Goal: Task Accomplishment & Management: Use online tool/utility

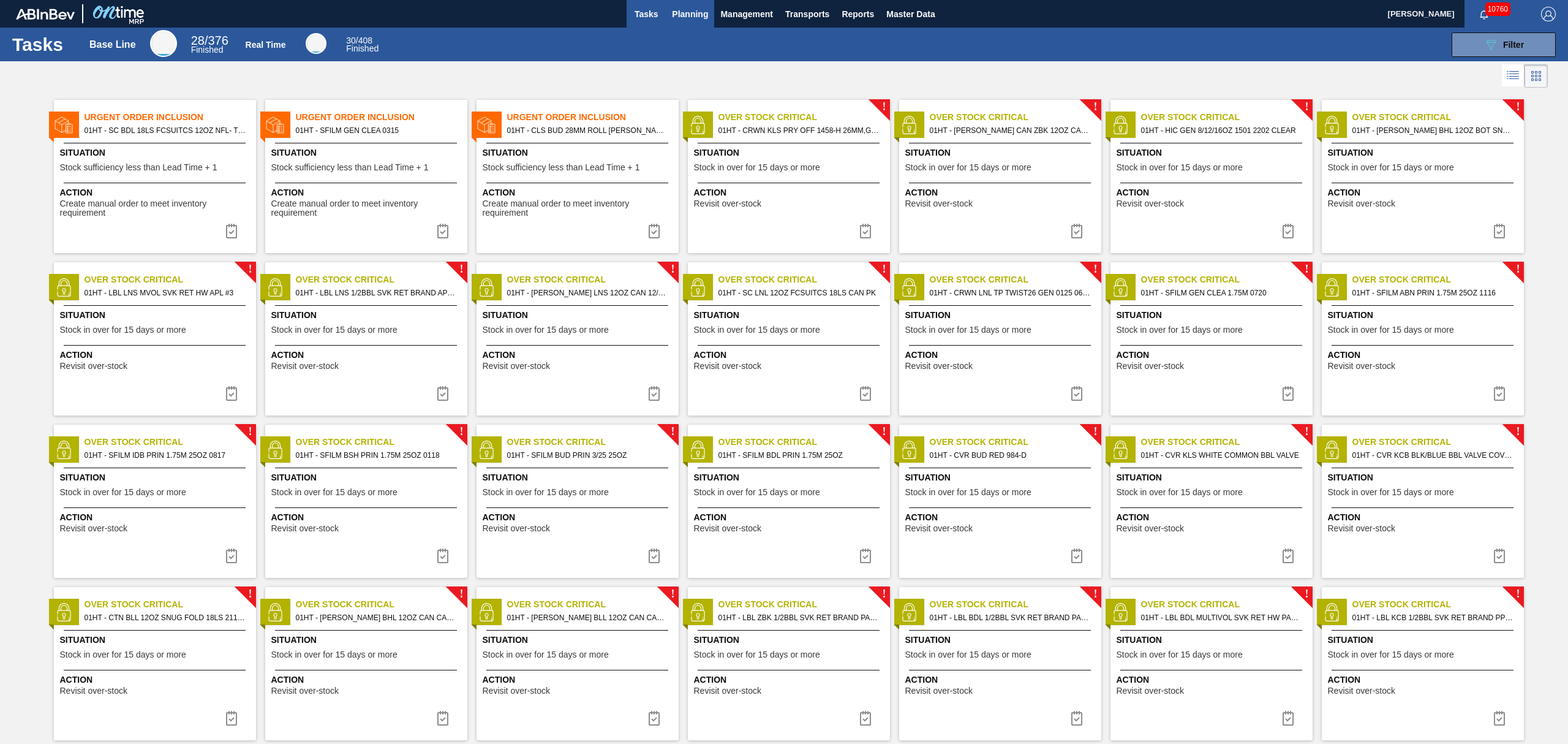
click at [691, 16] on span "Planning" at bounding box center [690, 14] width 36 height 15
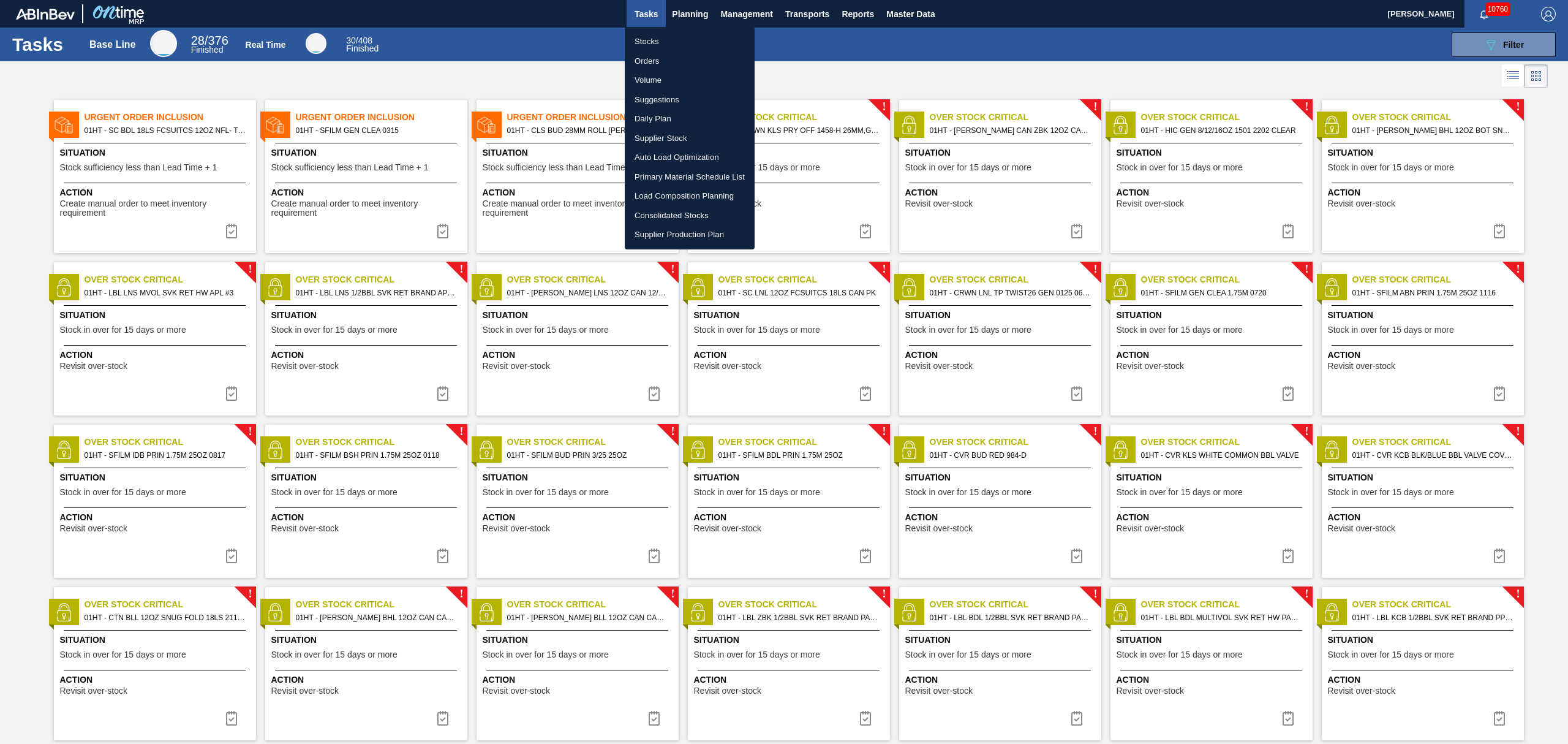
click at [665, 194] on li "Load Composition Planning" at bounding box center [690, 196] width 130 height 20
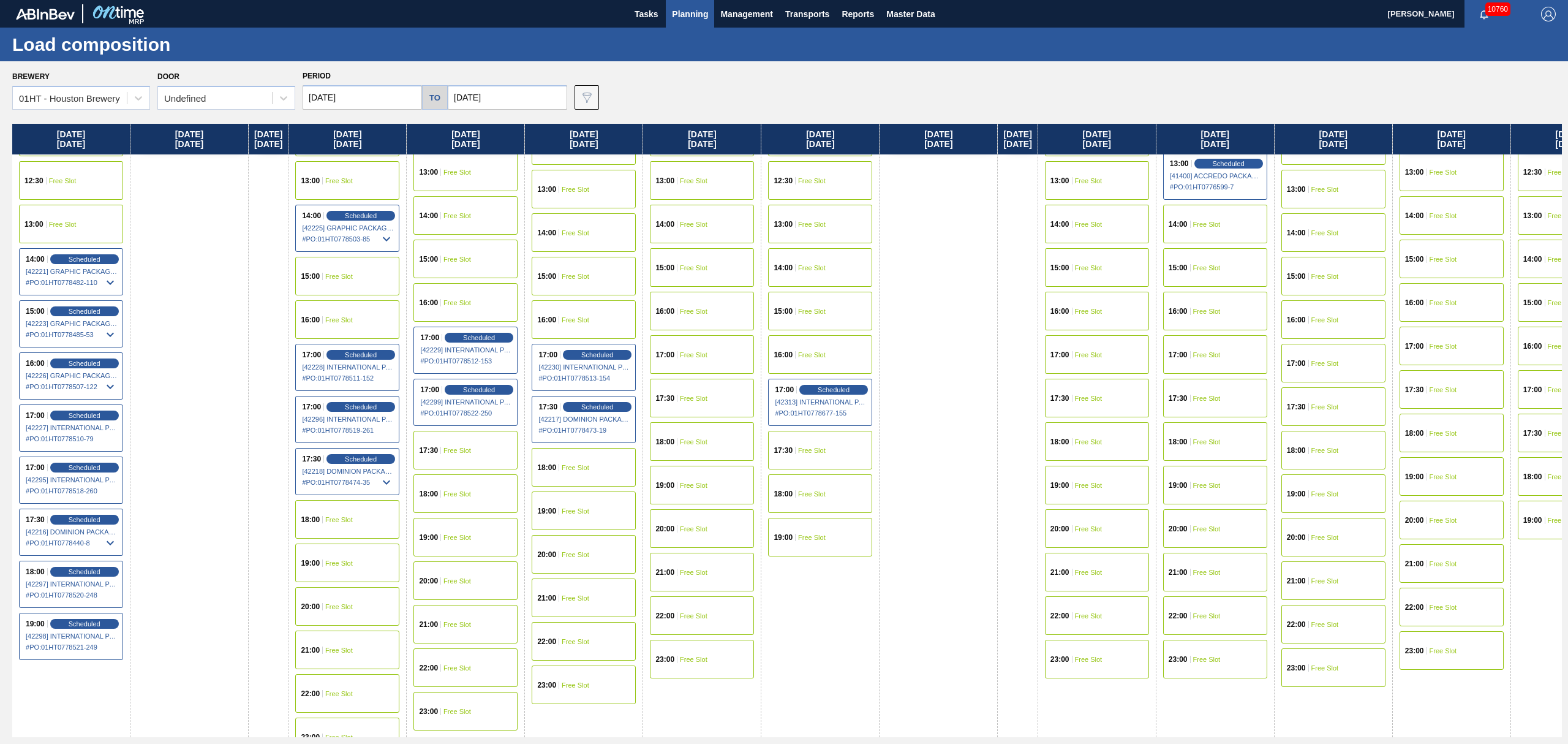
scroll to position [636, 0]
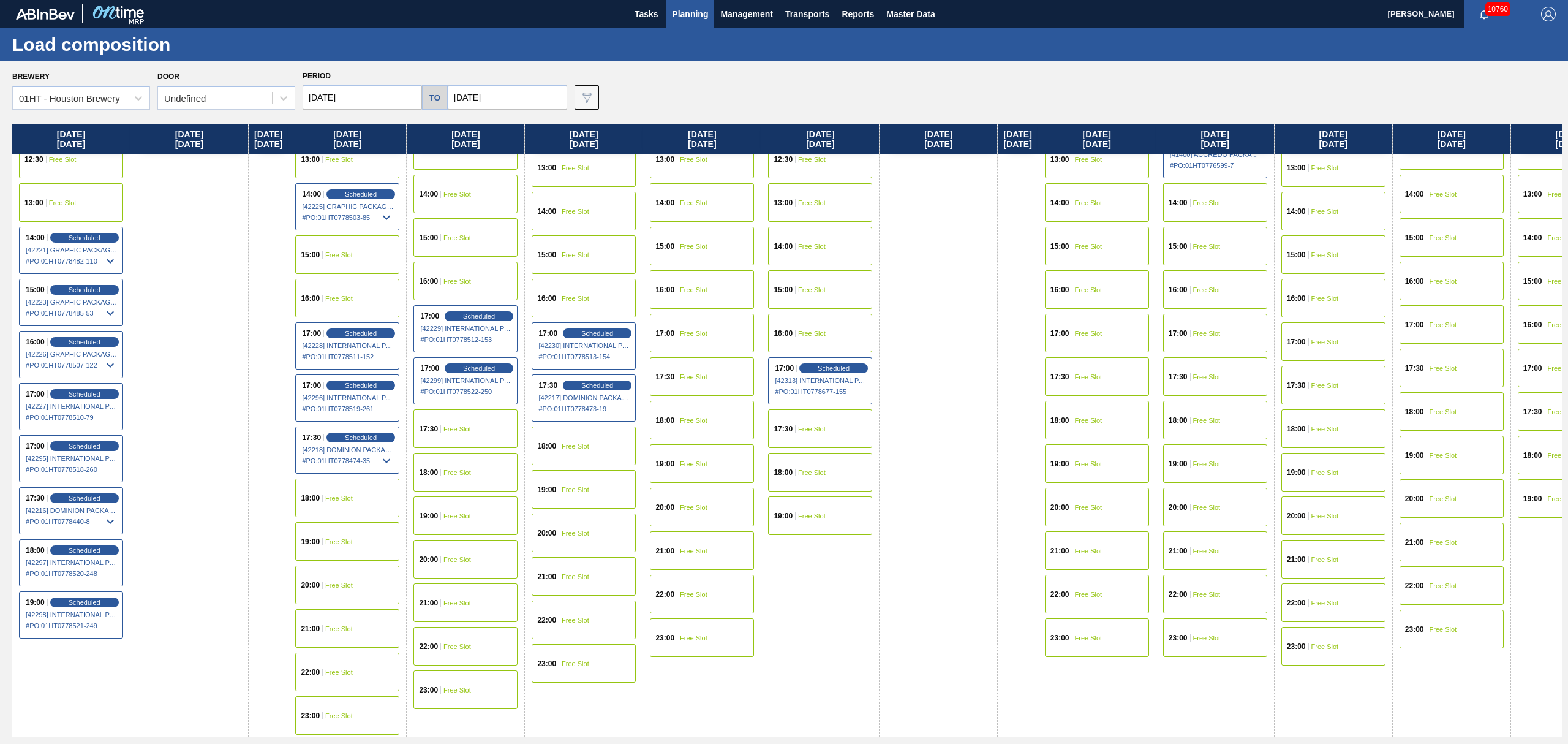
click at [357, 620] on div "21:00 Free Slot" at bounding box center [347, 628] width 104 height 39
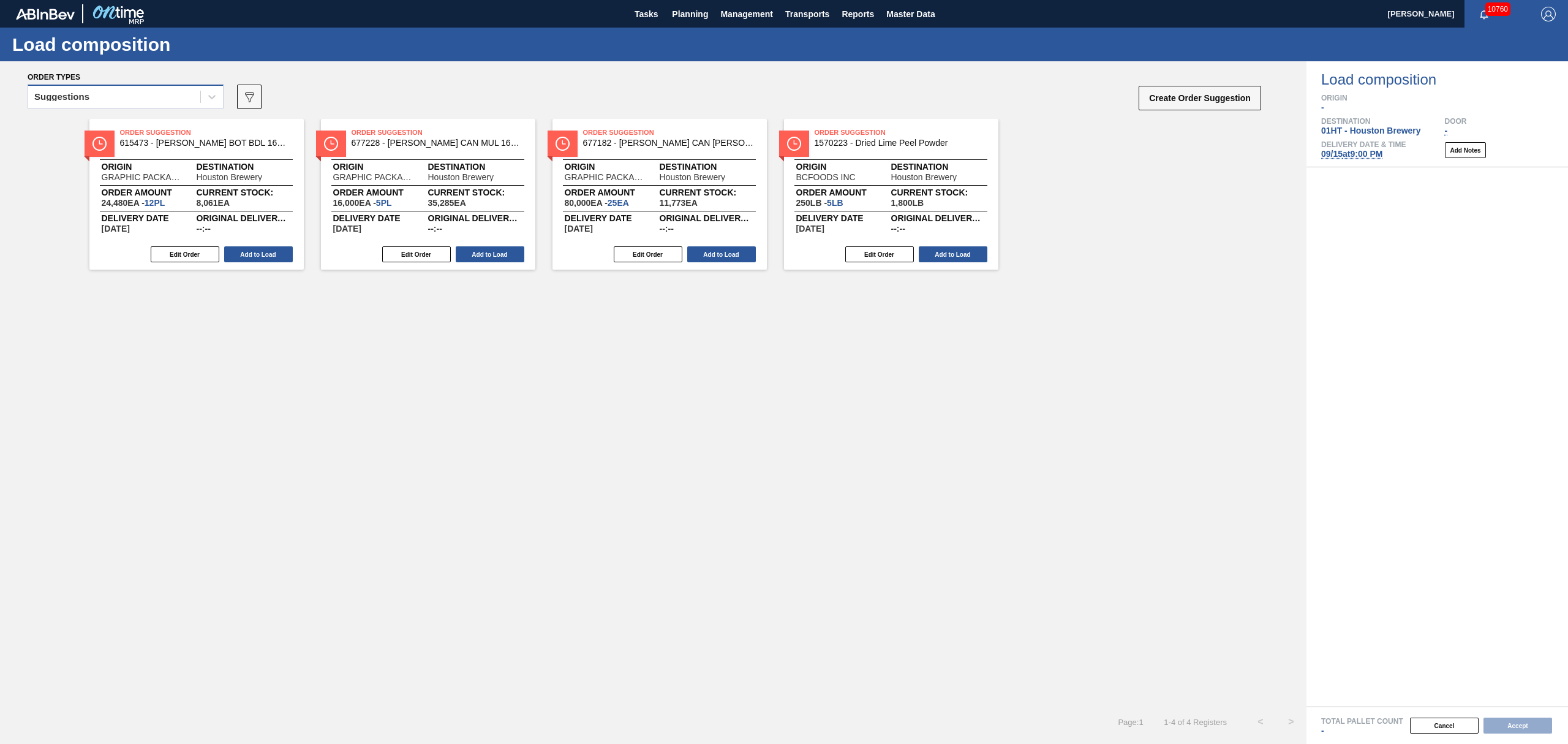
click at [133, 98] on div "Suggestions" at bounding box center [115, 97] width 172 height 18
click at [145, 128] on div "Awaiting load composition" at bounding box center [125, 127] width 196 height 22
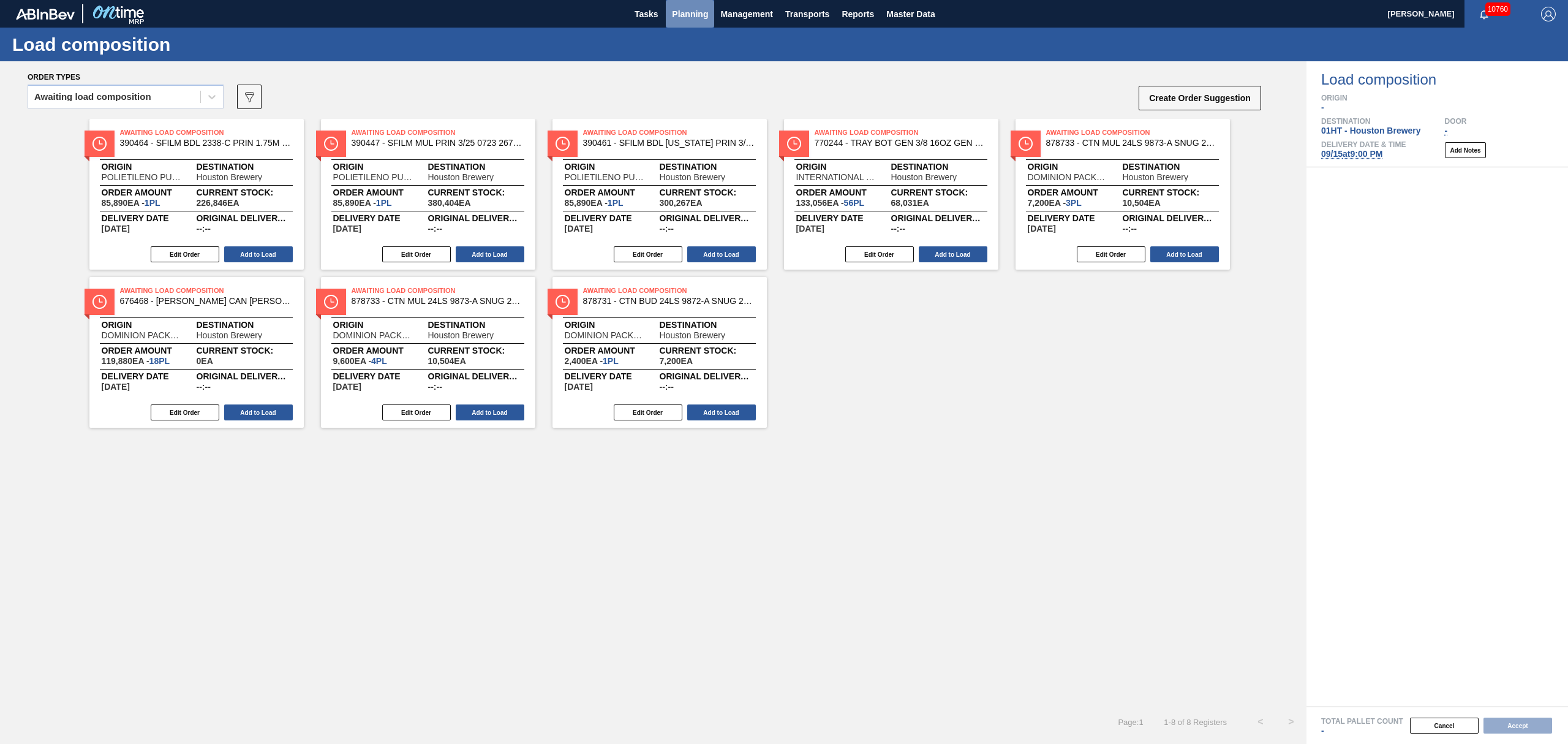
click at [703, 18] on span "Planning" at bounding box center [690, 14] width 36 height 15
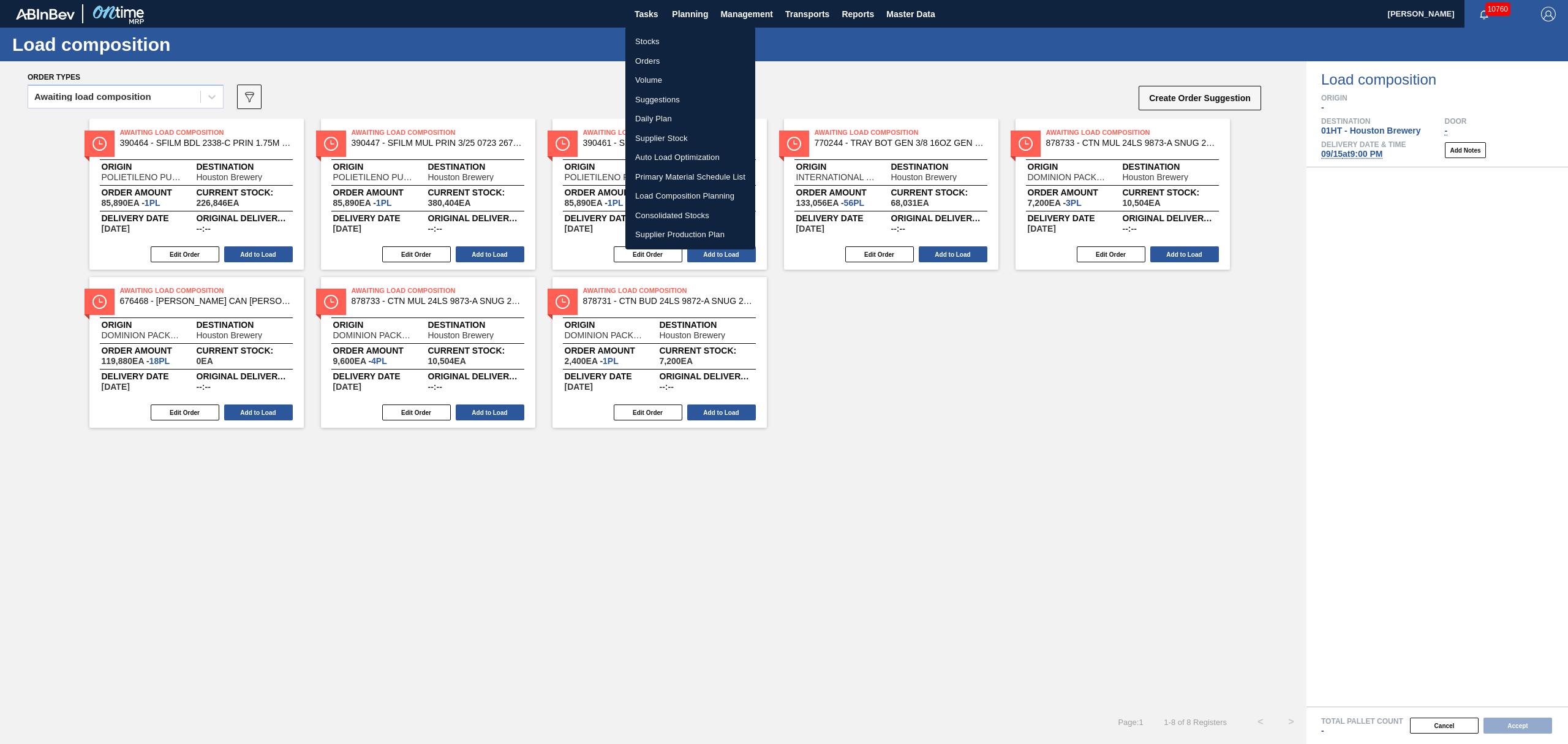
click at [492, 98] on div at bounding box center [784, 372] width 1568 height 744
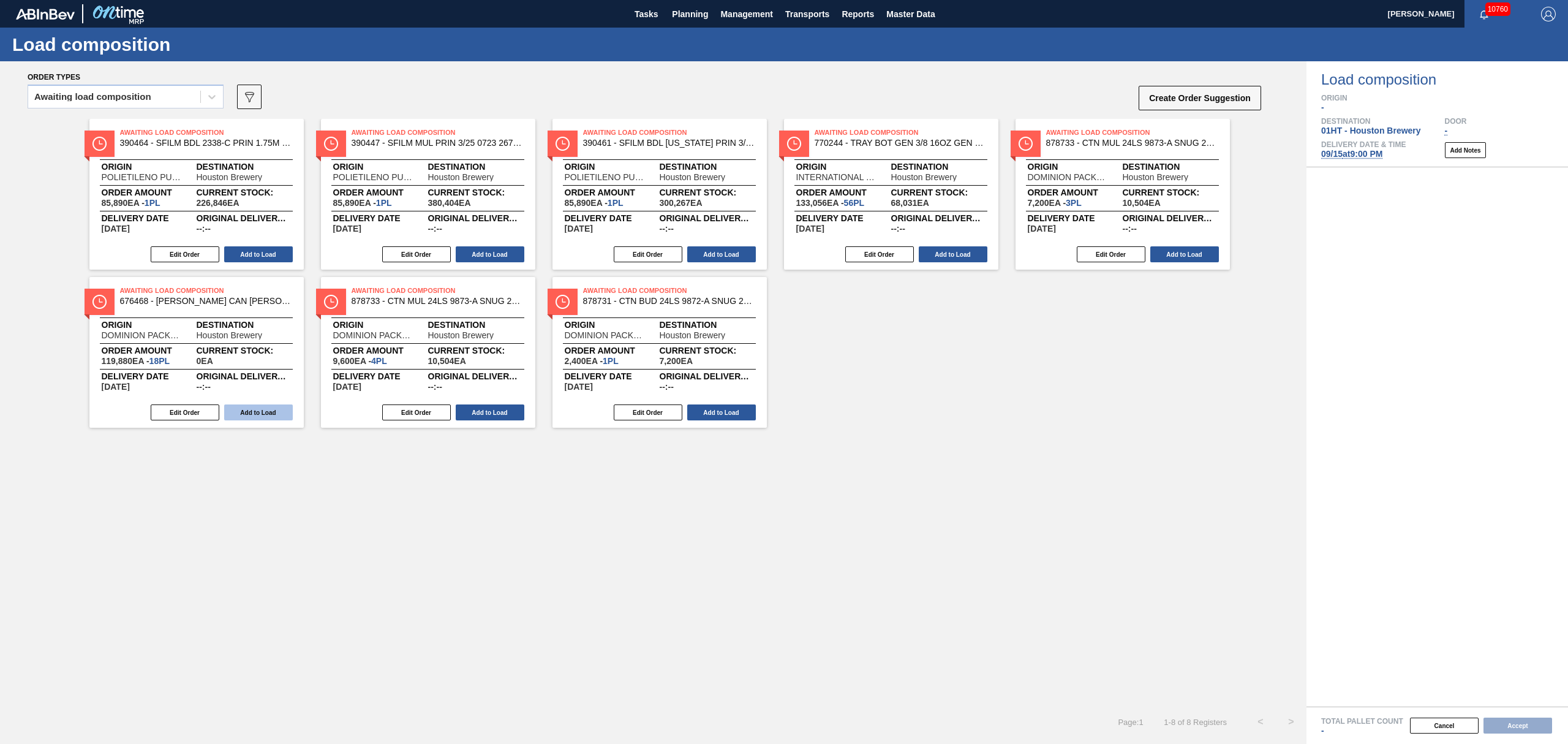
click at [241, 407] on button "Add to Load" at bounding box center [259, 412] width 69 height 16
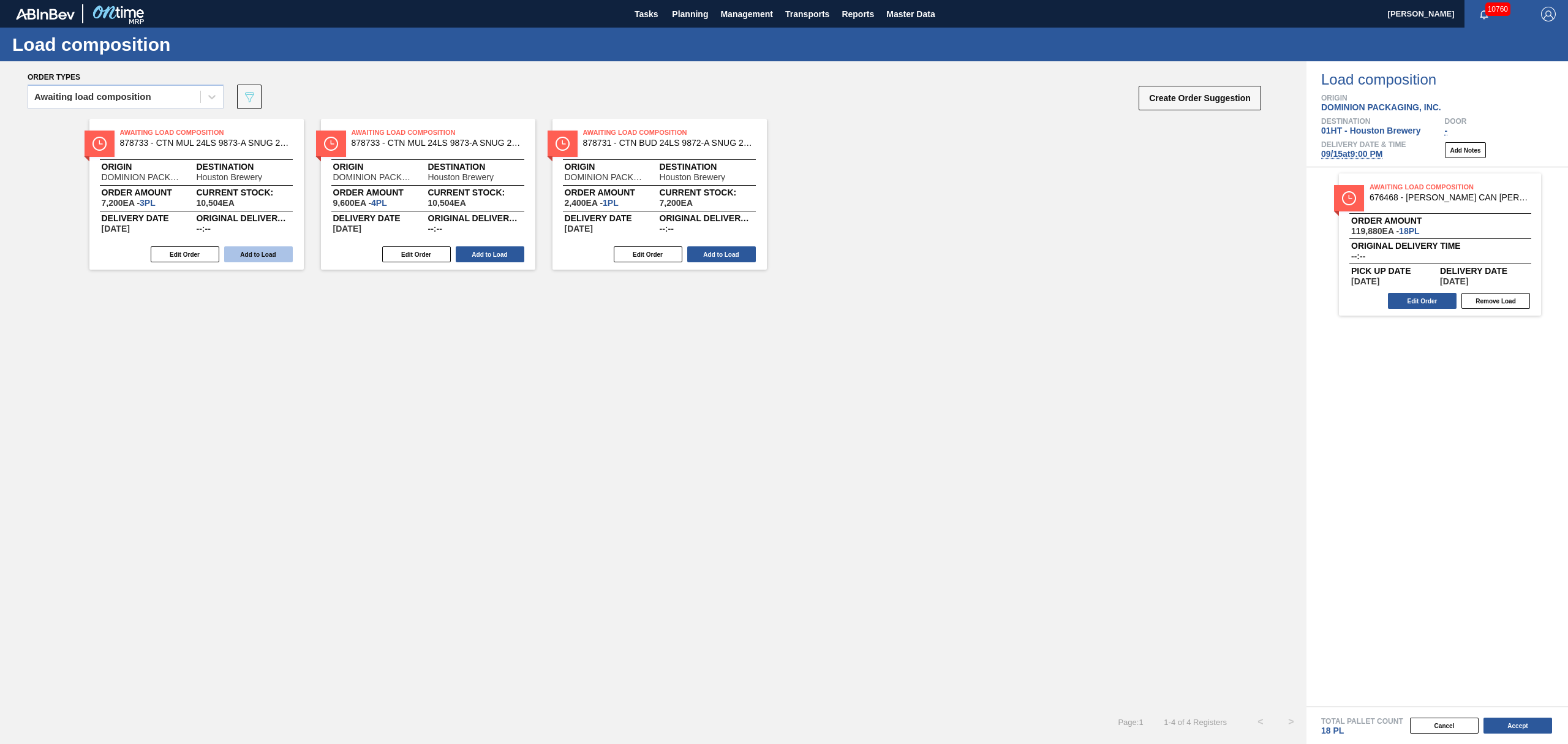
click at [251, 255] on button "Add to Load" at bounding box center [259, 254] width 69 height 16
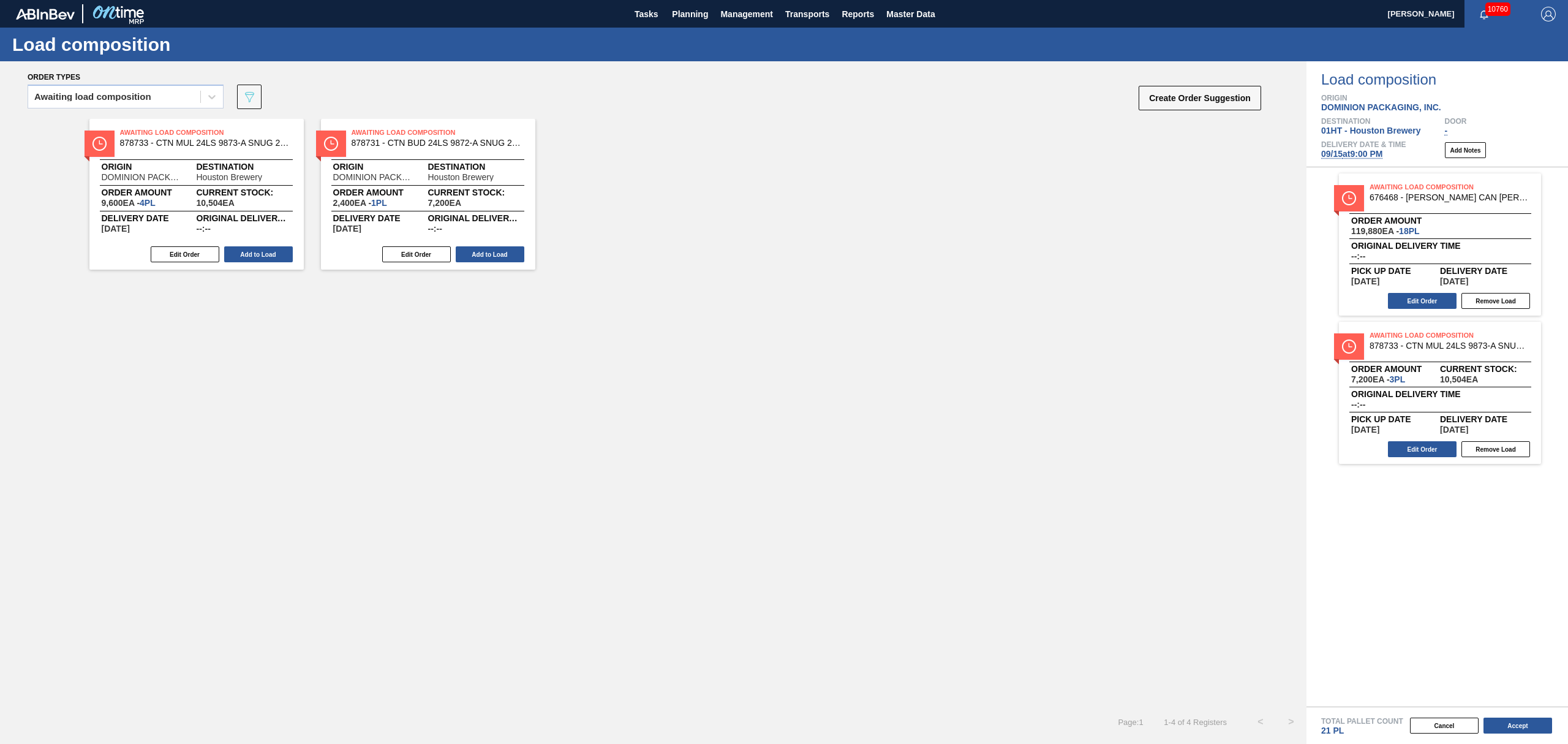
click at [251, 255] on button "Add to Load" at bounding box center [259, 254] width 69 height 16
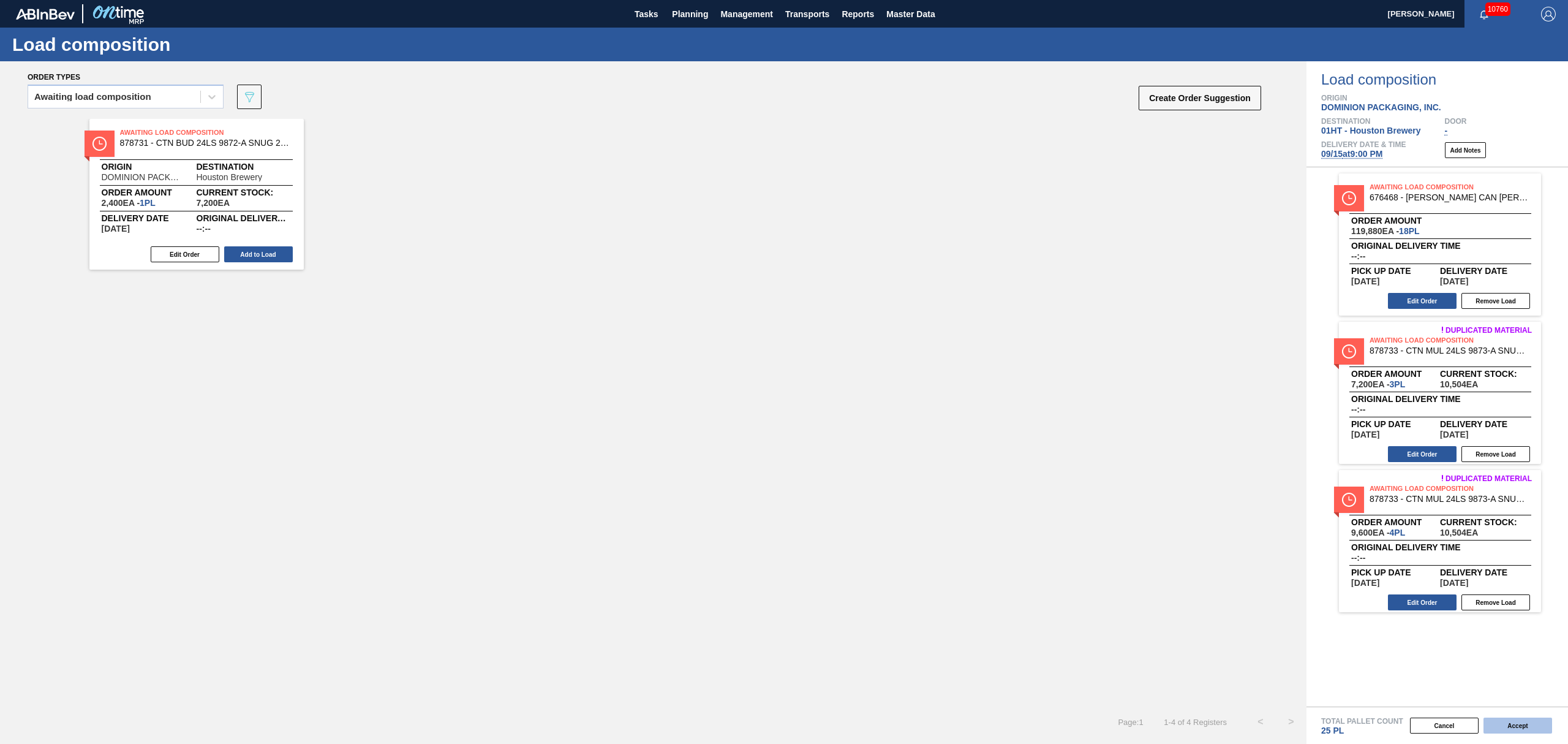
click at [1512, 723] on button "Accept" at bounding box center [1518, 725] width 69 height 16
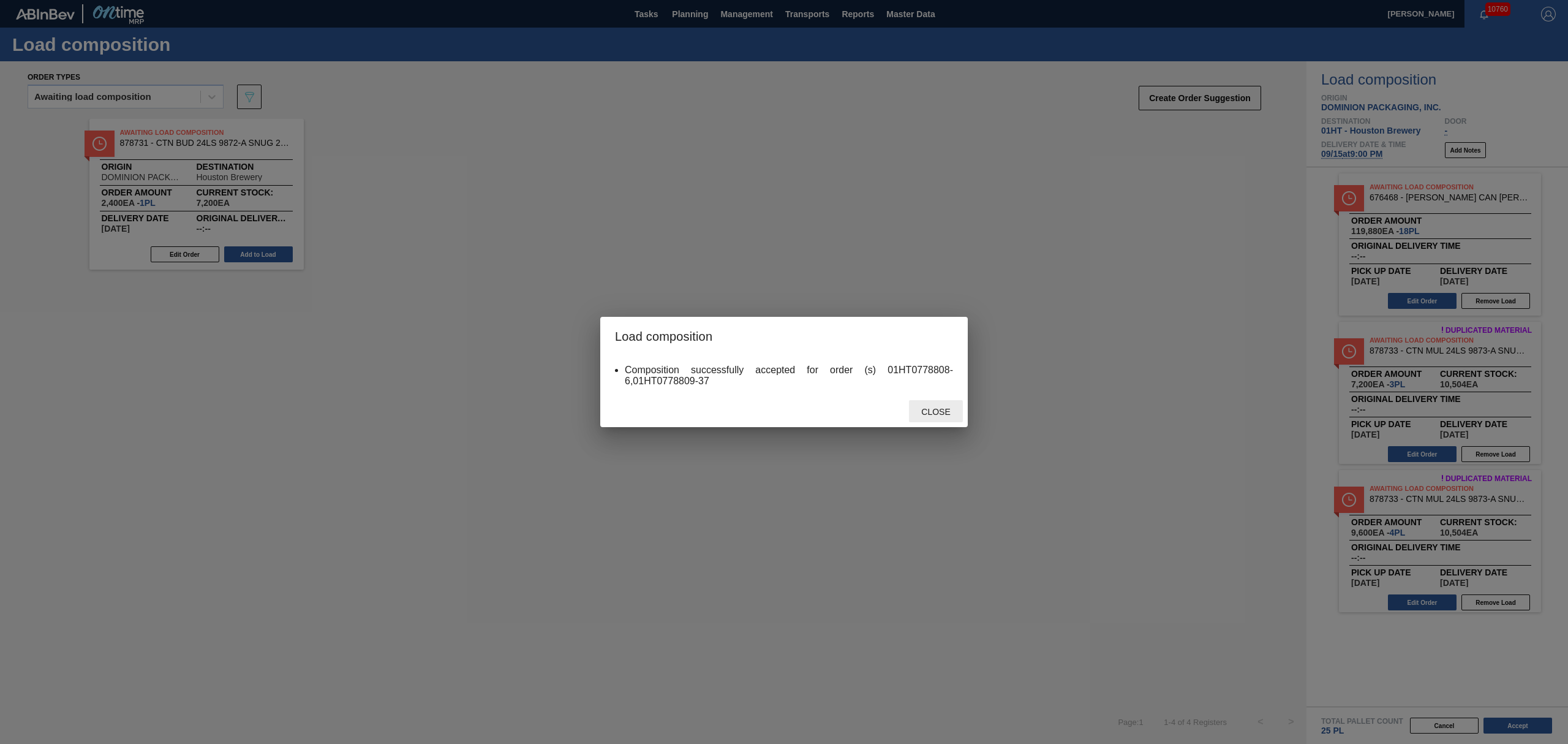
click at [930, 408] on span "Close" at bounding box center [935, 411] width 48 height 9
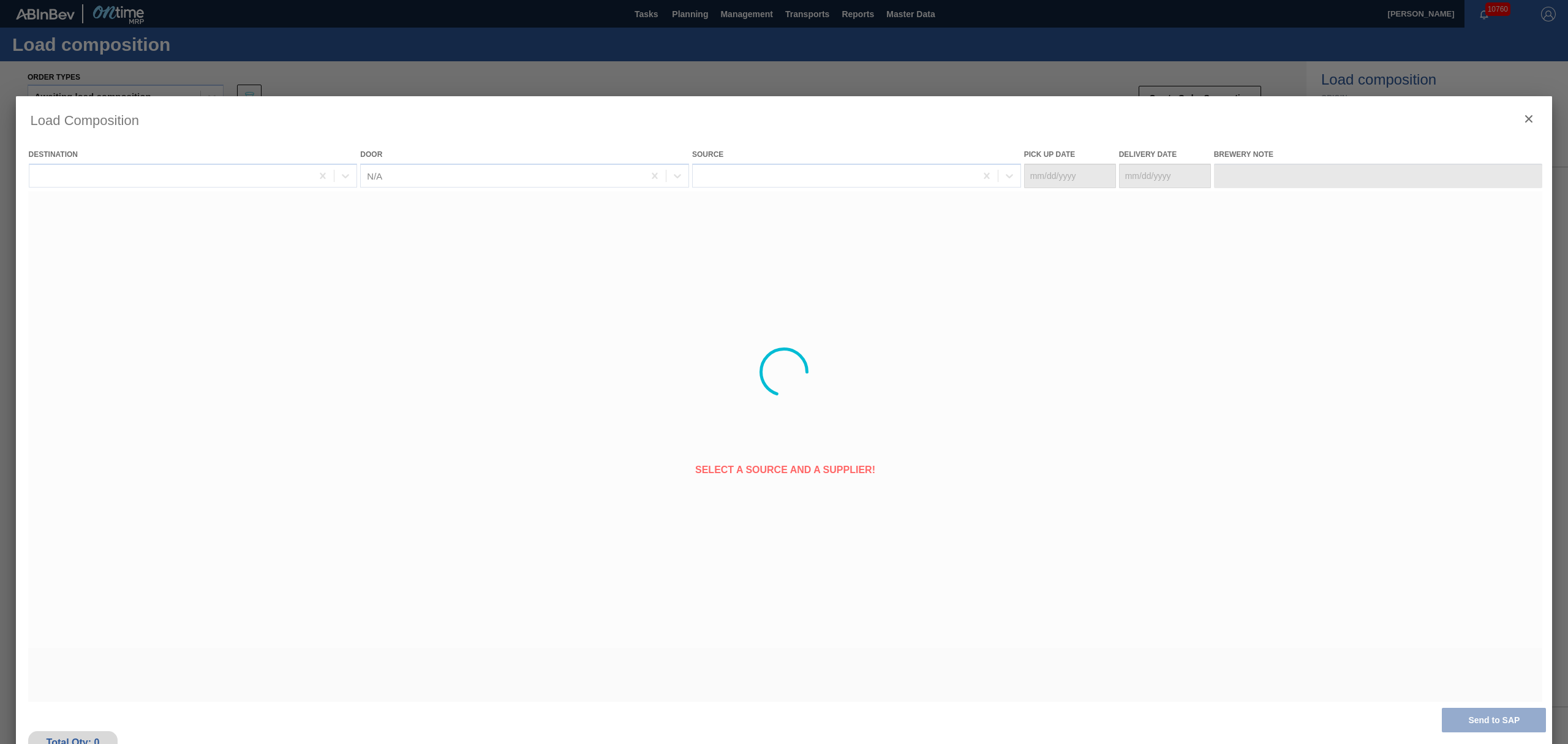
type Date "[DATE]"
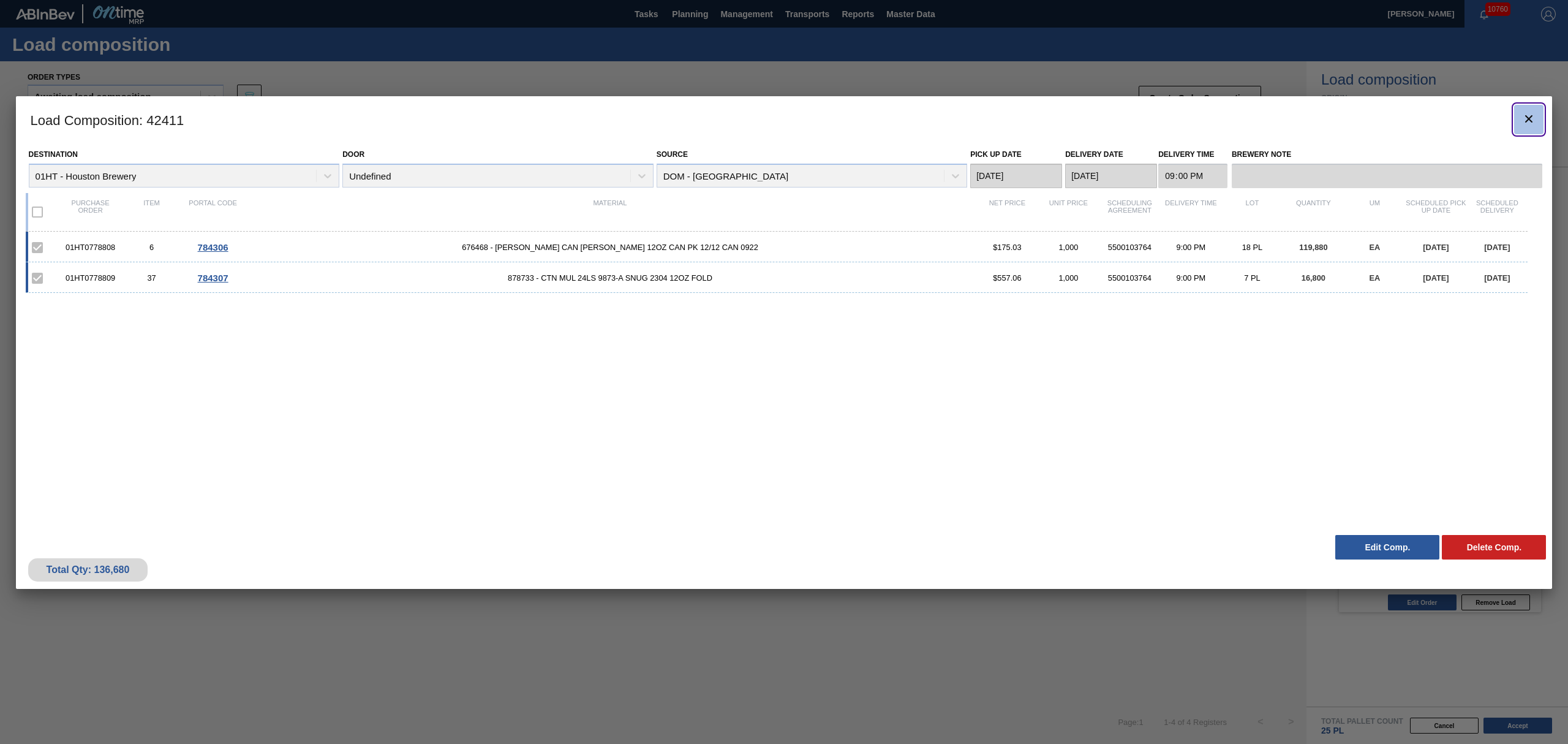
click at [1527, 111] on icon "botão de ícone" at bounding box center [1528, 118] width 15 height 15
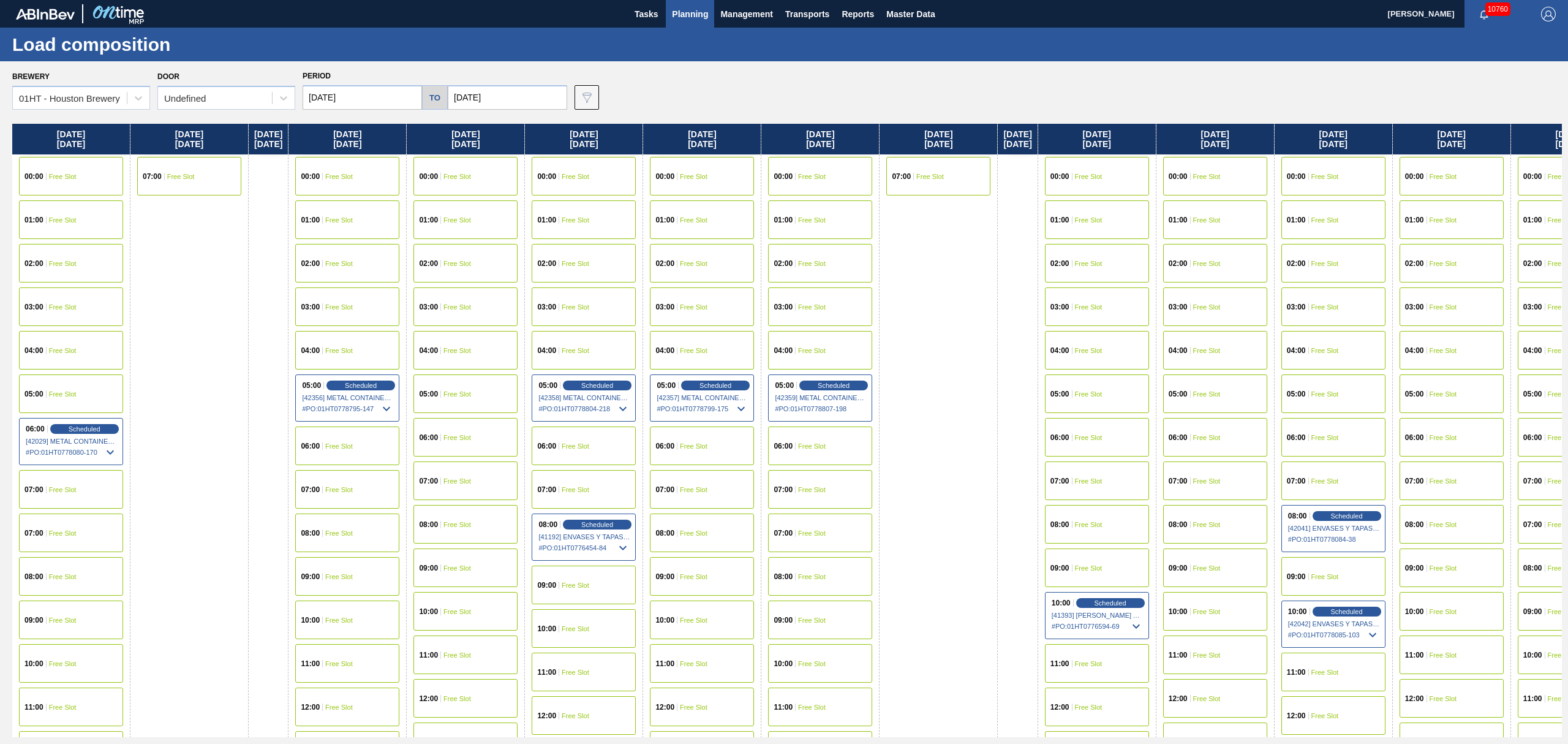
click at [687, 9] on span "Planning" at bounding box center [690, 14] width 36 height 15
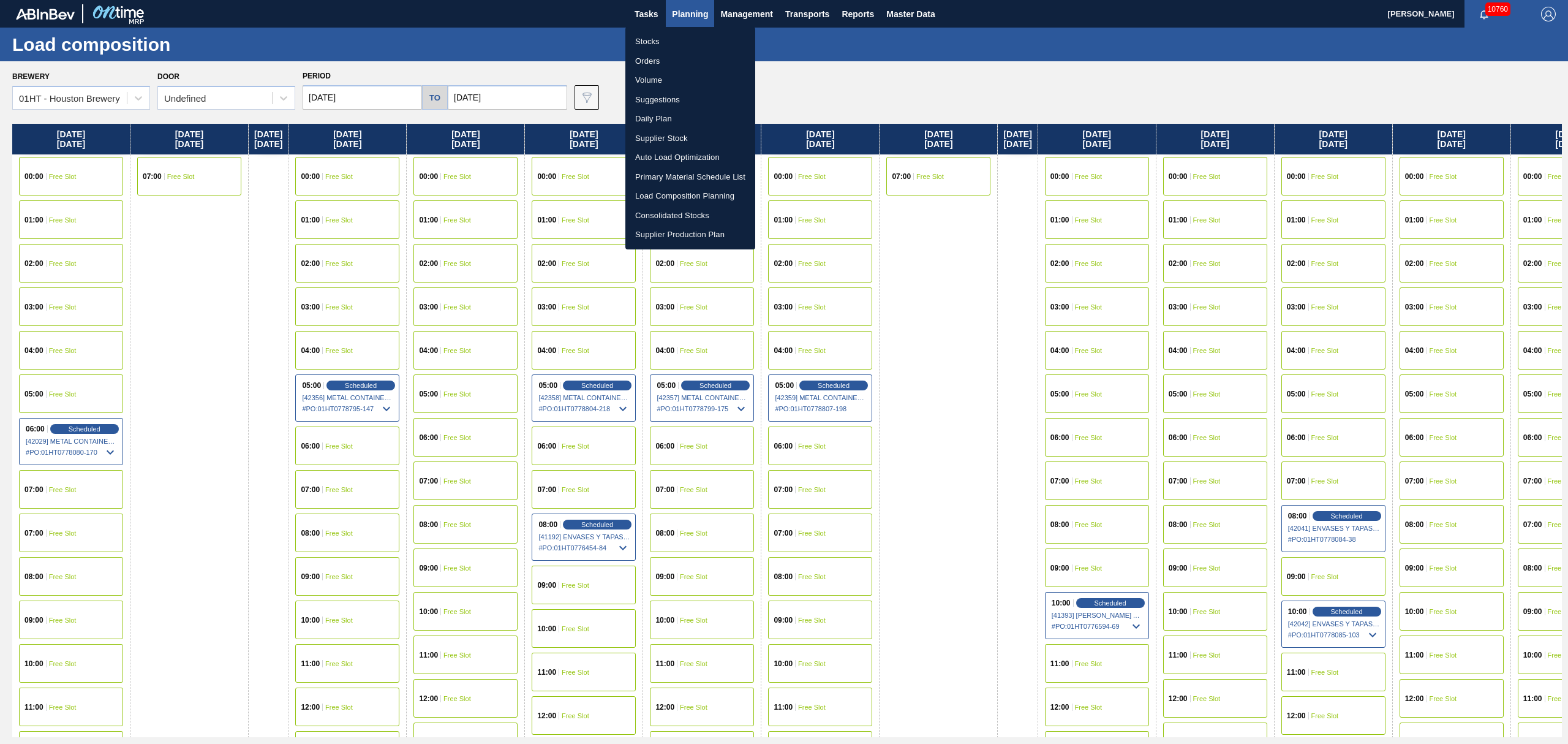
click at [650, 44] on li "Stocks" at bounding box center [690, 41] width 130 height 20
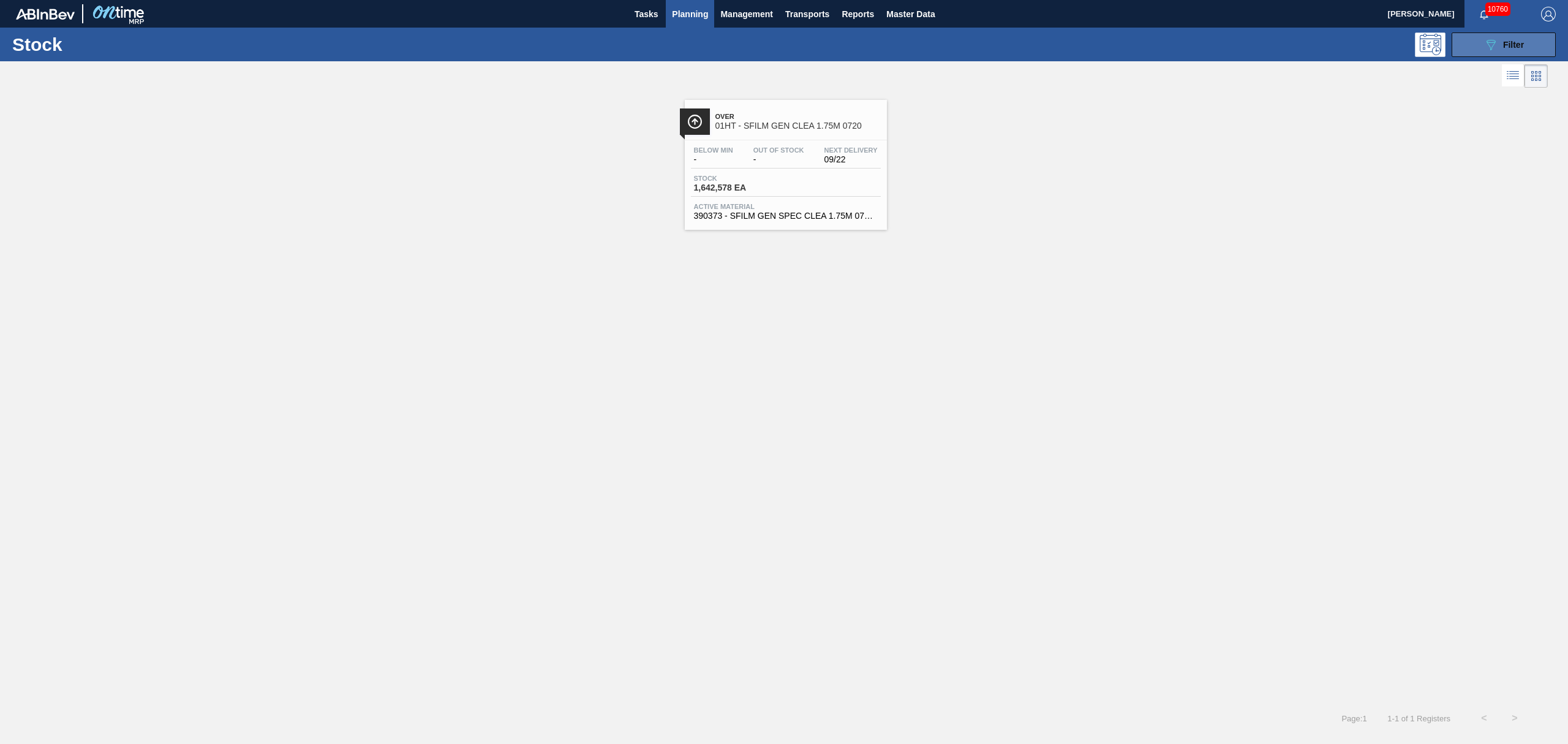
click at [1493, 40] on icon at bounding box center [1491, 45] width 9 height 10
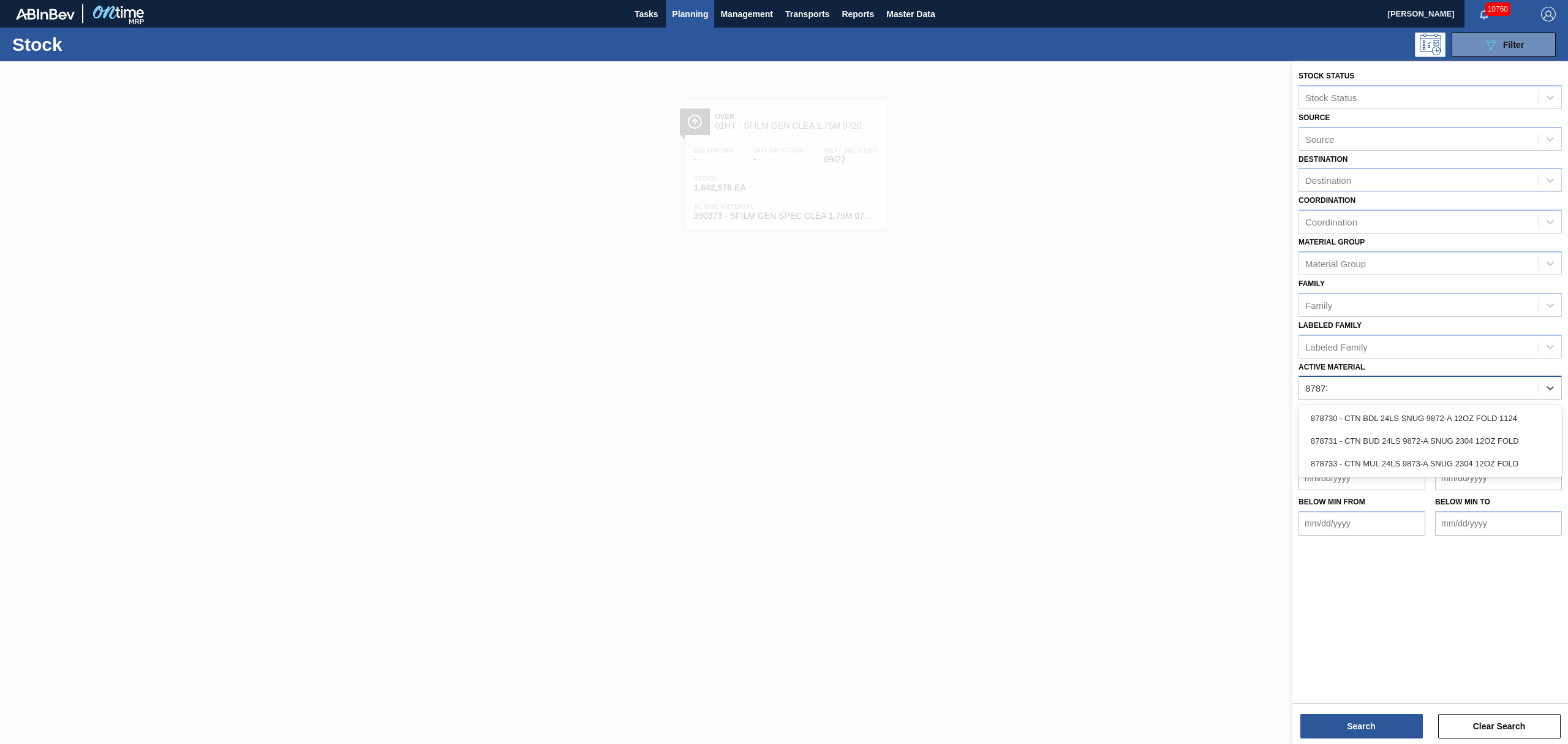
type Material "878733"
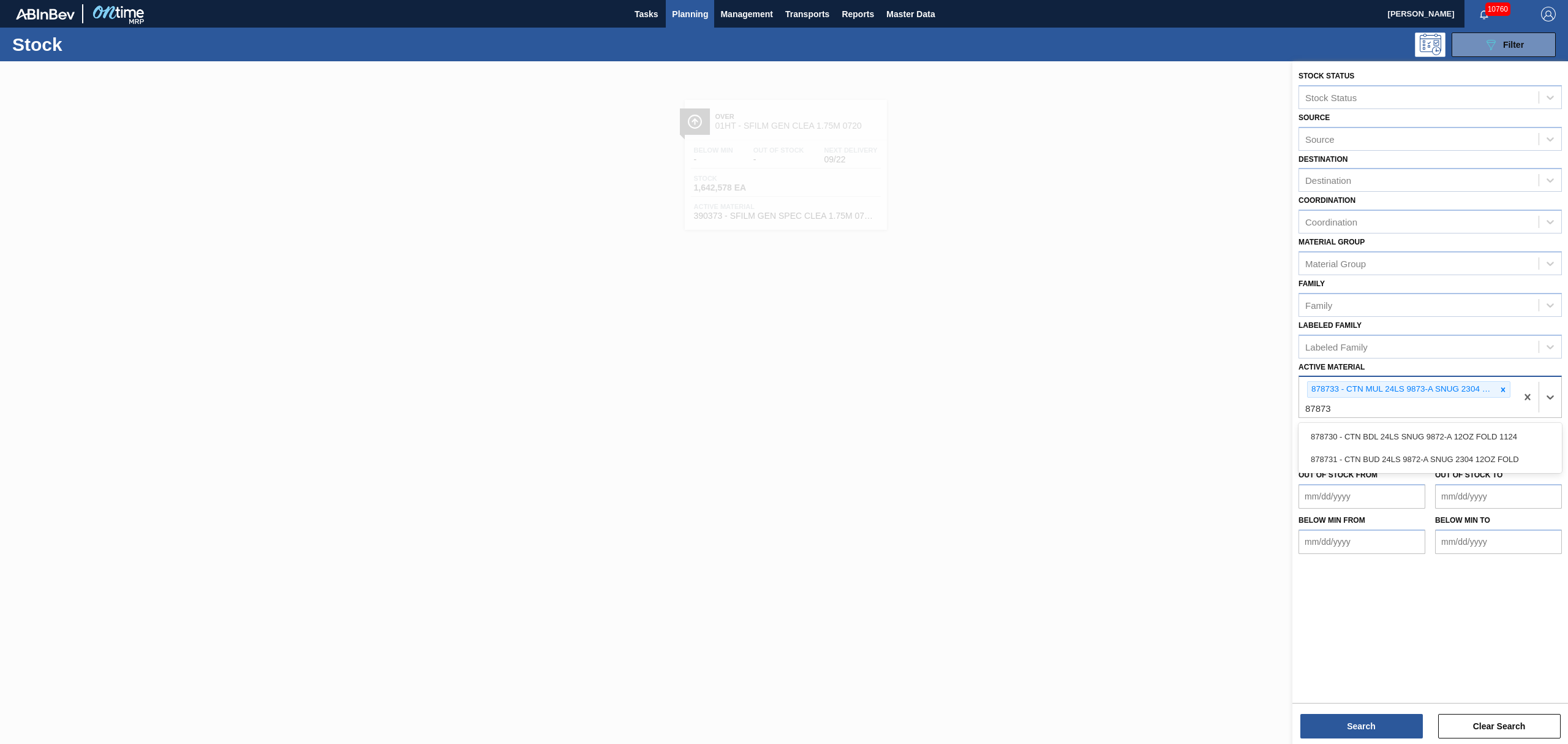
type Material "878731"
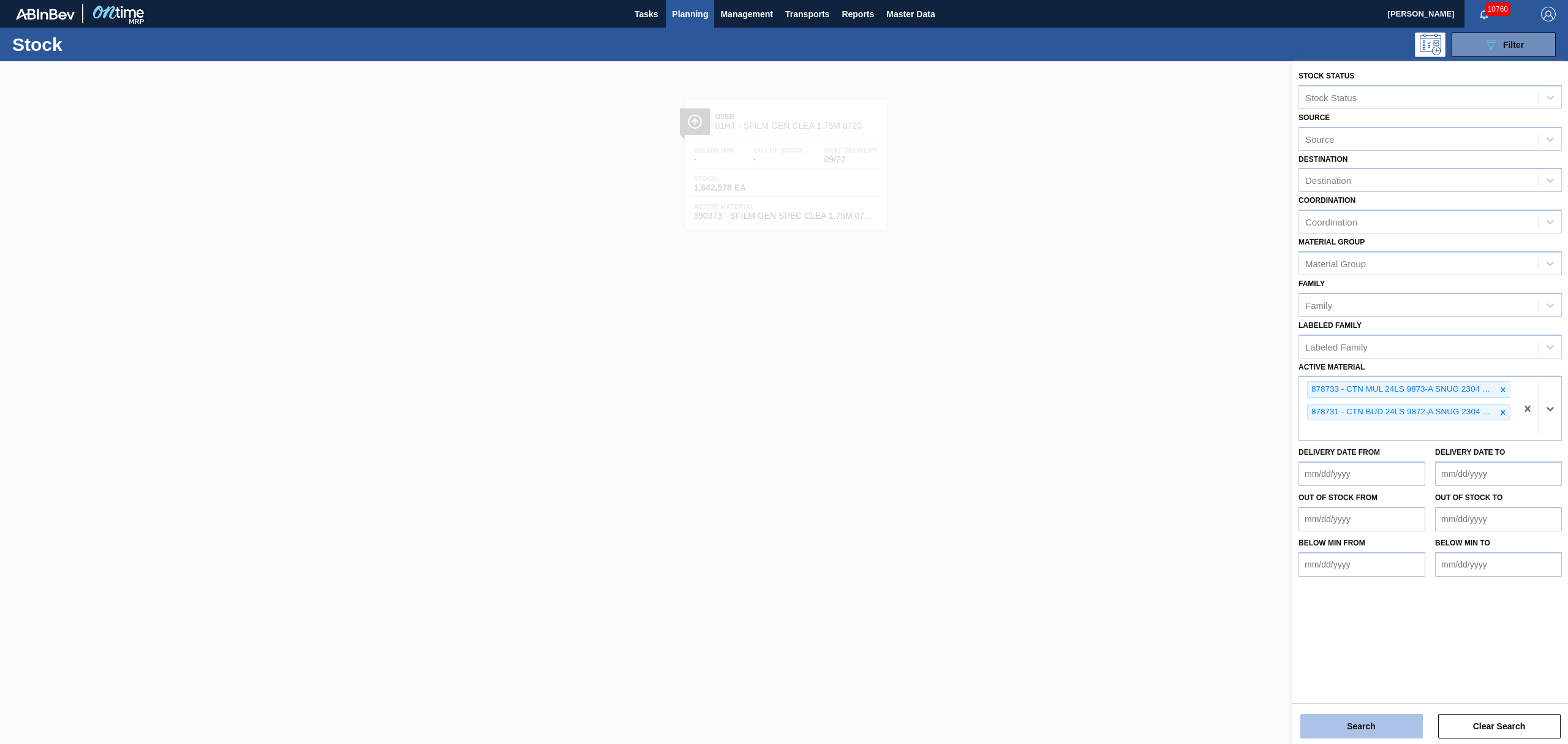
click at [1361, 723] on button "Search" at bounding box center [1362, 726] width 122 height 24
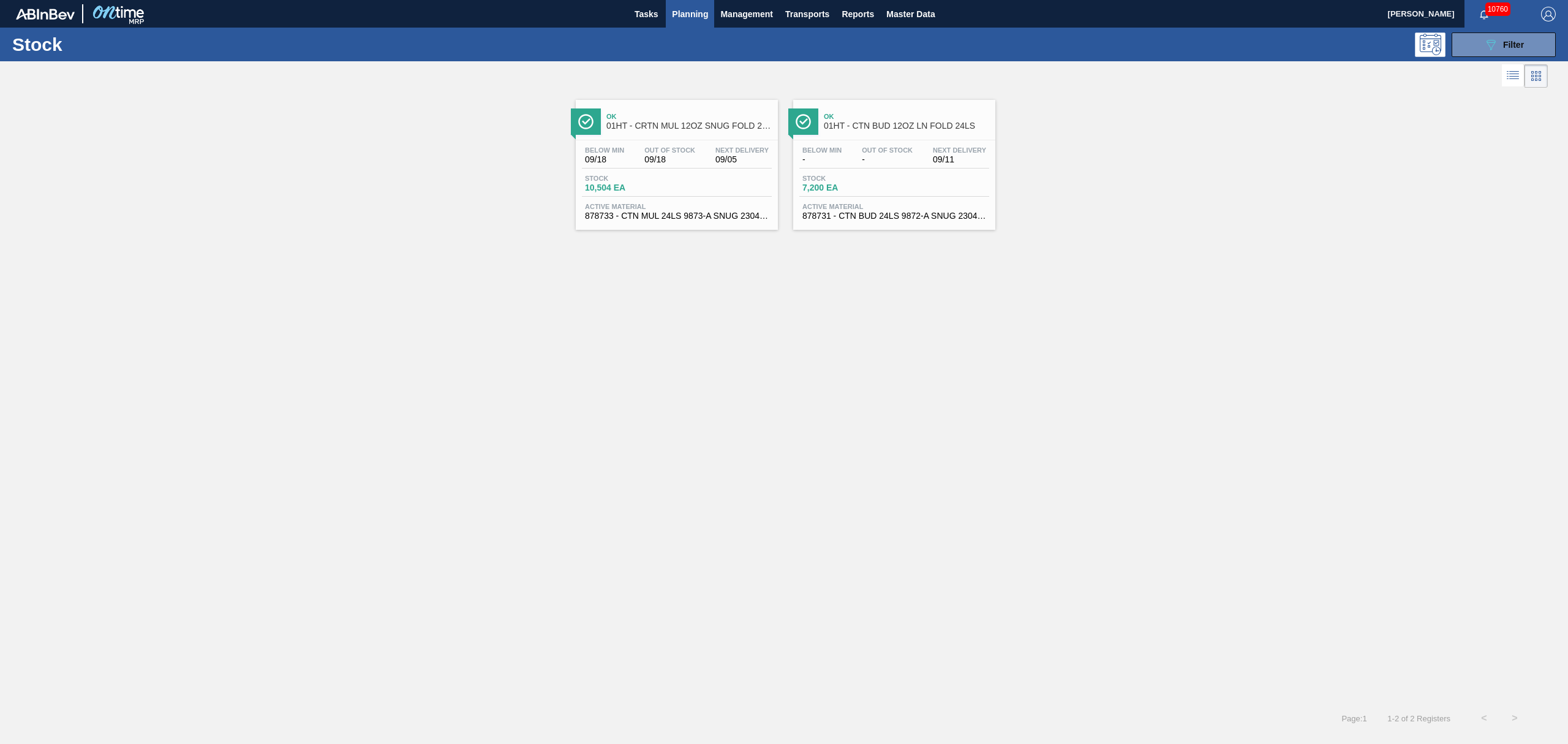
click at [701, 158] on div "Below Min 09/18 Out Of Stock 09/18 Next Delivery 09/05" at bounding box center [677, 158] width 190 height 22
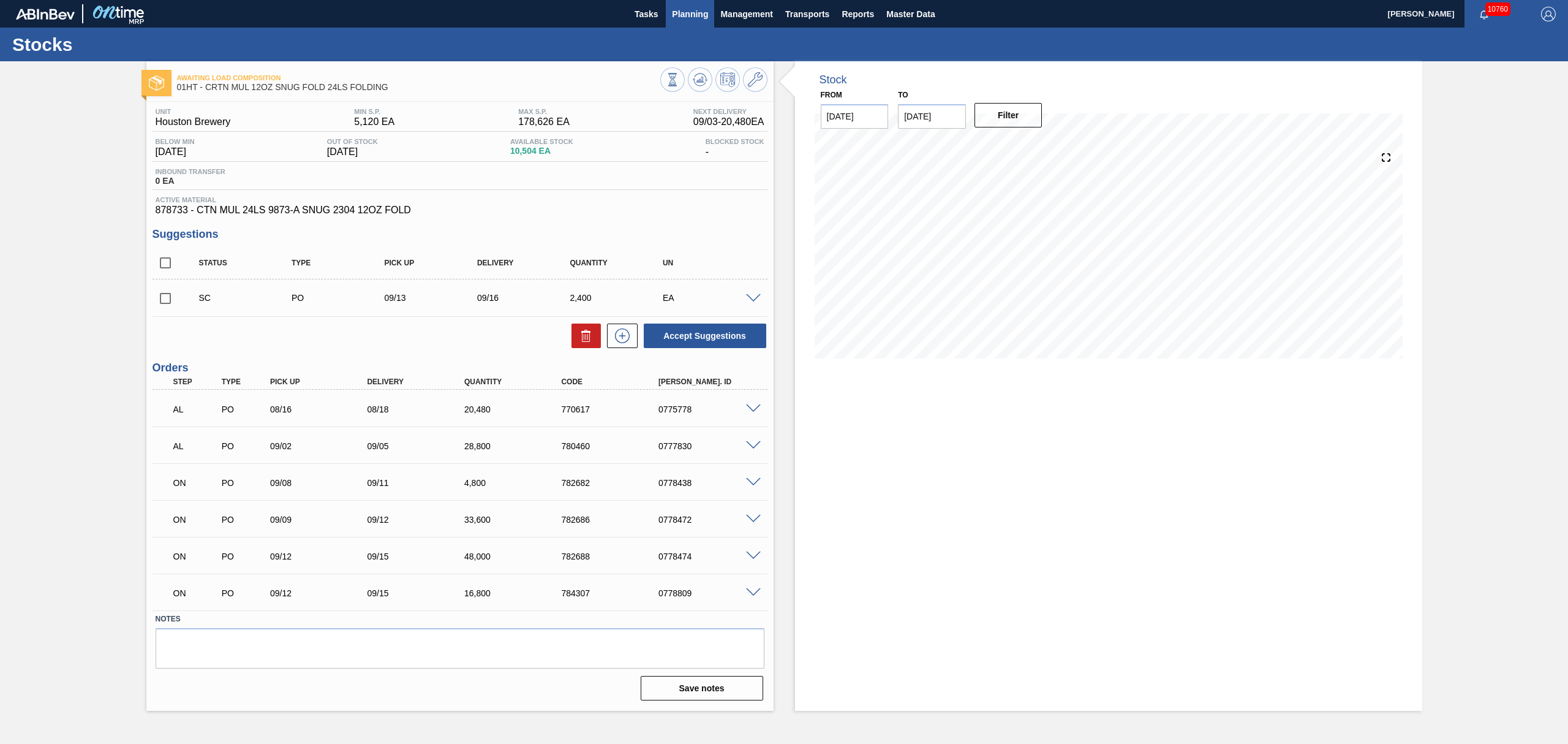
click at [703, 13] on span "Planning" at bounding box center [690, 14] width 36 height 15
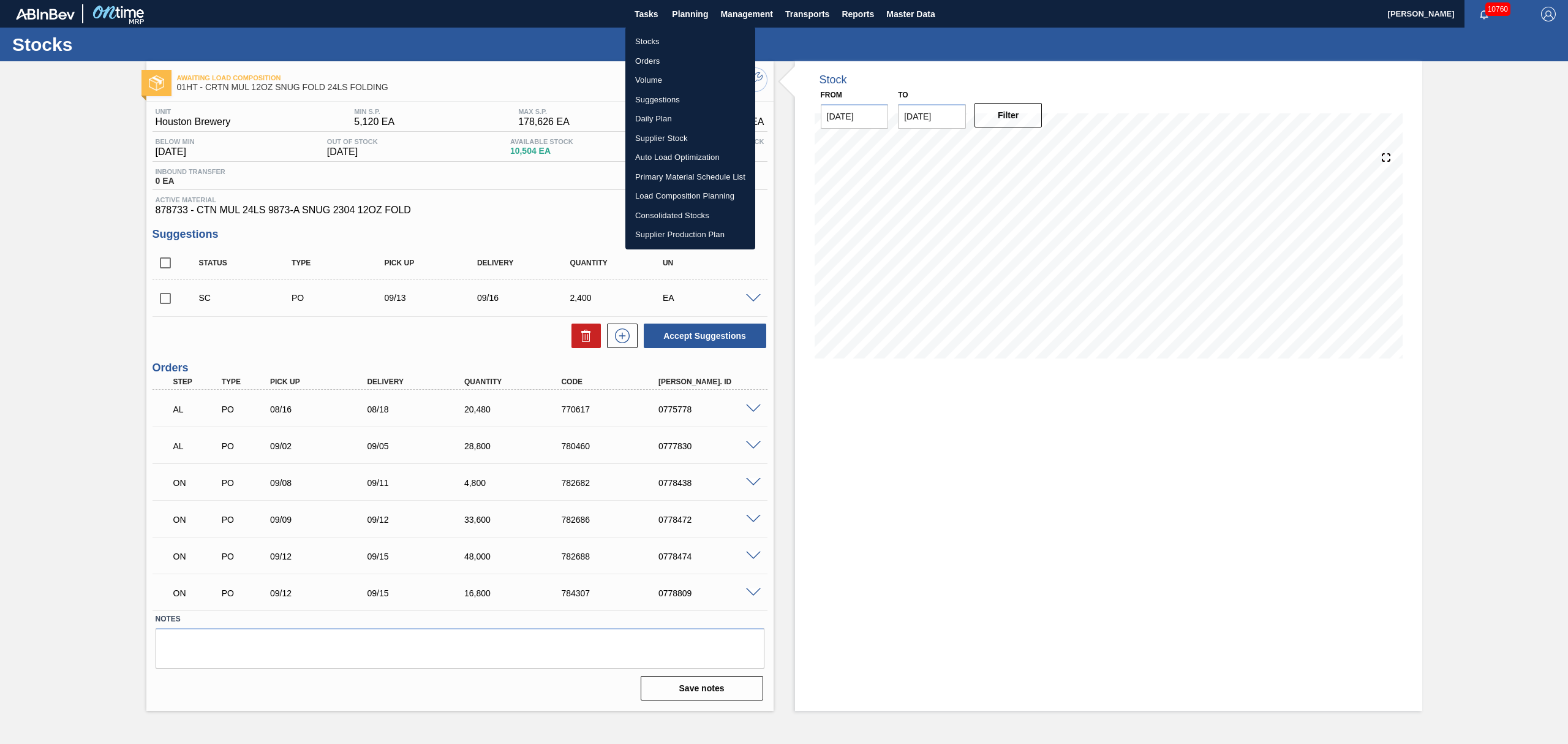
click at [697, 9] on div at bounding box center [784, 372] width 1568 height 744
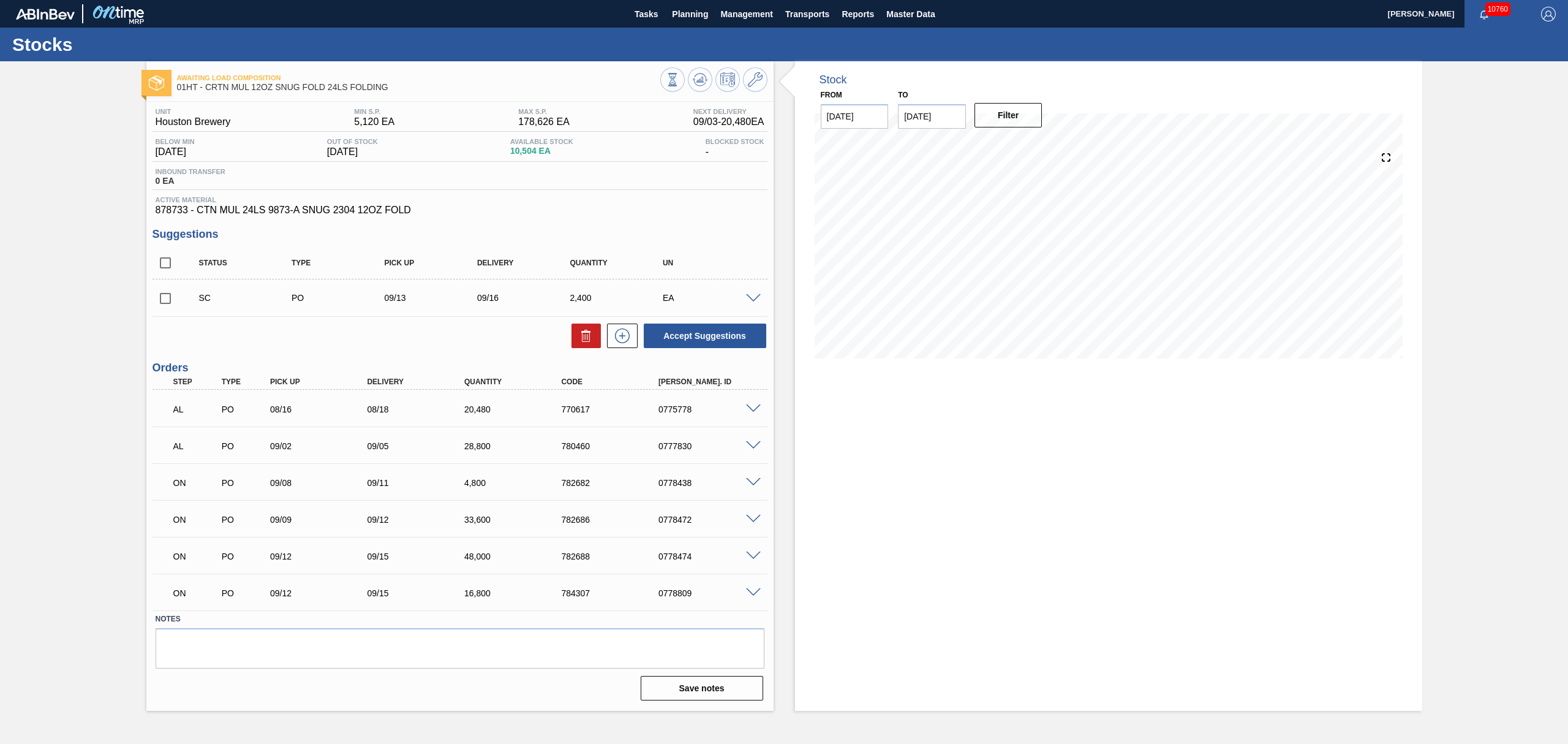
click at [696, 11] on span "Planning" at bounding box center [690, 14] width 36 height 15
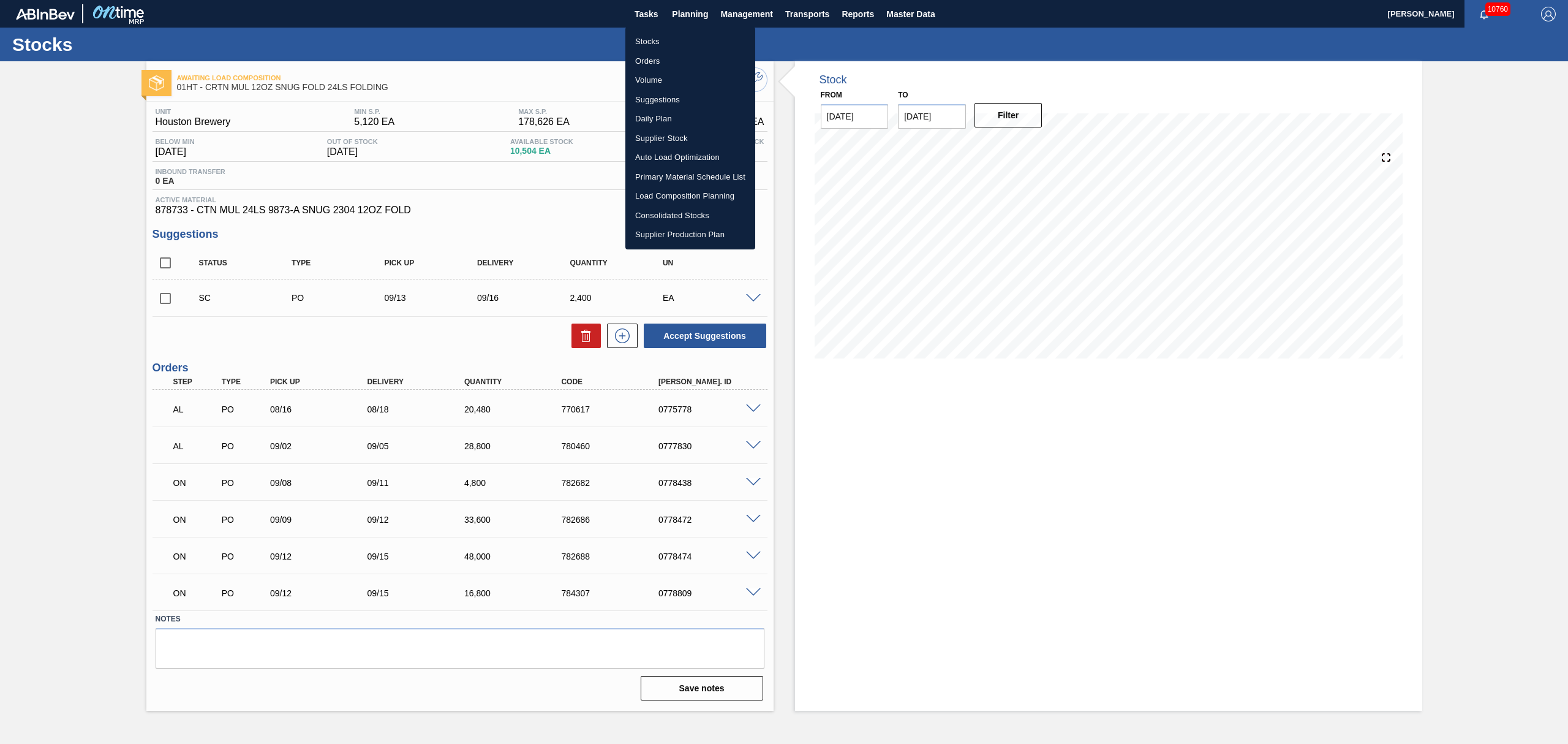
click at [657, 96] on li "Suggestions" at bounding box center [690, 99] width 130 height 20
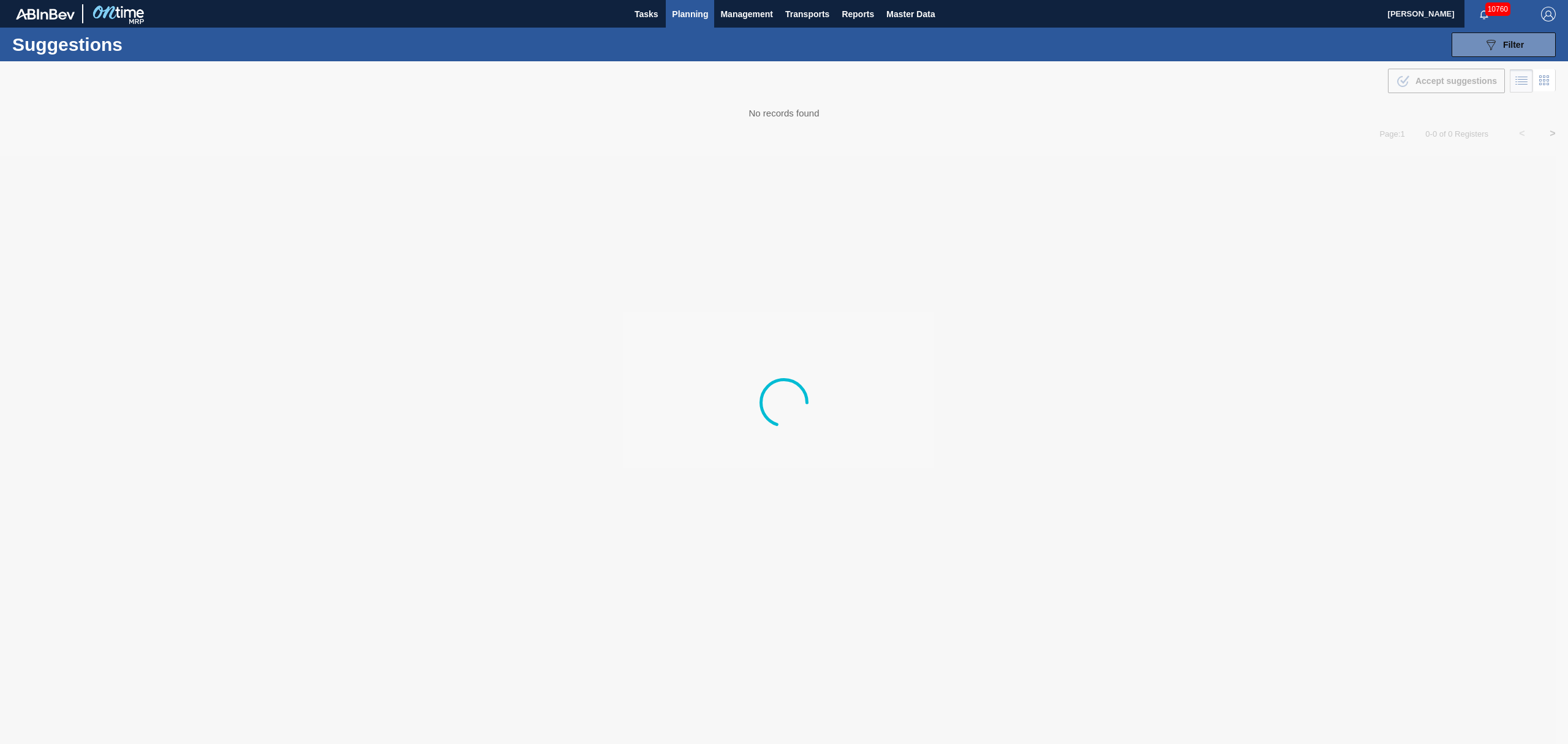
type from "[DATE]"
type to "[DATE]"
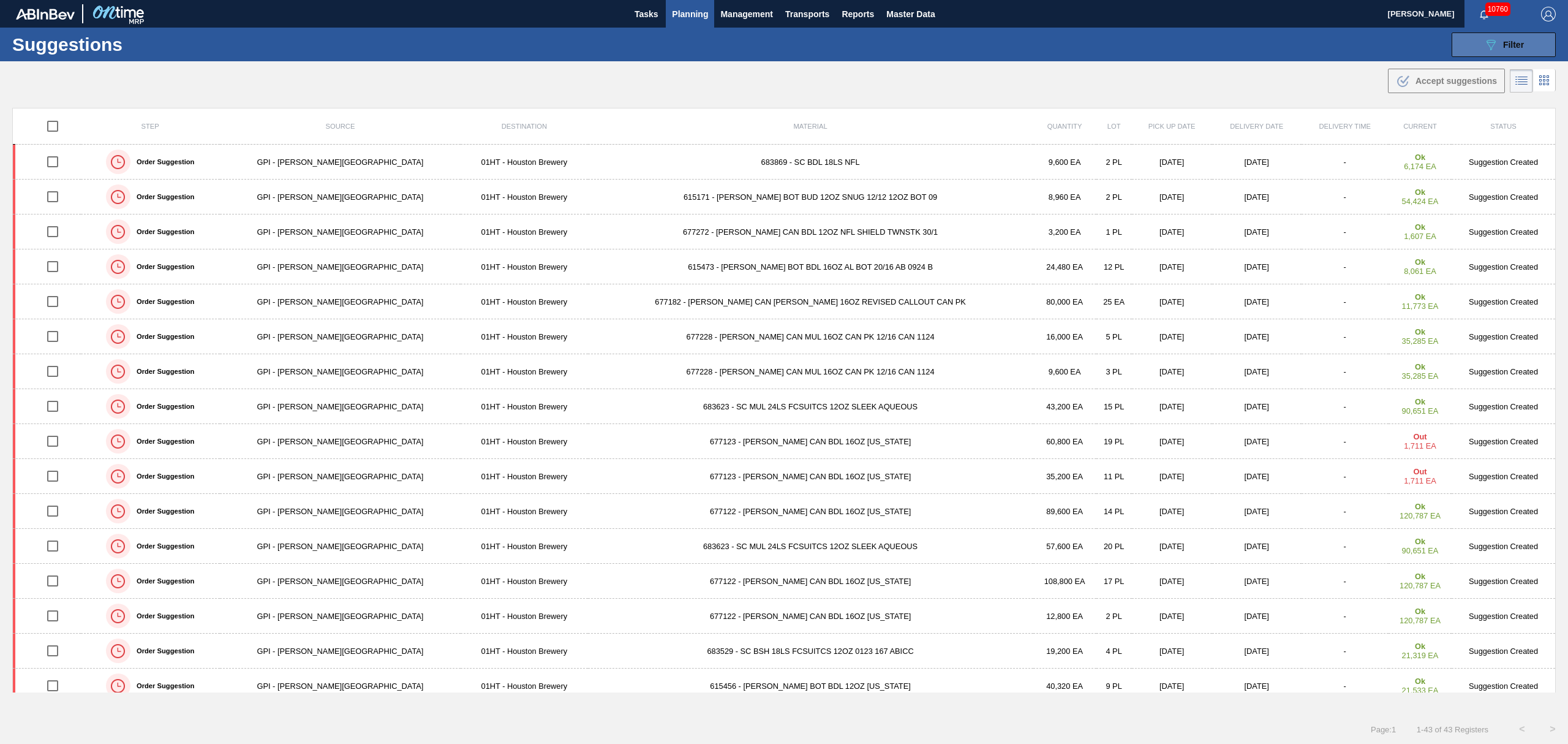
click at [1495, 39] on icon "089F7B8B-B2A5-4AFE-B5C0-19BA573D28AC" at bounding box center [1490, 44] width 15 height 15
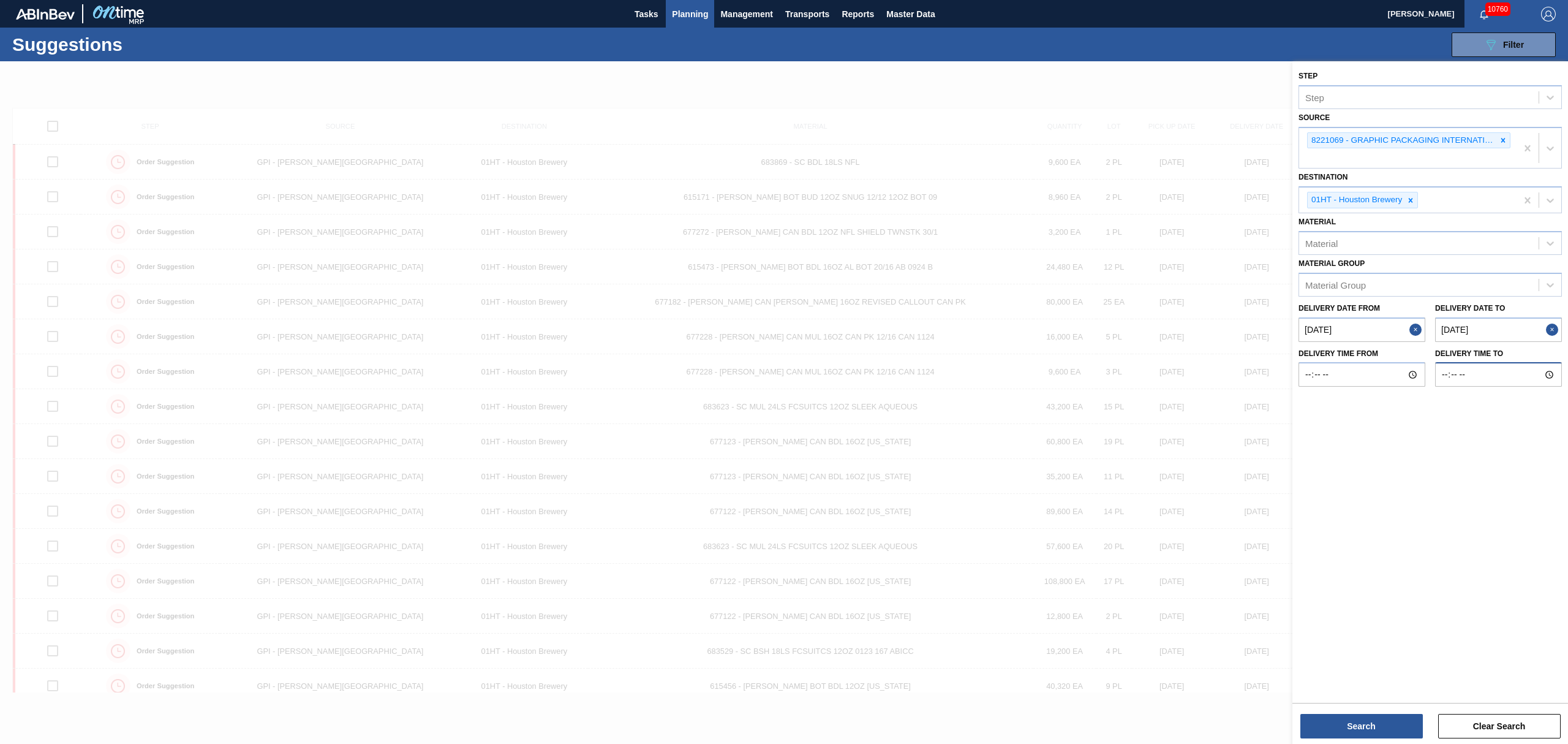
click at [1442, 385] on input "Delivery time to" at bounding box center [1498, 374] width 127 height 24
click at [1343, 722] on button "Search" at bounding box center [1362, 726] width 122 height 24
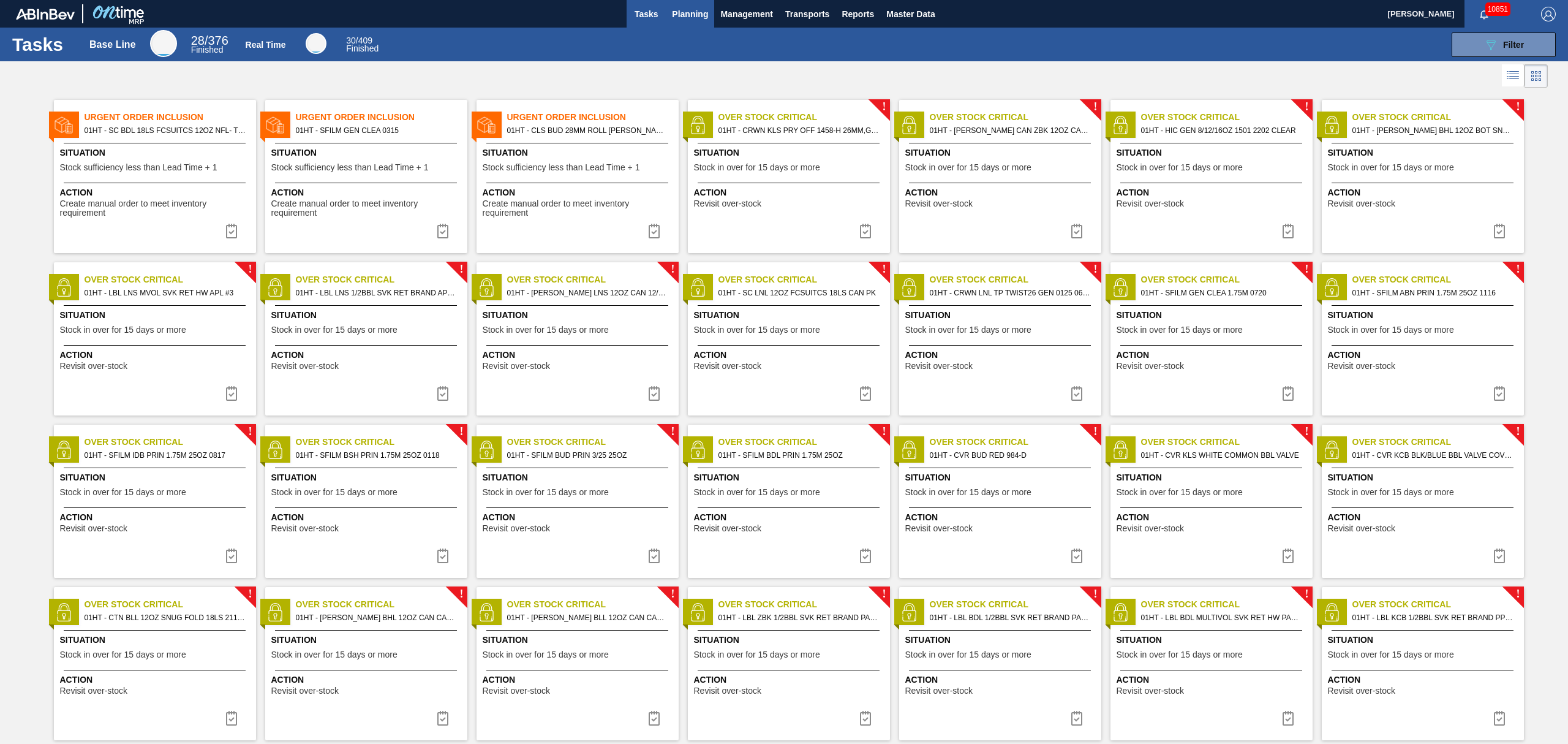
click at [695, 16] on span "Planning" at bounding box center [690, 14] width 36 height 15
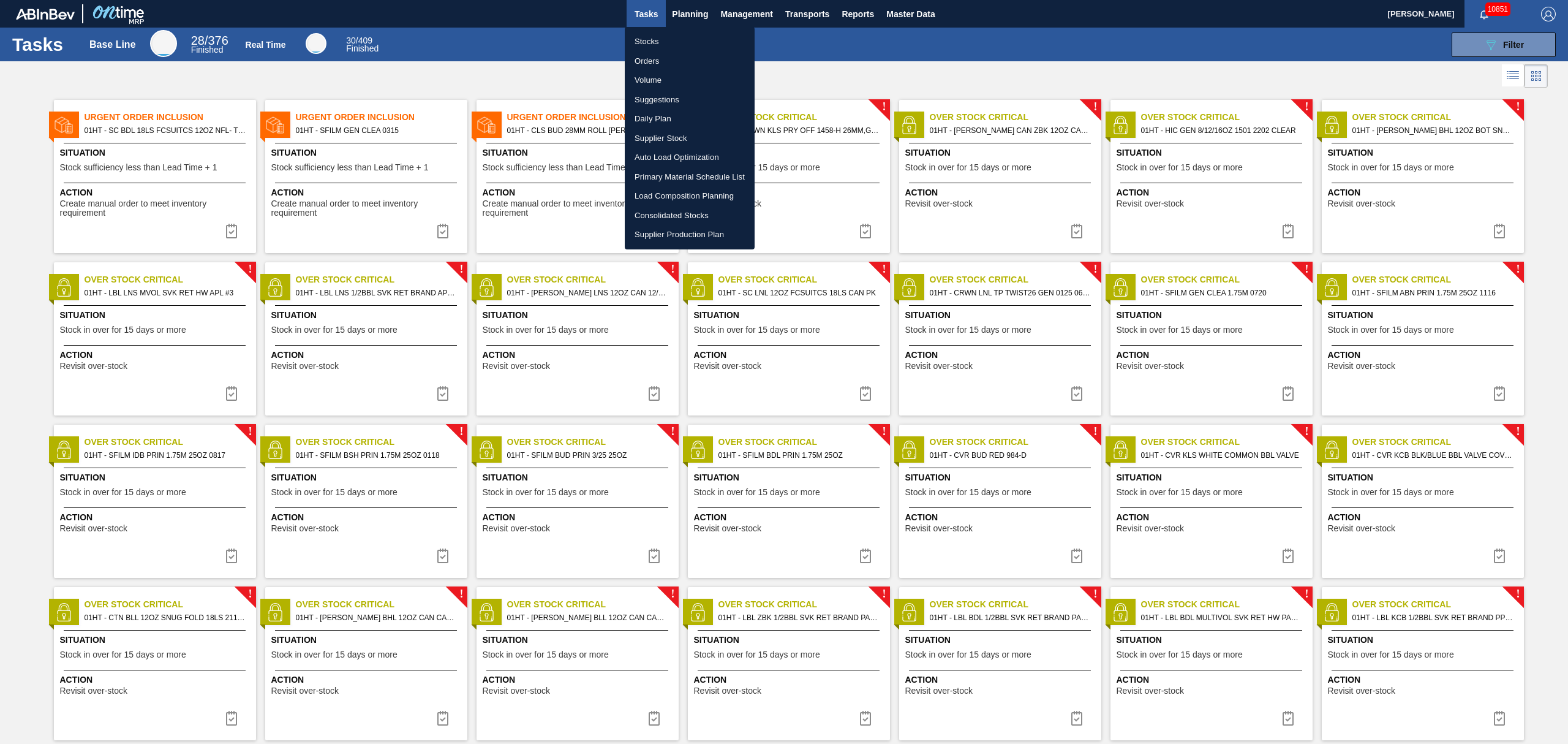
click at [659, 97] on li "Suggestions" at bounding box center [690, 99] width 130 height 20
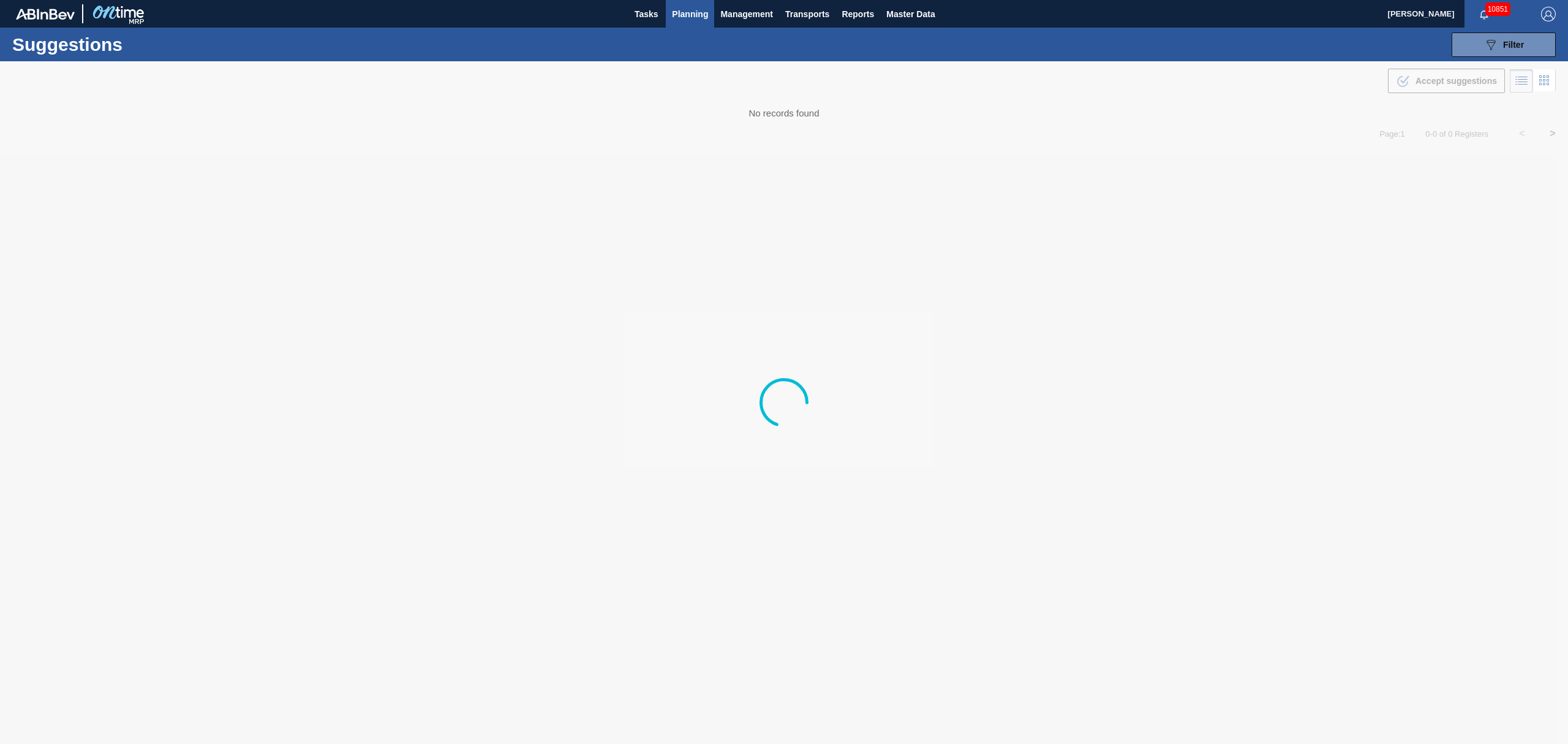
type from "[DATE]"
type to "[DATE]"
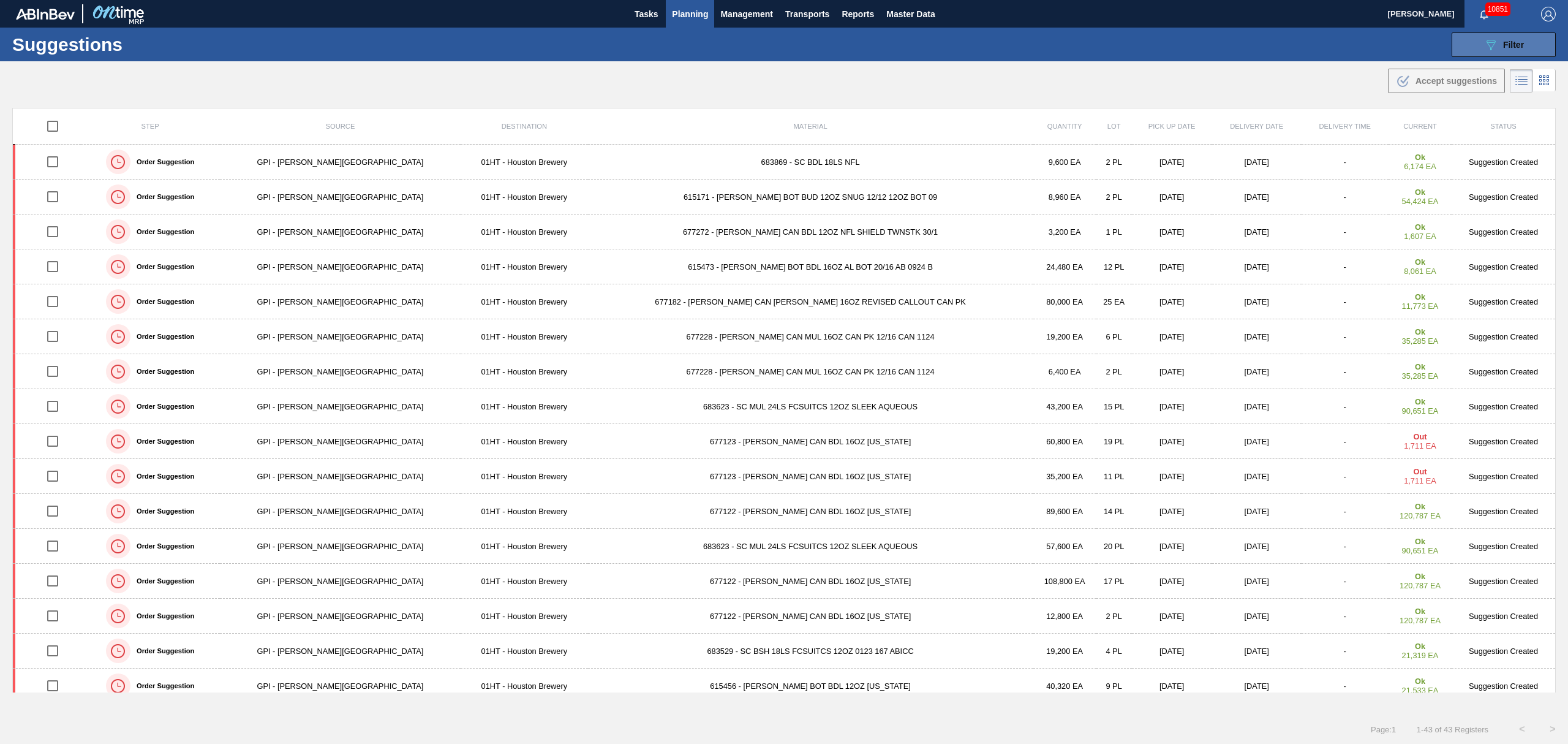
click at [1458, 34] on button "089F7B8B-B2A5-4AFE-B5C0-19BA573D28AC Filter" at bounding box center [1503, 45] width 104 height 24
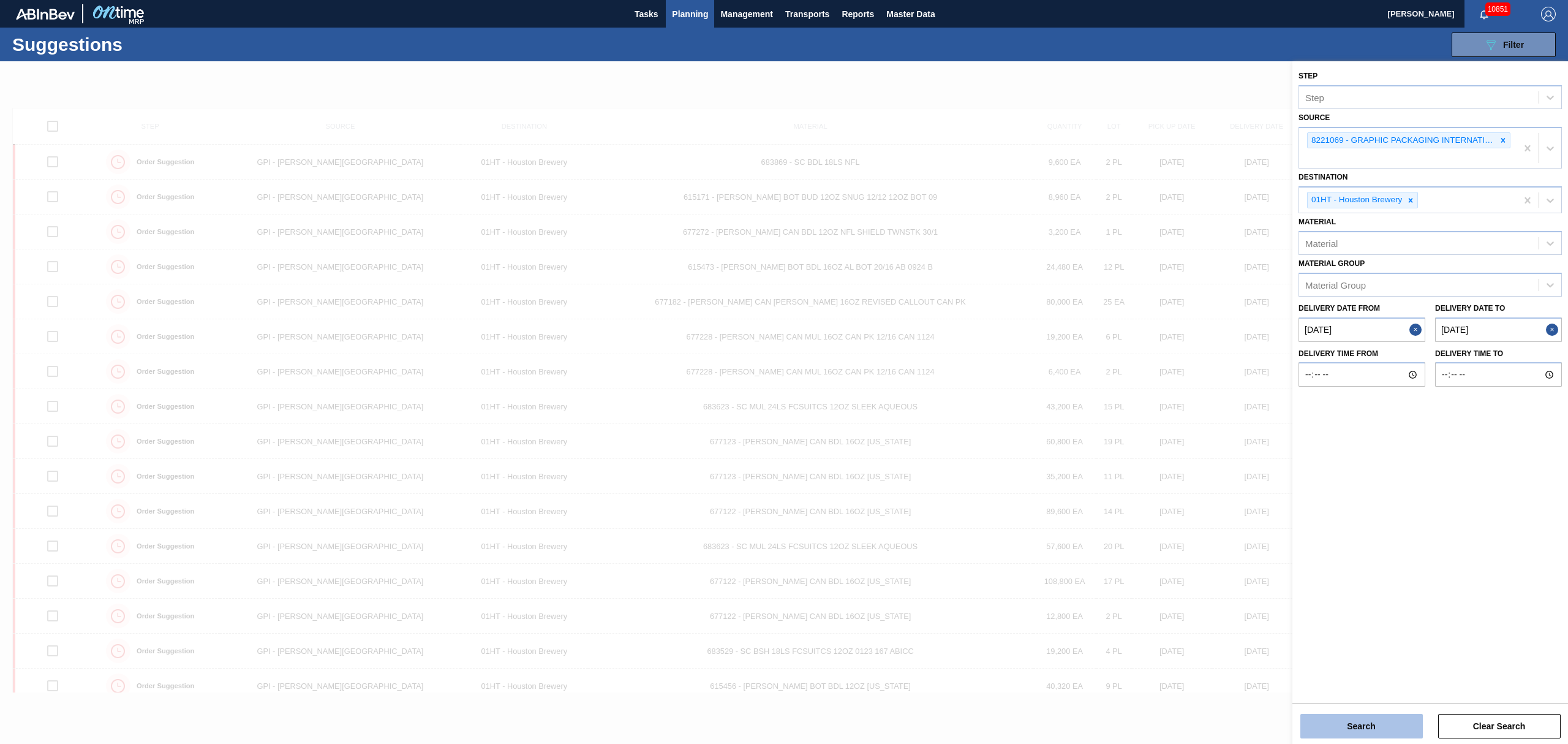
click at [1394, 718] on button "Search" at bounding box center [1362, 726] width 122 height 24
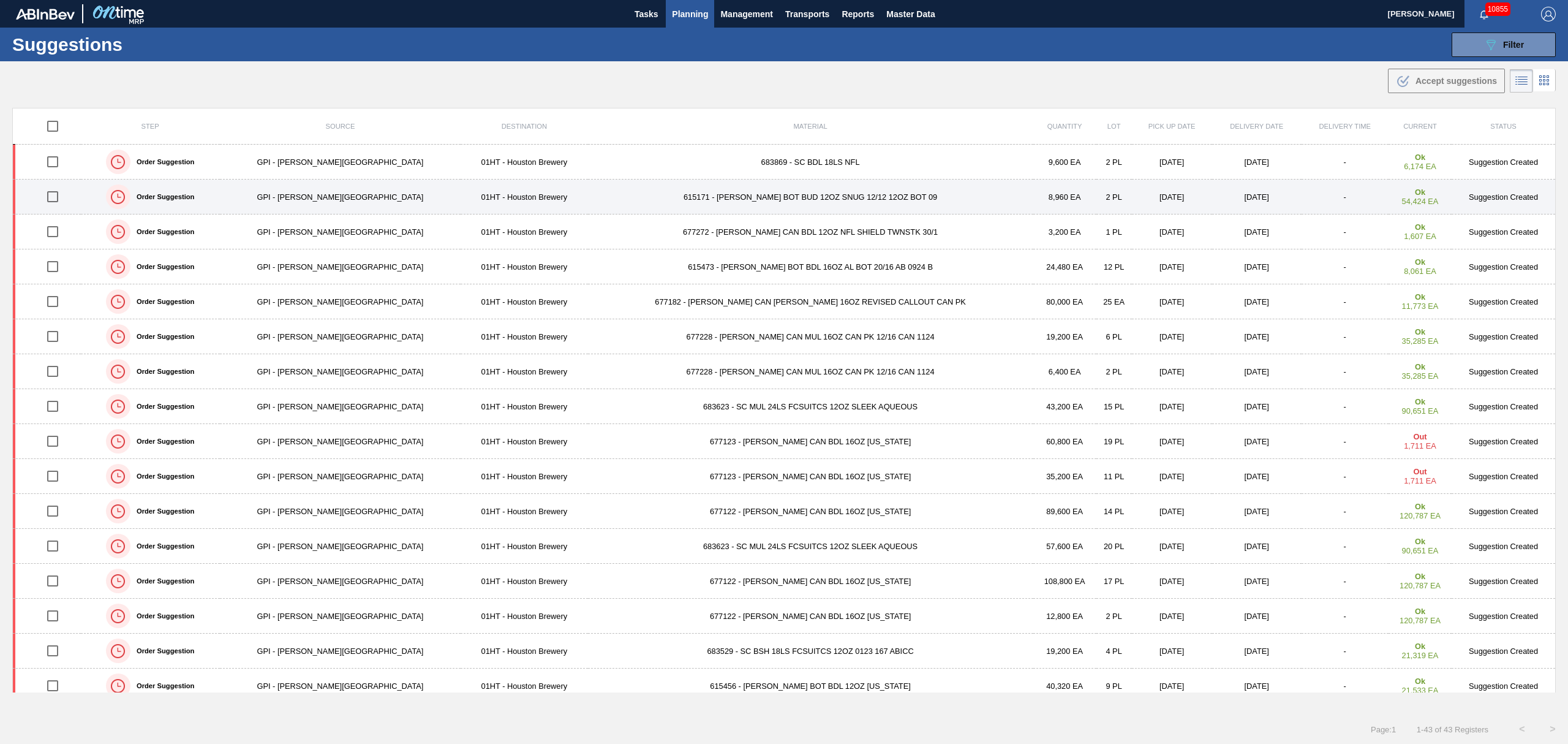
click at [58, 199] on input "checkbox" at bounding box center [53, 197] width 26 height 26
checkbox input "true"
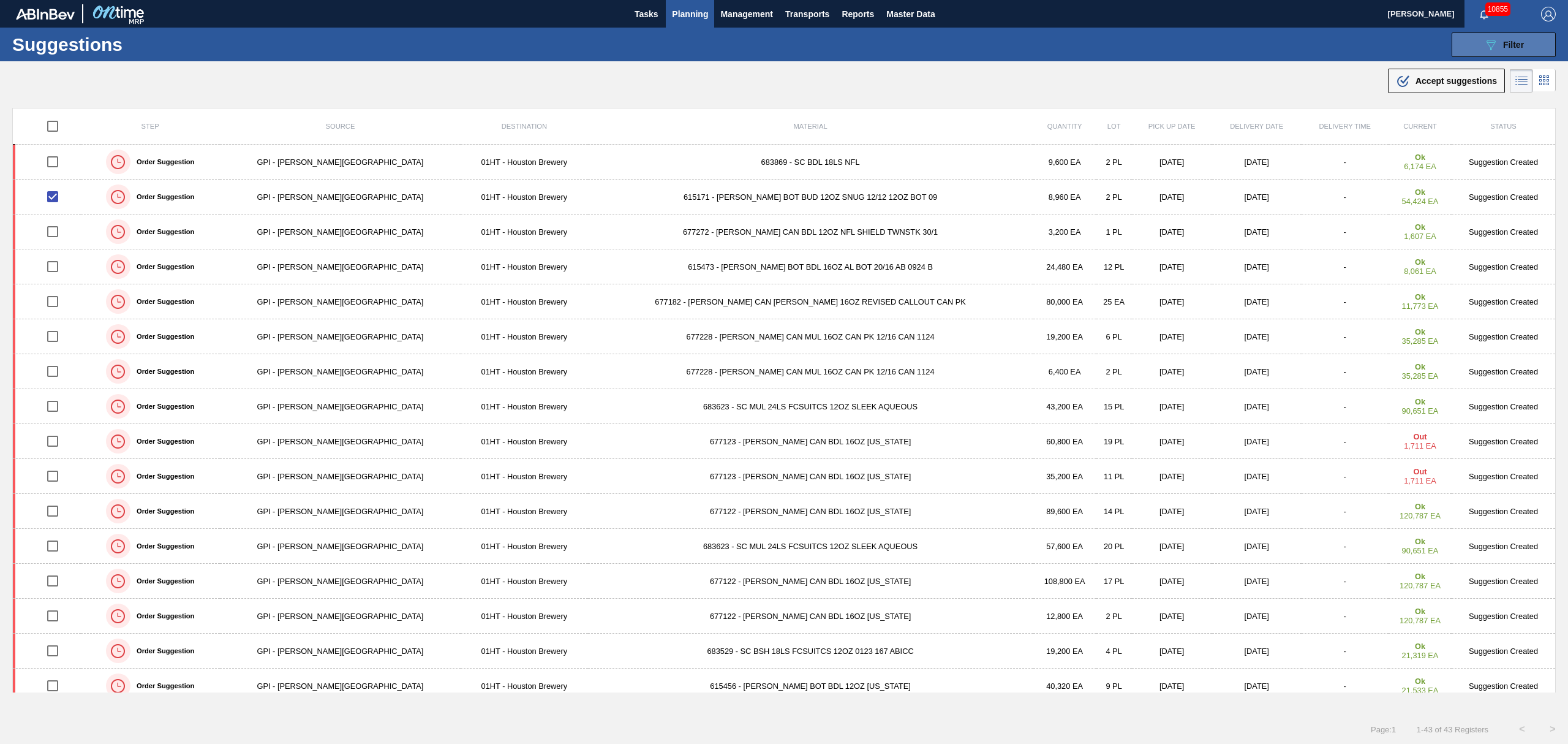
click at [1497, 45] on div "089F7B8B-B2A5-4AFE-B5C0-19BA573D28AC Filter" at bounding box center [1503, 44] width 41 height 15
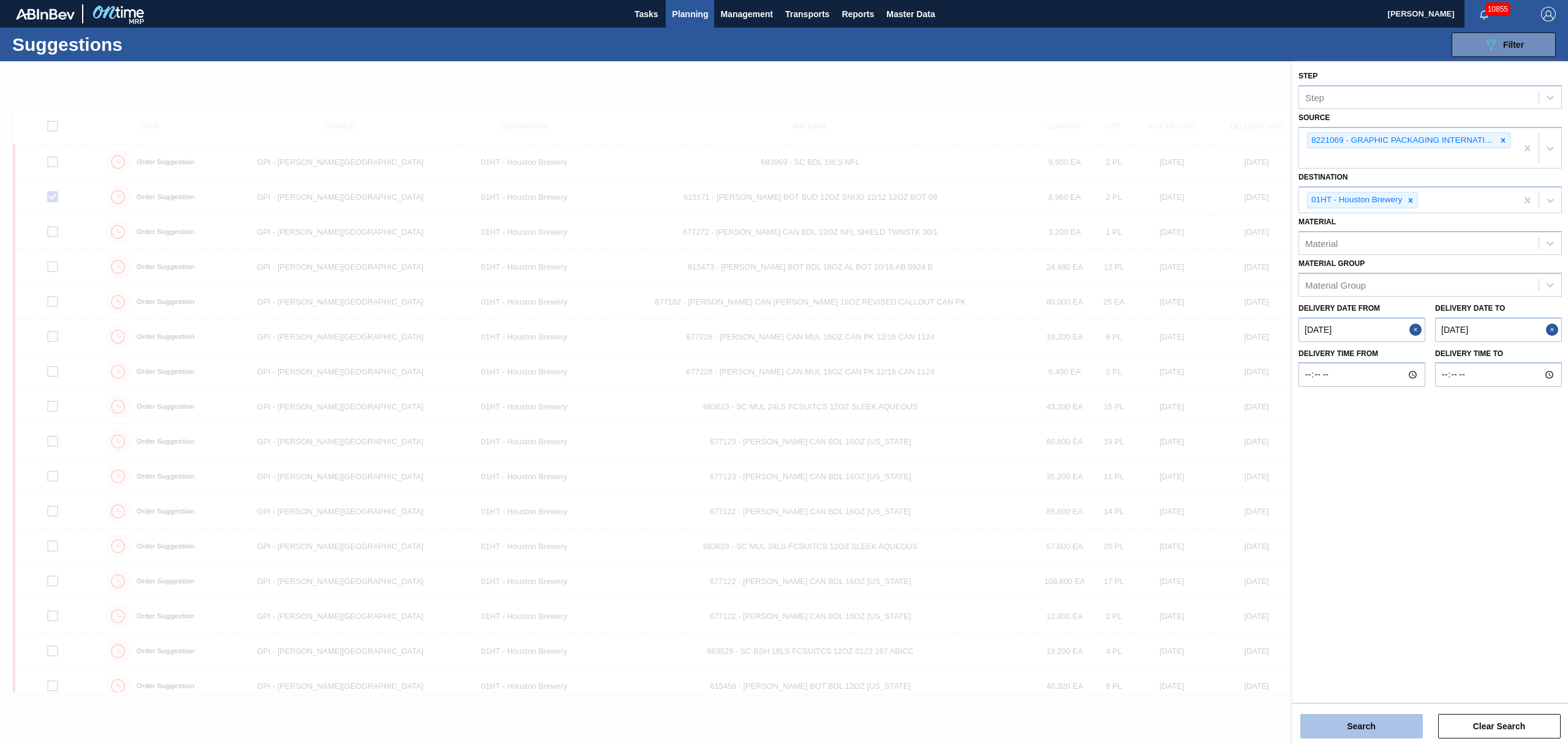
click at [1404, 718] on button "Search" at bounding box center [1362, 726] width 122 height 24
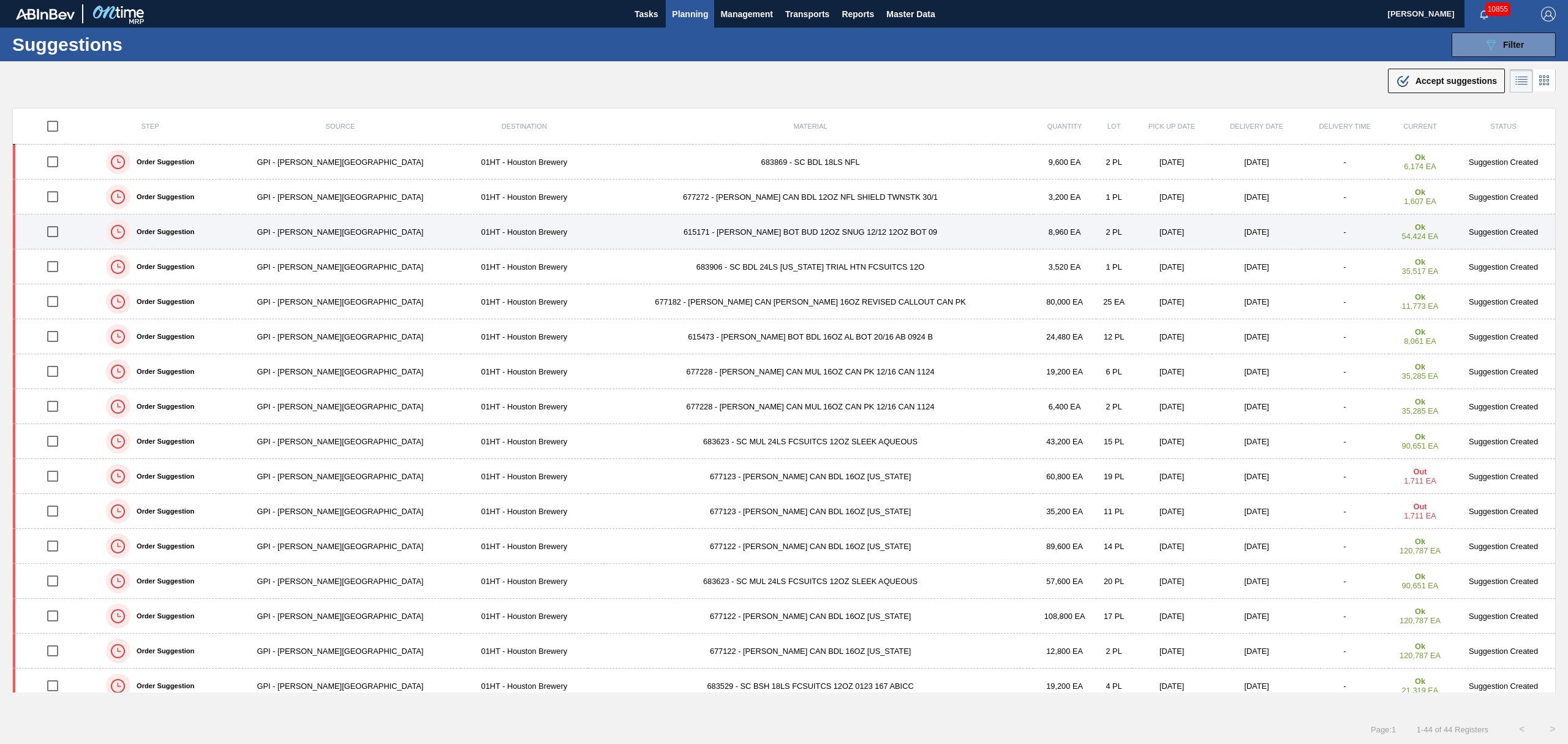
click at [60, 232] on input "checkbox" at bounding box center [53, 232] width 26 height 26
checkbox input "true"
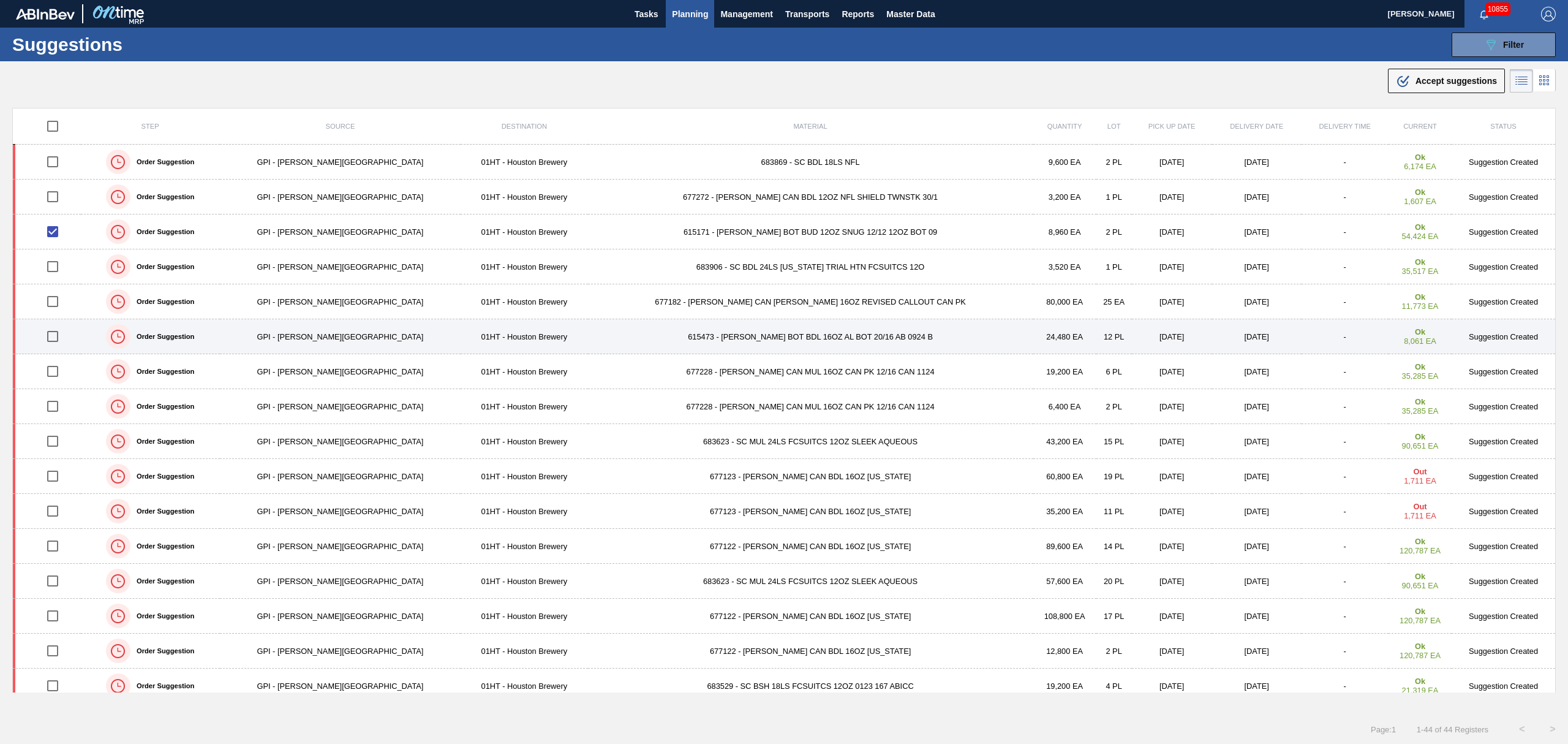
click at [58, 329] on input "checkbox" at bounding box center [53, 336] width 26 height 26
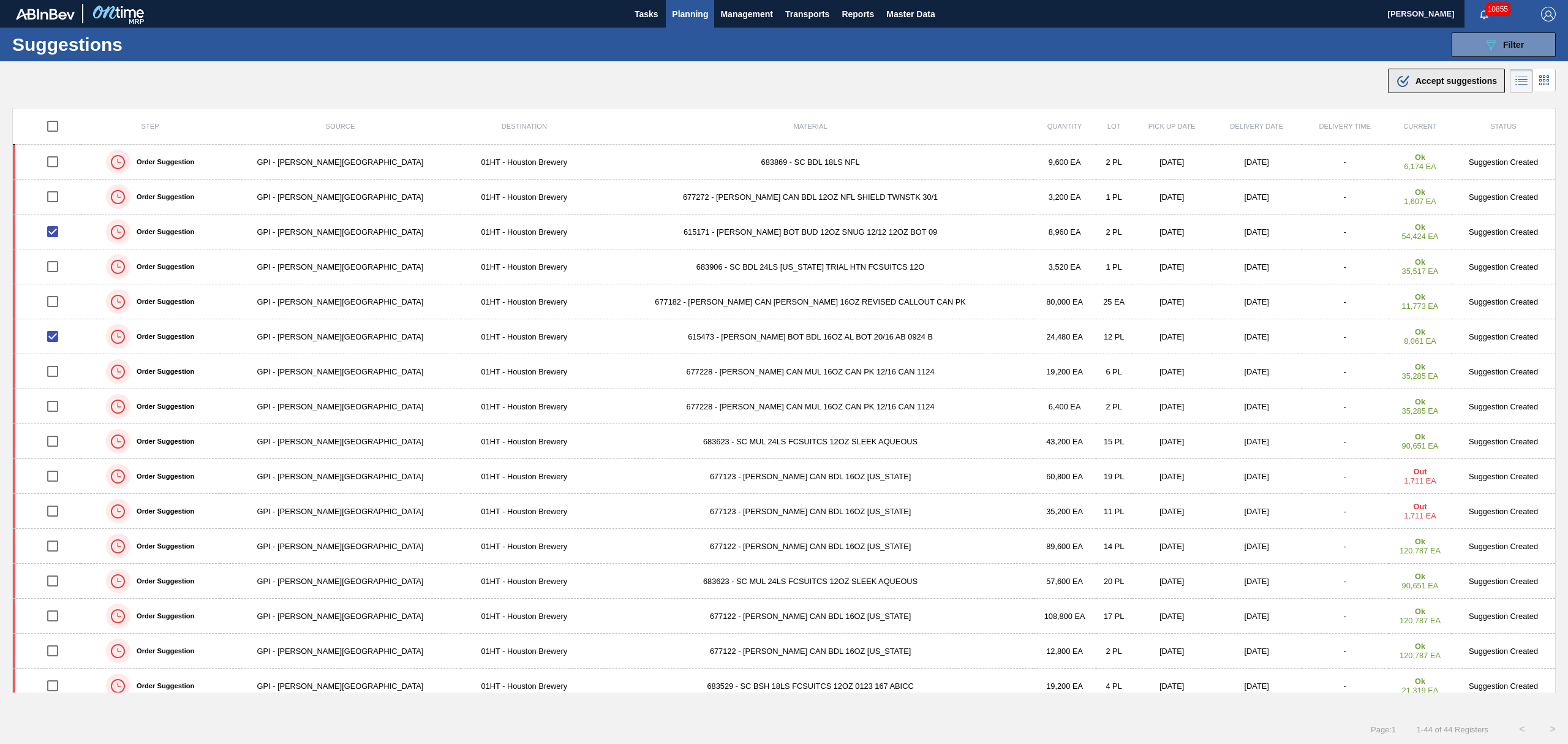
click at [1446, 77] on span "Accept suggestions" at bounding box center [1456, 80] width 82 height 9
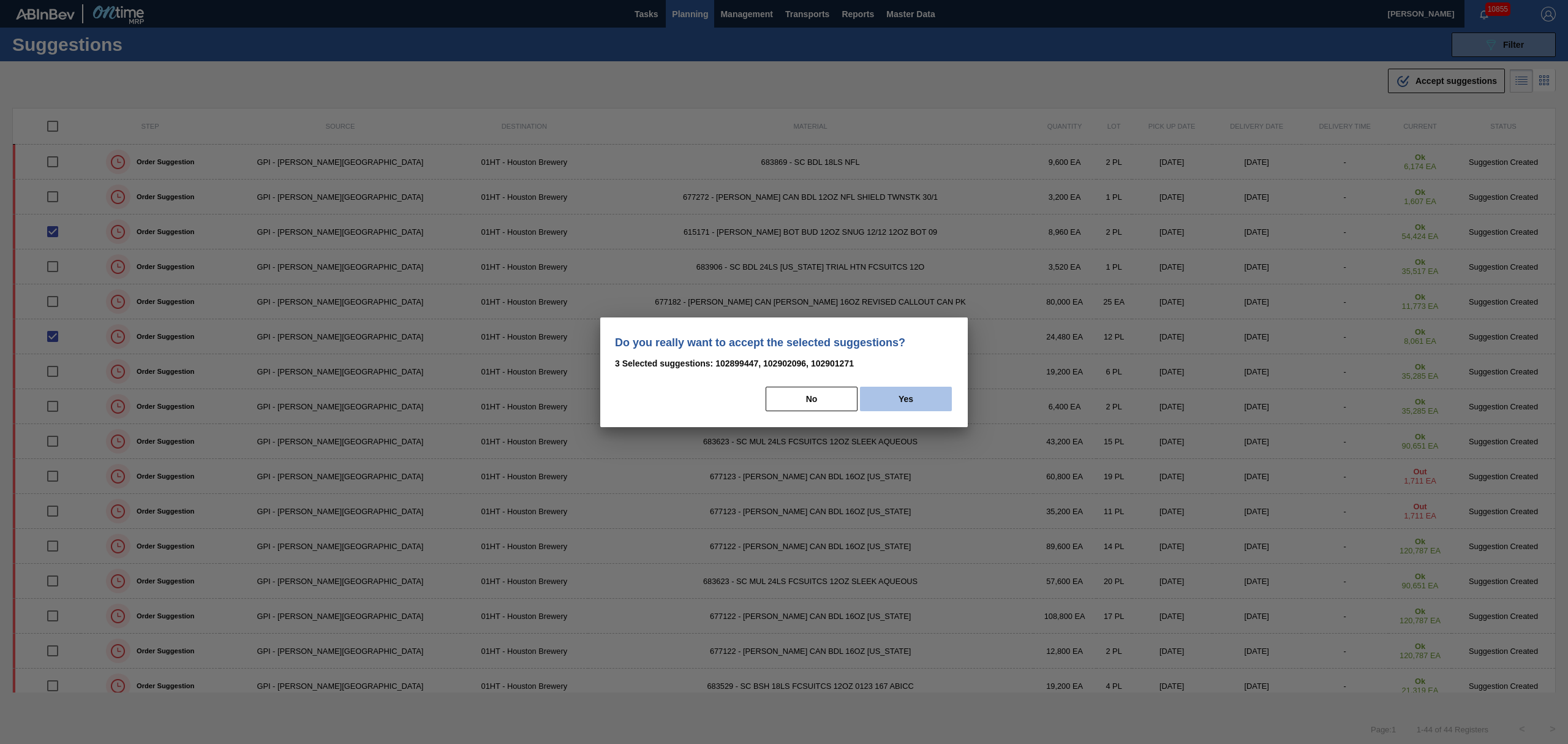
click at [893, 399] on button "Yes" at bounding box center [906, 398] width 92 height 24
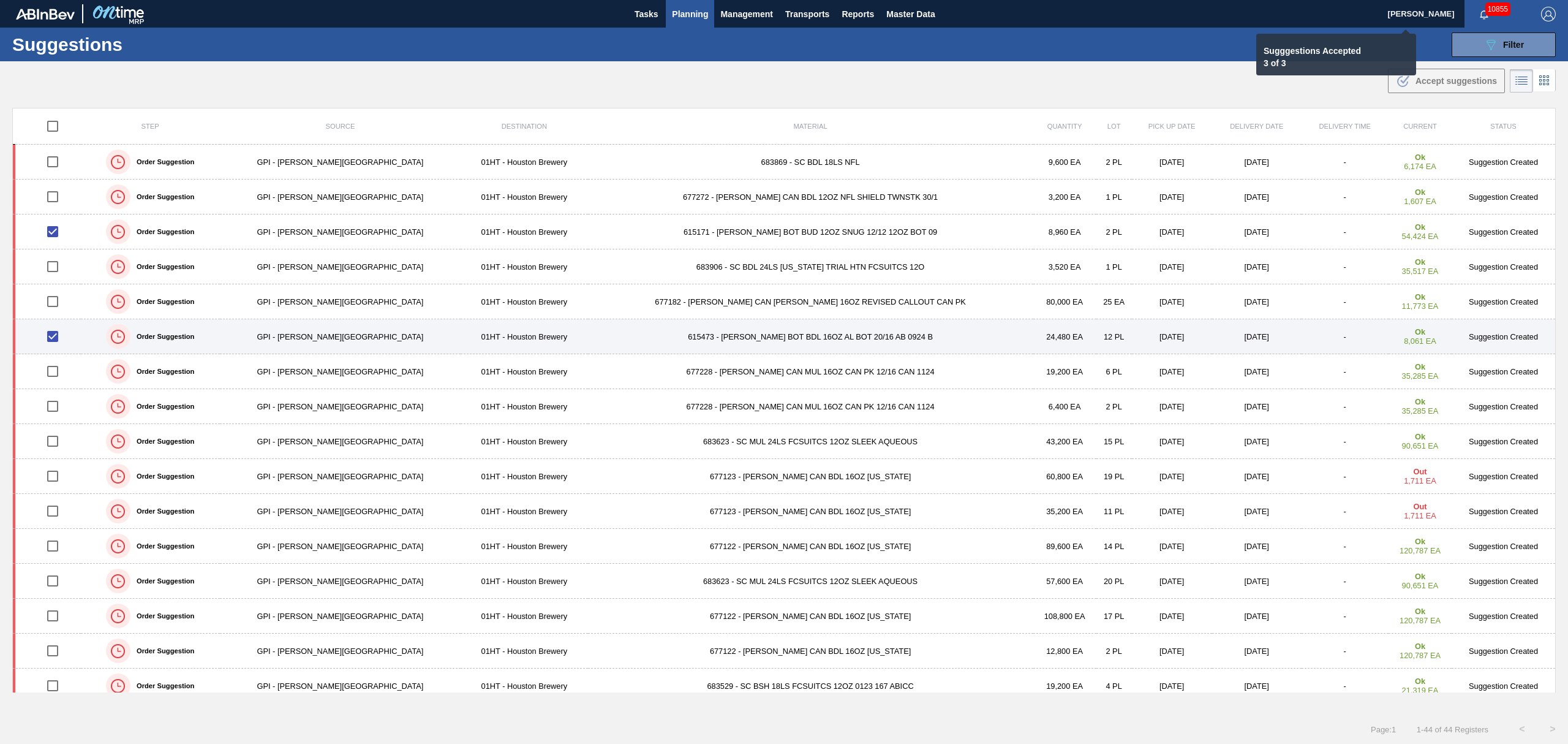
checkbox input "false"
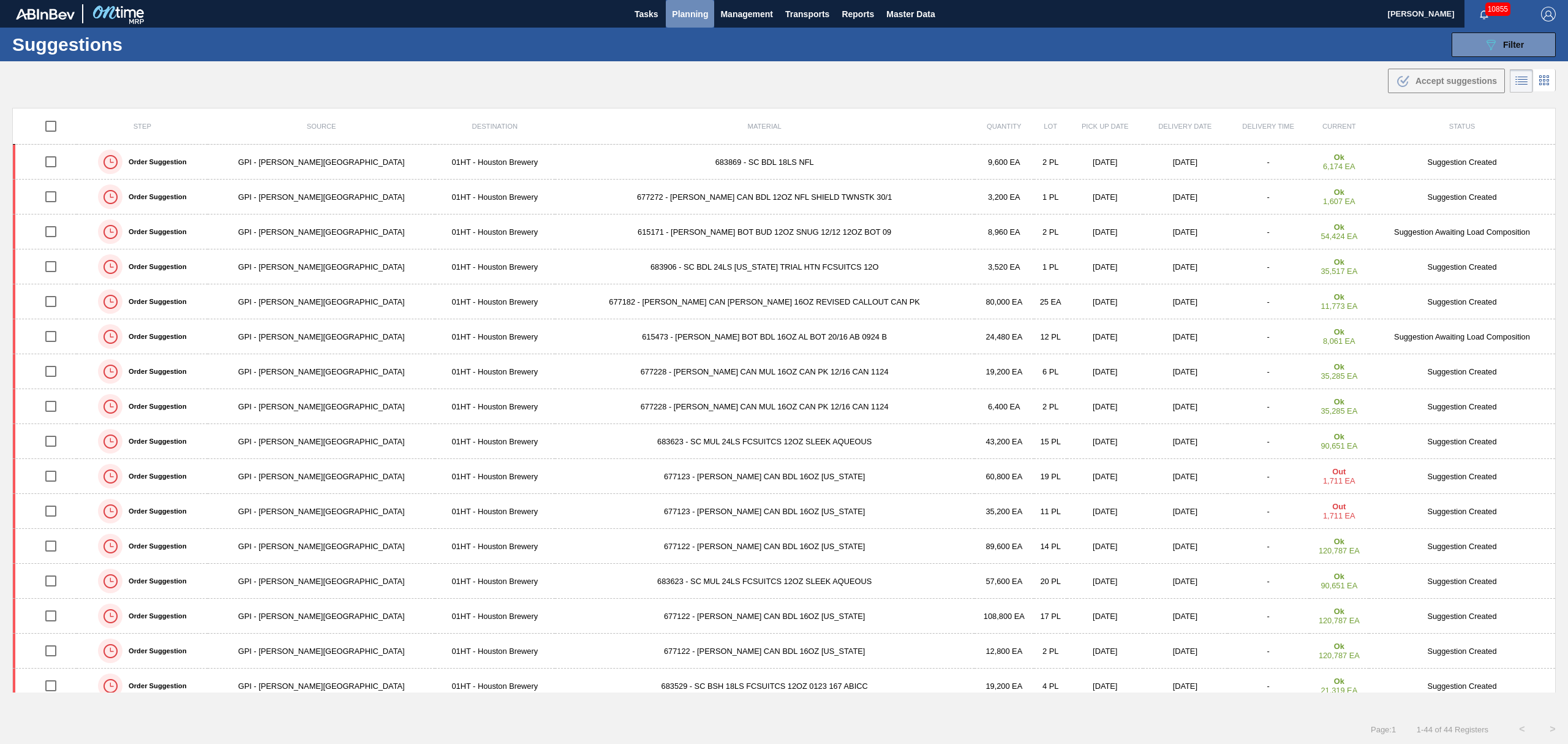
click at [695, 11] on span "Planning" at bounding box center [690, 14] width 36 height 15
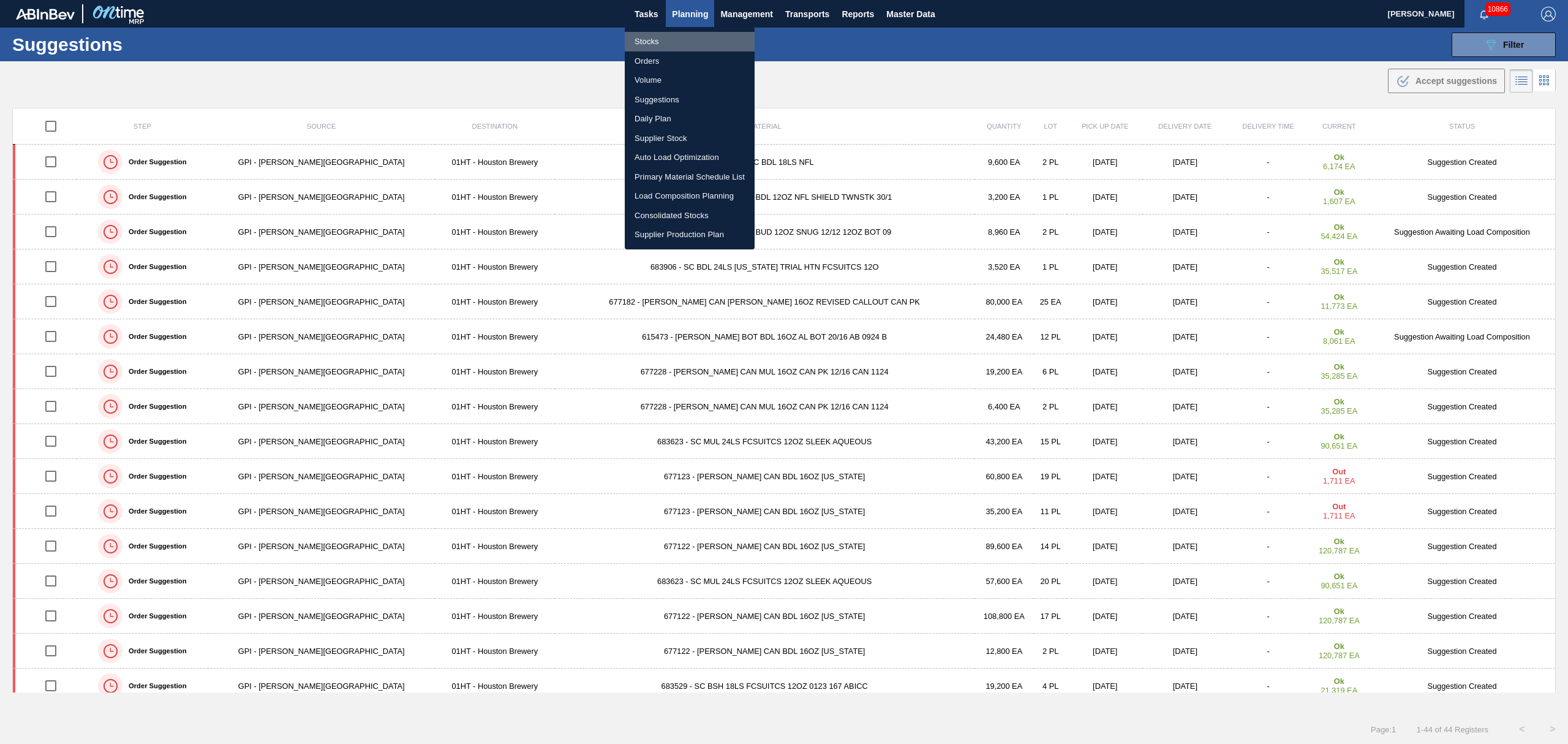
click at [651, 38] on li "Stocks" at bounding box center [690, 41] width 130 height 20
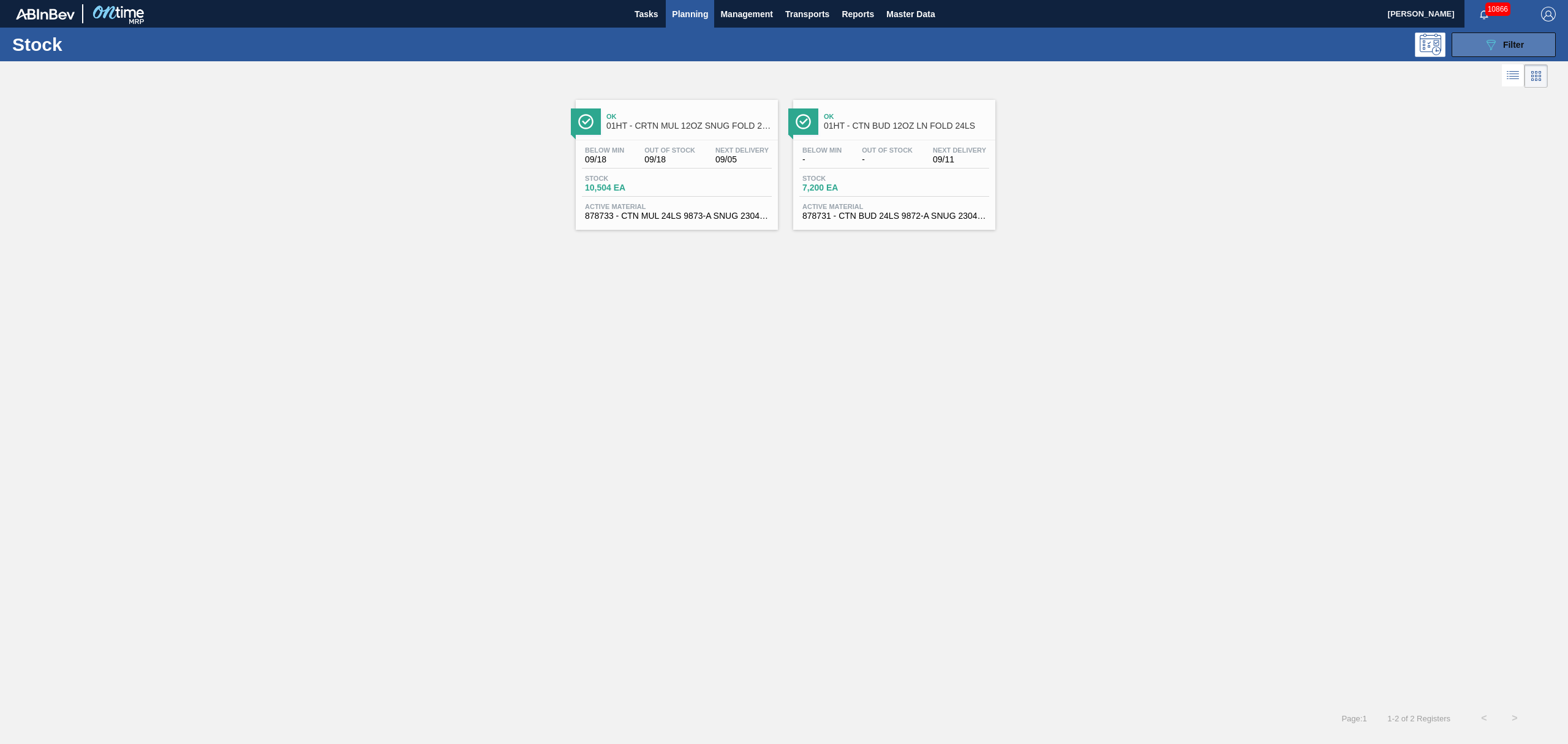
click at [1509, 50] on div "089F7B8B-B2A5-4AFE-B5C0-19BA573D28AC Filter" at bounding box center [1503, 44] width 41 height 15
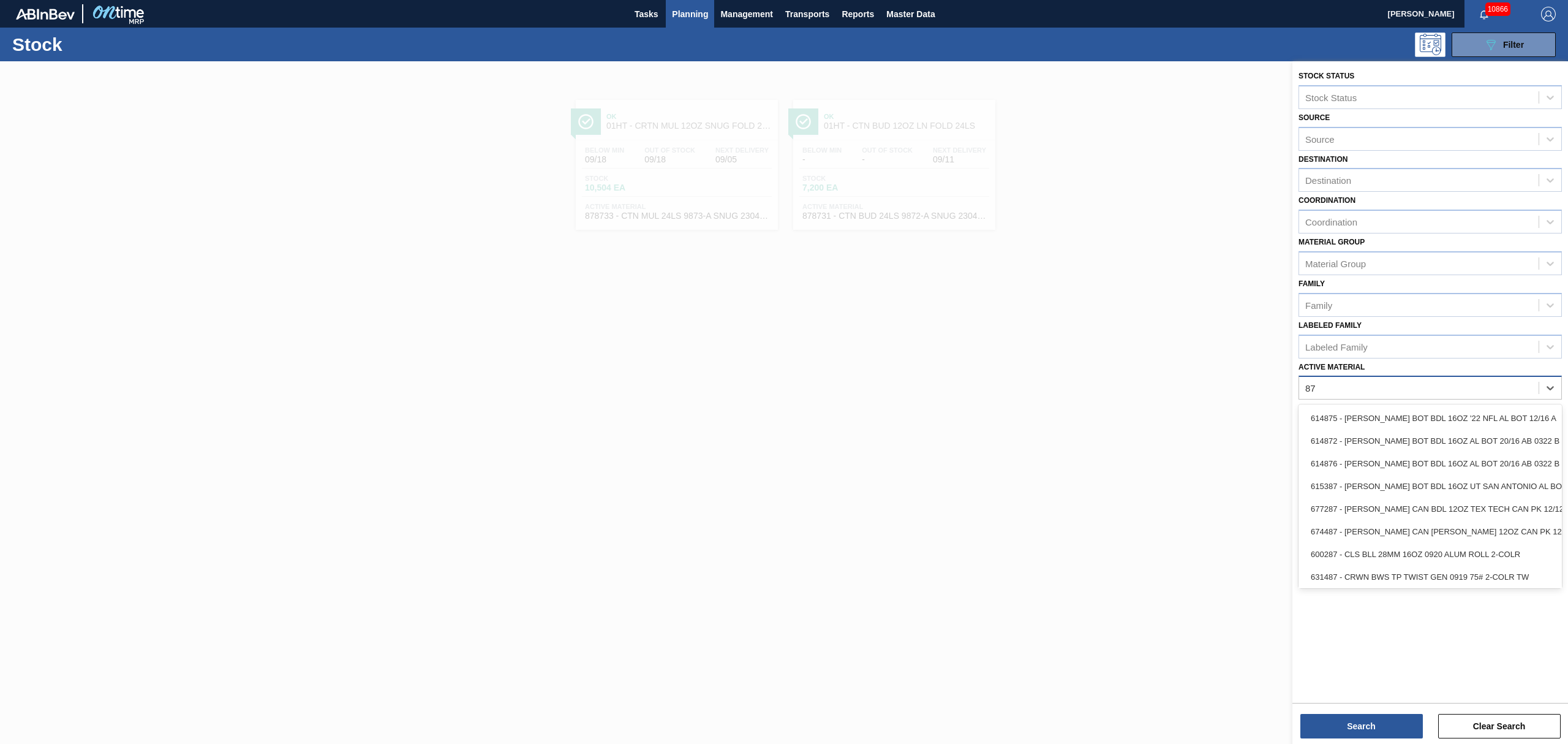
type Material "8"
type Material "615493"
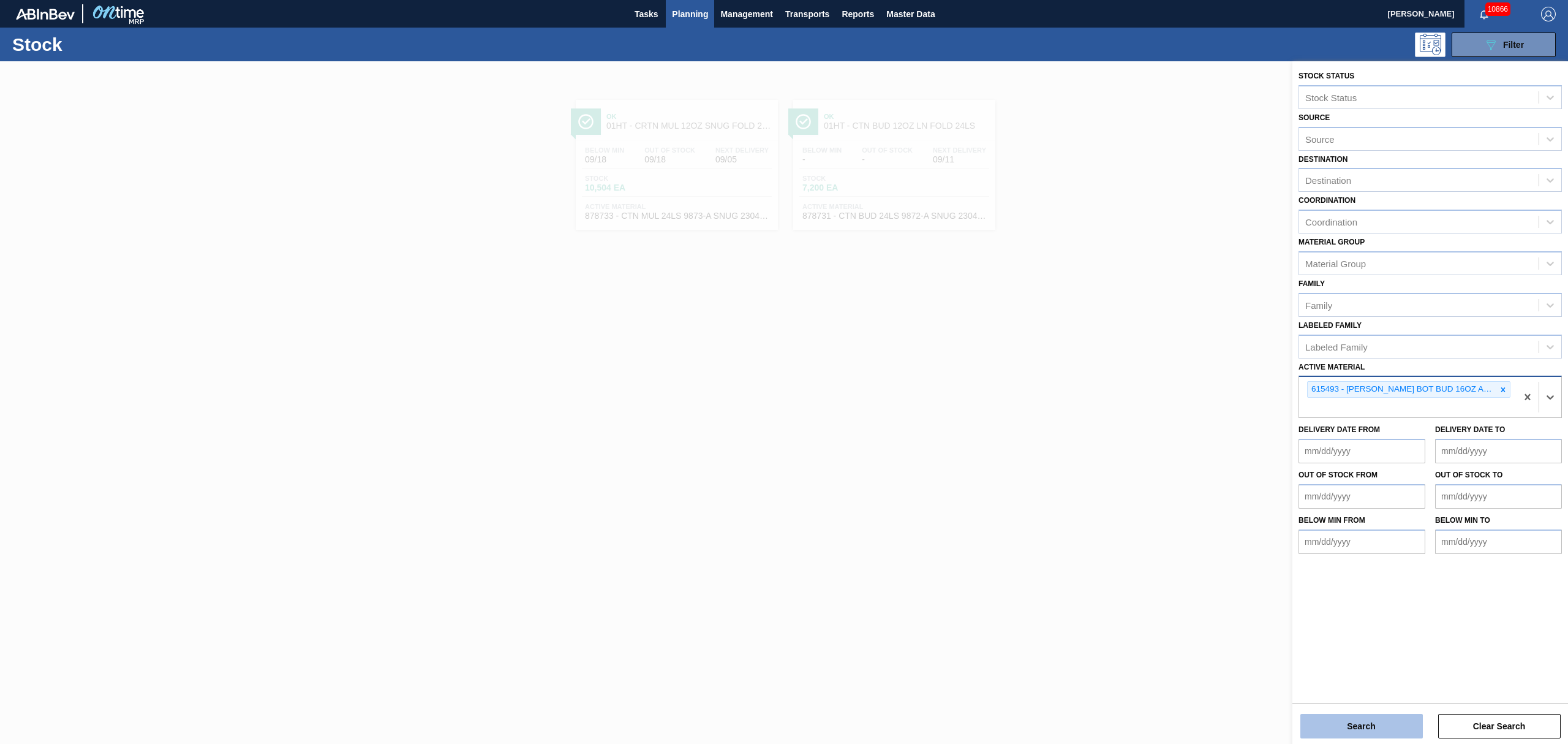
click at [1359, 719] on button "Search" at bounding box center [1362, 726] width 122 height 24
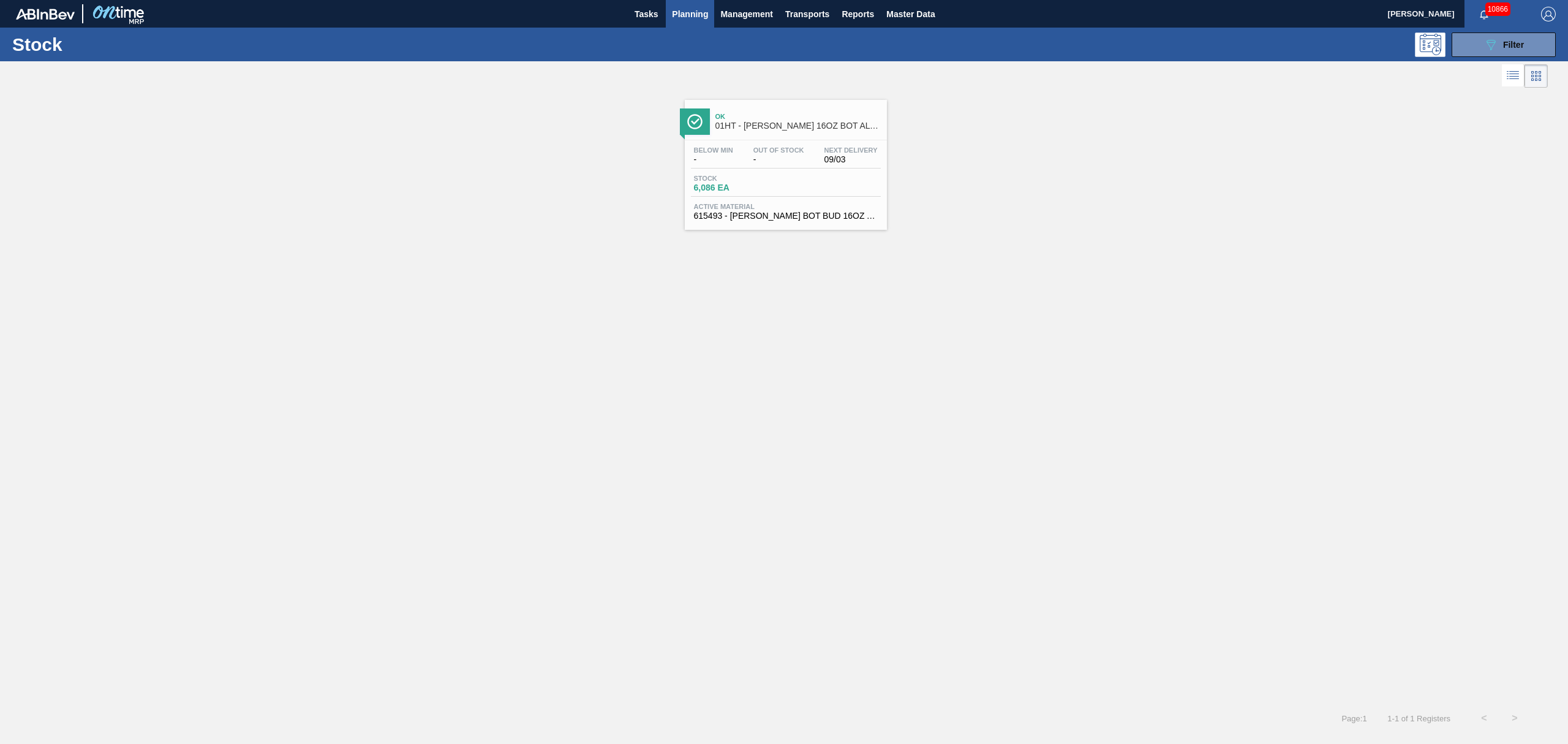
click at [815, 177] on div "Stock 6,086 EA" at bounding box center [786, 186] width 190 height 22
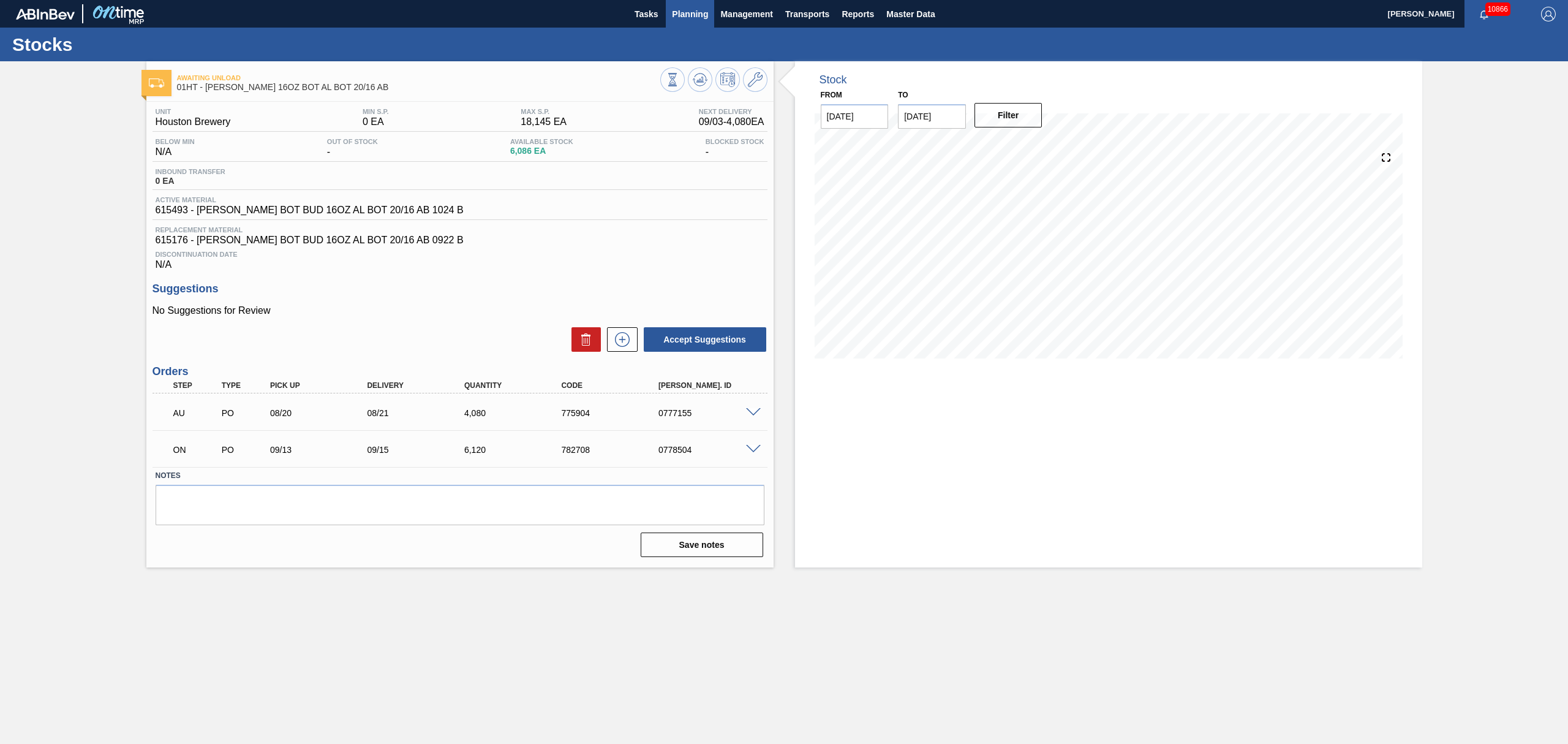
click at [680, 14] on span "Planning" at bounding box center [690, 14] width 36 height 15
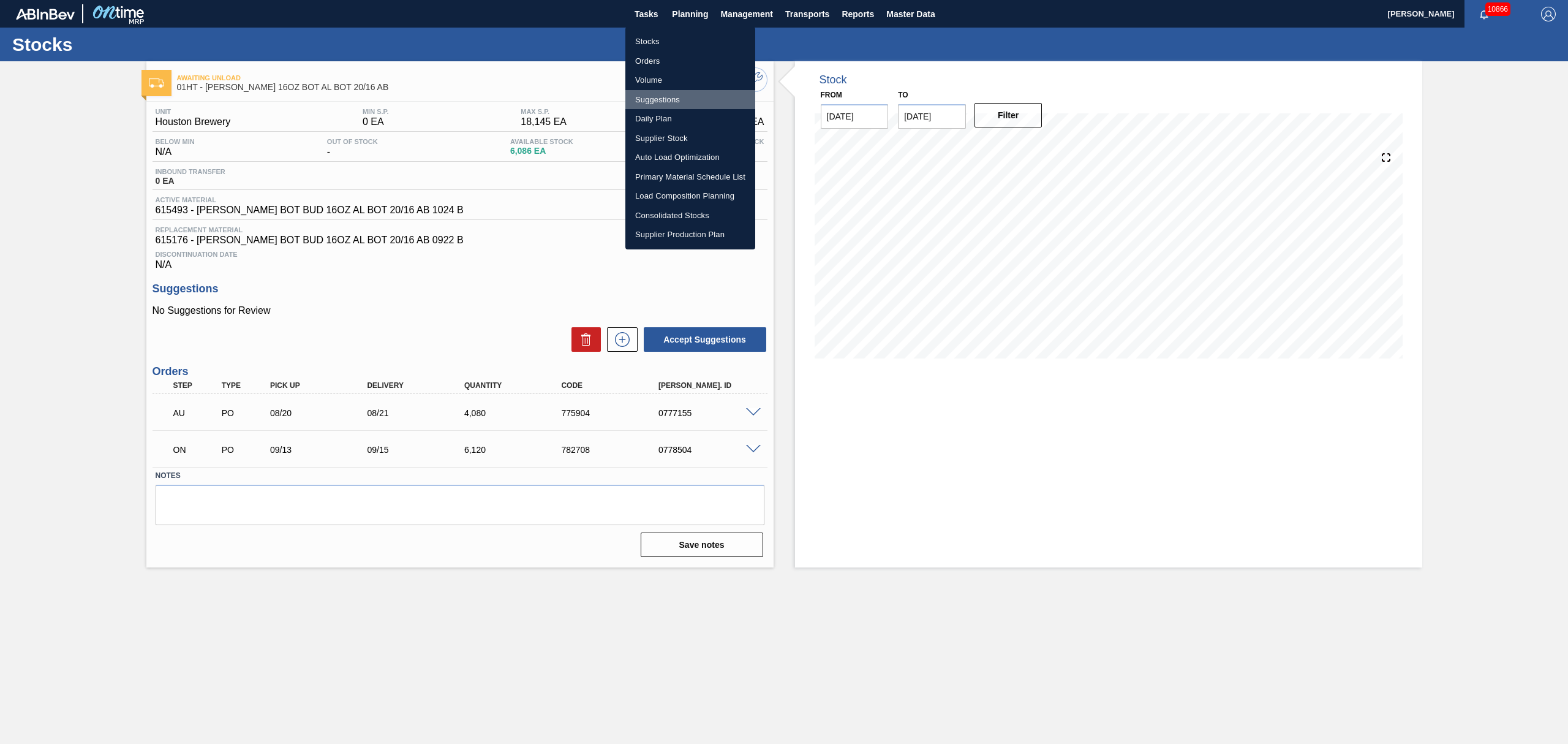
click at [661, 97] on li "Suggestions" at bounding box center [690, 99] width 130 height 20
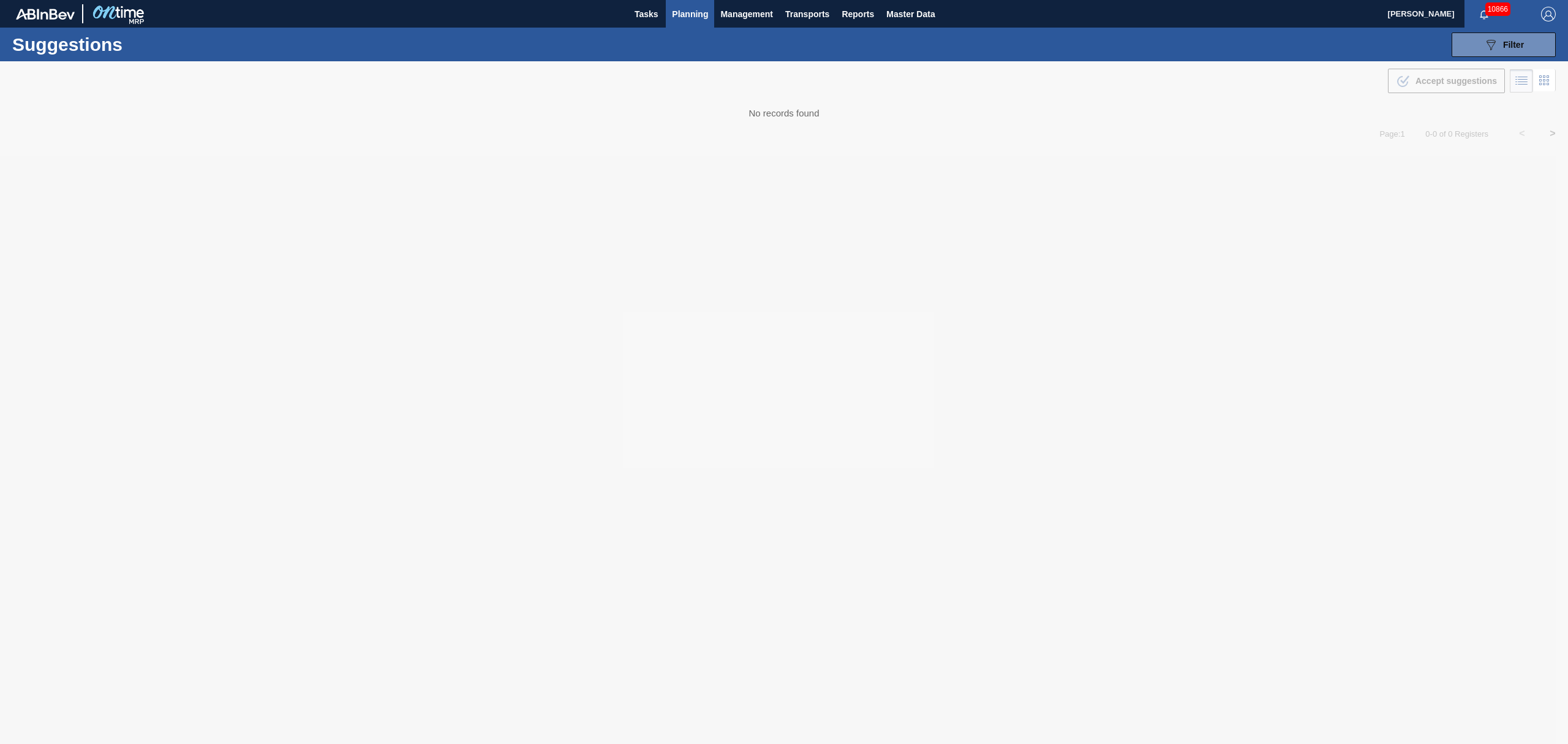
type from "[DATE]"
type to "[DATE]"
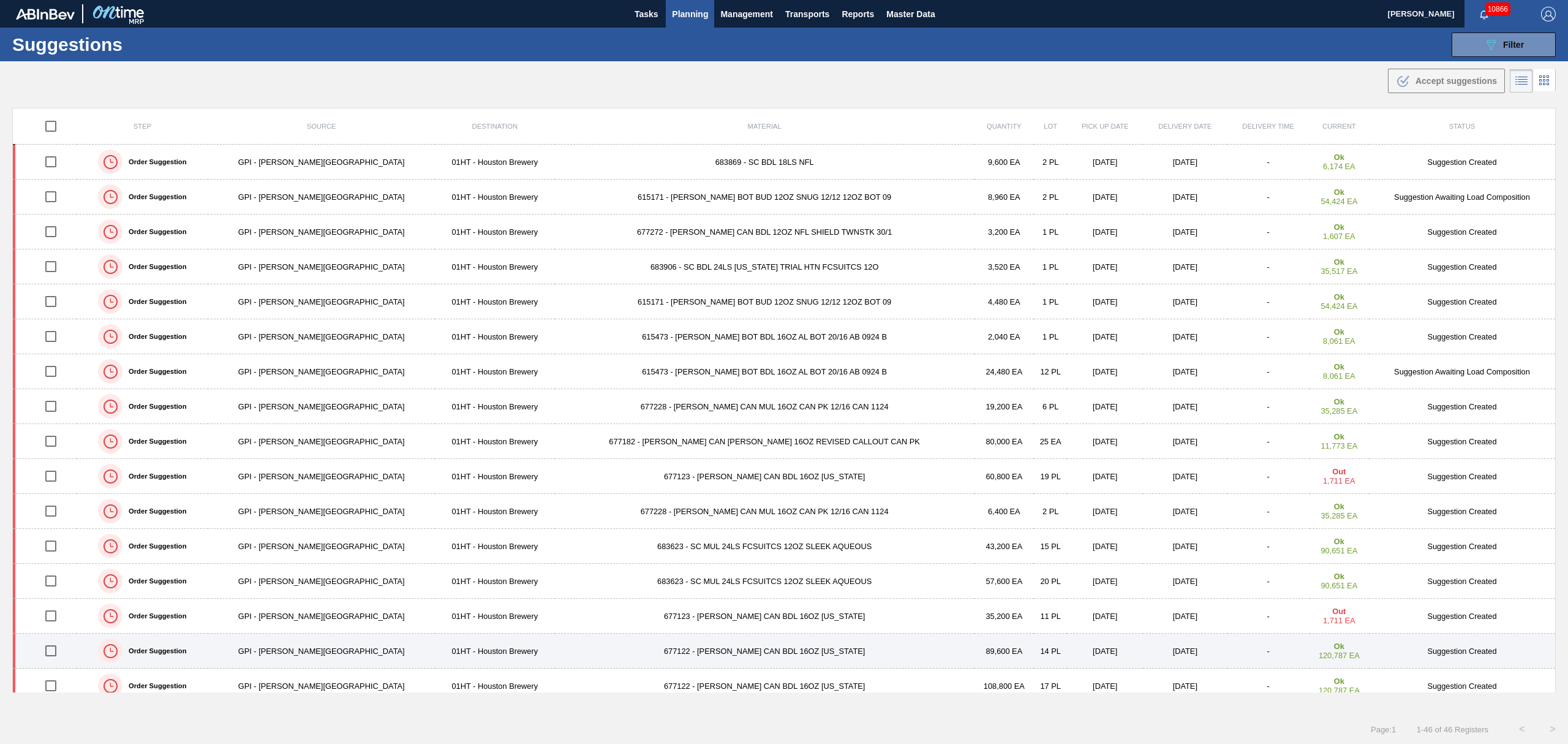
click at [60, 654] on input "checkbox" at bounding box center [51, 651] width 26 height 26
checkbox input "true"
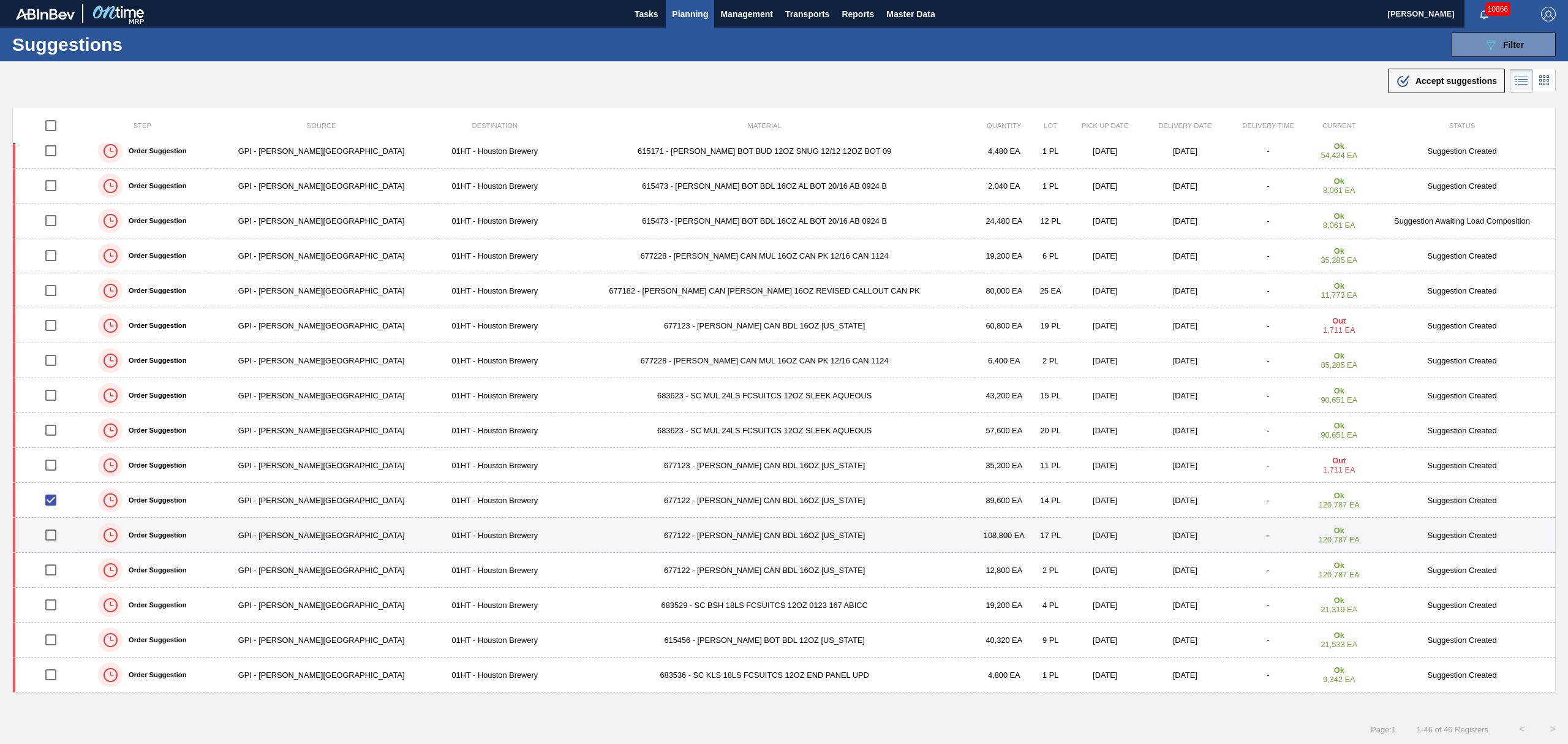
scroll to position [163, 0]
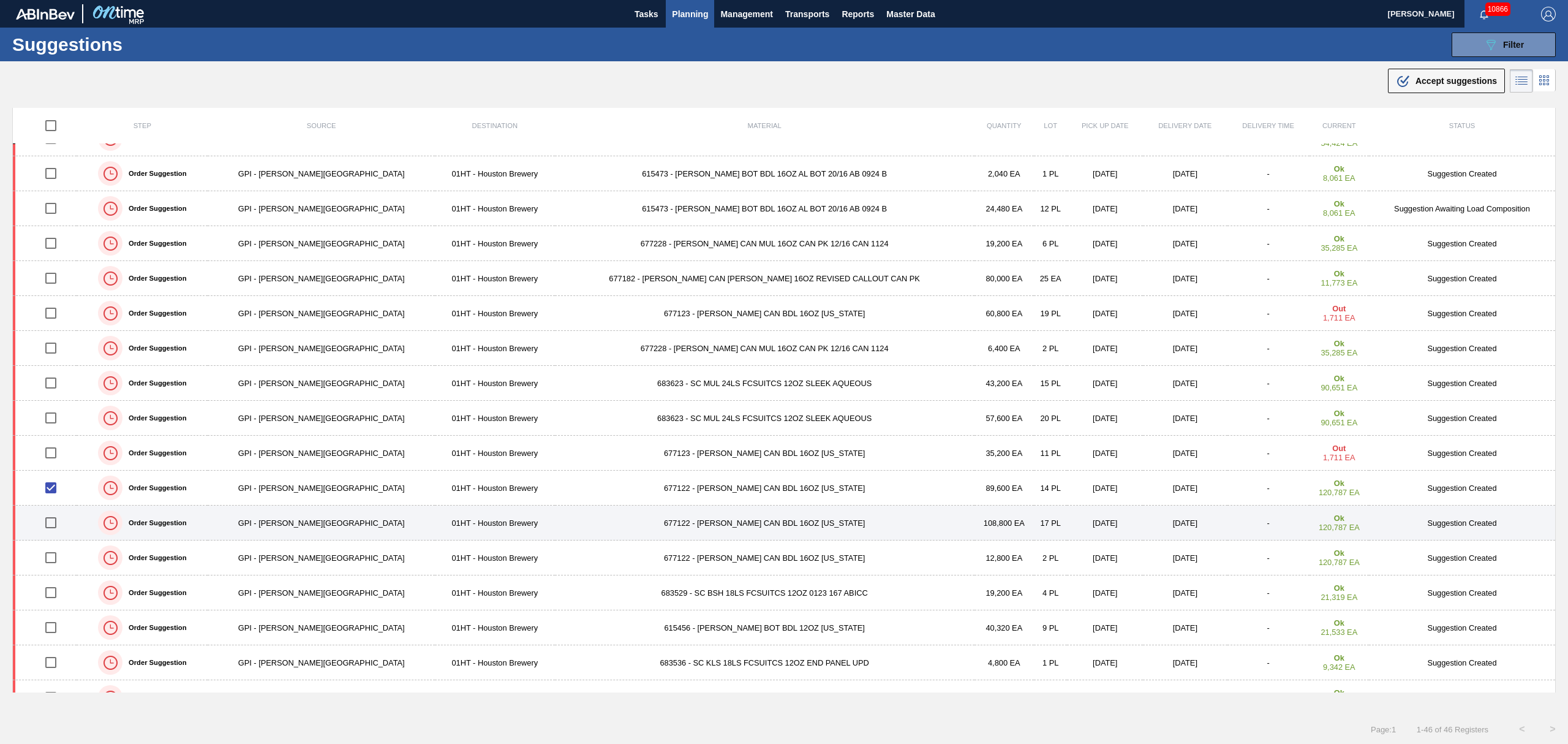
click at [57, 522] on input "checkbox" at bounding box center [51, 522] width 26 height 26
checkbox input "true"
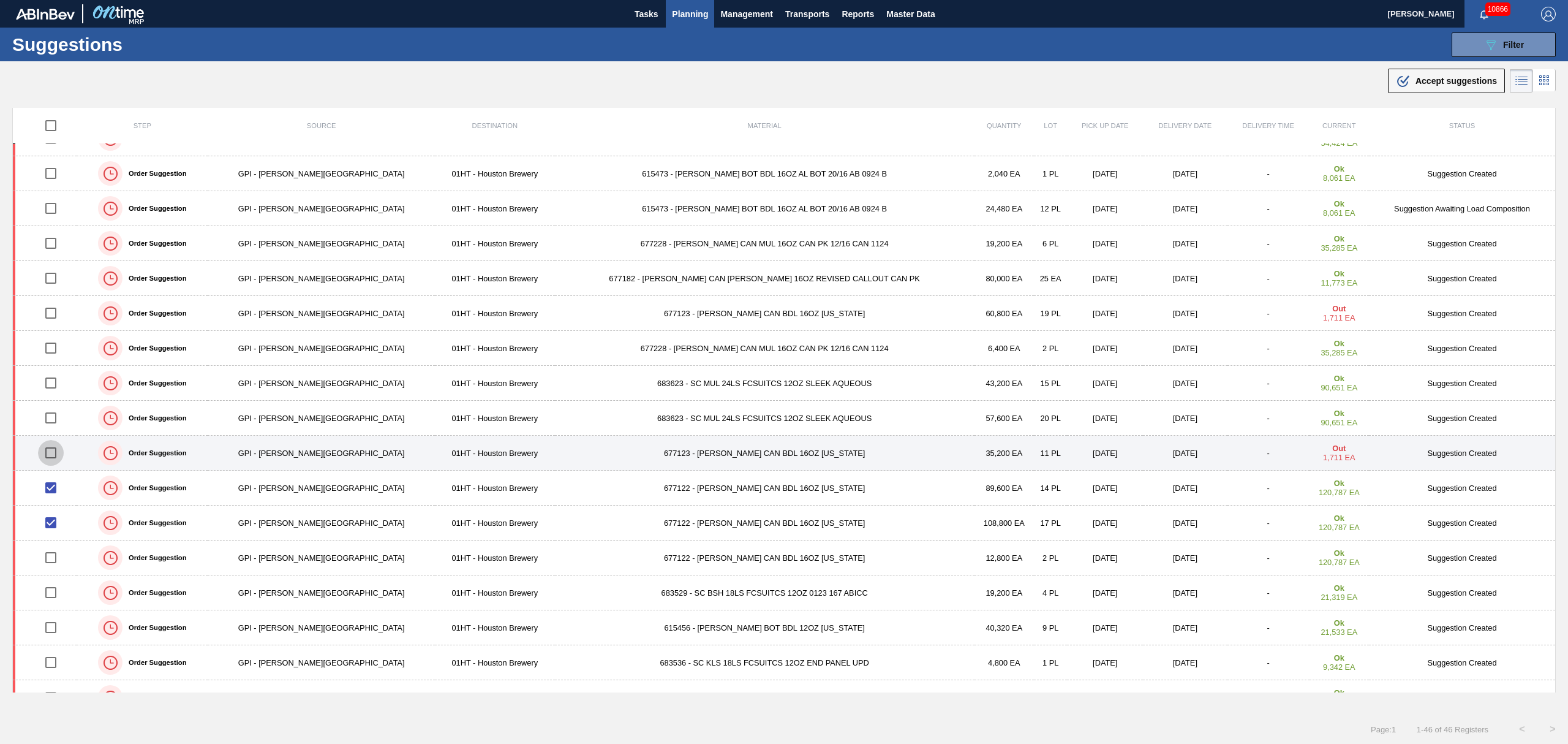
click at [57, 459] on input "checkbox" at bounding box center [51, 453] width 26 height 26
checkbox input "true"
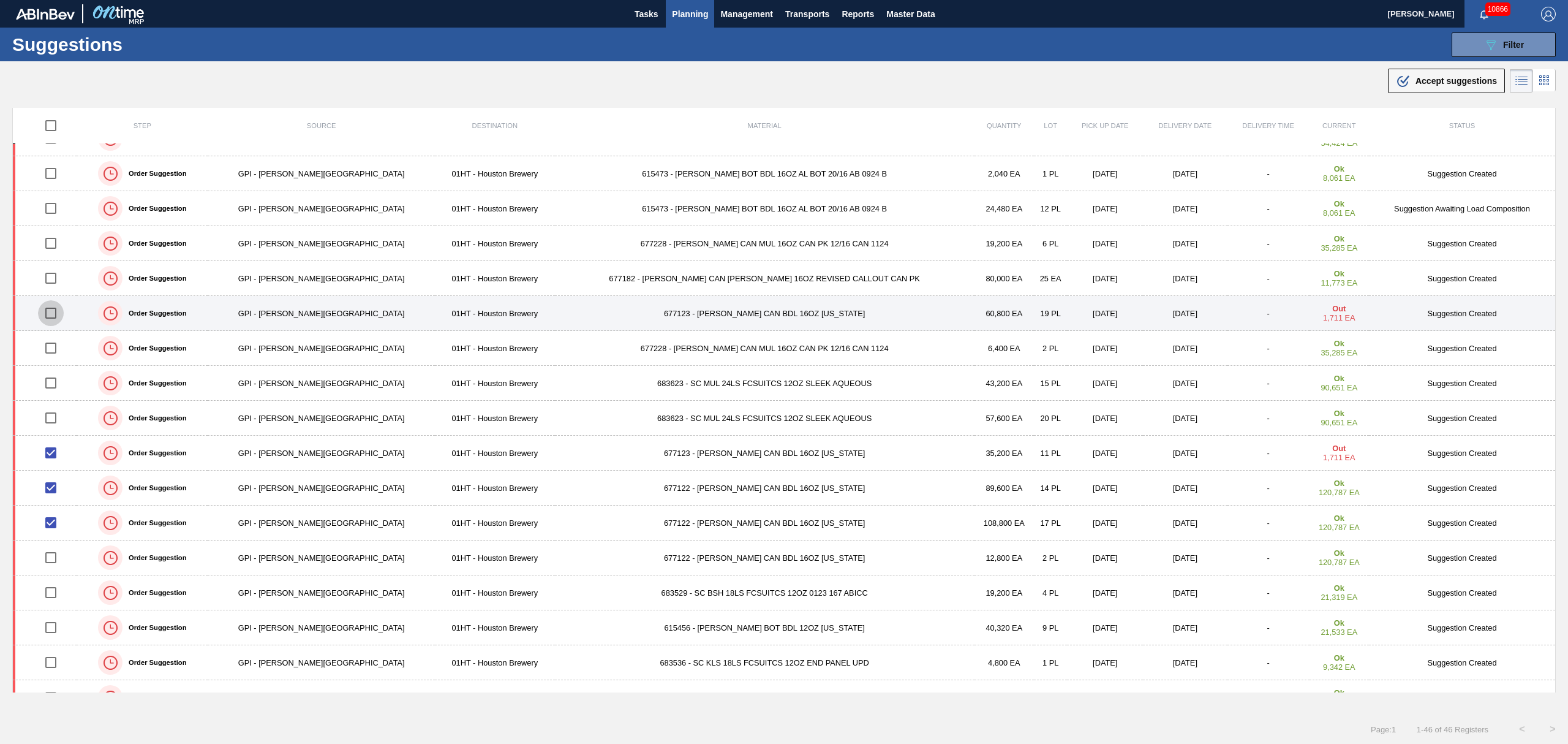
click at [50, 316] on input "checkbox" at bounding box center [51, 313] width 26 height 26
checkbox input "true"
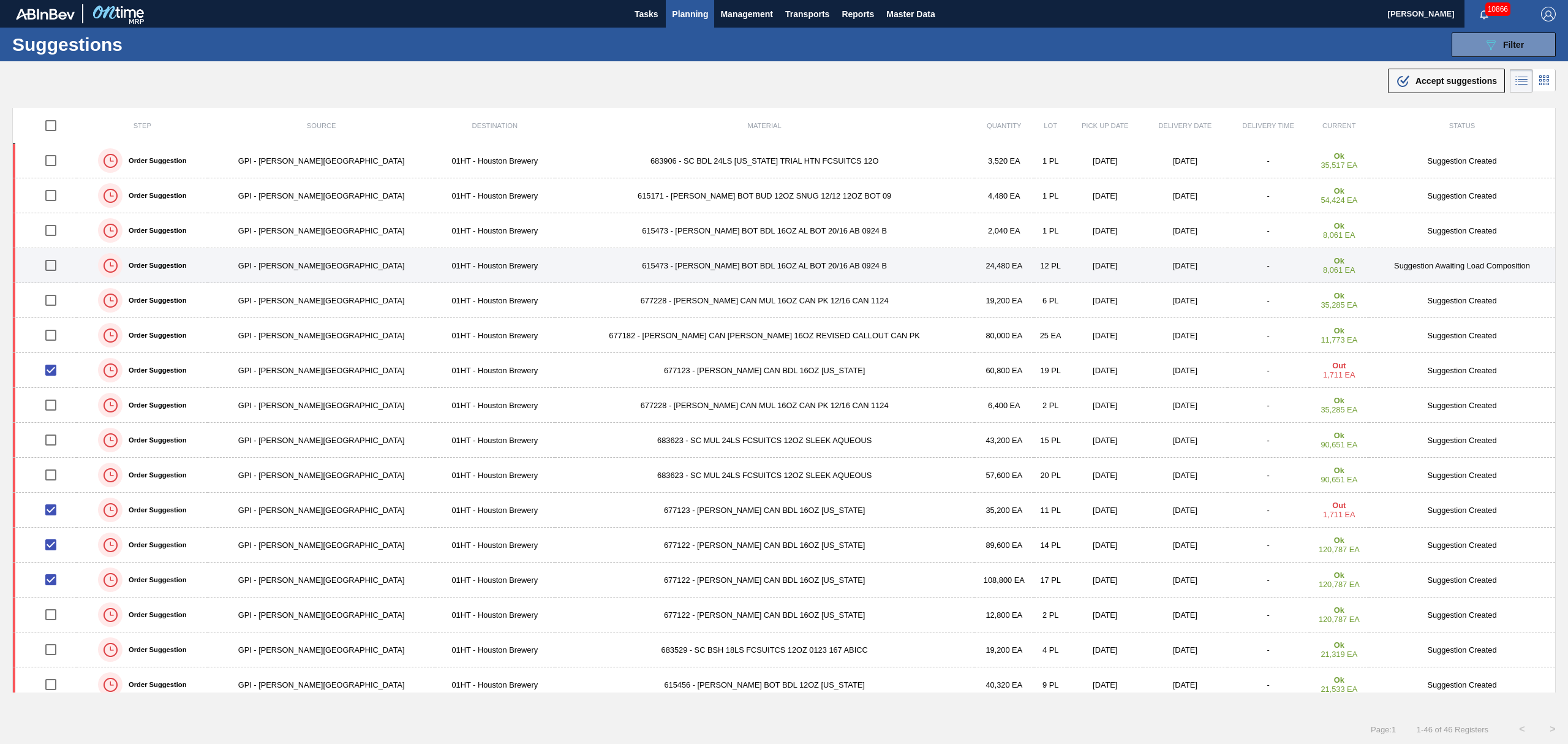
scroll to position [82, 0]
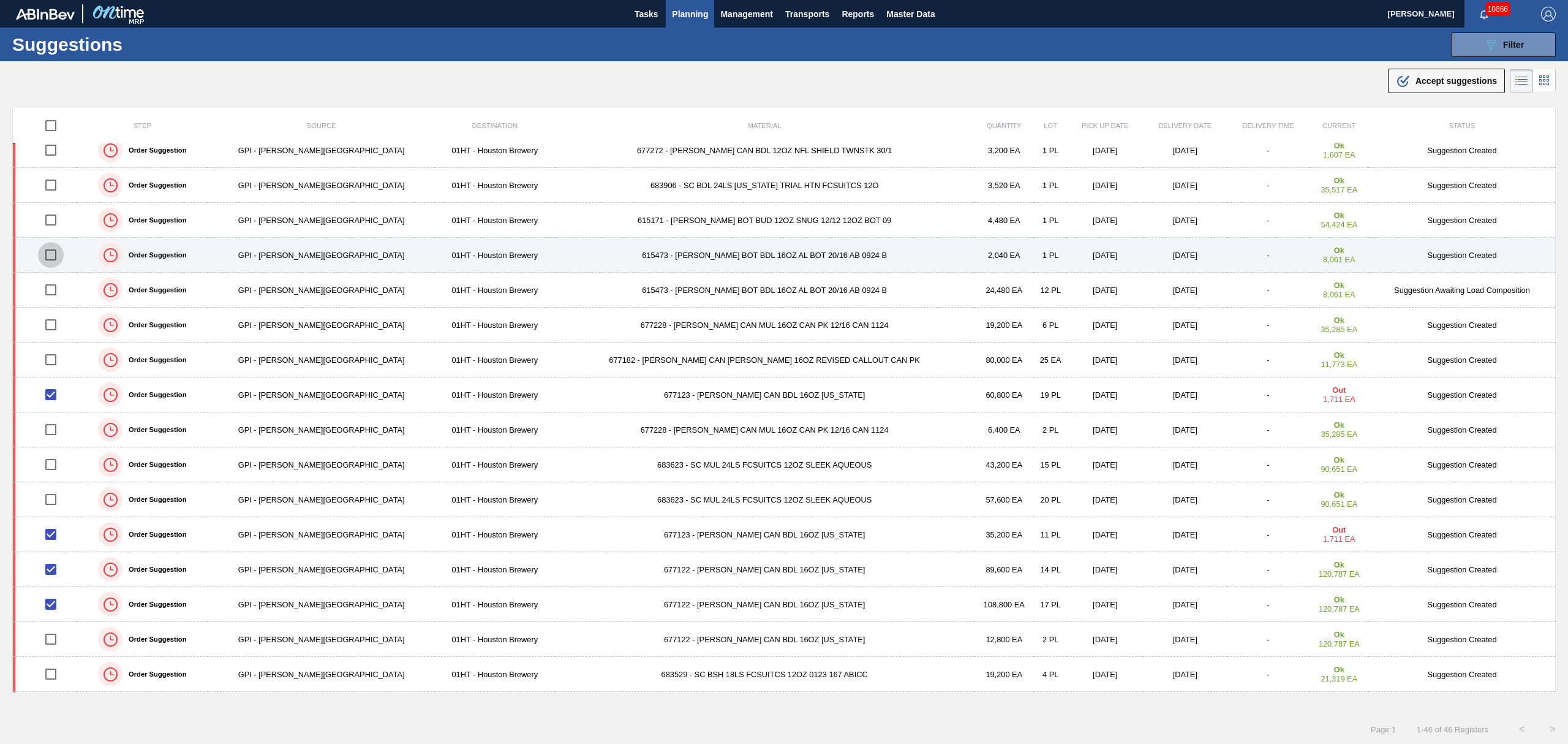
drag, startPoint x: 52, startPoint y: 256, endPoint x: 60, endPoint y: 255, distance: 8.1
click at [52, 256] on input "checkbox" at bounding box center [51, 255] width 26 height 26
checkbox input "true"
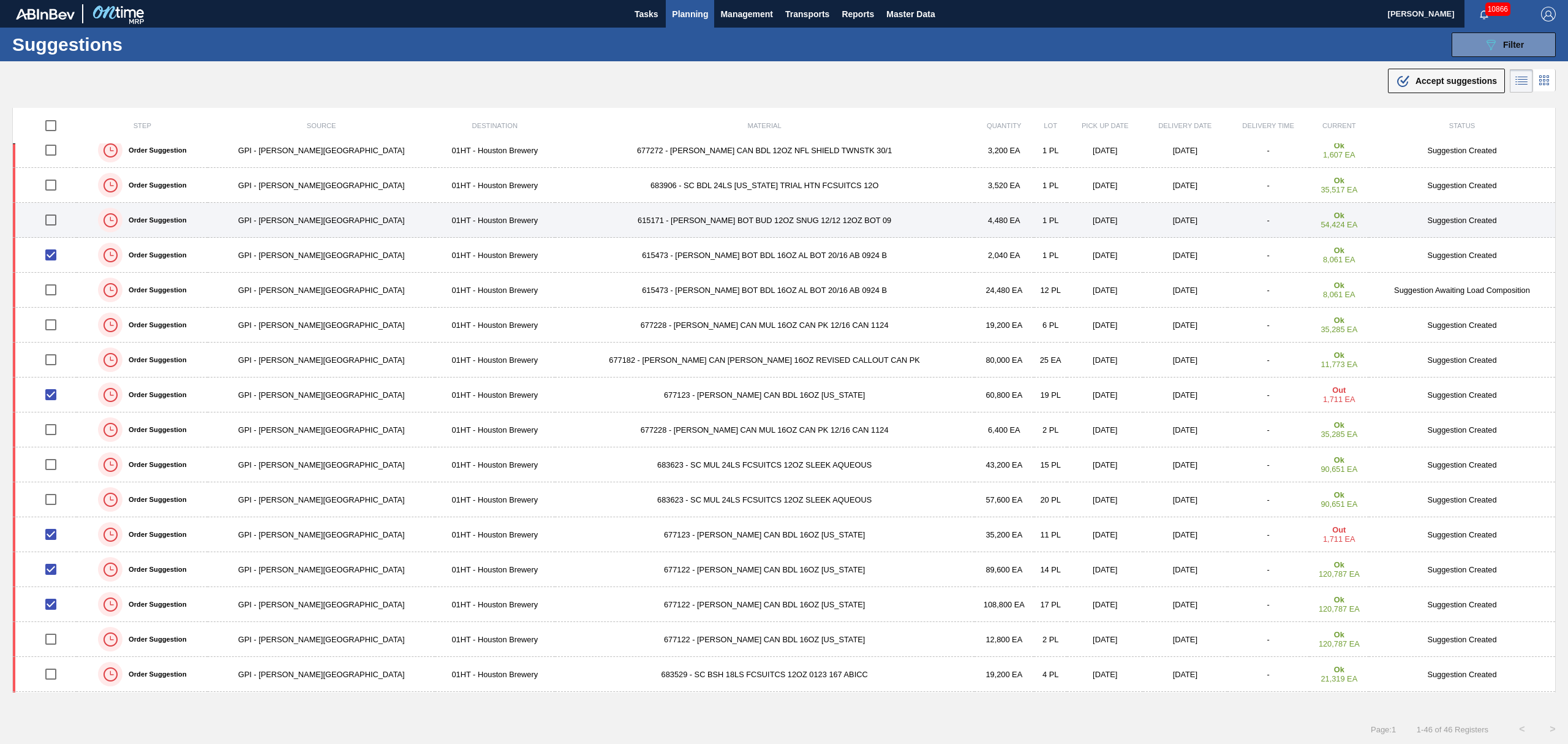
click at [56, 223] on input "checkbox" at bounding box center [51, 220] width 26 height 26
checkbox input "true"
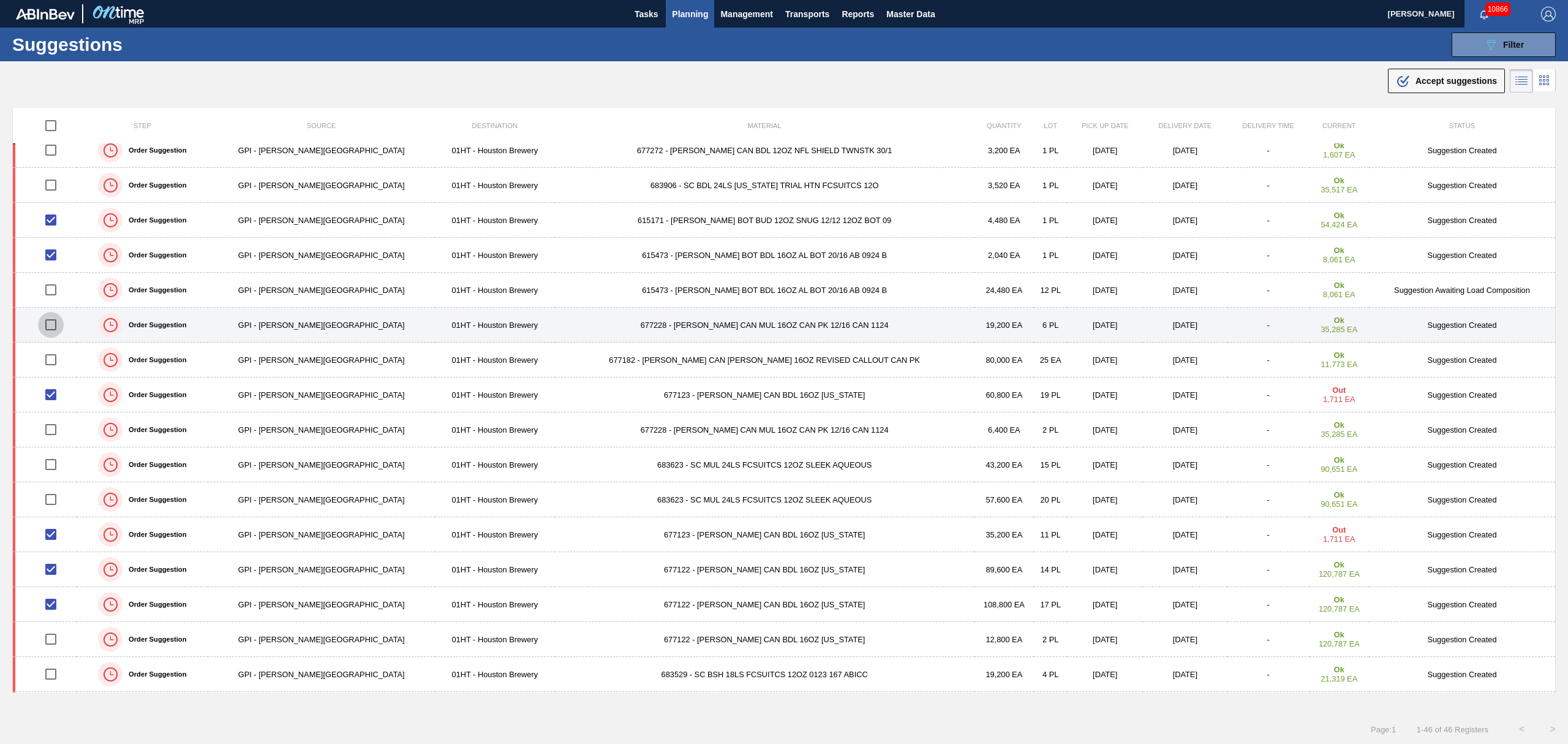
click at [59, 326] on input "checkbox" at bounding box center [51, 325] width 26 height 26
checkbox input "true"
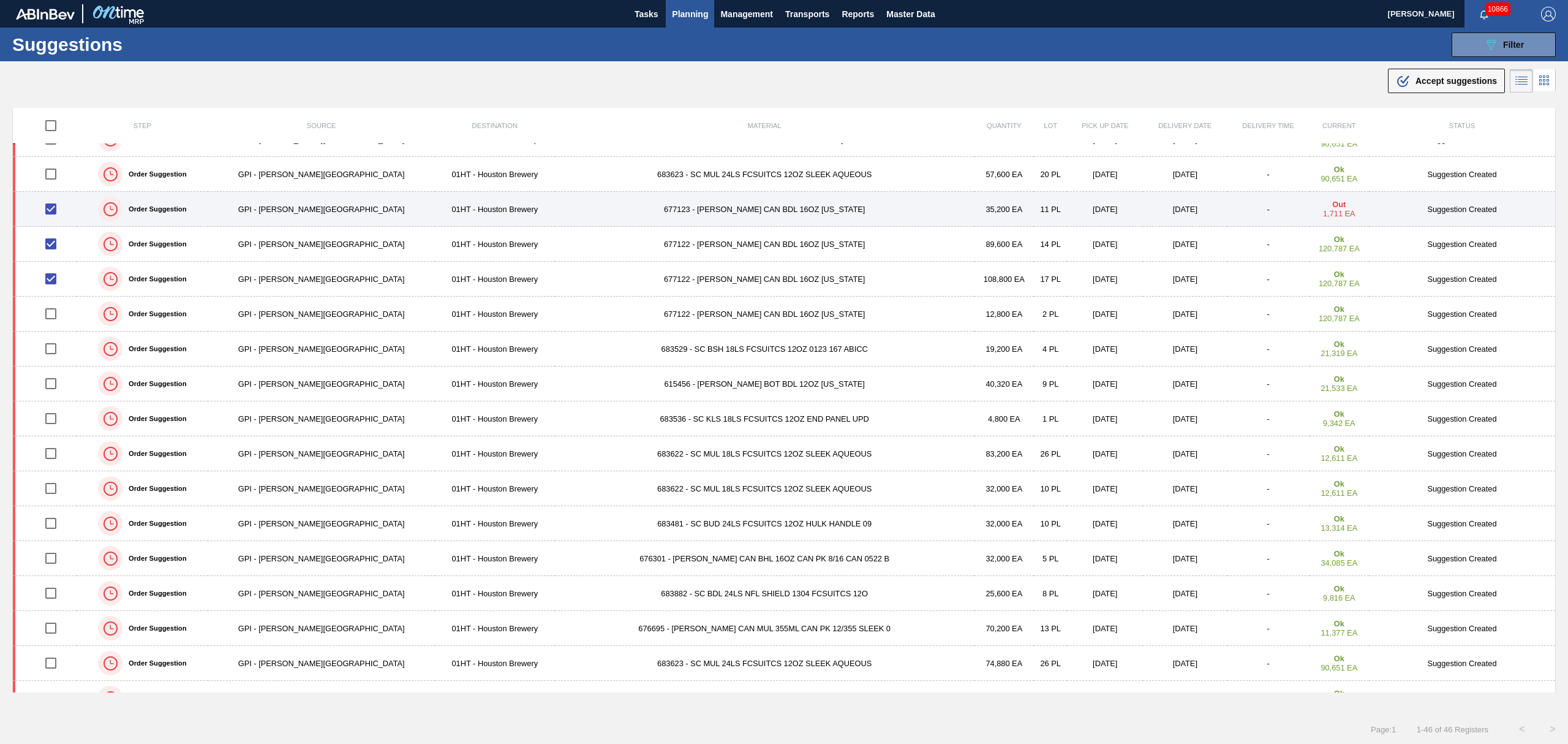
scroll to position [408, 0]
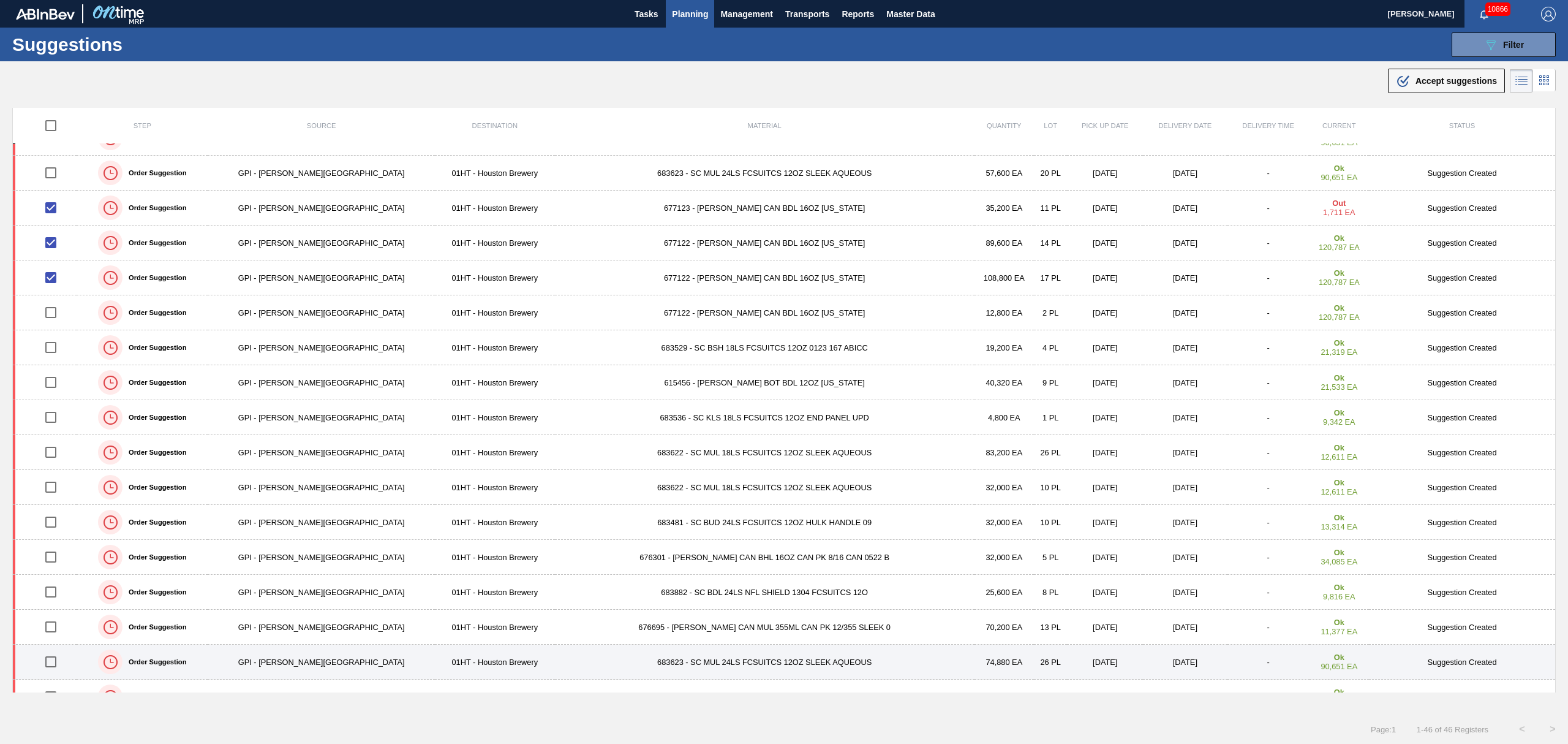
click at [50, 668] on input "checkbox" at bounding box center [51, 662] width 26 height 26
checkbox input "true"
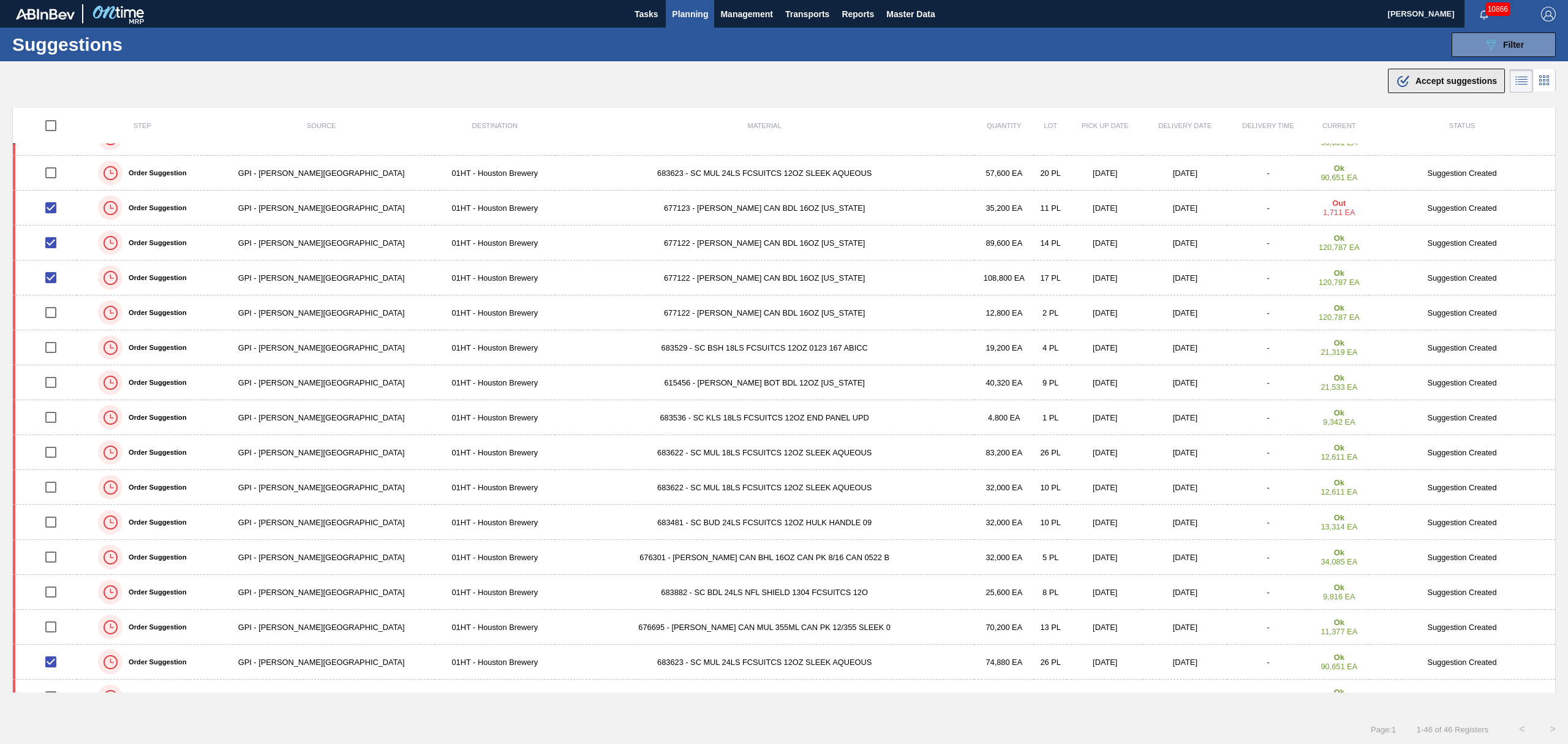
click at [1437, 84] on span "Accept suggestions" at bounding box center [1456, 80] width 82 height 9
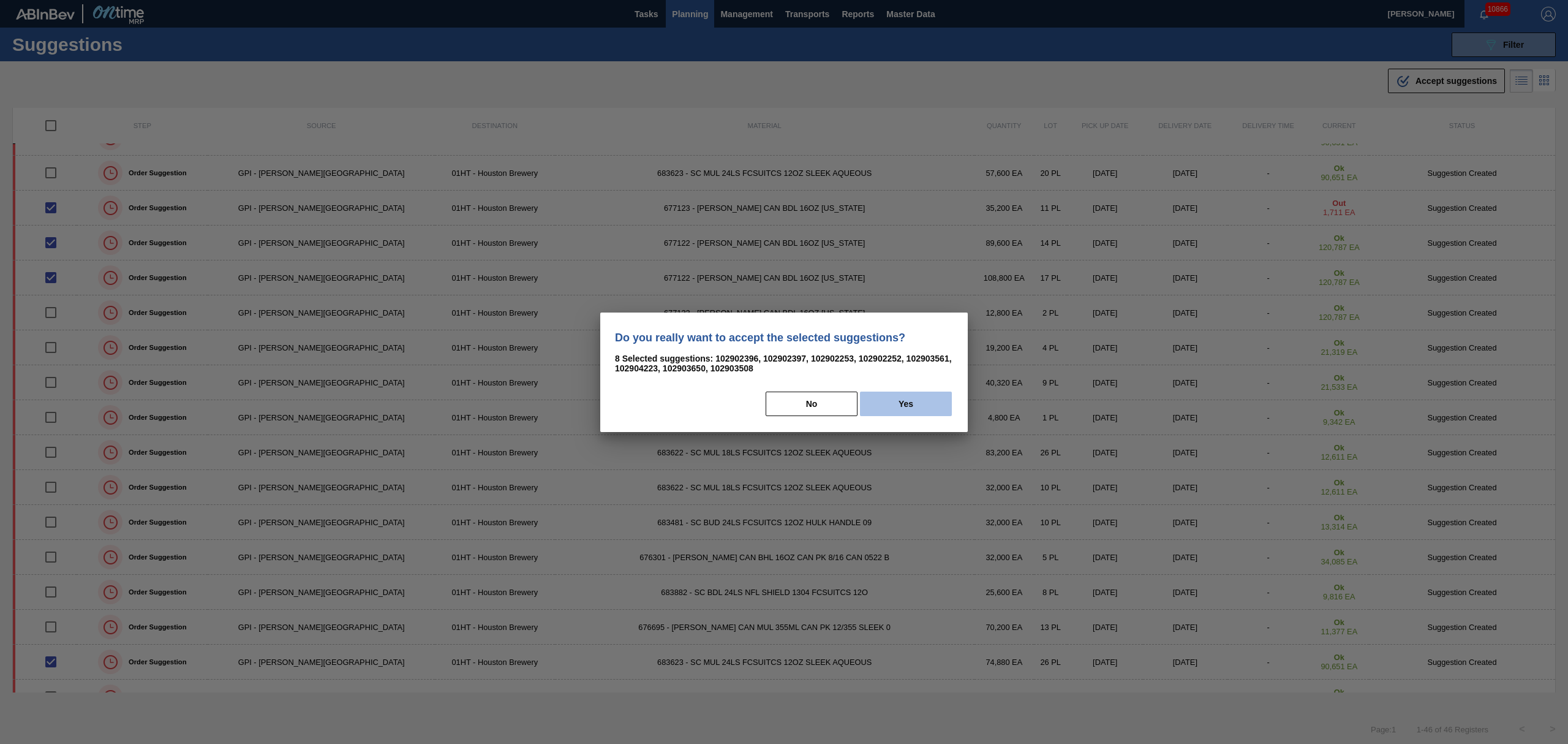
click at [905, 398] on button "Yes" at bounding box center [906, 403] width 92 height 24
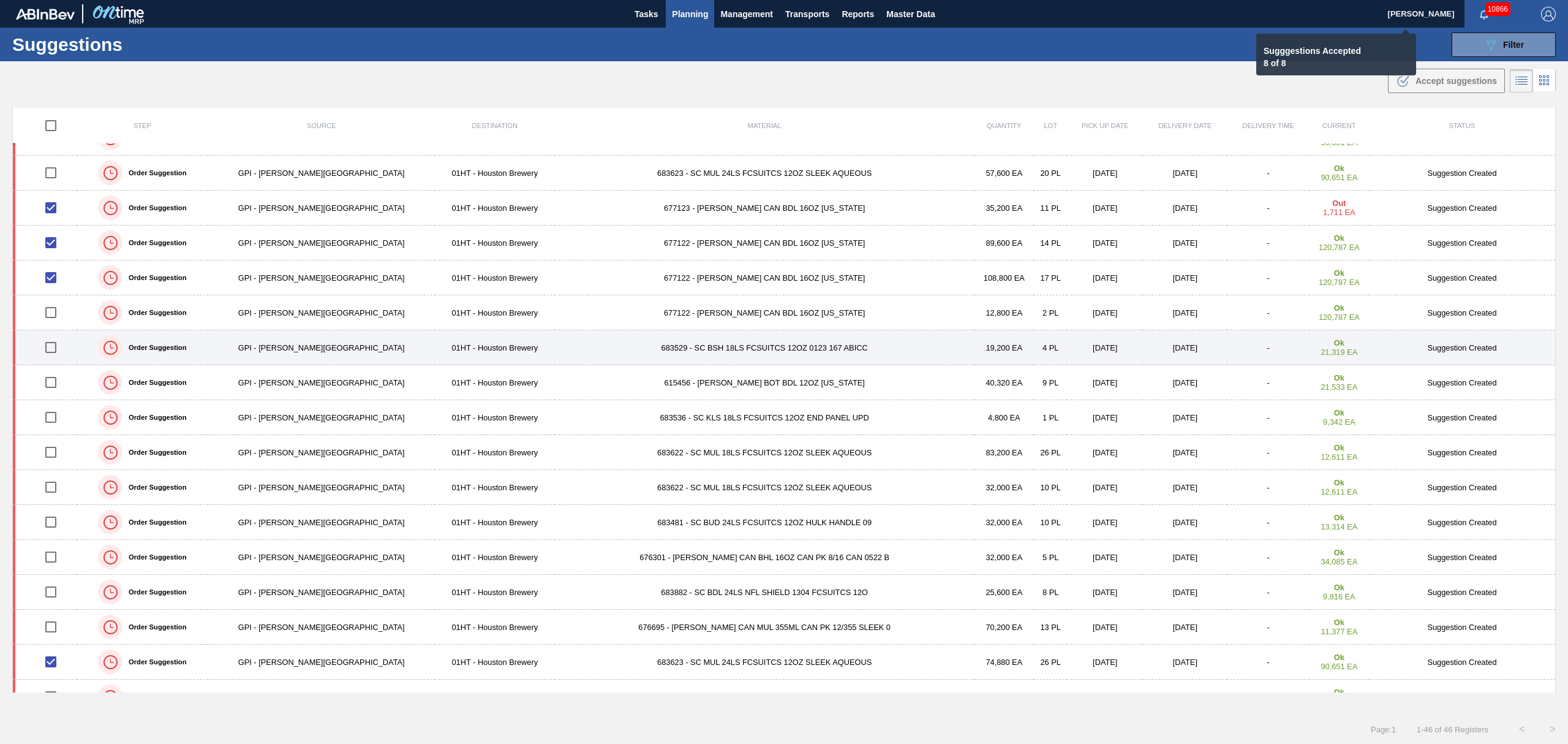
checkbox input "false"
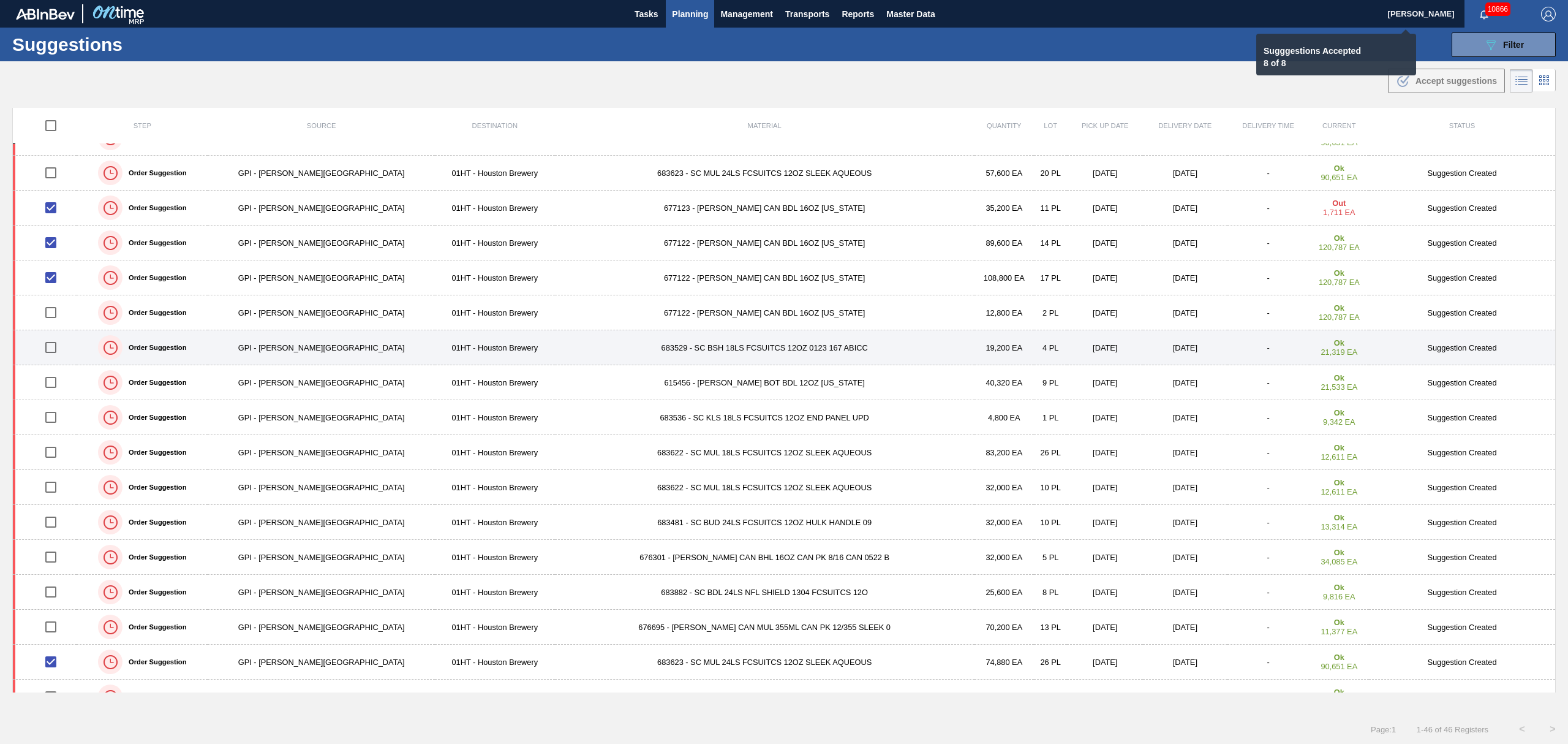
checkbox input "false"
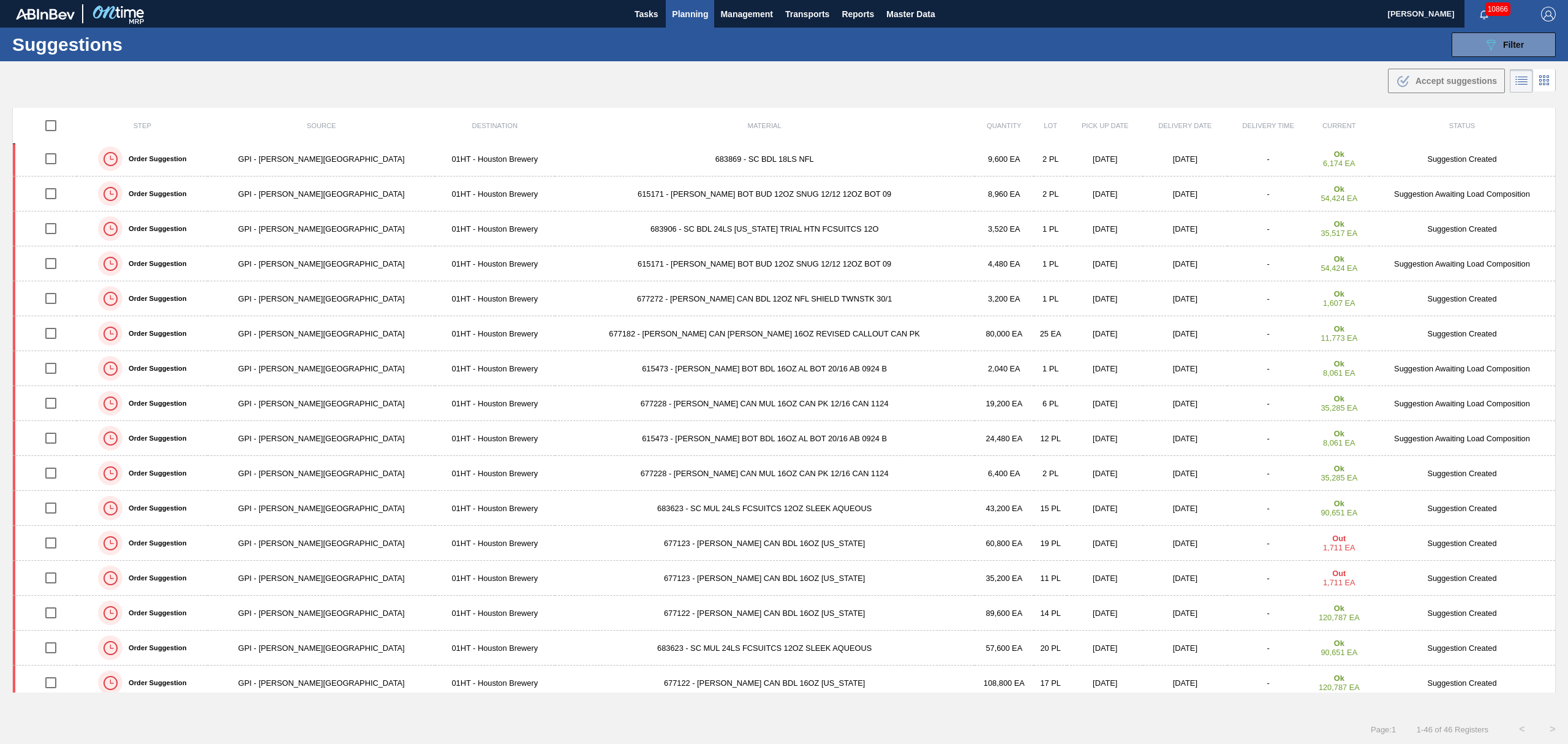
scroll to position [0, 0]
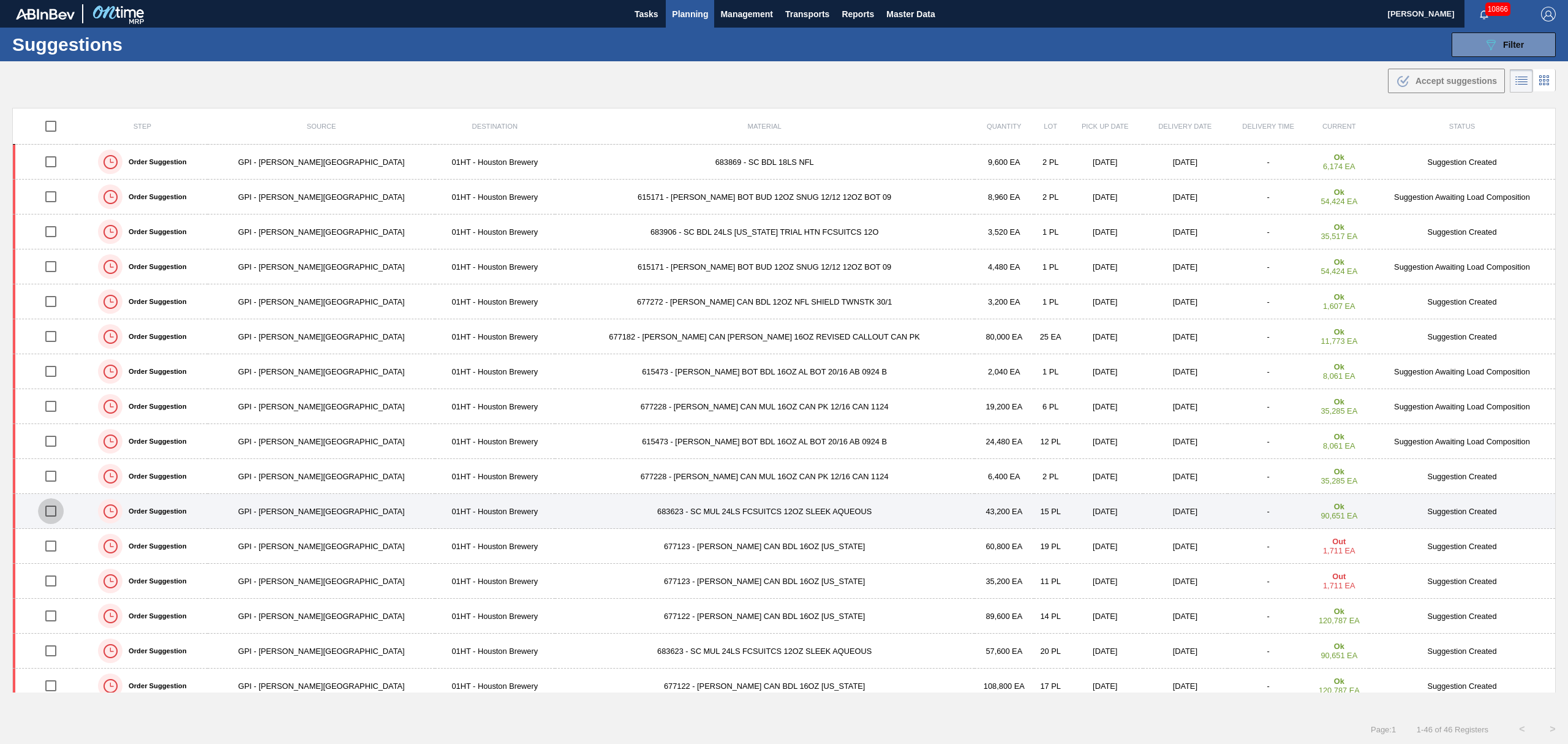
click at [55, 513] on input "checkbox" at bounding box center [51, 511] width 26 height 26
checkbox input "true"
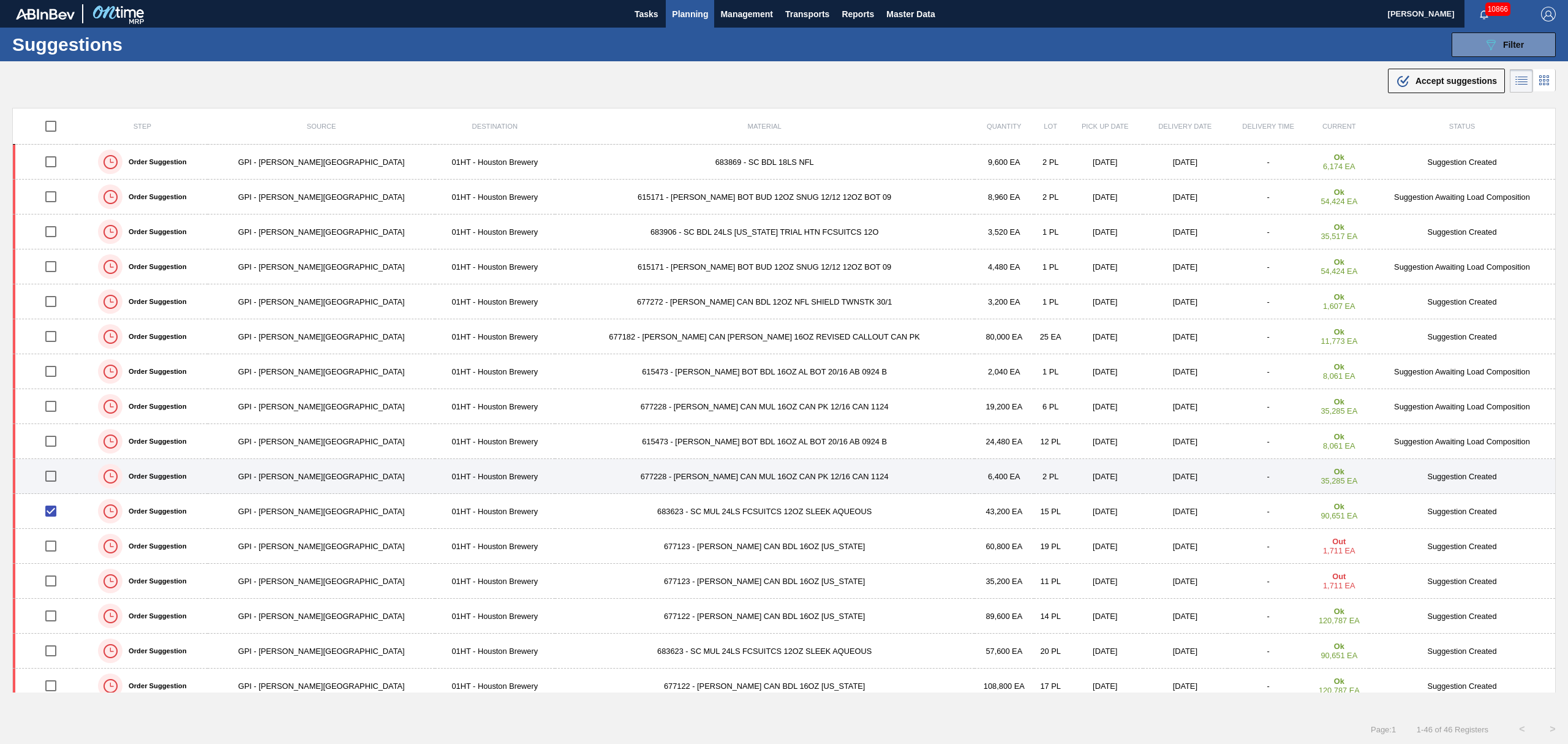
scroll to position [82, 0]
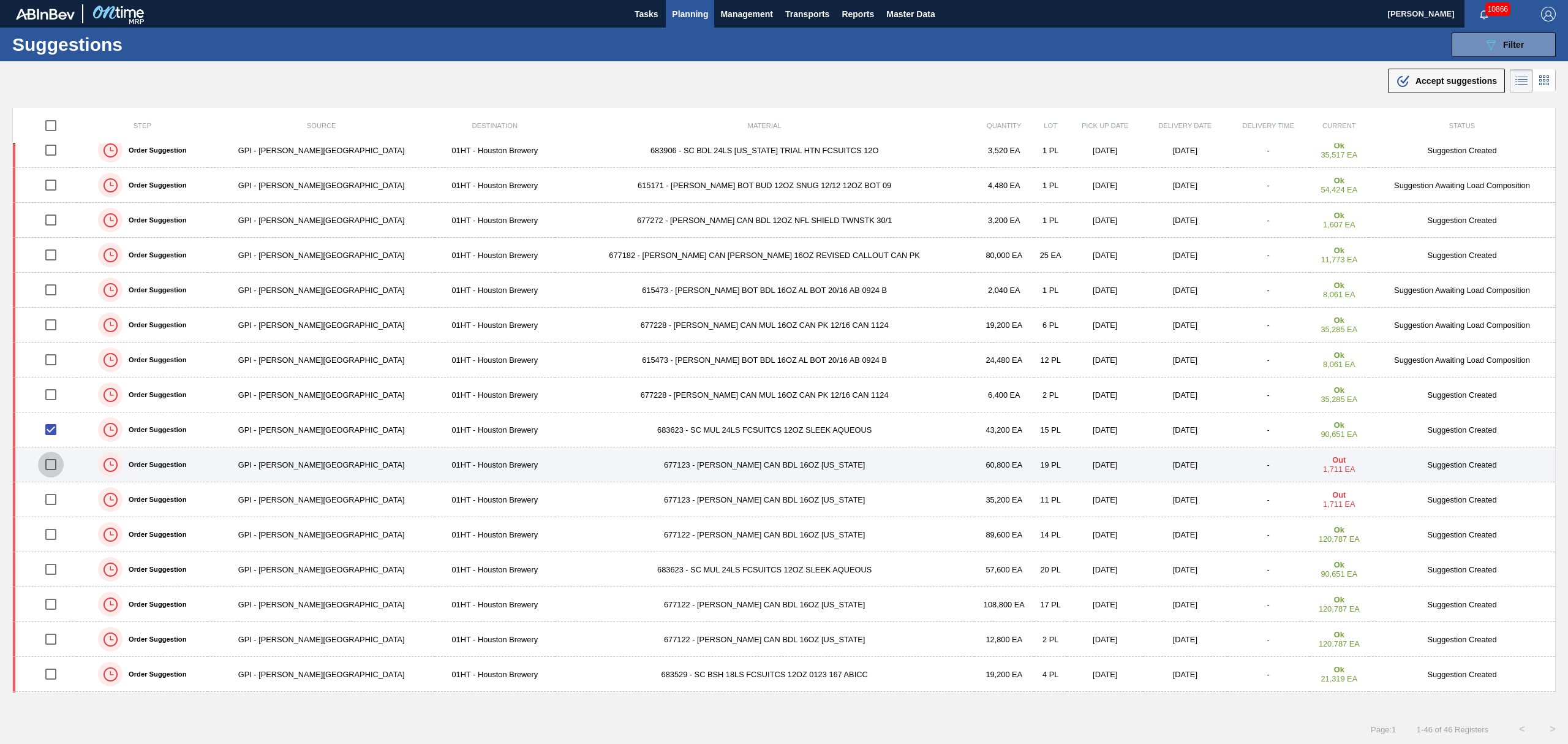
click at [56, 469] on input "checkbox" at bounding box center [51, 465] width 26 height 26
checkbox input "true"
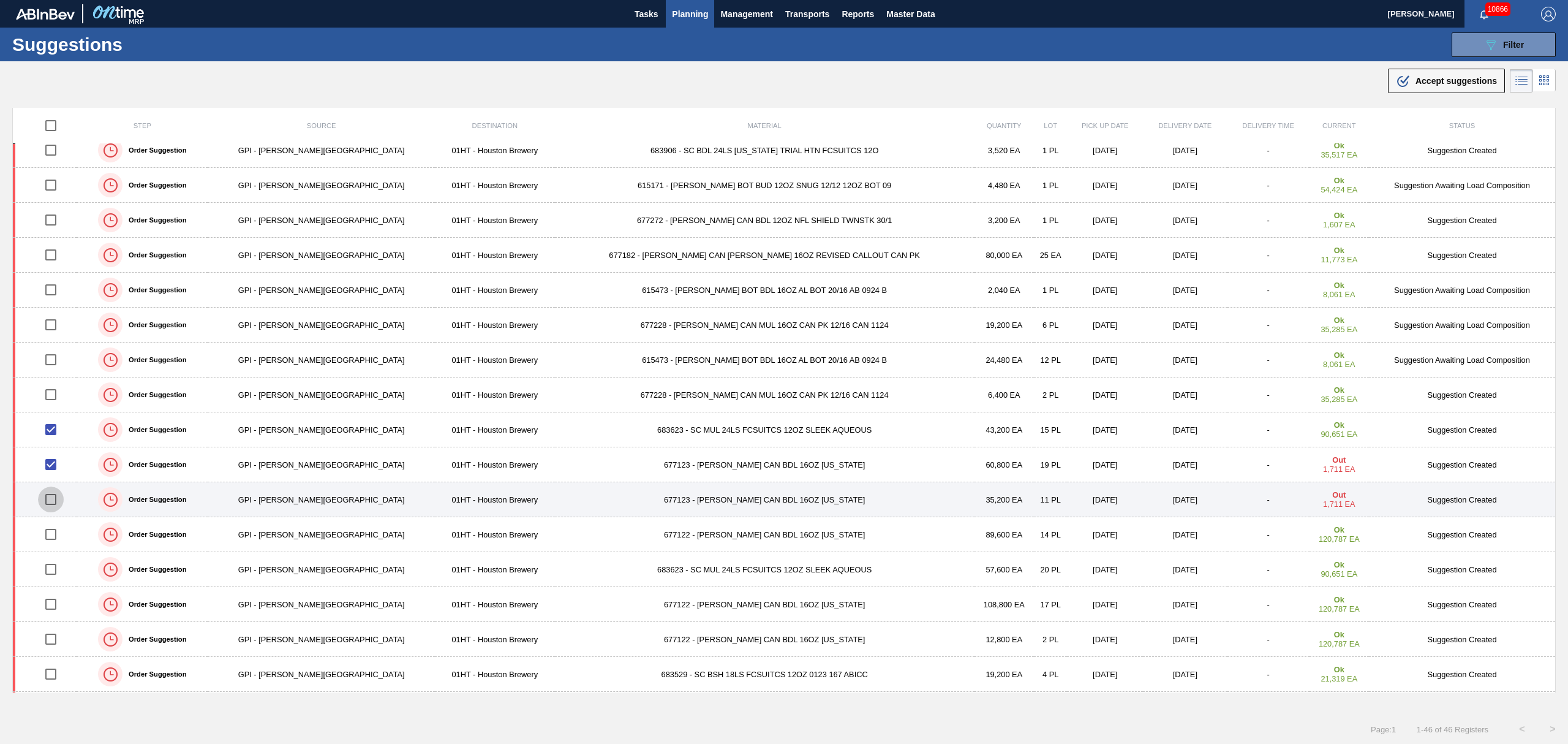
click at [62, 503] on input "checkbox" at bounding box center [51, 499] width 26 height 26
checkbox input "true"
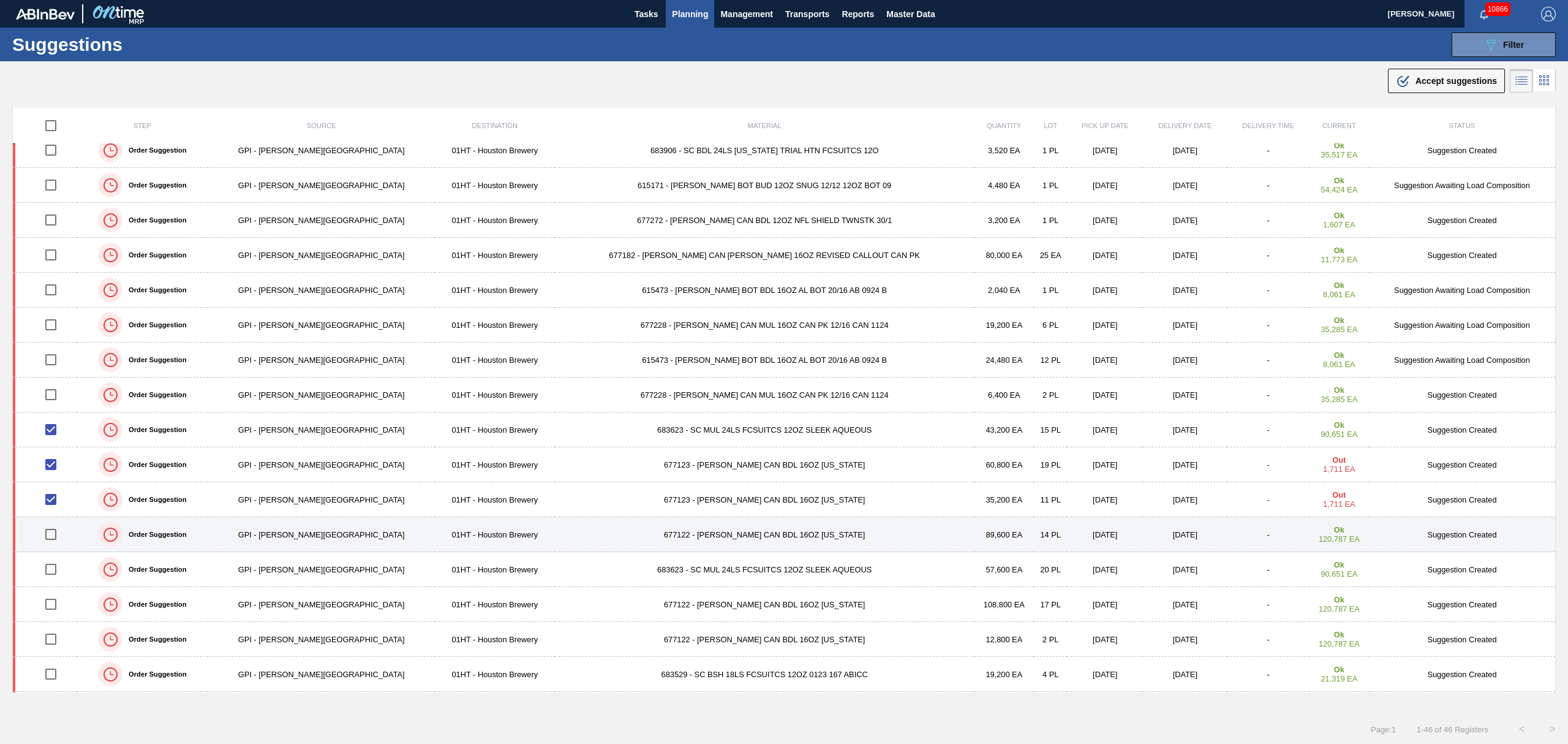
click at [59, 535] on input "checkbox" at bounding box center [51, 535] width 26 height 26
checkbox input "true"
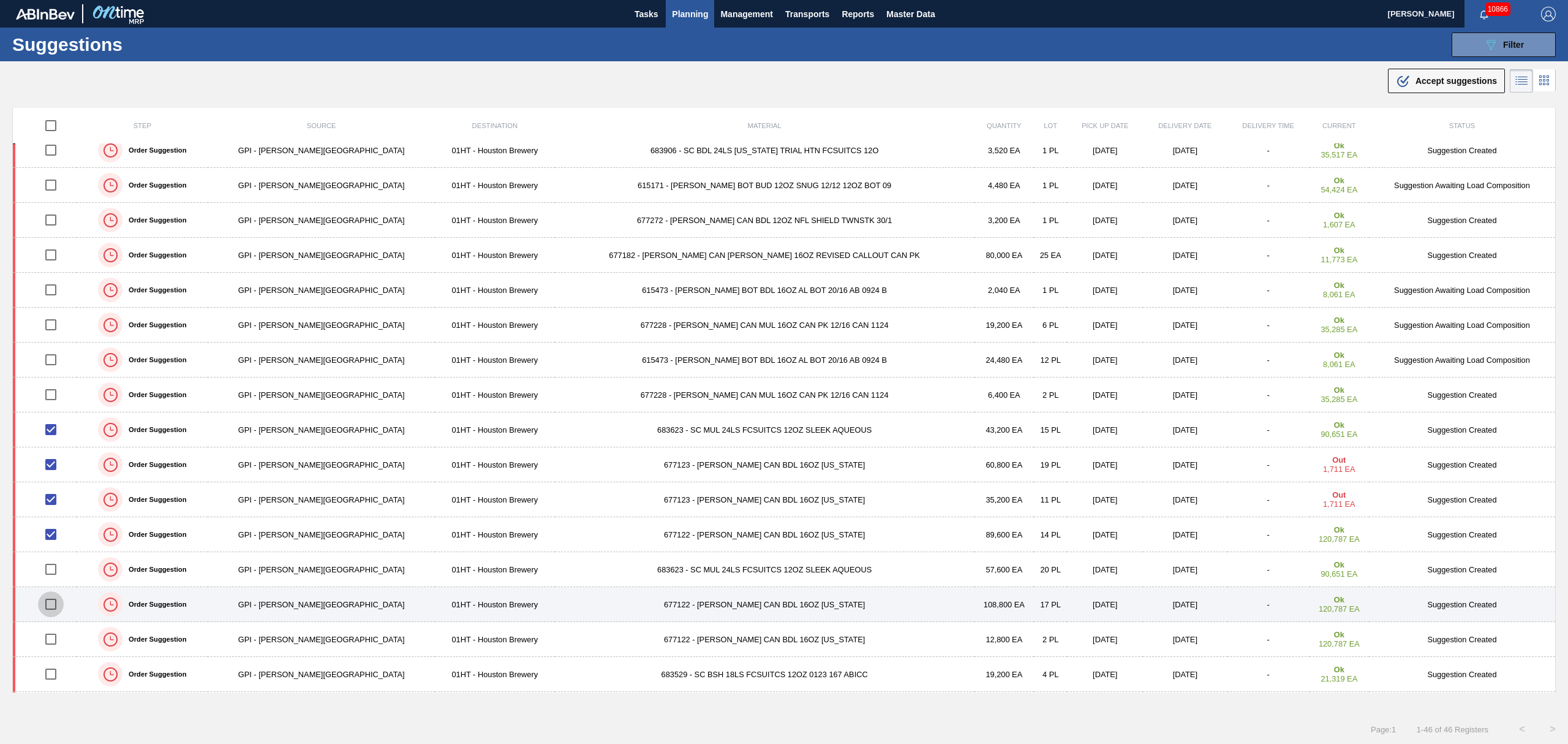
click at [55, 602] on input "checkbox" at bounding box center [51, 604] width 26 height 26
checkbox input "true"
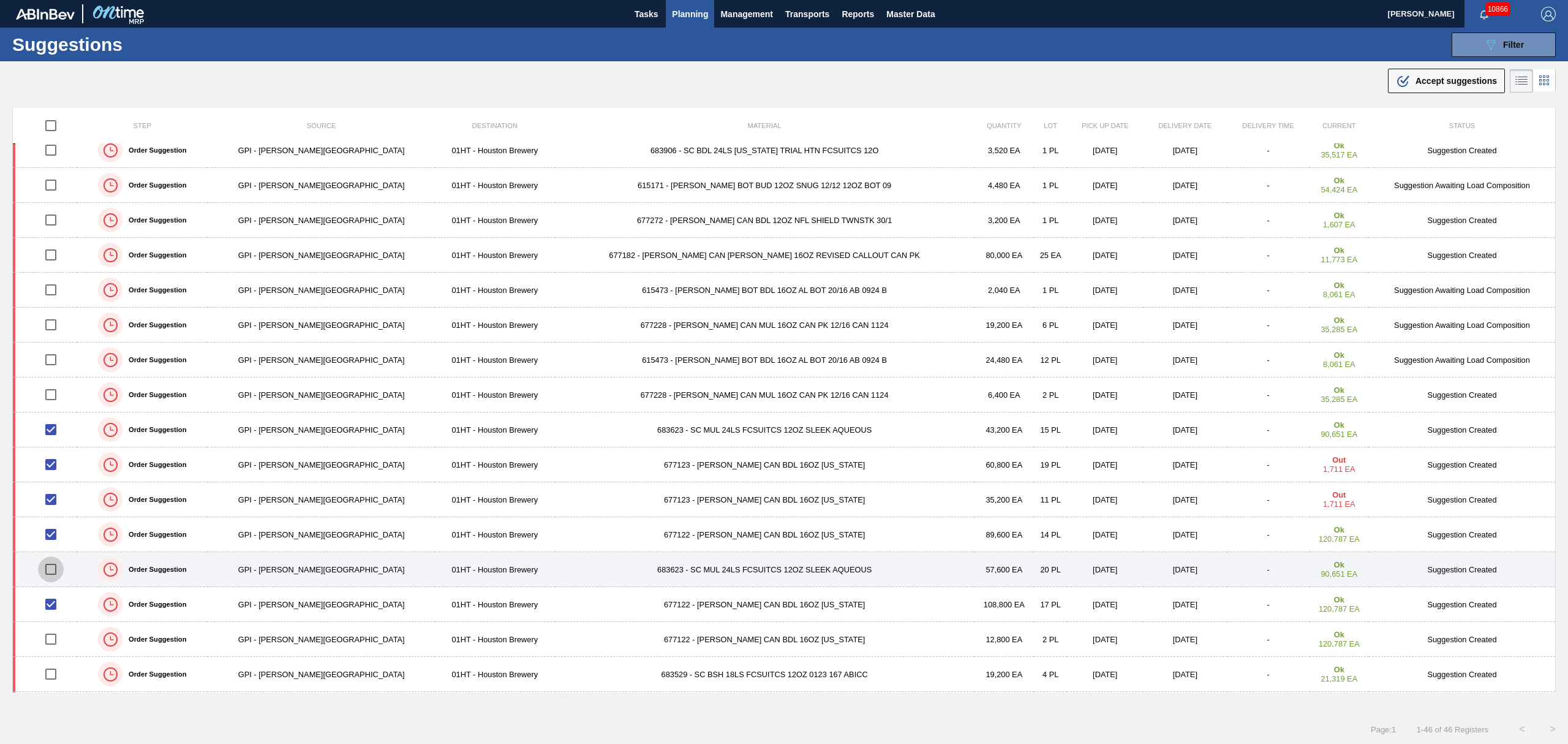
click at [58, 572] on input "checkbox" at bounding box center [51, 569] width 26 height 26
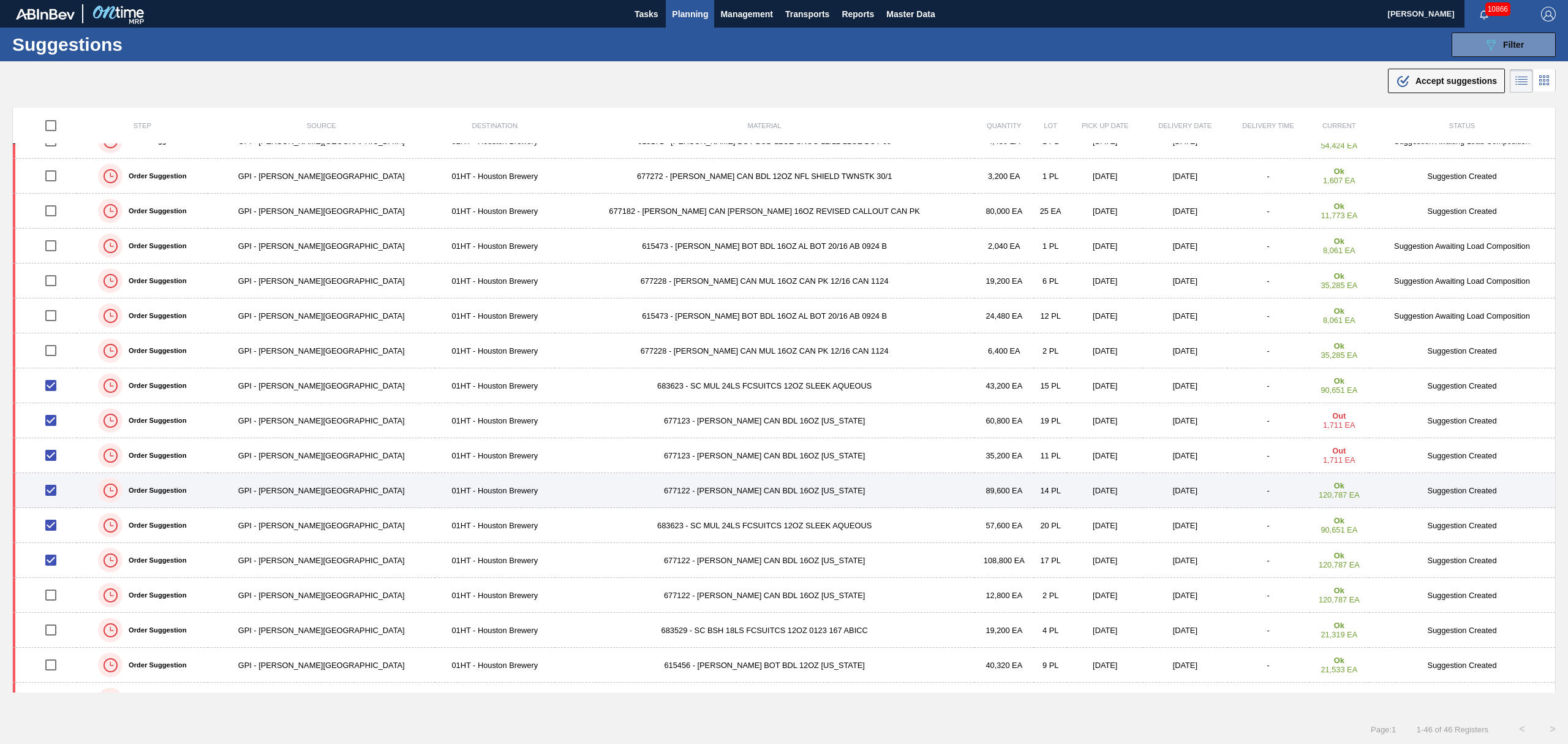
scroll to position [163, 0]
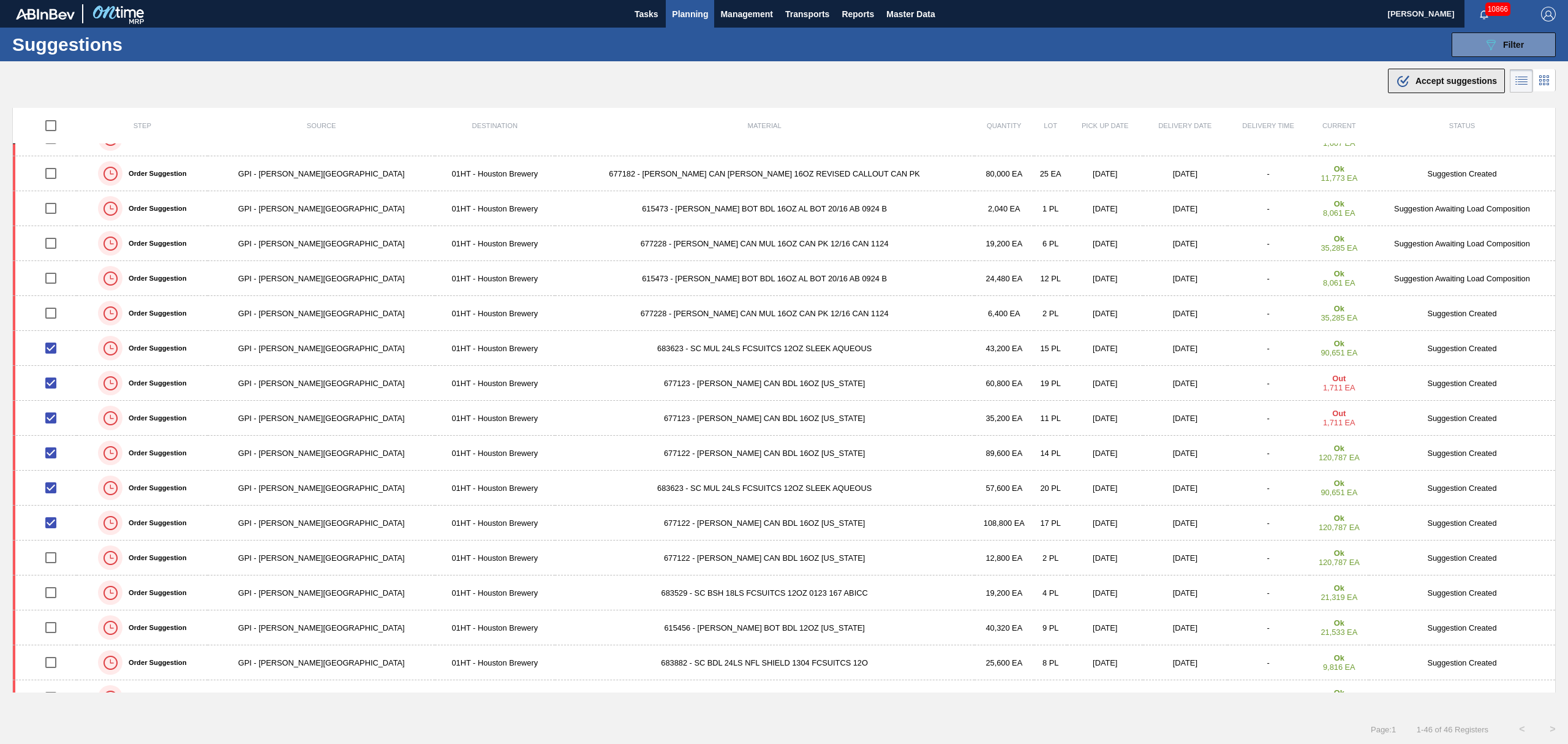
click at [1469, 78] on span "Accept suggestions" at bounding box center [1456, 80] width 82 height 9
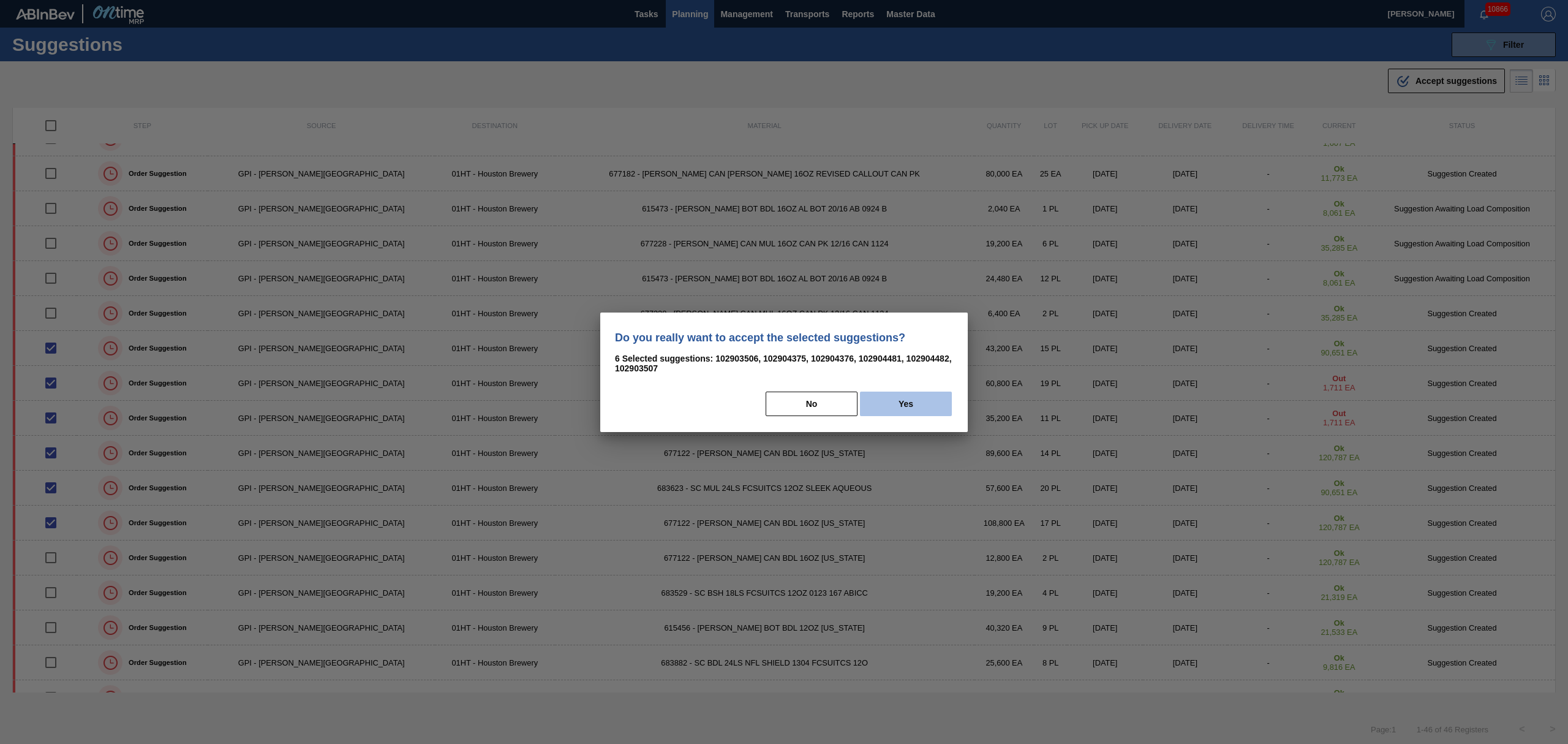
click at [887, 400] on button "Yes" at bounding box center [906, 403] width 92 height 24
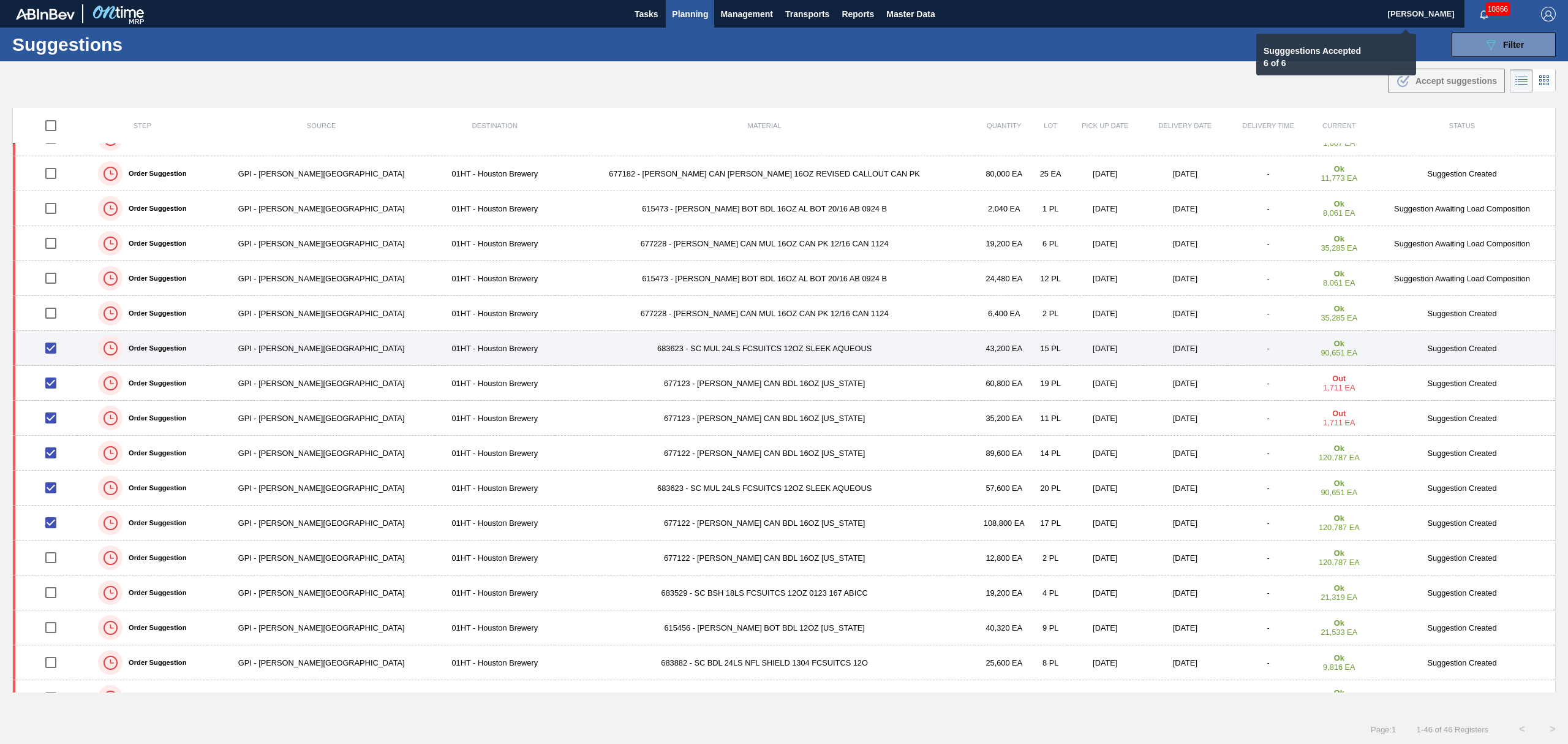
checkbox input "false"
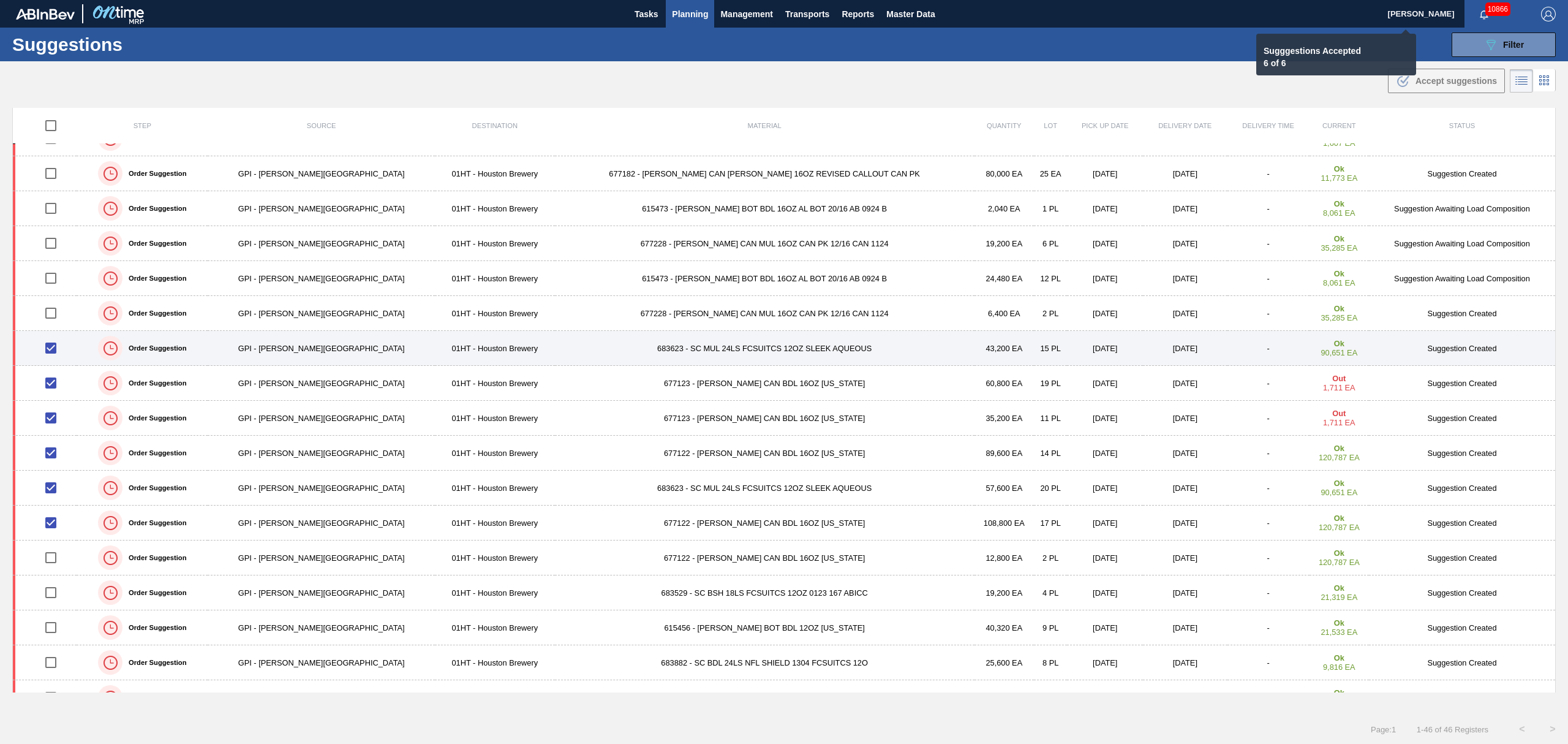
checkbox input "false"
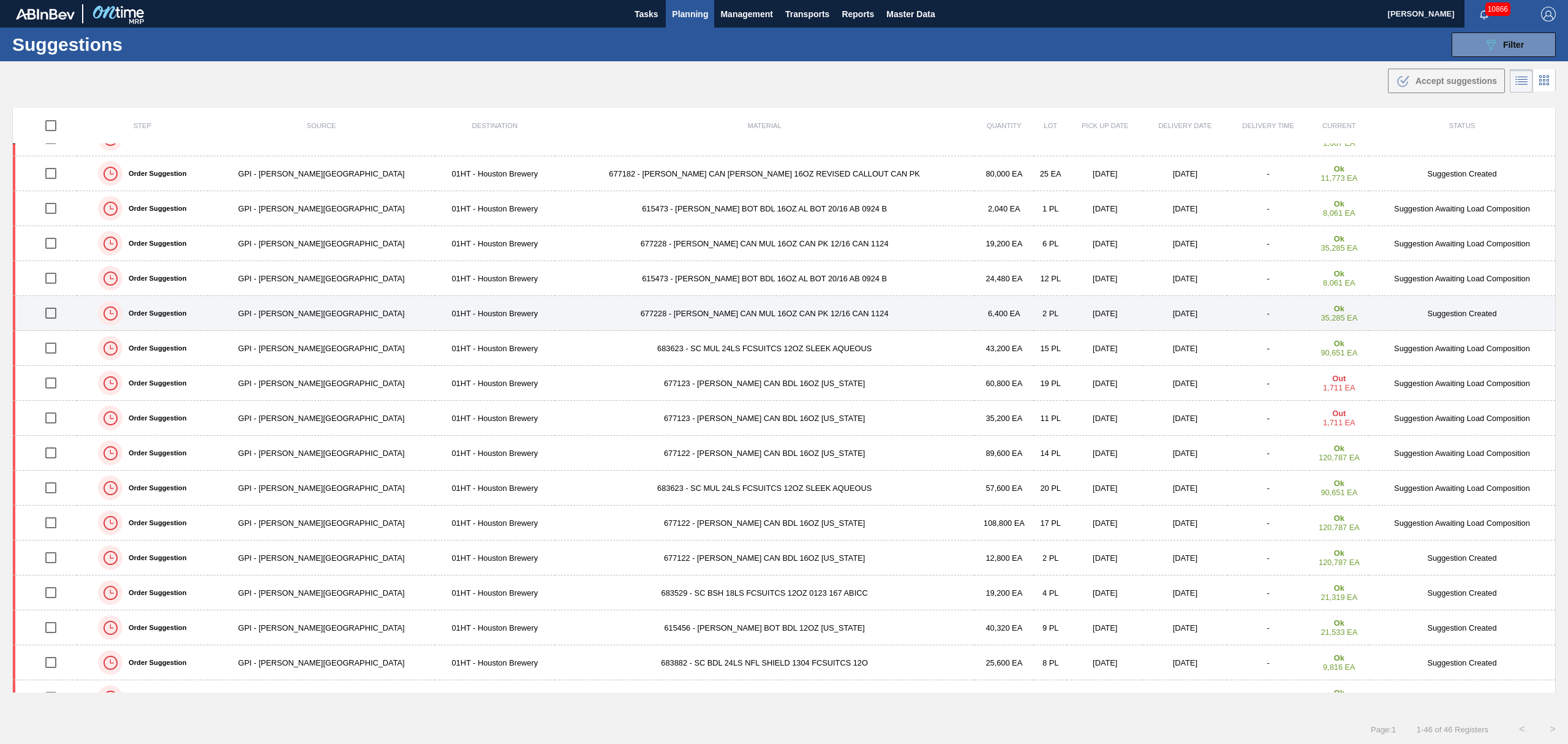
click at [54, 314] on input "checkbox" at bounding box center [51, 313] width 26 height 26
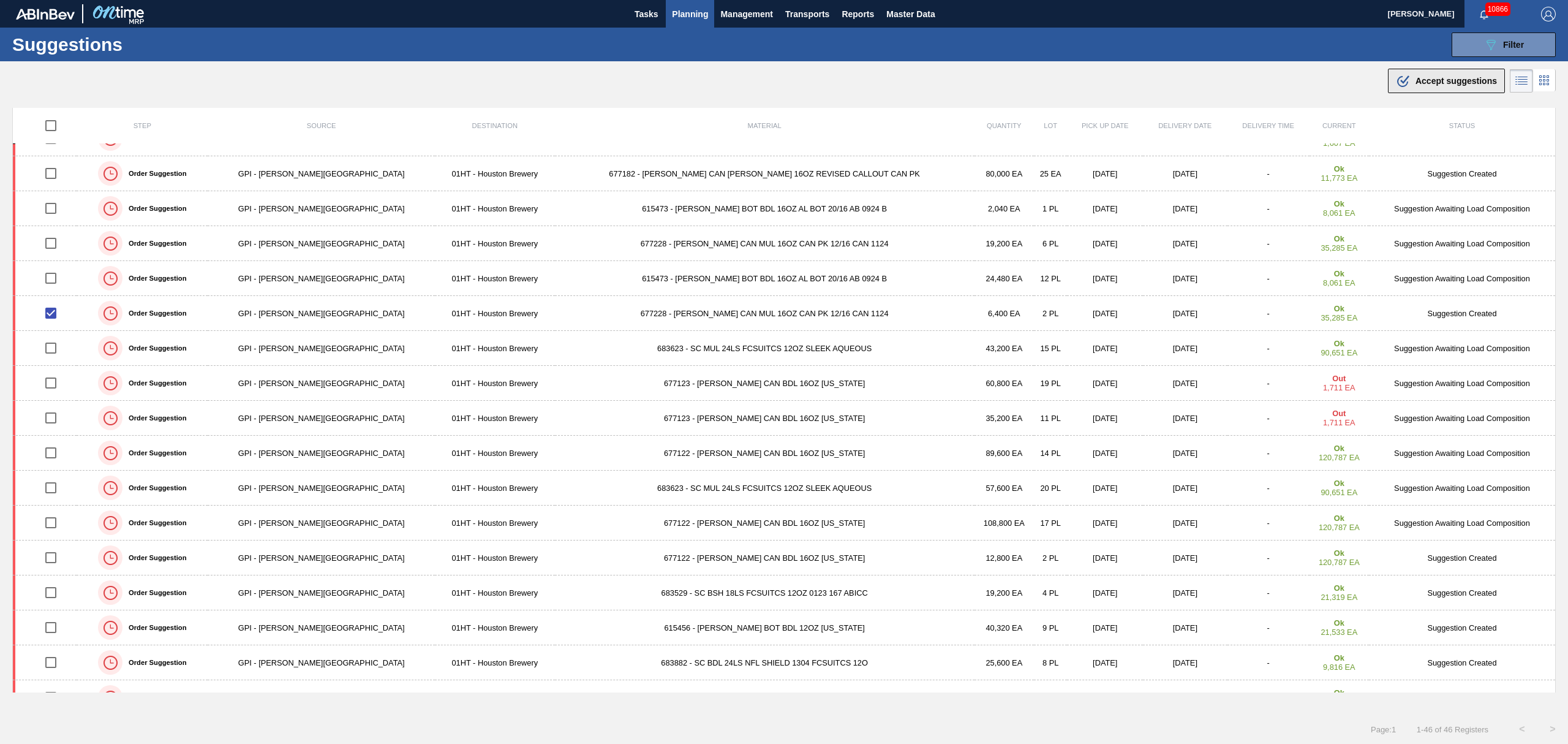
click at [1455, 79] on span "Accept suggestions" at bounding box center [1456, 80] width 82 height 9
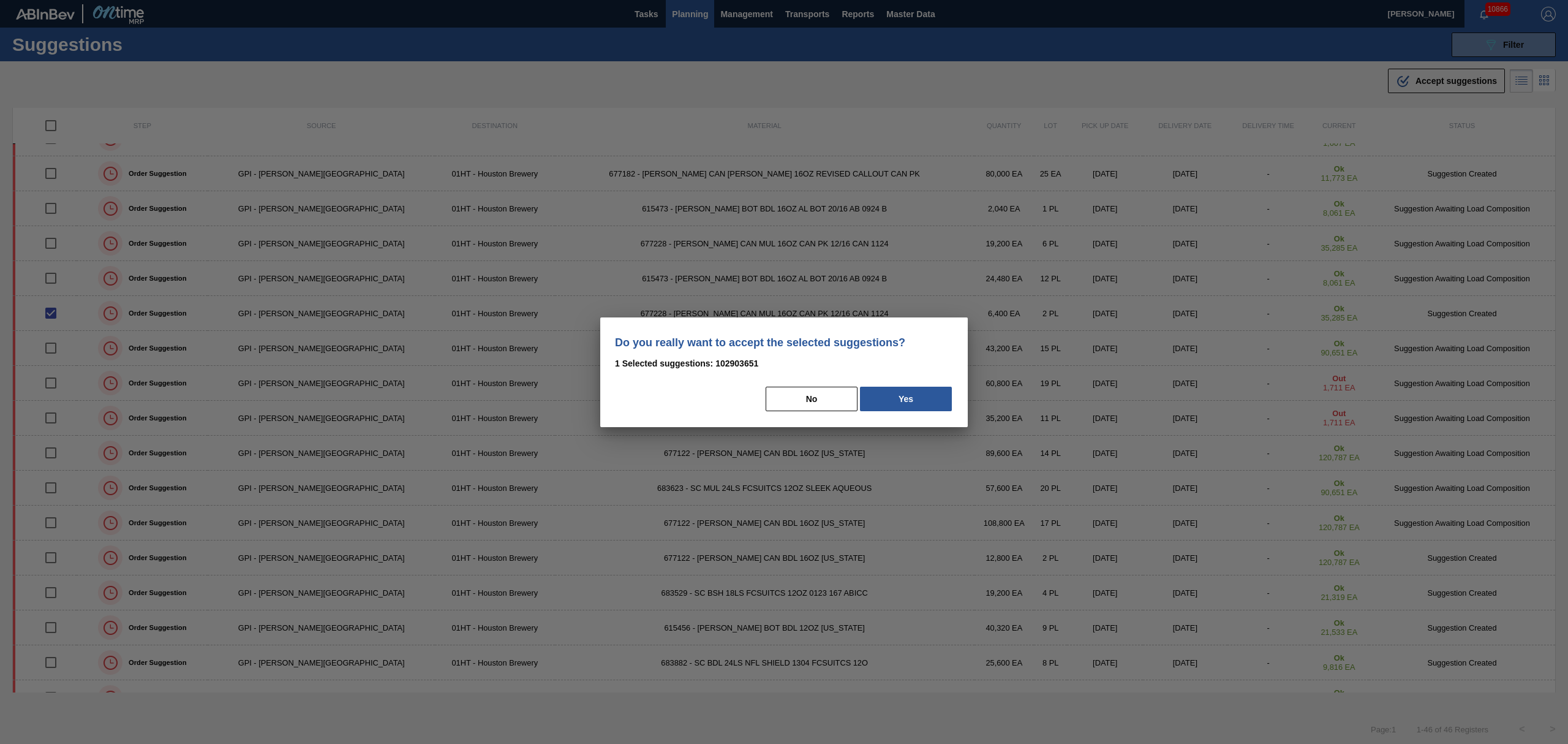
click at [895, 391] on button "Yes" at bounding box center [906, 398] width 92 height 24
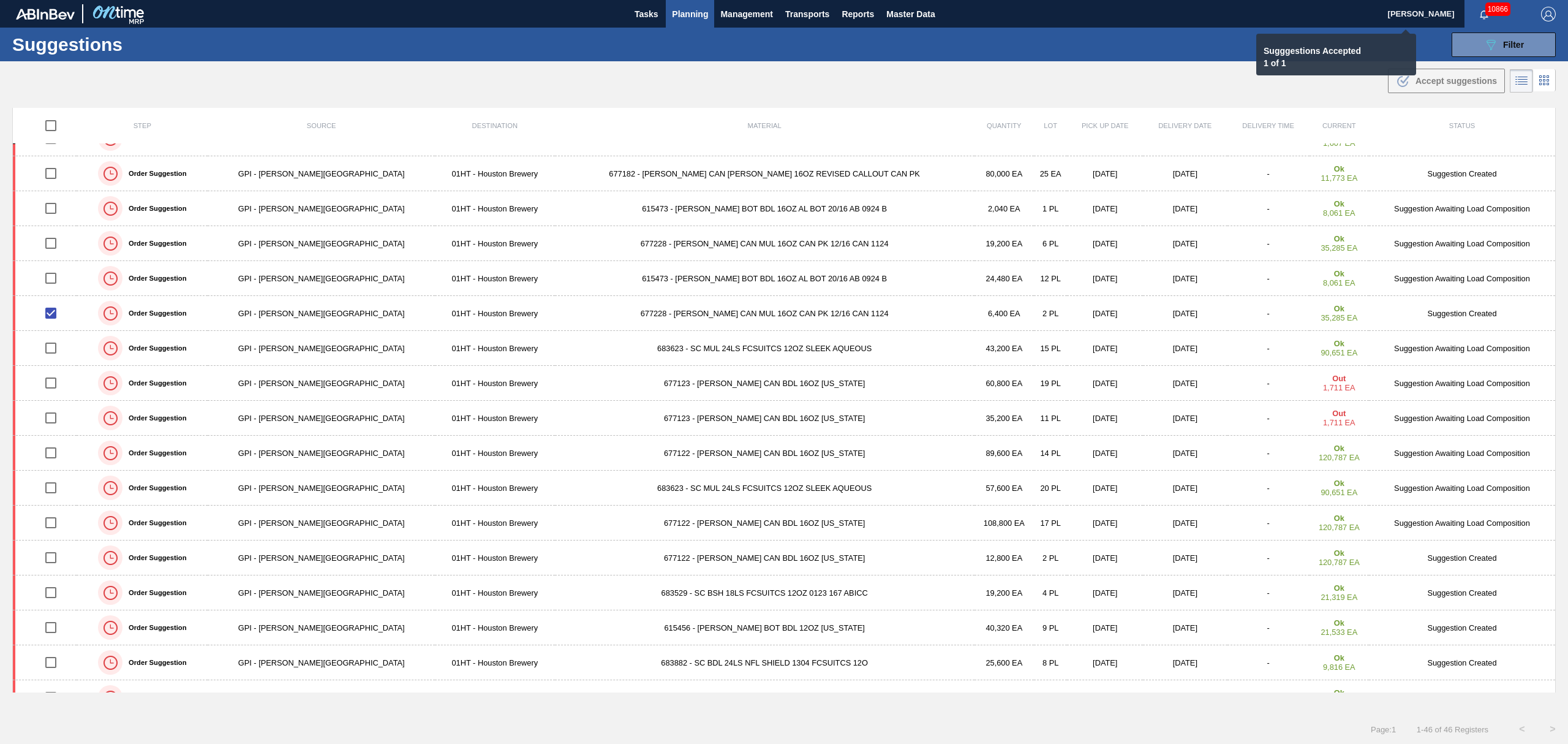
checkbox input "false"
click at [697, 20] on span "Planning" at bounding box center [690, 14] width 36 height 15
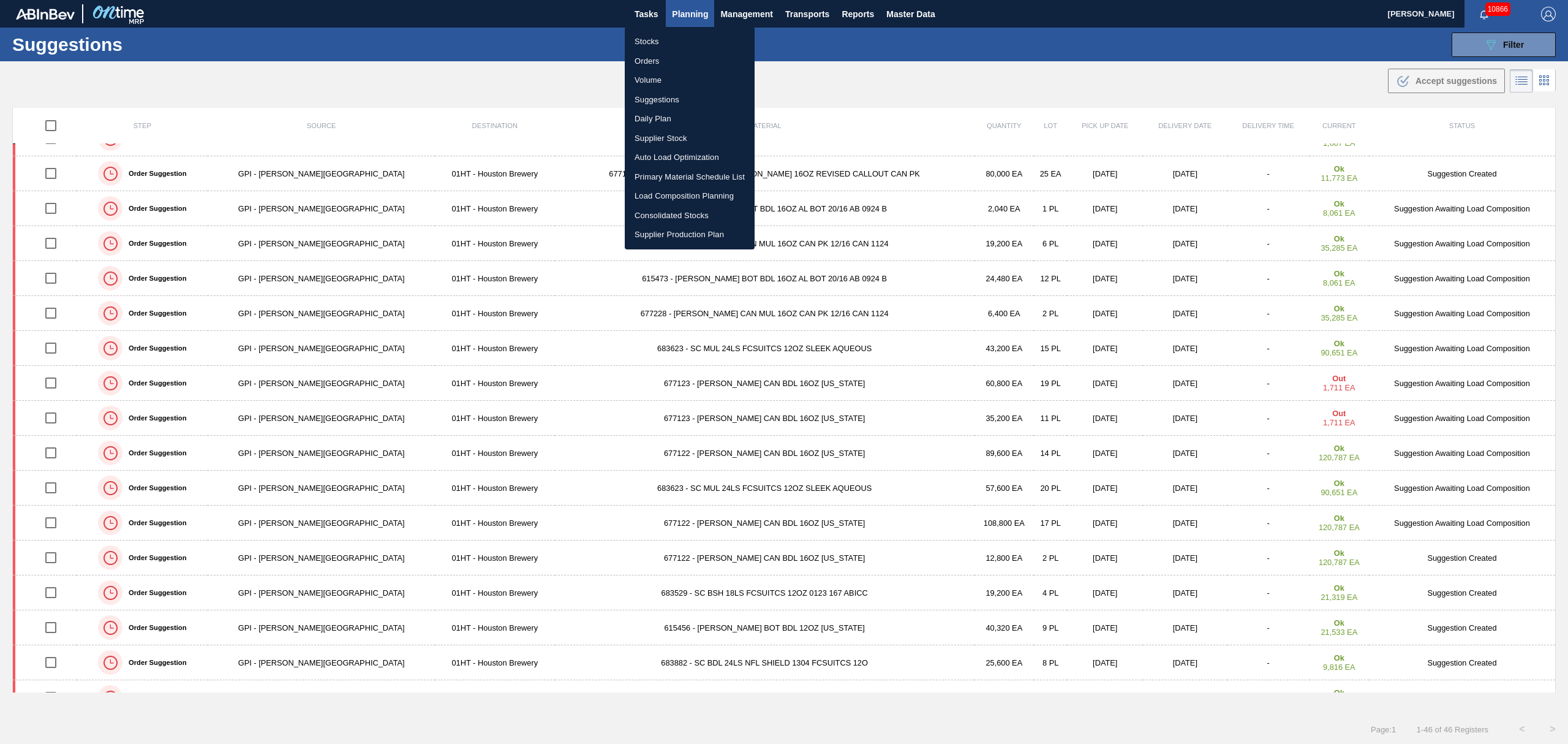
drag, startPoint x: 653, startPoint y: 34, endPoint x: 677, endPoint y: 46, distance: 26.8
click at [653, 34] on li "Stocks" at bounding box center [690, 41] width 130 height 20
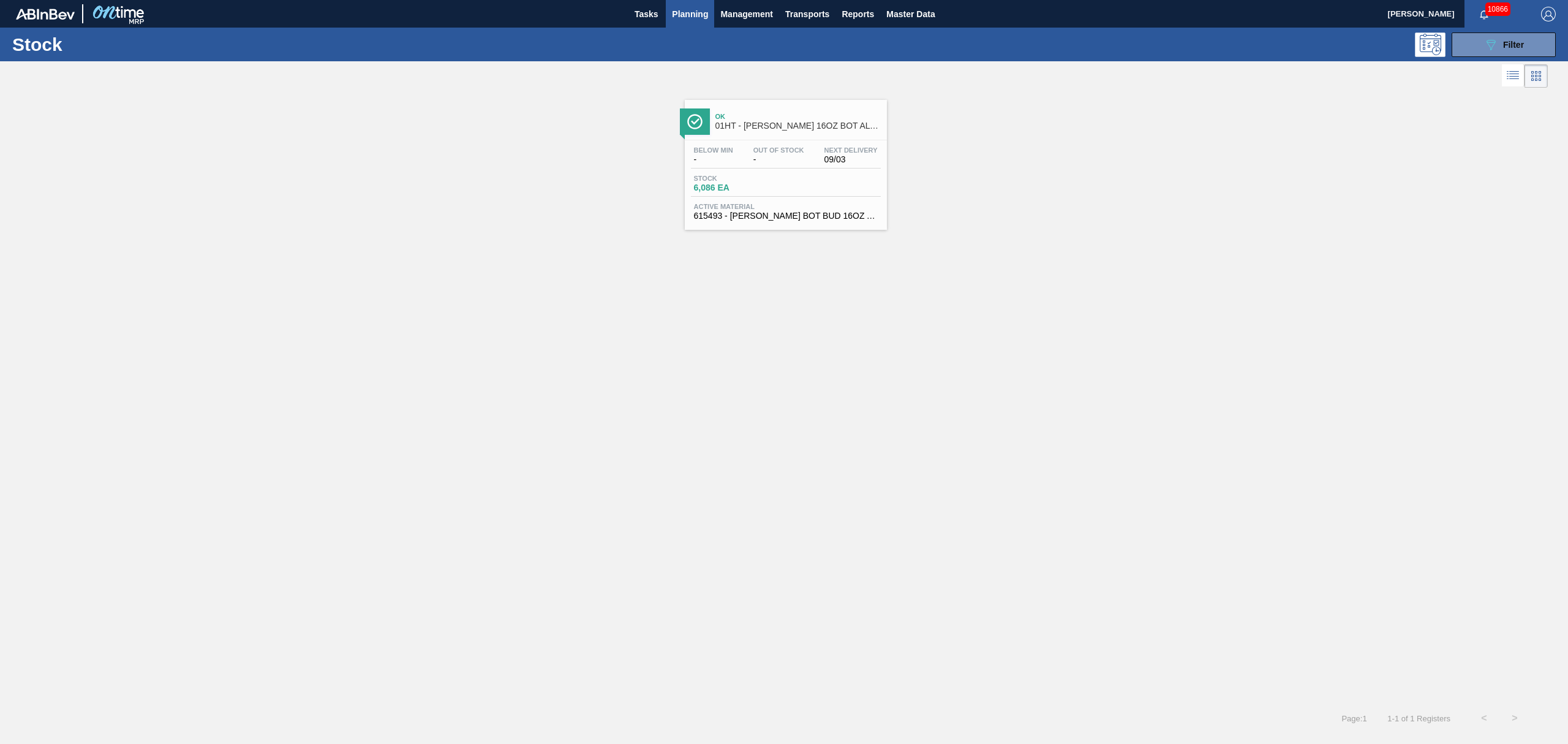
drag, startPoint x: 866, startPoint y: 177, endPoint x: 868, endPoint y: 166, distance: 11.2
click at [867, 175] on div "Stock 6,086 EA" at bounding box center [786, 186] width 190 height 22
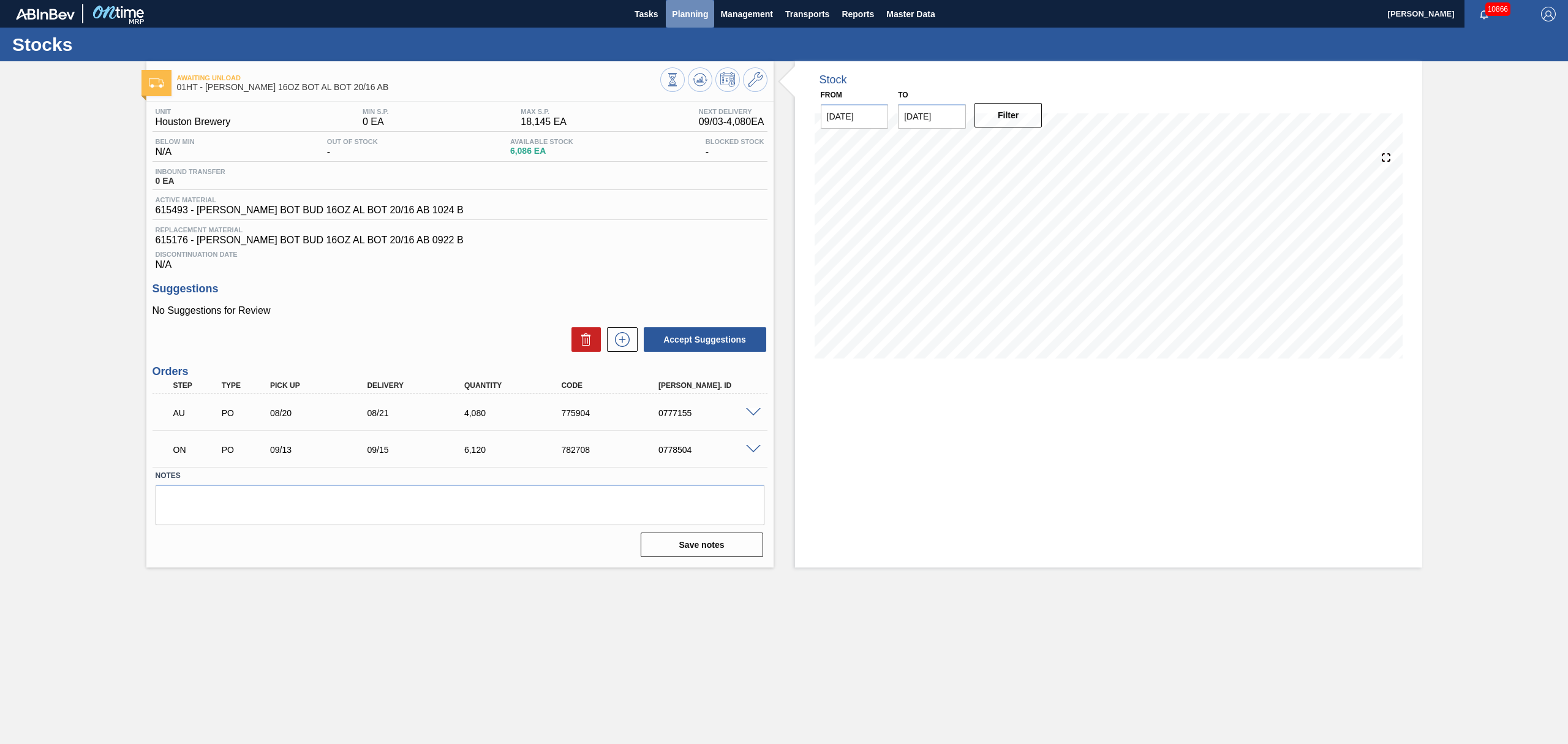
click at [678, 15] on span "Planning" at bounding box center [690, 14] width 36 height 15
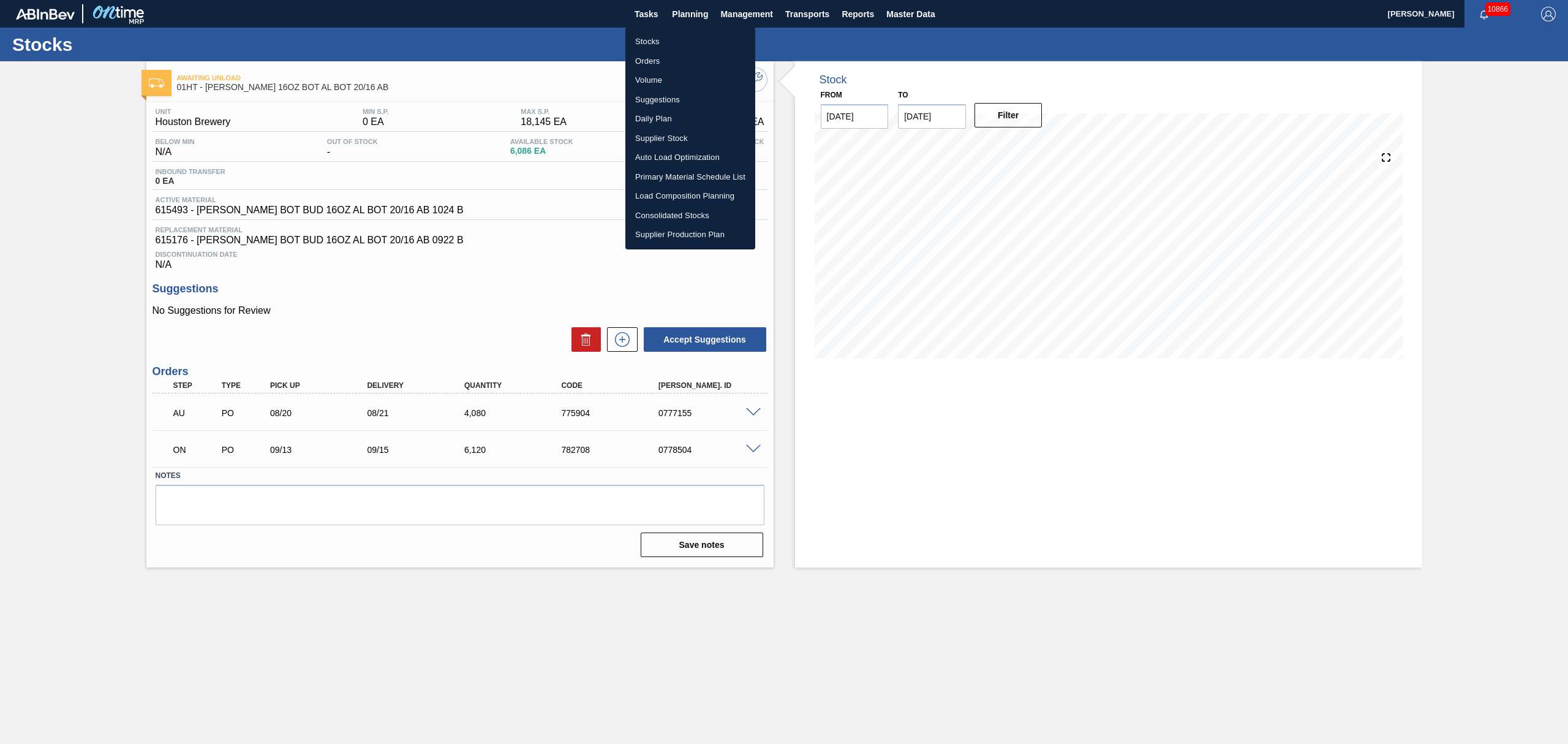
click at [652, 101] on li "Suggestions" at bounding box center [690, 99] width 130 height 20
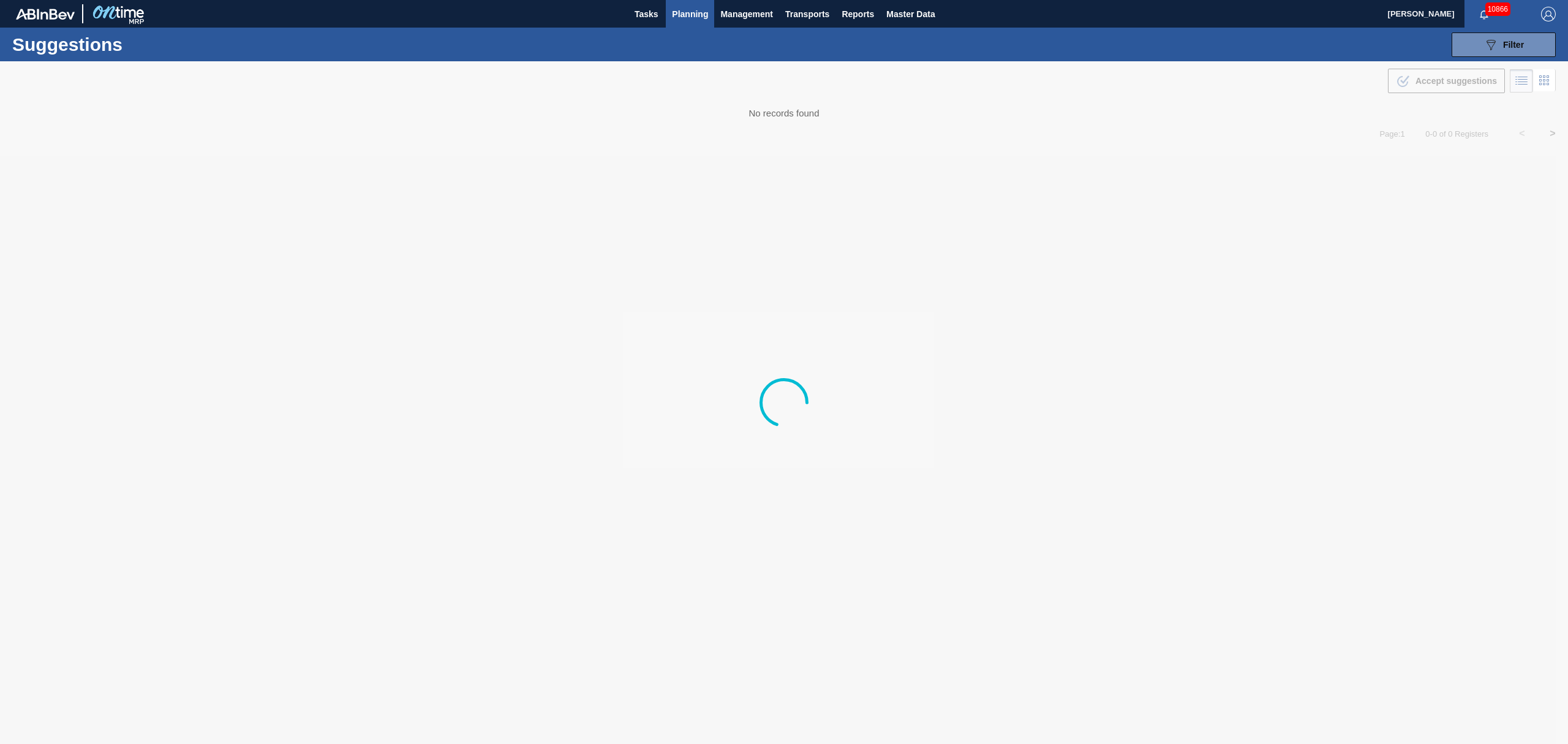
type from "[DATE]"
type to "[DATE]"
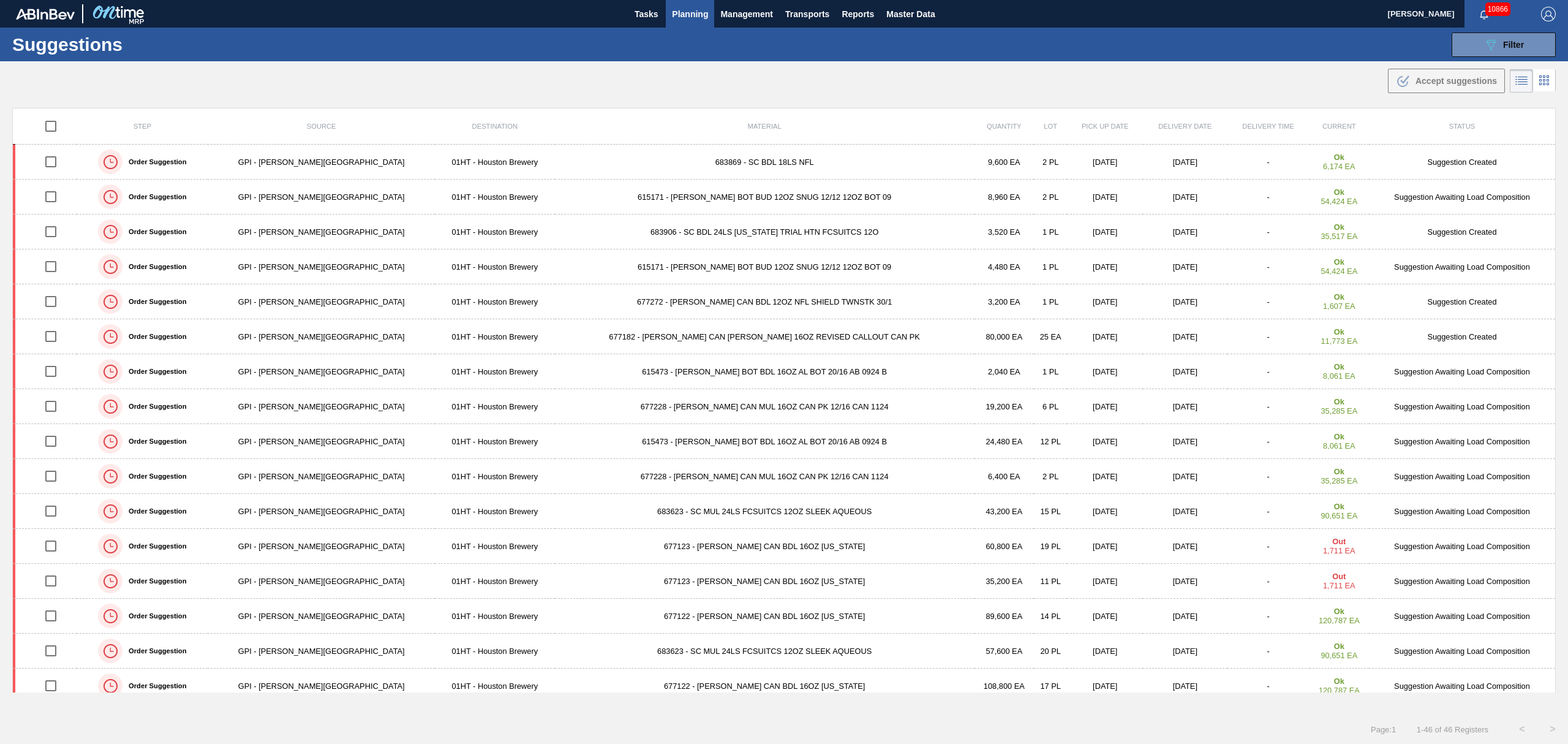
click at [697, 18] on span "Planning" at bounding box center [690, 14] width 36 height 15
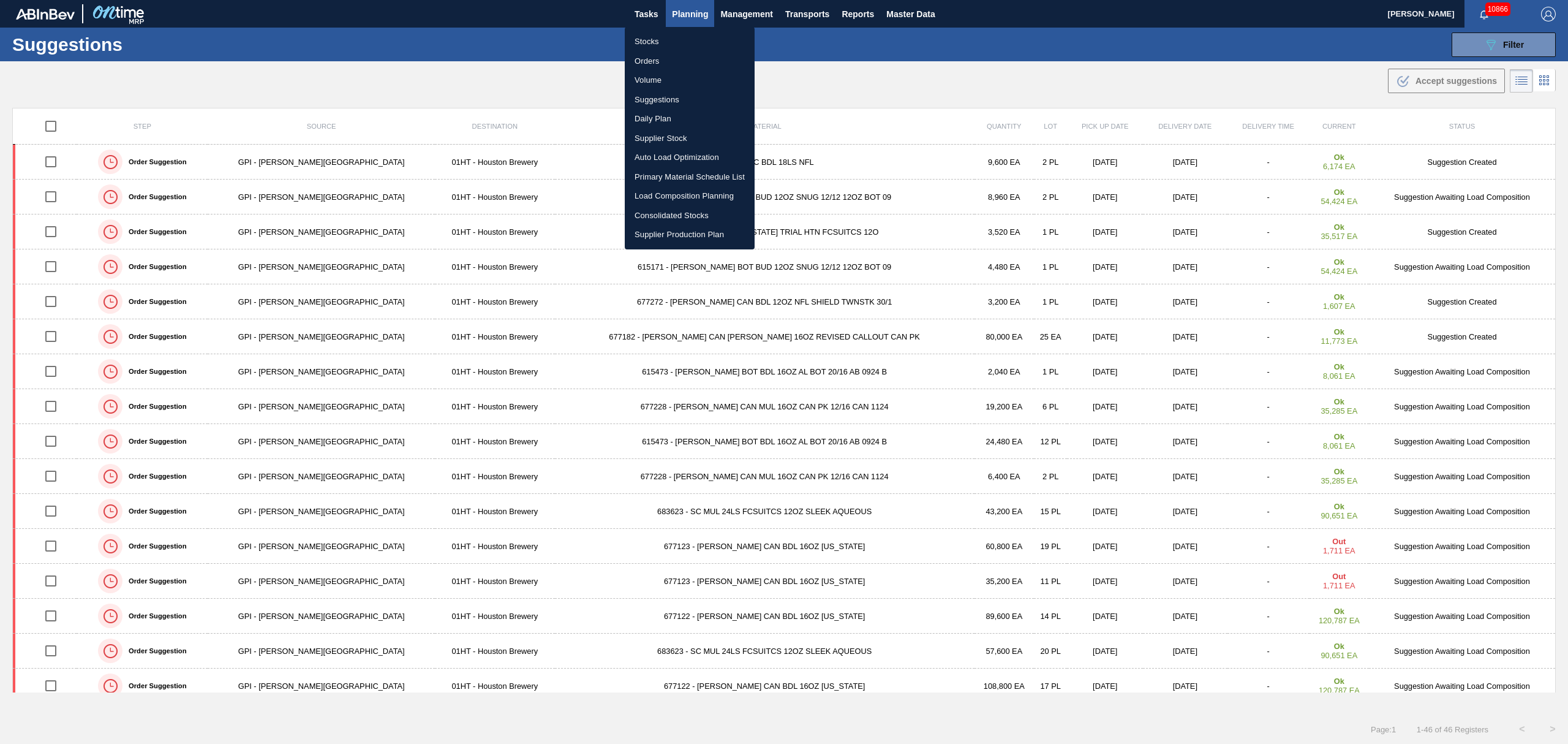
click at [672, 192] on li "Load Composition Planning" at bounding box center [690, 196] width 130 height 20
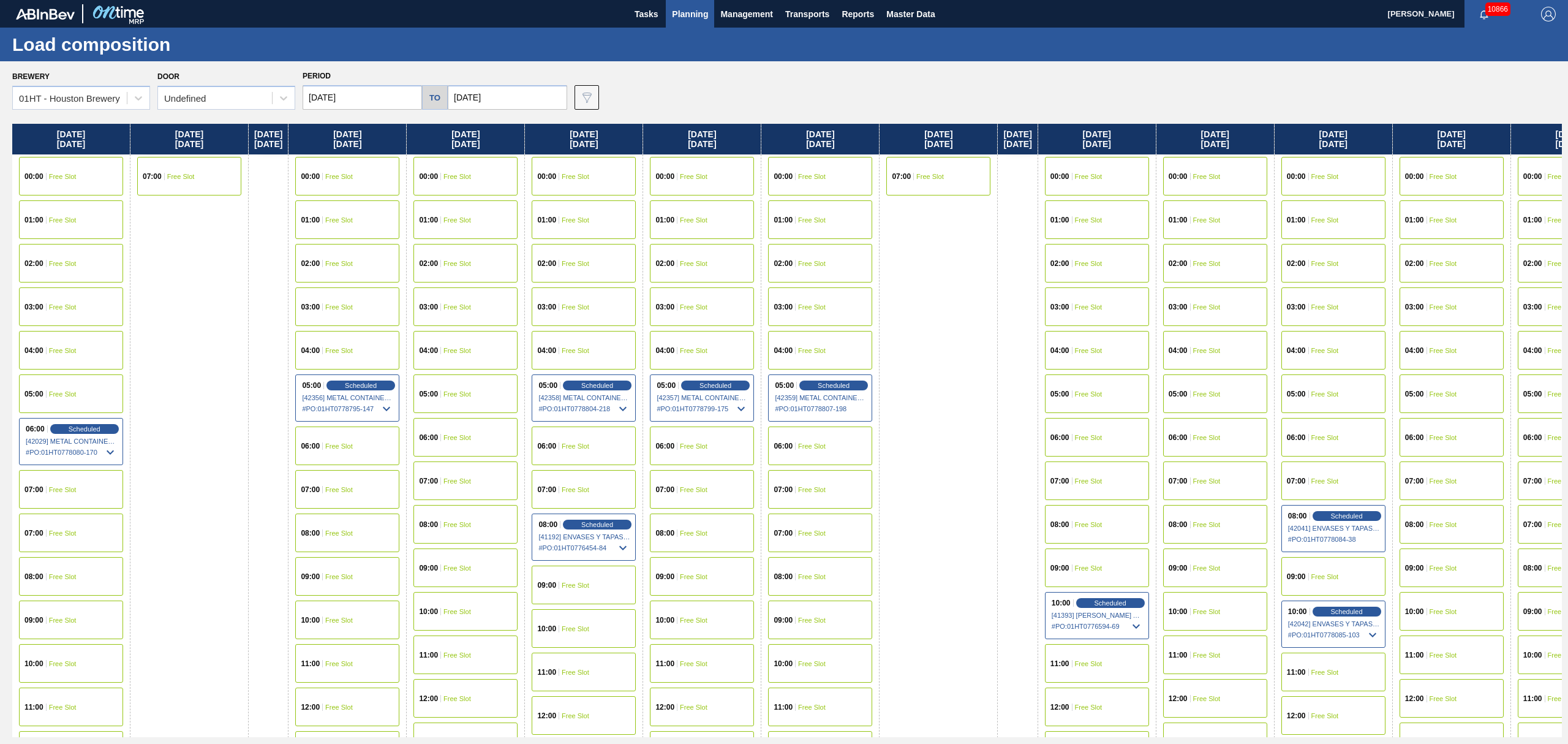
click at [82, 168] on div "00:00 Free Slot" at bounding box center [71, 176] width 104 height 39
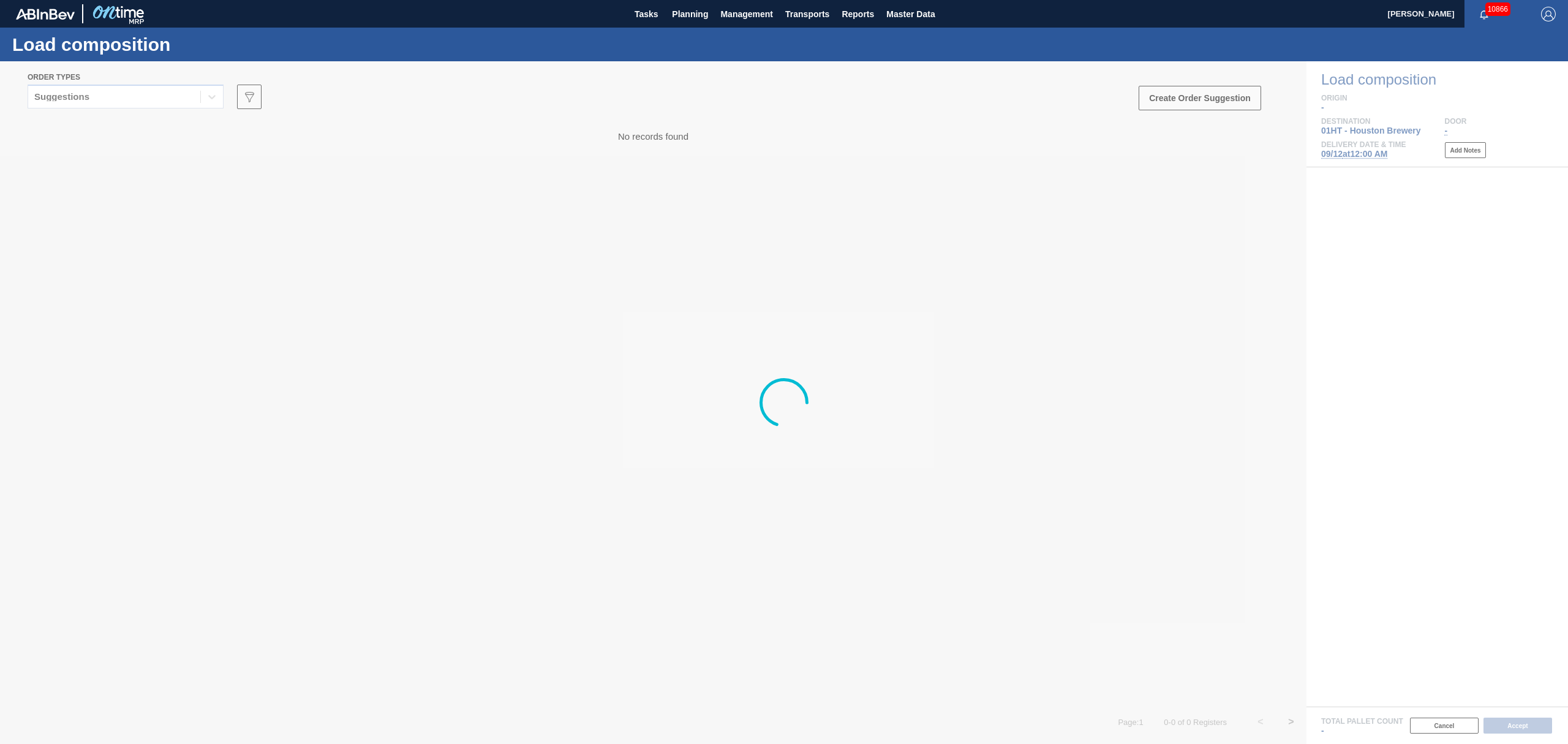
click at [106, 94] on div at bounding box center [784, 403] width 1568 height 683
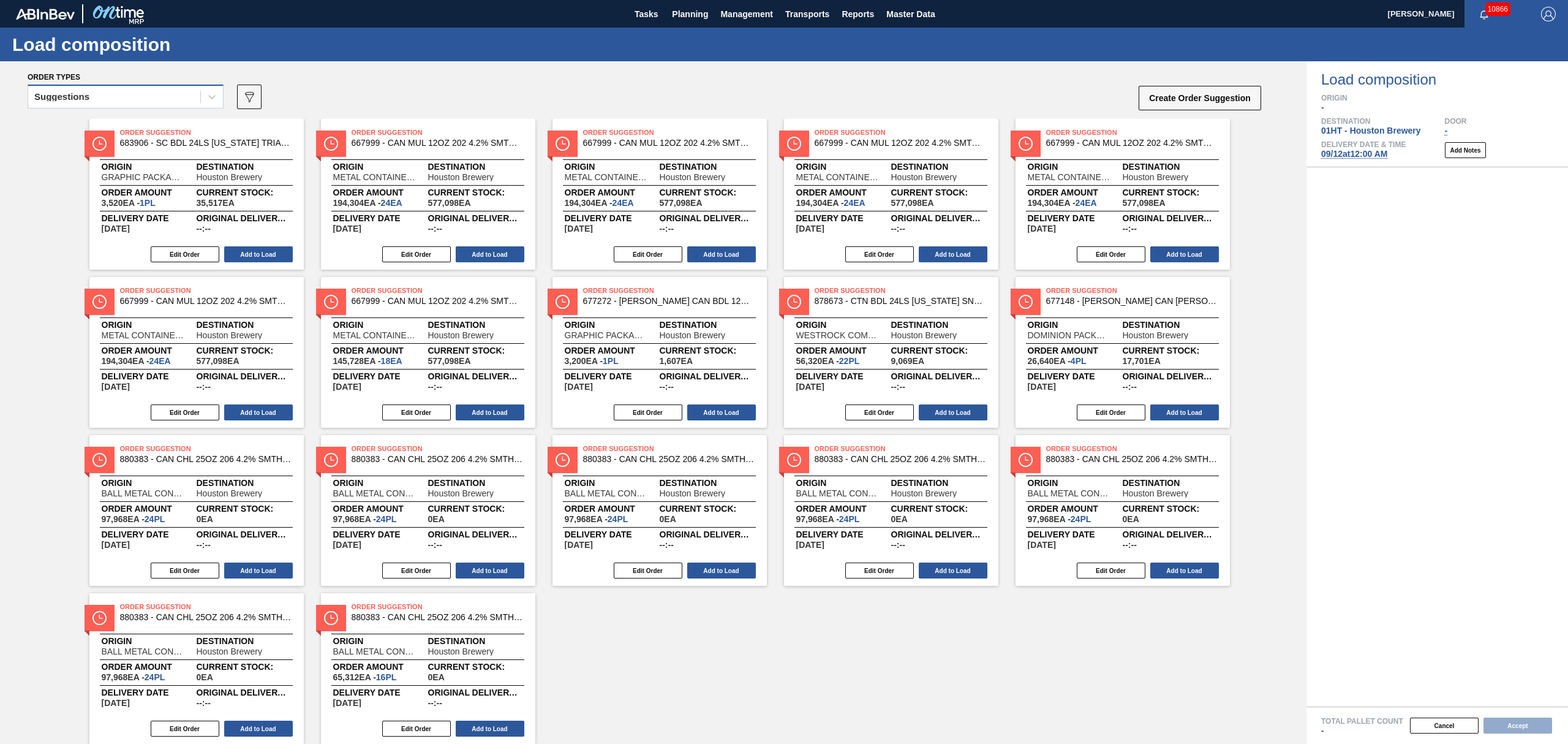
click at [103, 99] on div "Suggestions" at bounding box center [115, 97] width 172 height 18
click at [108, 121] on div "Awaiting load composition" at bounding box center [125, 127] width 196 height 22
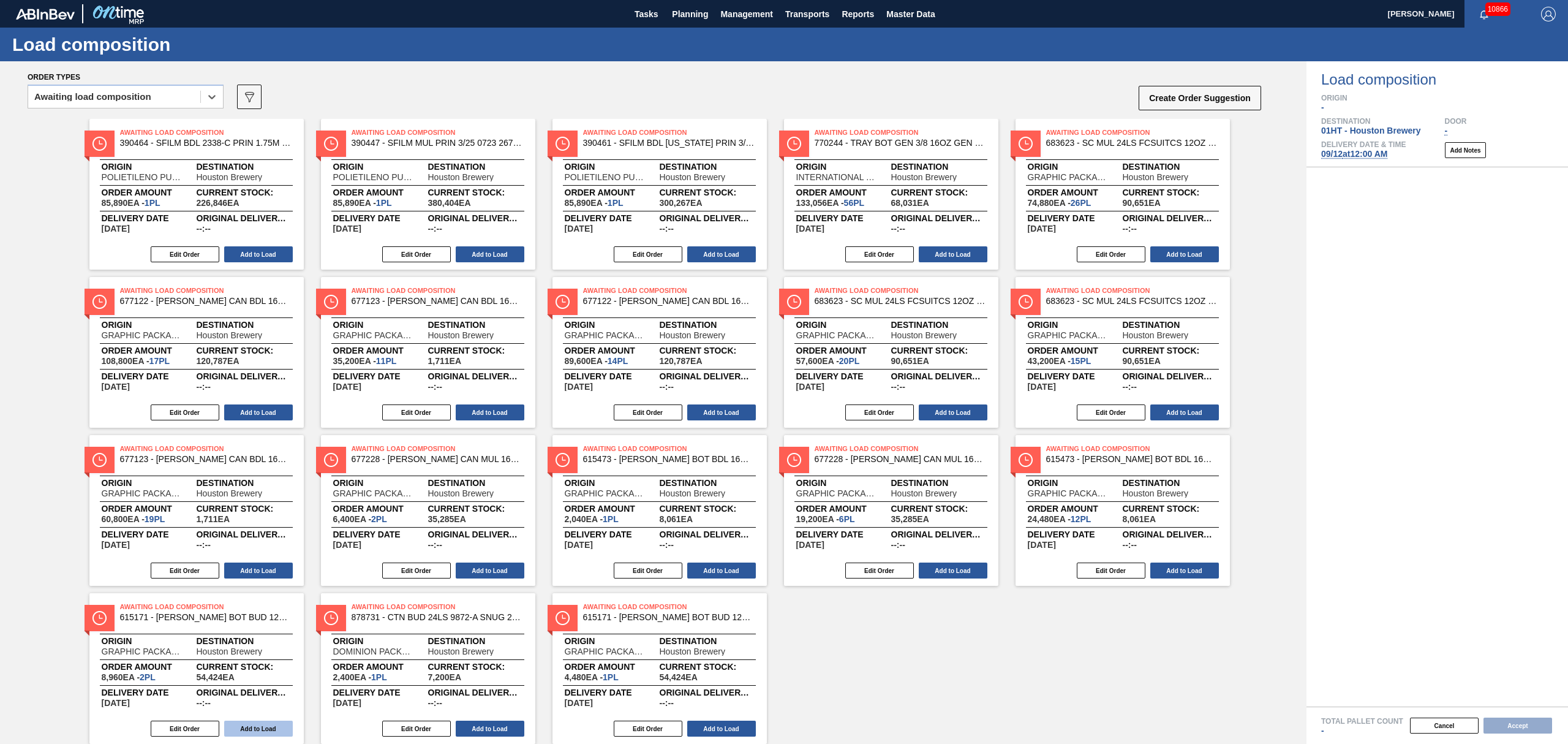
click at [253, 731] on button "Add to Load" at bounding box center [259, 728] width 69 height 16
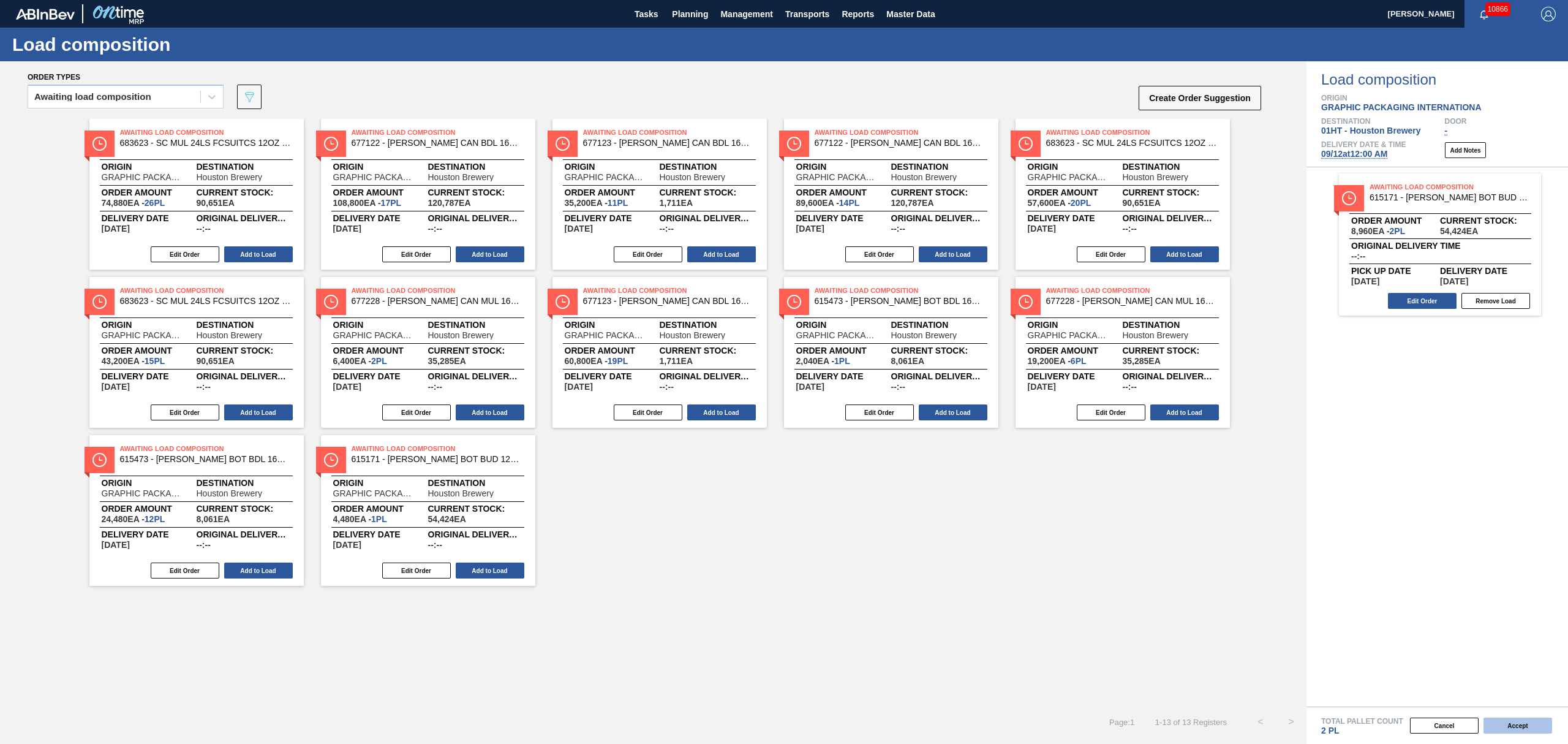
click at [1522, 719] on button "Accept" at bounding box center [1518, 725] width 69 height 16
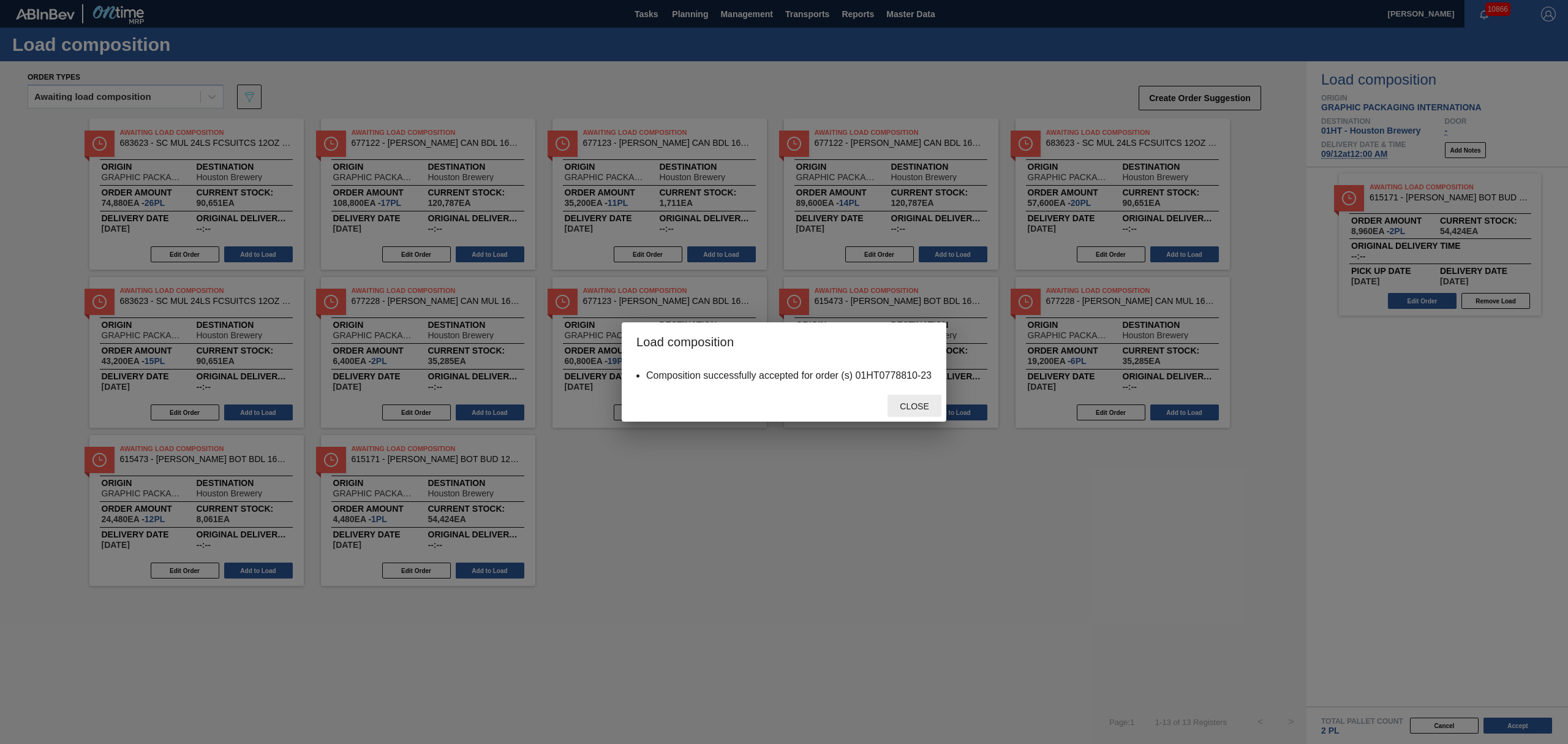
drag, startPoint x: 920, startPoint y: 402, endPoint x: 931, endPoint y: 399, distance: 11.4
click at [931, 399] on div "Close" at bounding box center [915, 406] width 54 height 22
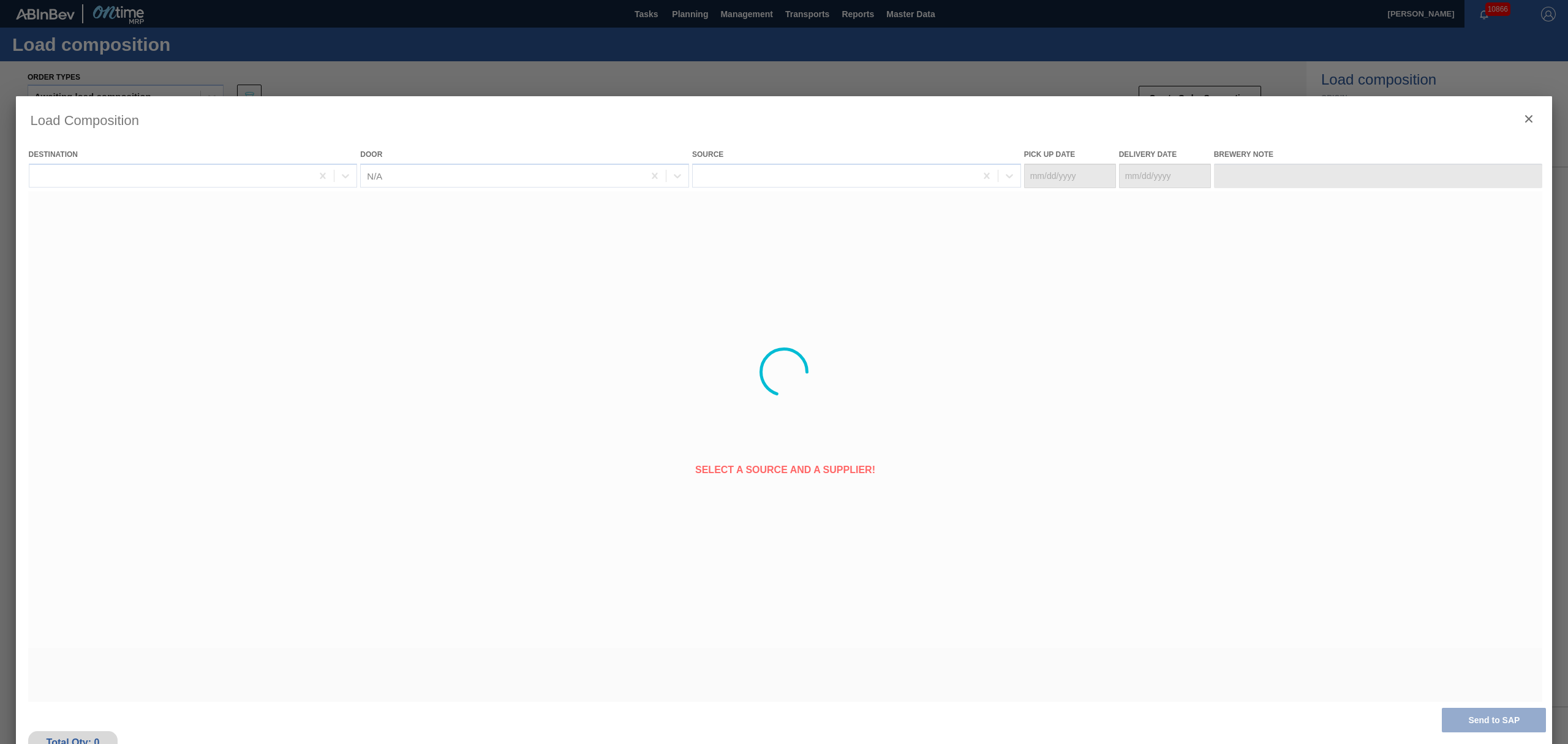
type Date "[DATE]"
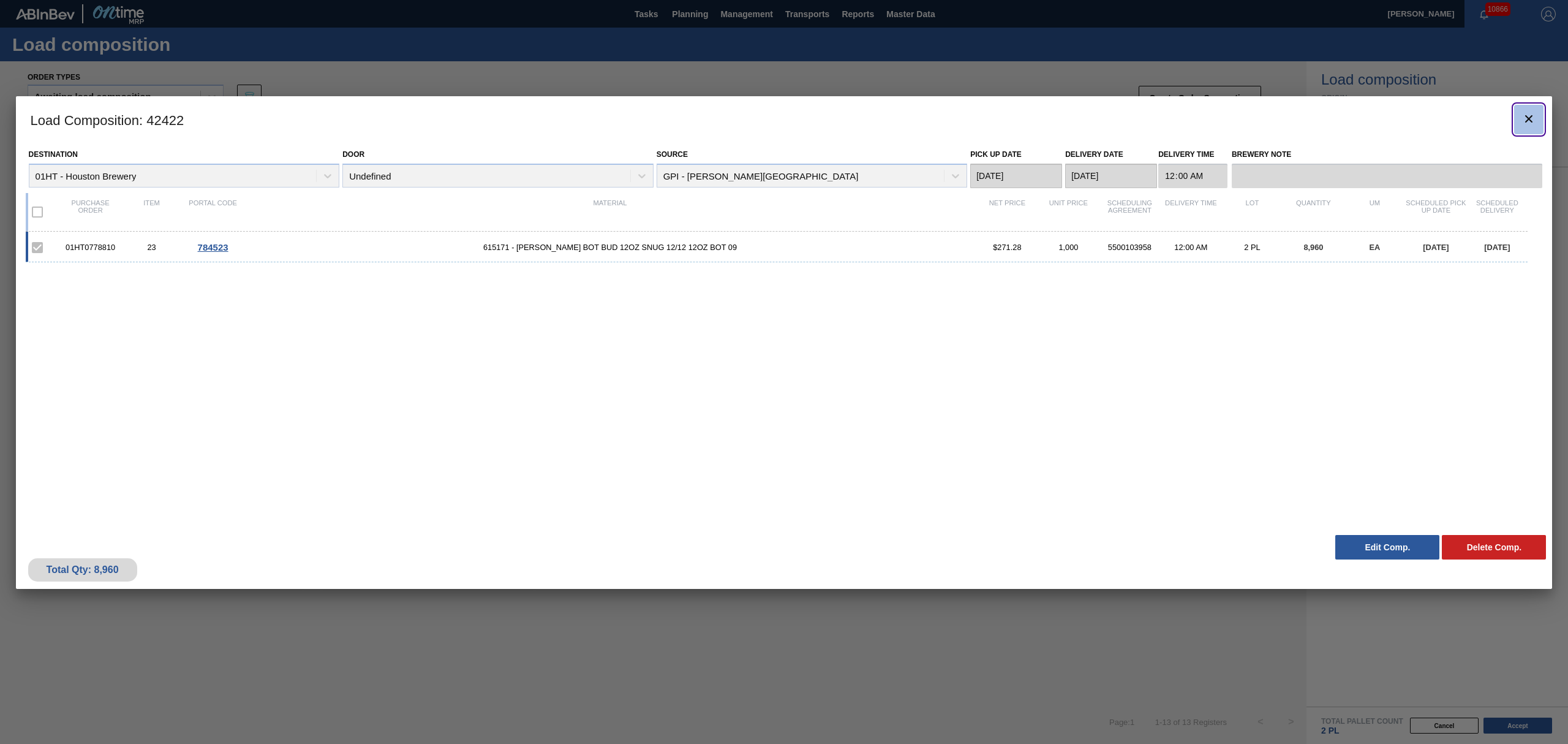
click at [1525, 116] on icon "botão de ícone" at bounding box center [1528, 118] width 15 height 15
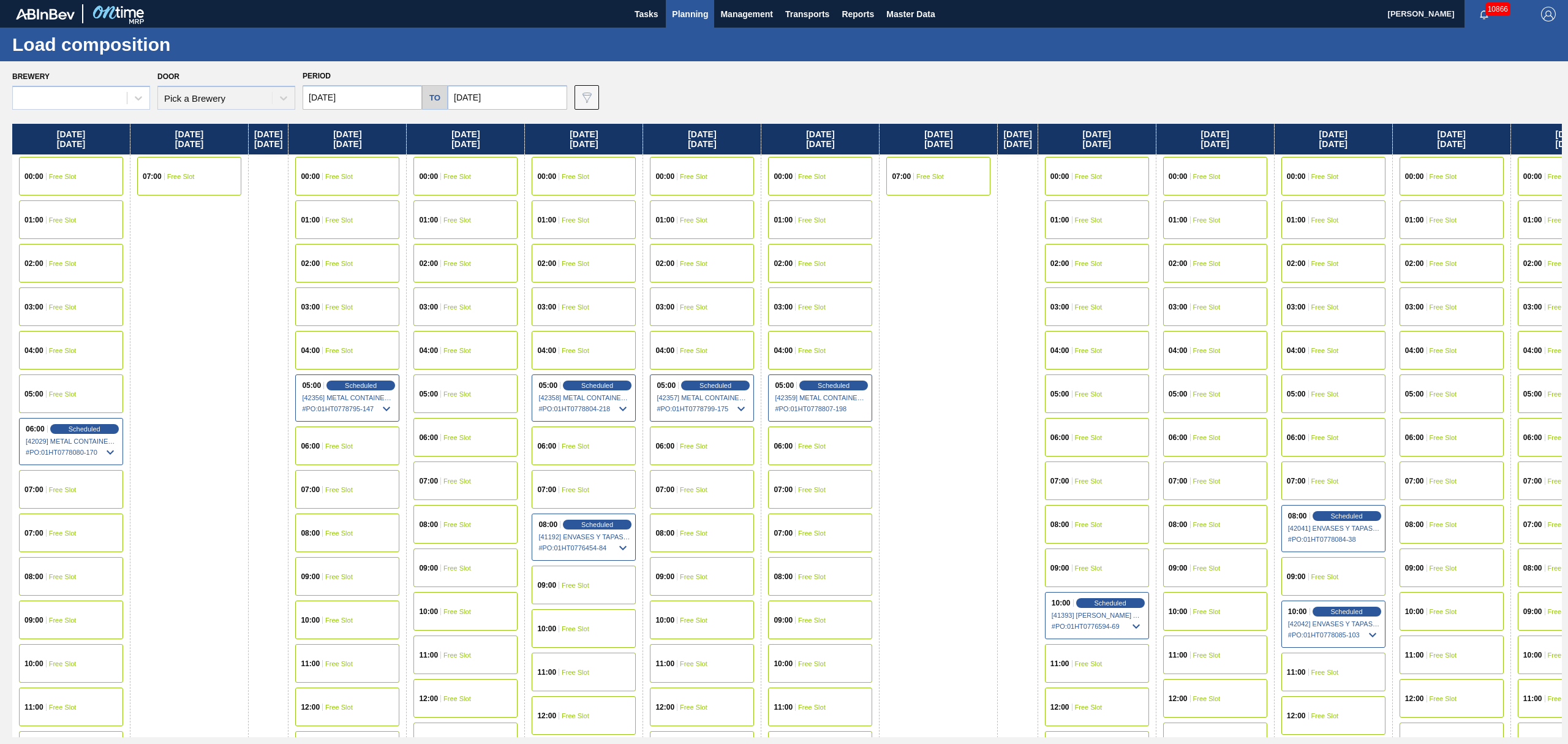
type input "[DATE]"
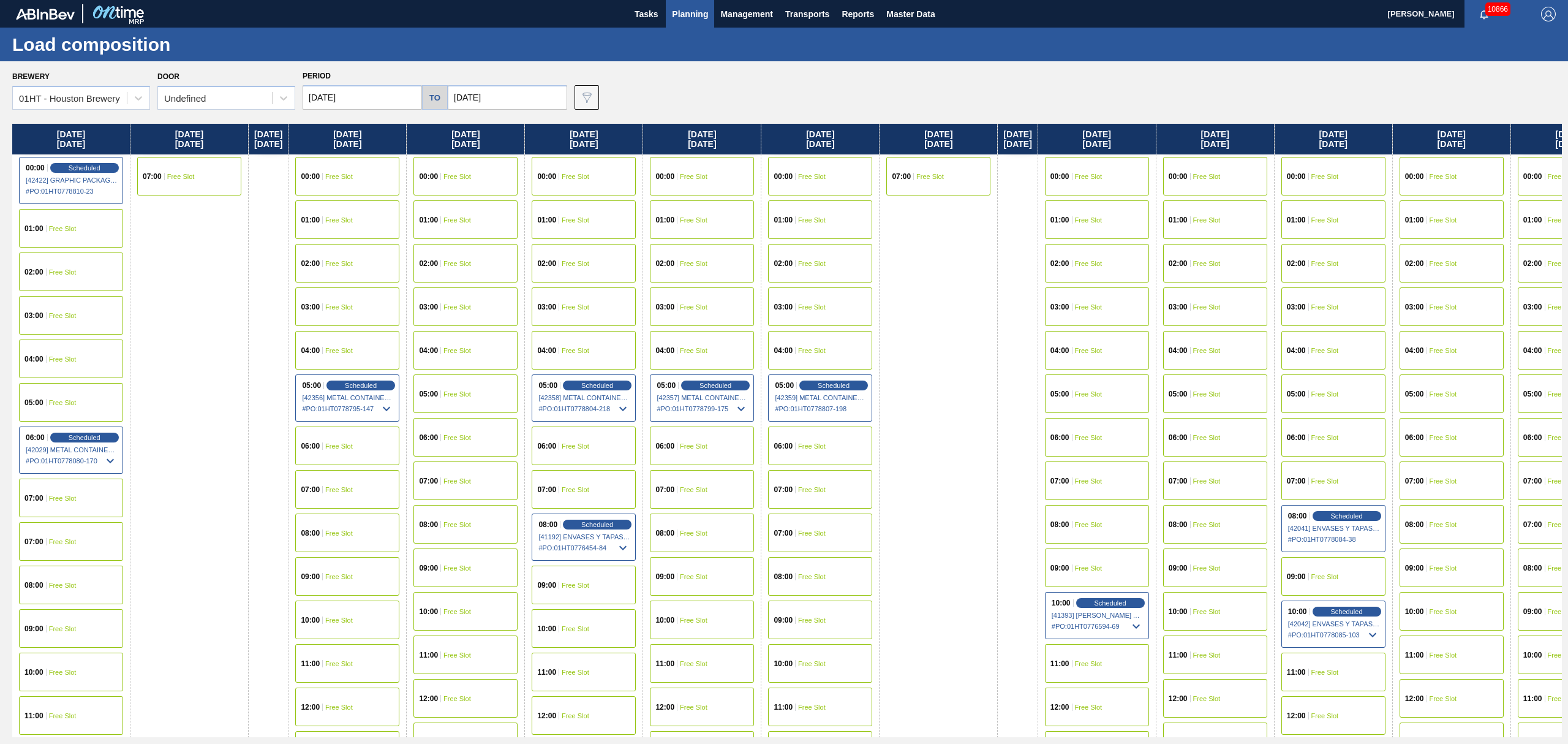
click at [65, 227] on span "Free Slot" at bounding box center [63, 228] width 28 height 8
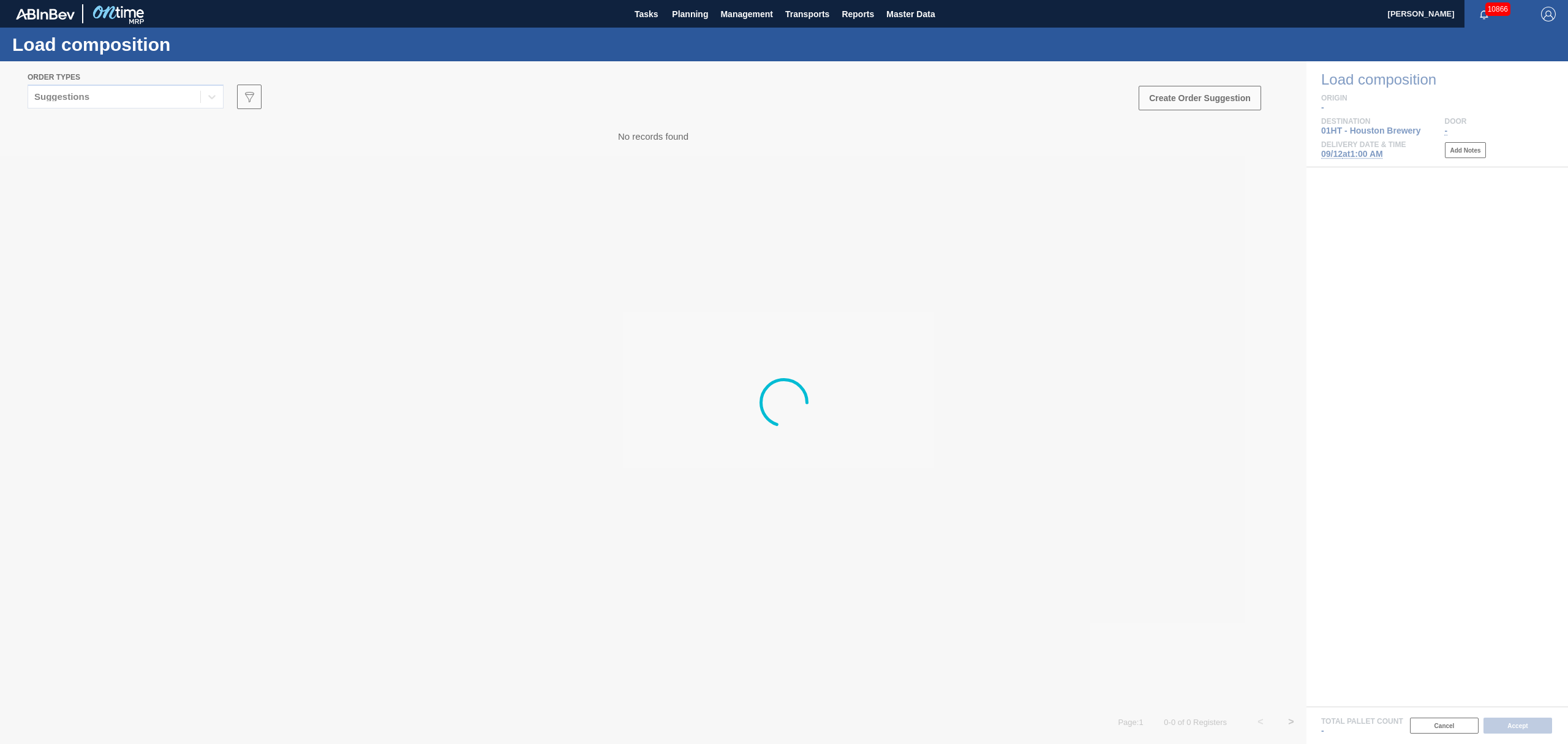
click at [85, 90] on div "Suggestions" at bounding box center [115, 97] width 172 height 18
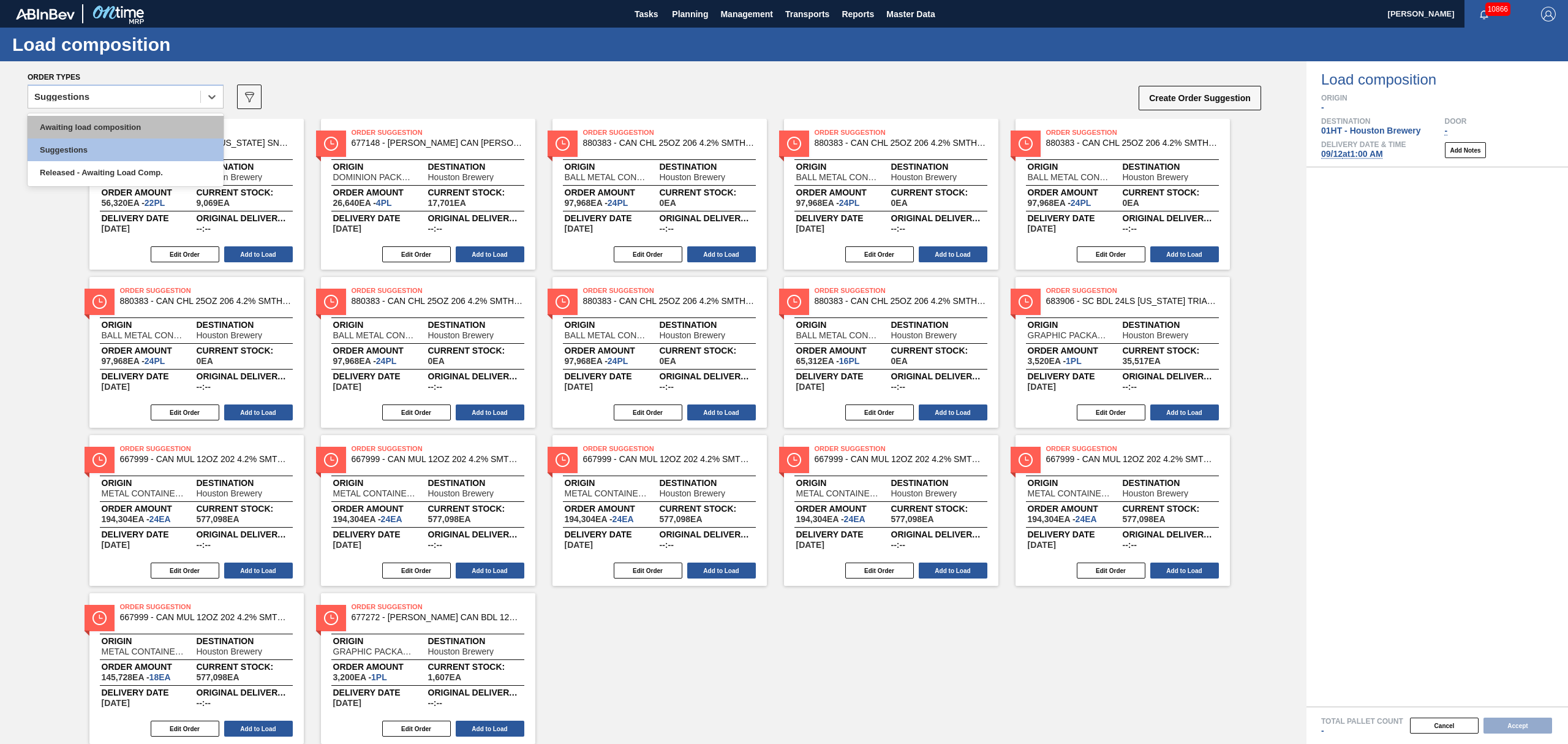
click at [82, 130] on div "Awaiting load composition" at bounding box center [125, 127] width 196 height 22
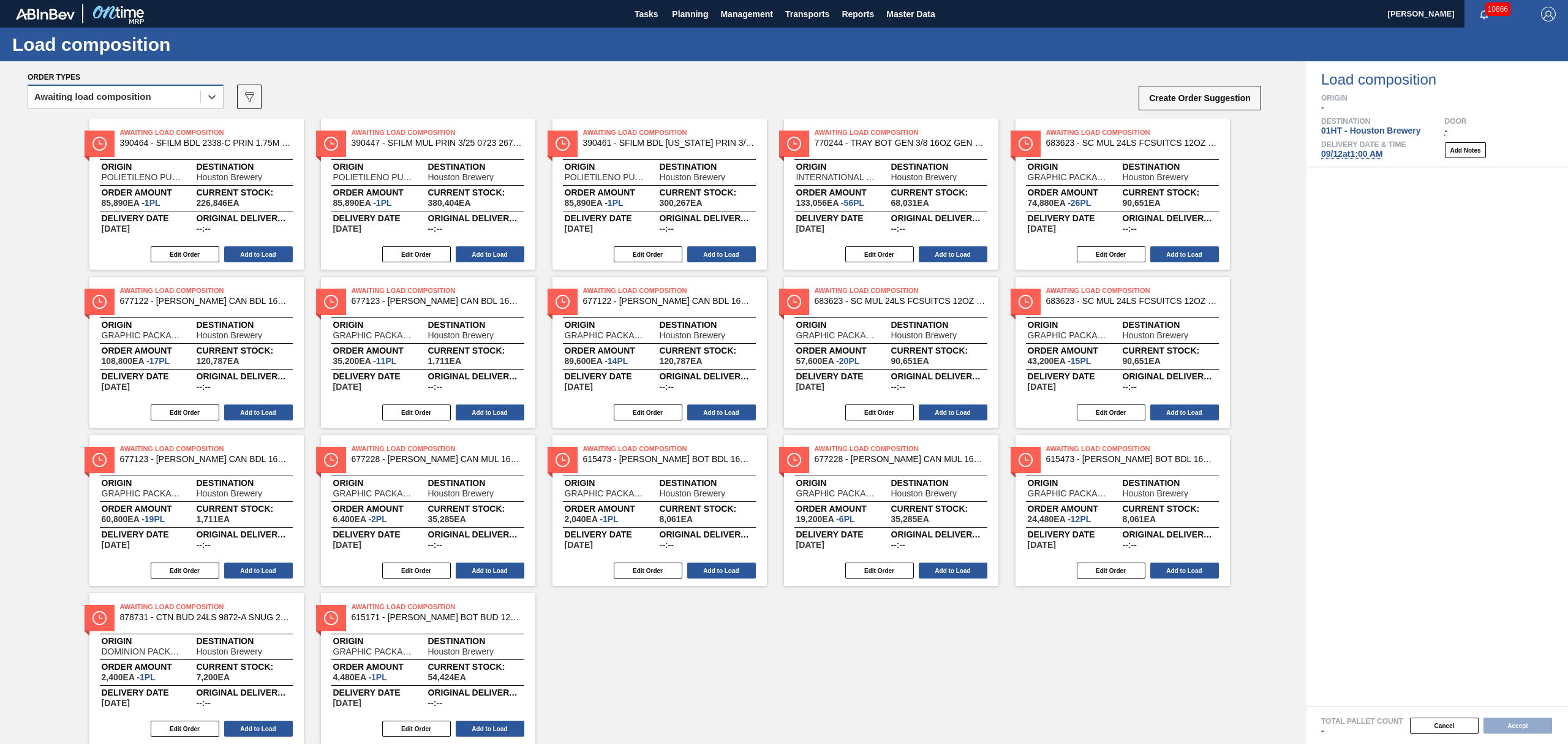
click at [178, 104] on div "Awaiting load composition" at bounding box center [125, 97] width 196 height 24
click at [168, 126] on div "Awaiting load composition" at bounding box center [125, 127] width 196 height 22
click at [687, 16] on span "Planning" at bounding box center [690, 14] width 36 height 15
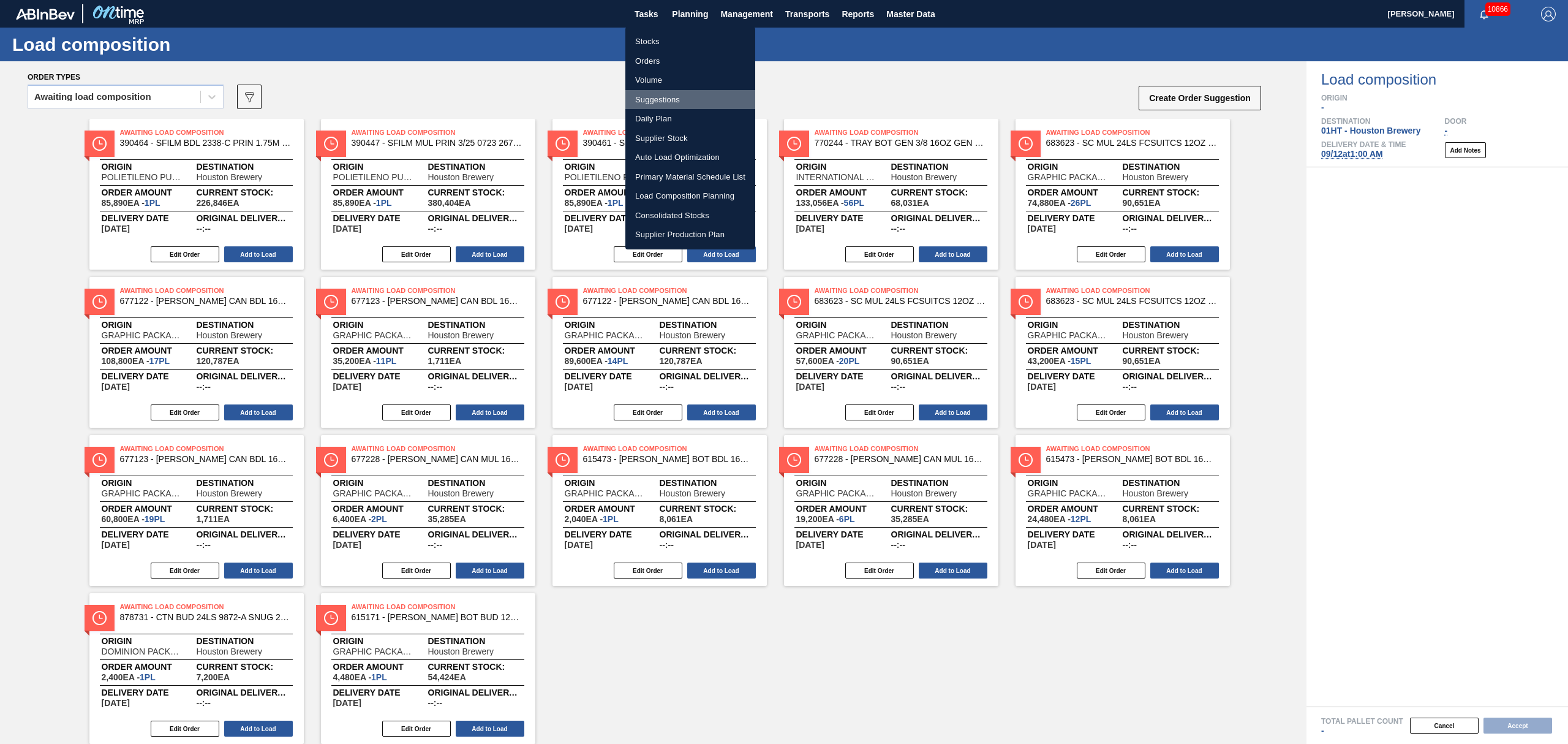
click at [654, 98] on li "Suggestions" at bounding box center [690, 99] width 130 height 20
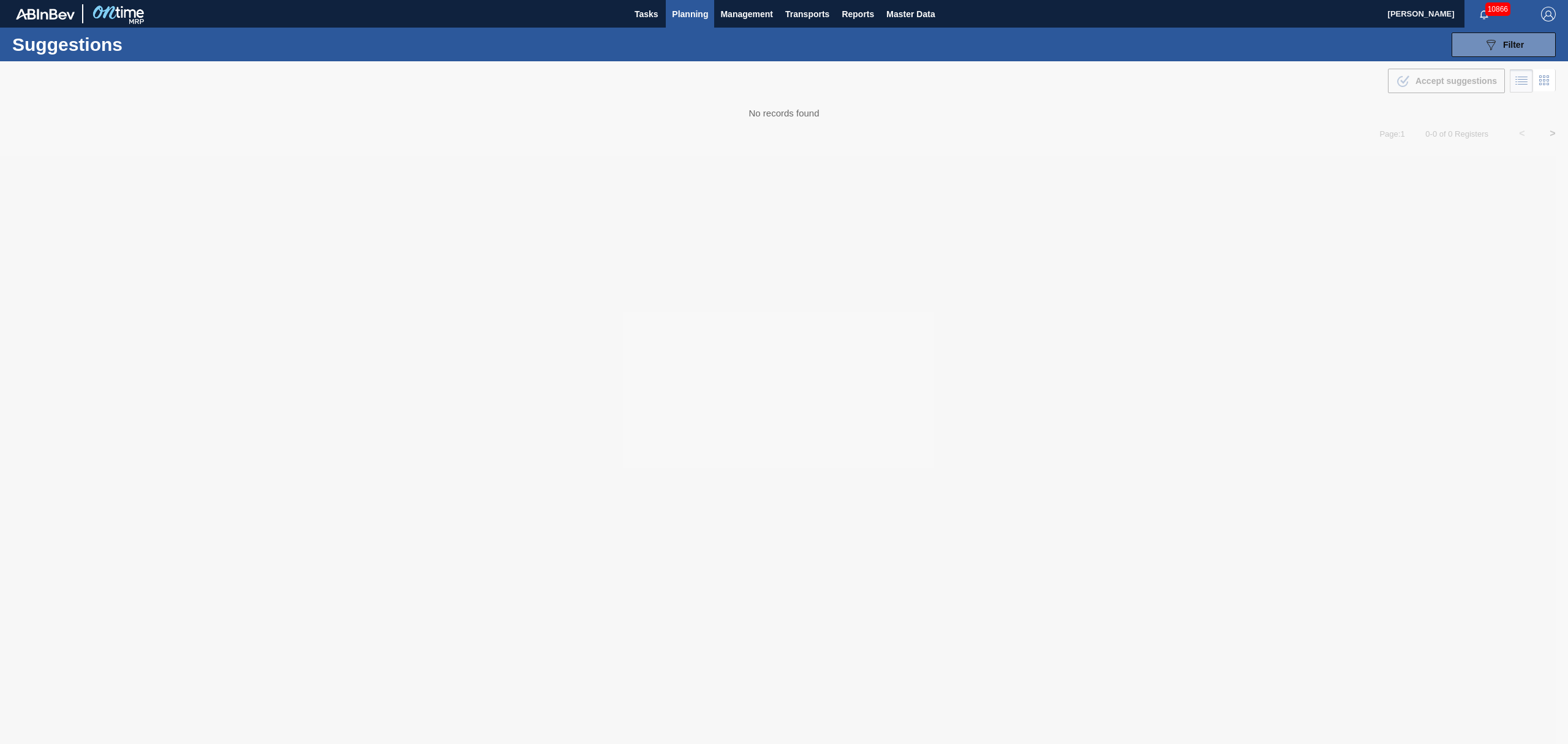
type from "[DATE]"
type to "[DATE]"
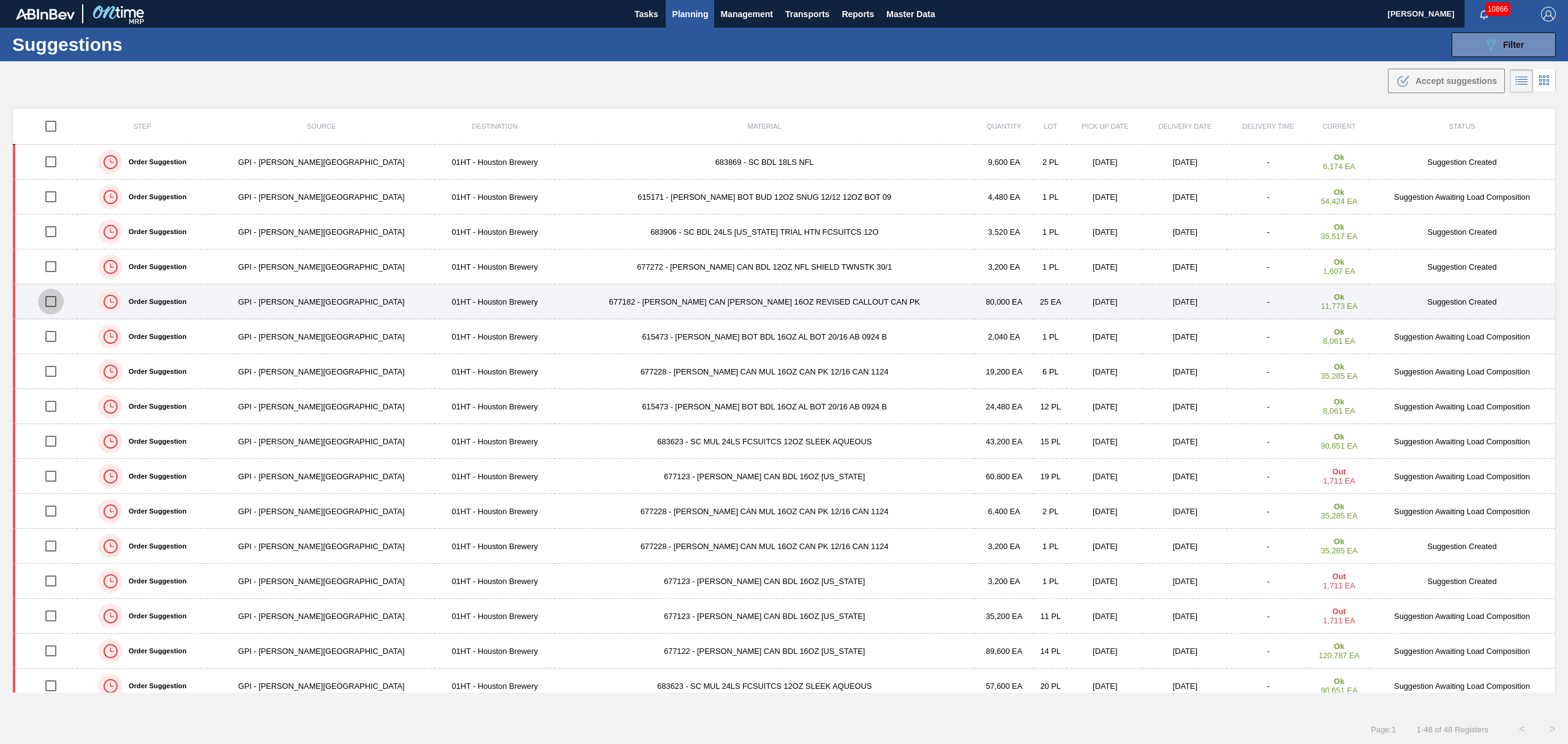
click at [55, 297] on input "checkbox" at bounding box center [51, 302] width 26 height 26
checkbox input "true"
click at [738, 303] on td "677182 - [PERSON_NAME] CAN [PERSON_NAME] 16OZ REVISED CALLOUT CAN PK" at bounding box center [765, 302] width 420 height 35
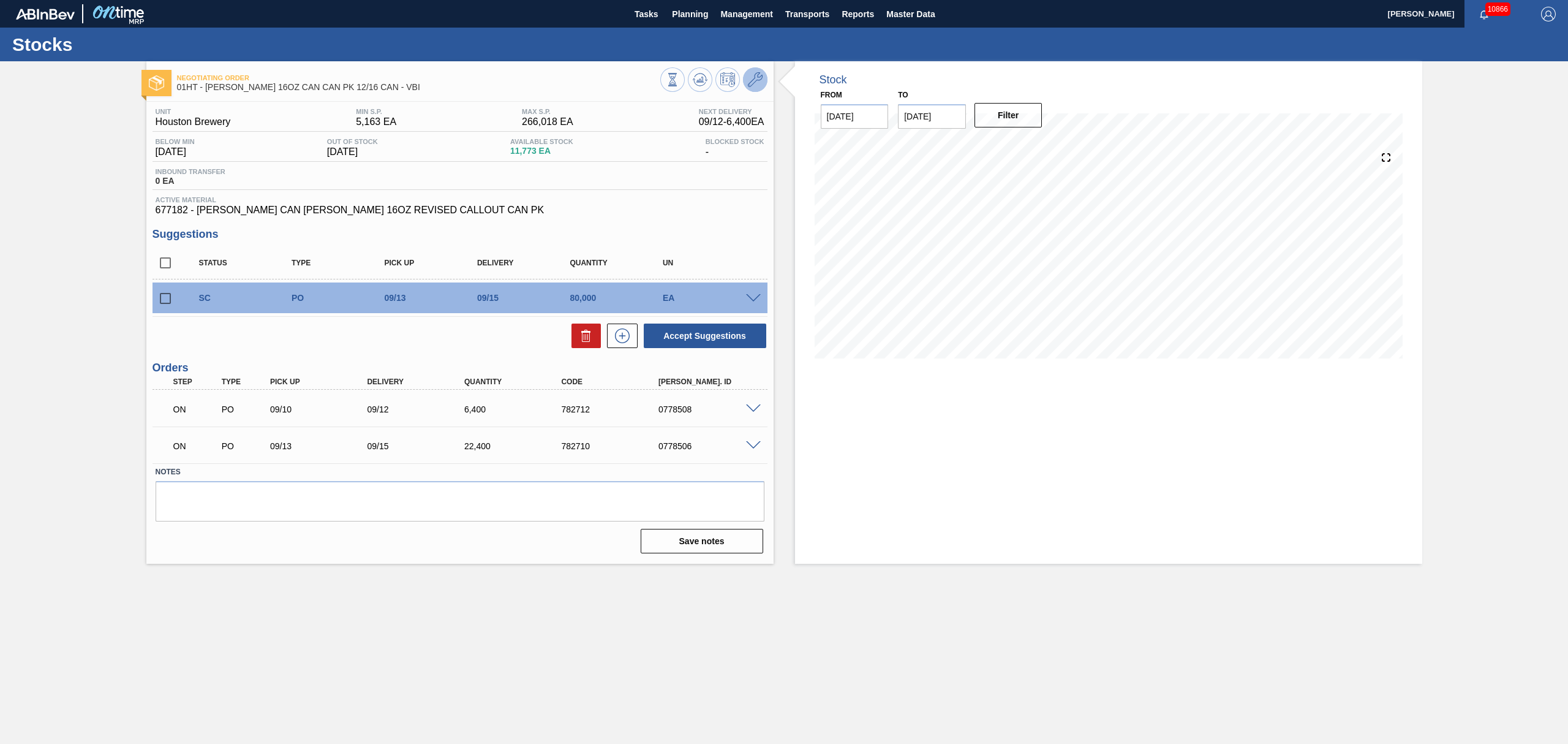
click at [750, 76] on icon at bounding box center [755, 79] width 15 height 15
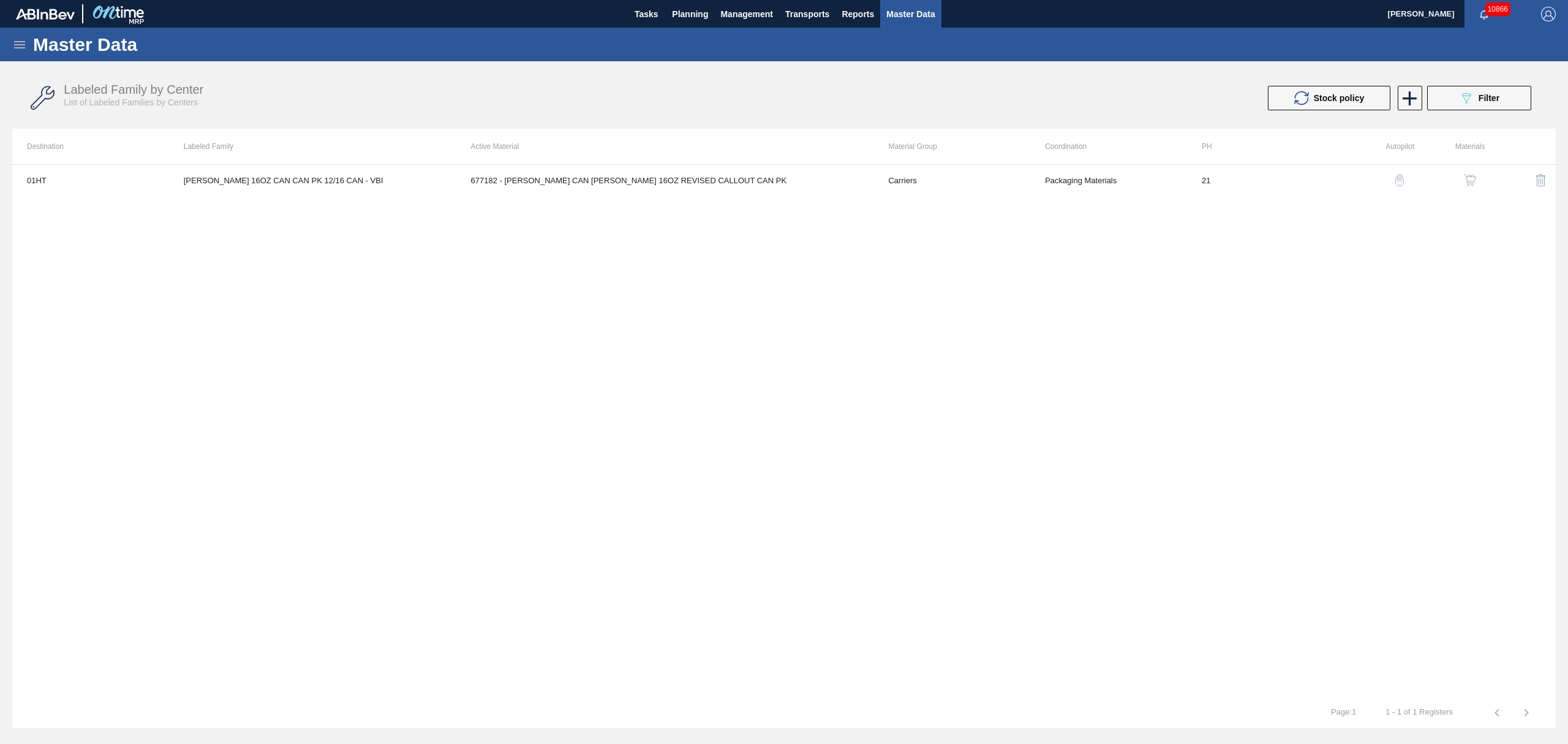
click at [1469, 180] on img "button" at bounding box center [1470, 180] width 12 height 12
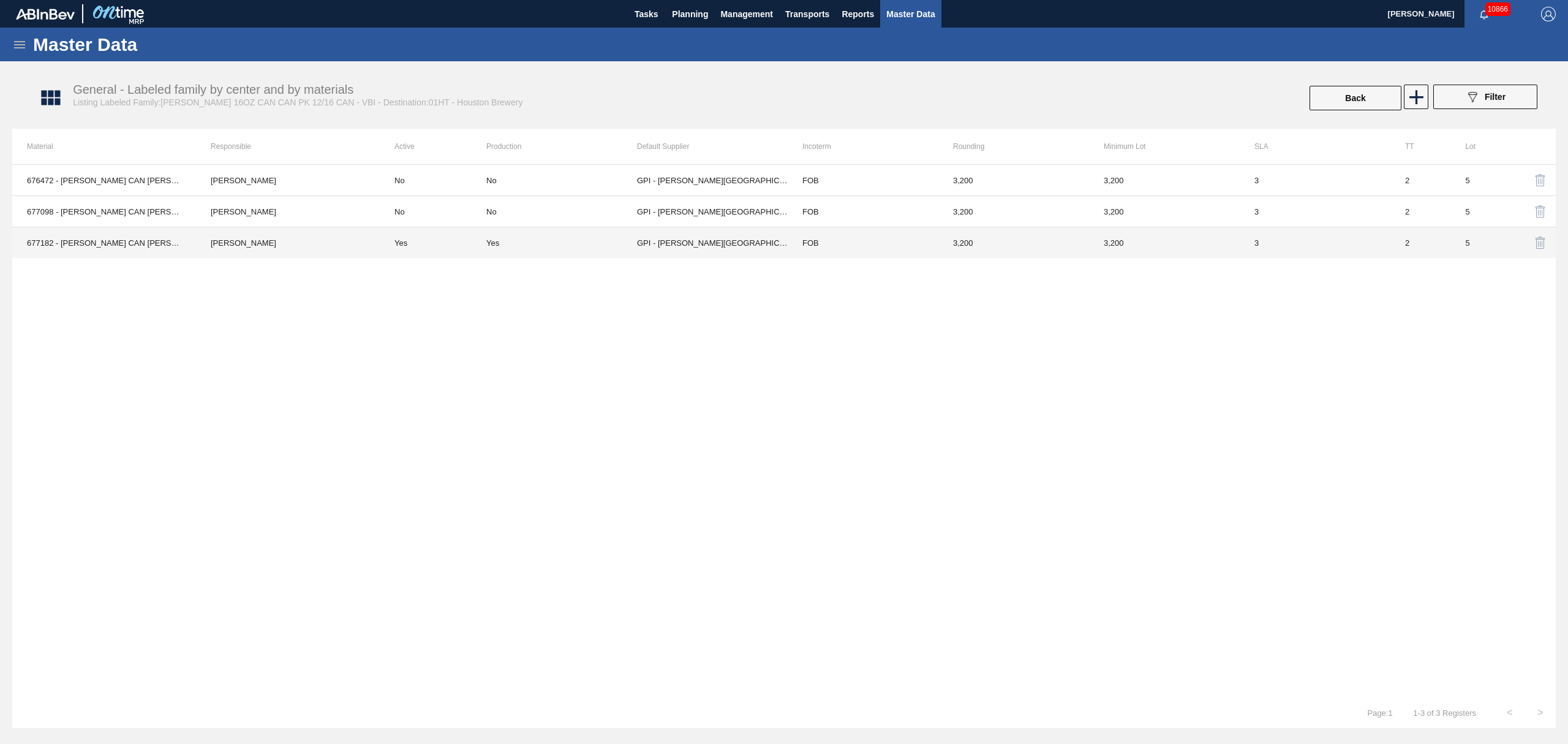
click at [70, 238] on td "677182 - [PERSON_NAME] CAN [PERSON_NAME] 16OZ REVISED CALLOUT CAN PK" at bounding box center [103, 243] width 184 height 31
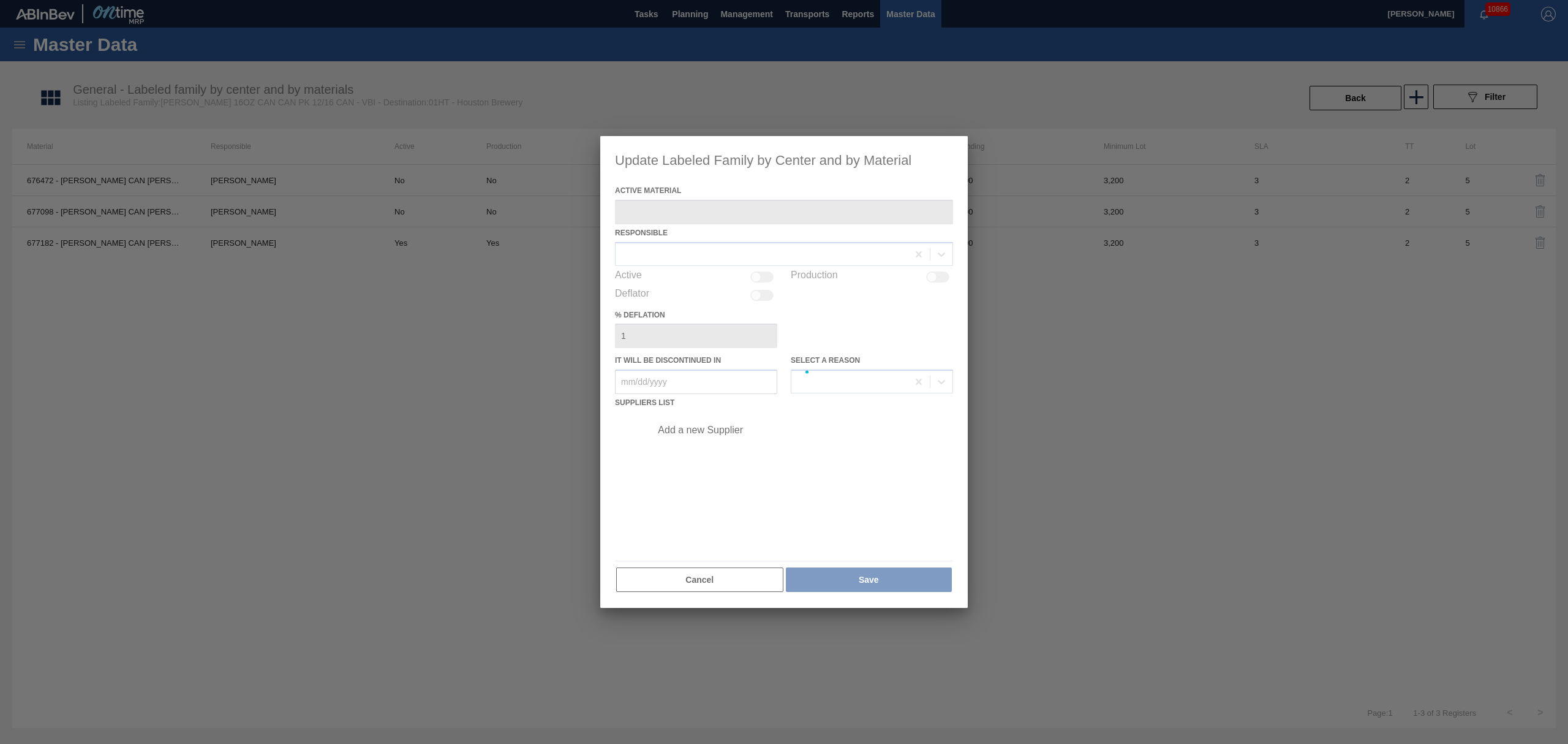
type Material "677182 - [PERSON_NAME] CAN [PERSON_NAME] 16OZ REVISED CALLOUT CAN PK"
checkbox input "true"
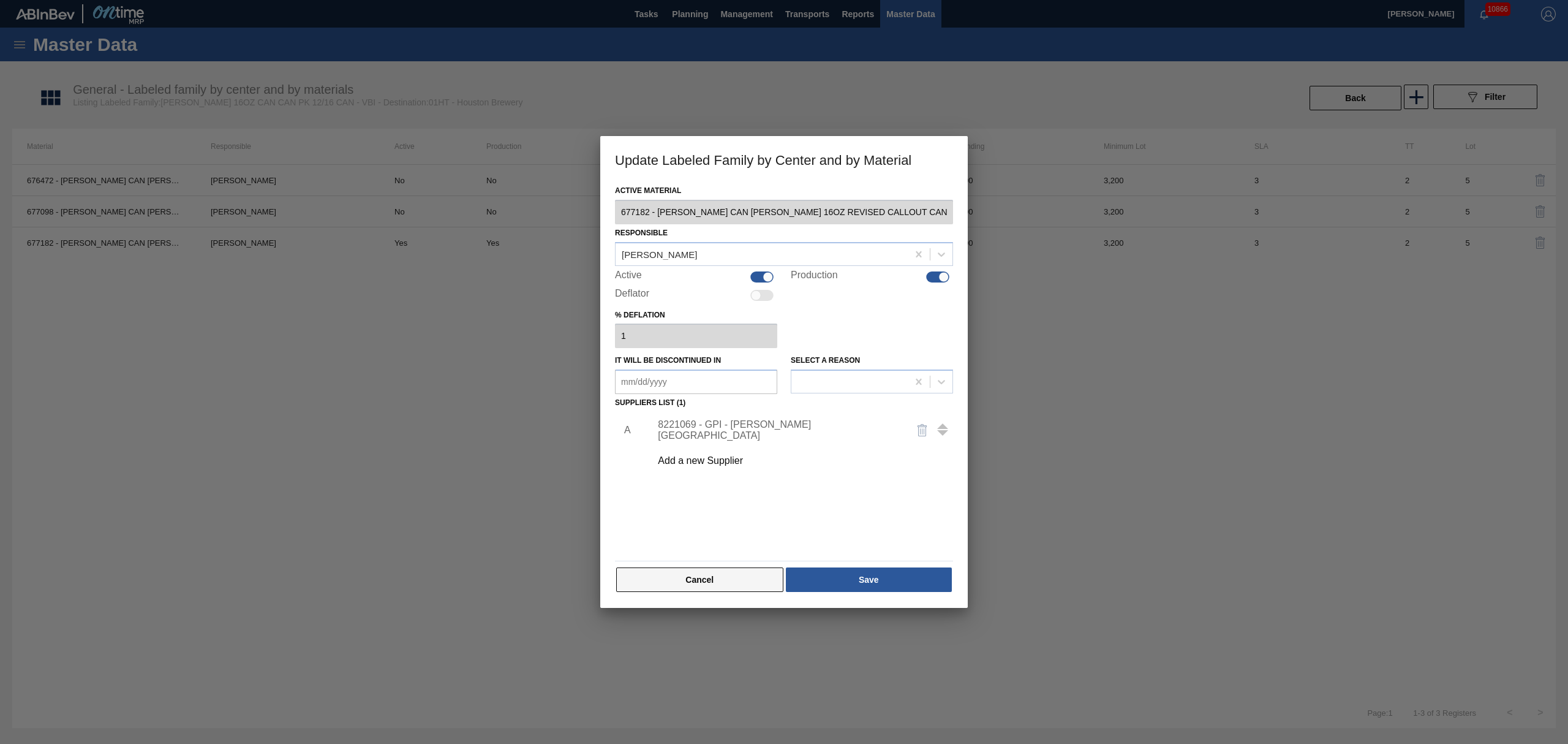
click at [699, 574] on button "Cancel" at bounding box center [700, 579] width 167 height 24
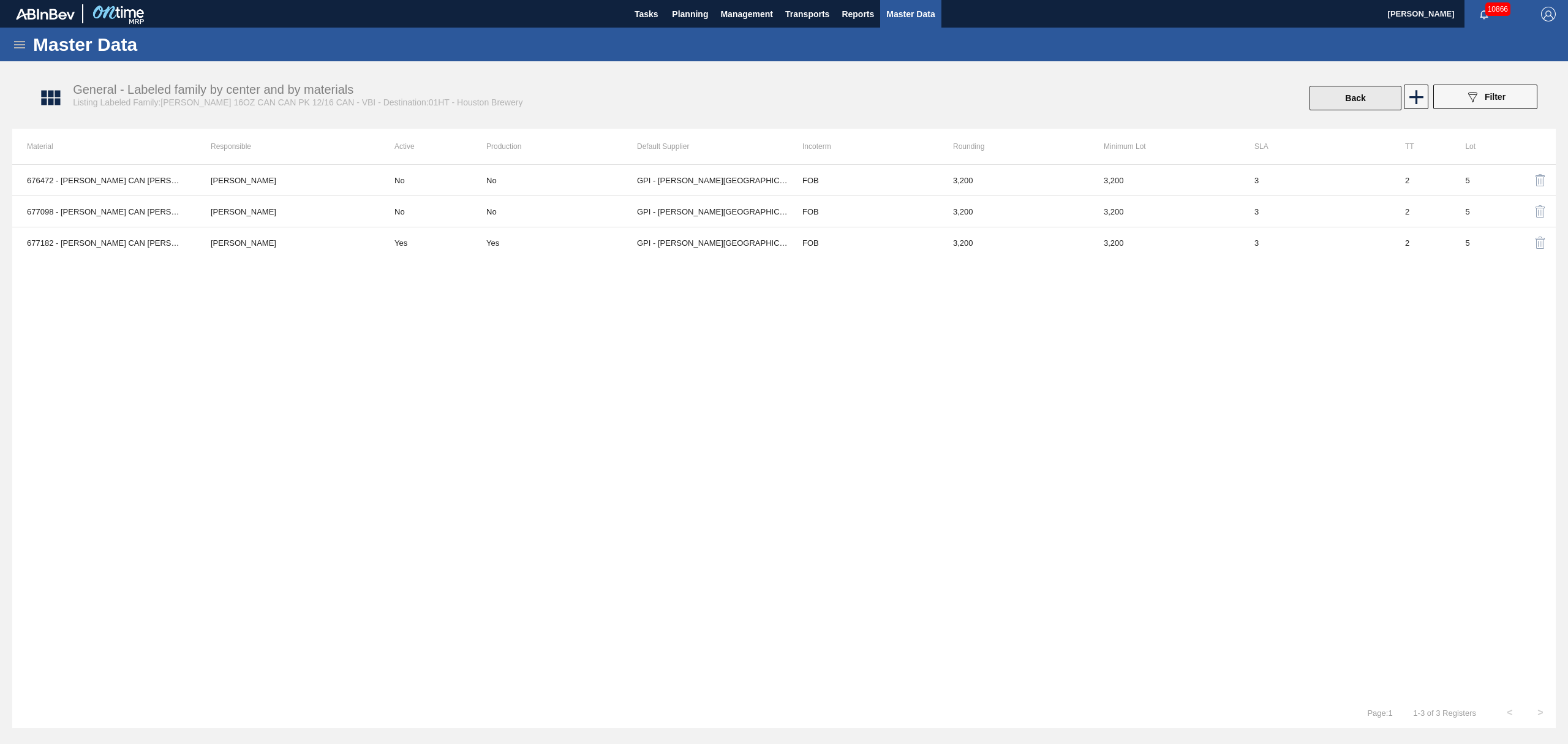
click at [1346, 93] on button "Back" at bounding box center [1355, 97] width 92 height 24
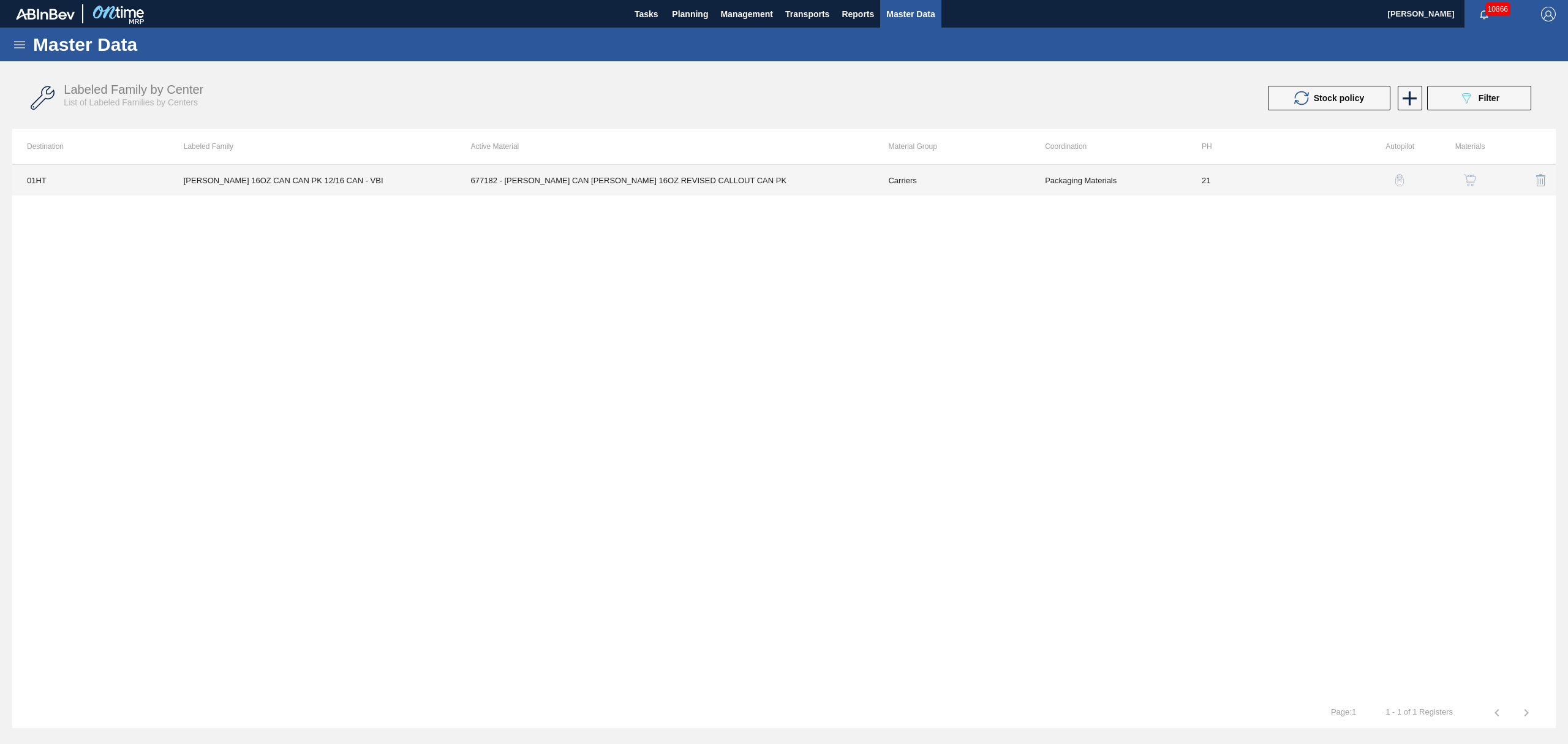
click at [515, 182] on td "677182 - [PERSON_NAME] CAN [PERSON_NAME] 16OZ REVISED CALLOUT CAN PK" at bounding box center [665, 180] width 418 height 31
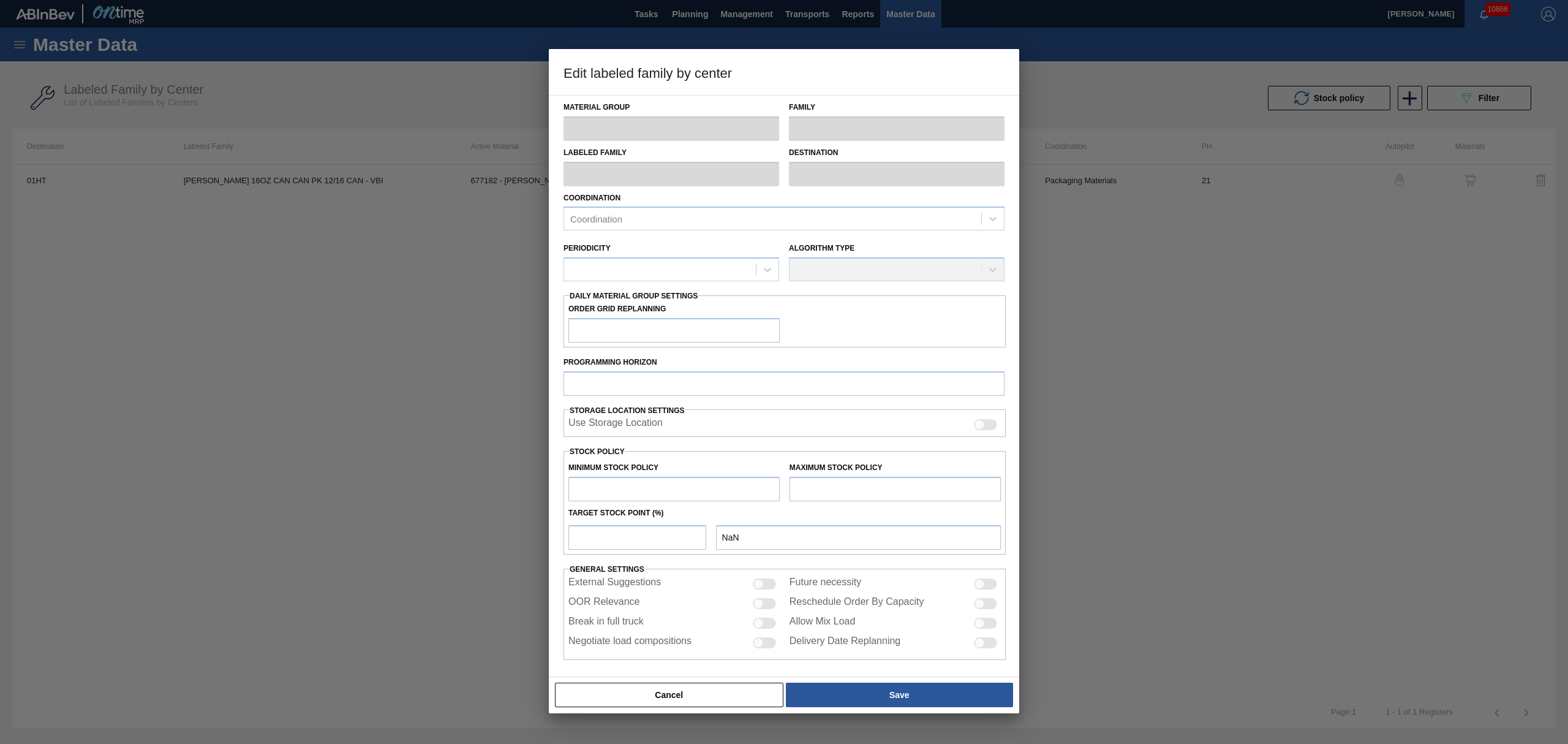
type input "Carriers"
type input "Can Carriers"
type input "[PERSON_NAME] 16OZ CAN CAN PK 12/16 CAN - VBI"
type input "01HT - Houston Brewery"
type input "21"
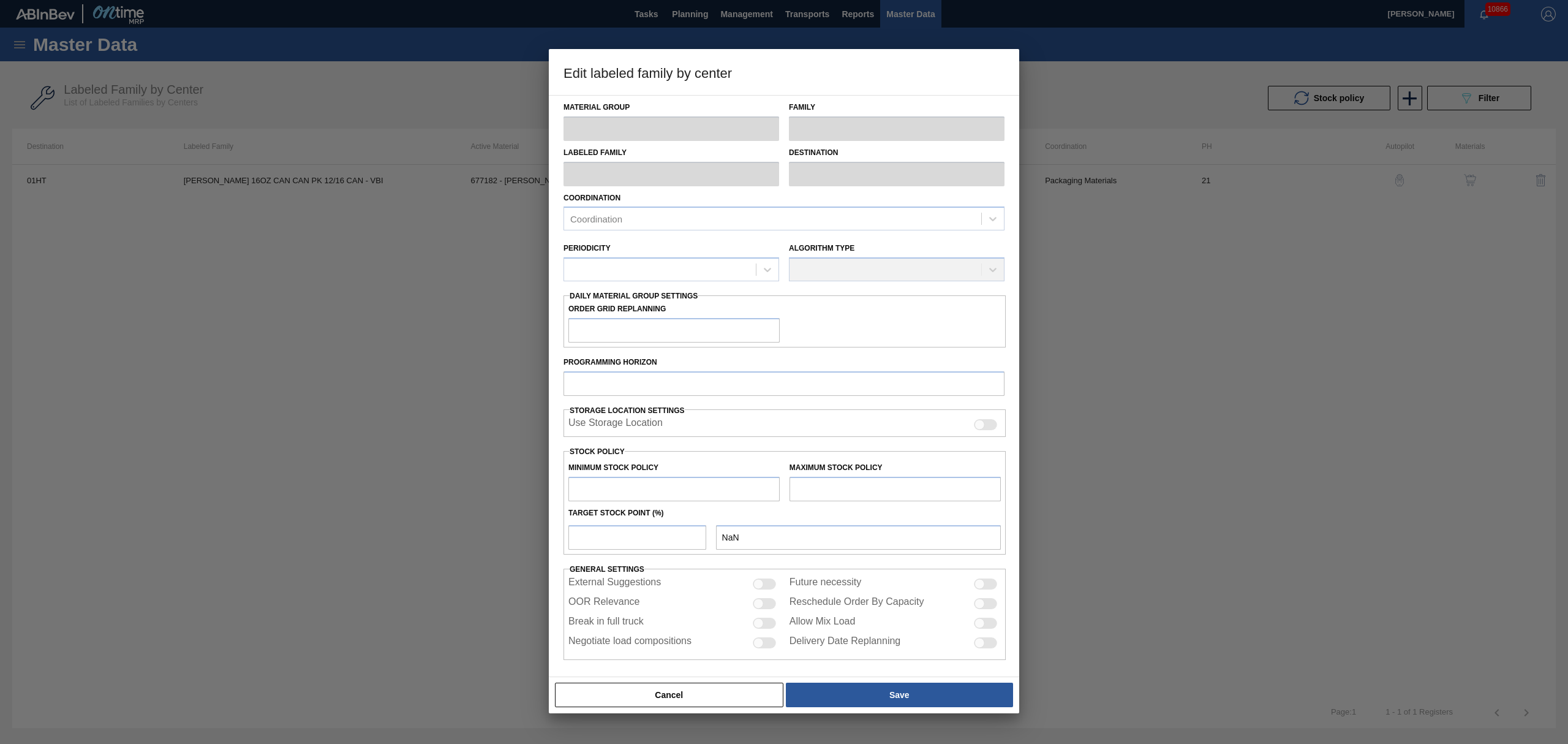
type input "5,163"
type input "266,018"
type input "20"
type input "57,334"
checkbox input "true"
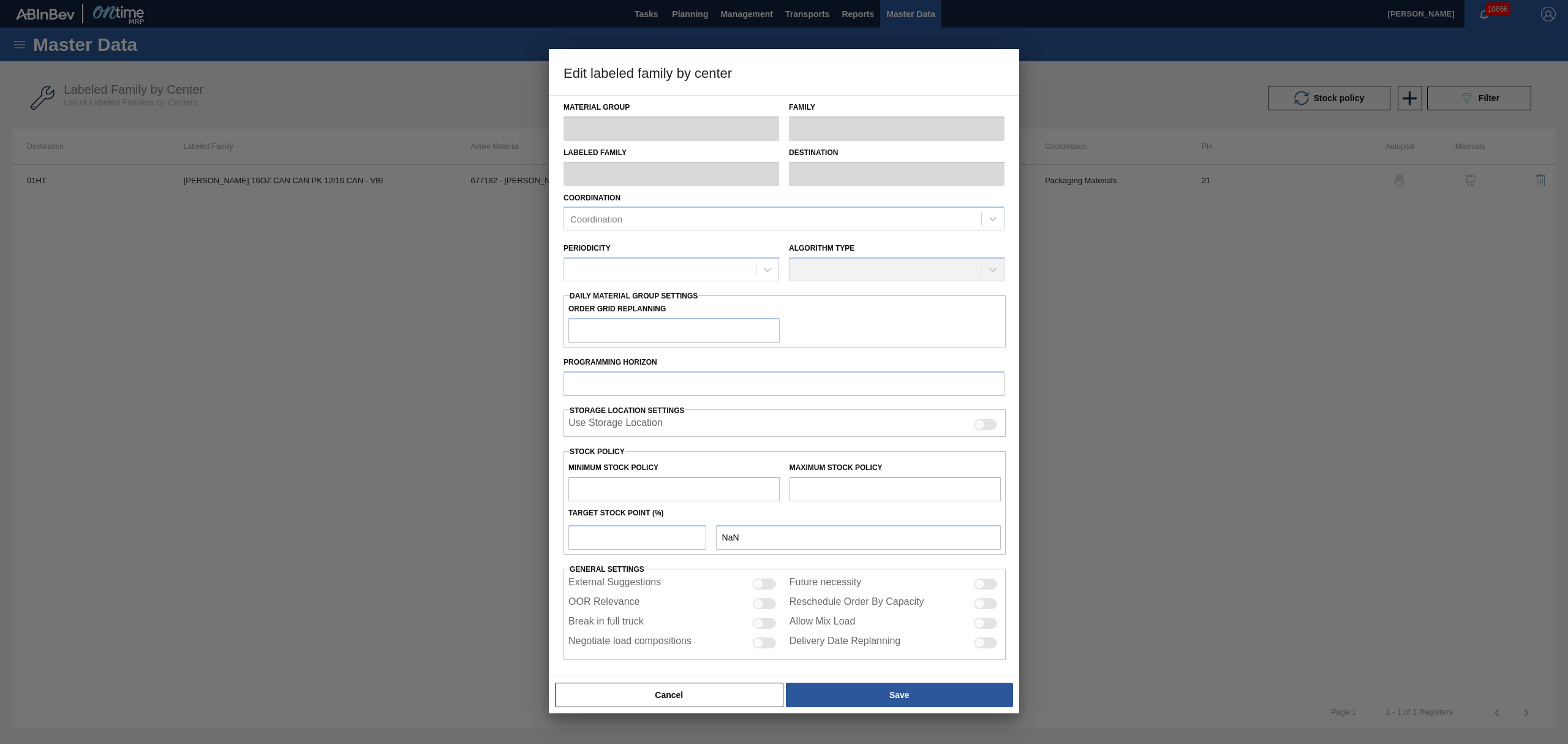
checkbox input "true"
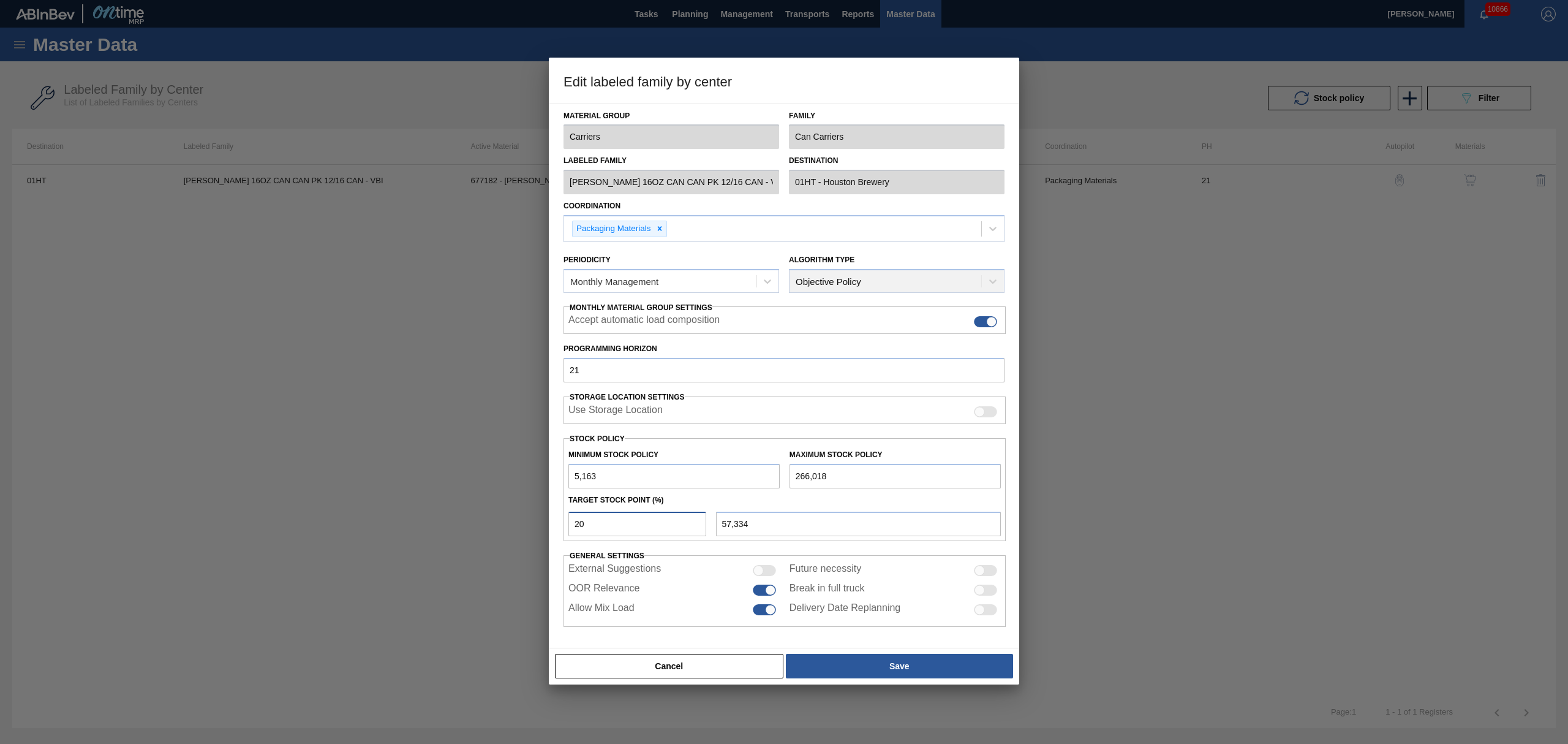
drag, startPoint x: 591, startPoint y: 520, endPoint x: 549, endPoint y: 520, distance: 42.0
click at [549, 520] on div "Material Group Carriers Family Can Carriers Labeled Family [PERSON_NAME] 16OZ C…" at bounding box center [784, 376] width 471 height 545
type input "1"
type input "7,772"
type input "10"
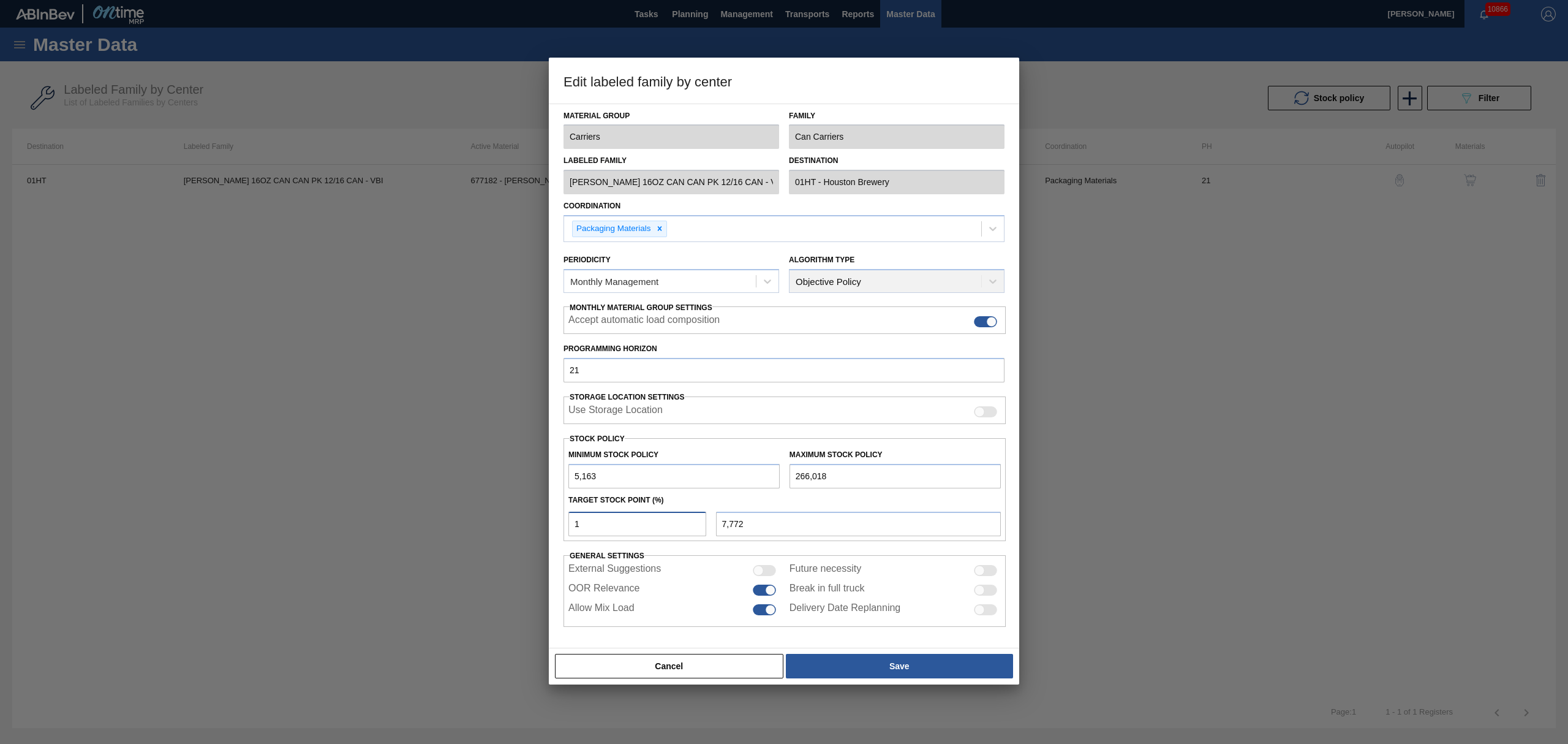
type input "31,249"
type input "1"
type input "7,772"
type input "5,163"
type input "8"
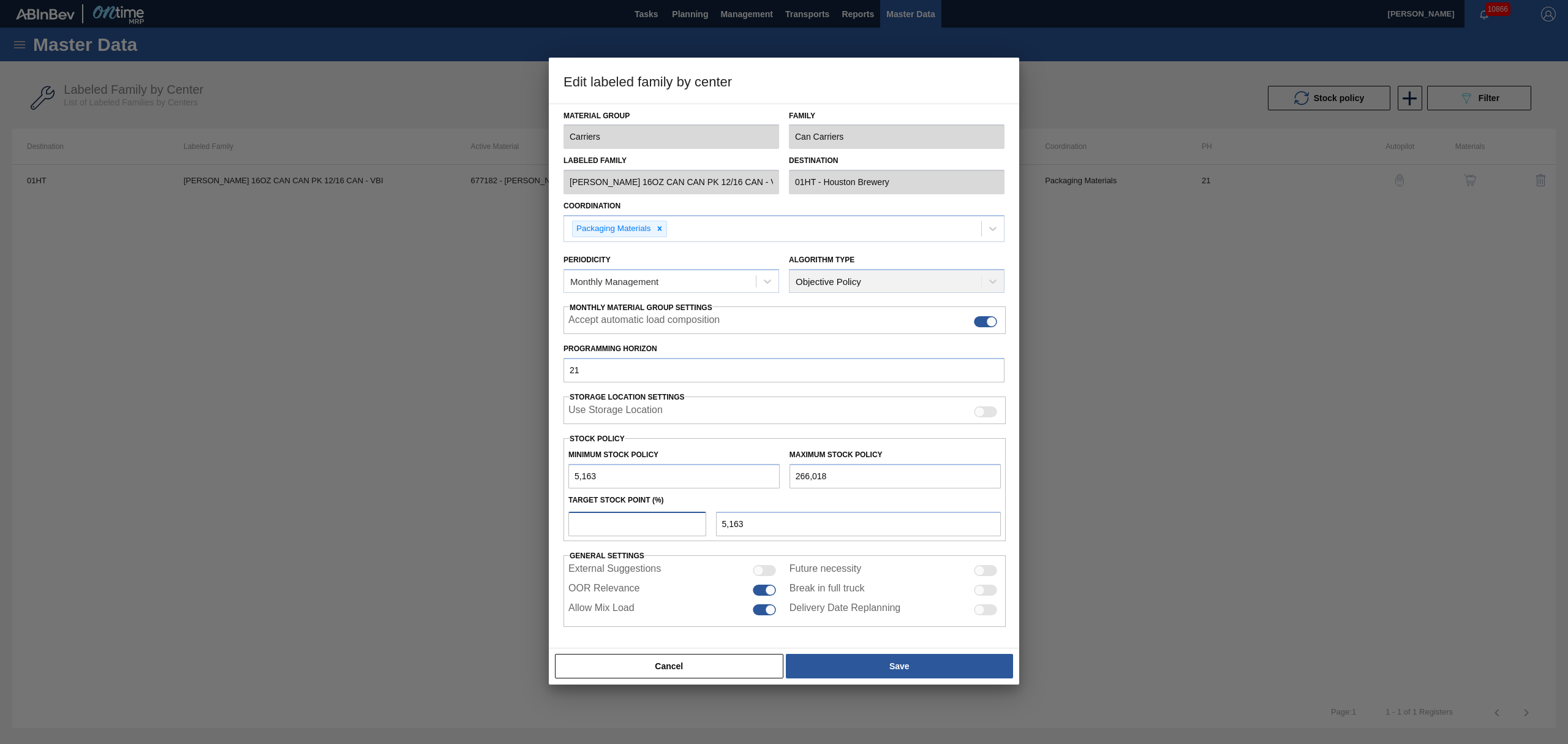
type input "26,031"
type input "5,163"
type input "7"
type input "23,423"
type input "5,163"
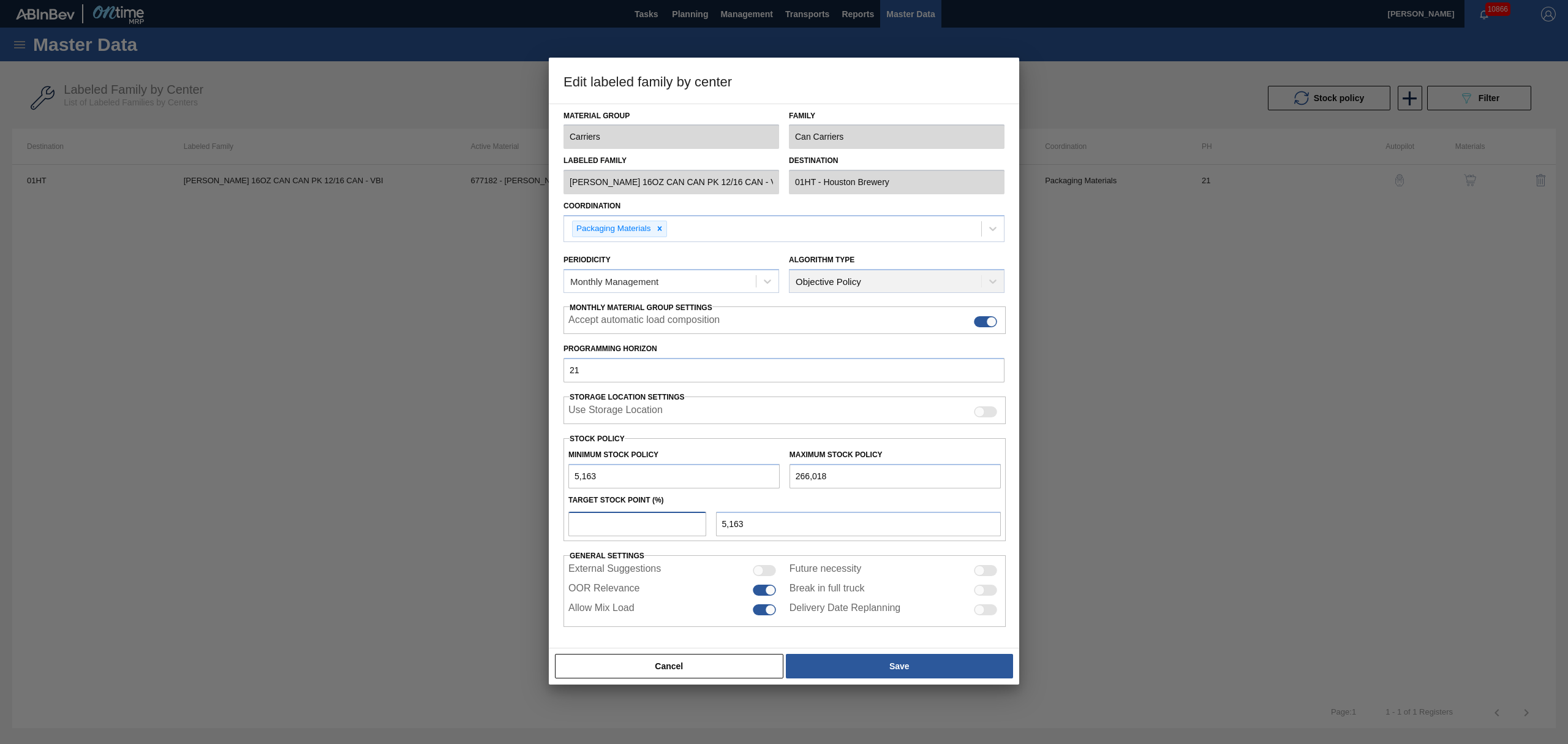
type input "3"
type input "12,989"
type input "5,163"
type input "5"
type input "18,206"
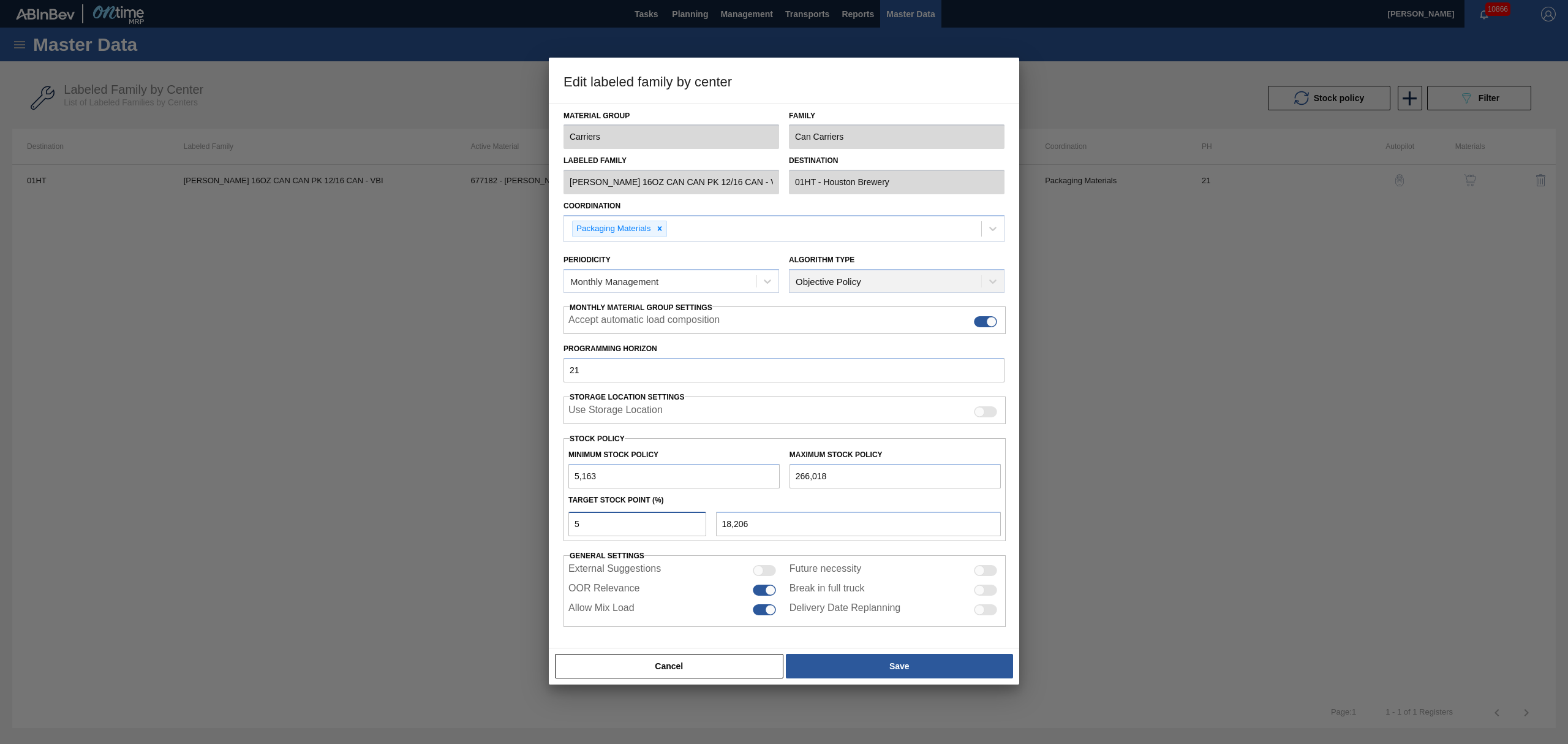
type input "5"
type input "5,163"
type input "7"
type input "23,423"
type input "7"
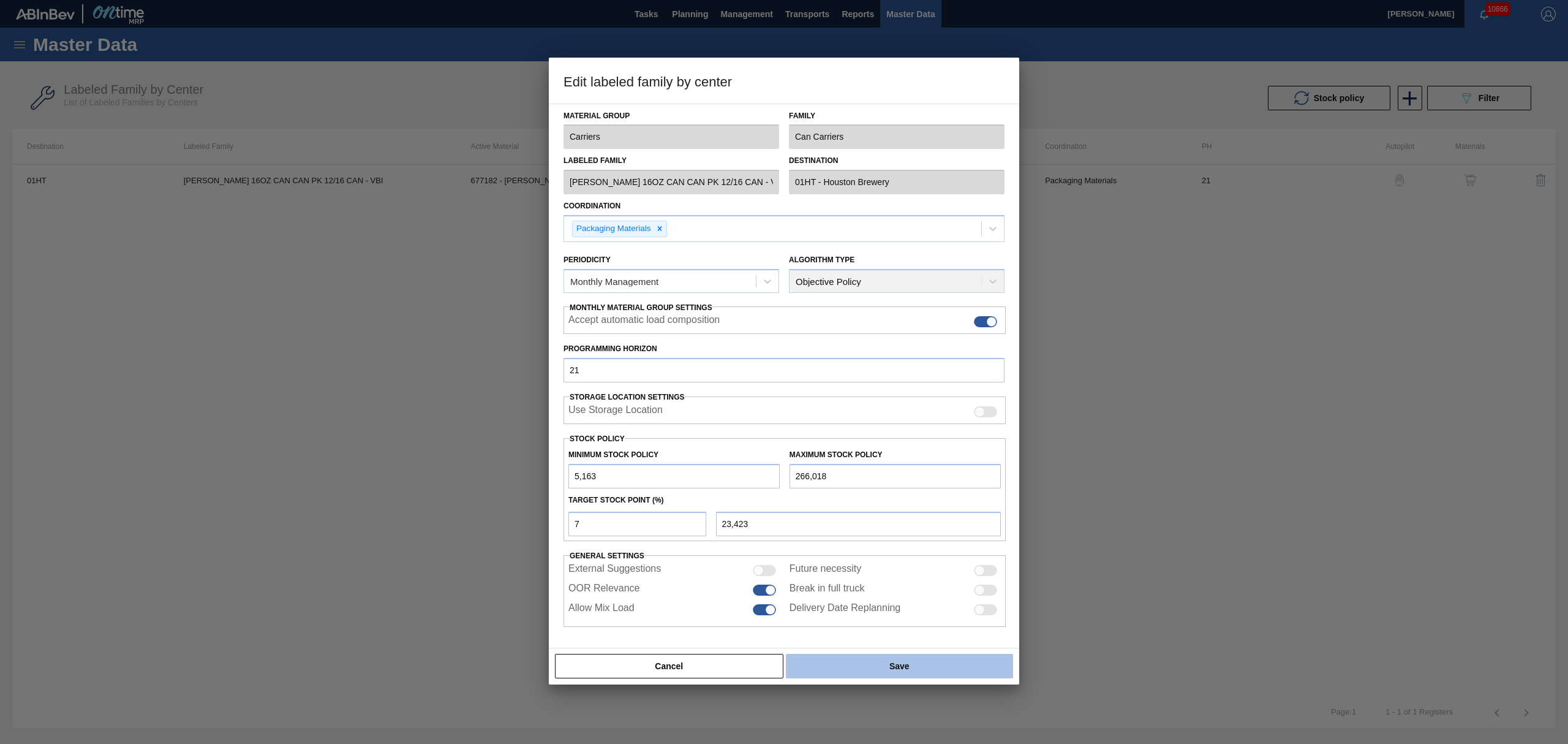
click at [912, 666] on button "Save" at bounding box center [900, 666] width 228 height 24
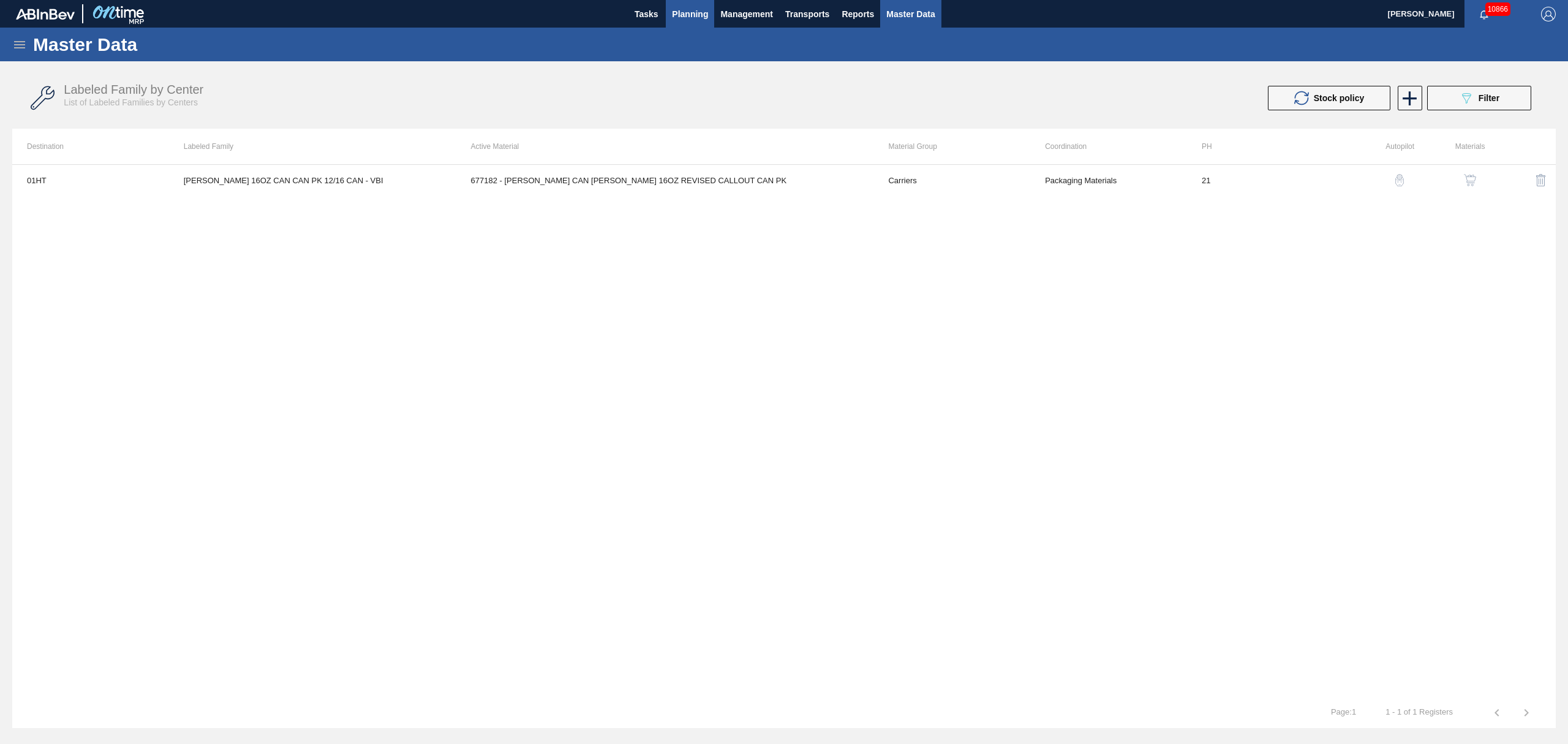
click at [686, 9] on span "Planning" at bounding box center [690, 14] width 36 height 15
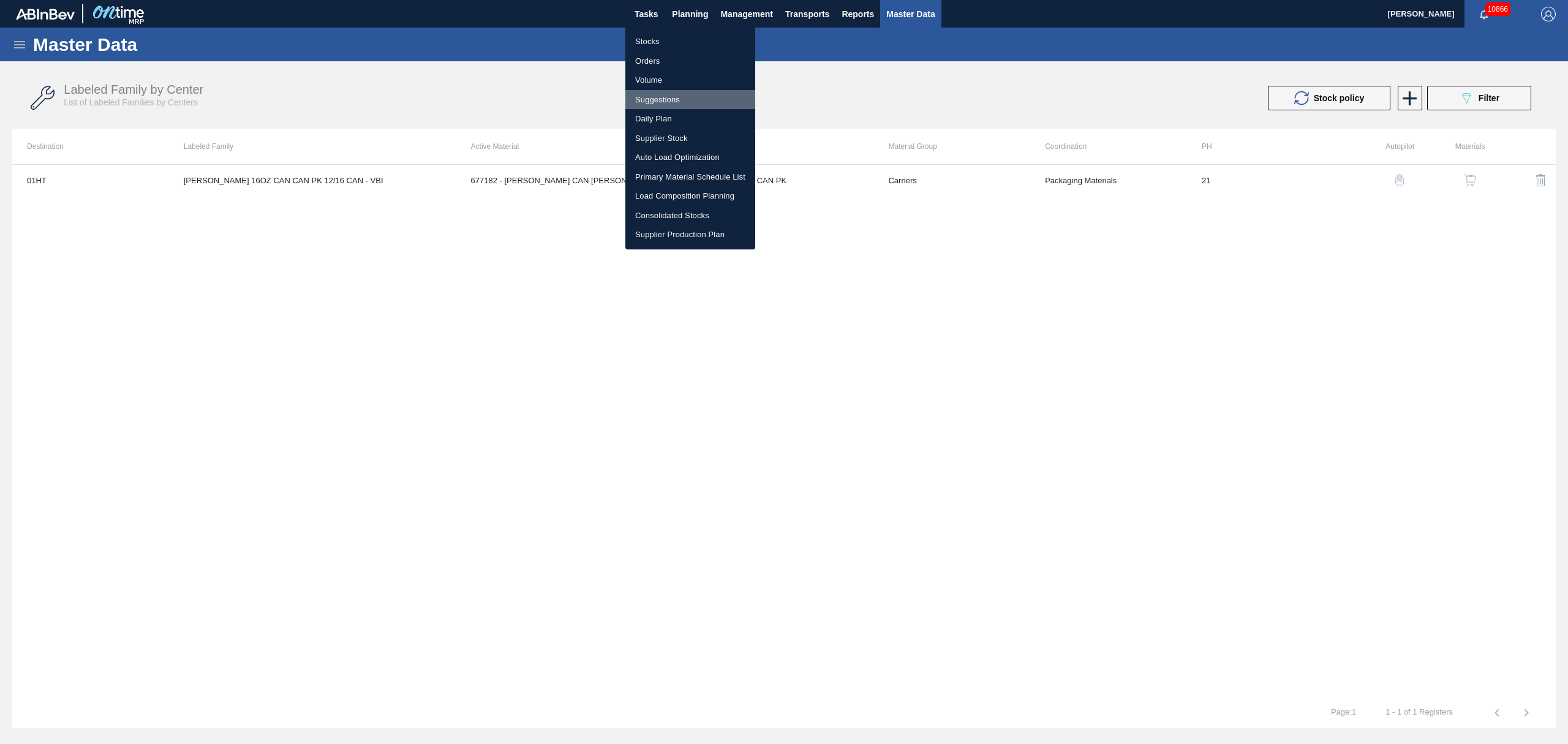
click at [662, 93] on li "Suggestions" at bounding box center [690, 99] width 130 height 20
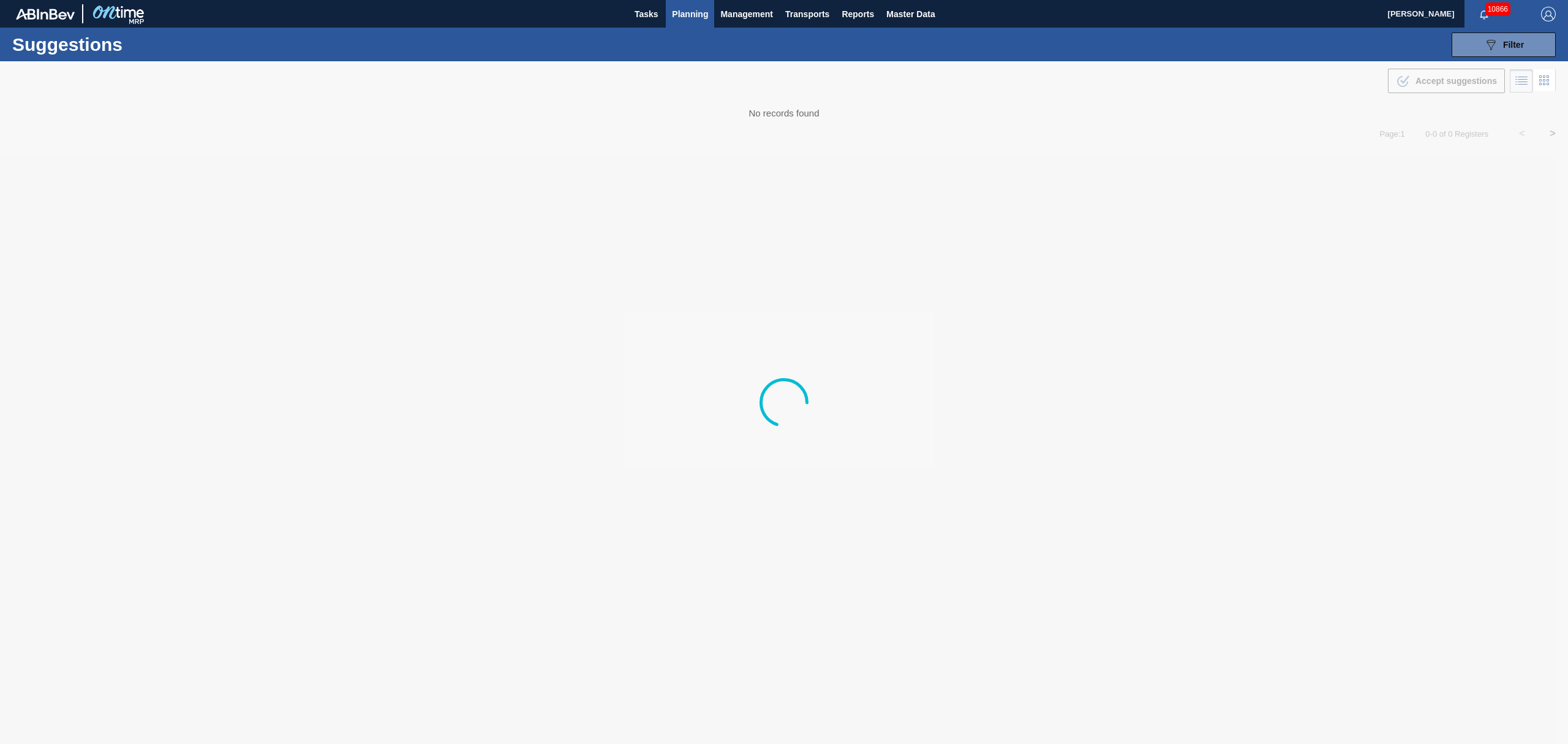
type from "[DATE]"
type to "[DATE]"
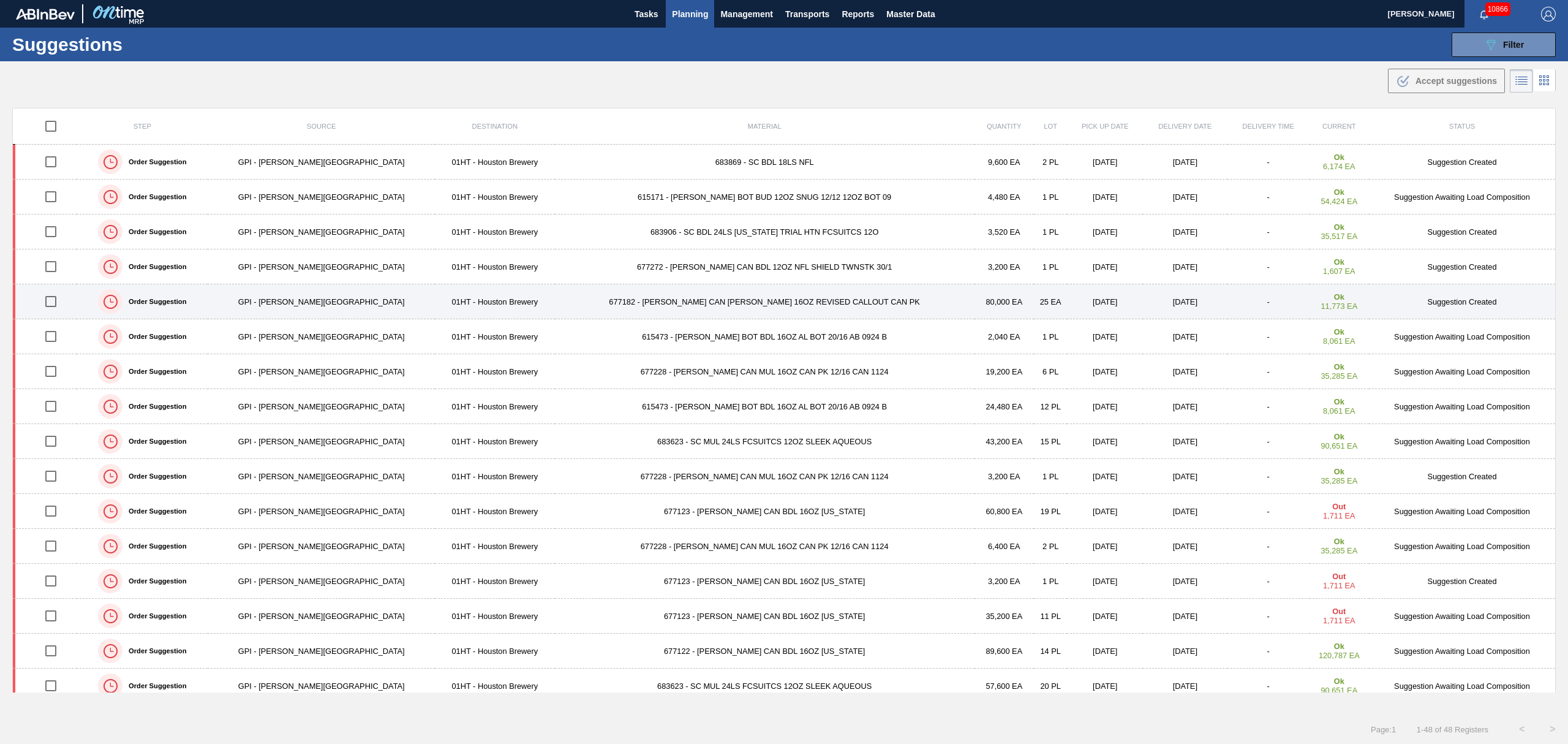
click at [56, 306] on input "checkbox" at bounding box center [51, 302] width 26 height 26
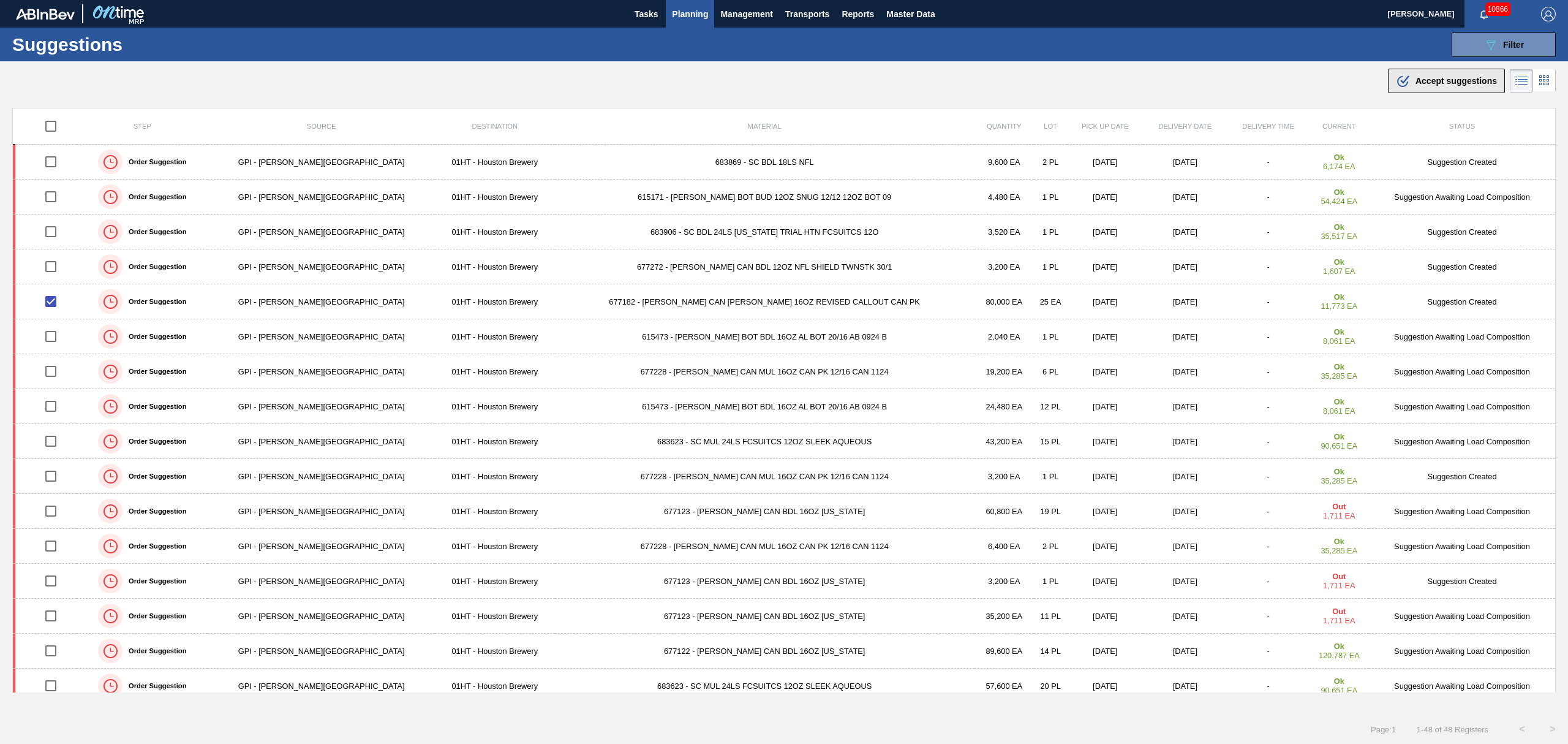
click at [1448, 79] on span "Accept suggestions" at bounding box center [1456, 80] width 82 height 9
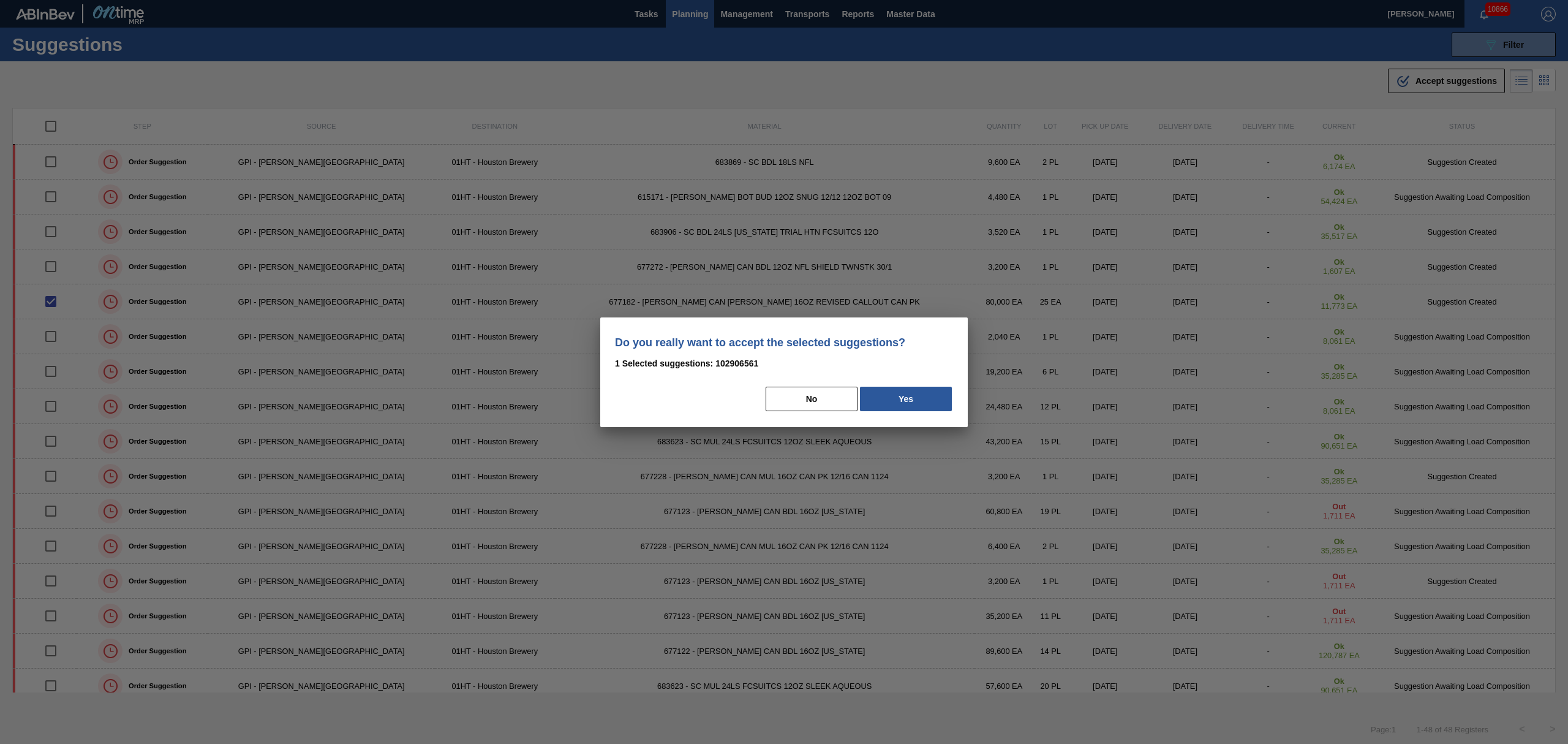
drag, startPoint x: 936, startPoint y: 397, endPoint x: 846, endPoint y: 326, distance: 114.6
click at [939, 392] on button "Yes" at bounding box center [906, 398] width 92 height 24
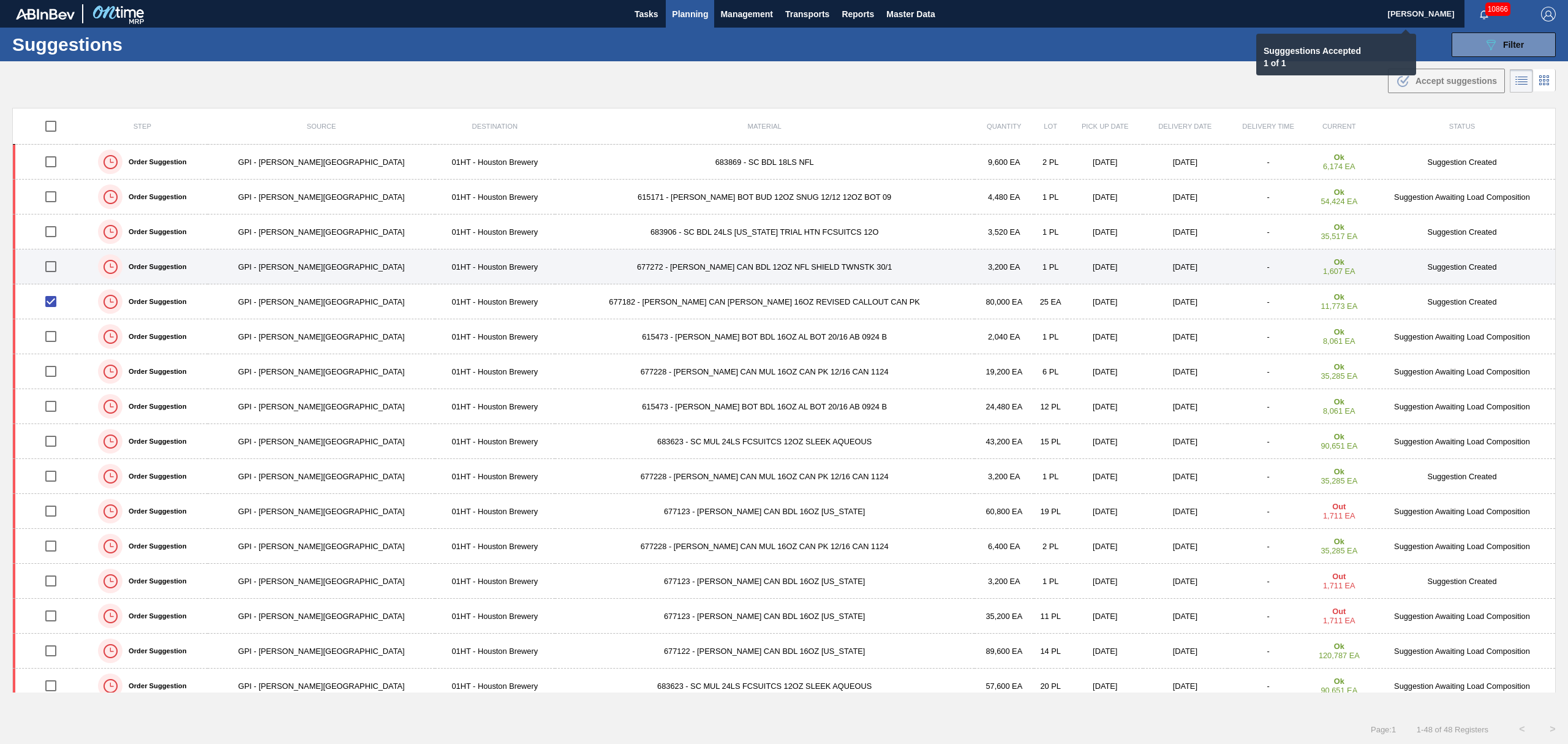
checkbox input "false"
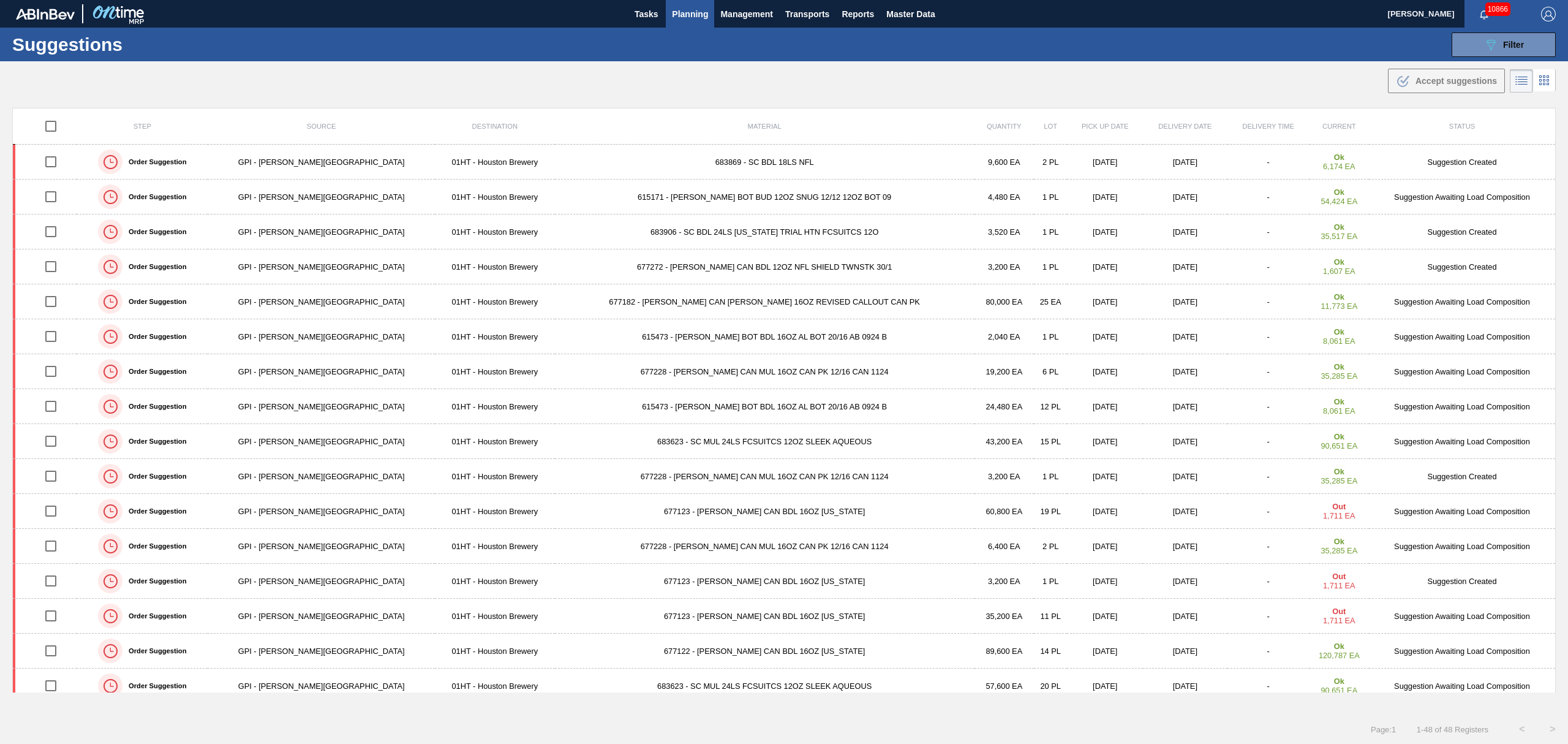
click at [696, 14] on span "Planning" at bounding box center [690, 14] width 36 height 15
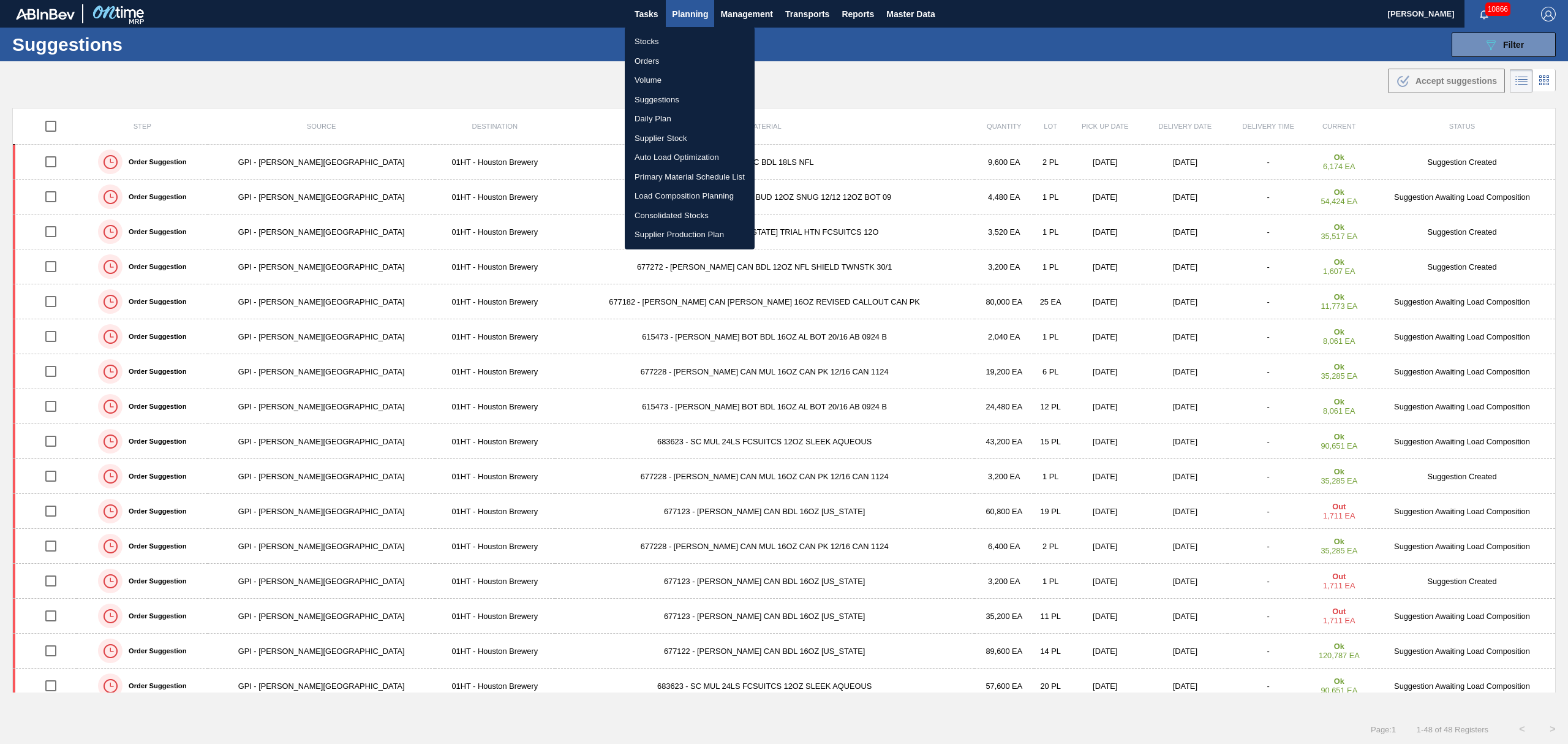
click at [668, 177] on li "Primary Material Schedule List" at bounding box center [690, 177] width 130 height 20
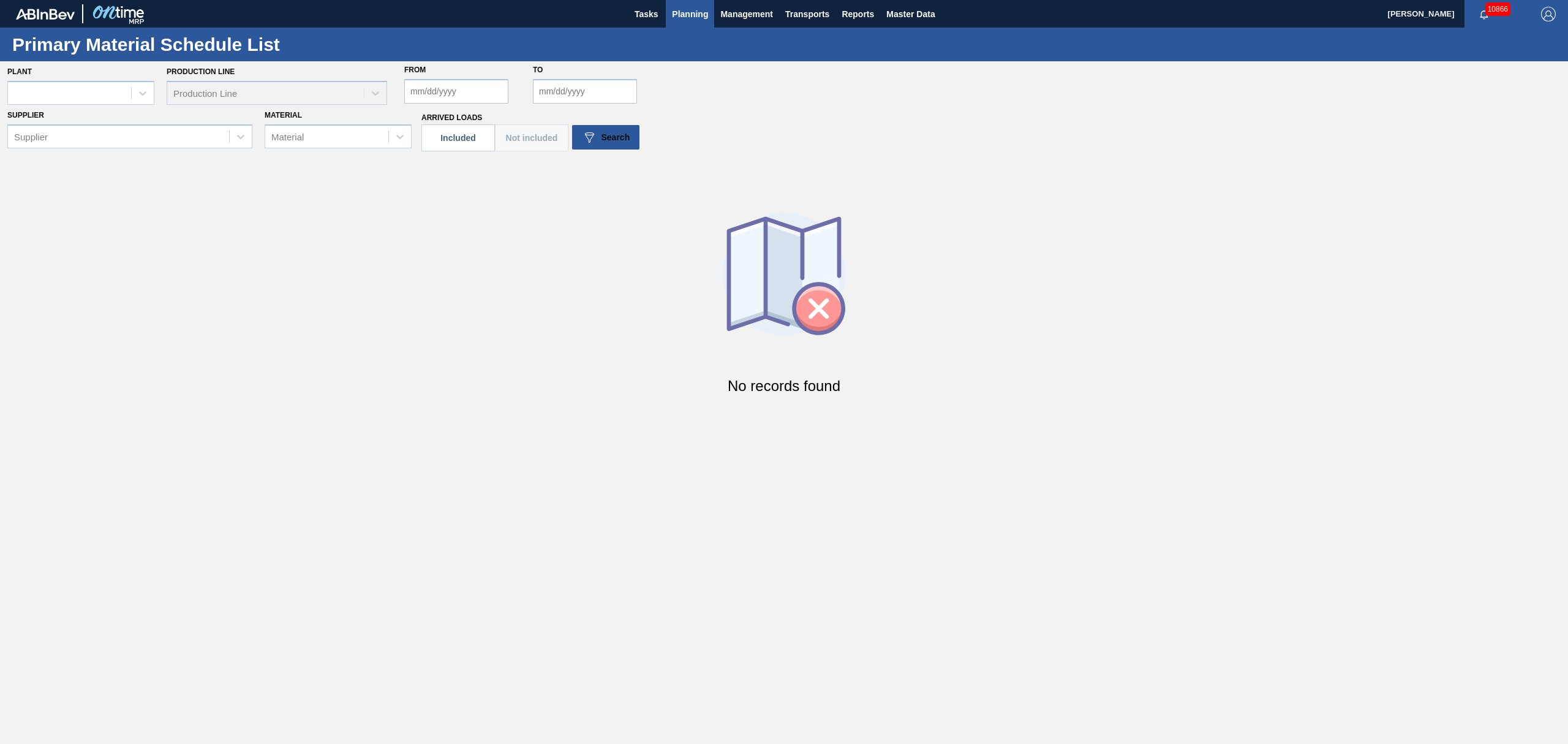
click at [690, 13] on span "Planning" at bounding box center [690, 14] width 36 height 15
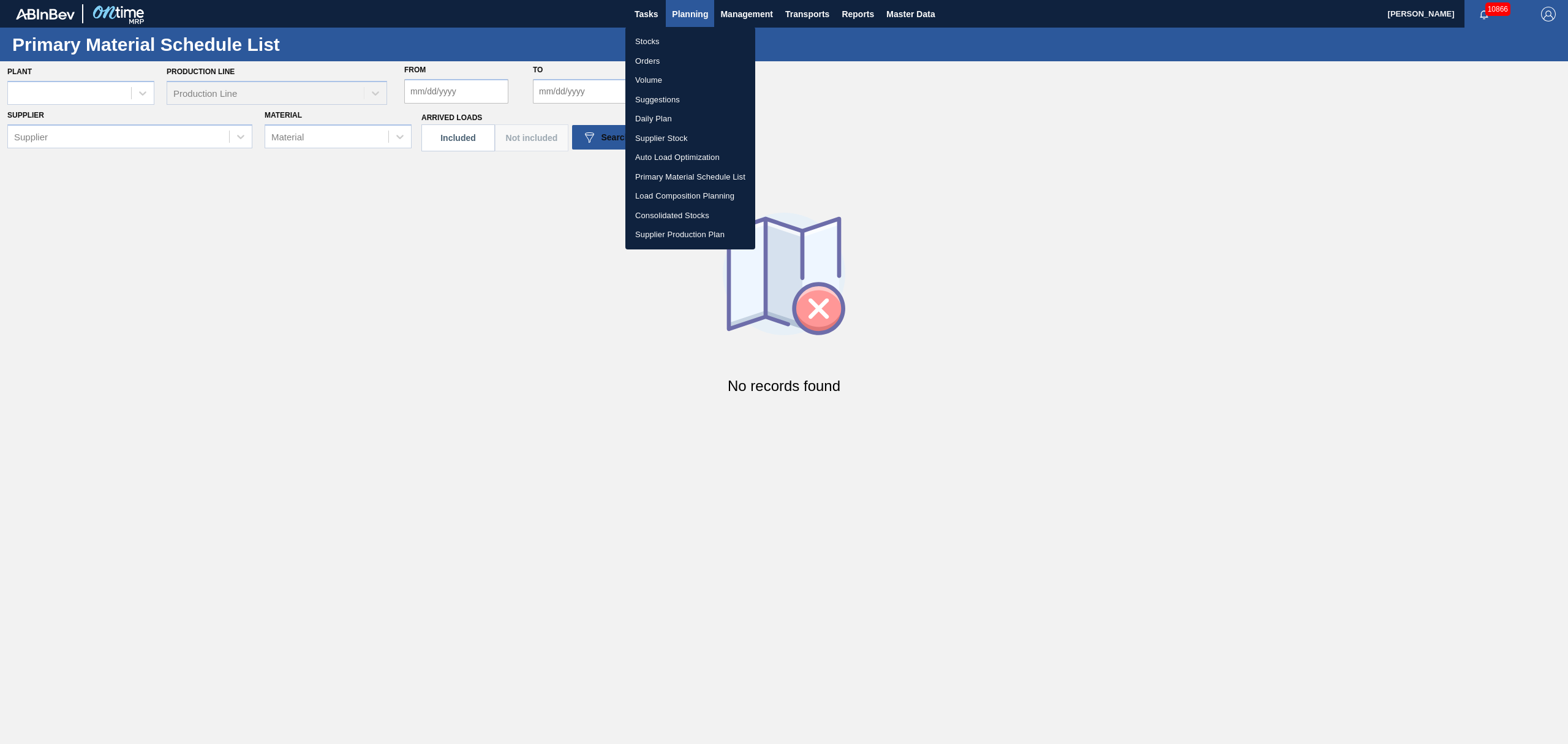
click at [723, 191] on li "Load Composition Planning" at bounding box center [690, 196] width 130 height 20
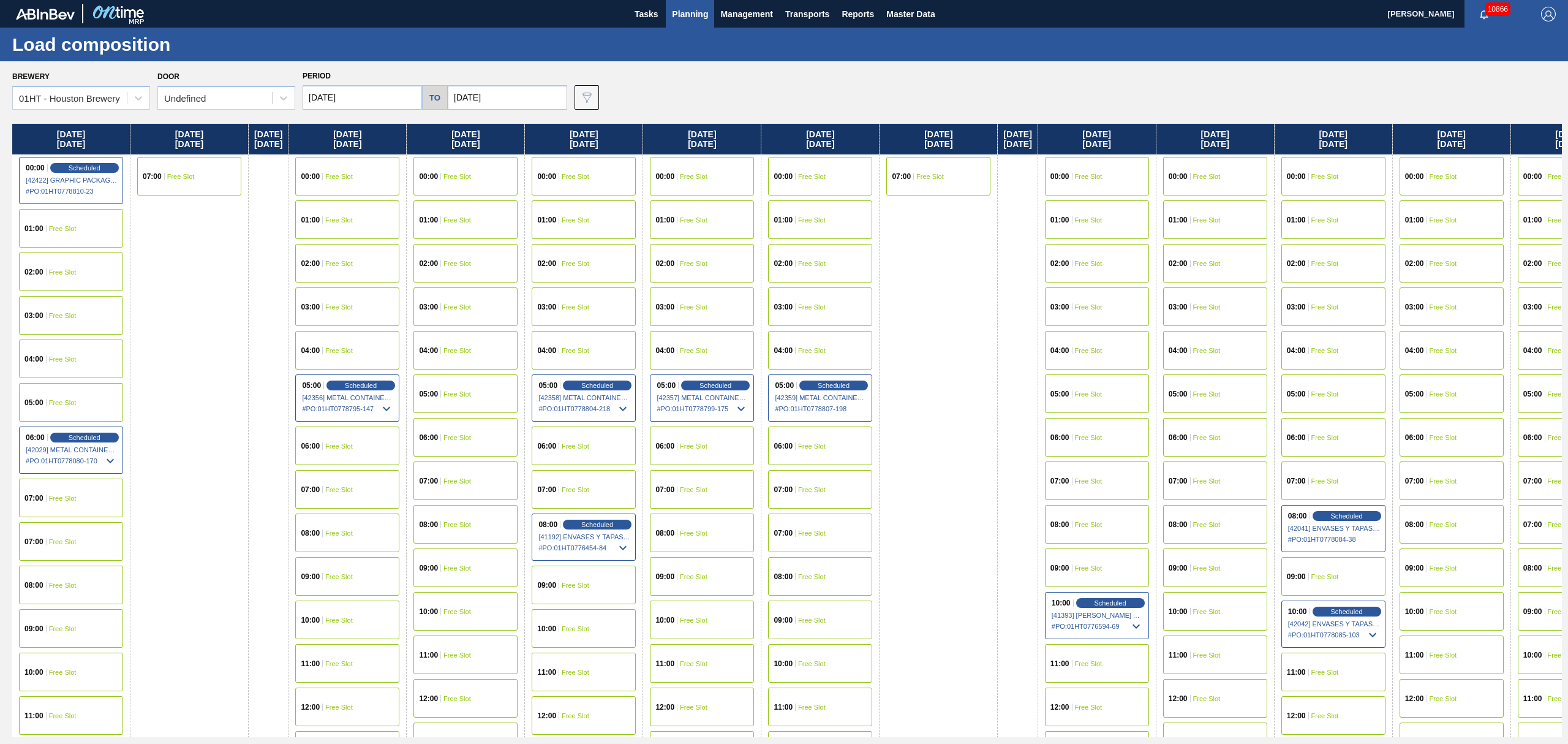
click at [66, 212] on div "01:00 Free Slot" at bounding box center [71, 228] width 104 height 39
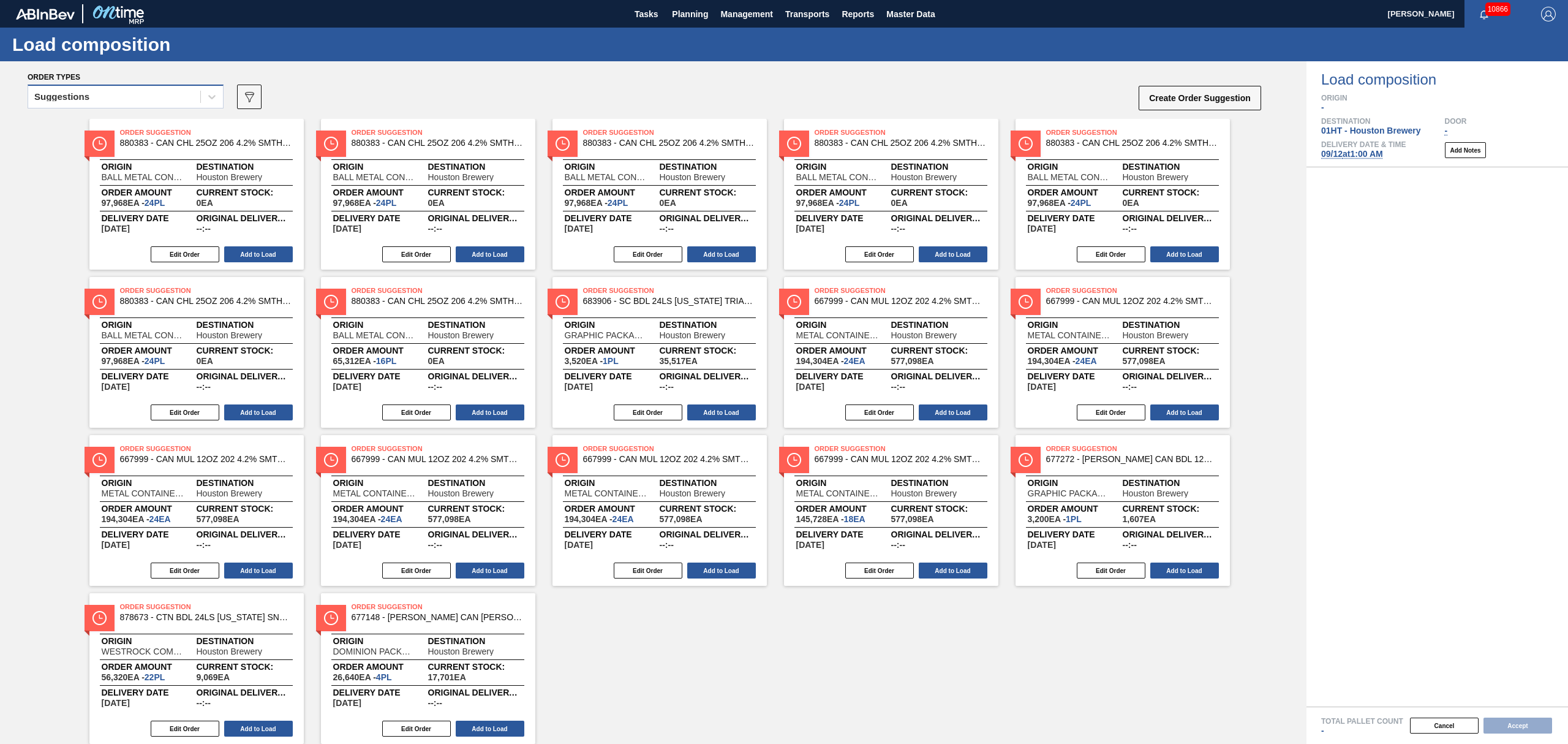
click at [132, 102] on div "Suggestions" at bounding box center [115, 97] width 172 height 18
click at [132, 132] on div "Awaiting load composition" at bounding box center [125, 127] width 196 height 22
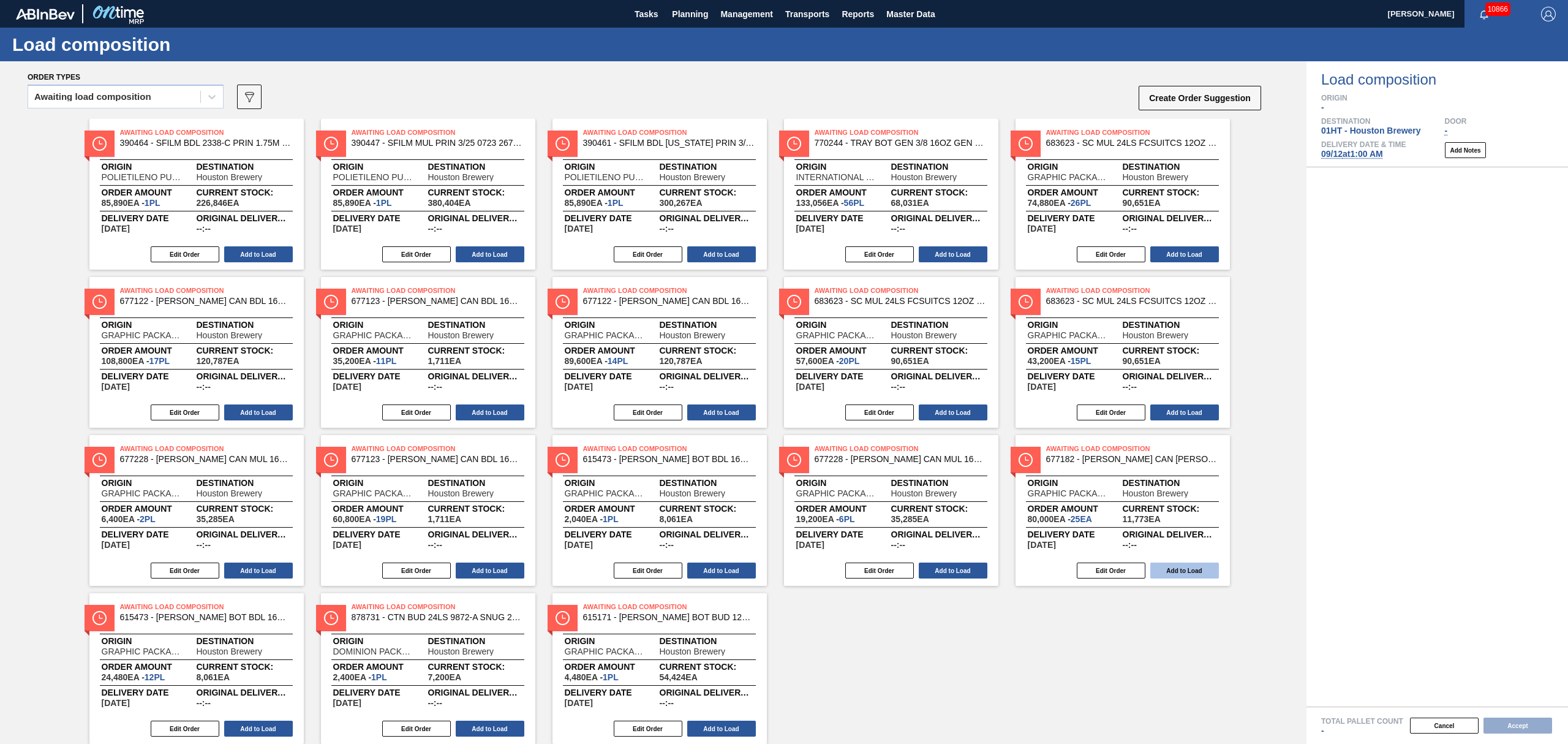
click at [1201, 570] on button "Add to Load" at bounding box center [1184, 570] width 69 height 16
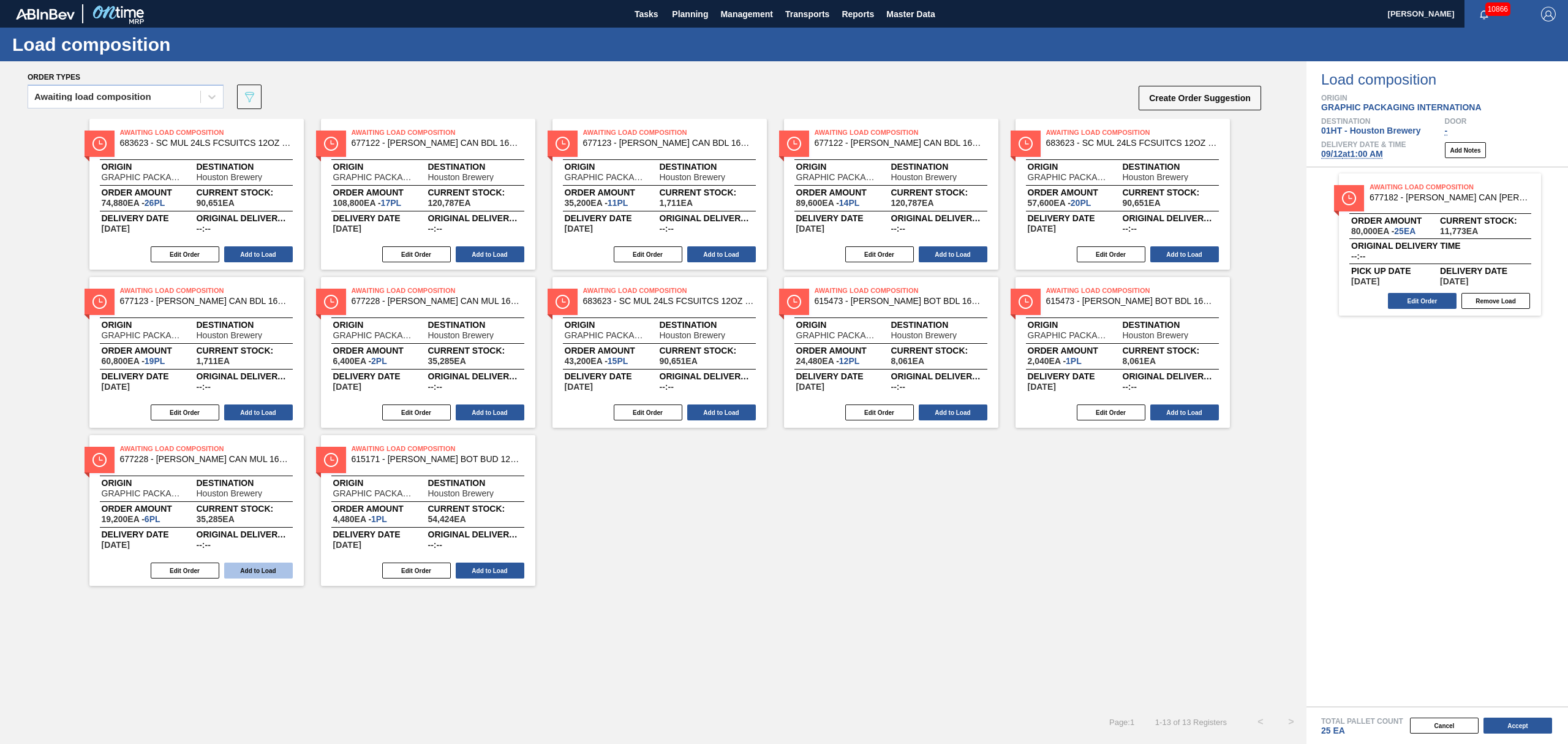
click at [265, 574] on button "Add to Load" at bounding box center [259, 570] width 69 height 16
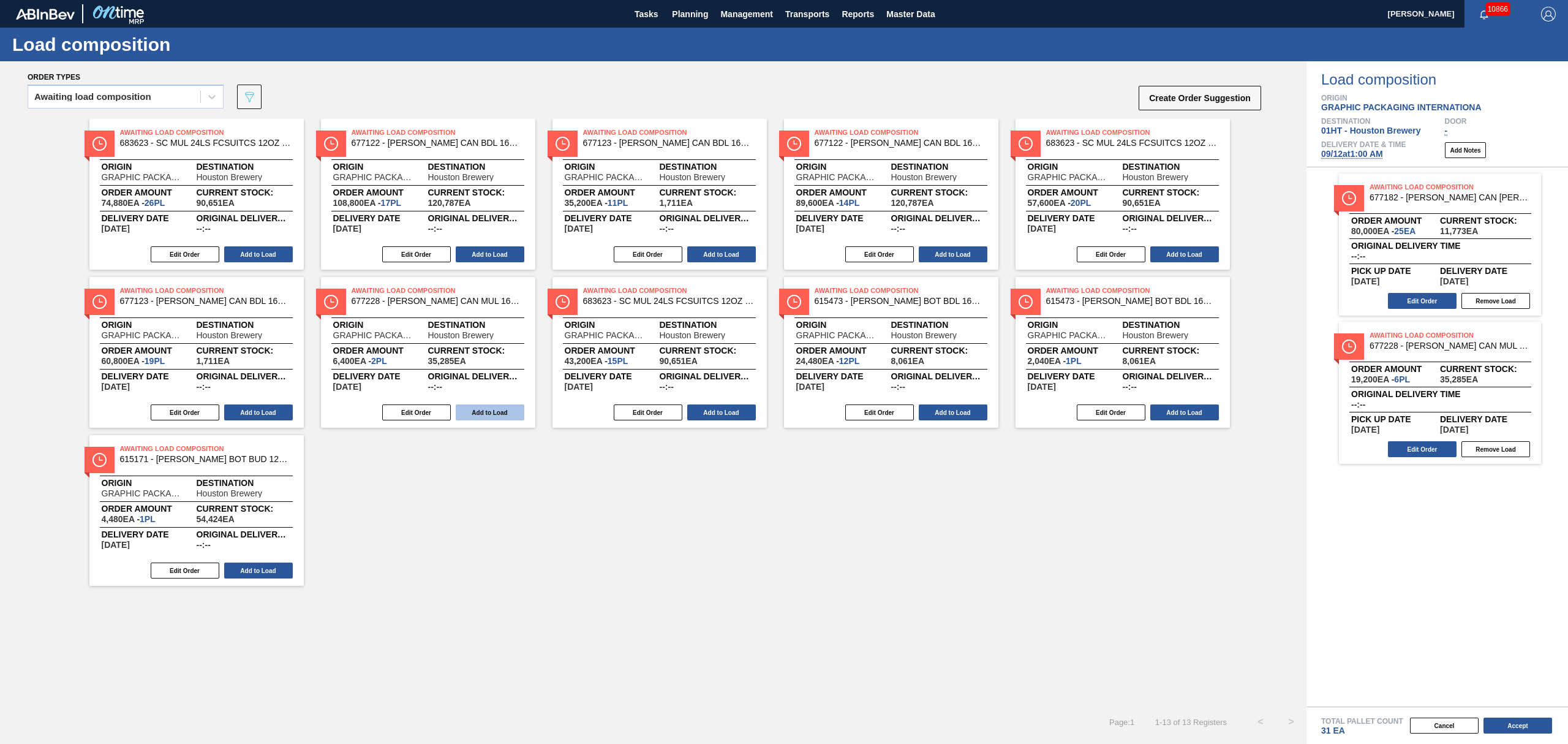
click at [488, 410] on button "Add to Load" at bounding box center [490, 412] width 69 height 16
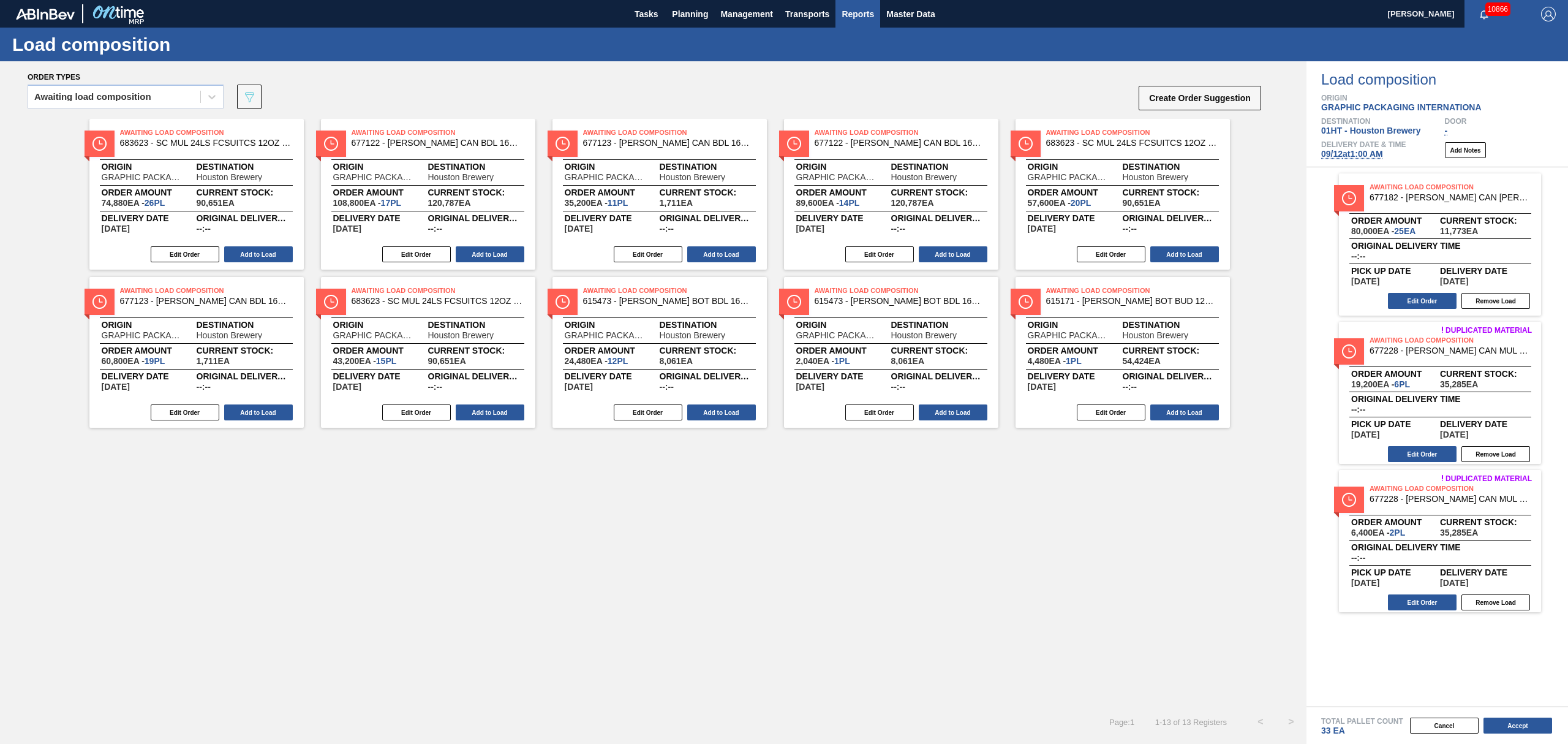
drag, startPoint x: 817, startPoint y: 5, endPoint x: 875, endPoint y: 24, distance: 61.0
click at [875, 24] on div "Tasks Planning Management Transports Reports Master Data" at bounding box center [784, 14] width 1568 height 28
click at [1203, 96] on button "Create Order Suggestion" at bounding box center [1200, 97] width 122 height 24
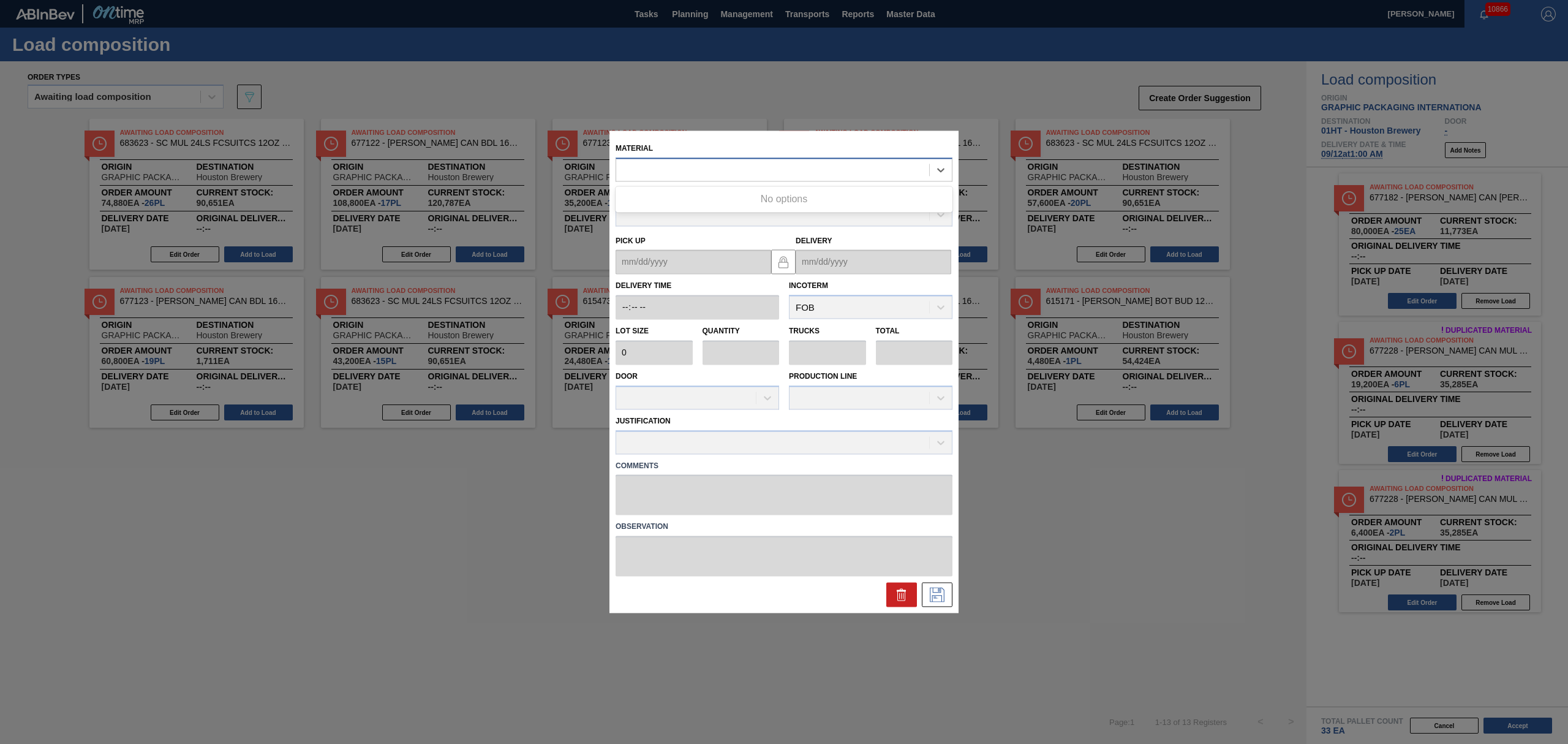
click at [769, 172] on div at bounding box center [772, 170] width 313 height 18
type input "683870"
type input "3,200"
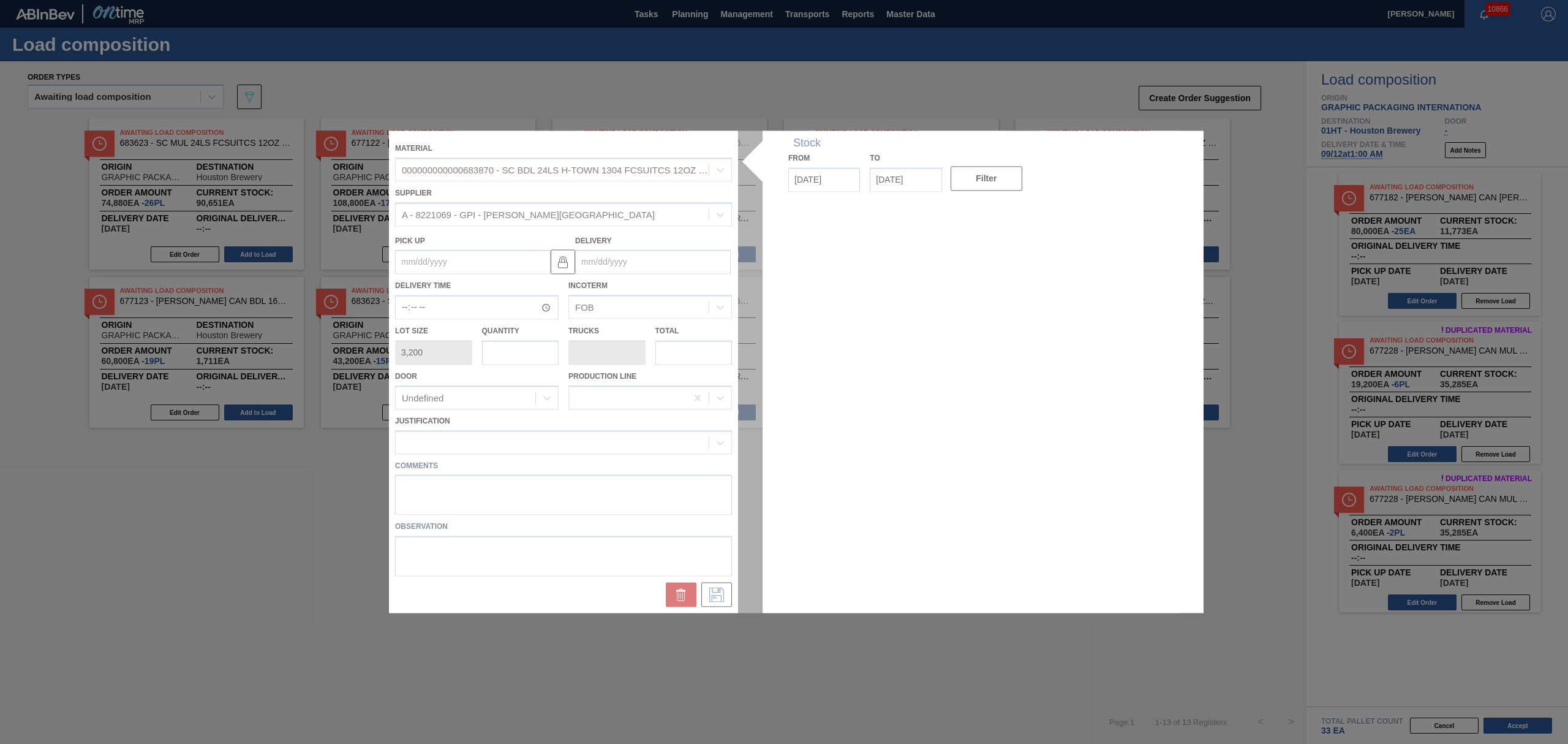
click at [609, 253] on div at bounding box center [784, 371] width 790 height 482
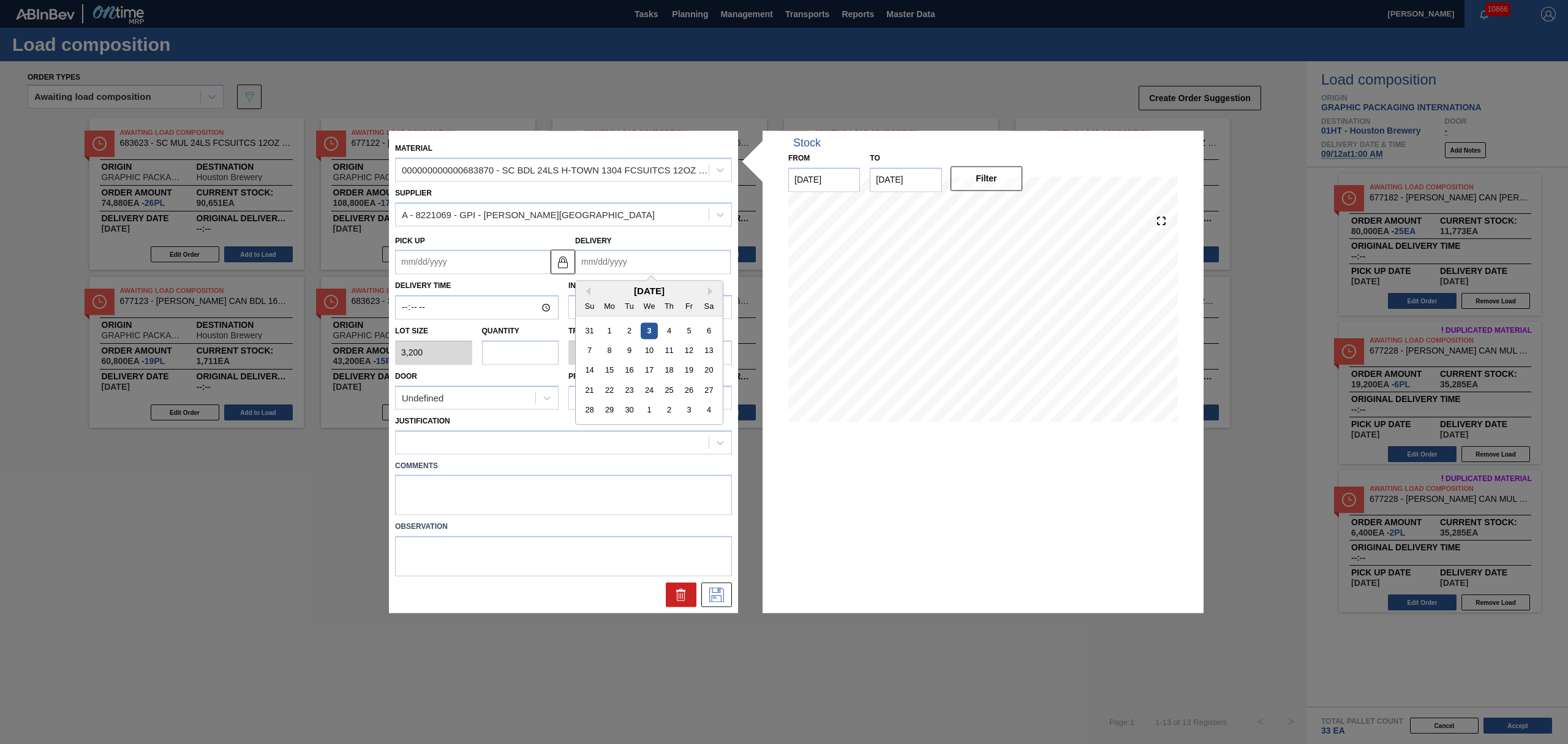
click at [608, 258] on input "Delivery" at bounding box center [653, 262] width 155 height 24
drag, startPoint x: 604, startPoint y: 300, endPoint x: 622, endPoint y: 304, distance: 18.4
click at [603, 300] on div "Mo" at bounding box center [609, 305] width 16 height 16
click at [709, 349] on div "13" at bounding box center [709, 350] width 16 height 16
type up "[DATE]"
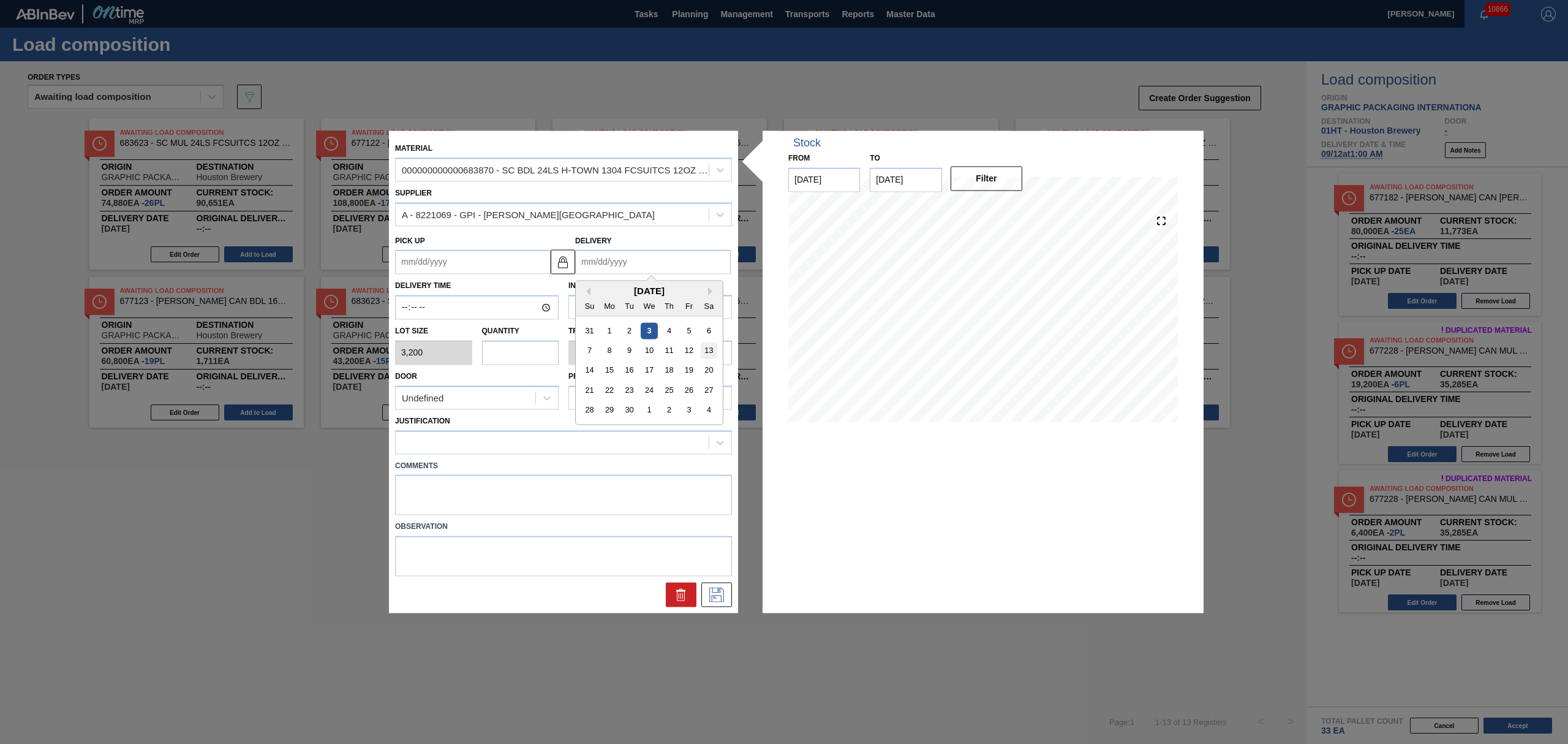
type input "[DATE]"
click at [503, 347] on input "text" at bounding box center [521, 352] width 78 height 24
type input "2"
type input "0.078"
type input "6,400"
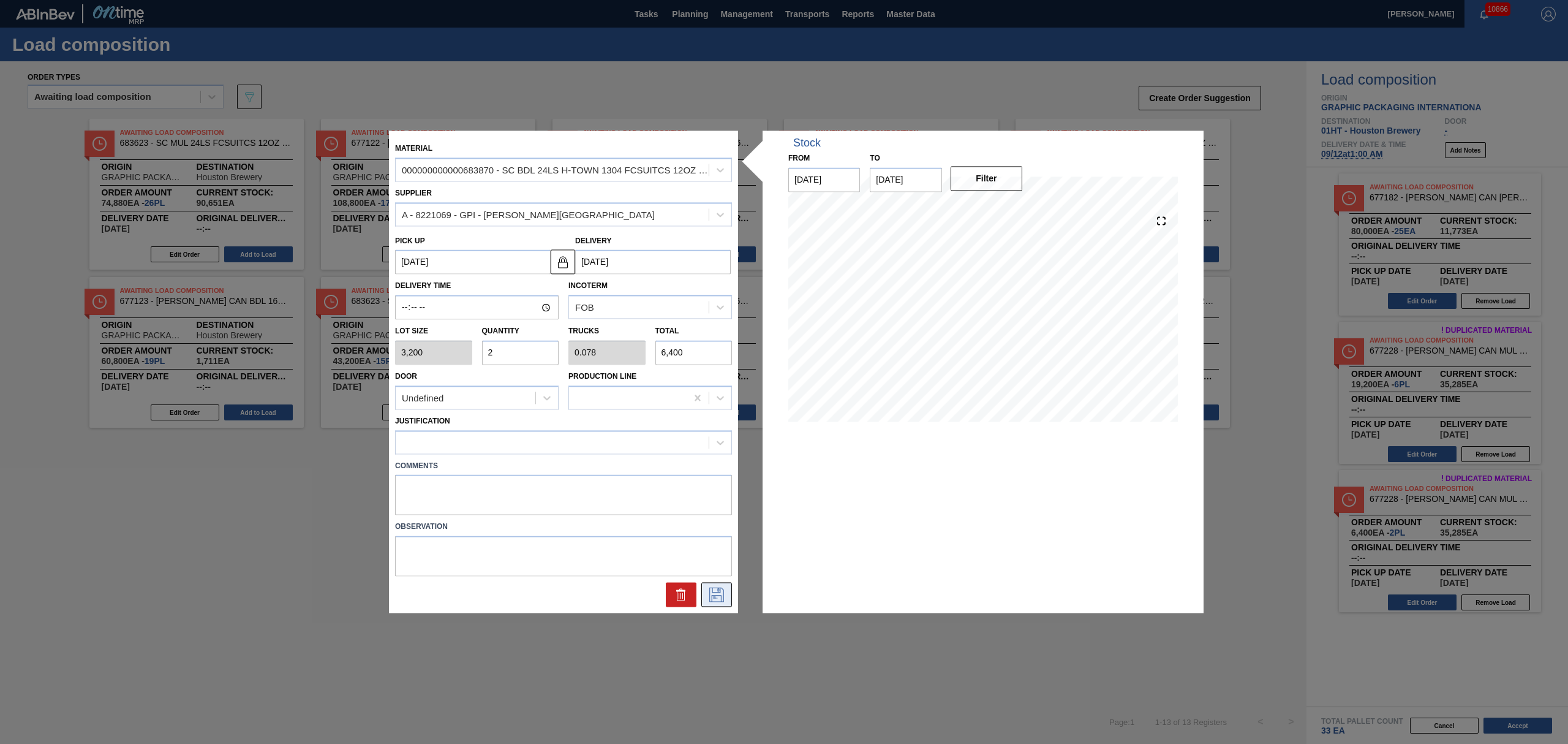
type input "2"
click at [718, 602] on button at bounding box center [717, 595] width 31 height 24
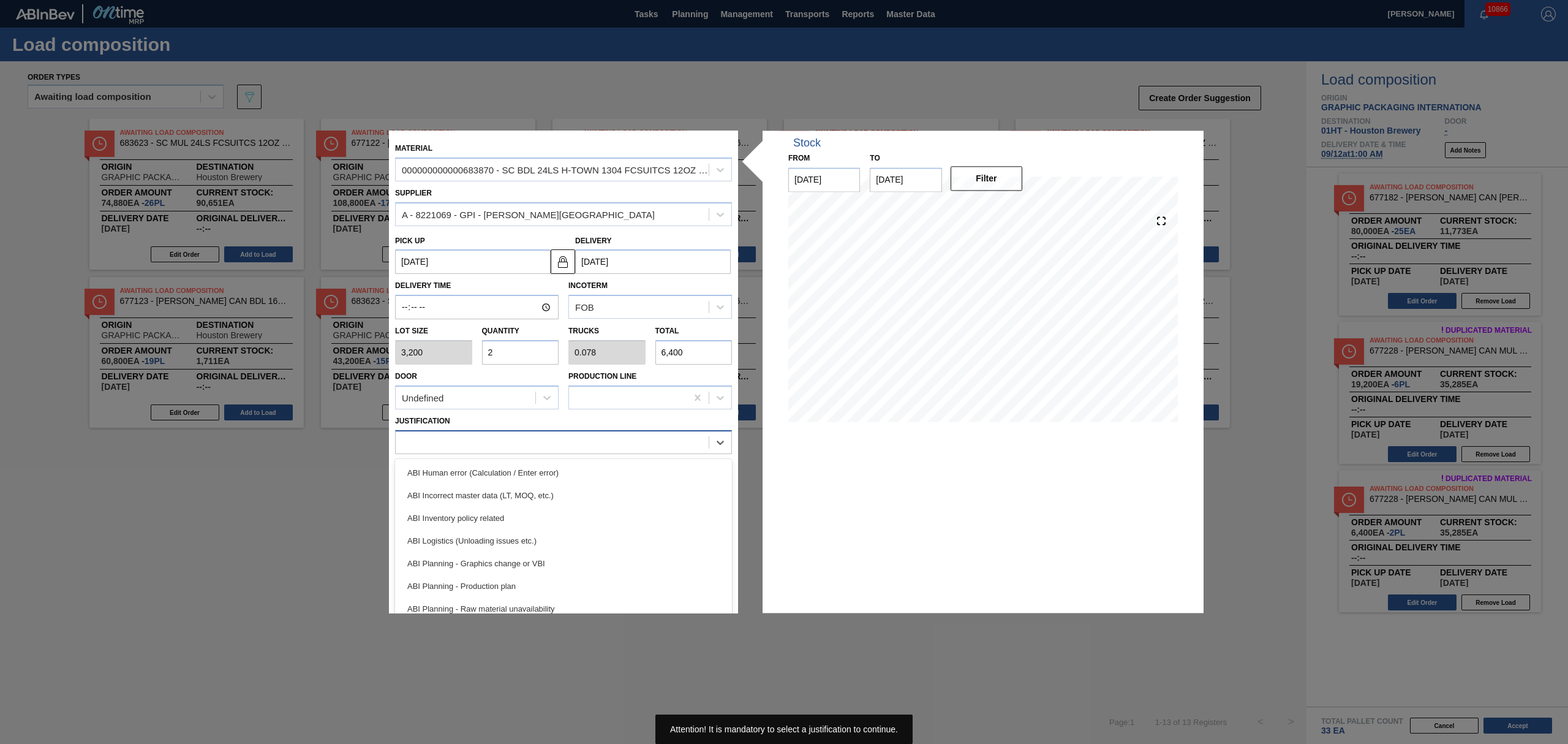
click at [489, 435] on div at bounding box center [552, 441] width 313 height 18
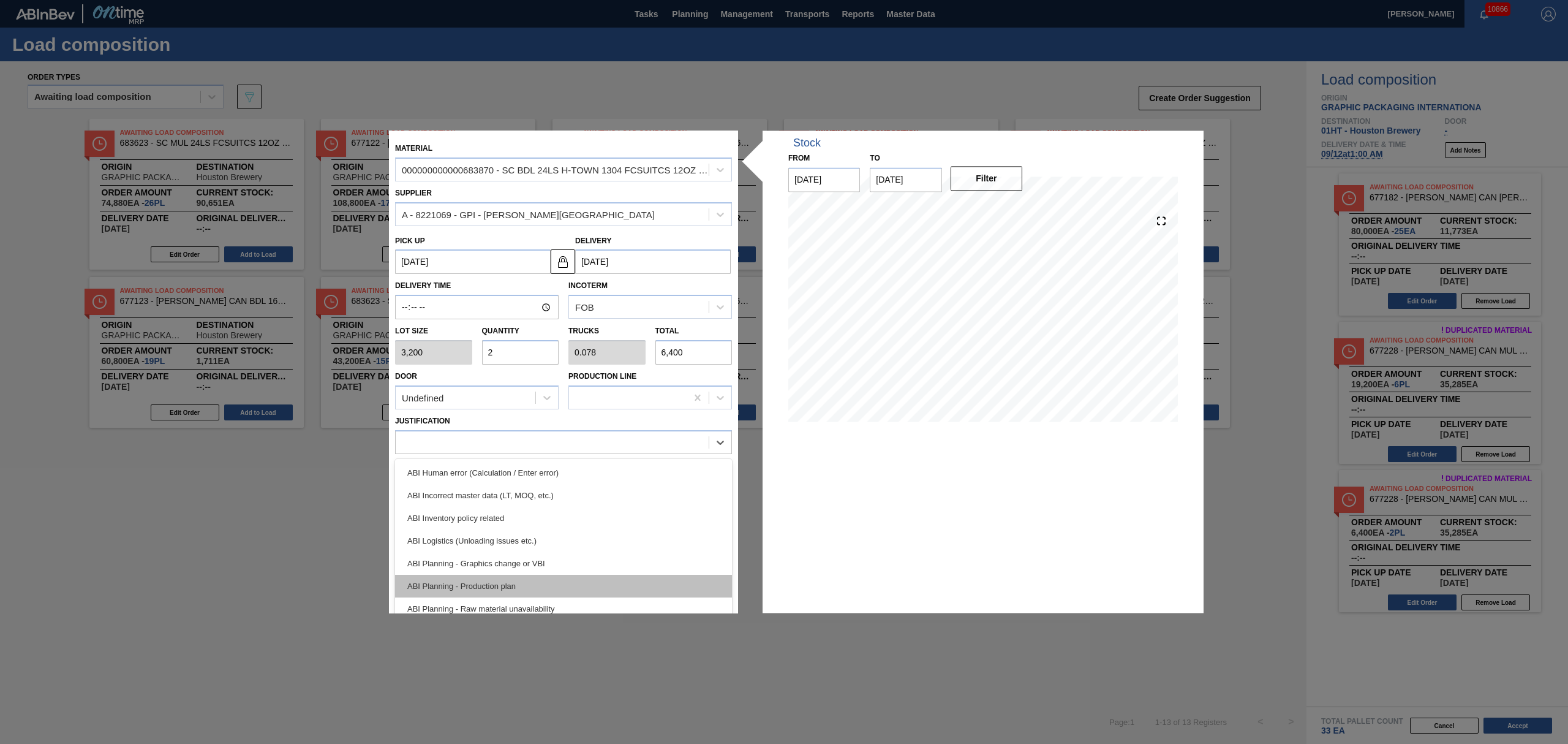
click at [517, 579] on div "ABI Planning - Production plan" at bounding box center [563, 586] width 337 height 22
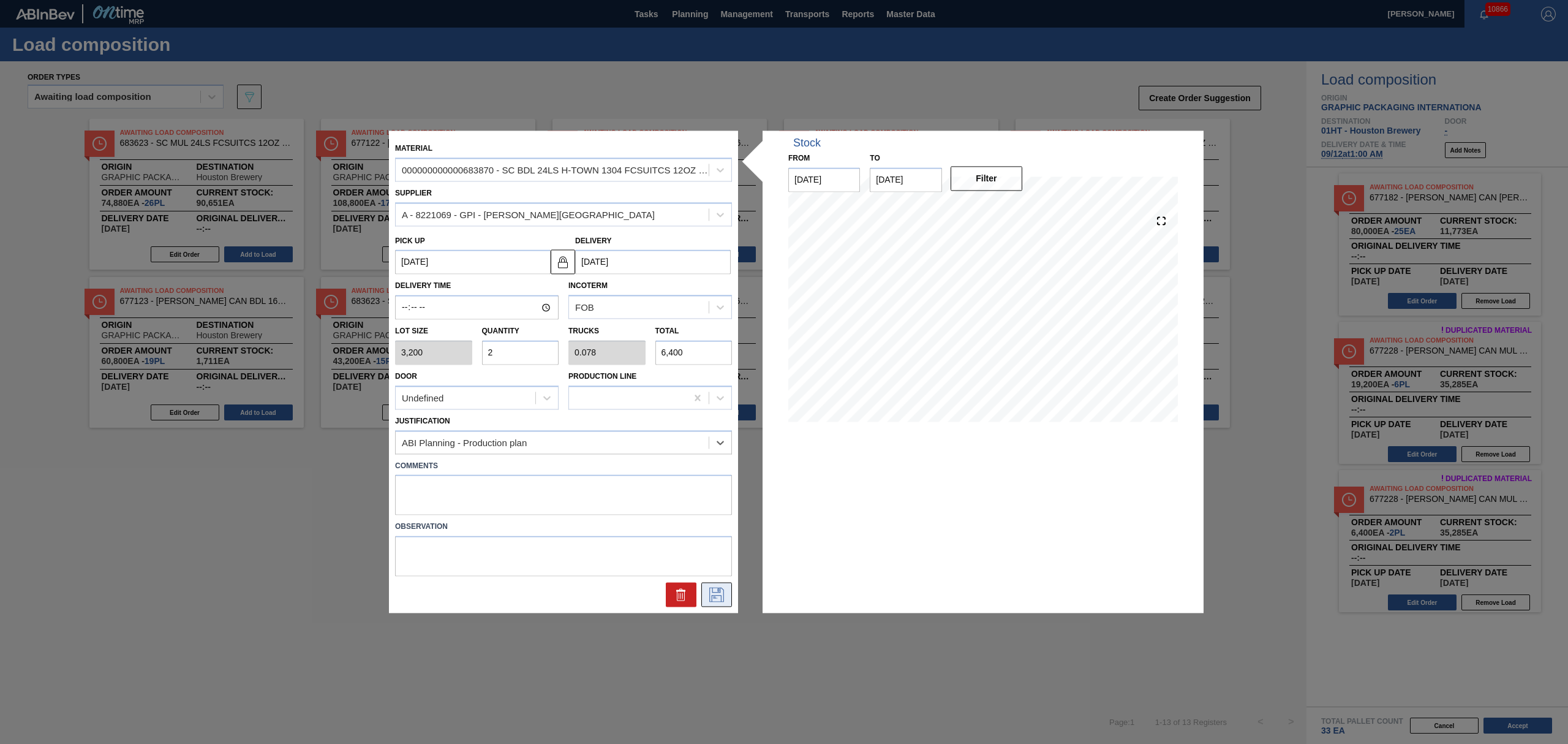
click at [716, 598] on icon at bounding box center [716, 594] width 20 height 15
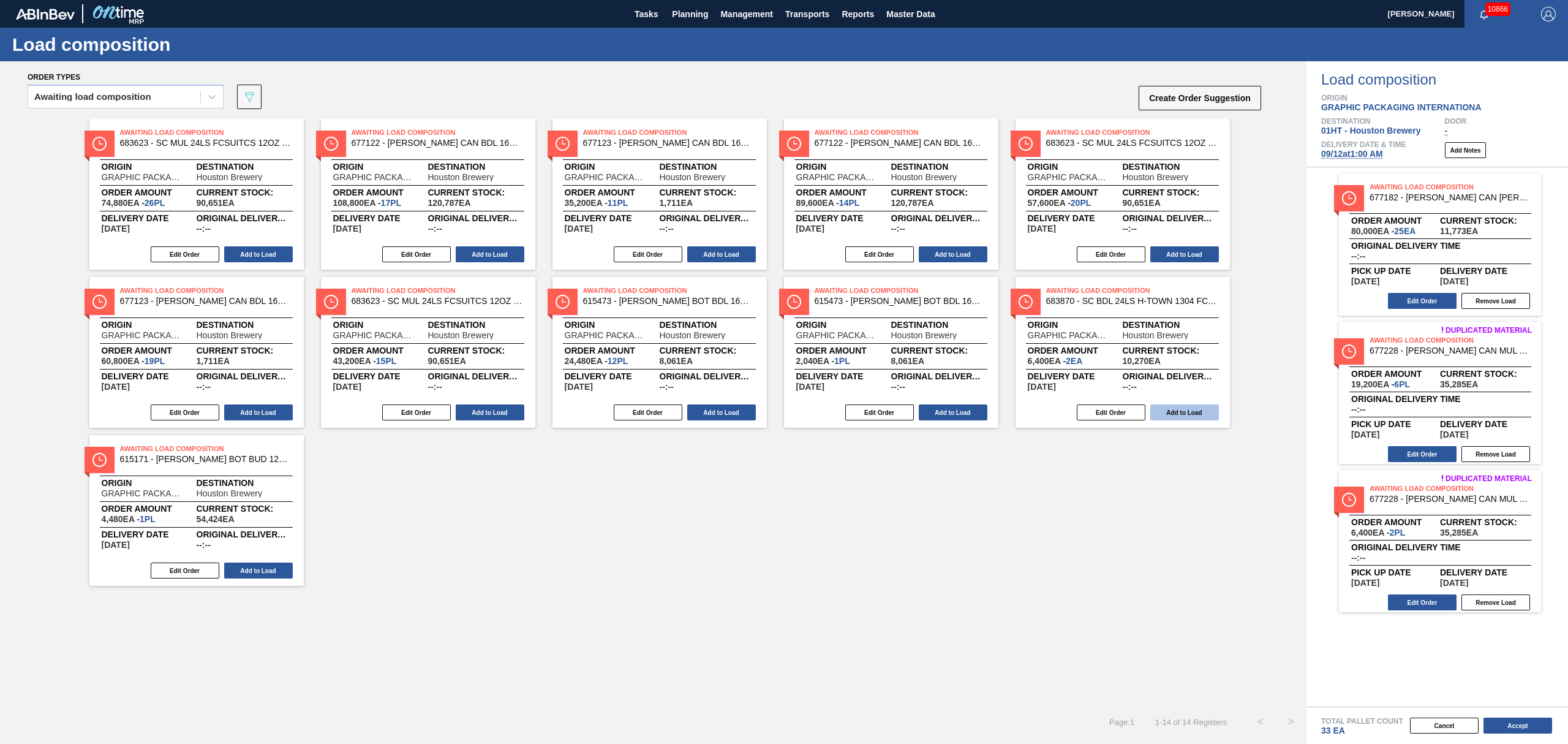
click at [1181, 408] on button "Add to Load" at bounding box center [1184, 412] width 69 height 16
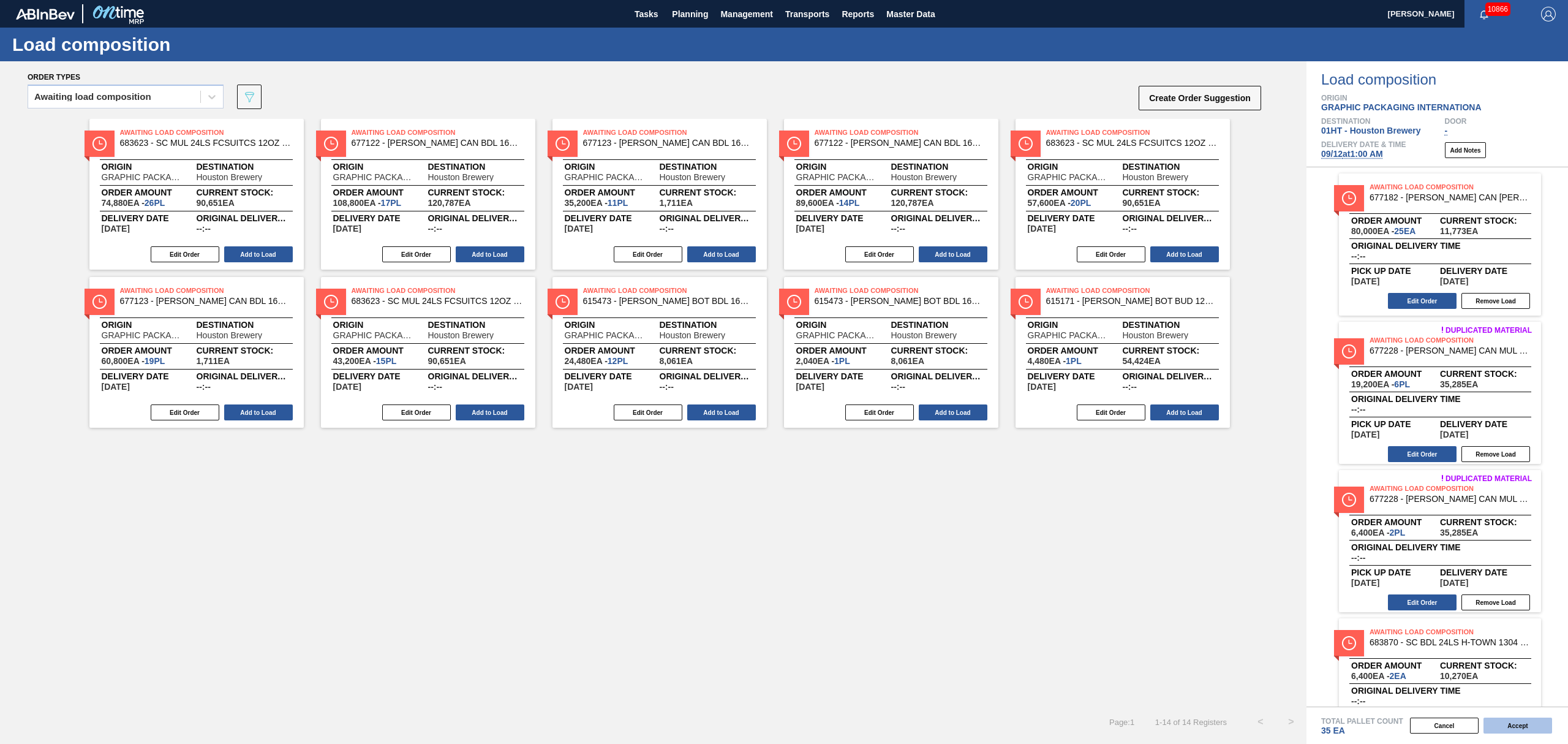
click at [1507, 729] on button "Accept" at bounding box center [1518, 725] width 69 height 16
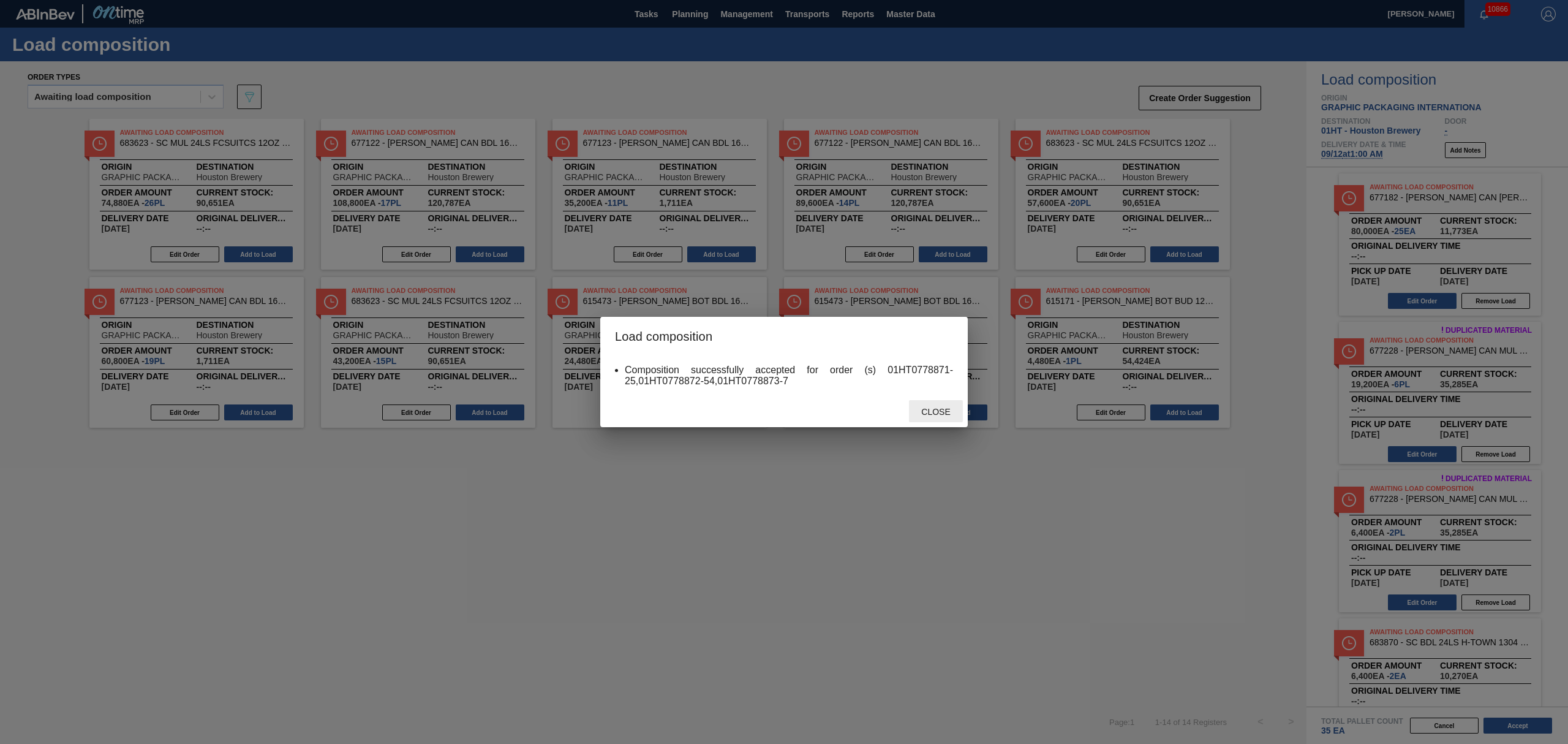
click at [939, 415] on span "Close" at bounding box center [935, 411] width 48 height 9
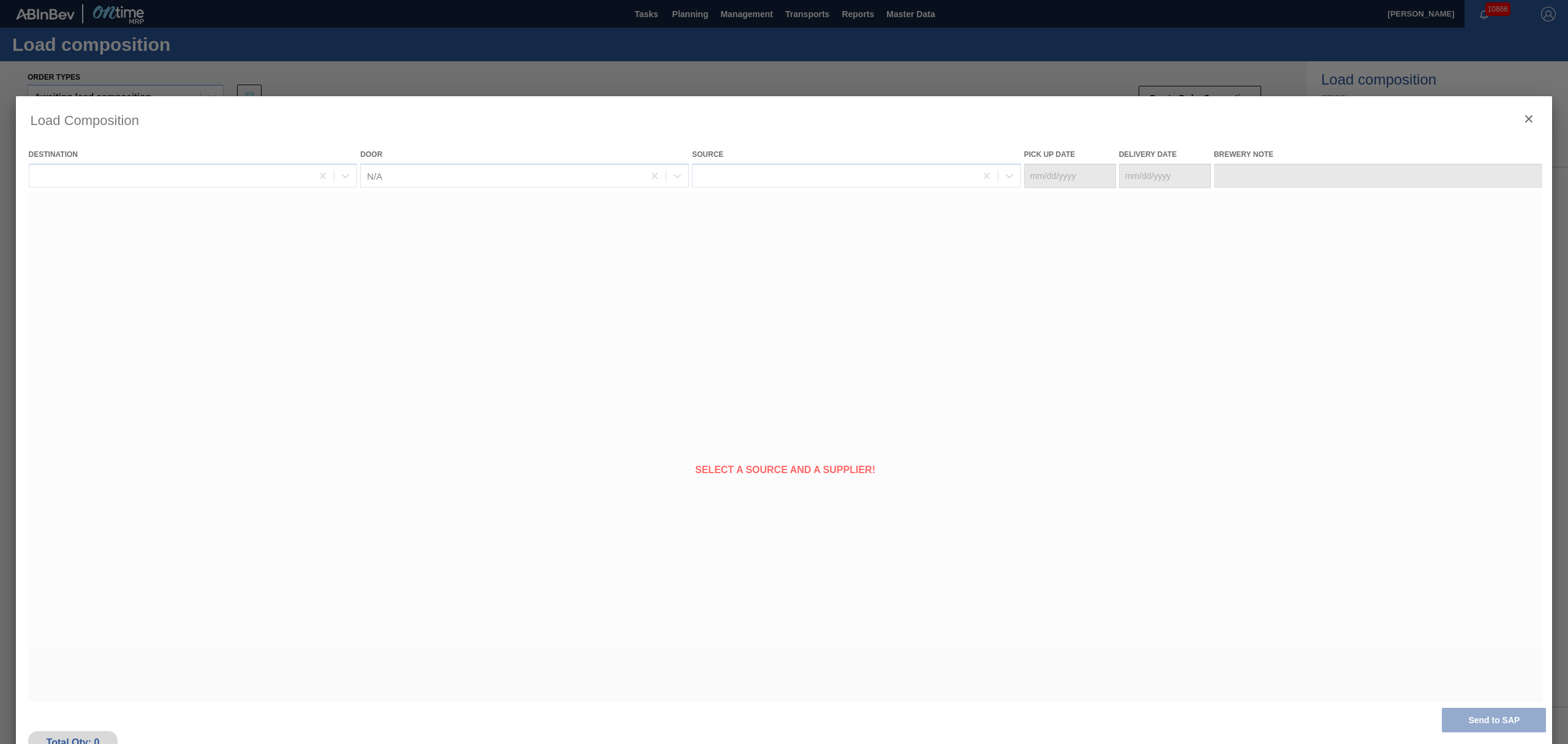
type Date "[DATE]"
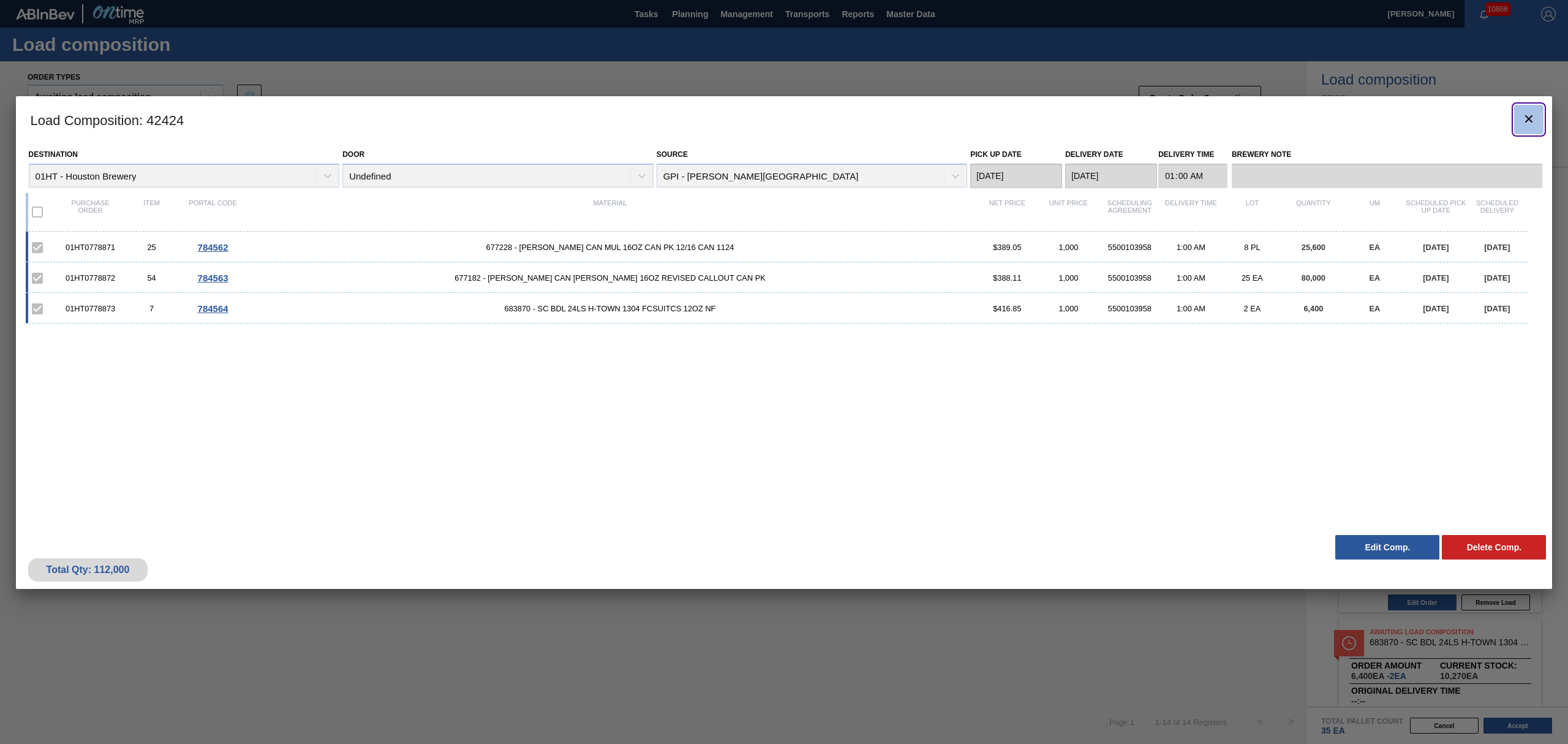
click at [1535, 117] on icon "botão de ícone" at bounding box center [1528, 118] width 15 height 15
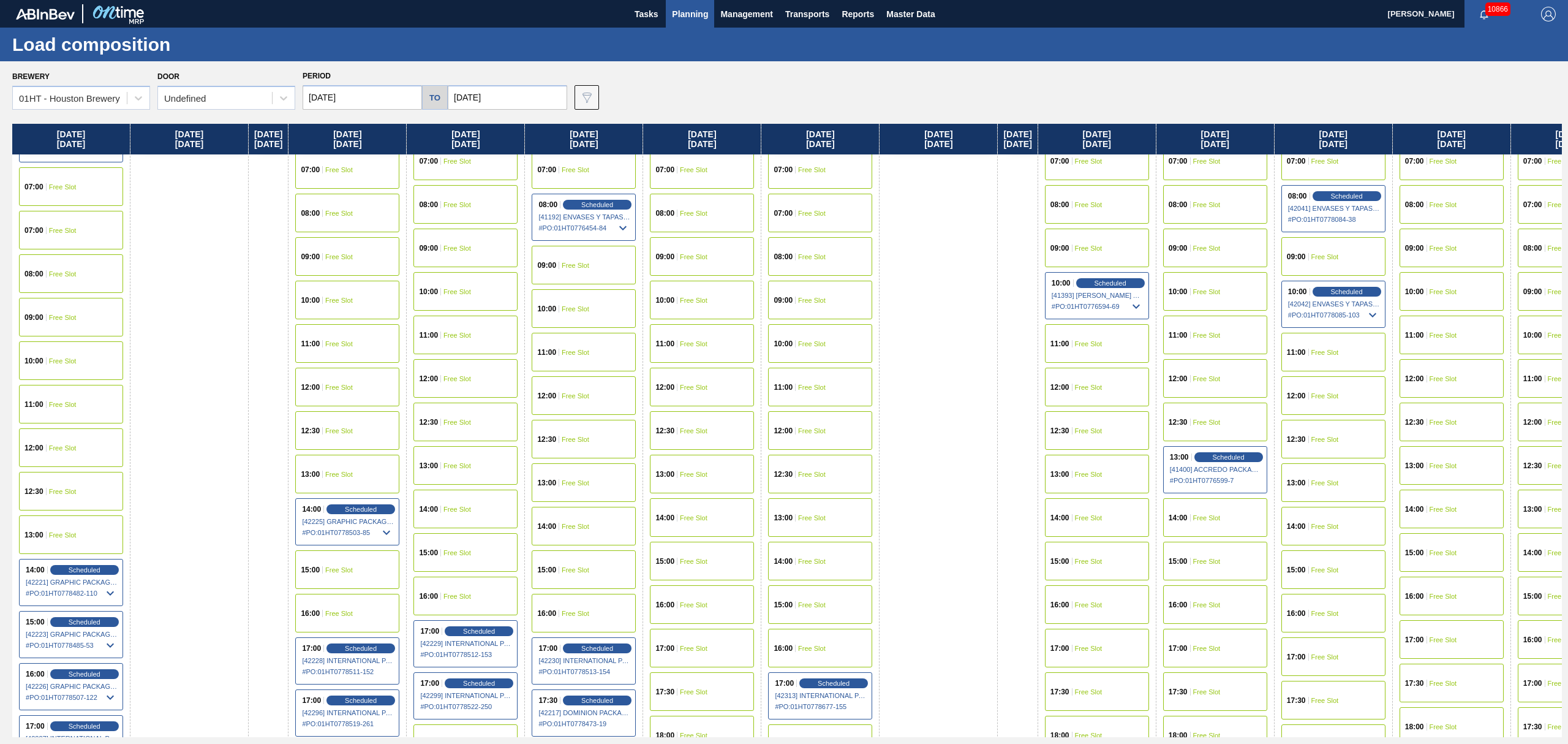
scroll to position [327, 0]
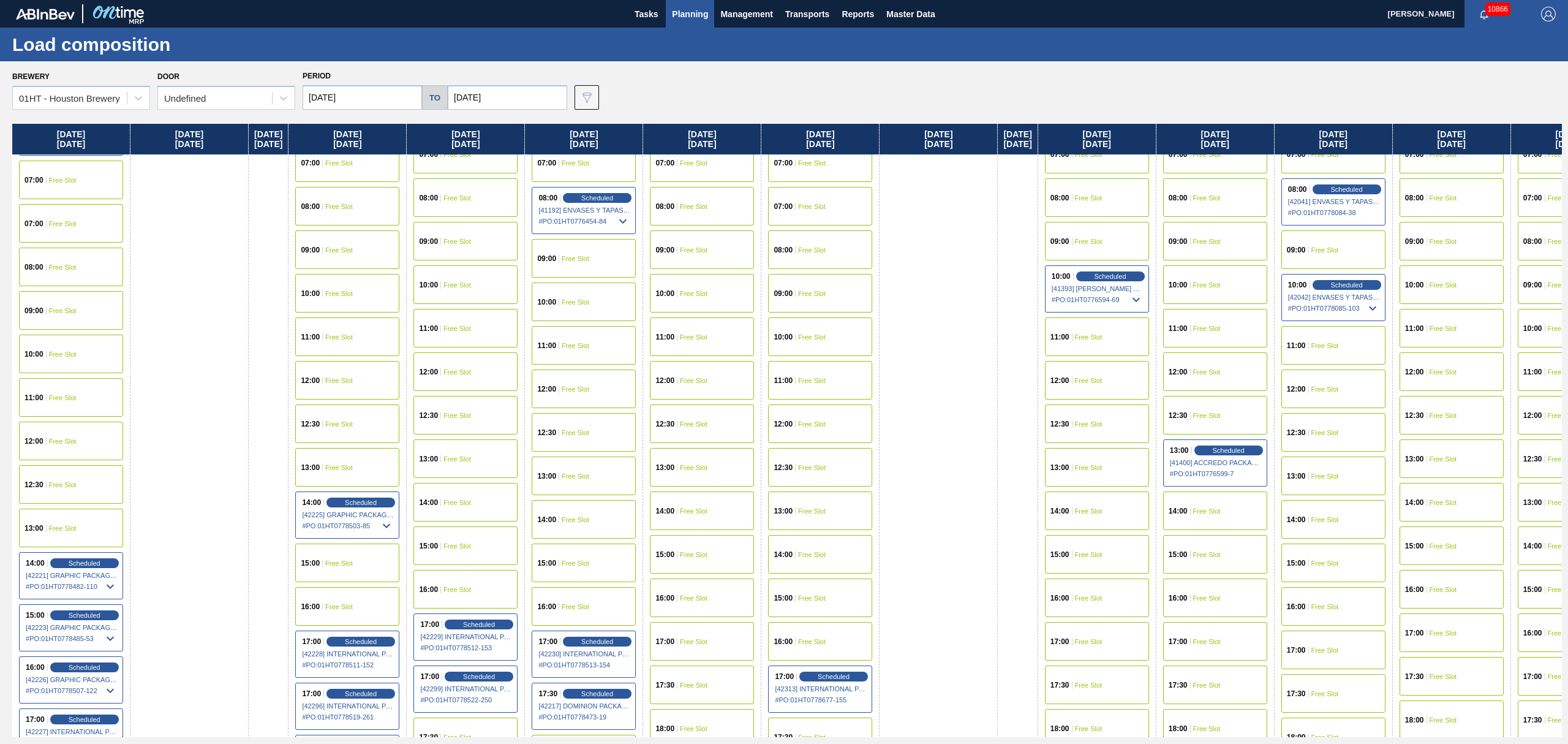
click at [354, 559] on div "15:00 Free Slot" at bounding box center [347, 562] width 104 height 39
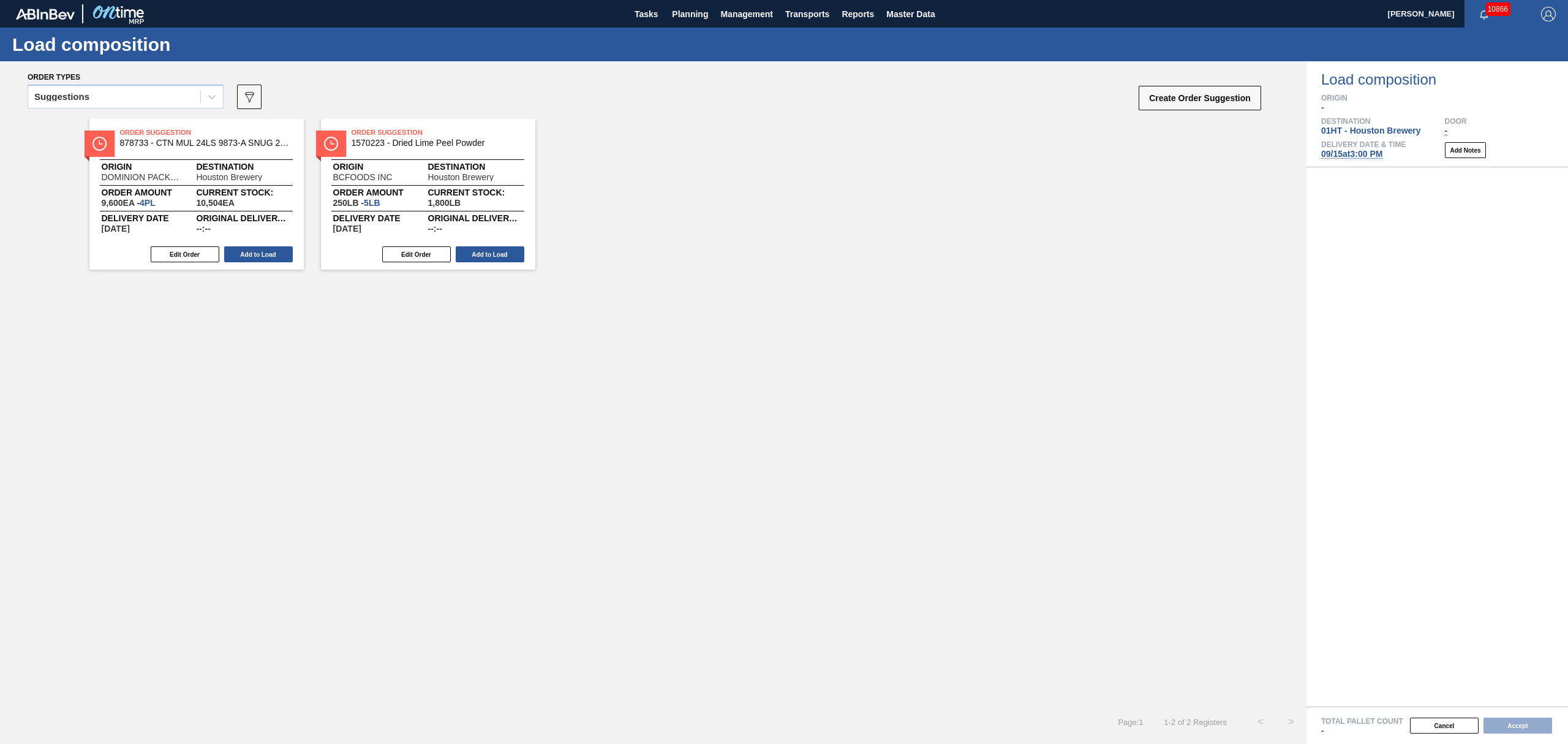
click at [110, 101] on div "Suggestions" at bounding box center [115, 97] width 172 height 18
click at [109, 128] on div "Awaiting load composition" at bounding box center [125, 127] width 196 height 22
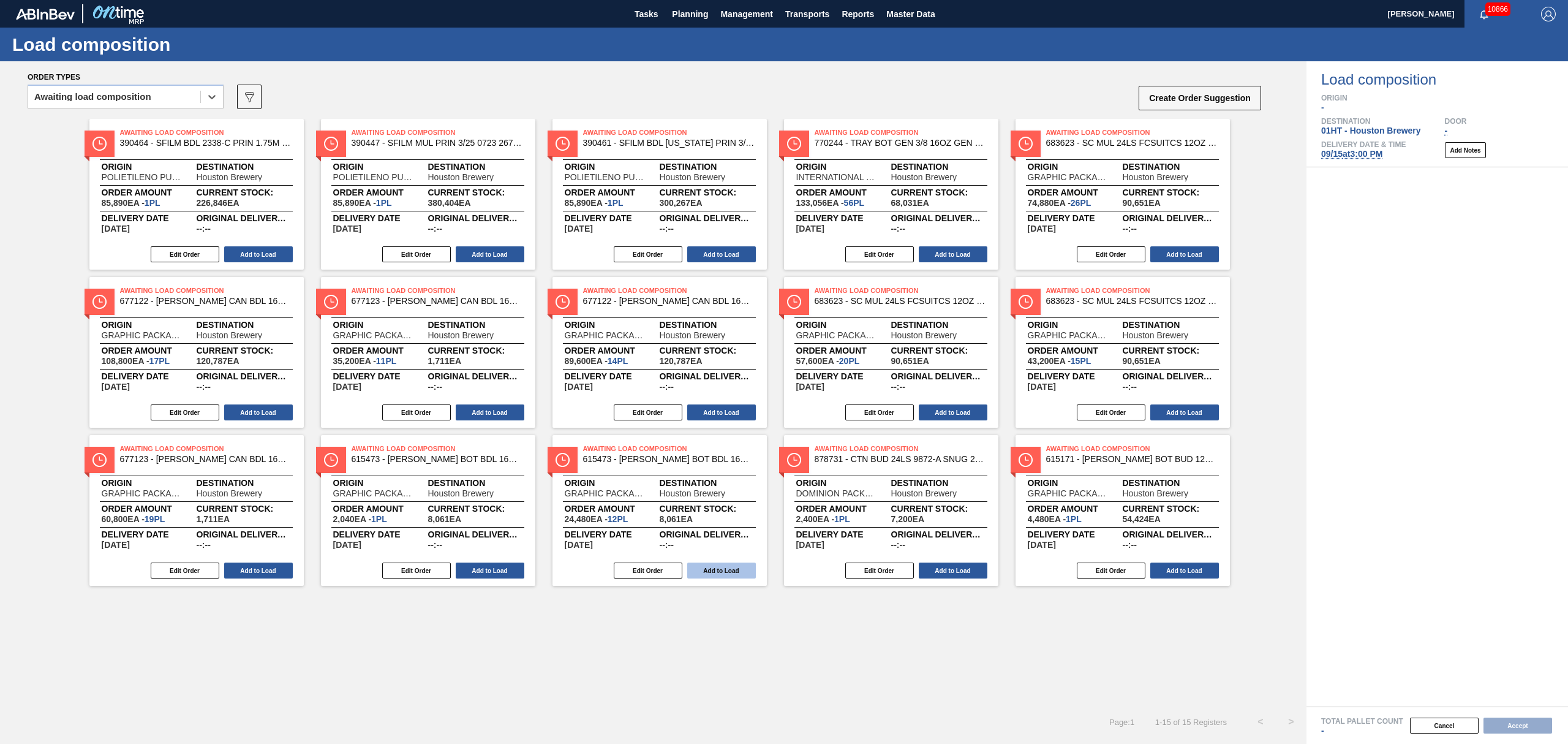
click at [702, 573] on button "Add to Load" at bounding box center [722, 570] width 69 height 16
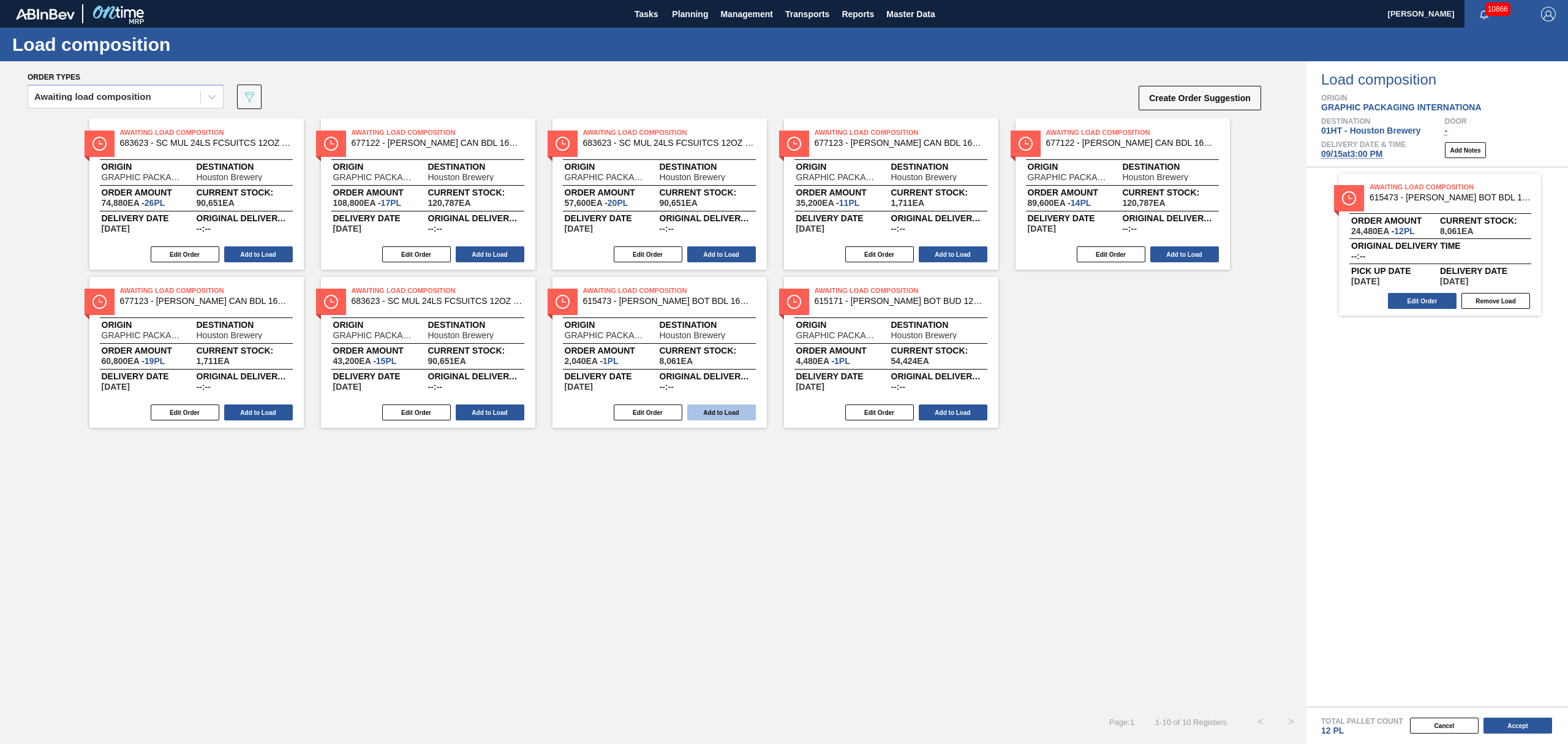
click at [715, 413] on button "Add to Load" at bounding box center [722, 412] width 69 height 16
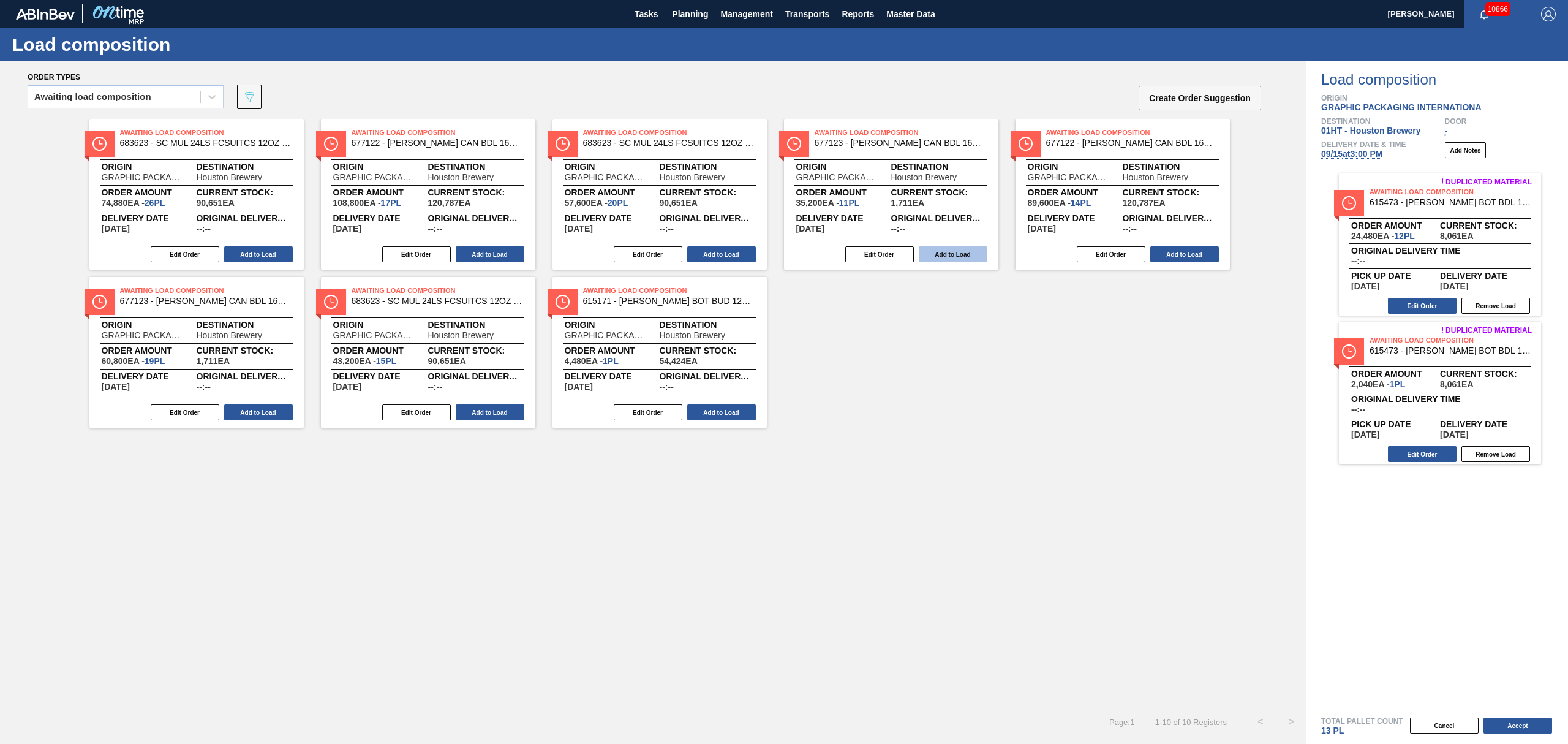
click at [971, 250] on button "Add to Load" at bounding box center [953, 254] width 69 height 16
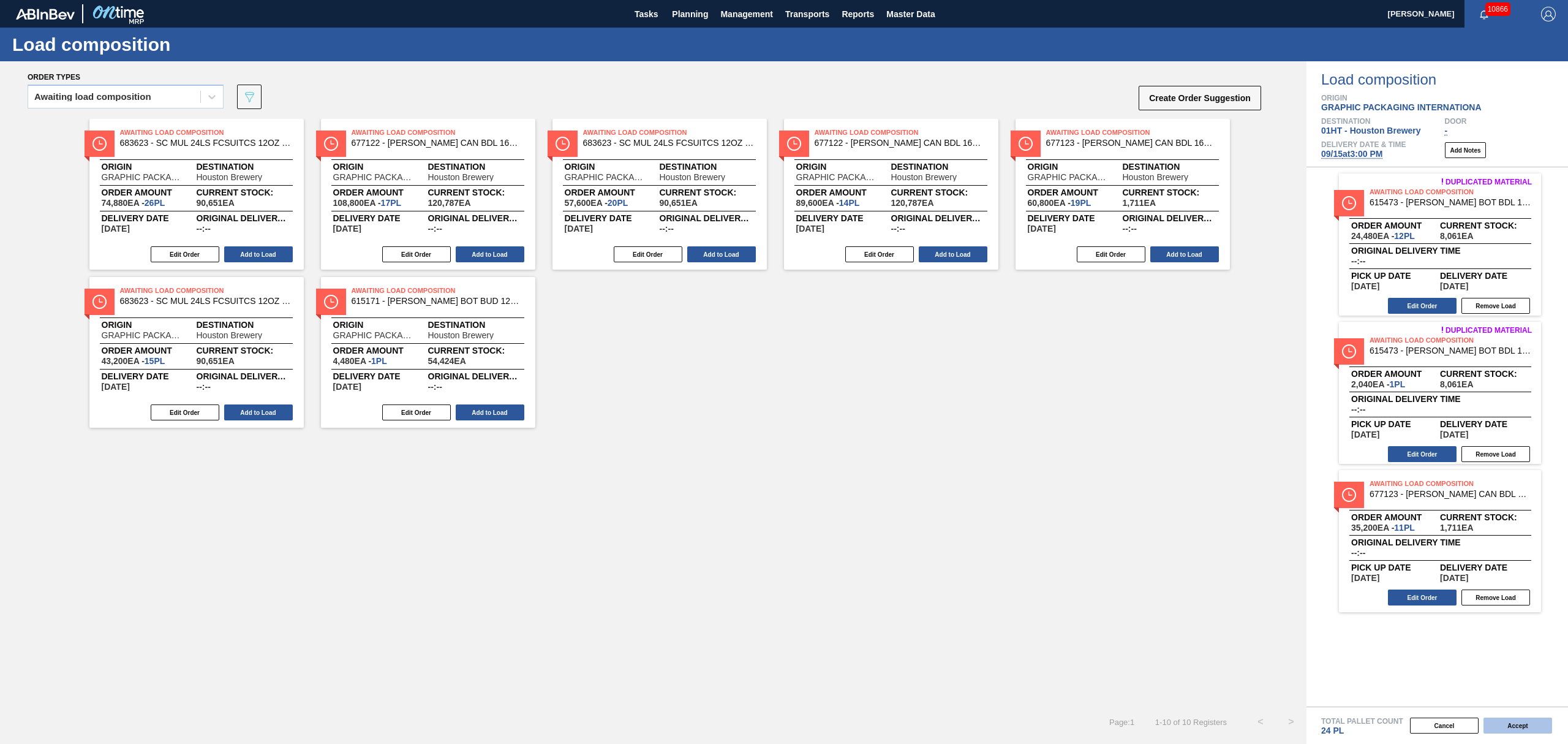
click at [1521, 722] on button "Accept" at bounding box center [1518, 725] width 69 height 16
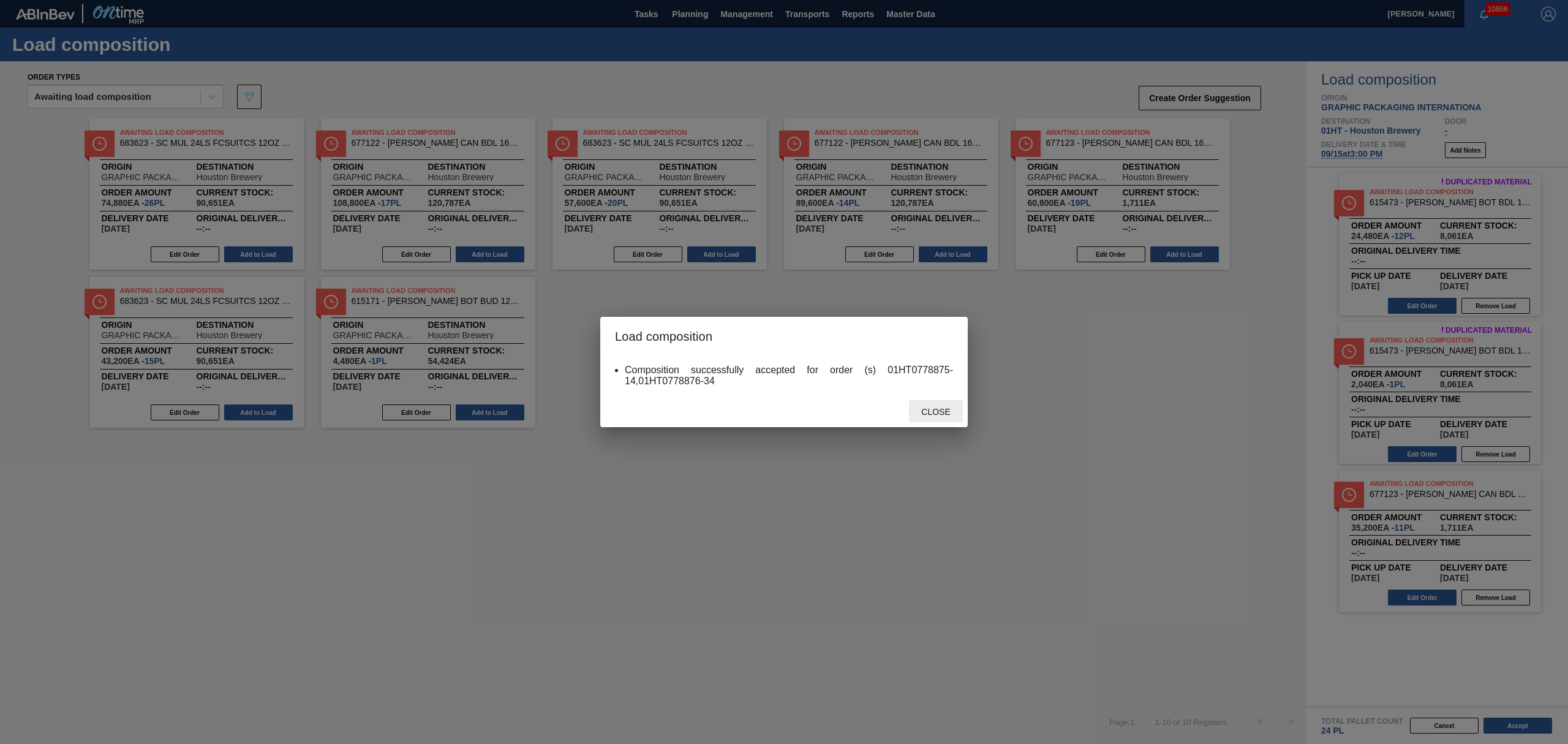
click at [934, 414] on span "Close" at bounding box center [935, 411] width 48 height 9
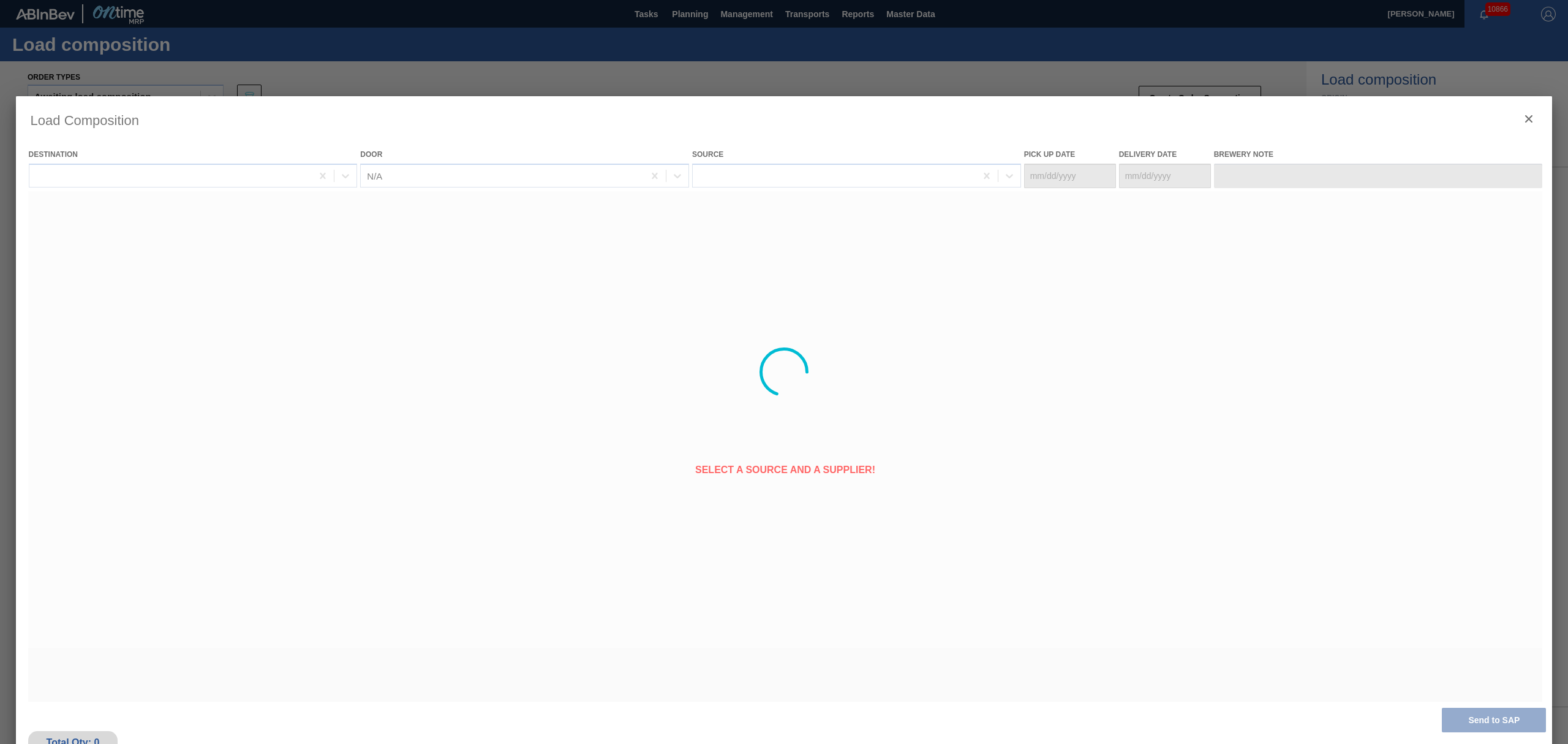
type Date "[DATE]"
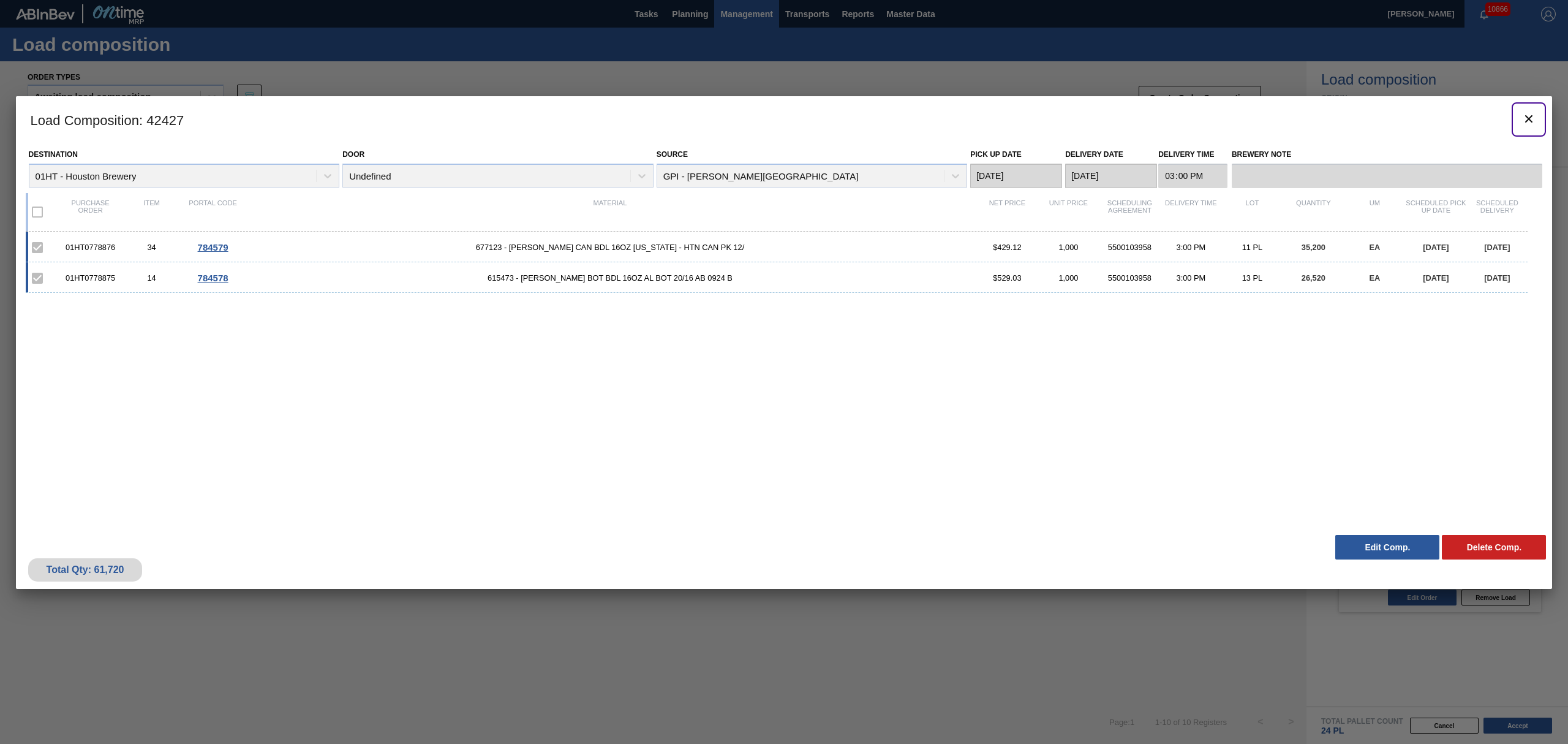
drag, startPoint x: 1534, startPoint y: 107, endPoint x: 767, endPoint y: 1, distance: 774.3
click at [1534, 107] on button "botão de ícone" at bounding box center [1529, 120] width 29 height 29
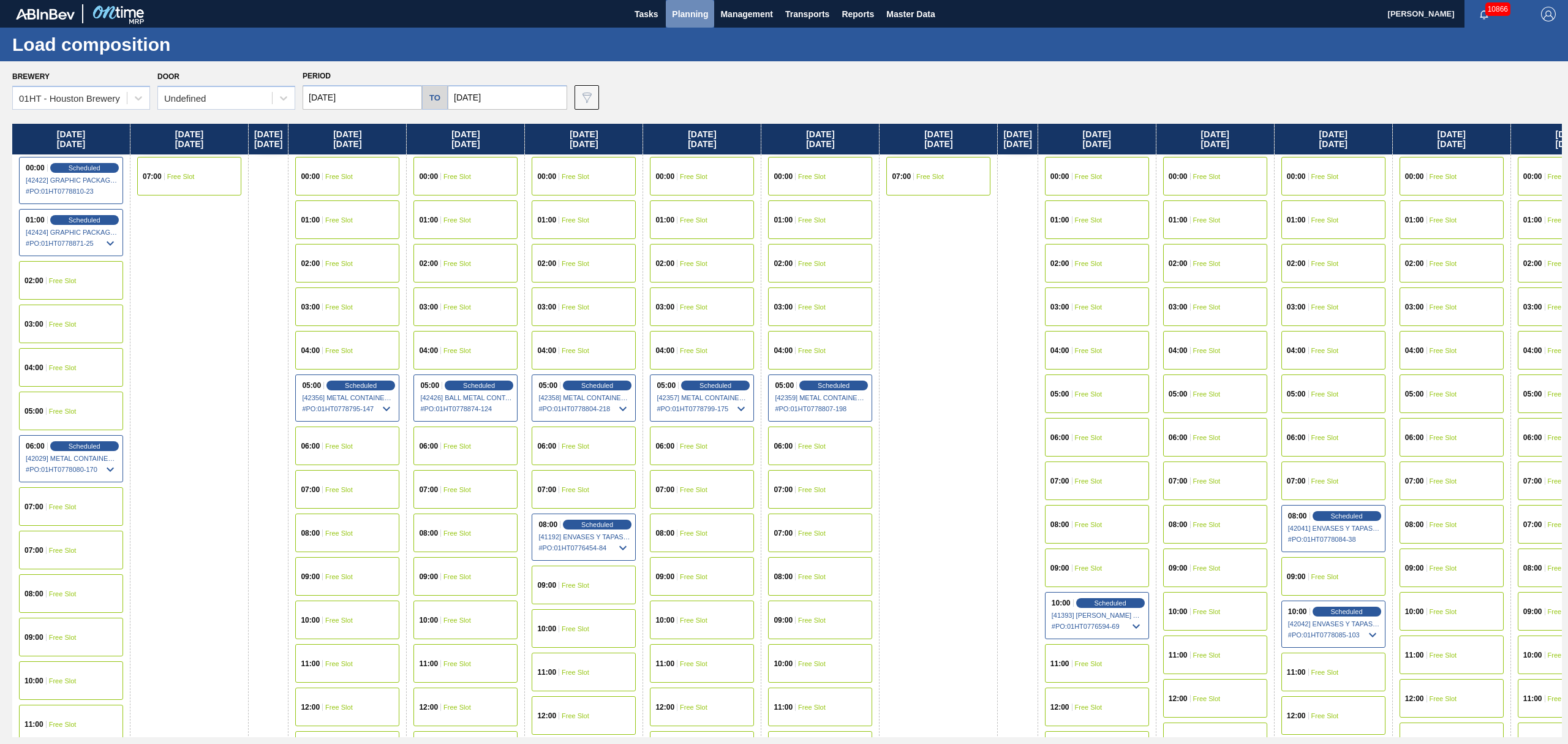
click at [681, 9] on span "Planning" at bounding box center [690, 14] width 36 height 15
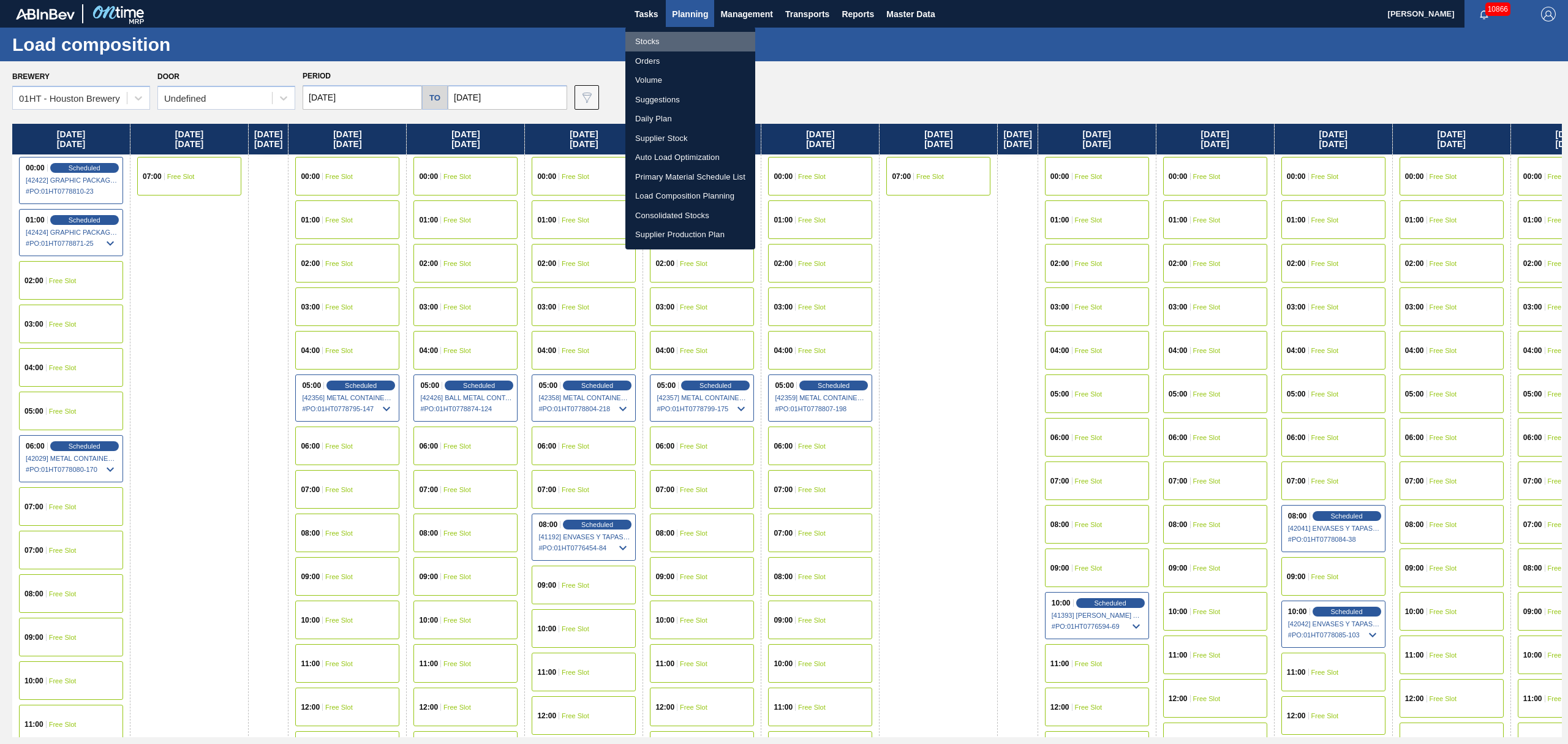
click at [643, 40] on li "Stocks" at bounding box center [690, 41] width 130 height 20
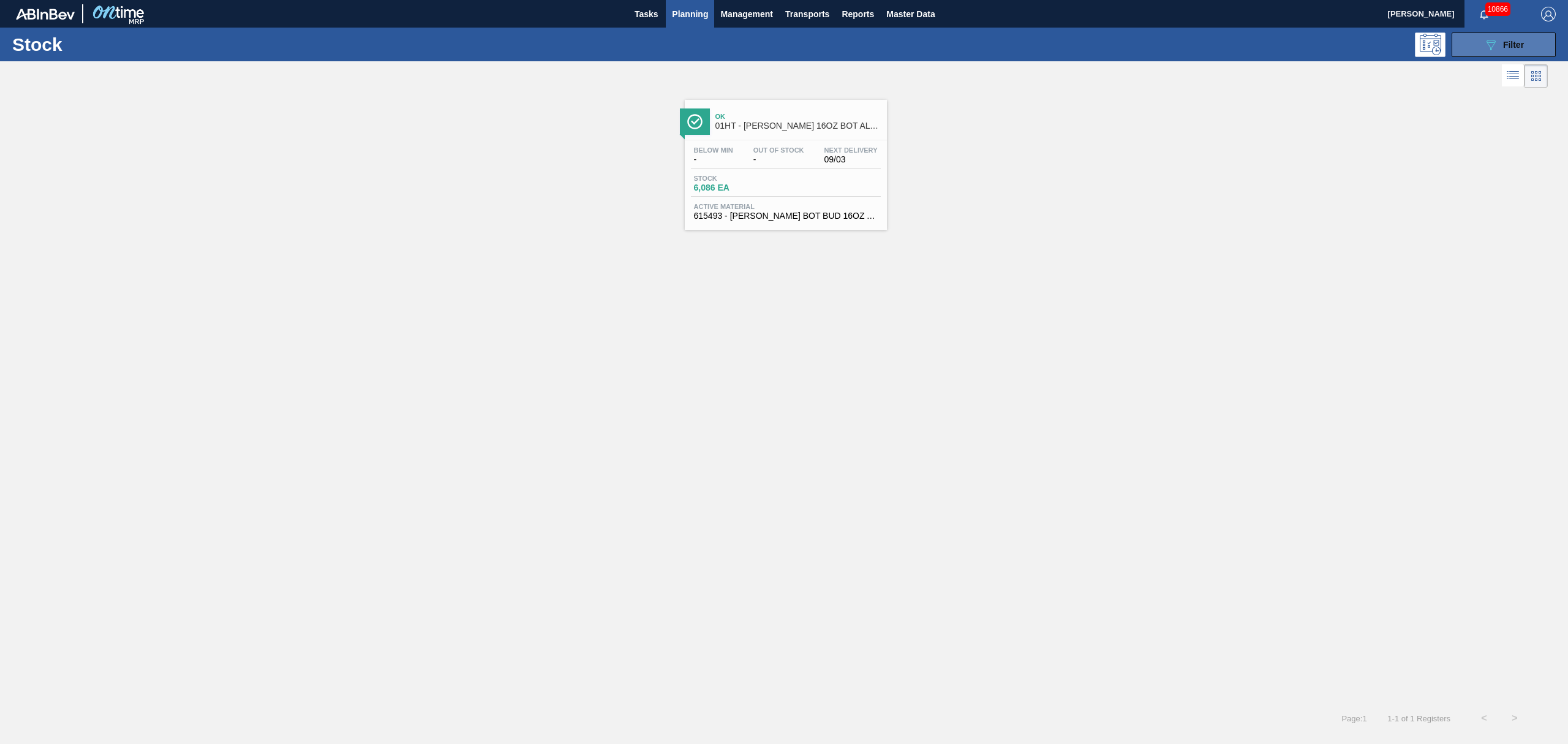
click at [1510, 50] on div "089F7B8B-B2A5-4AFE-B5C0-19BA573D28AC Filter" at bounding box center [1503, 44] width 41 height 15
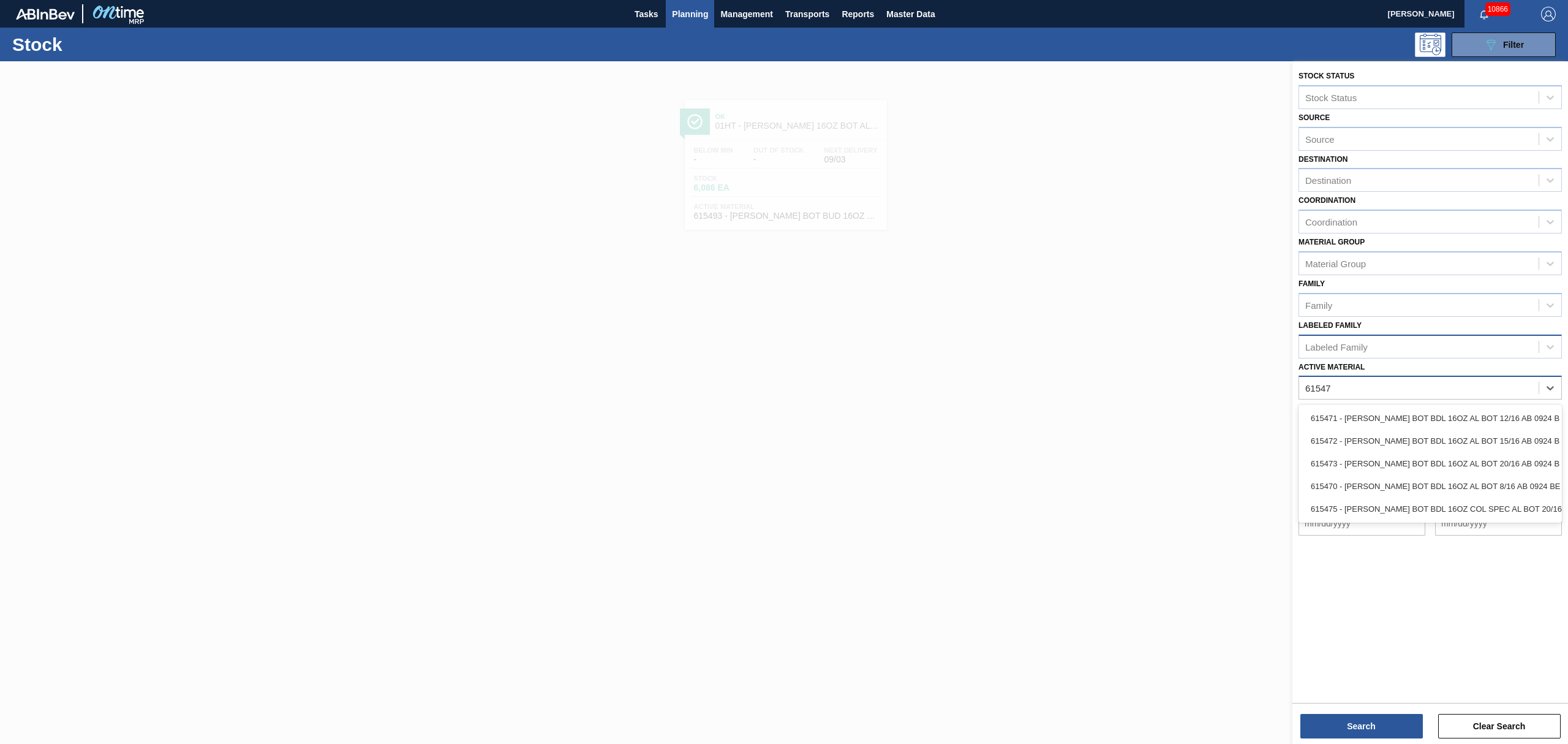
type Material "615473"
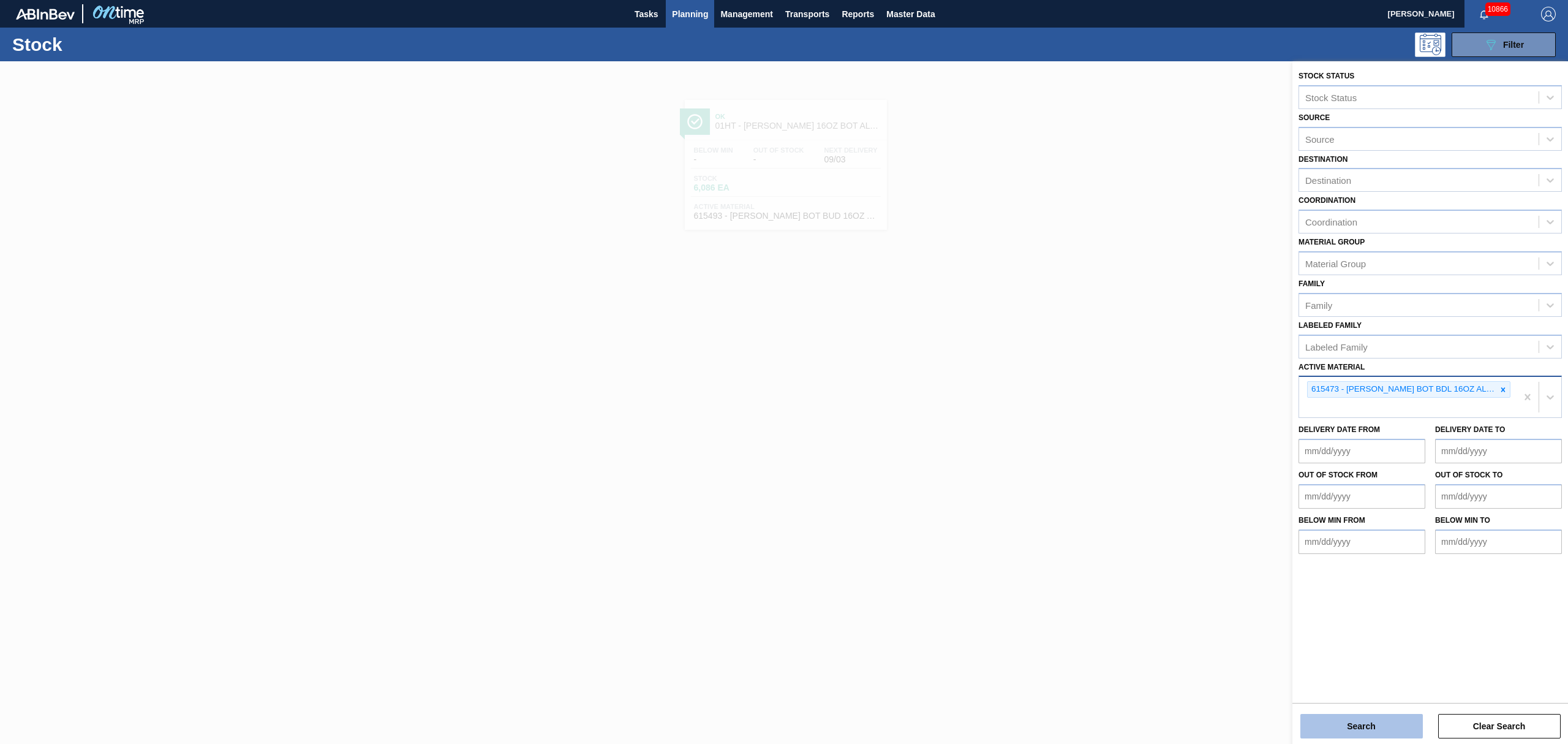
click at [1365, 730] on button "Search" at bounding box center [1362, 726] width 122 height 24
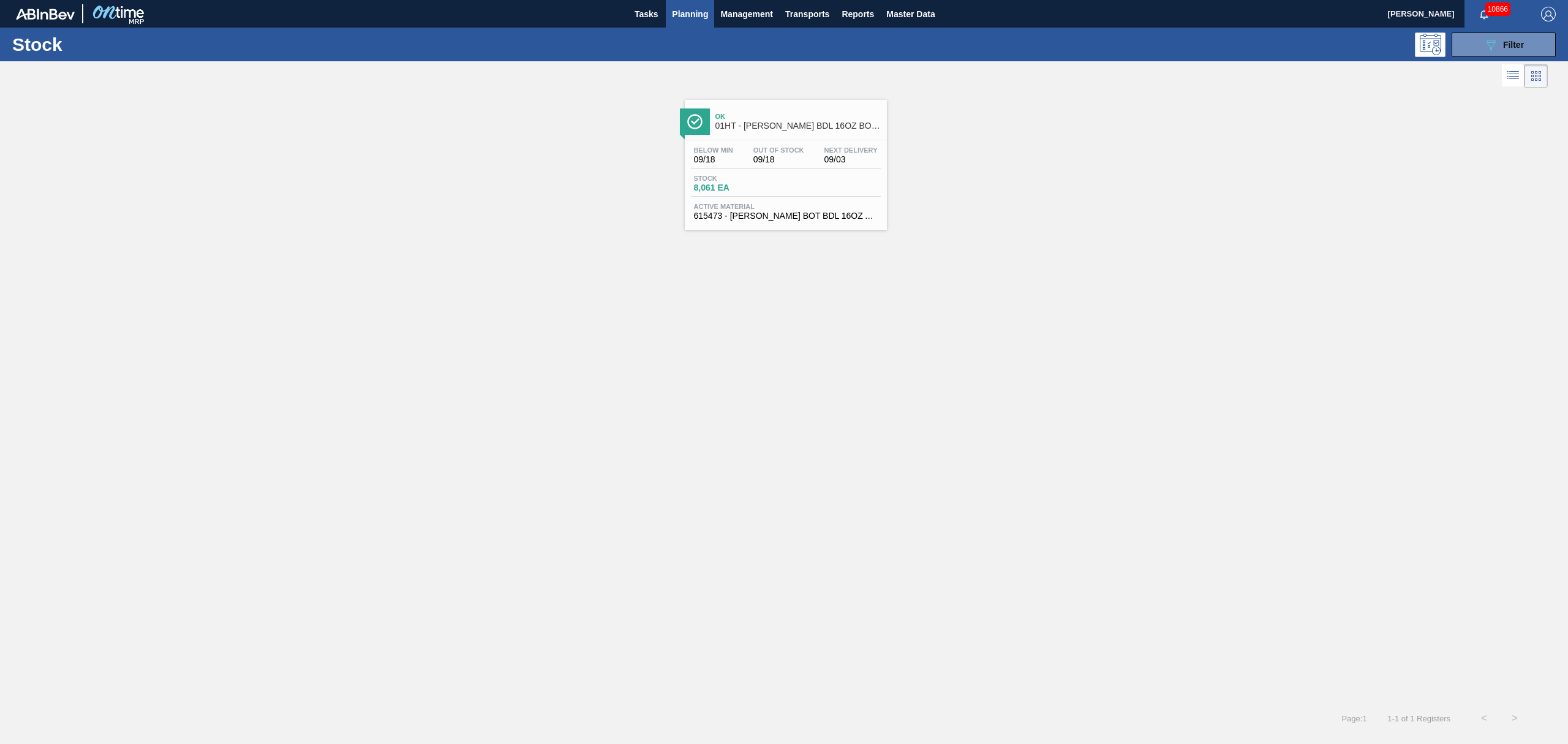
click at [834, 183] on div "Stock 8,061 EA" at bounding box center [786, 186] width 190 height 22
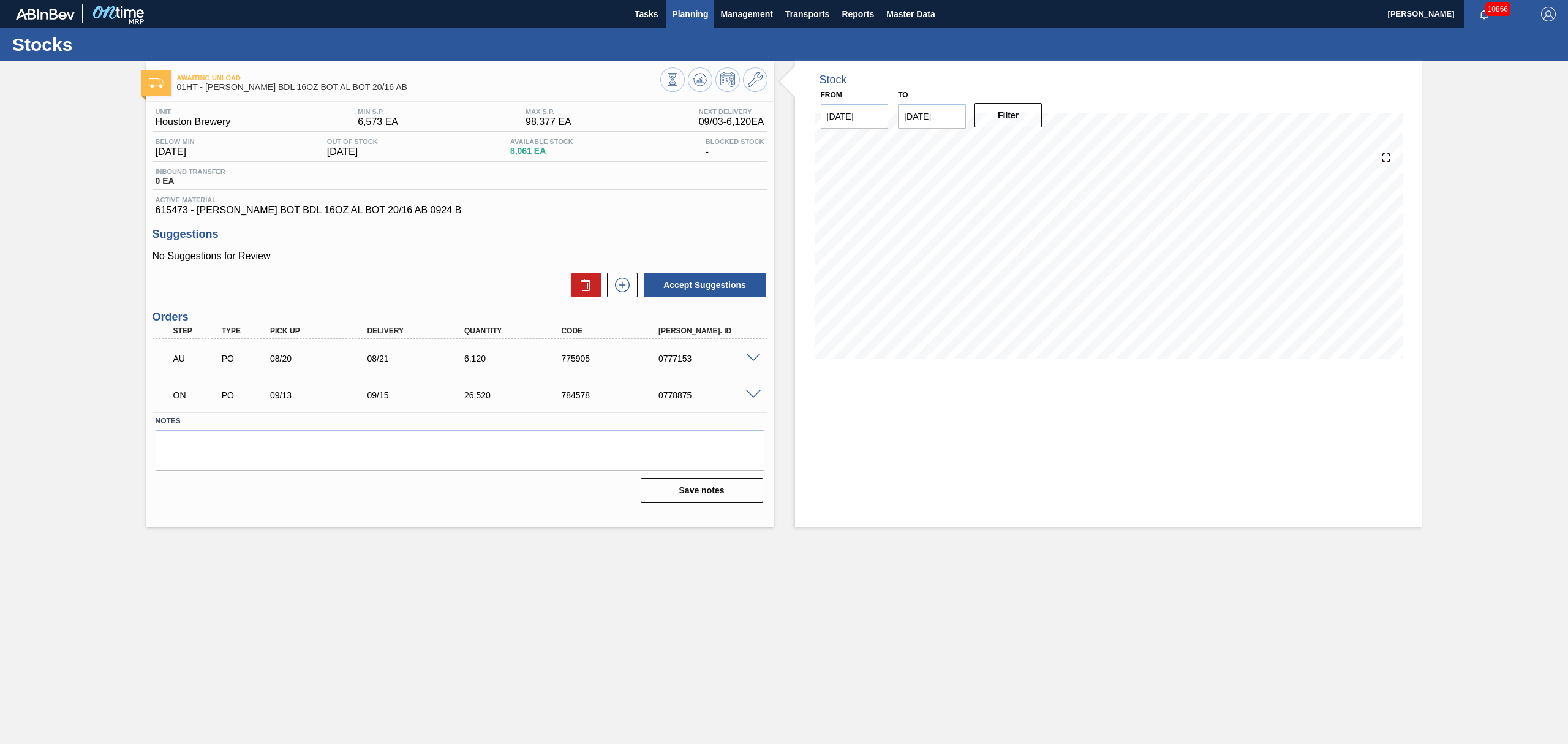
click at [689, 16] on span "Planning" at bounding box center [690, 14] width 36 height 15
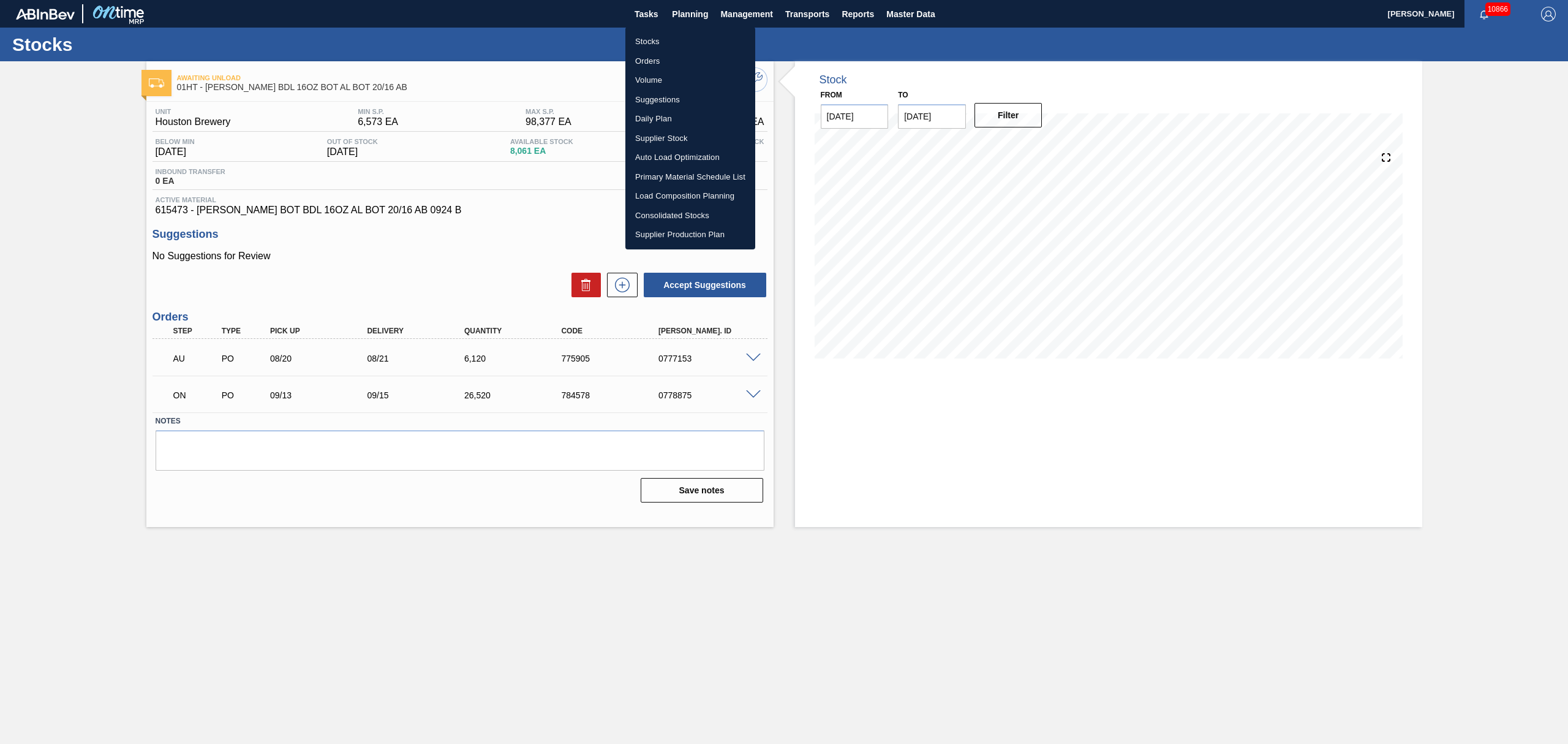
click at [657, 192] on li "Load Composition Planning" at bounding box center [690, 196] width 130 height 20
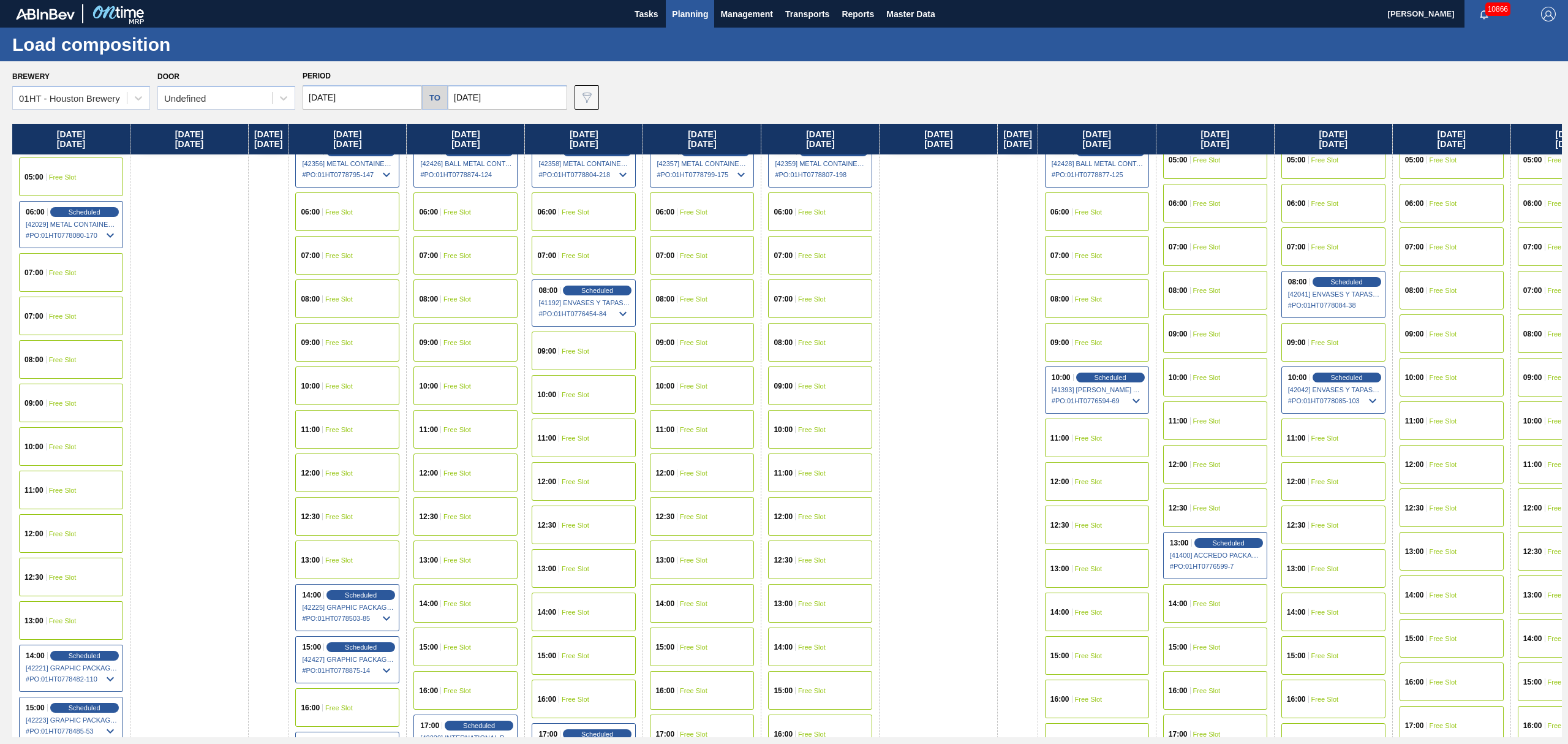
scroll to position [245, 0]
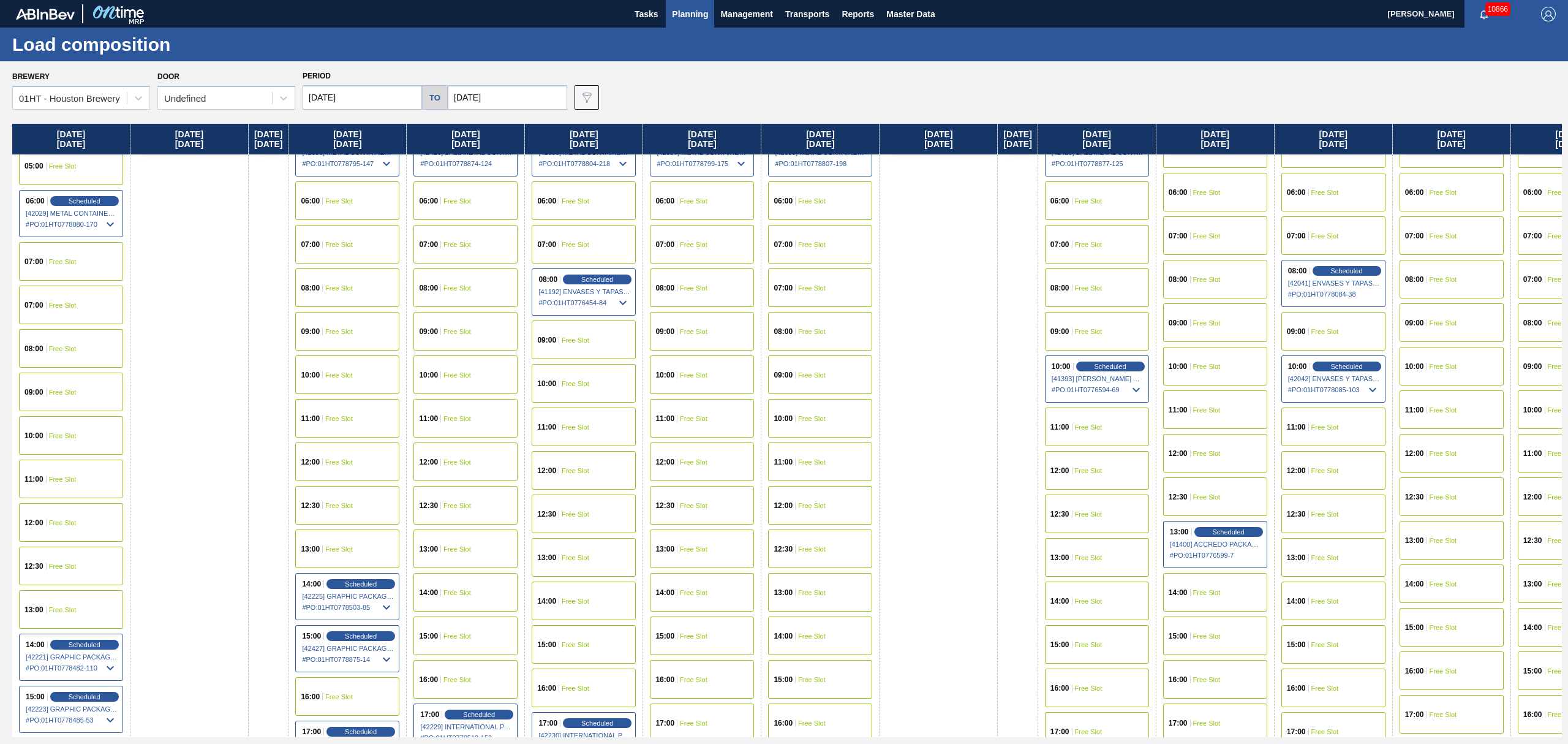
click at [471, 591] on span "Free Slot" at bounding box center [457, 592] width 28 height 8
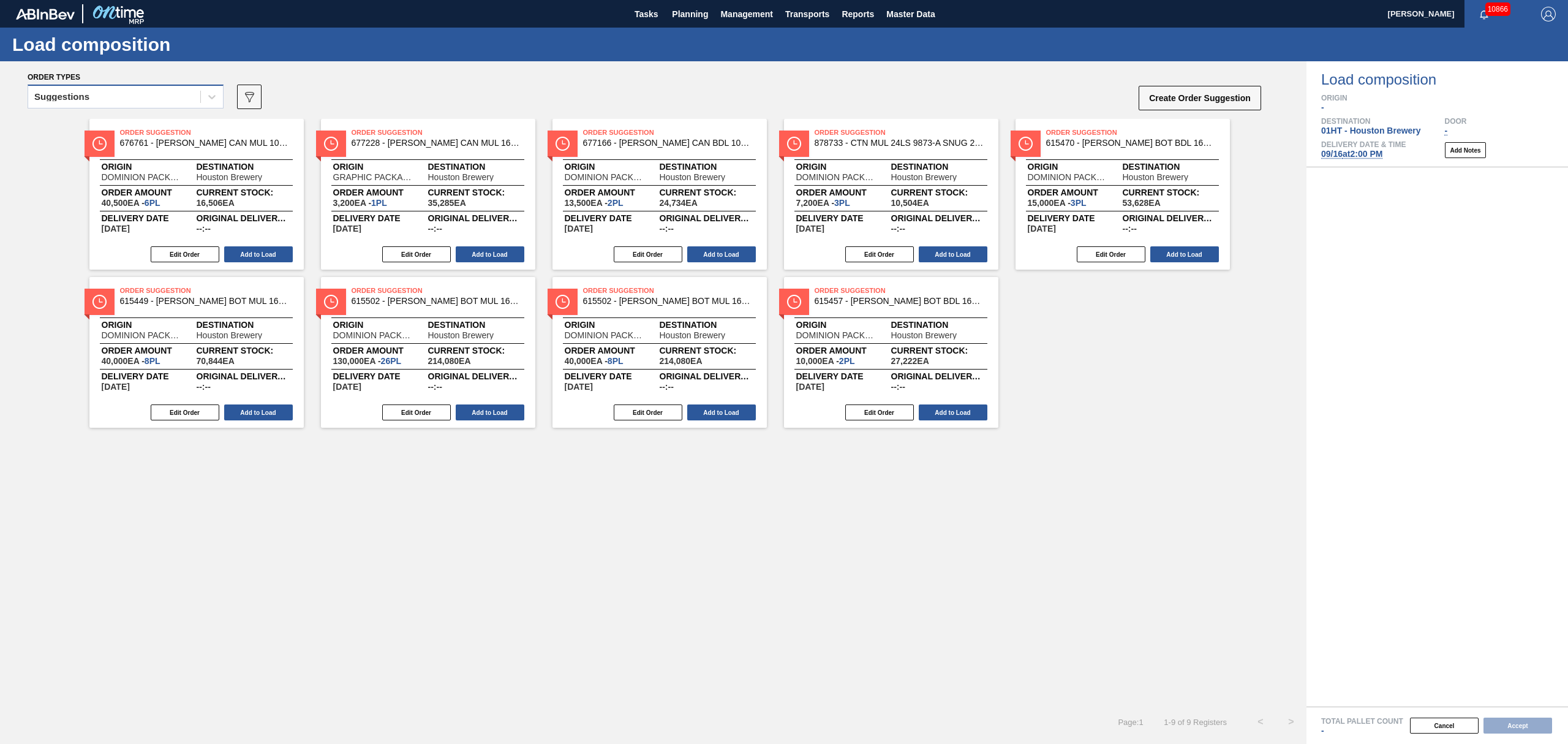
click at [122, 101] on div "Suggestions" at bounding box center [115, 97] width 172 height 18
click at [122, 124] on div "Awaiting load composition" at bounding box center [125, 127] width 196 height 22
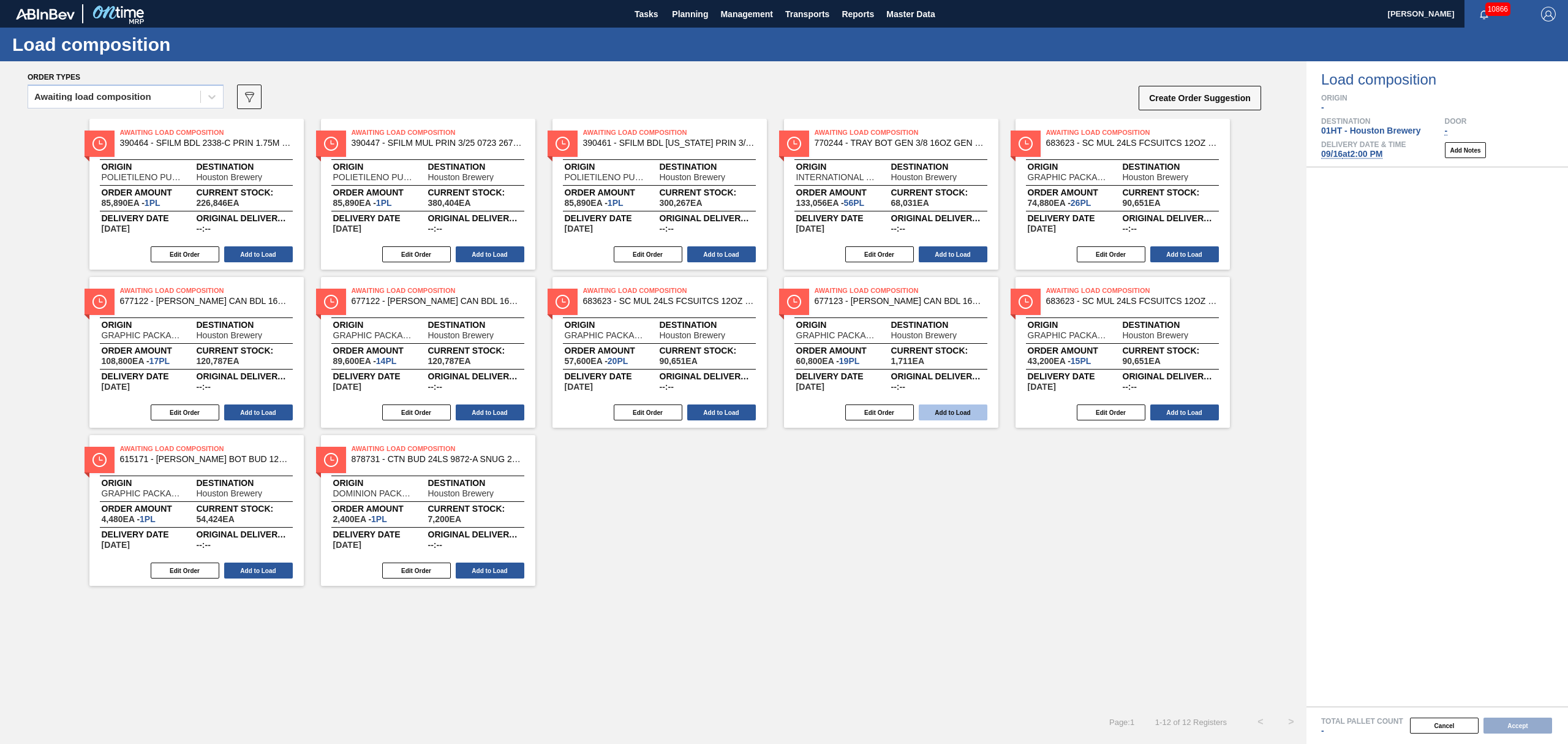
click at [959, 414] on button "Add to Load" at bounding box center [953, 412] width 69 height 16
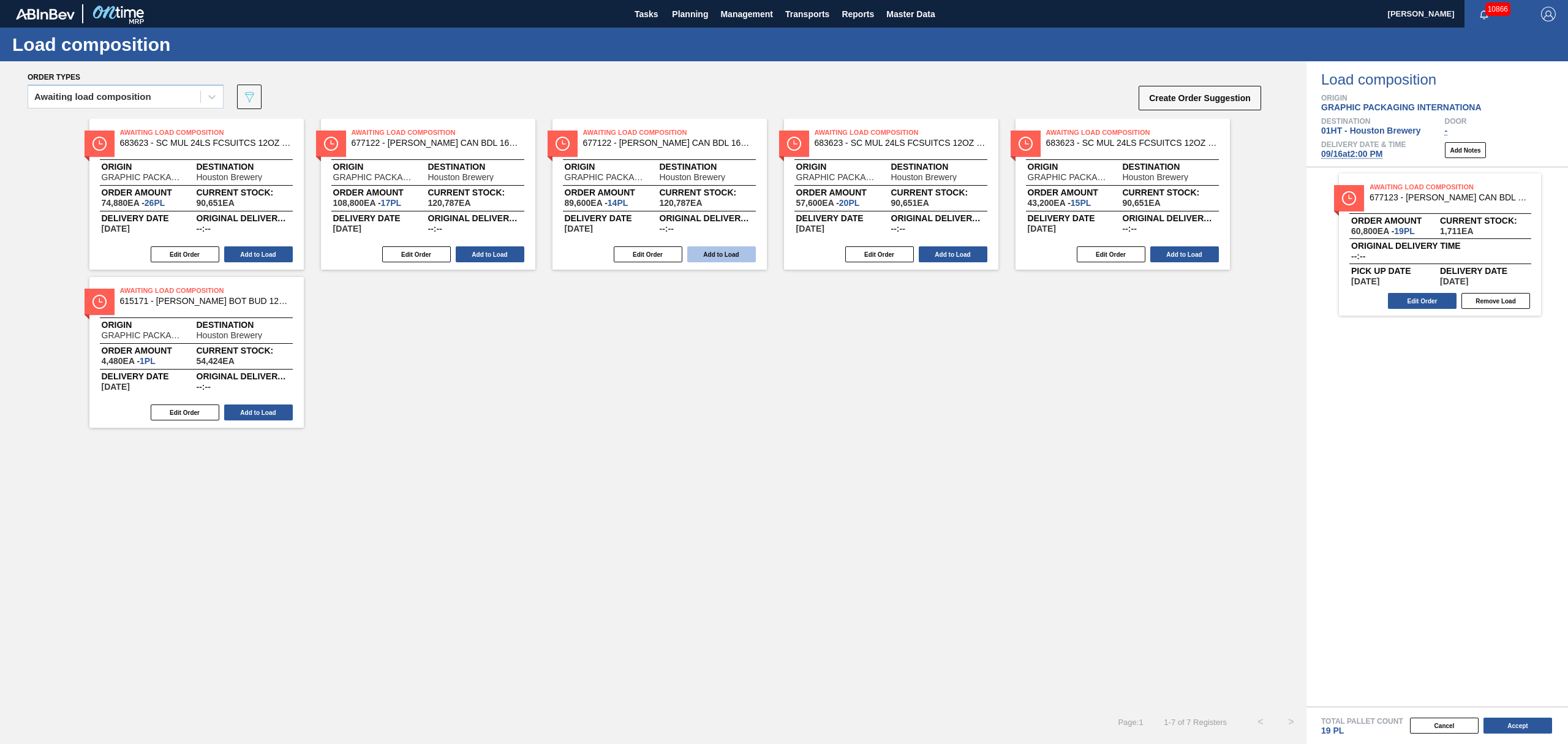
click at [709, 253] on button "Add to Load" at bounding box center [722, 254] width 69 height 16
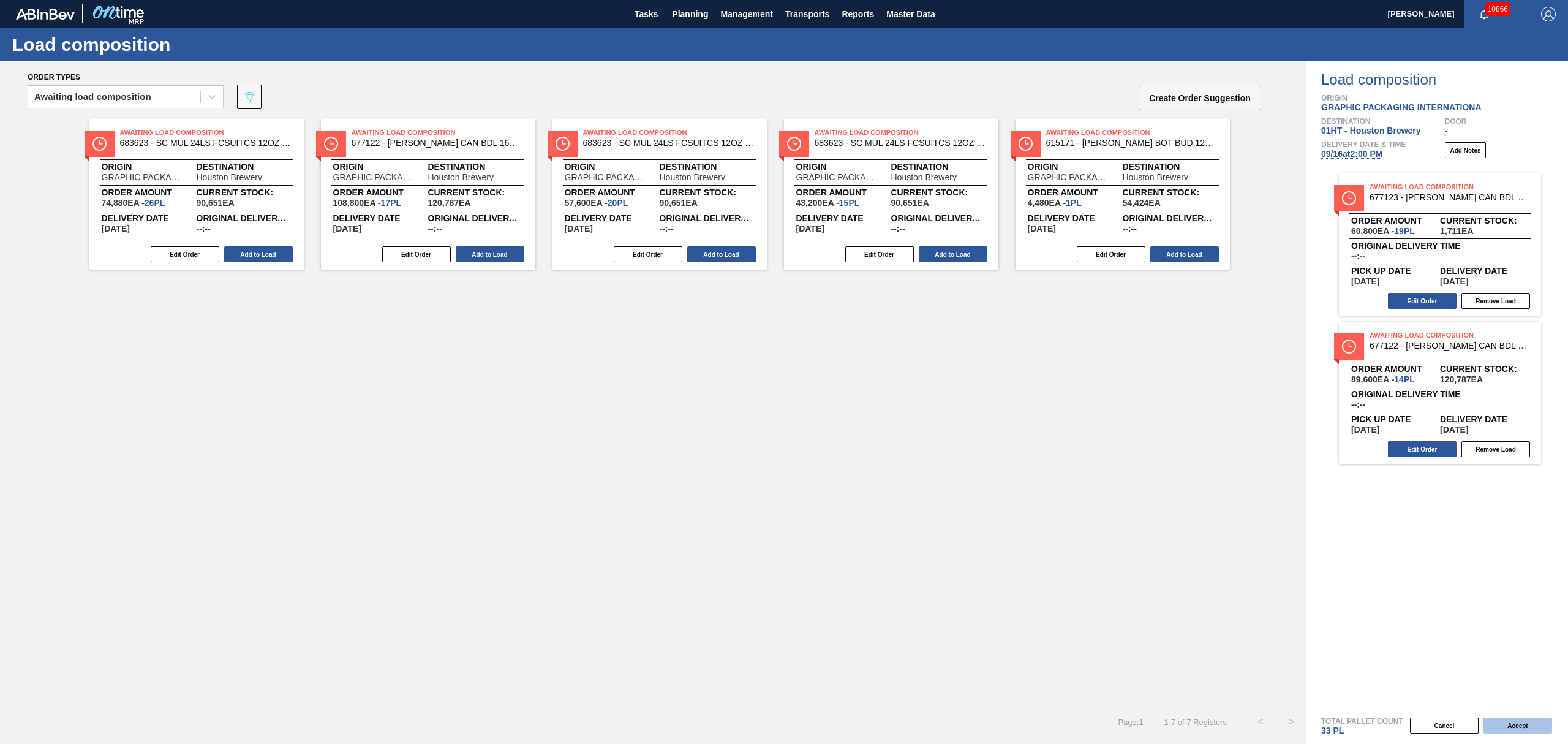
click at [1531, 722] on button "Accept" at bounding box center [1518, 725] width 69 height 16
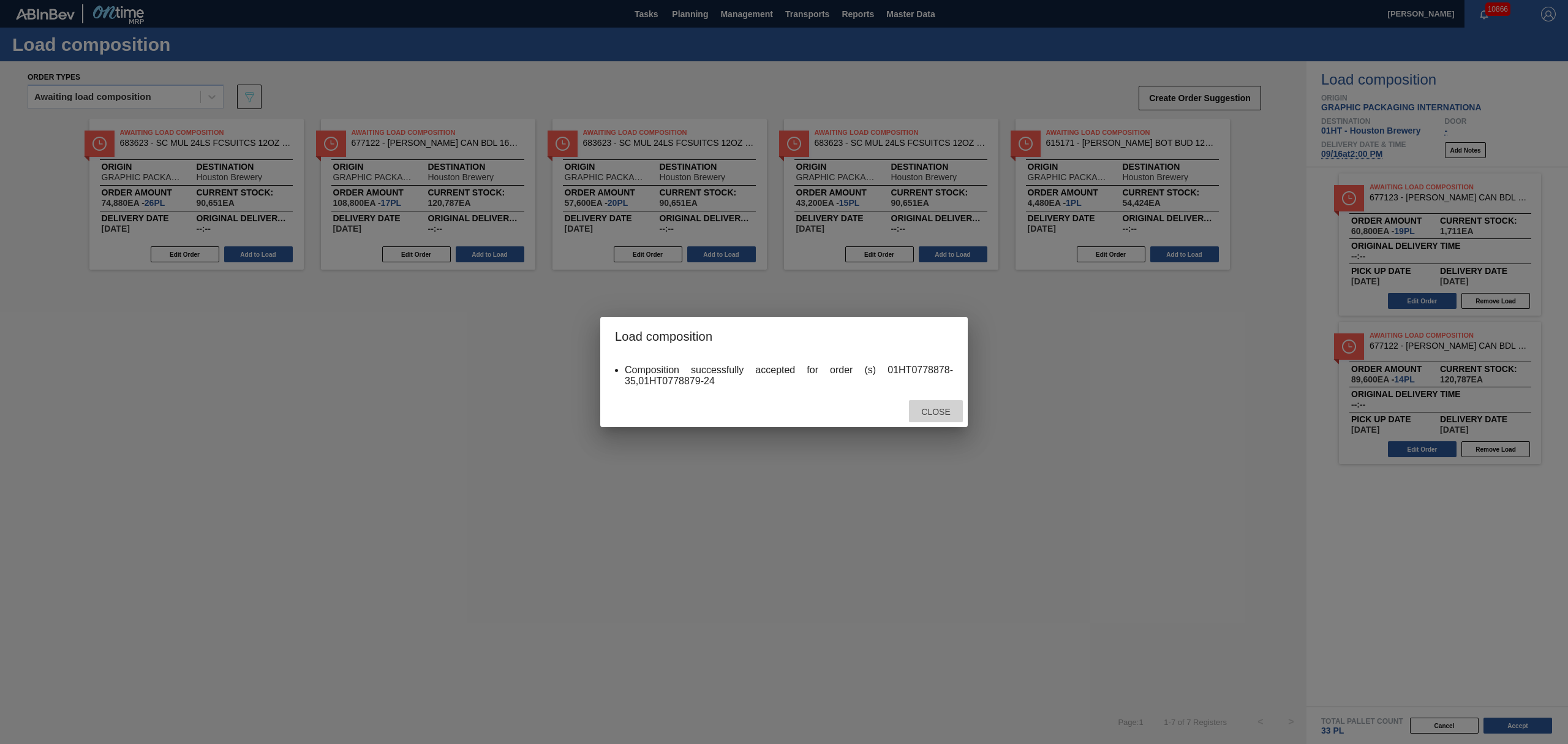
click at [942, 412] on span "Close" at bounding box center [935, 411] width 48 height 9
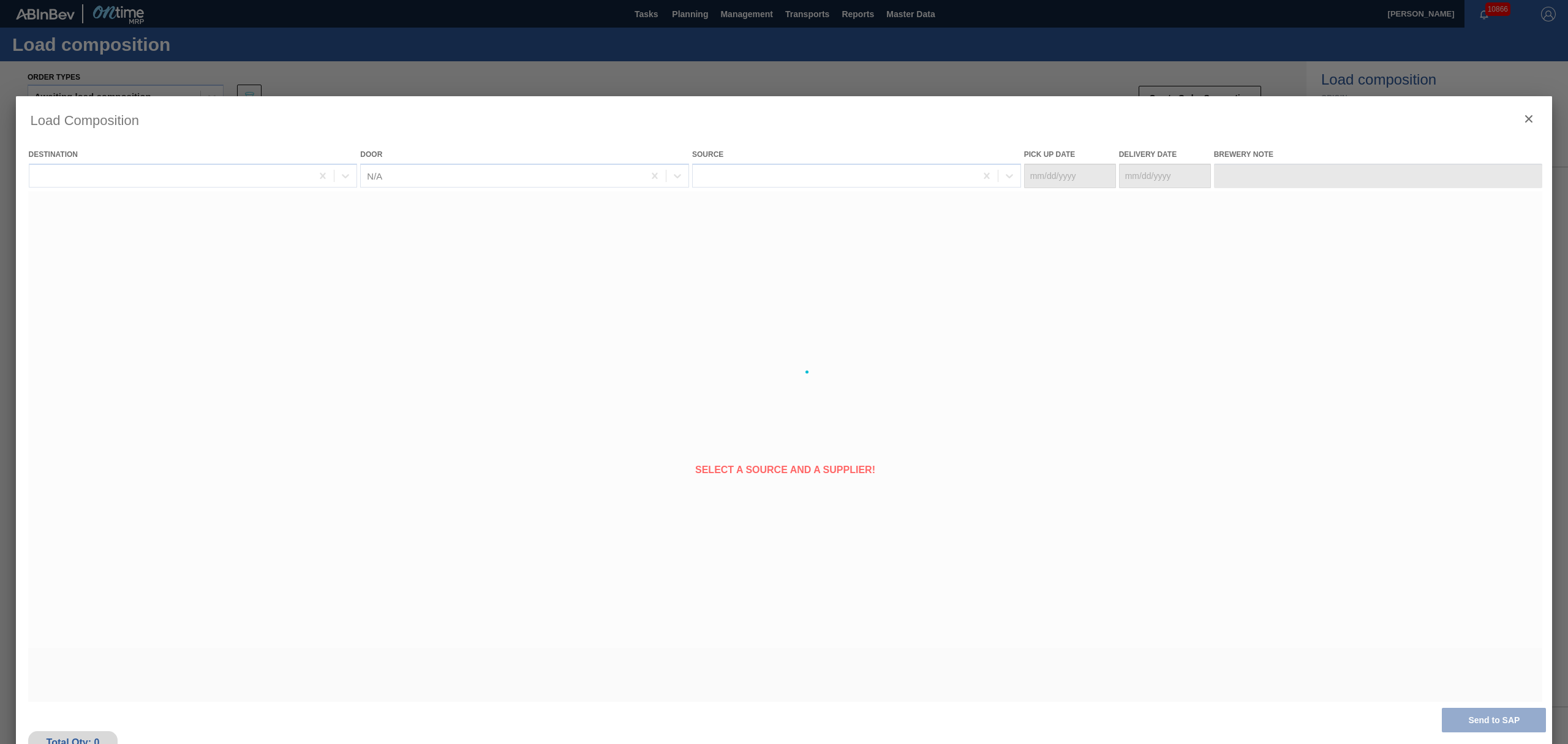
type Date "[DATE]"
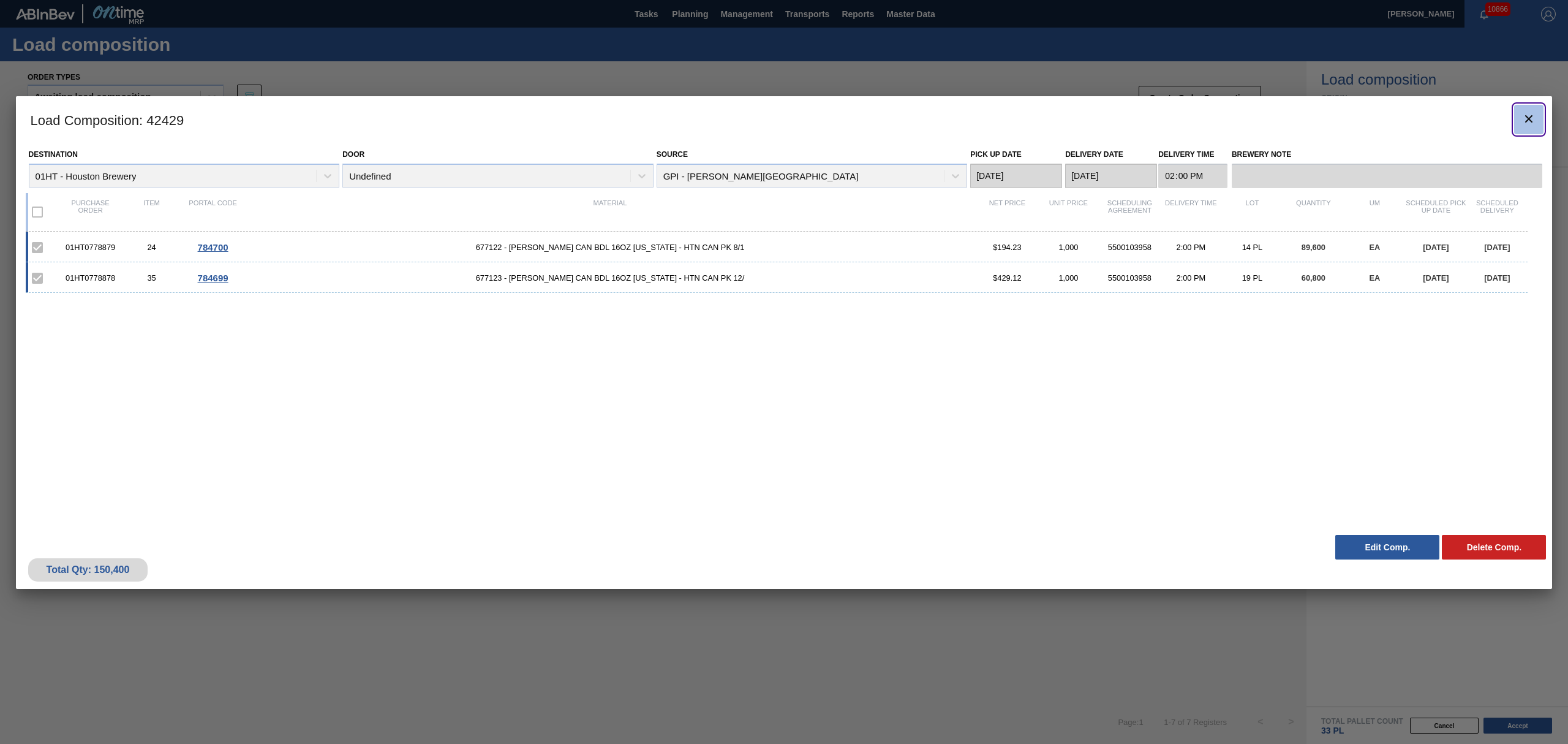
click at [1525, 113] on icon "botão de ícone" at bounding box center [1528, 118] width 15 height 15
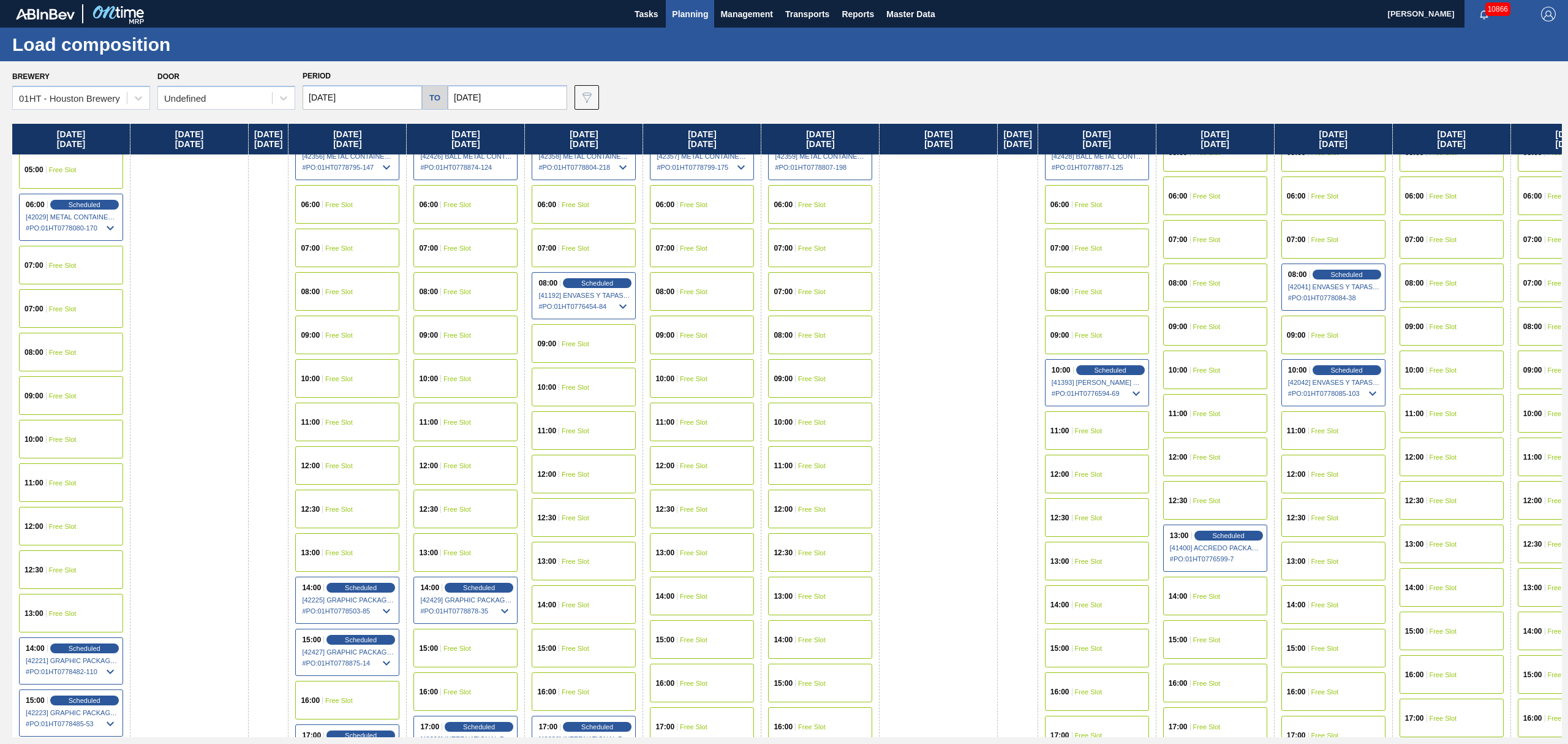
scroll to position [245, 0]
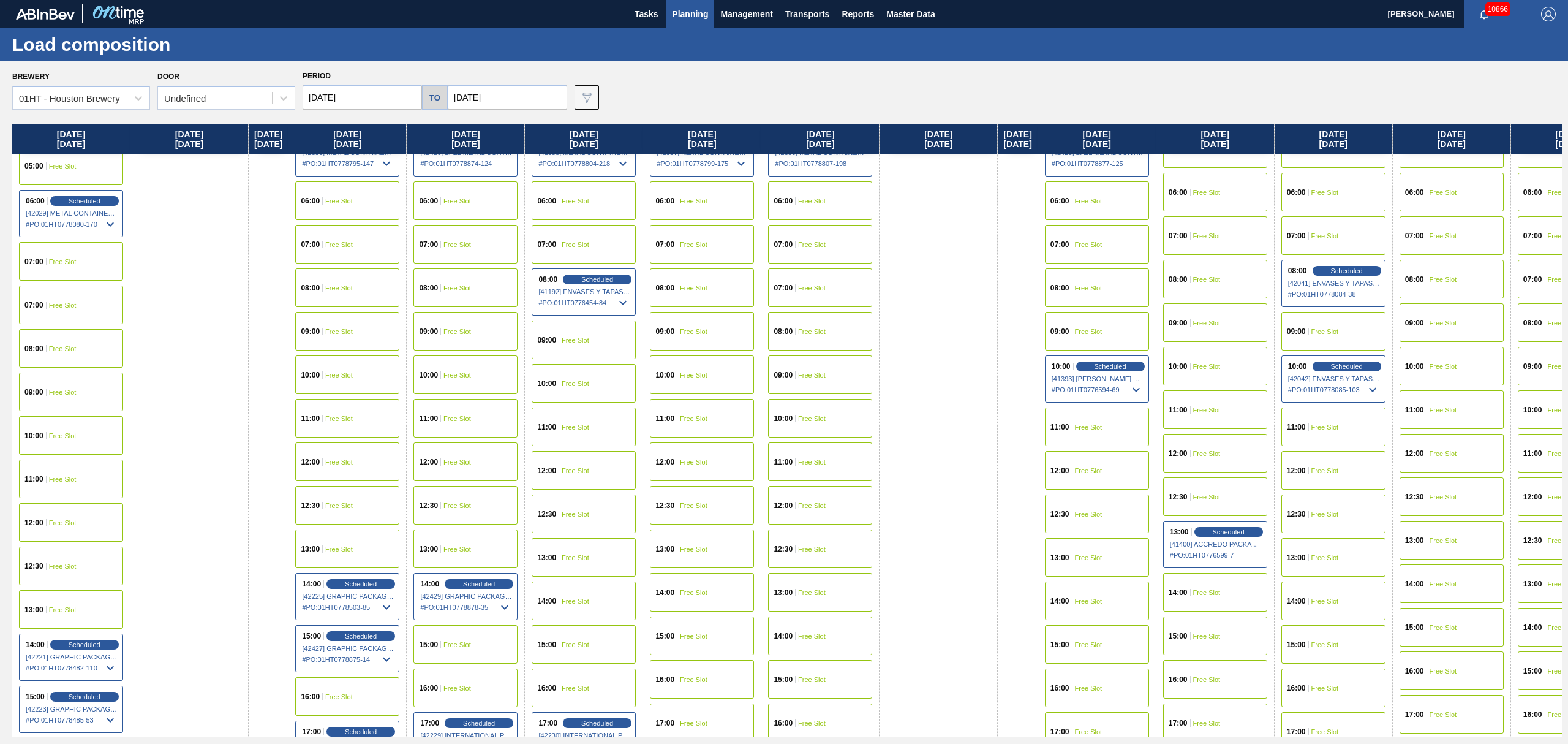
click at [469, 638] on div "15:00 Free Slot" at bounding box center [465, 644] width 104 height 39
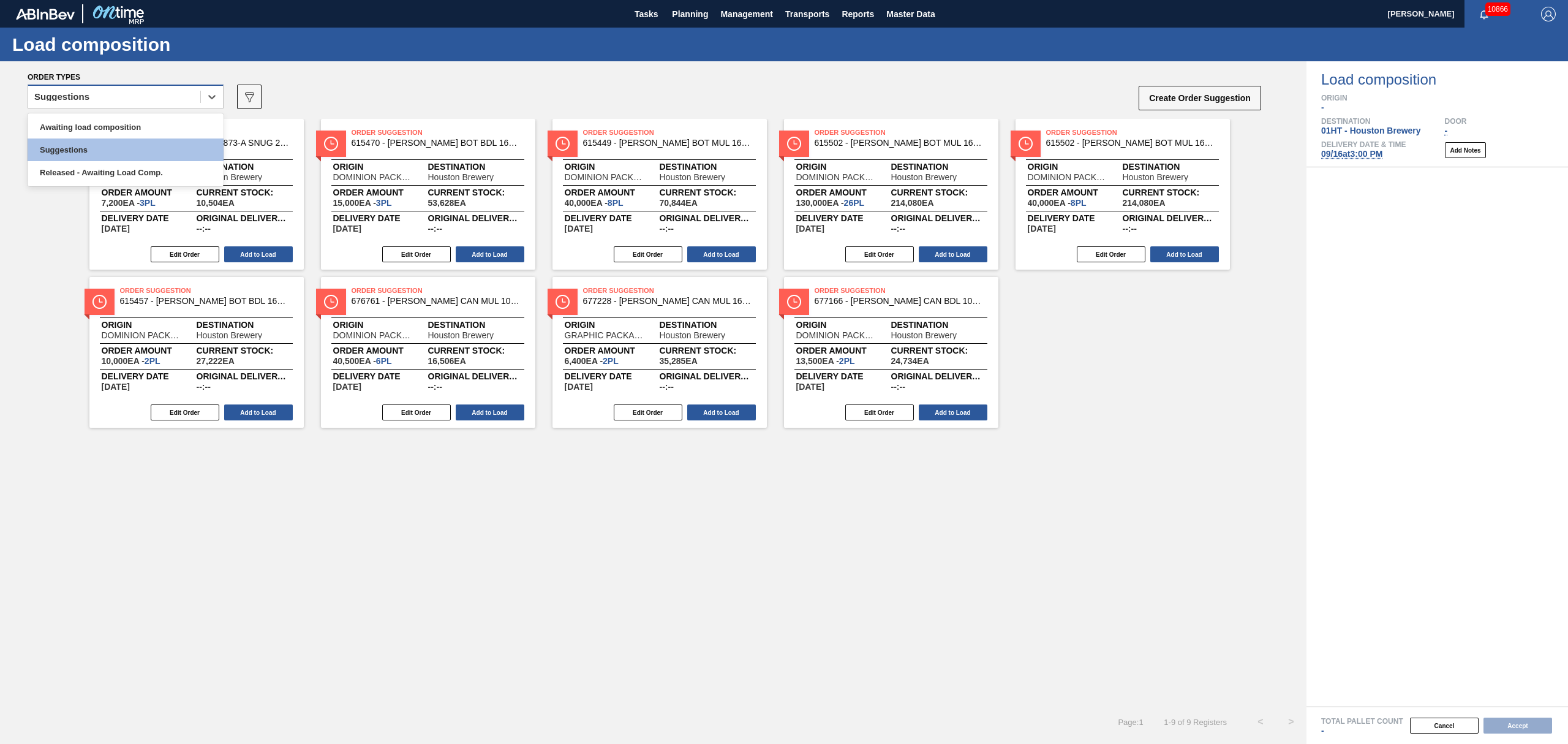
click at [184, 98] on div "Suggestions" at bounding box center [115, 97] width 172 height 18
click at [175, 126] on div "Awaiting load composition" at bounding box center [125, 127] width 196 height 22
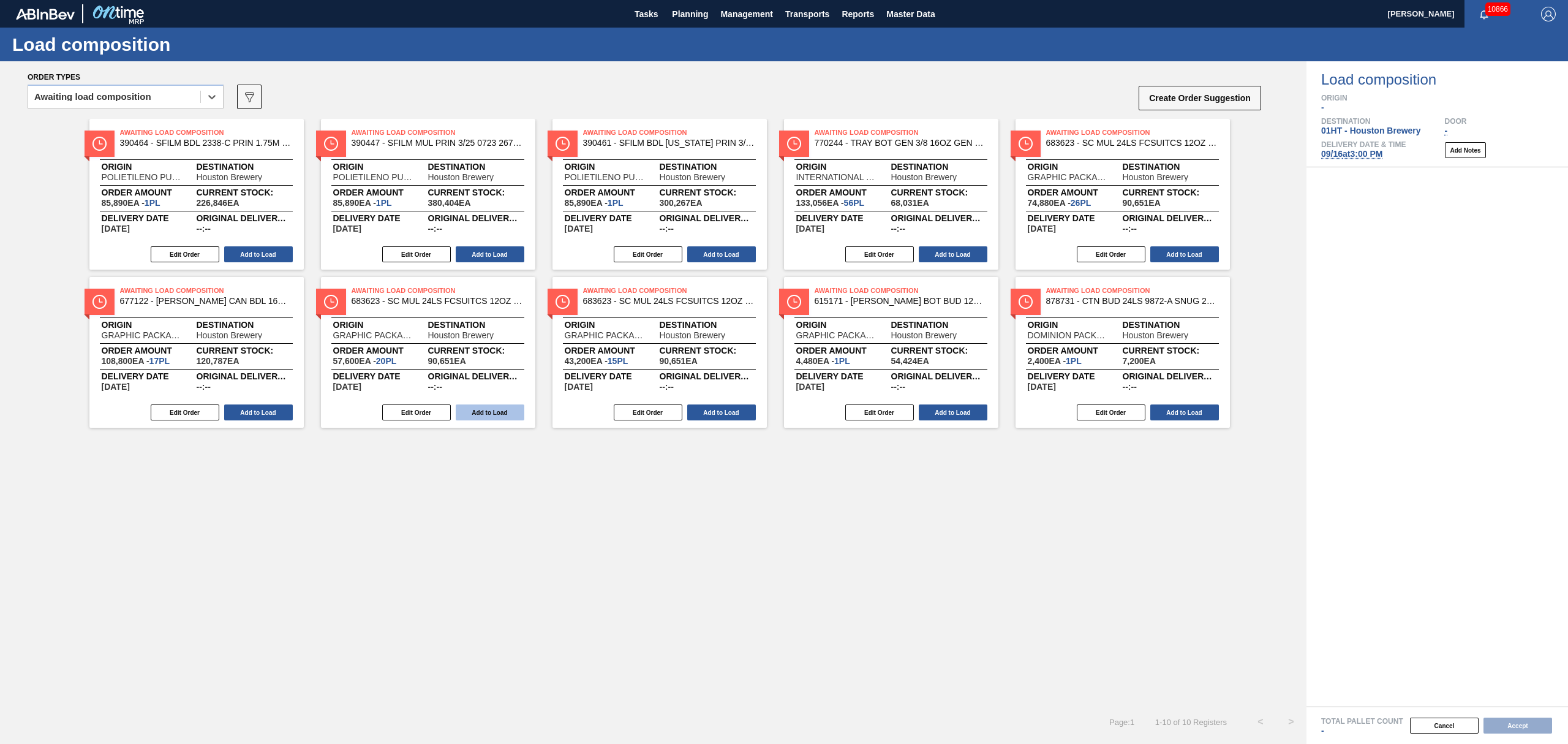
click at [500, 410] on button "Add to Load" at bounding box center [490, 412] width 69 height 16
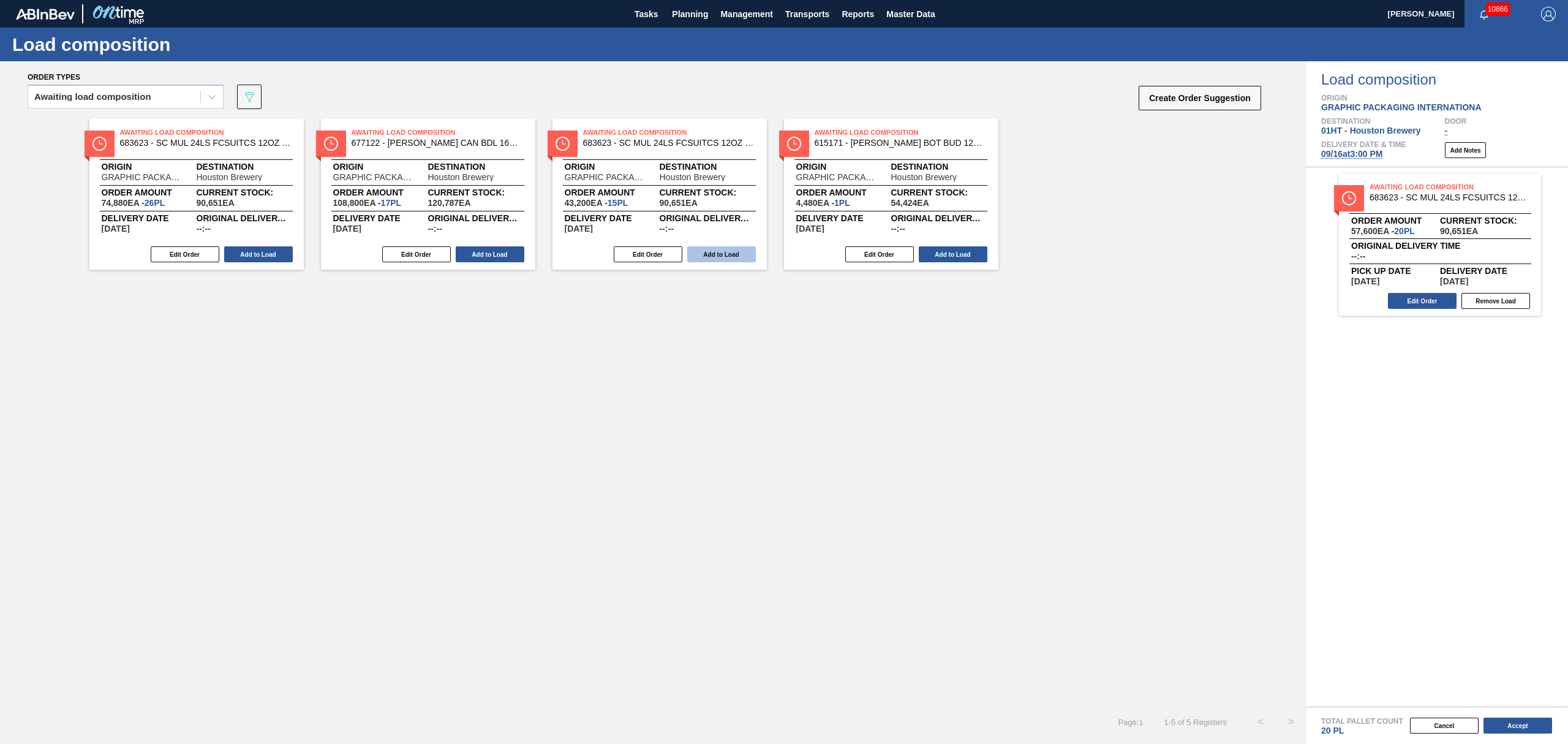
click at [708, 251] on button "Add to Load" at bounding box center [722, 254] width 69 height 16
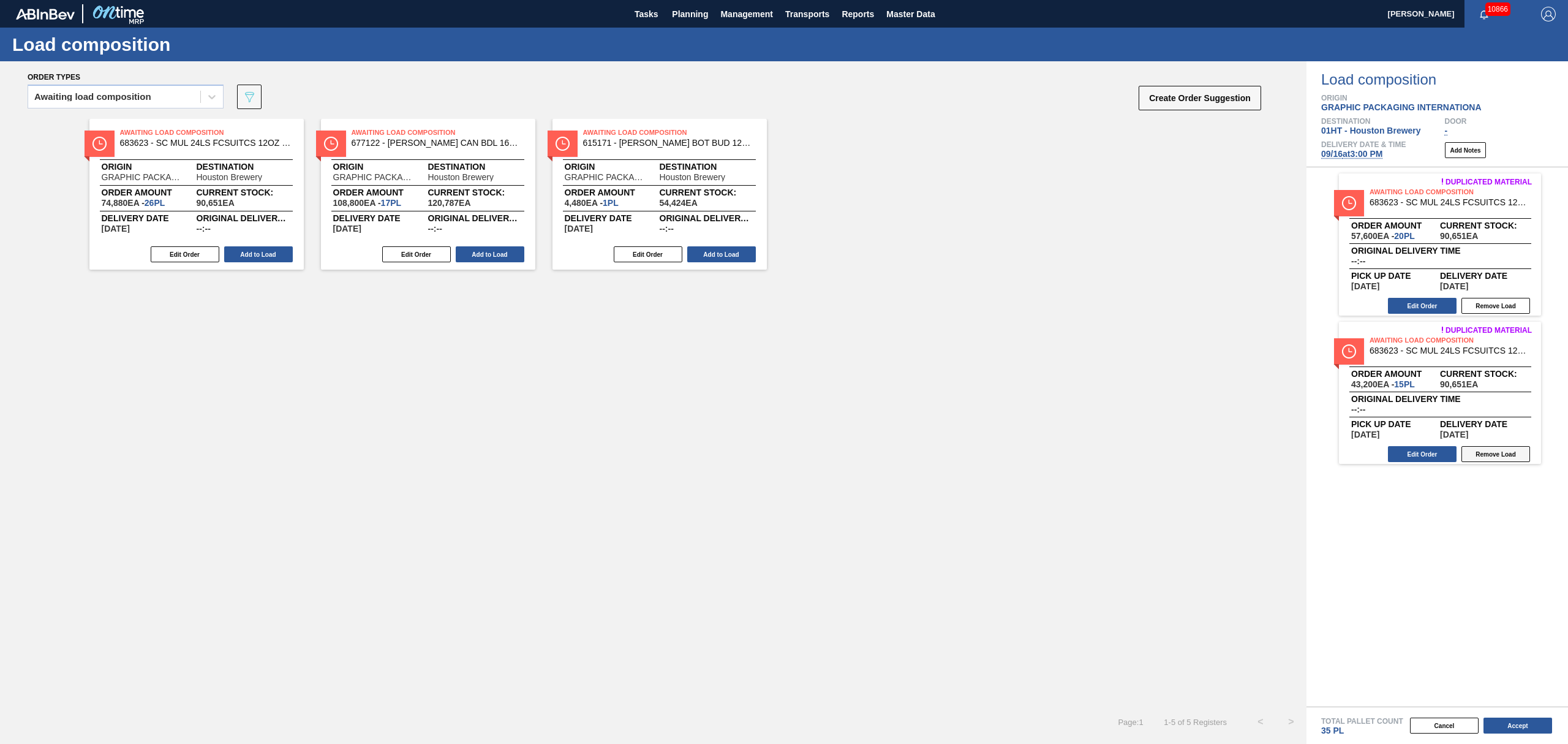
click at [1502, 453] on button "Remove Load" at bounding box center [1496, 453] width 69 height 16
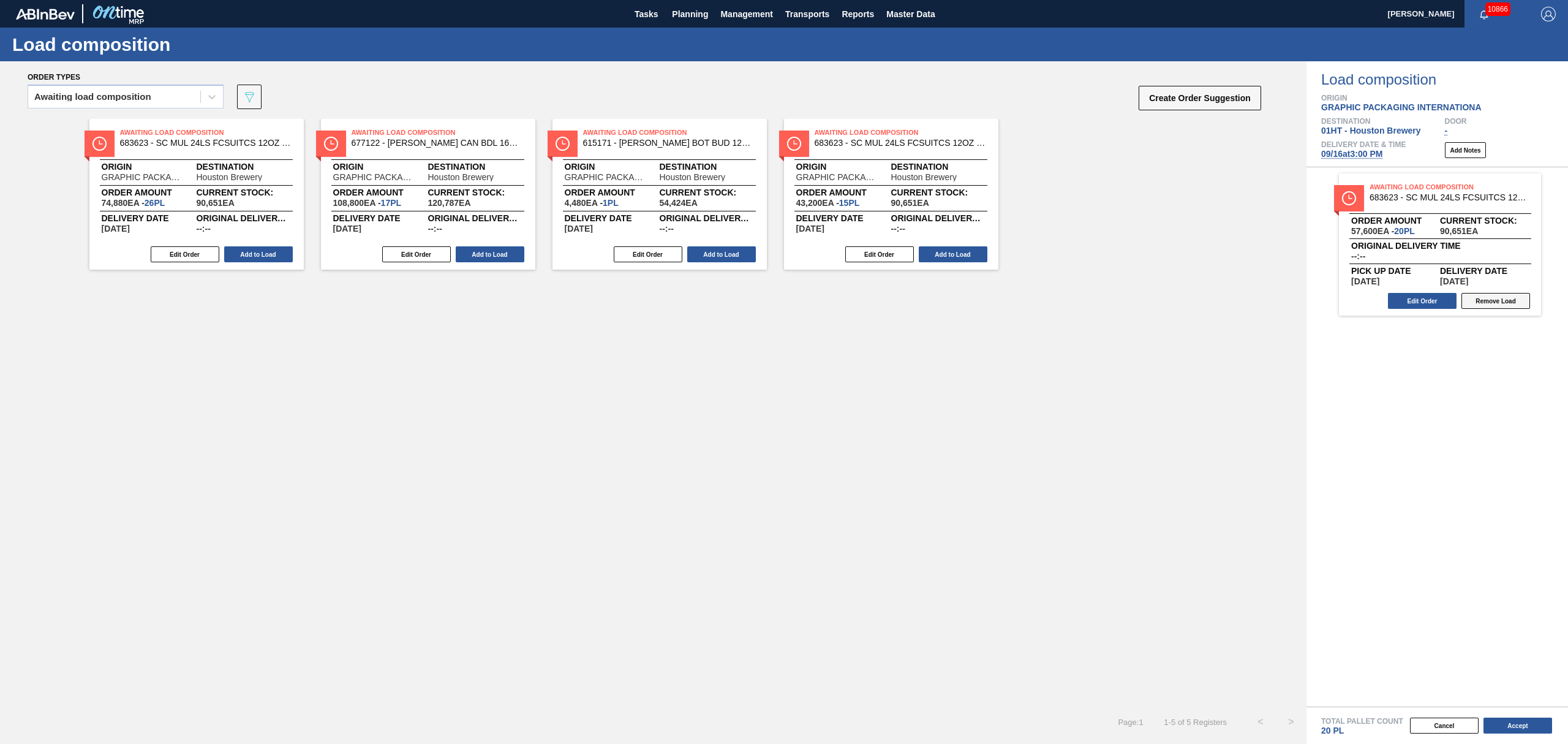
click at [1507, 303] on button "Remove Load" at bounding box center [1496, 301] width 69 height 16
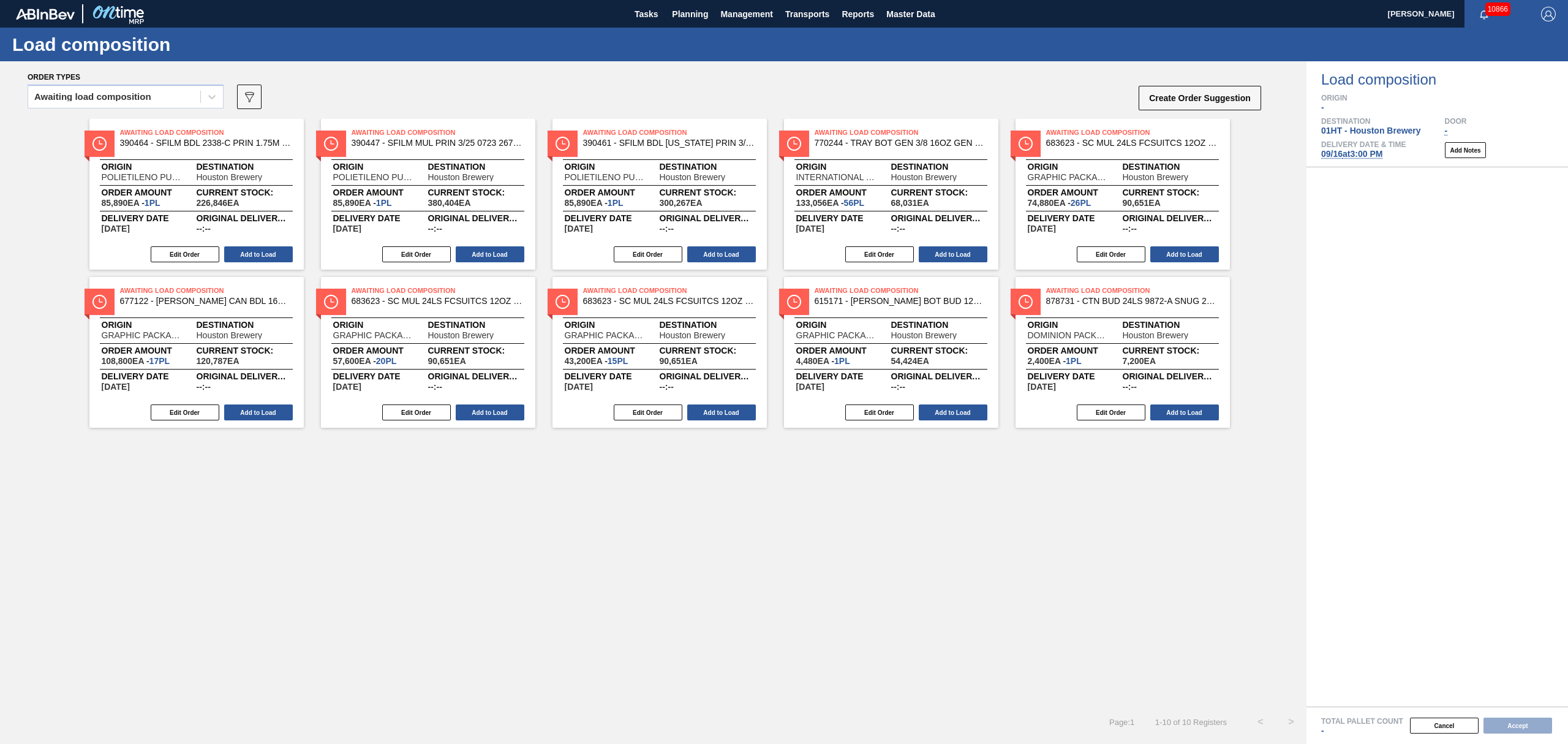
click at [1192, 245] on div "Edit Order Add to Load" at bounding box center [1117, 253] width 204 height 18
click at [1173, 258] on button "Add to Load" at bounding box center [1184, 254] width 69 height 16
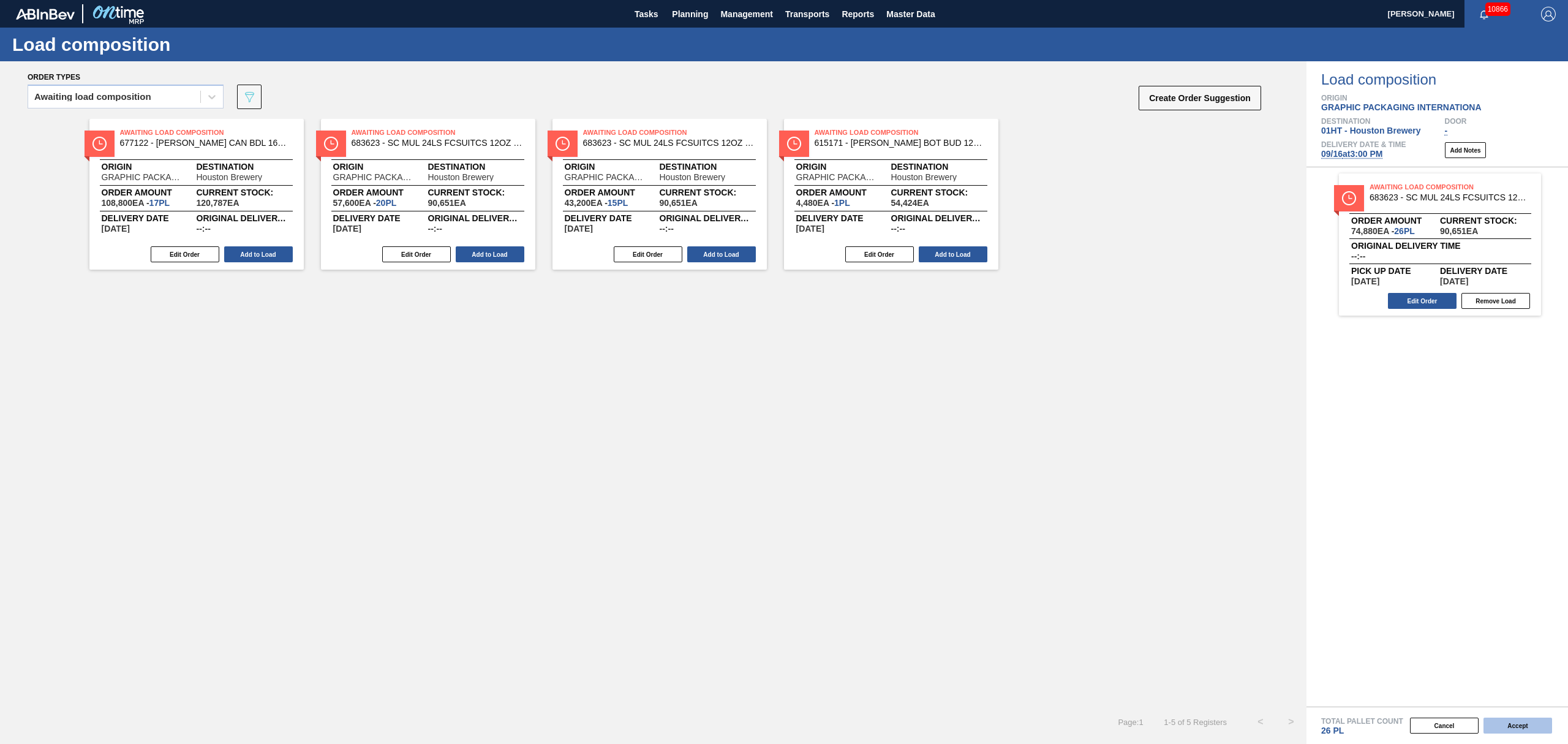
click at [1516, 724] on button "Accept" at bounding box center [1518, 725] width 69 height 16
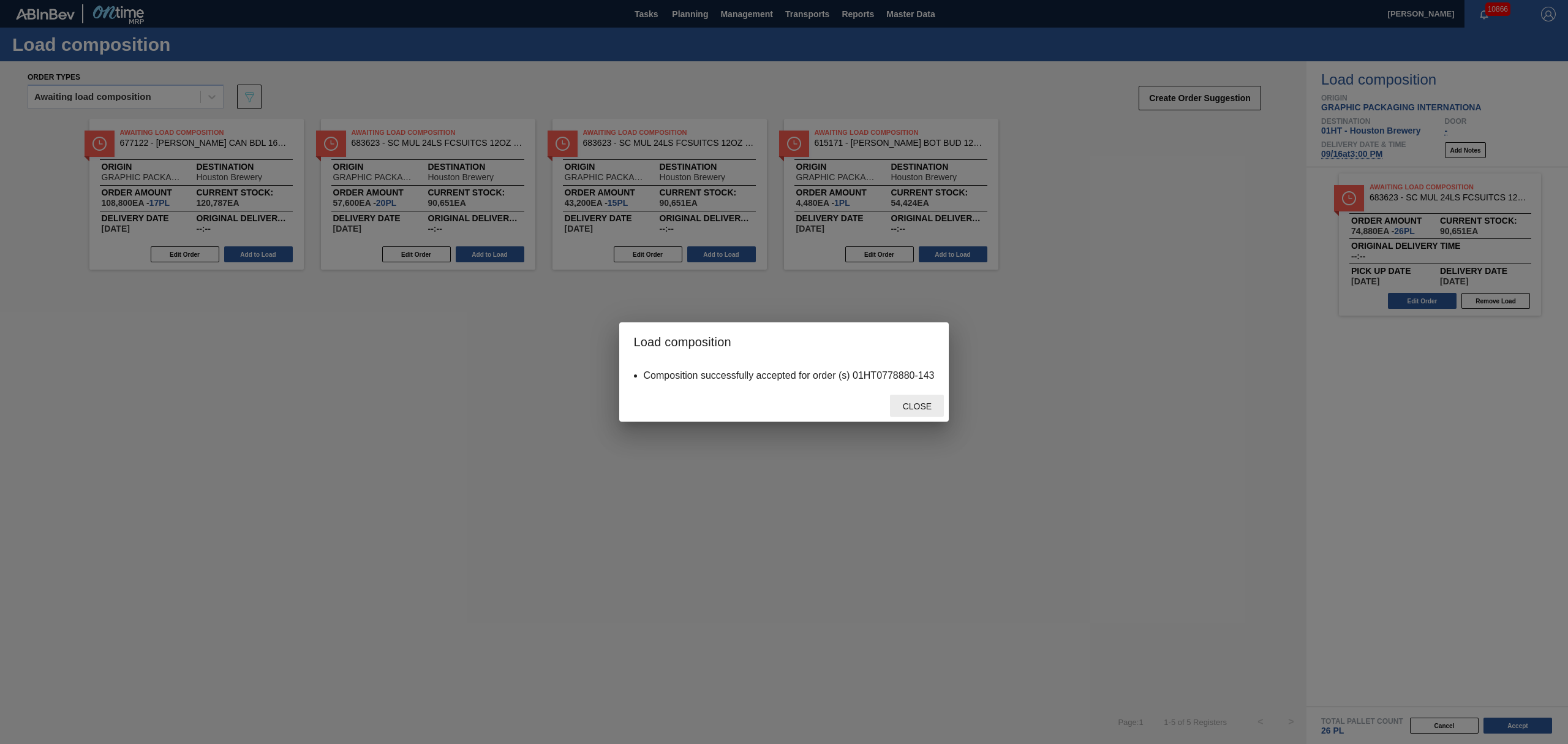
click at [915, 408] on span "Close" at bounding box center [917, 405] width 48 height 9
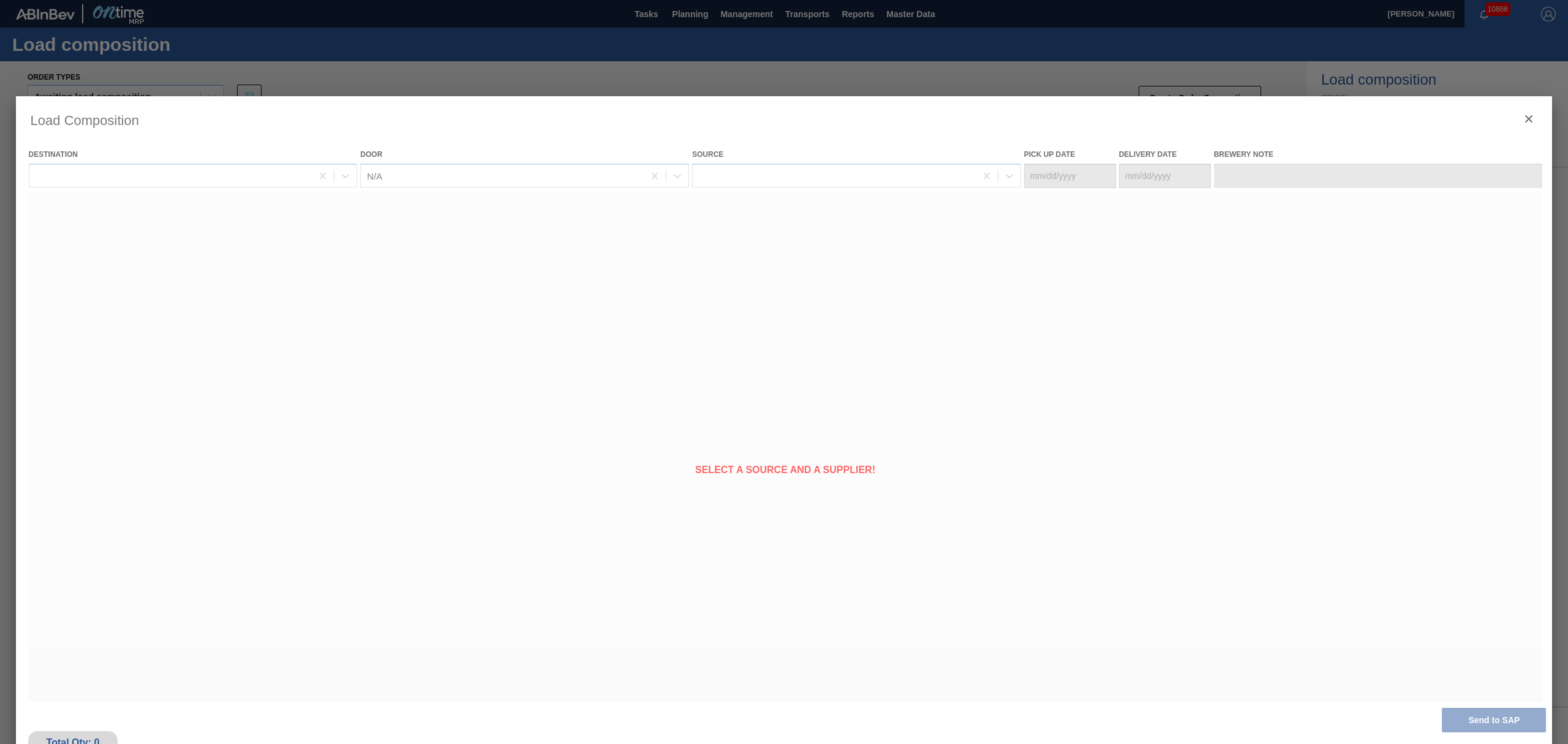
type Date "[DATE]"
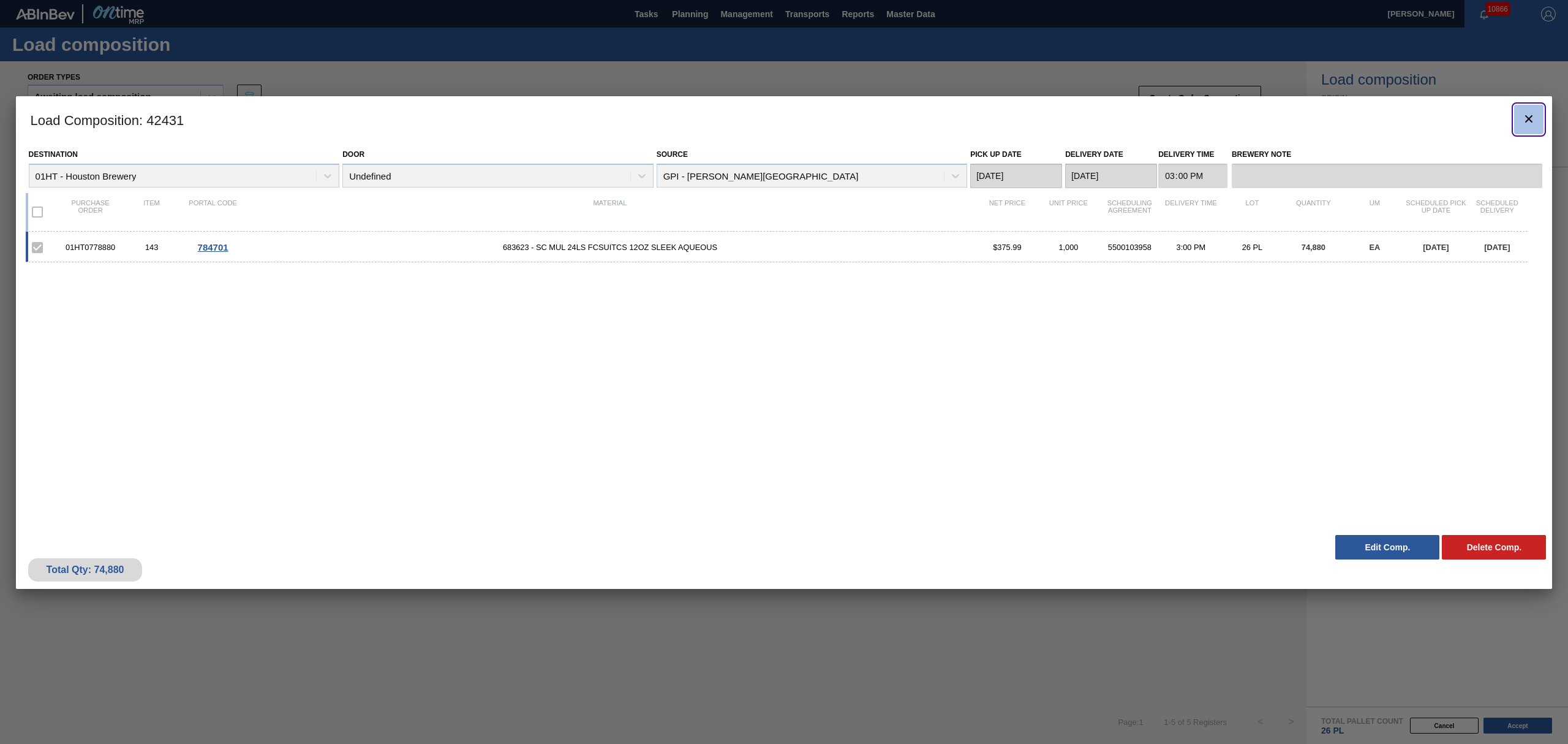
click at [1529, 116] on icon "botão de ícone" at bounding box center [1528, 118] width 15 height 15
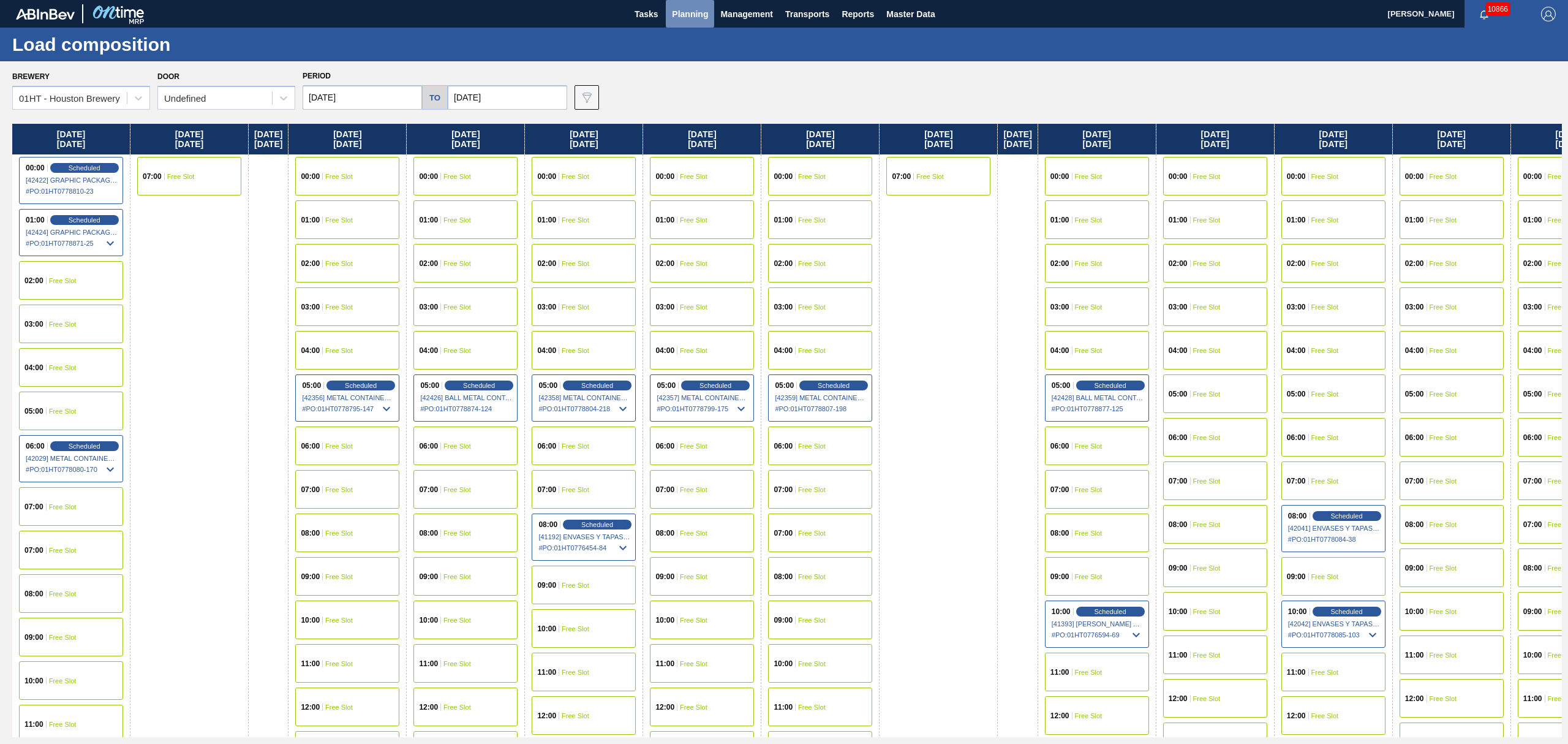
click at [697, 14] on span "Planning" at bounding box center [690, 14] width 36 height 15
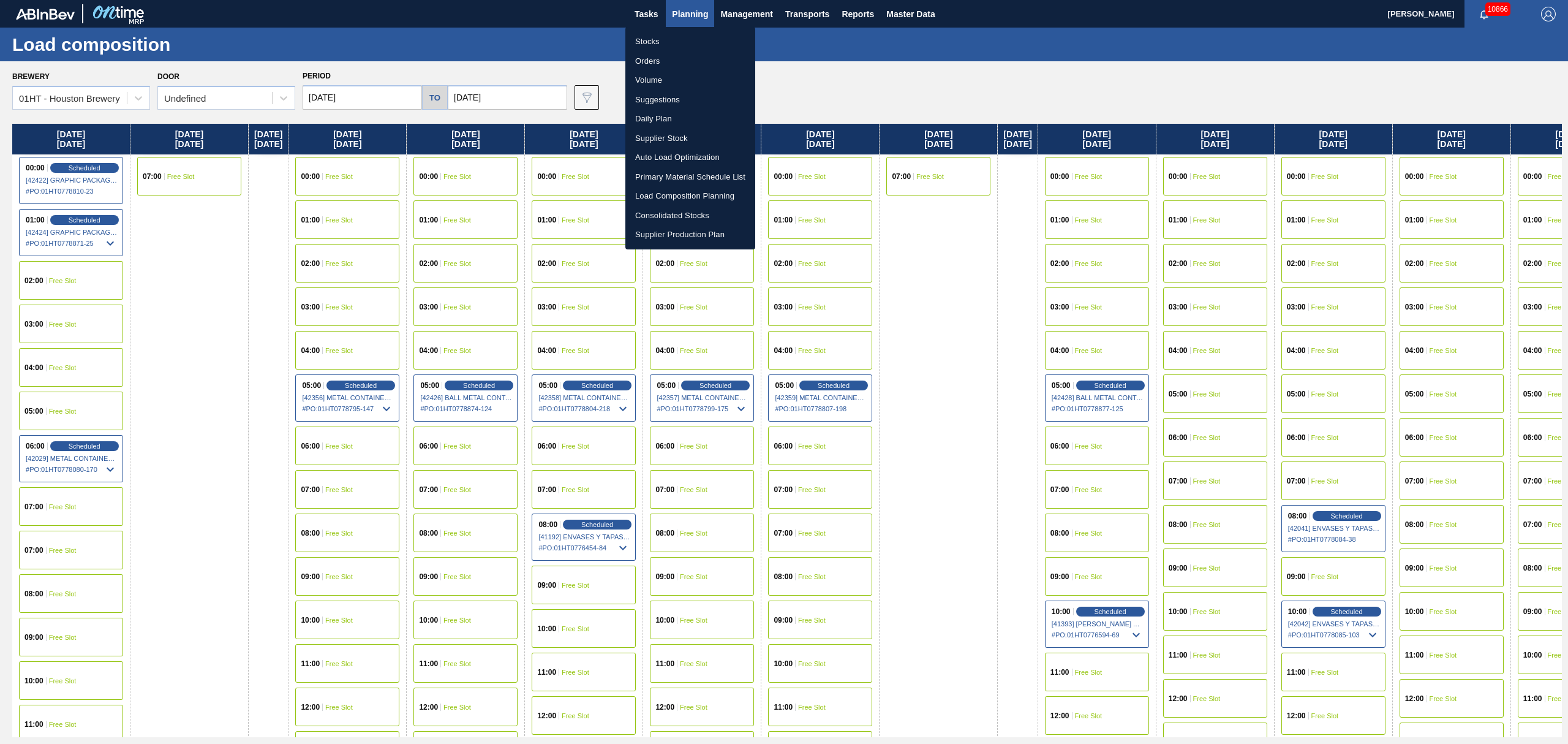
click at [642, 94] on li "Suggestions" at bounding box center [690, 99] width 130 height 20
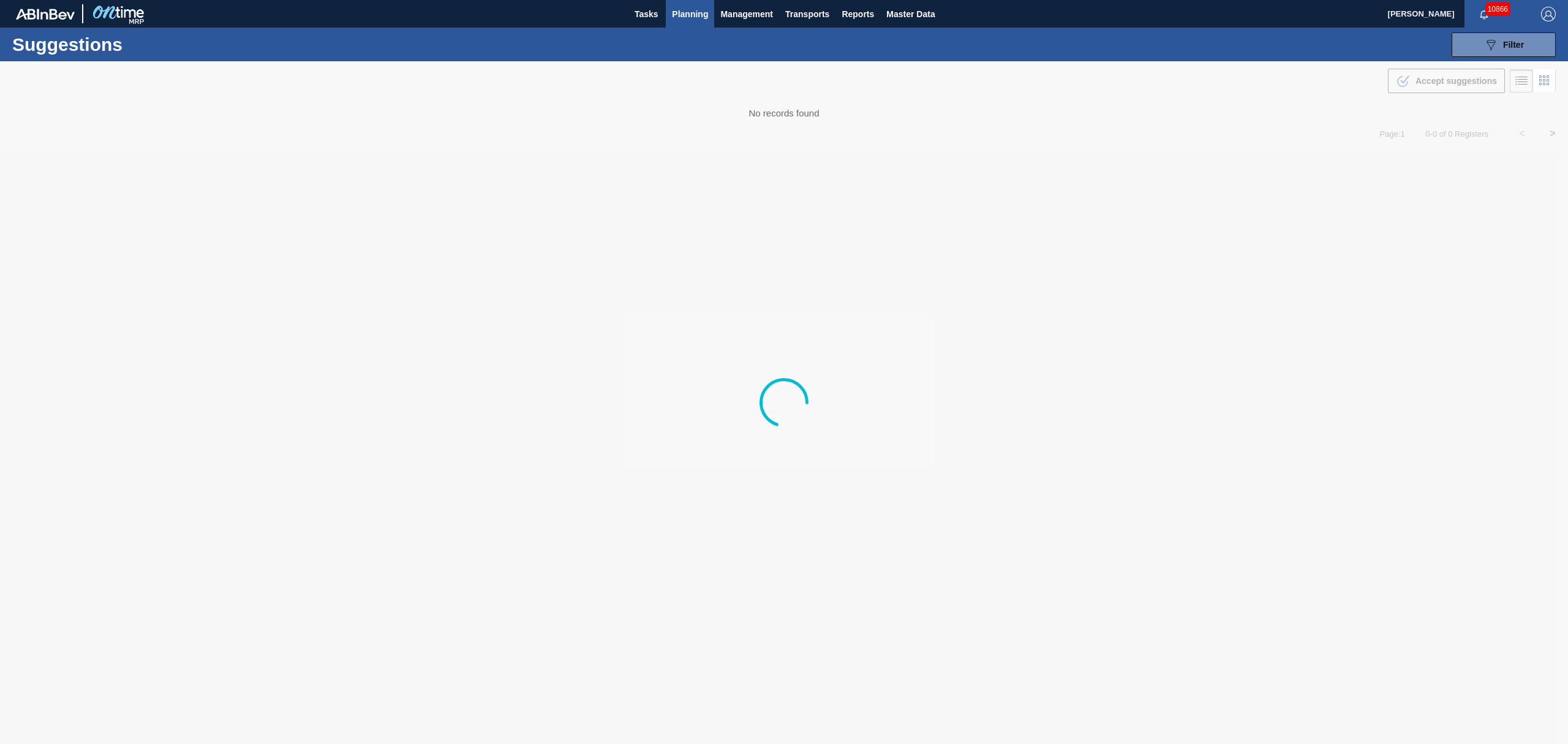
type from "[DATE]"
type to "[DATE]"
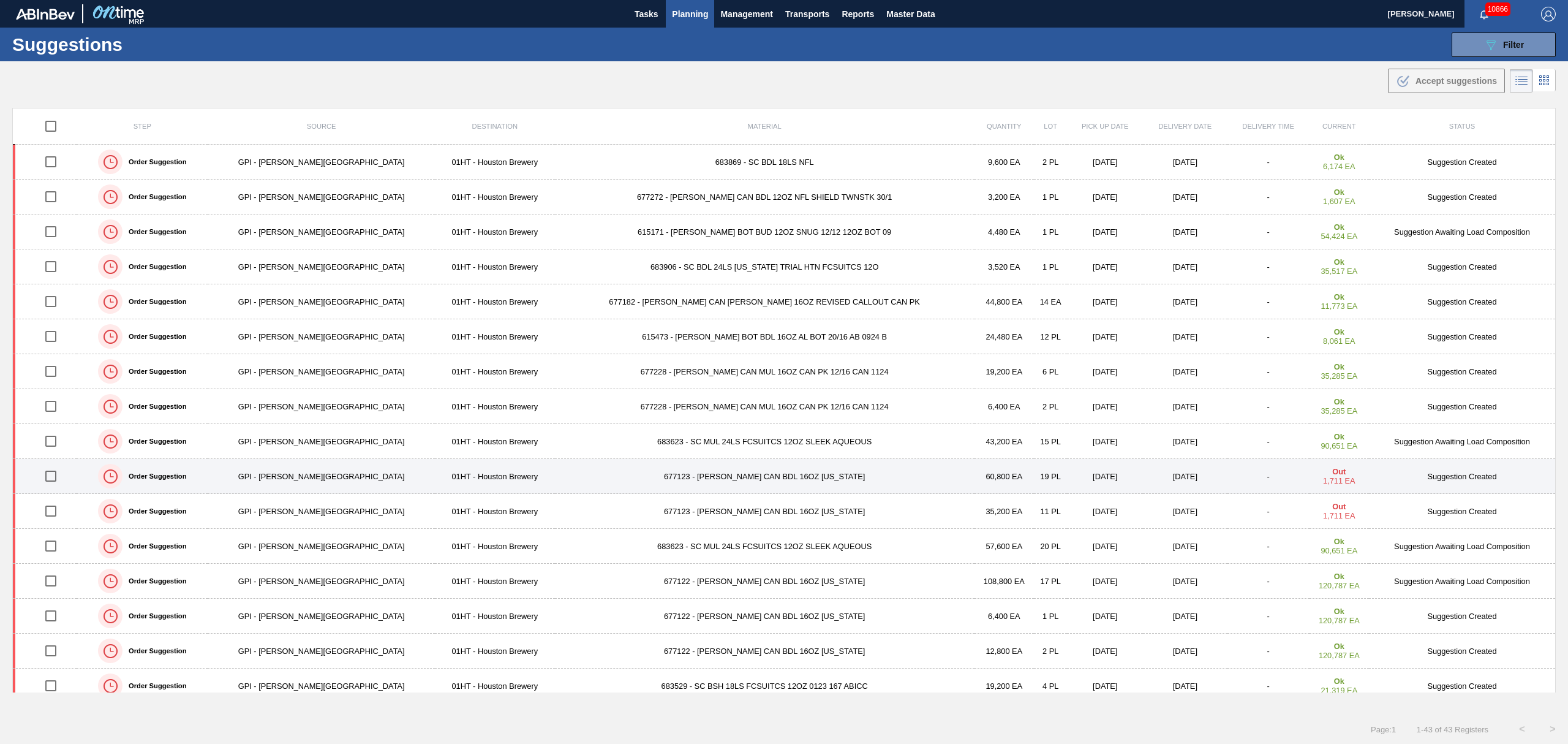
drag, startPoint x: 54, startPoint y: 484, endPoint x: 60, endPoint y: 483, distance: 6.1
click at [54, 484] on input "checkbox" at bounding box center [51, 476] width 26 height 26
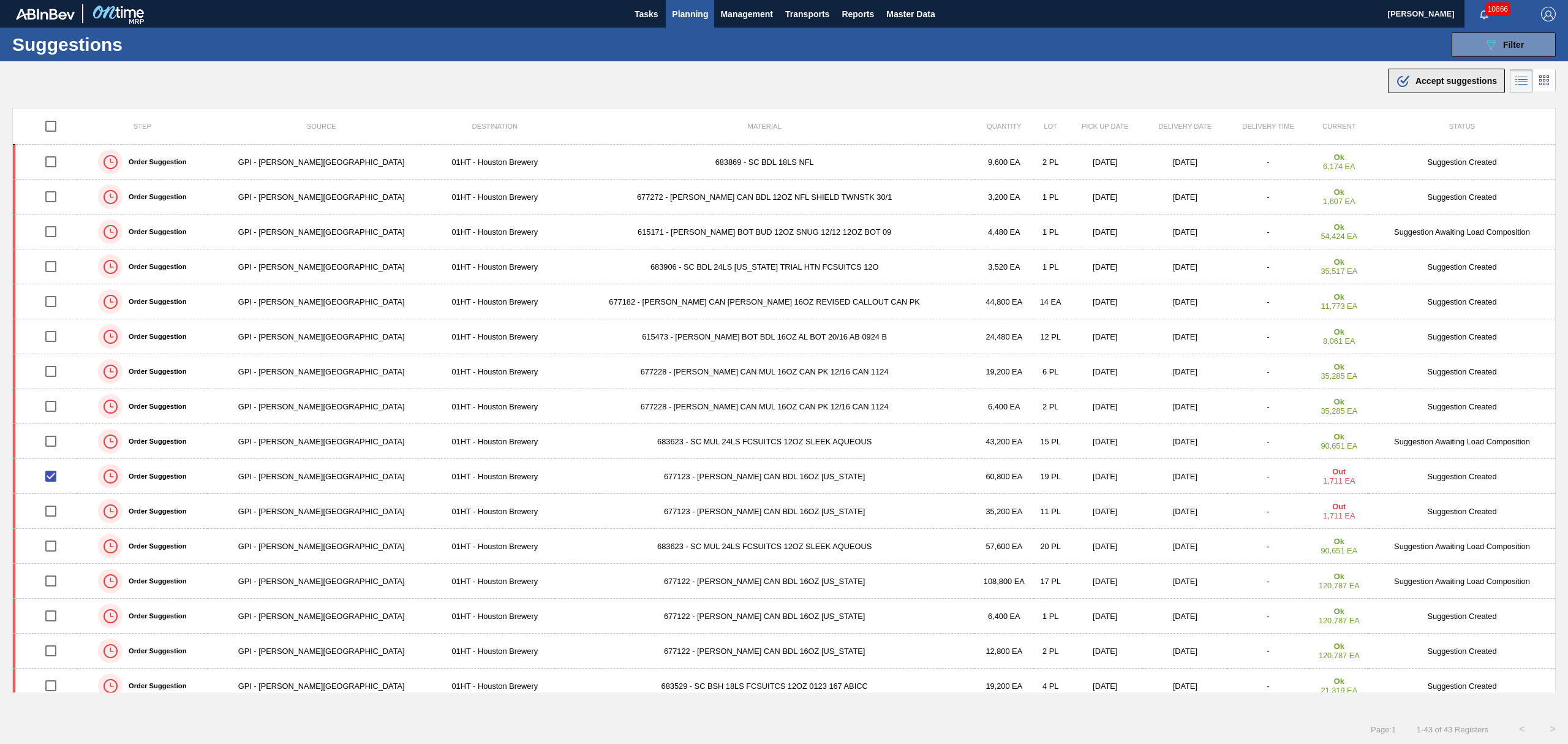
click at [1434, 81] on span "Accept suggestions" at bounding box center [1456, 80] width 82 height 9
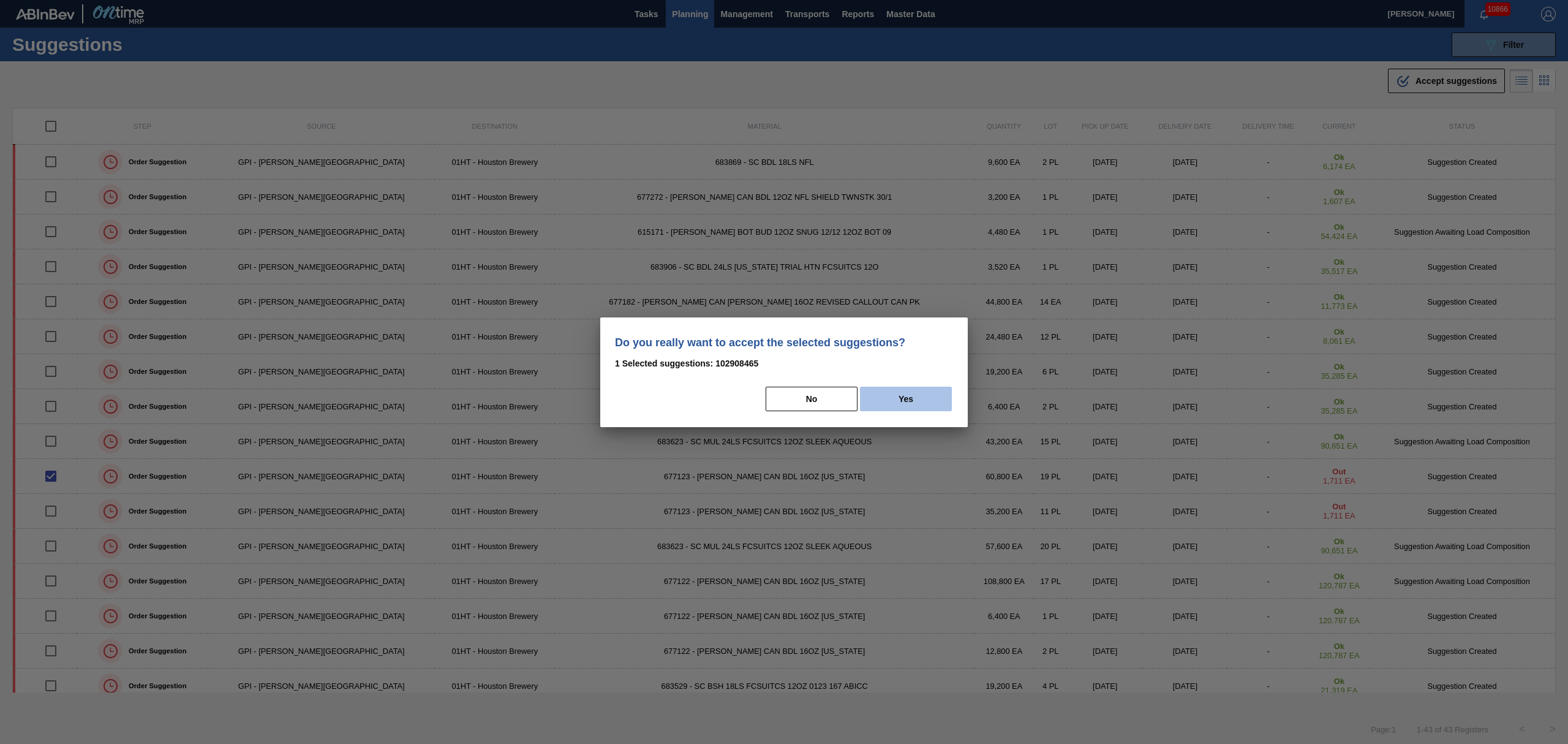
click at [920, 392] on button "Yes" at bounding box center [906, 398] width 92 height 24
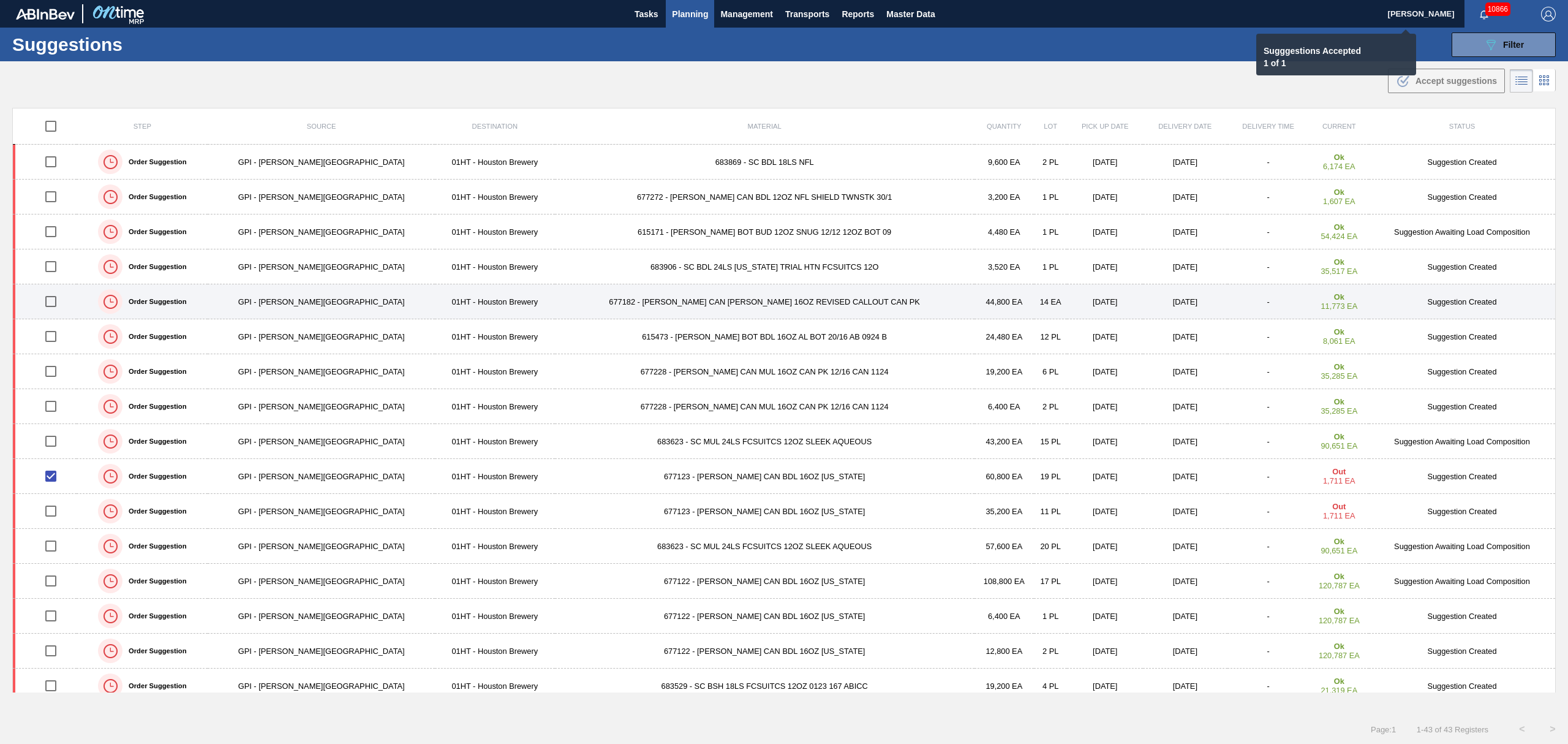
checkbox input "false"
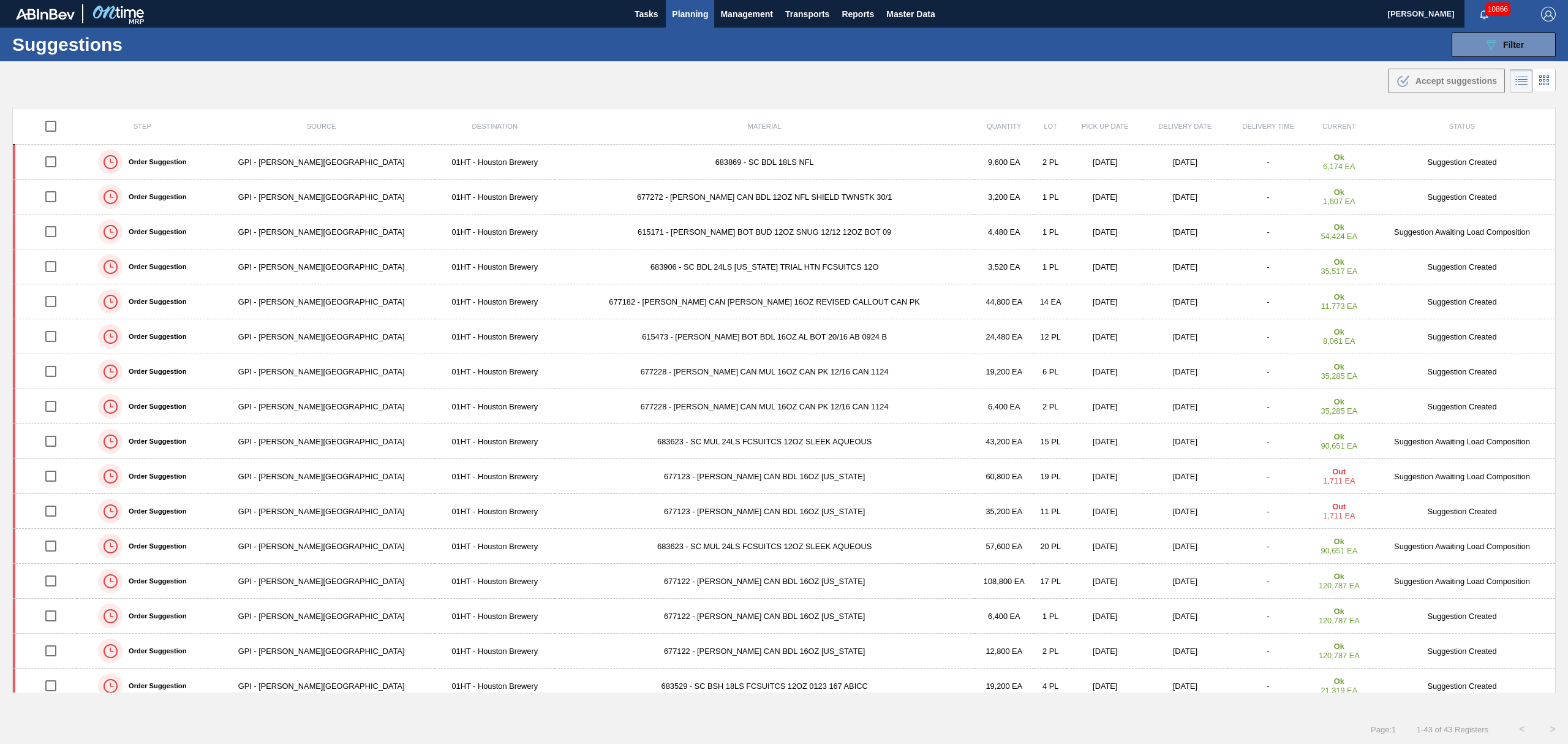
click at [701, 17] on span "Planning" at bounding box center [690, 14] width 36 height 15
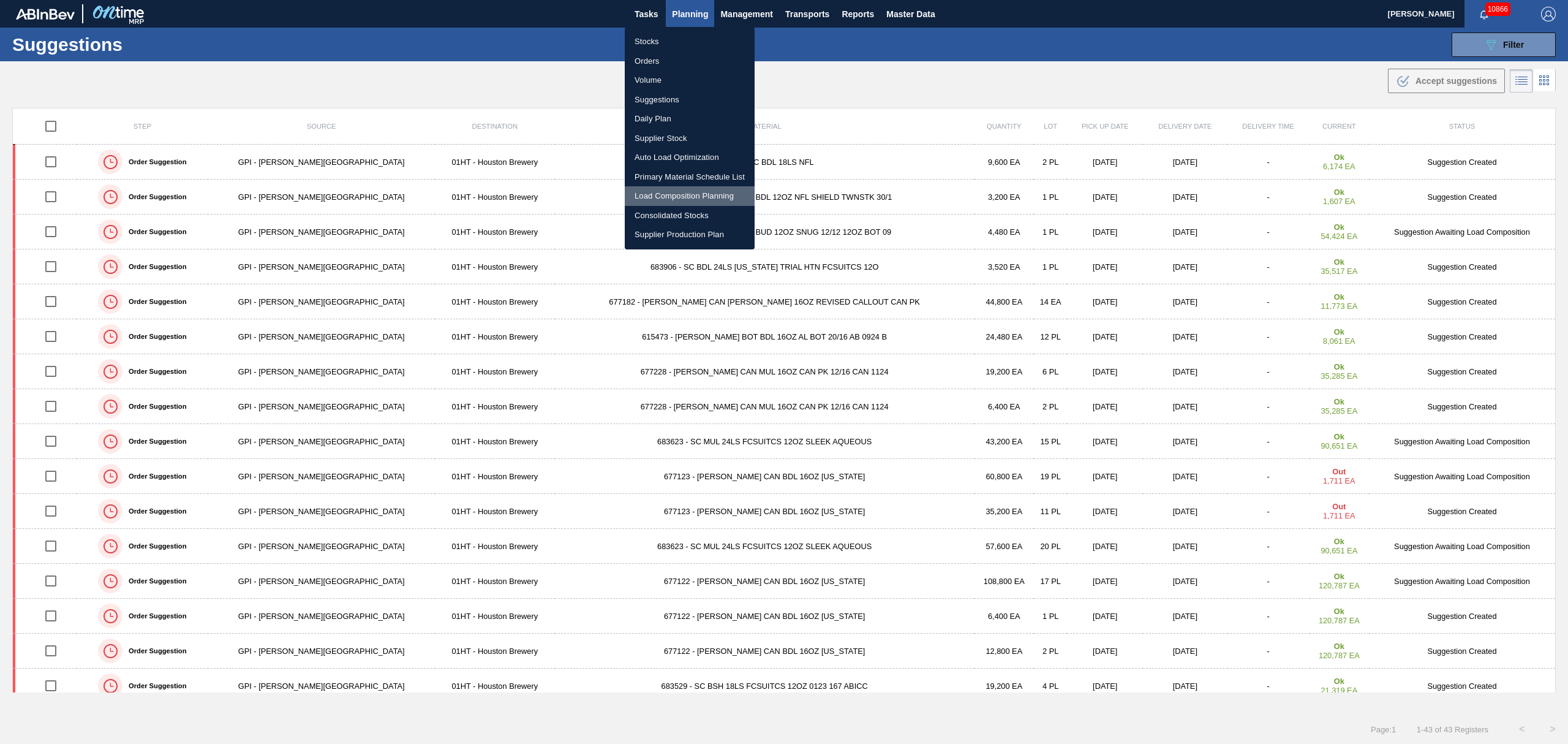
click at [682, 191] on li "Load Composition Planning" at bounding box center [690, 196] width 130 height 20
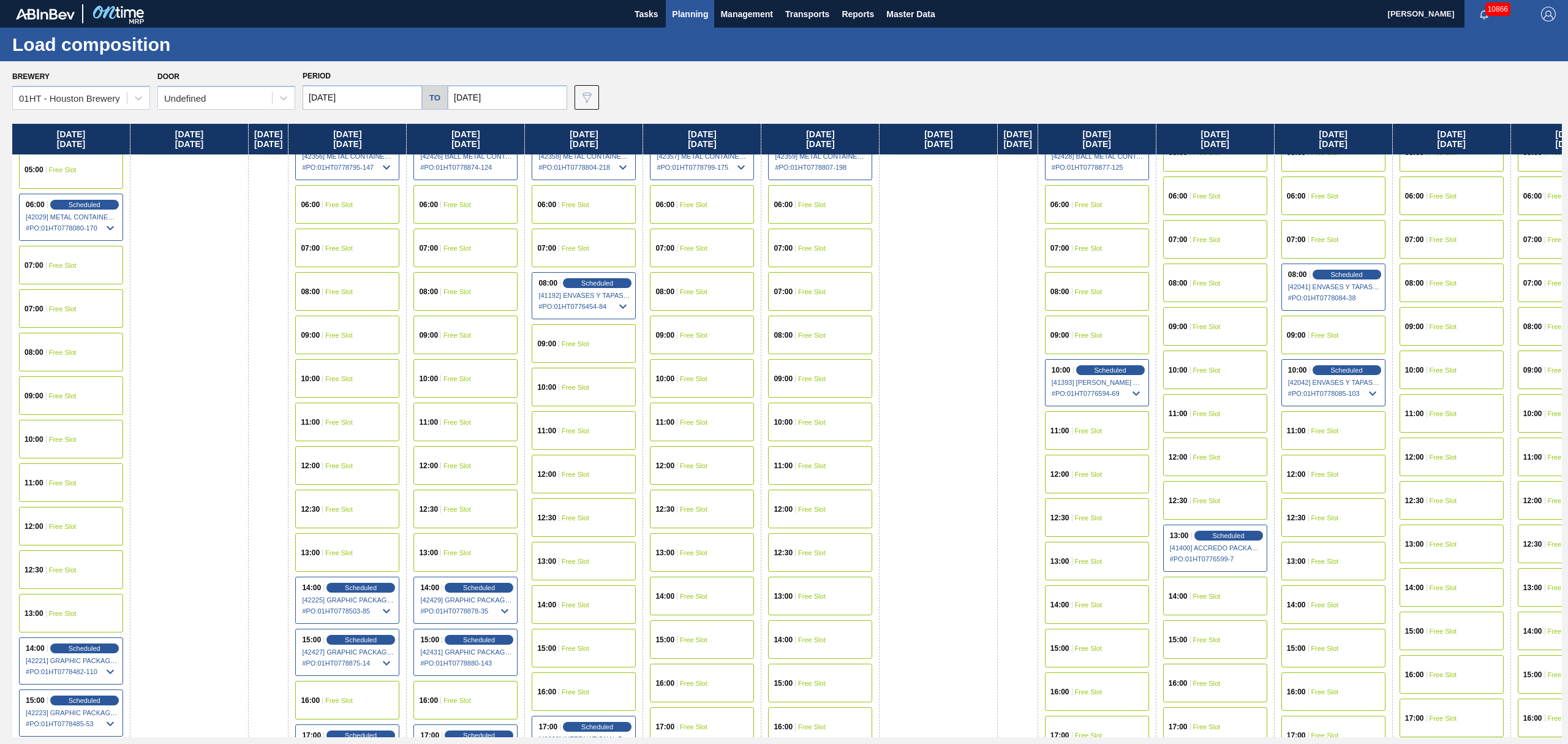
scroll to position [245, 0]
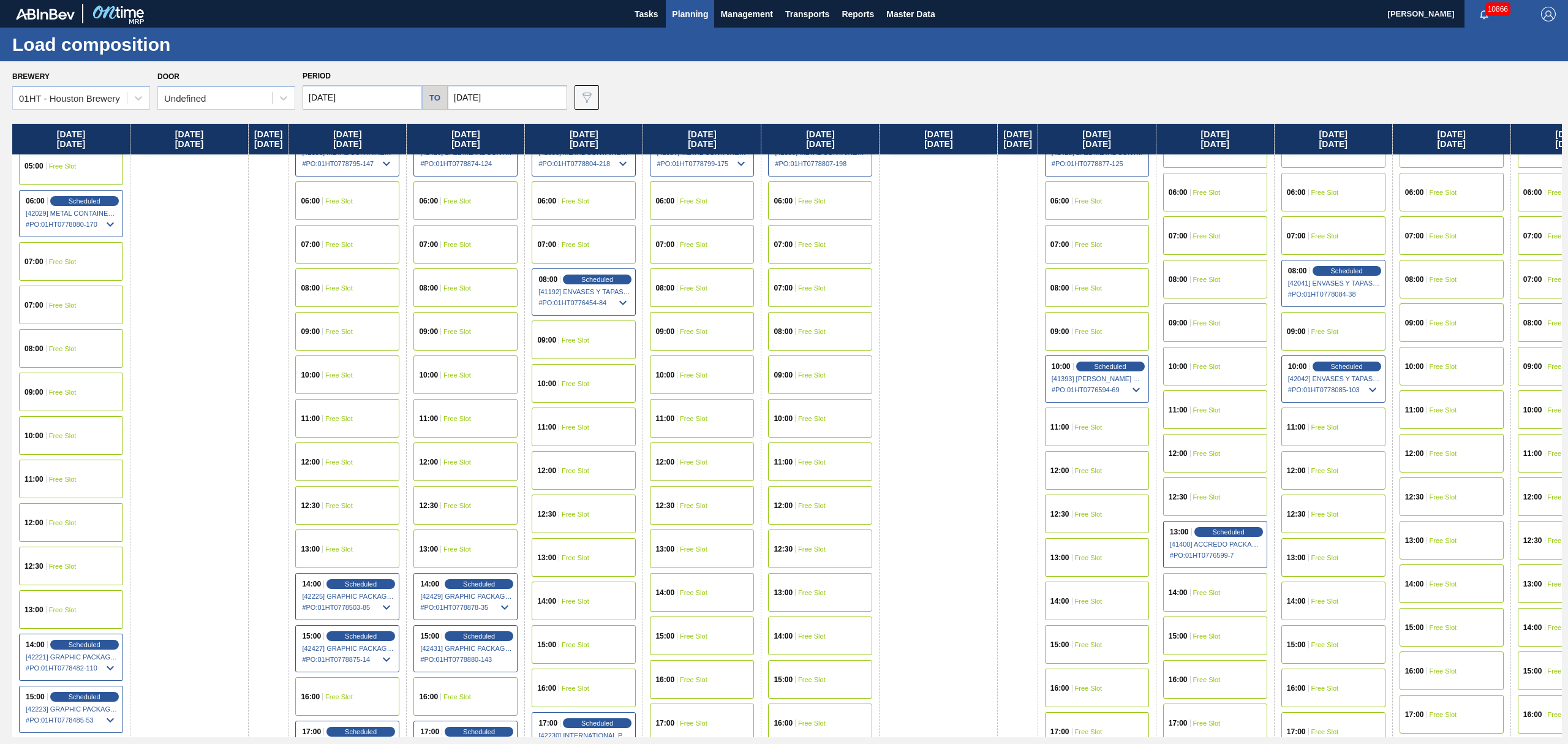
click at [569, 591] on div "14:00 Free Slot" at bounding box center [584, 600] width 104 height 39
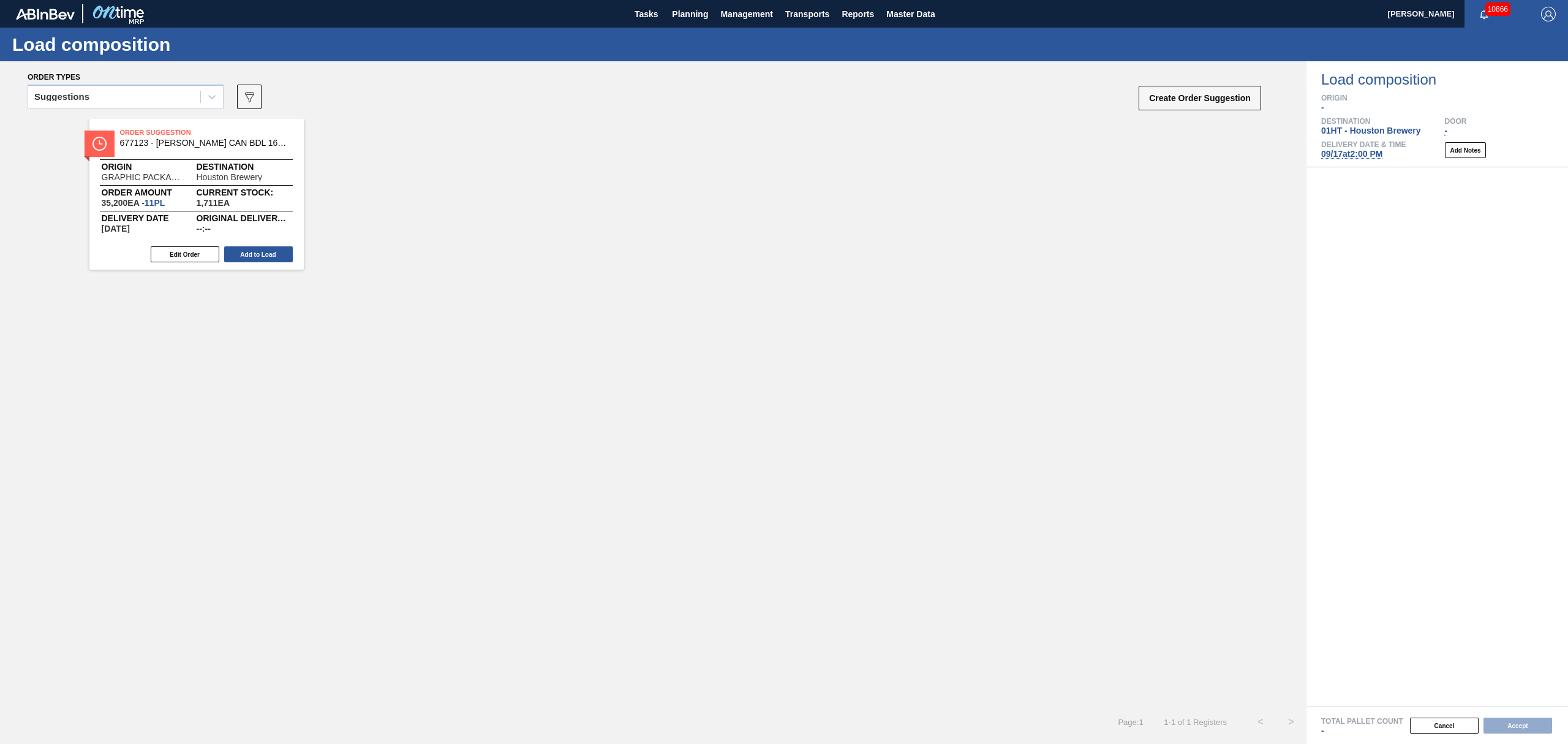
click at [124, 84] on div "Suggestions 089F7B8B-B2A5-4AFE-B5C0-19BA573D28AC Create Order Suggestion" at bounding box center [645, 100] width 1235 height 37
click at [253, 250] on button "Add to Load" at bounding box center [259, 254] width 69 height 16
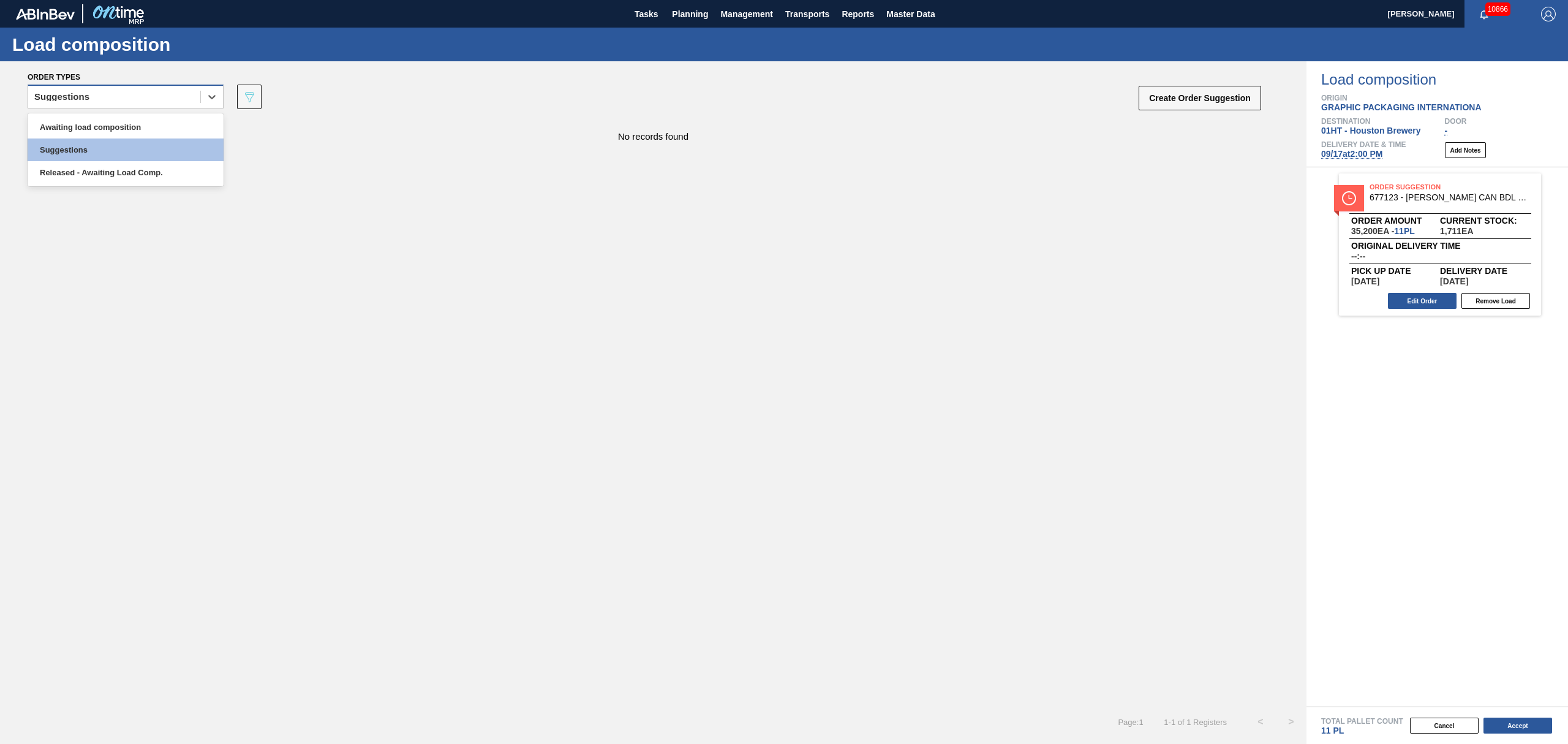
click at [143, 94] on div "Suggestions" at bounding box center [115, 97] width 172 height 18
click at [142, 116] on div "Awaiting load composition Suggestions Released - Awaiting Load Comp." at bounding box center [125, 149] width 196 height 73
click at [142, 121] on div "Awaiting load composition" at bounding box center [125, 127] width 196 height 22
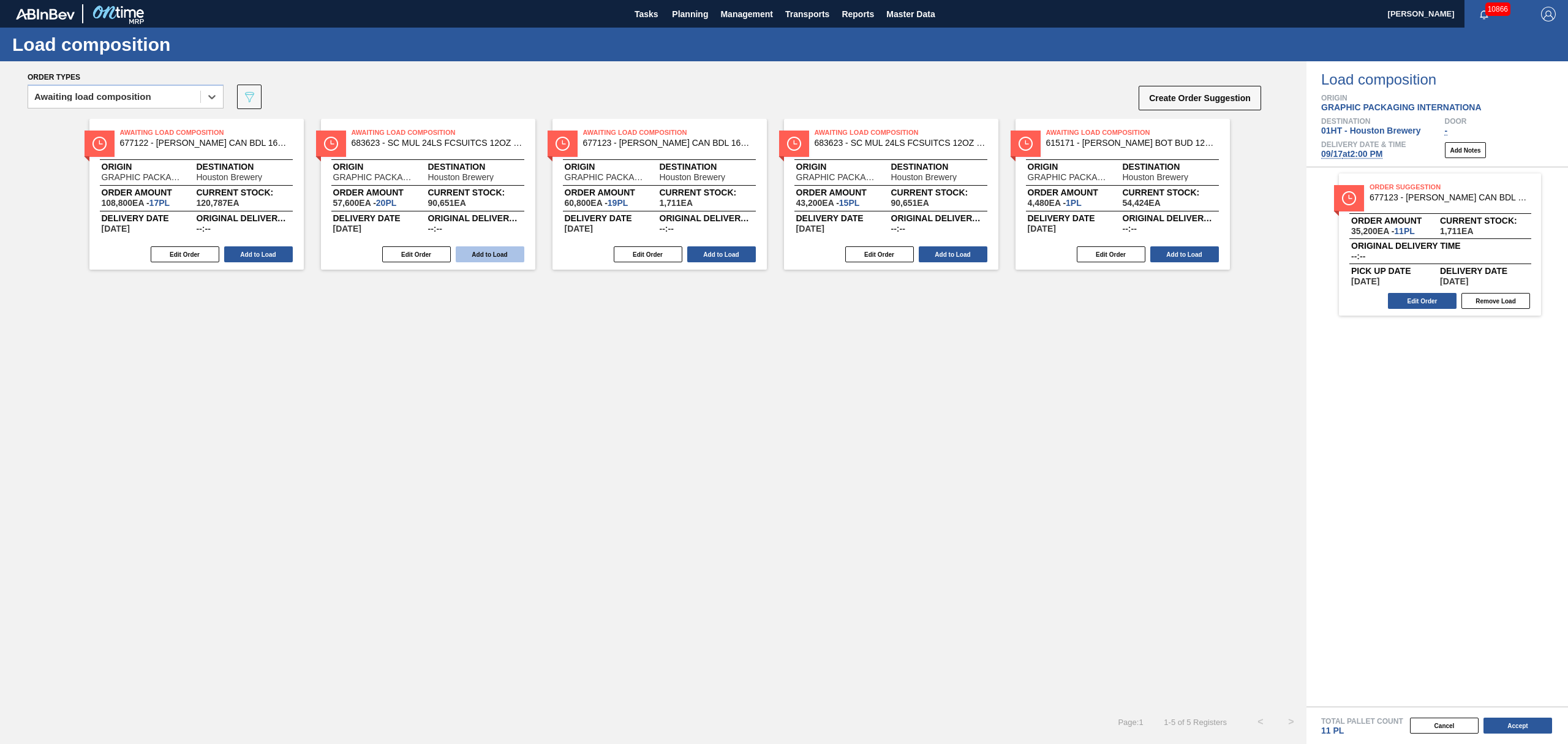
click at [247, 251] on button "Add to Load" at bounding box center [259, 254] width 69 height 16
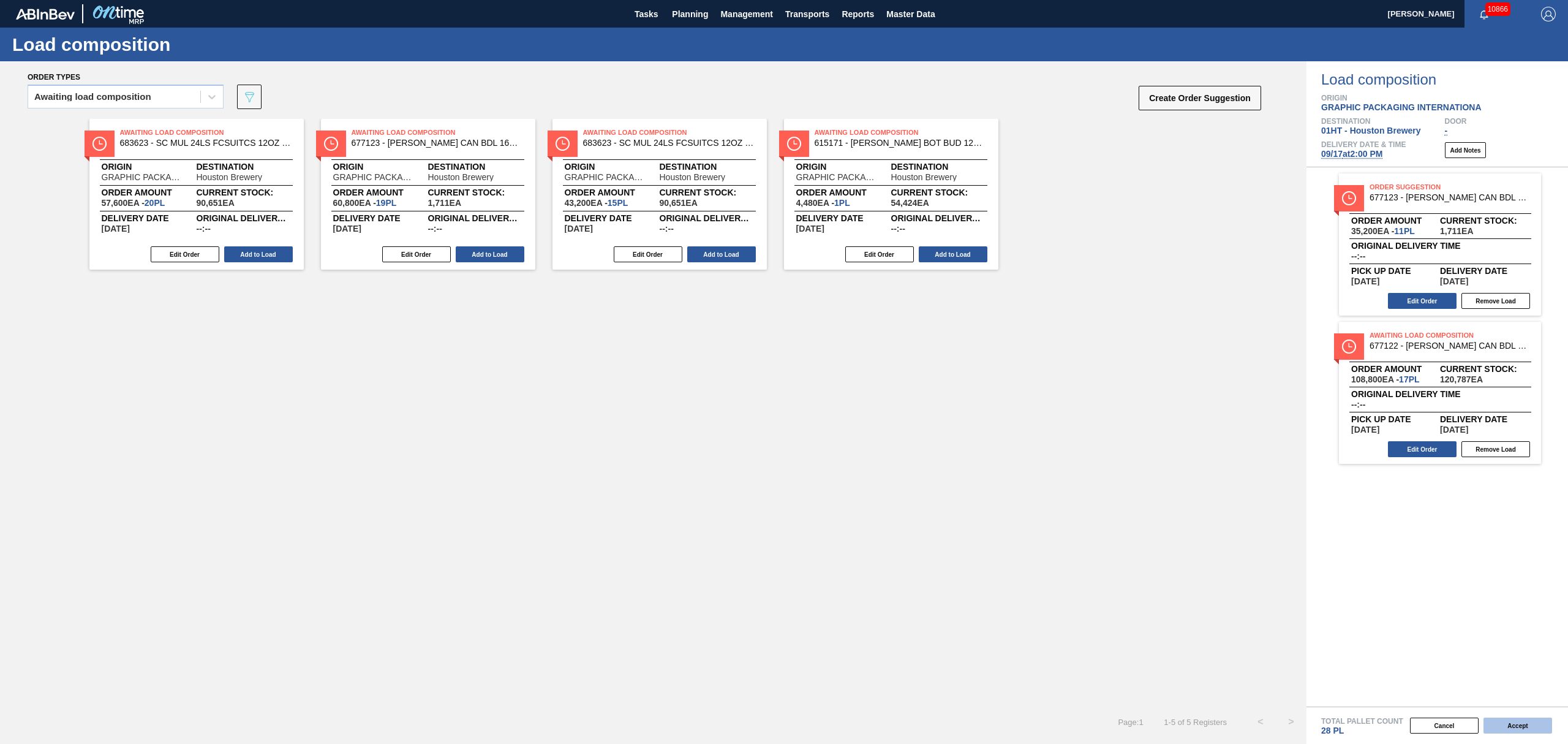
click at [1529, 722] on button "Accept" at bounding box center [1518, 725] width 69 height 16
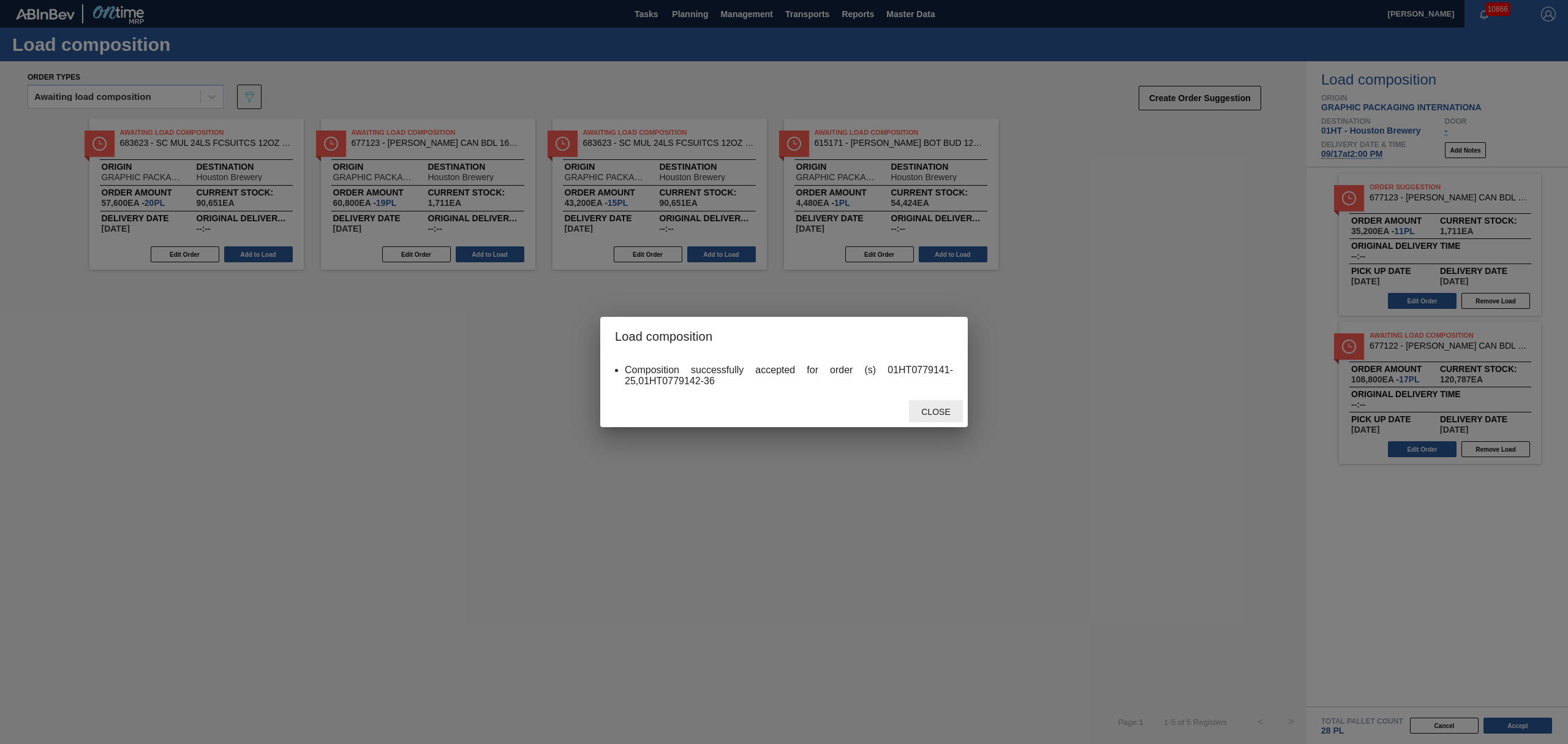
click at [930, 410] on span "Close" at bounding box center [935, 411] width 48 height 9
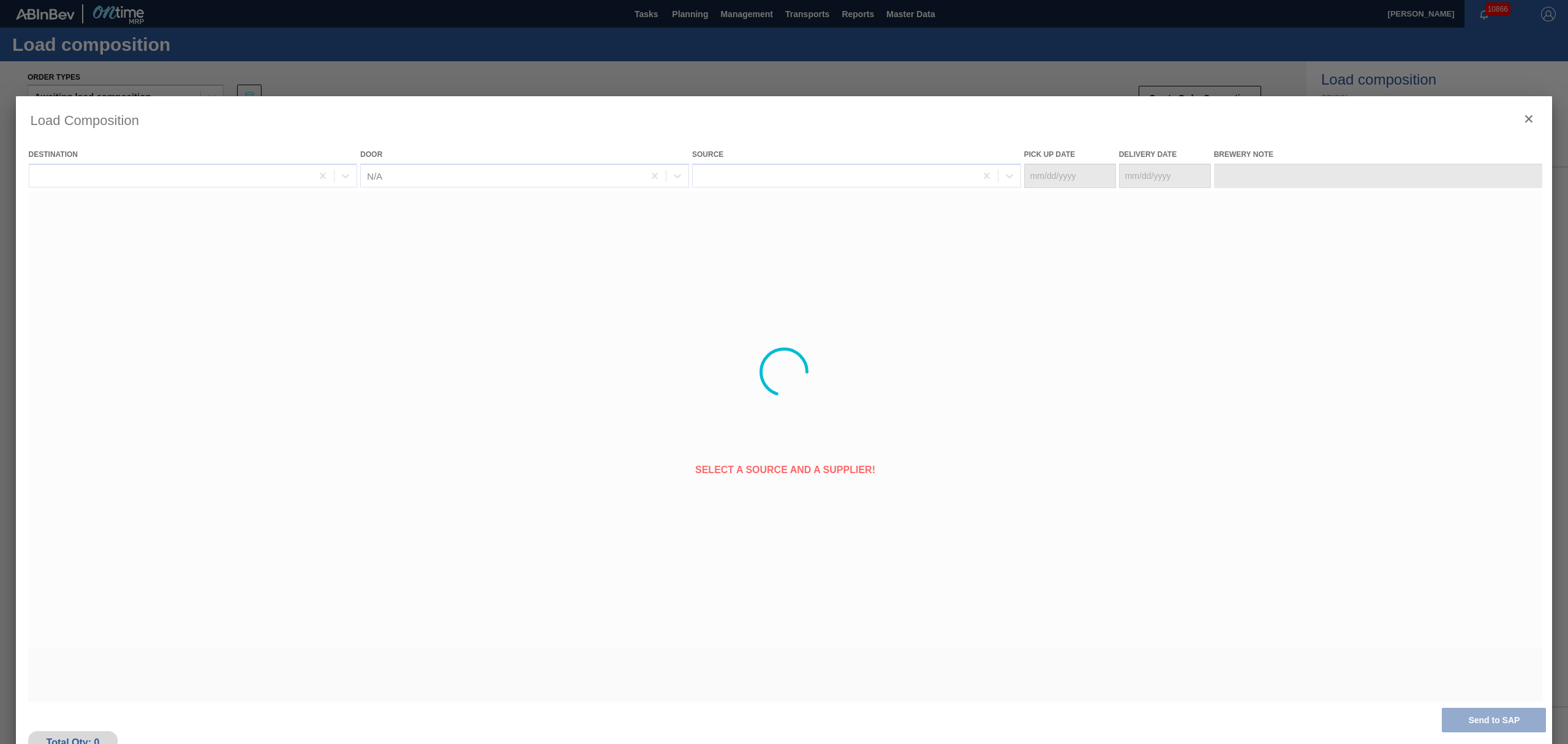
type Date "[DATE]"
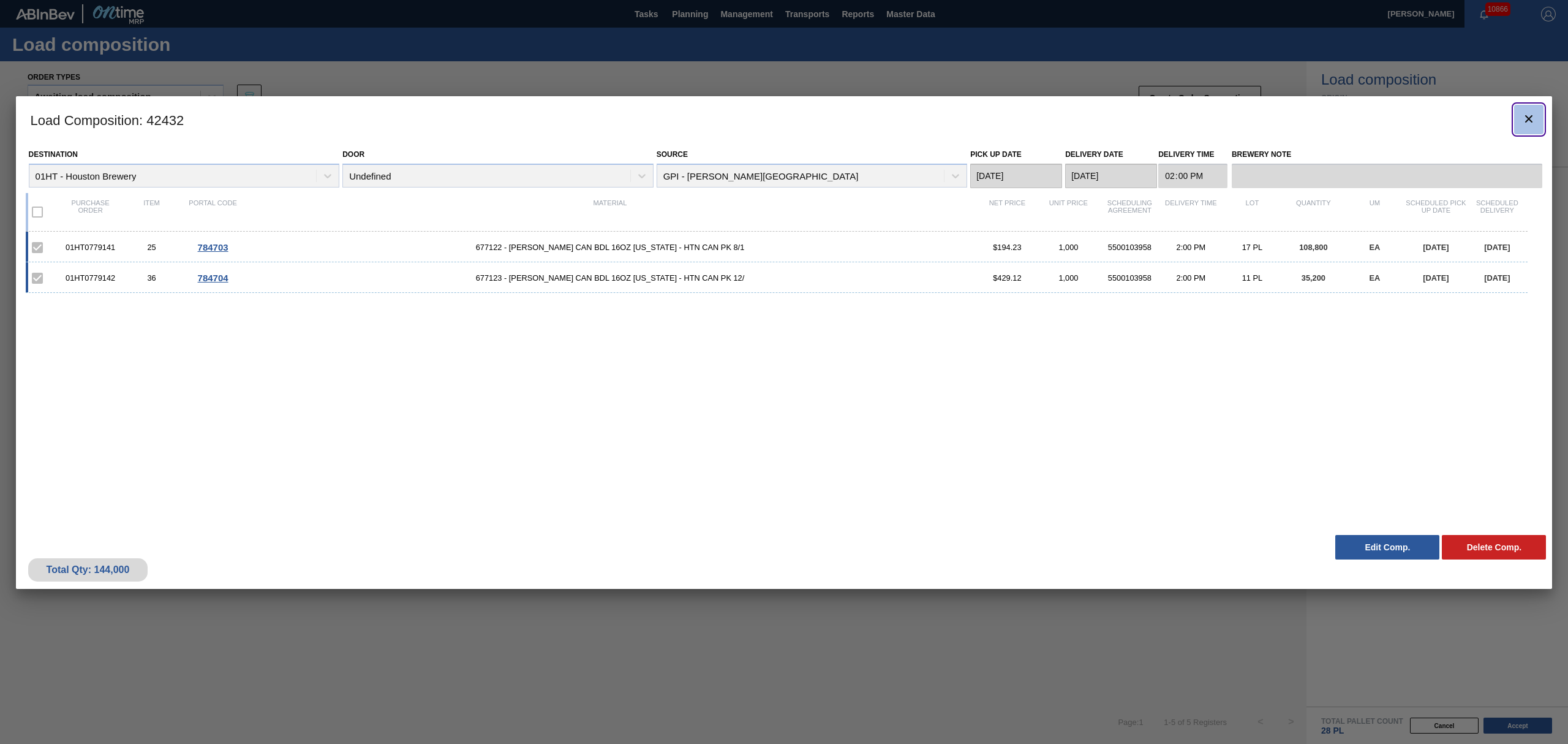
click at [1532, 114] on icon "botão de ícone" at bounding box center [1528, 118] width 15 height 15
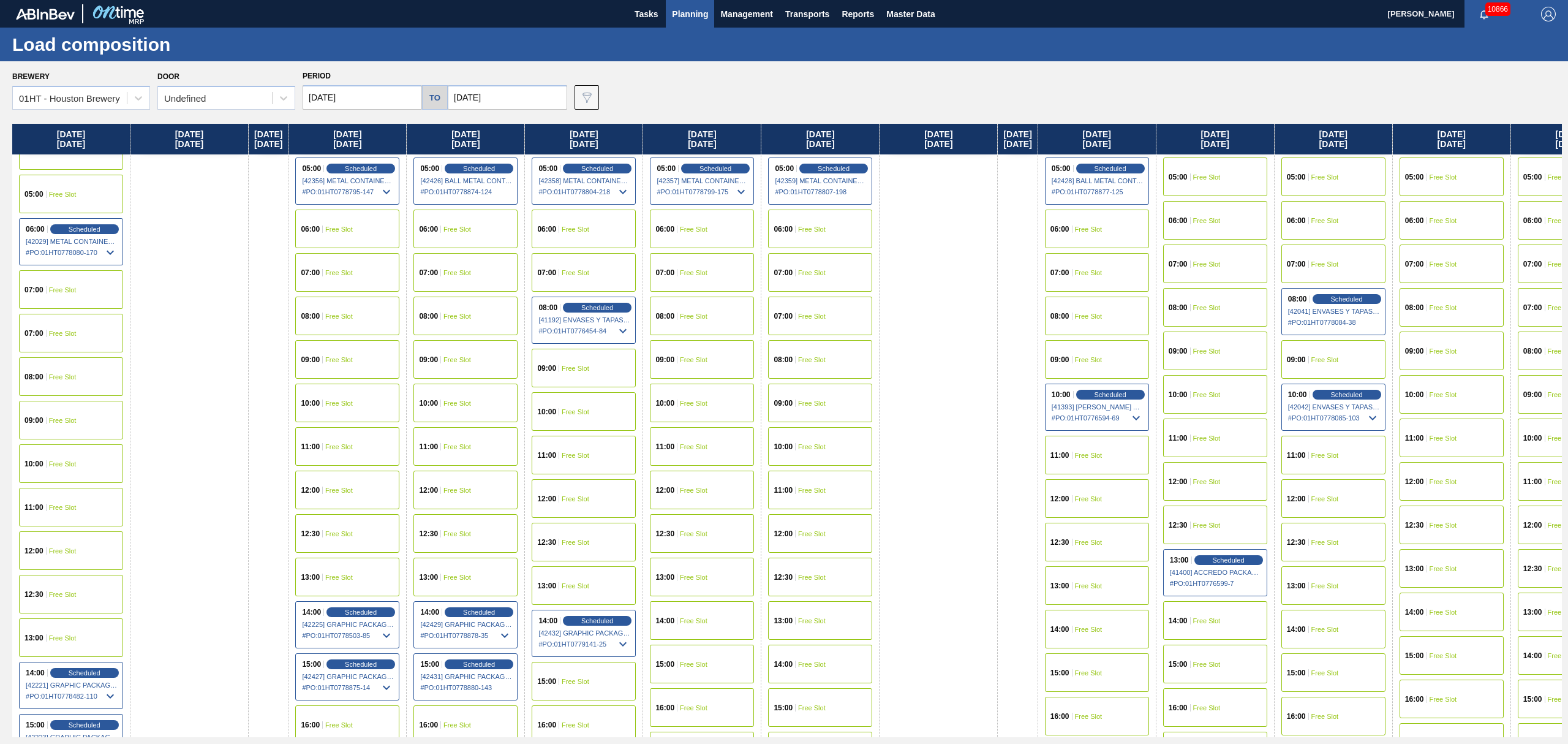
scroll to position [245, 0]
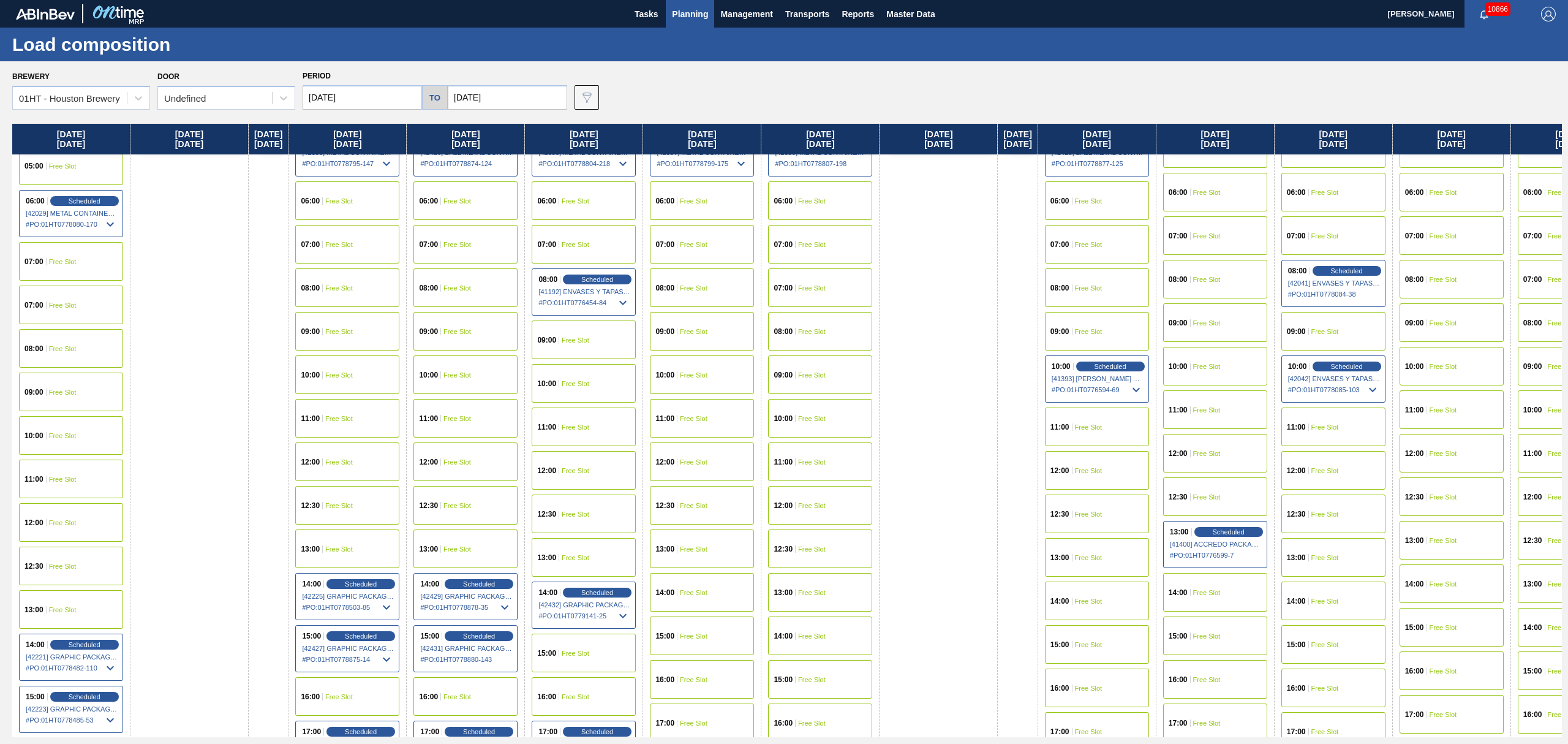
click at [596, 646] on div "15:00 Free Slot" at bounding box center [584, 653] width 104 height 39
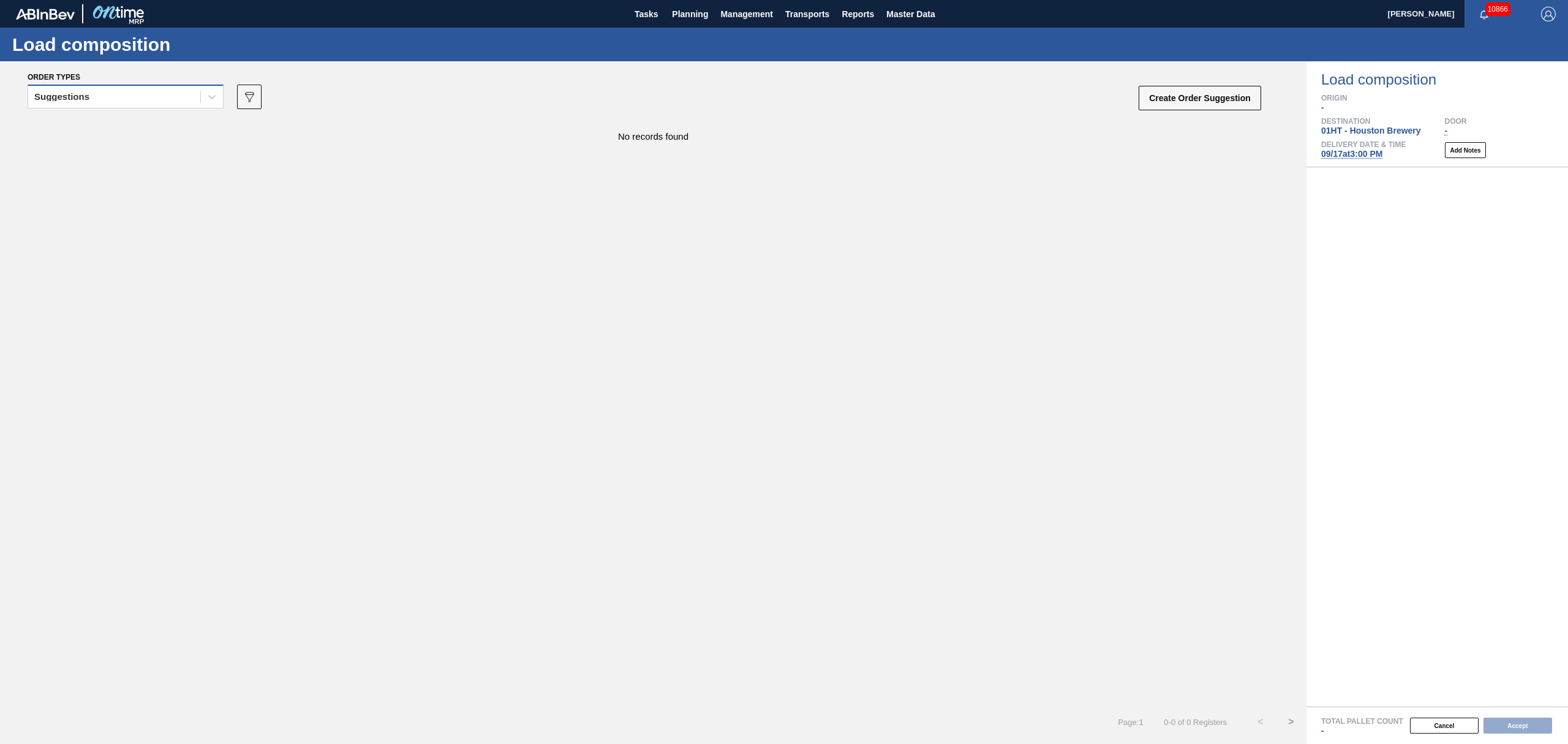
click at [101, 97] on div "Suggestions" at bounding box center [115, 97] width 172 height 18
click at [98, 125] on div "Awaiting load composition" at bounding box center [125, 127] width 196 height 22
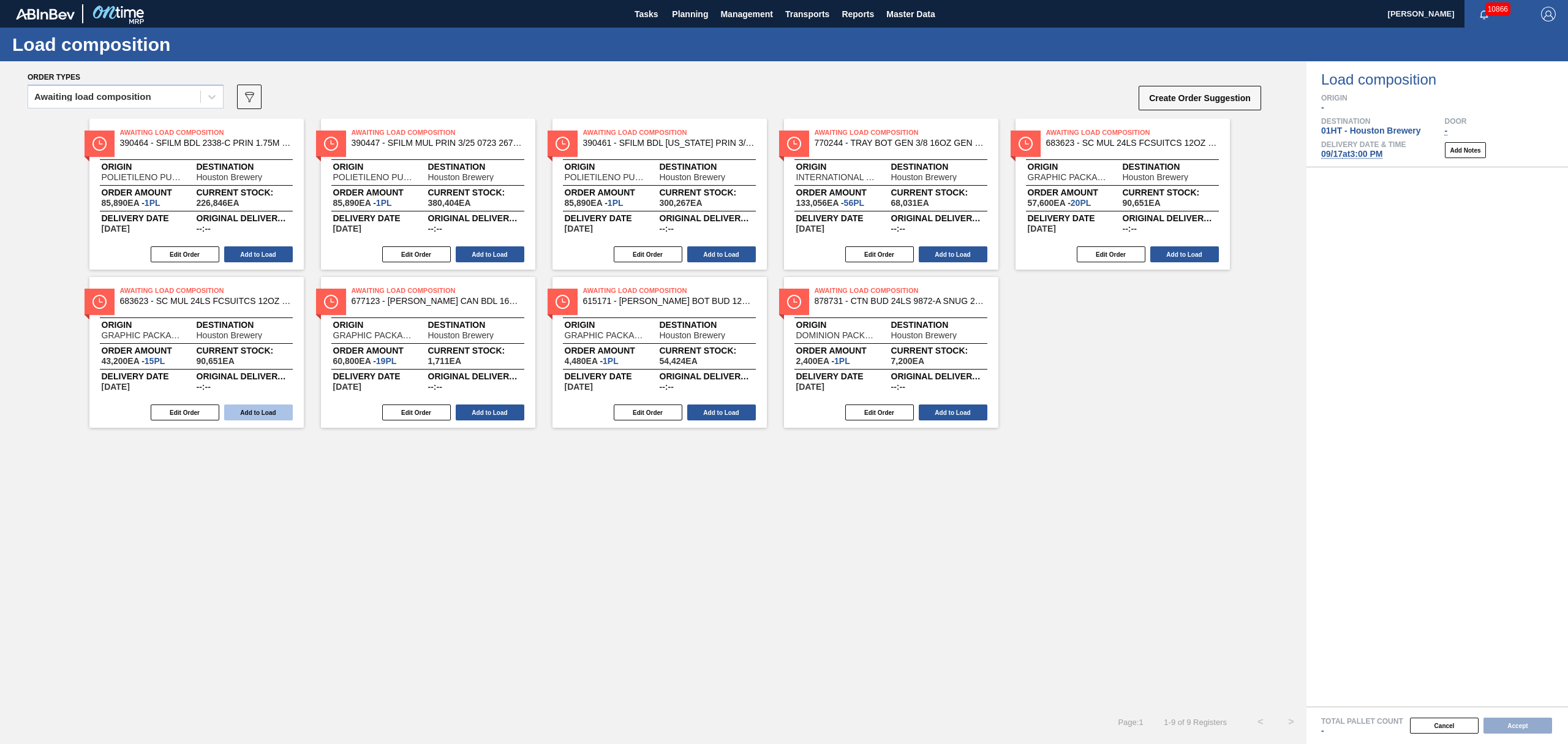
click at [270, 408] on button "Add to Load" at bounding box center [259, 412] width 69 height 16
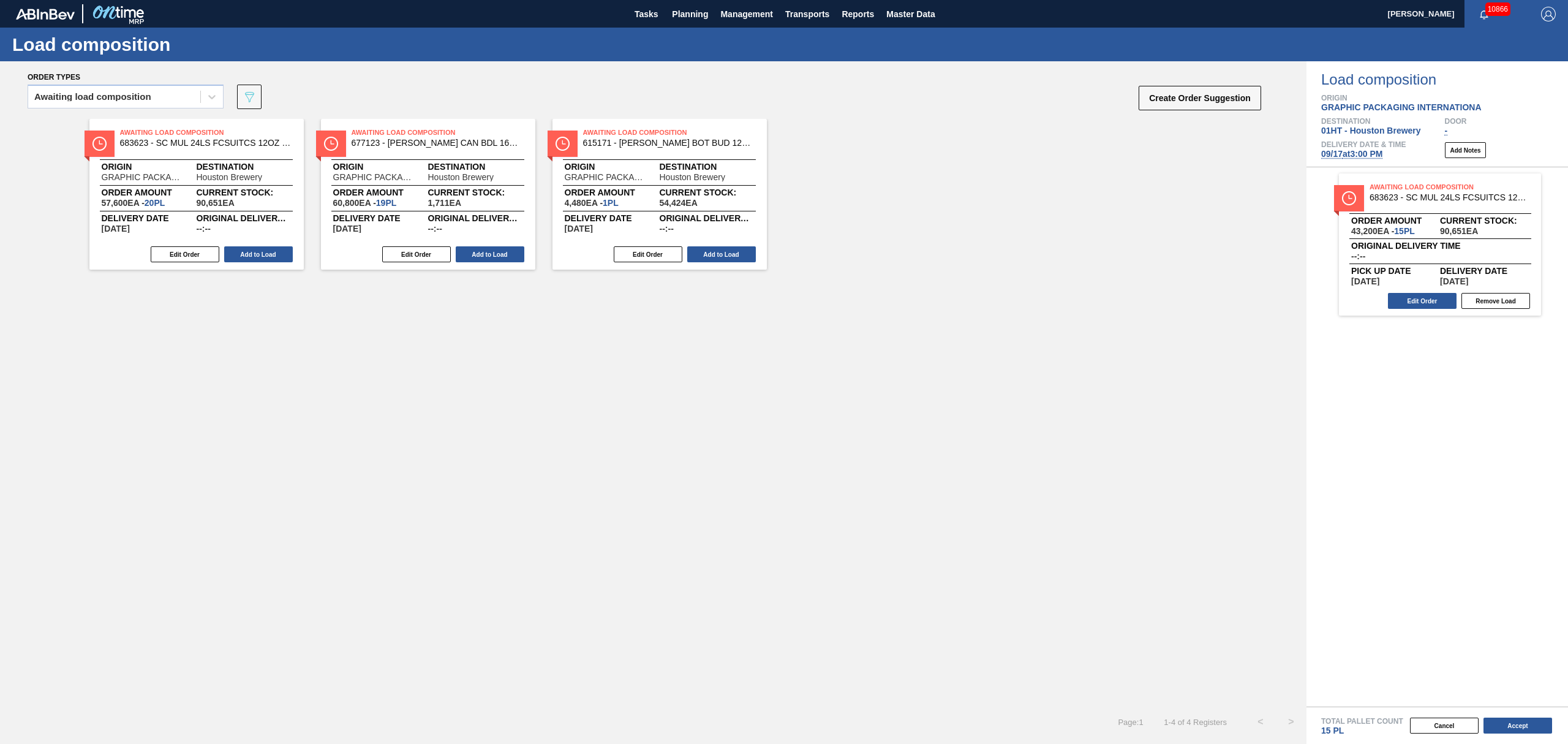
click at [478, 246] on div "Edit Order Add to Load" at bounding box center [422, 253] width 204 height 18
click at [496, 251] on button "Add to Load" at bounding box center [490, 254] width 69 height 16
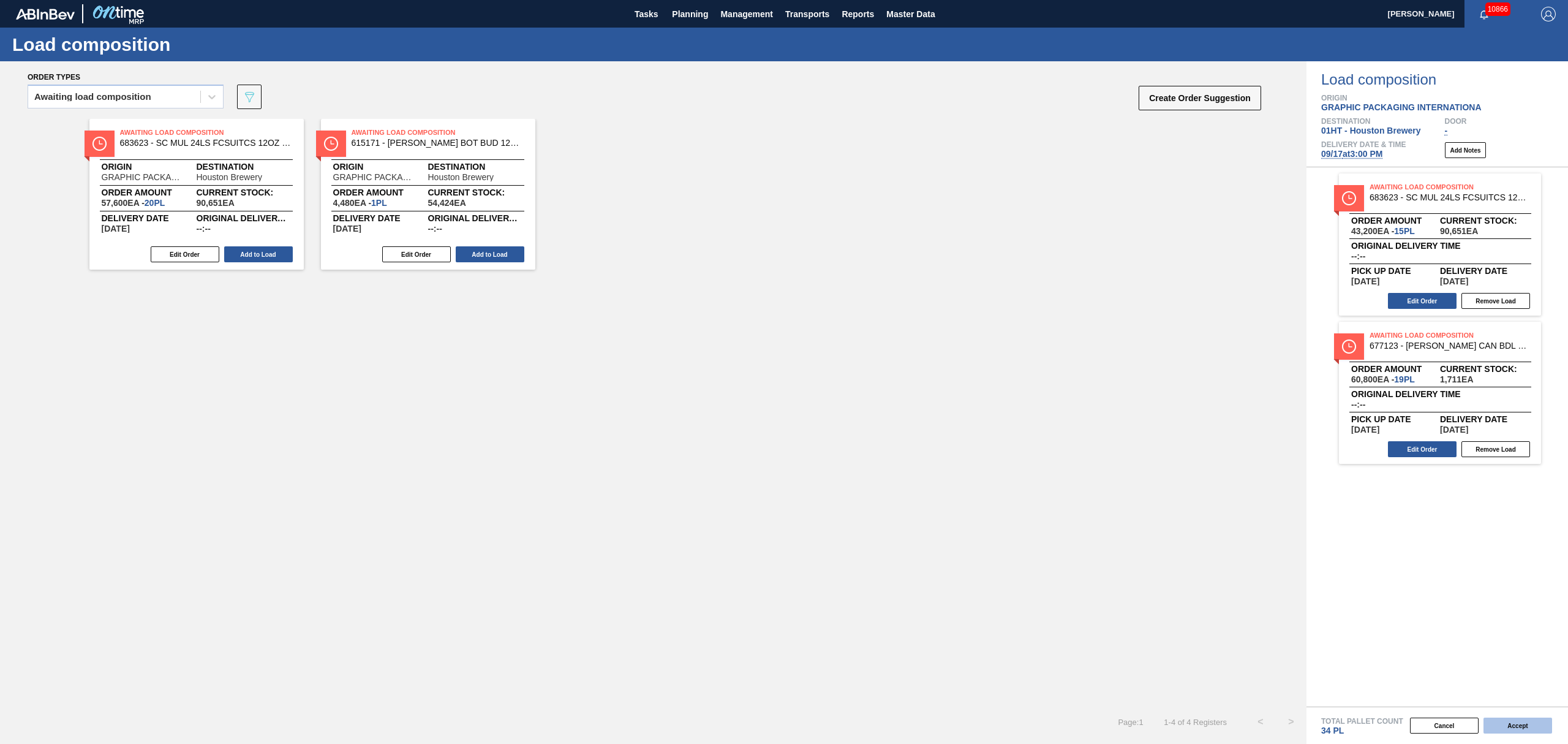
click at [1501, 726] on button "Accept" at bounding box center [1518, 725] width 69 height 16
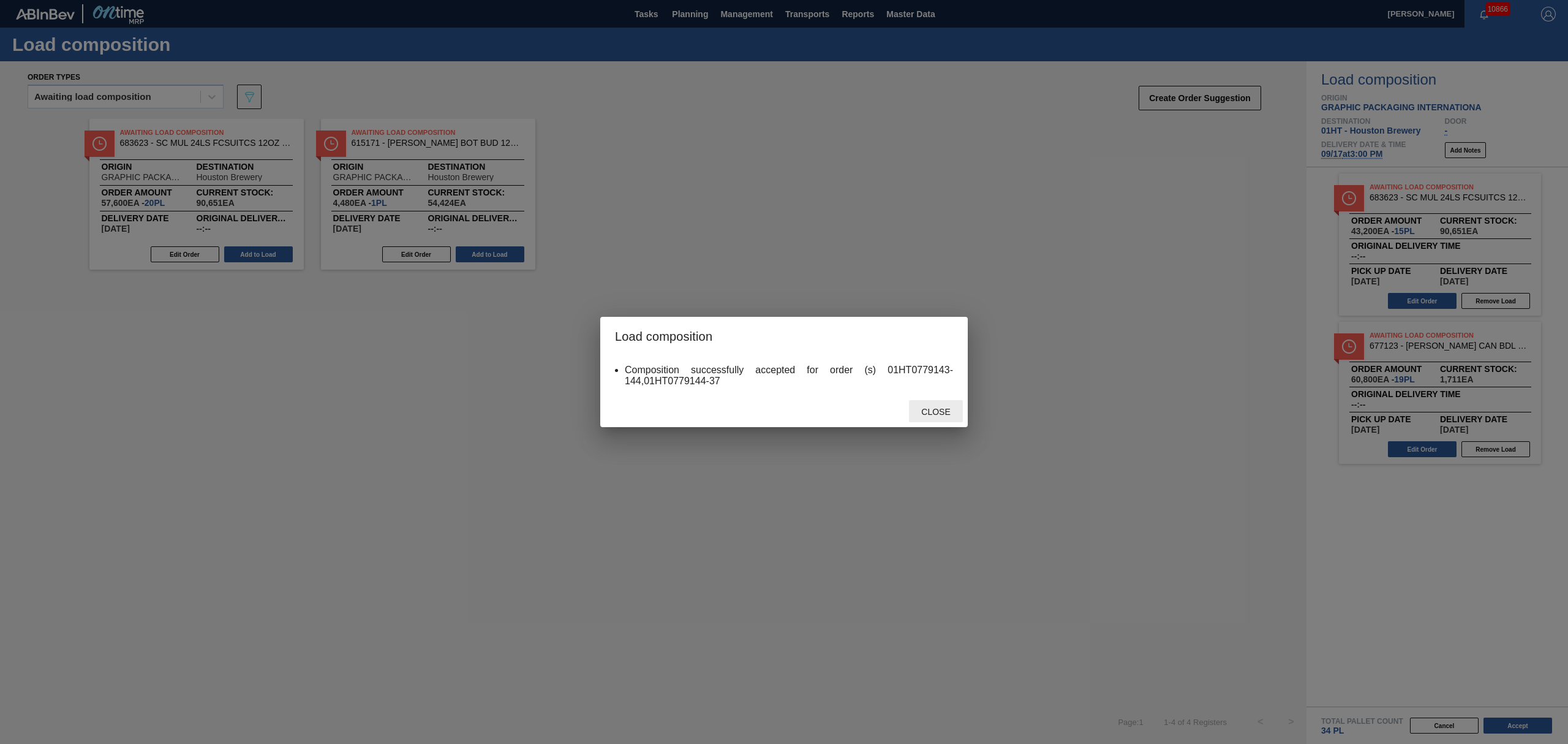
click at [940, 412] on span "Close" at bounding box center [935, 411] width 48 height 9
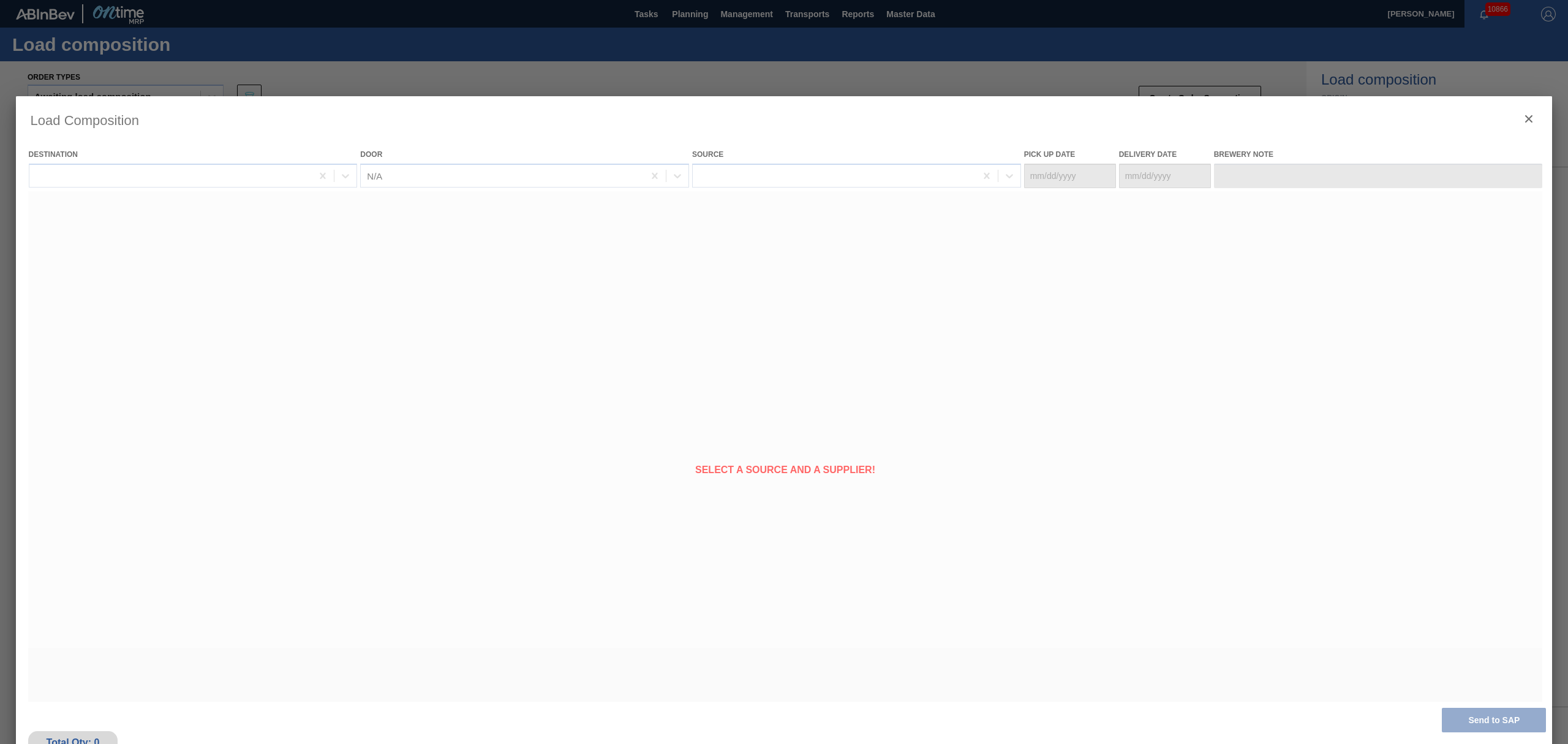
type Date "[DATE]"
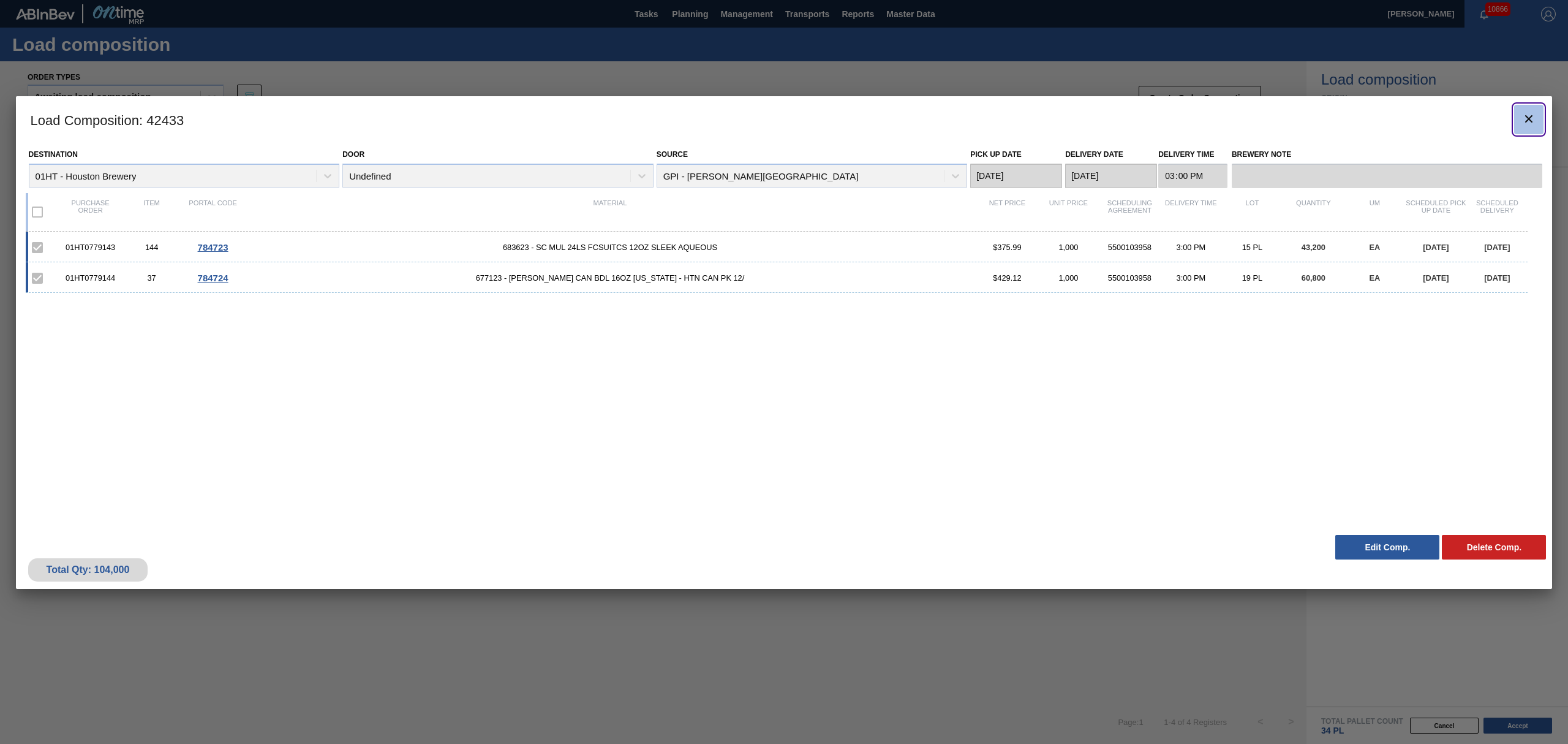
click at [1522, 116] on icon "botão de ícone" at bounding box center [1528, 118] width 15 height 15
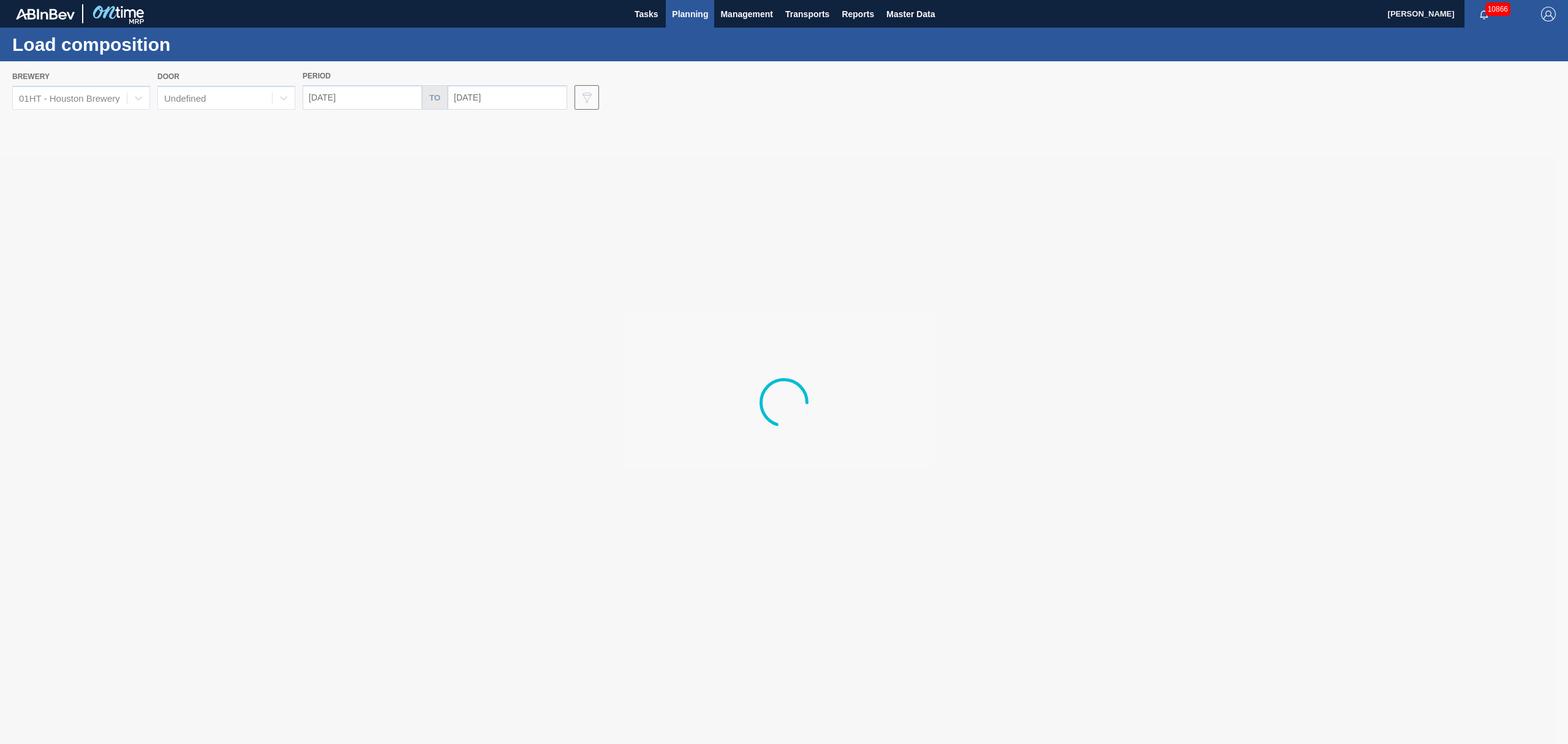
click at [684, 14] on span "Planning" at bounding box center [690, 14] width 36 height 15
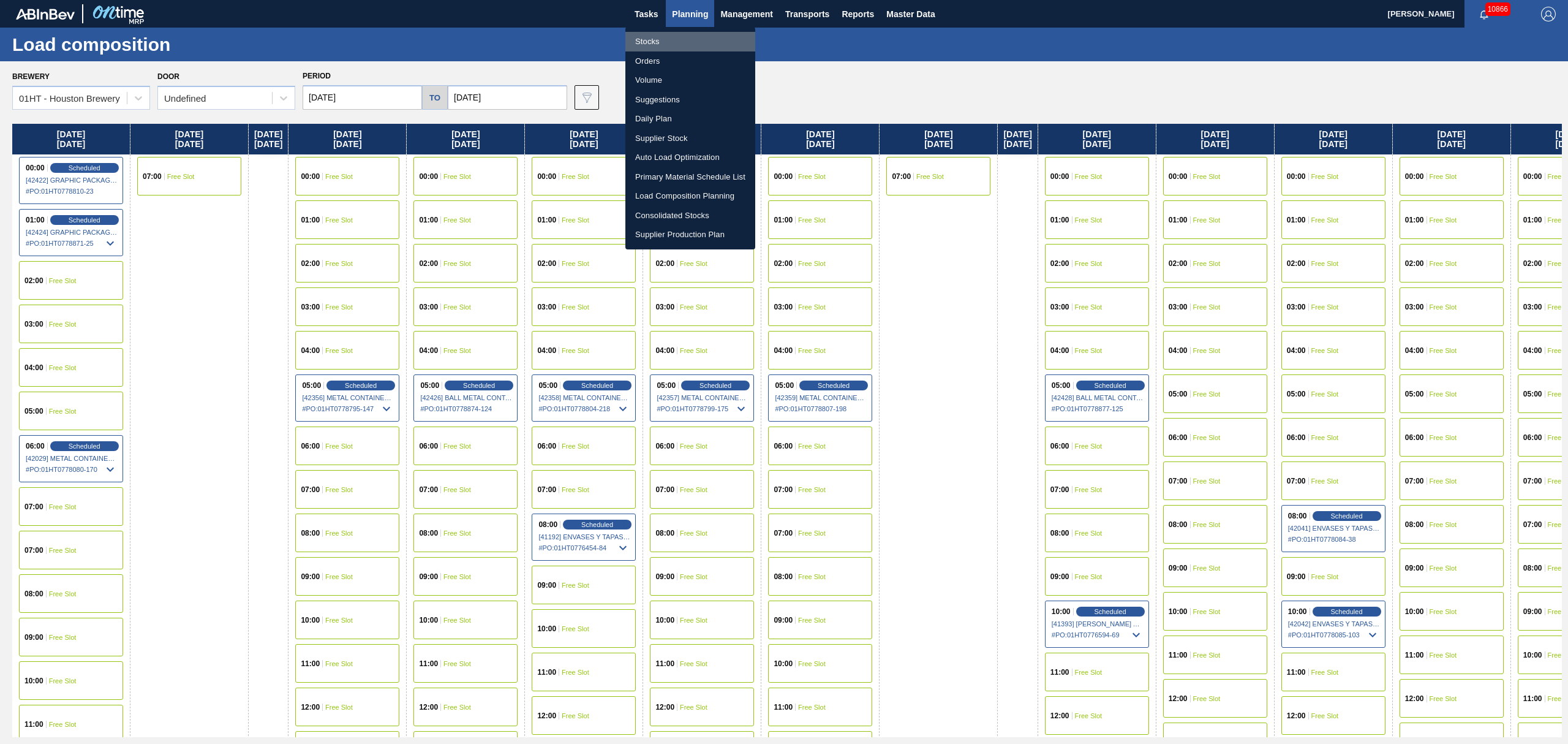
click at [650, 47] on li "Stocks" at bounding box center [690, 41] width 130 height 20
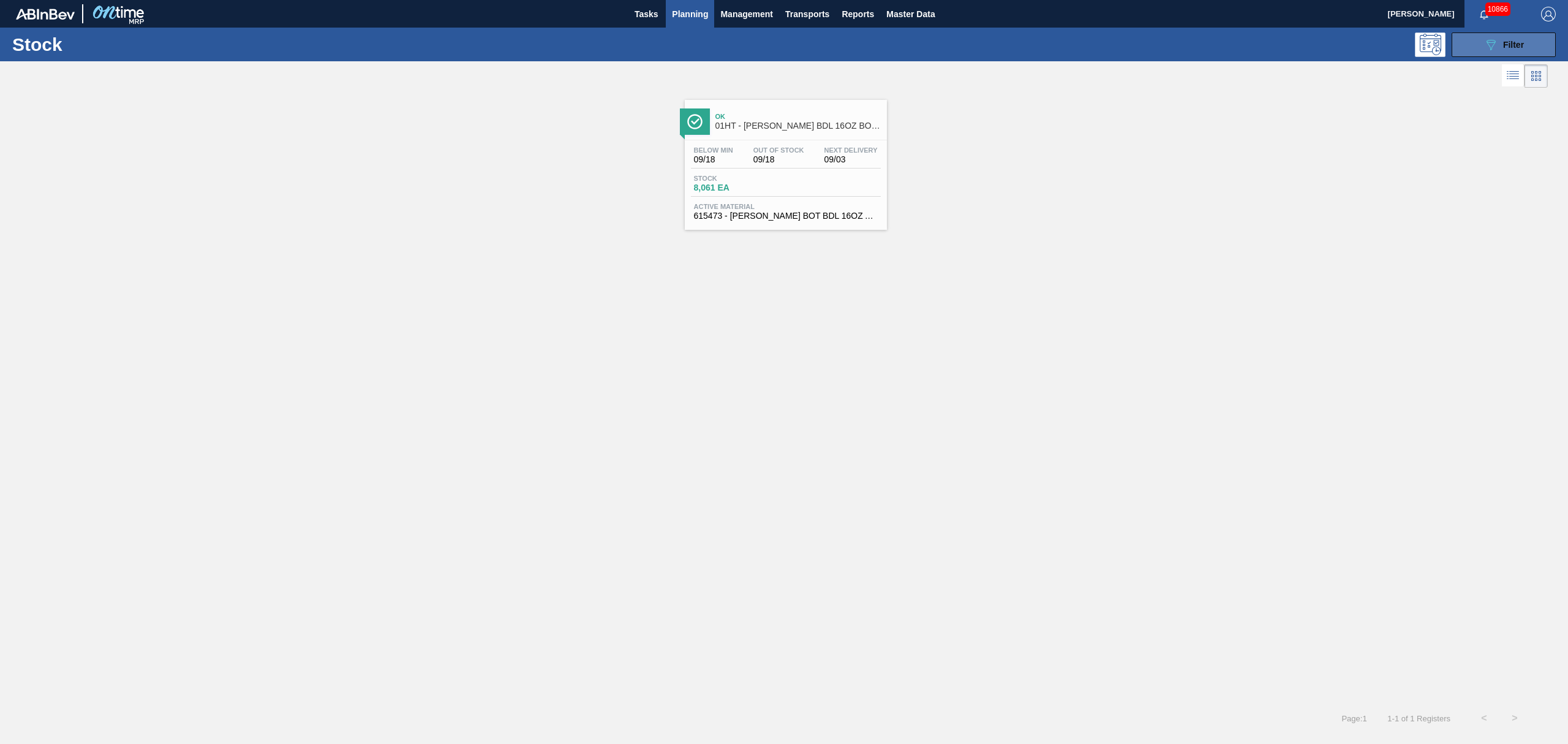
click at [1488, 47] on icon "089F7B8B-B2A5-4AFE-B5C0-19BA573D28AC" at bounding box center [1490, 44] width 15 height 15
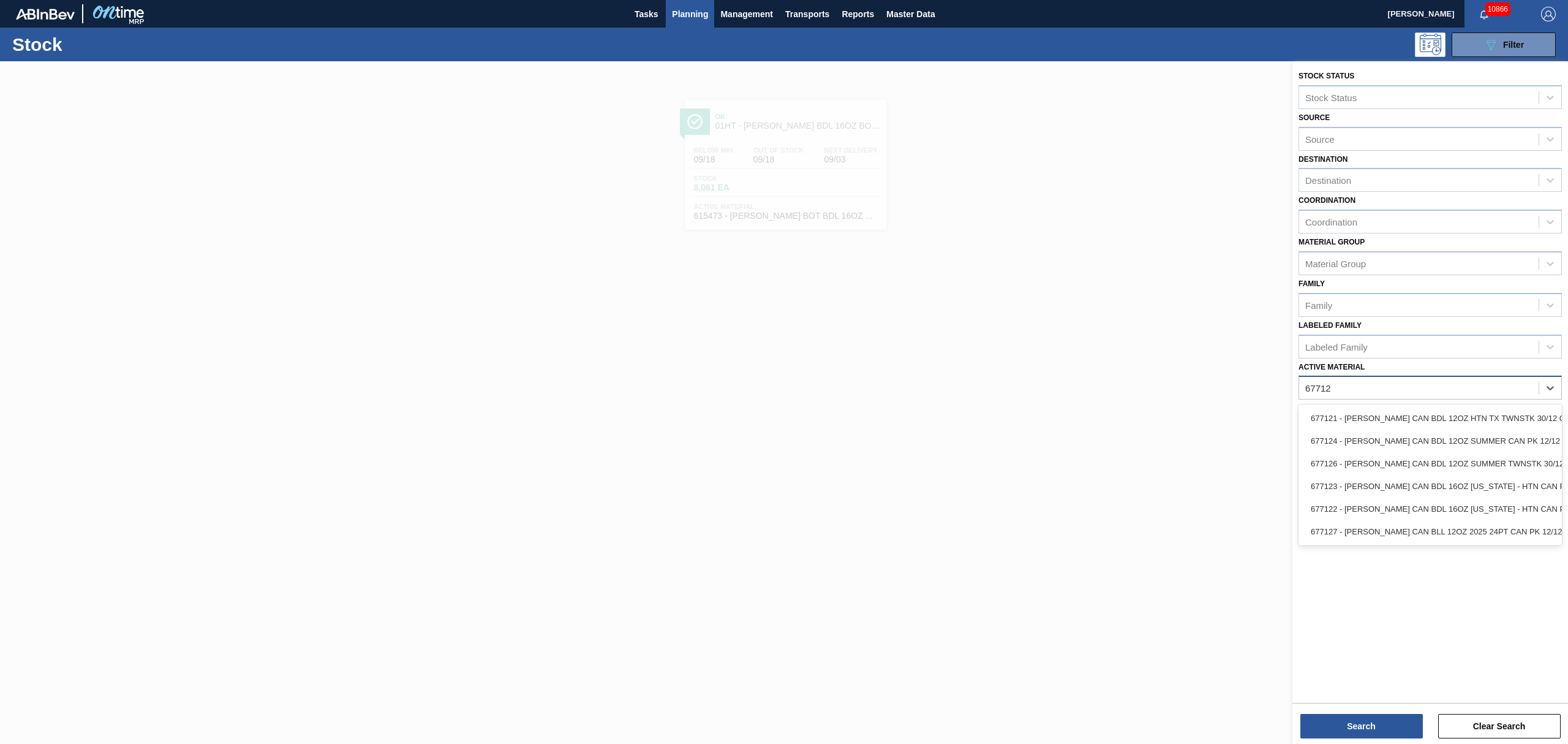
type Material "677123"
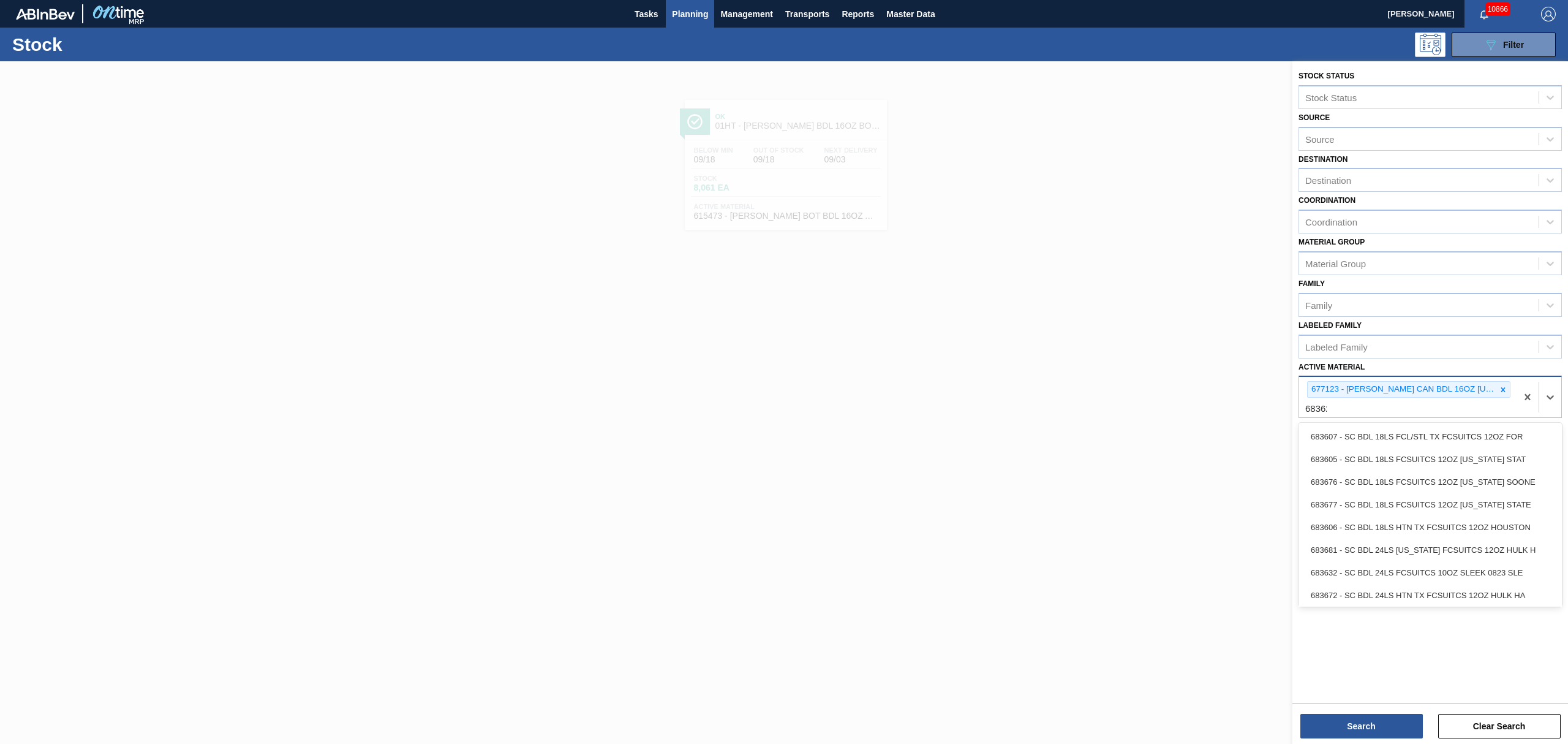
type Material "683623"
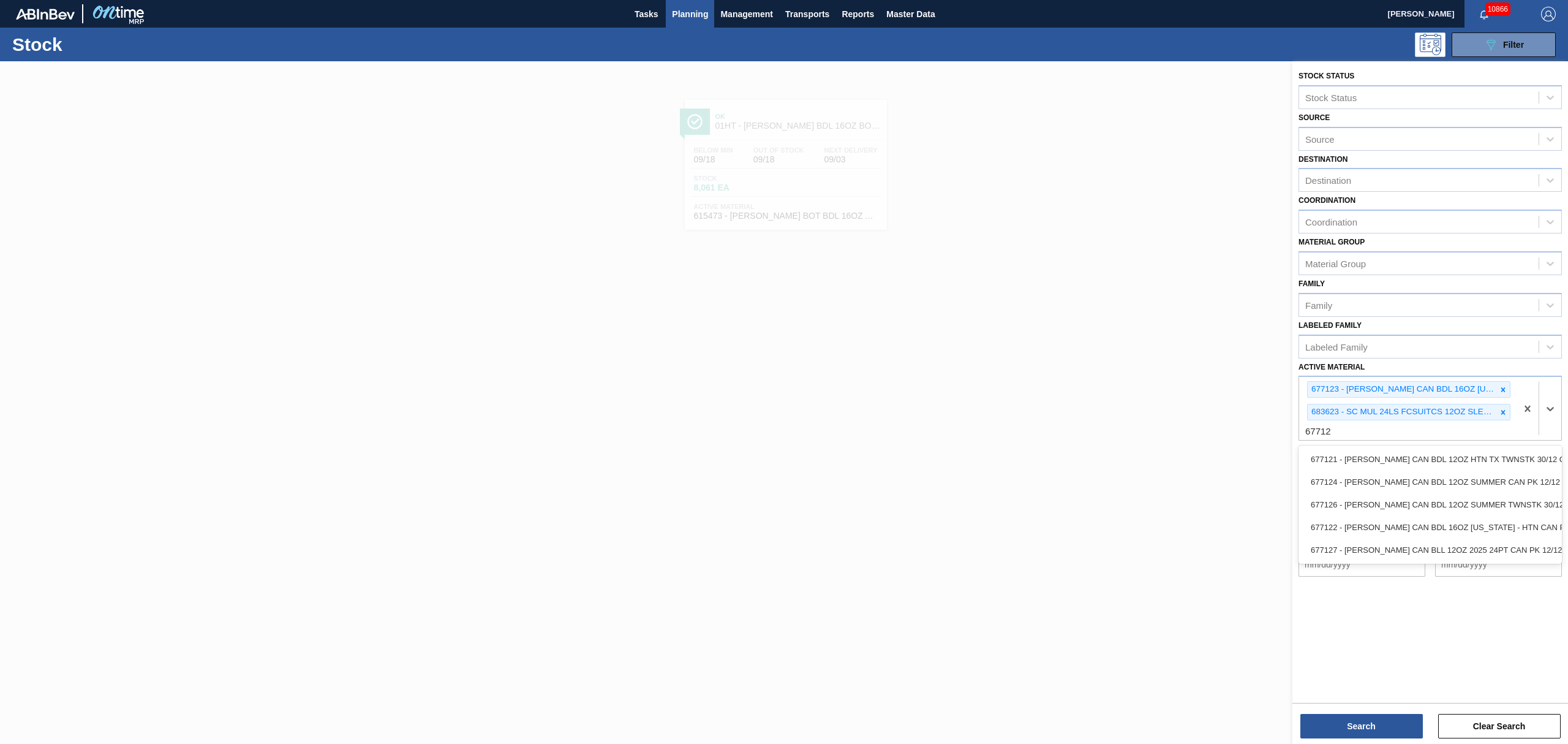
type Material "677122"
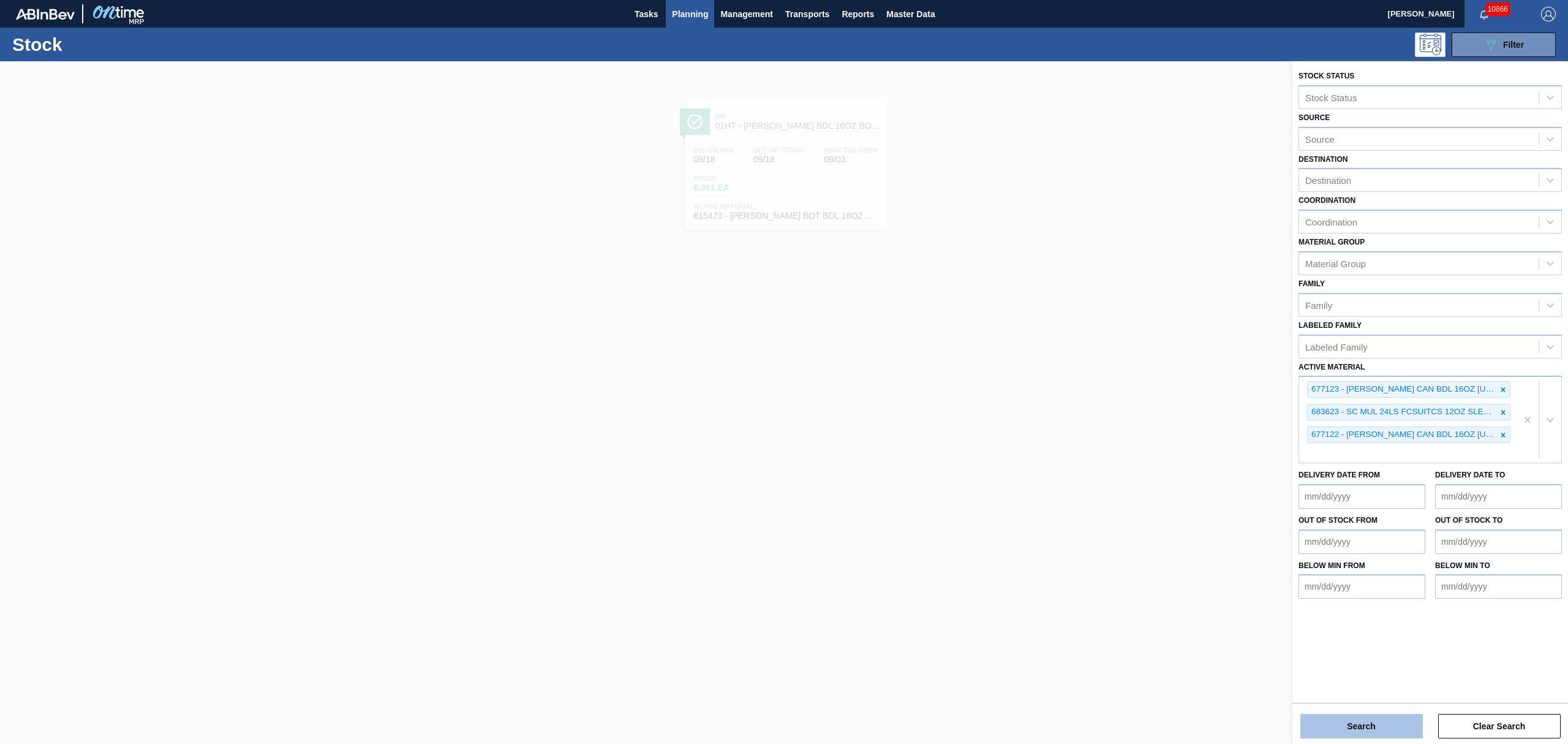
click at [1363, 722] on button "Search" at bounding box center [1362, 726] width 122 height 24
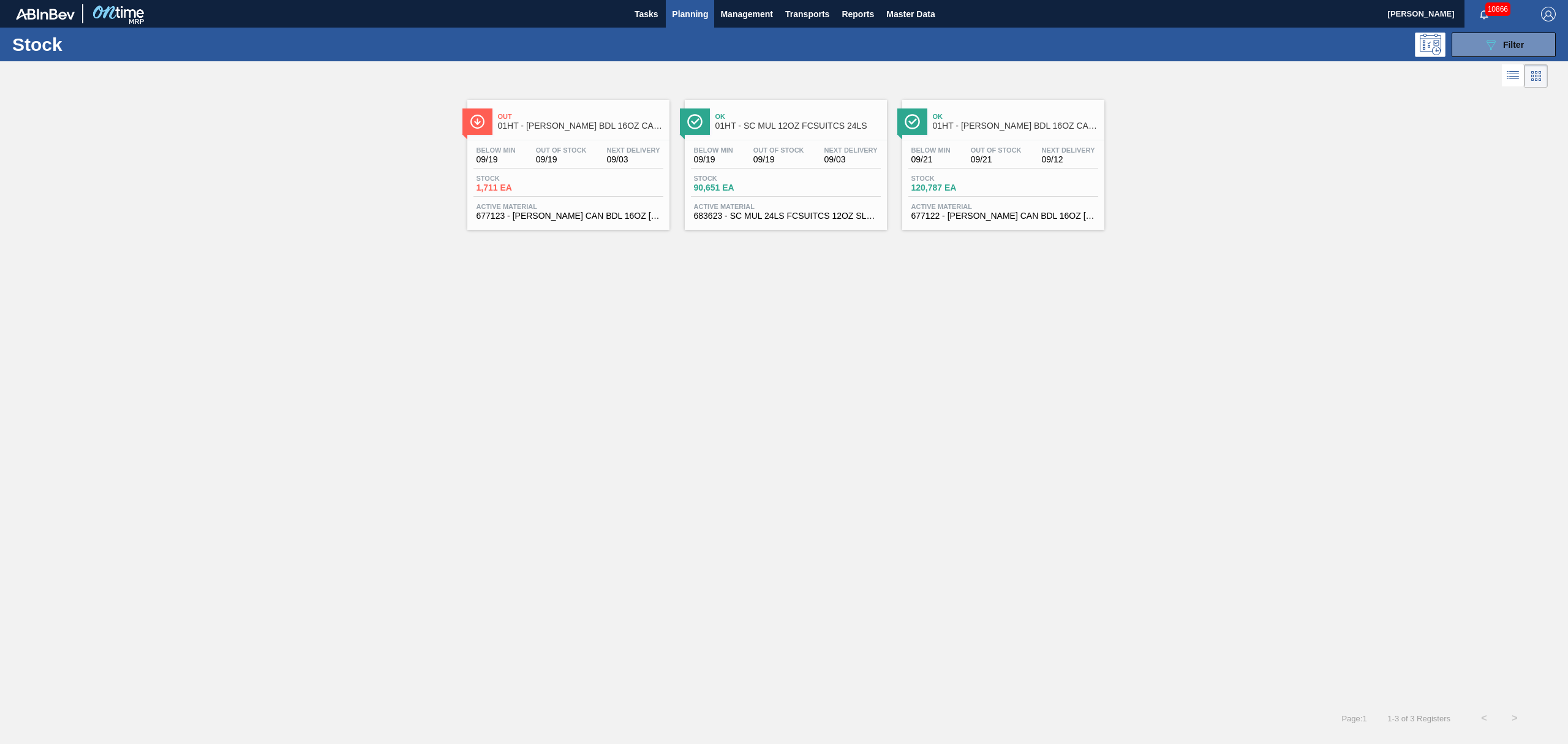
click at [598, 172] on div "Below Min 09/19 Out Of Stock 09/19 Next Delivery 09/03 Stock 1,711 EA Active Ma…" at bounding box center [568, 182] width 202 height 84
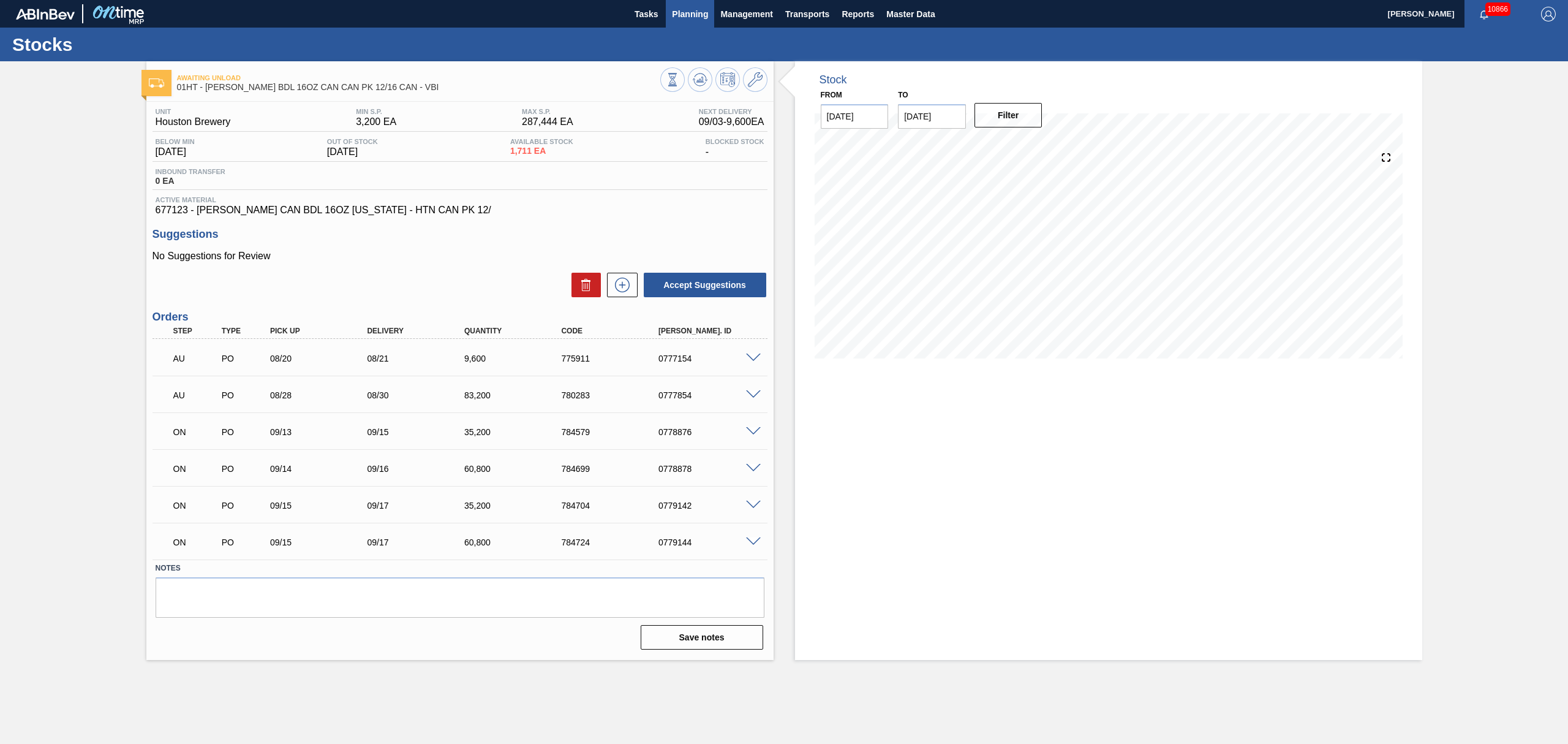
click at [684, 12] on span "Planning" at bounding box center [690, 14] width 36 height 15
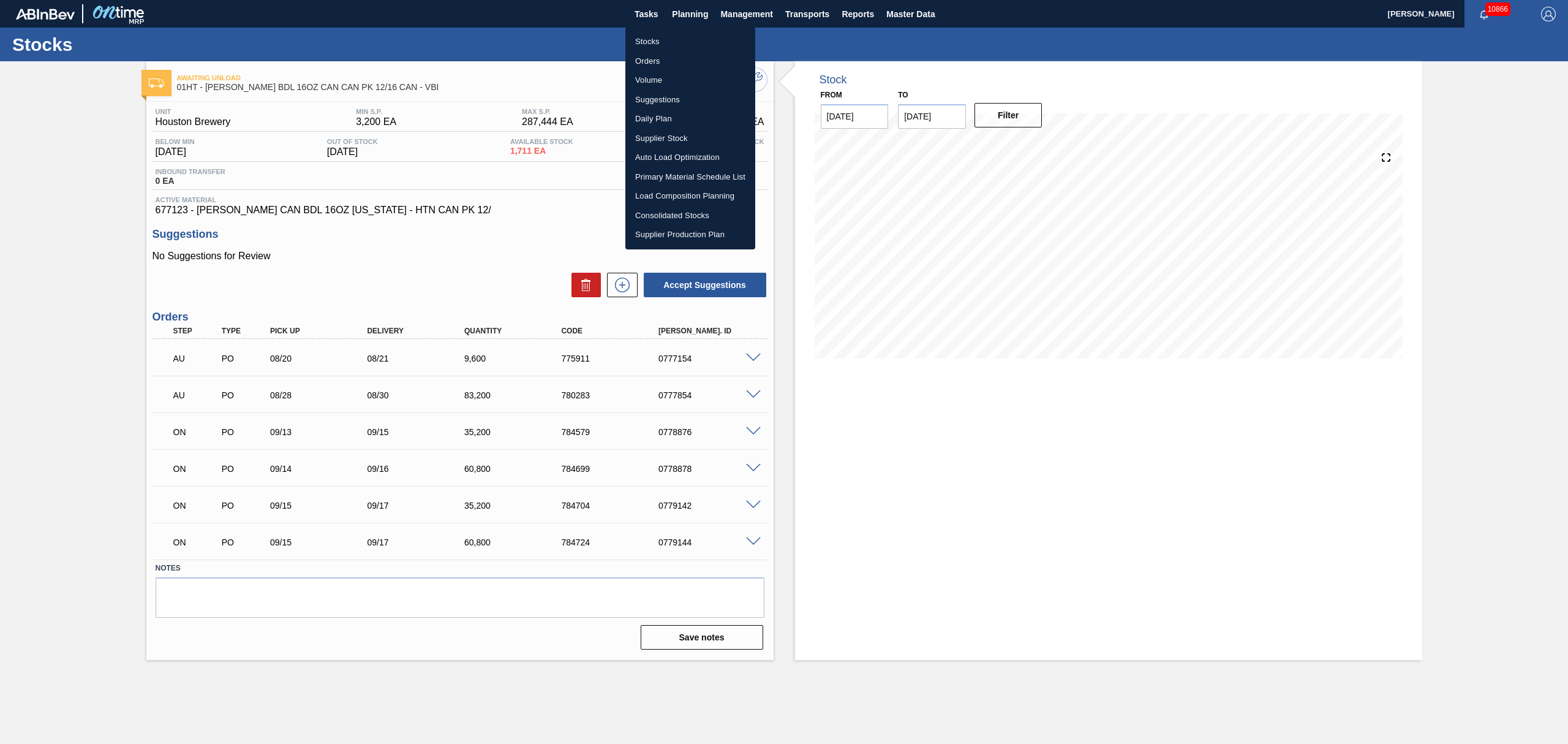
click at [654, 33] on li "Stocks" at bounding box center [690, 41] width 130 height 20
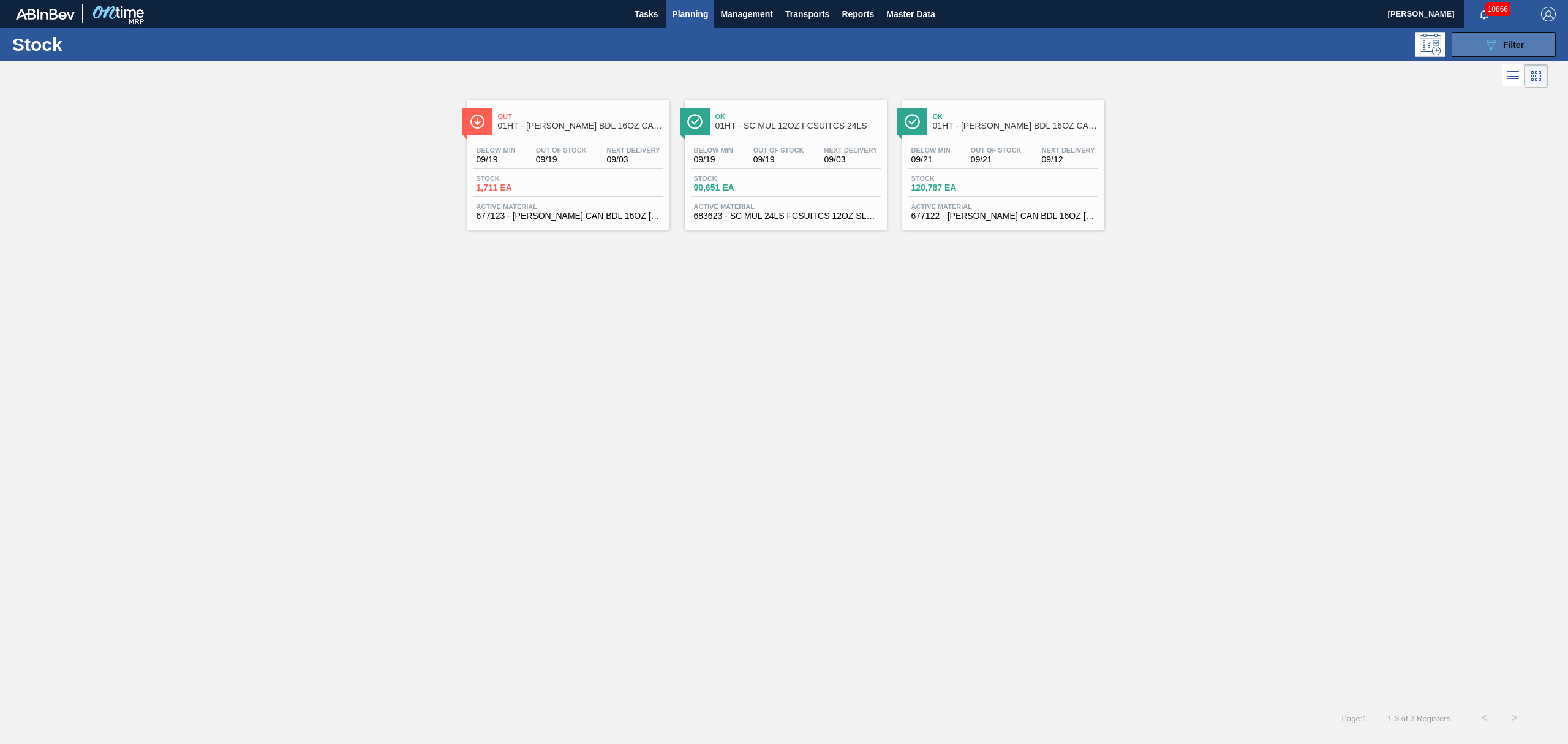
click at [1489, 47] on icon "089F7B8B-B2A5-4AFE-B5C0-19BA573D28AC" at bounding box center [1490, 44] width 15 height 15
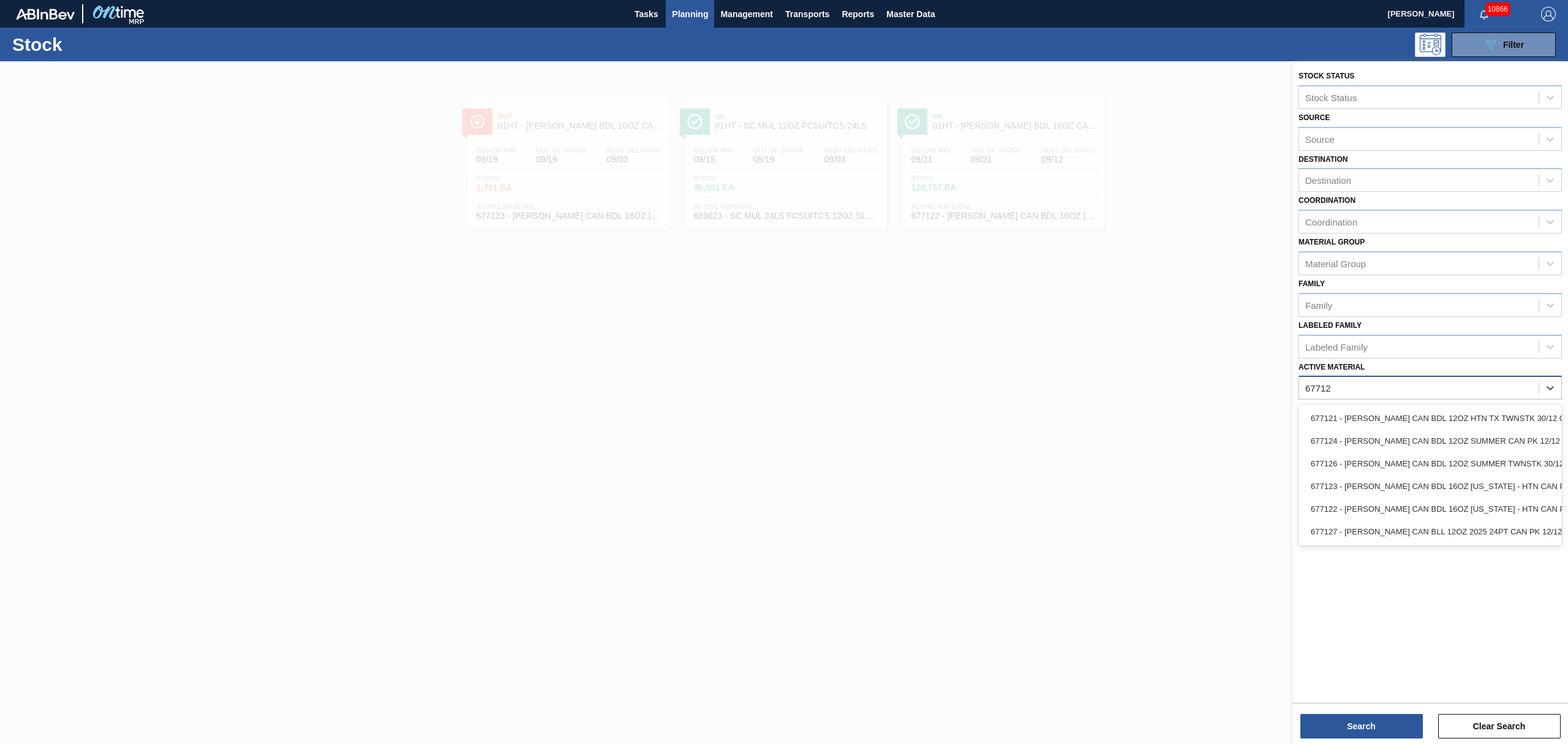
type Material "677122"
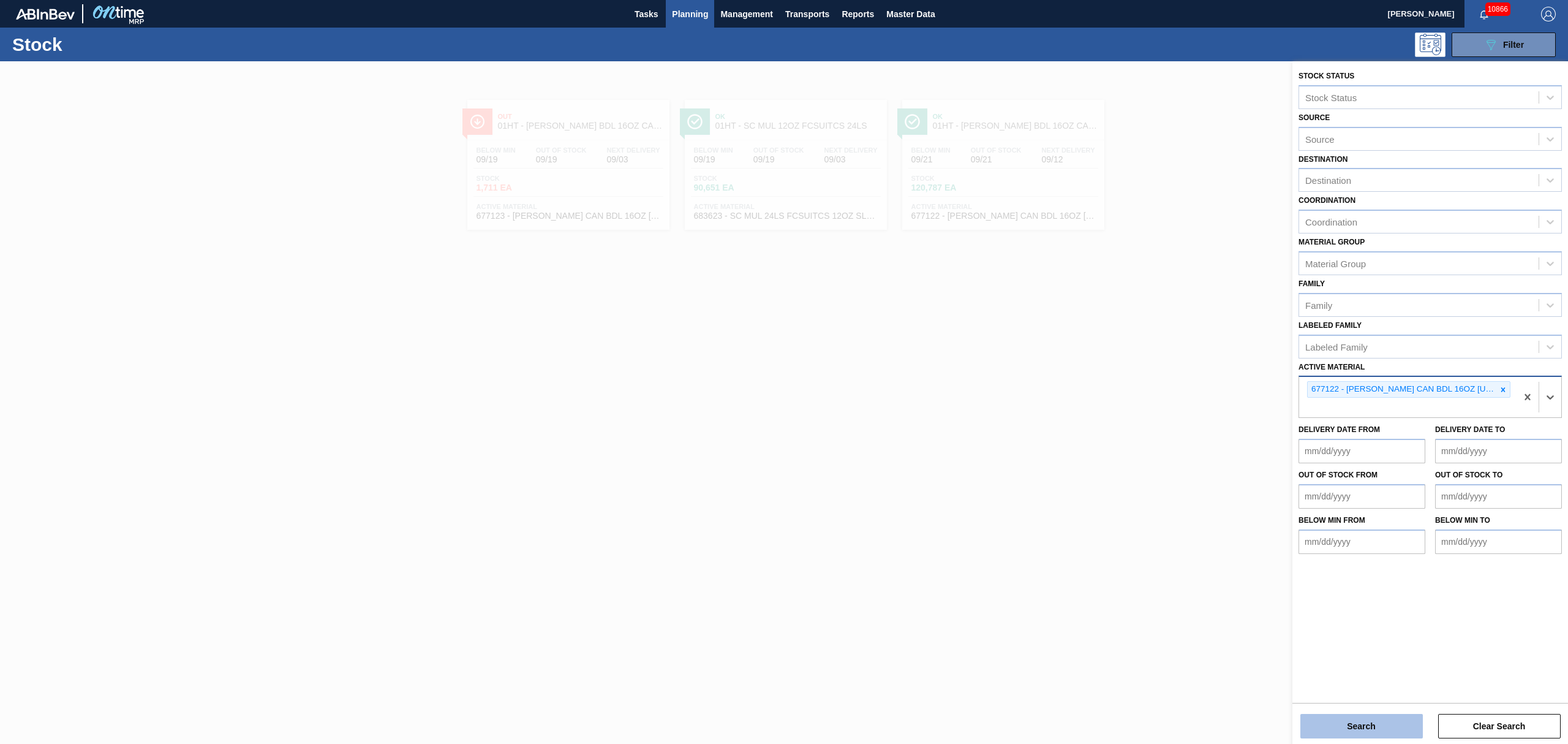
click at [1339, 714] on button "Search" at bounding box center [1362, 726] width 122 height 24
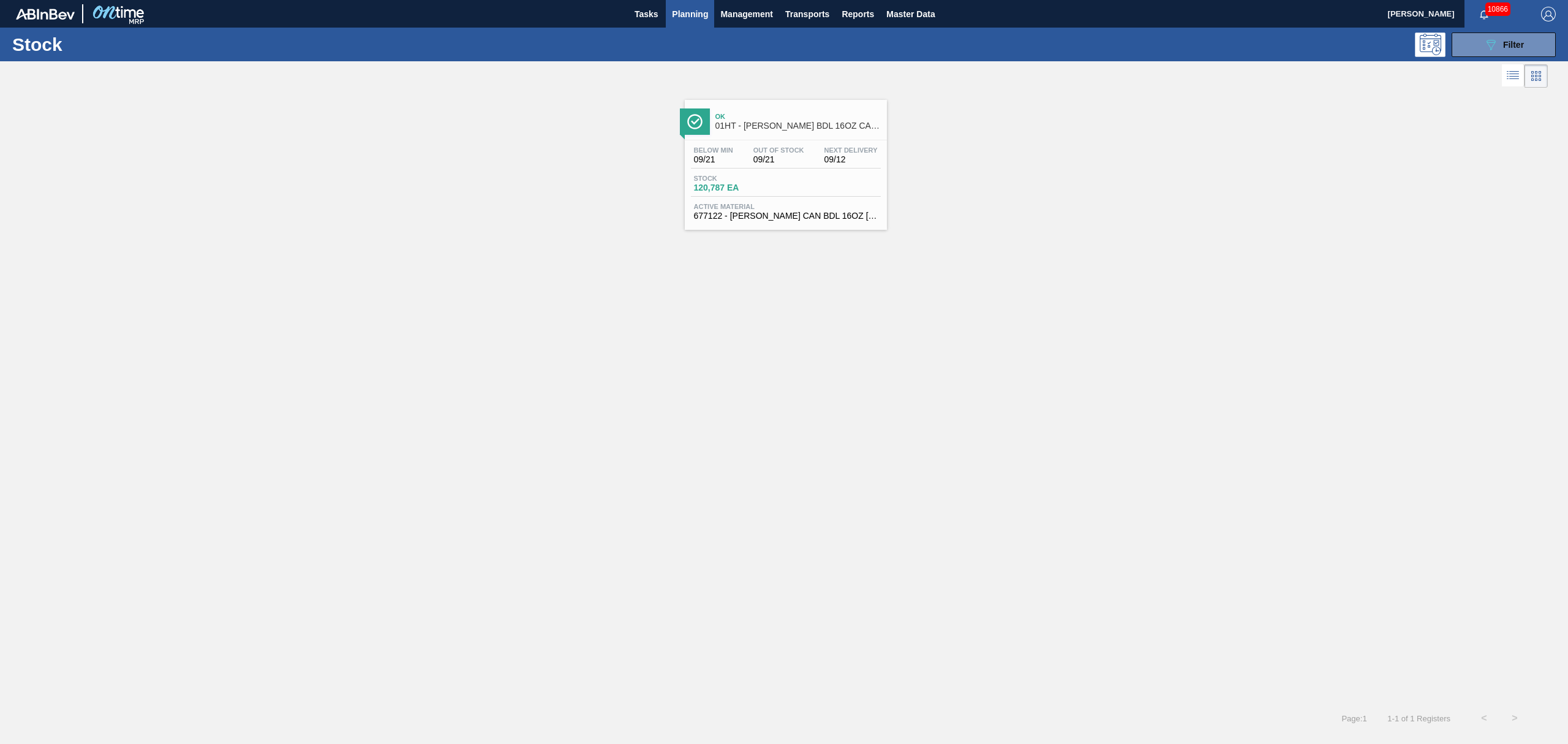
click at [807, 199] on div "Below Min 09/21 Out Of Stock 09/21 Next Delivery 09/12 Stock 120,787 EA Active …" at bounding box center [785, 182] width 202 height 84
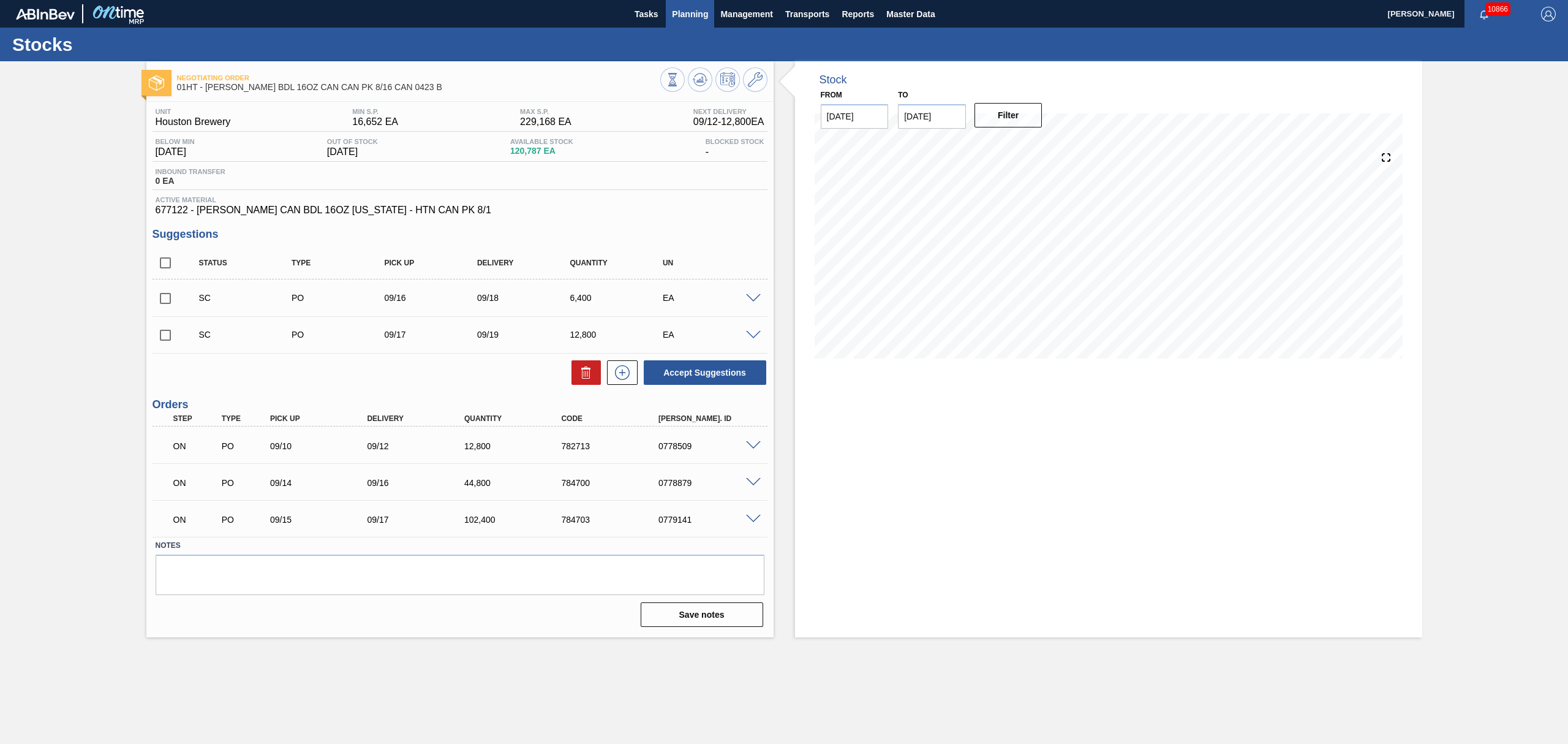
click at [703, 22] on button "Planning" at bounding box center [690, 14] width 48 height 28
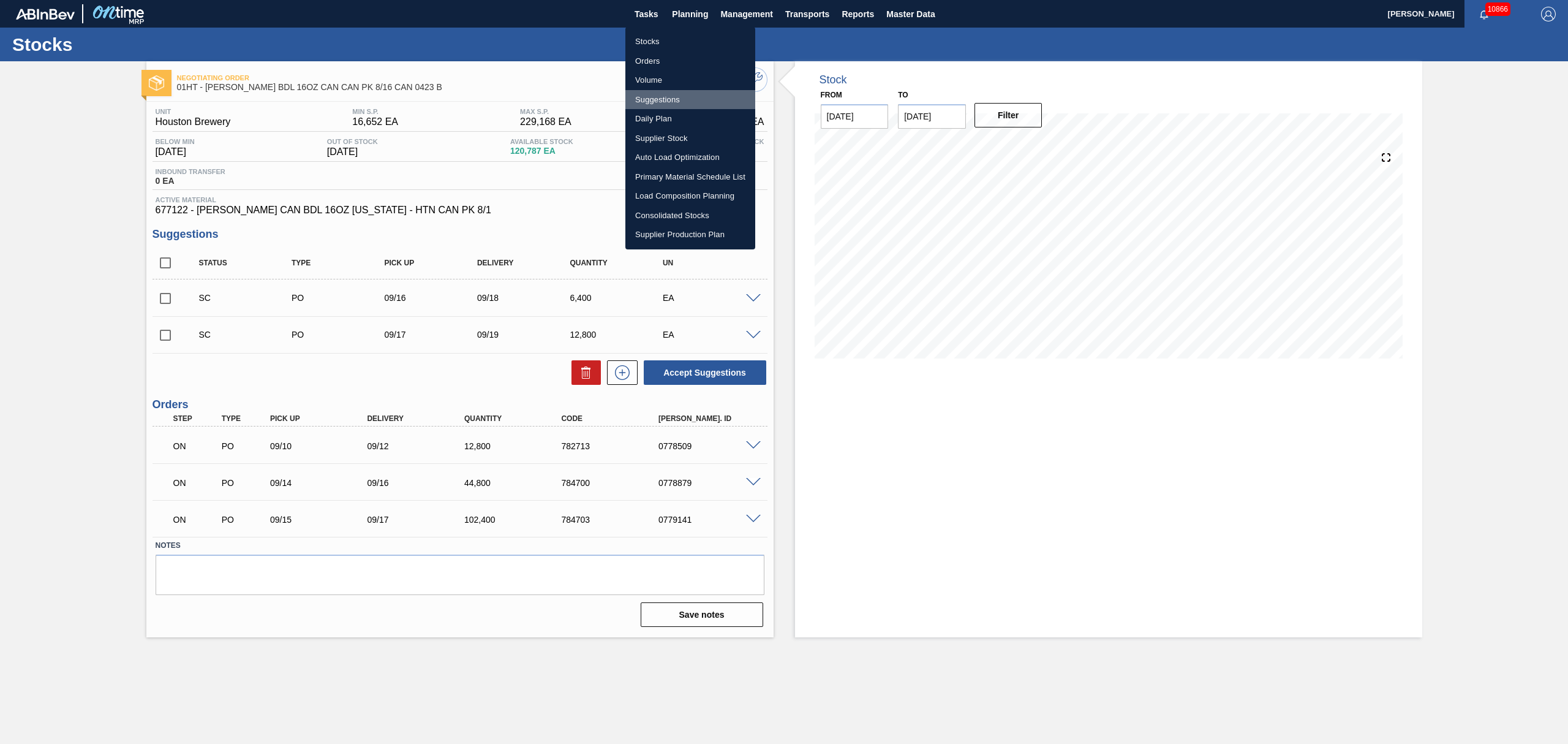
click at [658, 98] on li "Suggestions" at bounding box center [690, 99] width 130 height 20
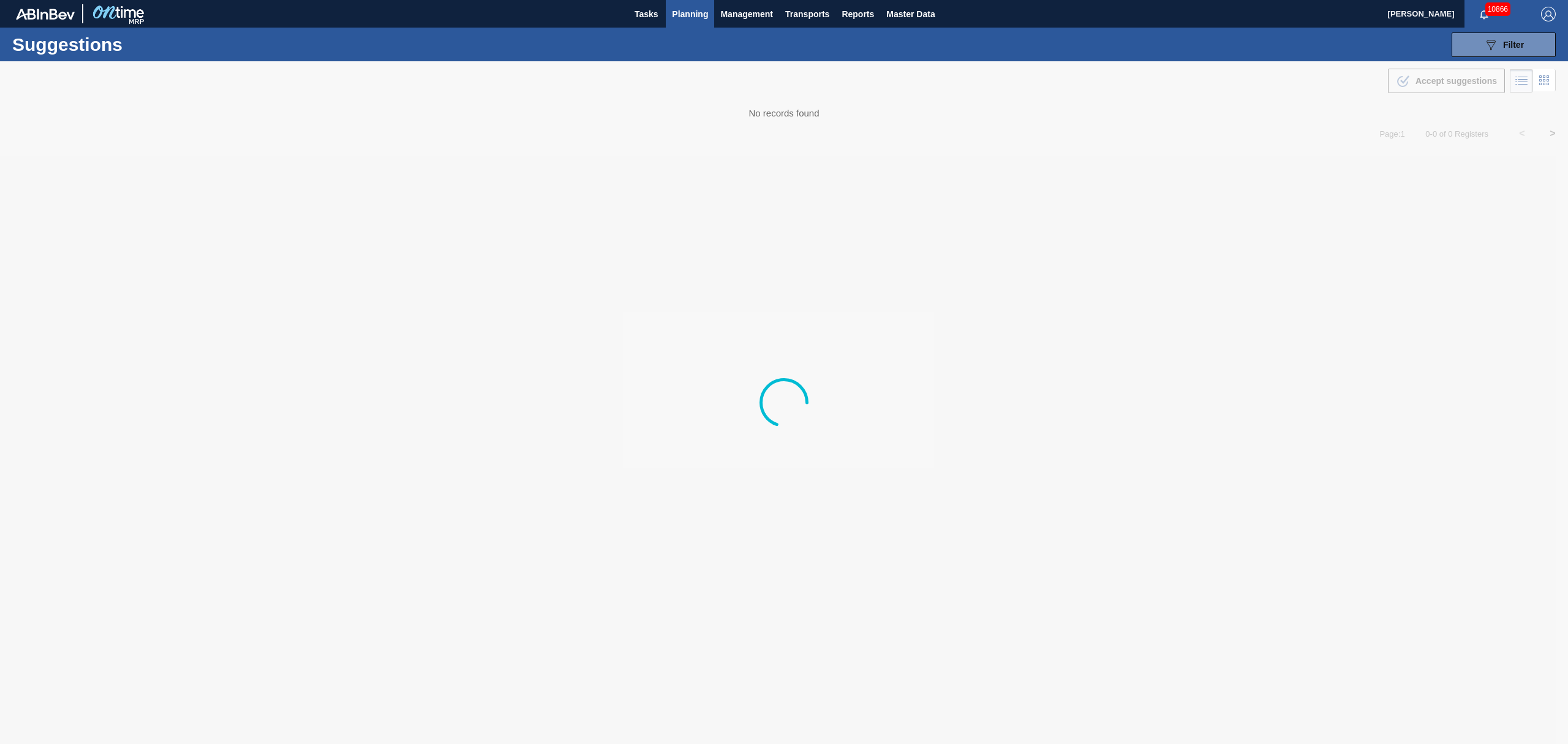
type from "[DATE]"
type to "[DATE]"
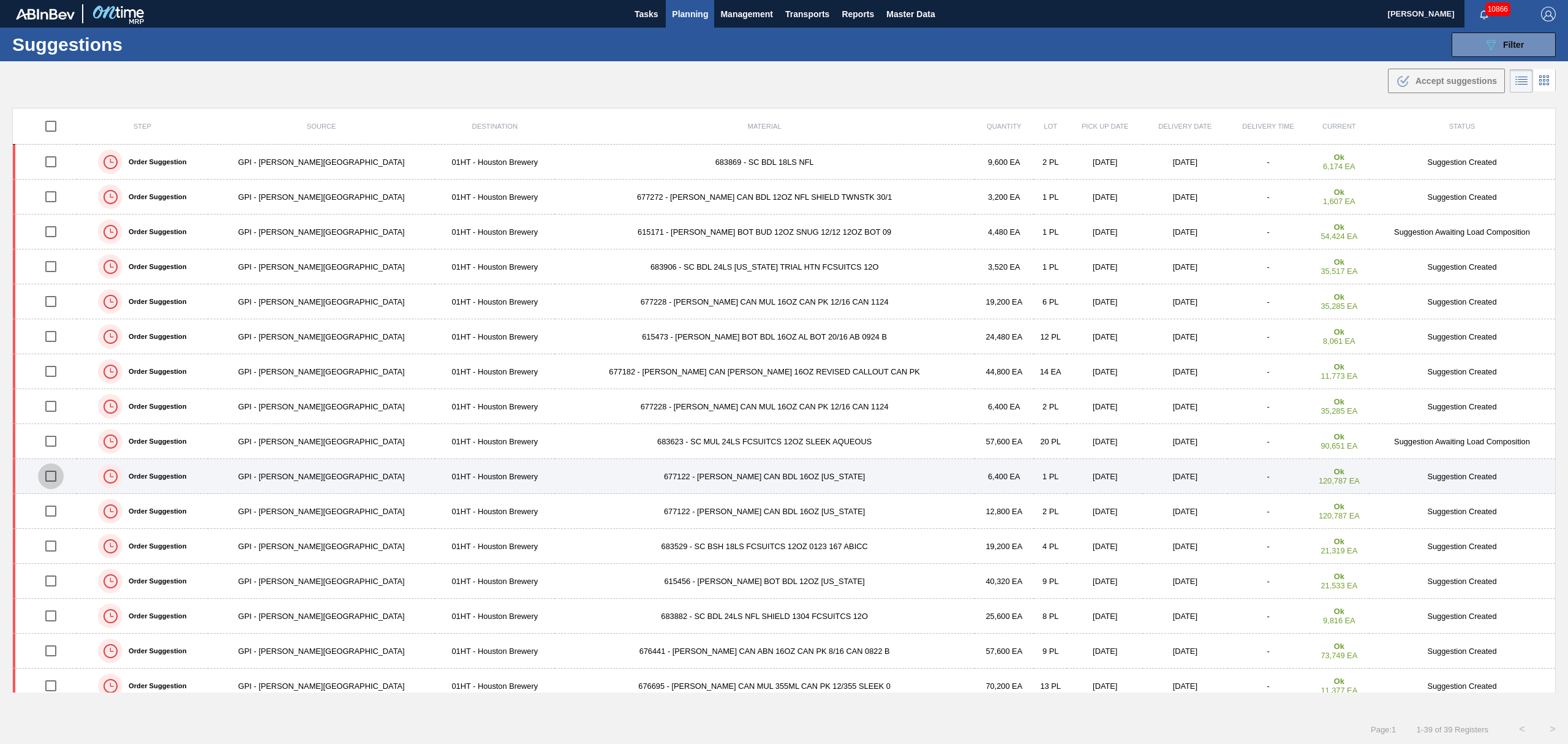
click at [60, 478] on input "checkbox" at bounding box center [51, 476] width 26 height 26
checkbox input "true"
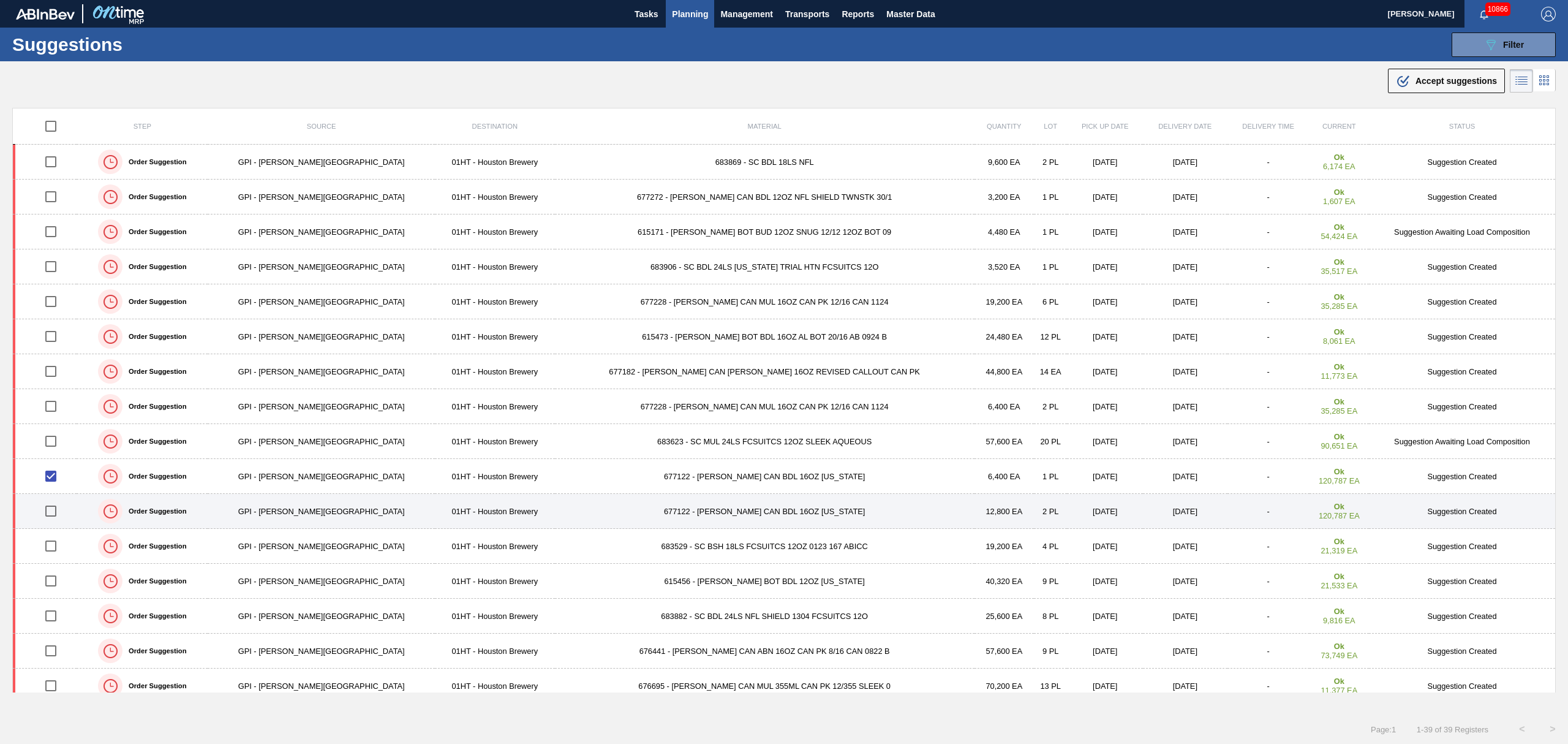
click at [60, 509] on input "checkbox" at bounding box center [51, 511] width 26 height 26
checkbox input "true"
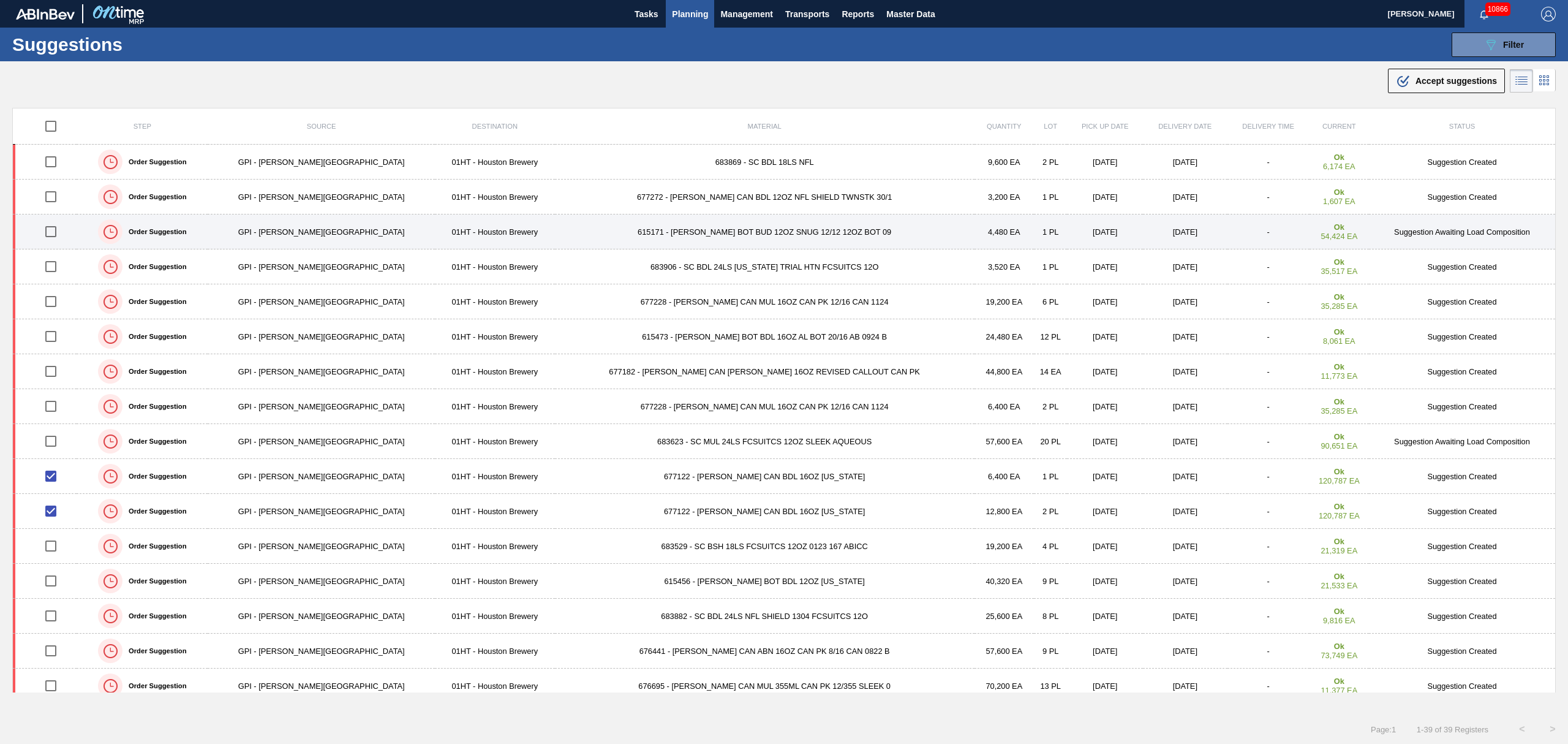
click at [659, 228] on td "615171 - [PERSON_NAME] BOT BUD 12OZ SNUG 12/12 12OZ BOT 09" at bounding box center [765, 232] width 420 height 35
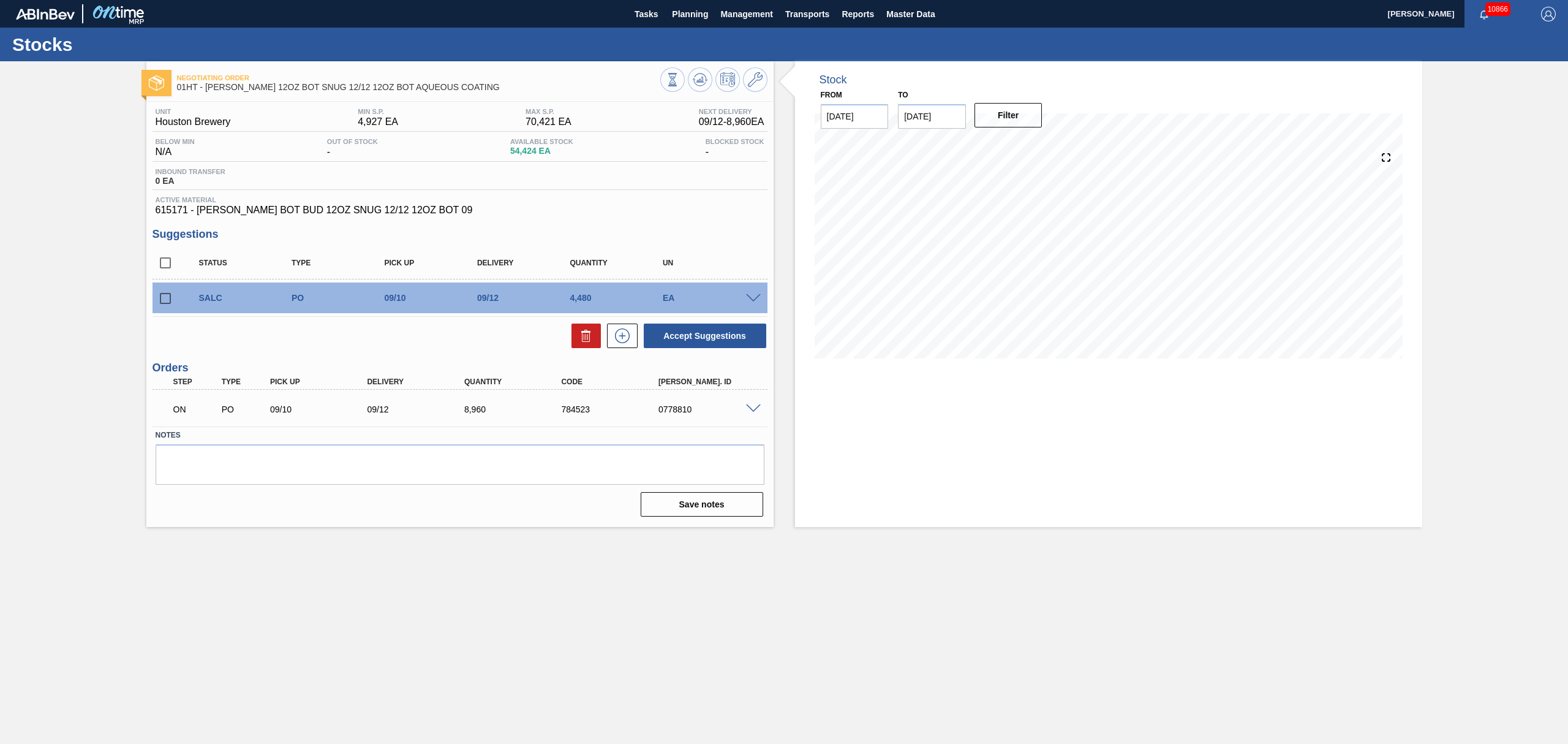
click at [750, 294] on div at bounding box center [755, 297] width 24 height 9
click at [750, 297] on span at bounding box center [753, 298] width 15 height 9
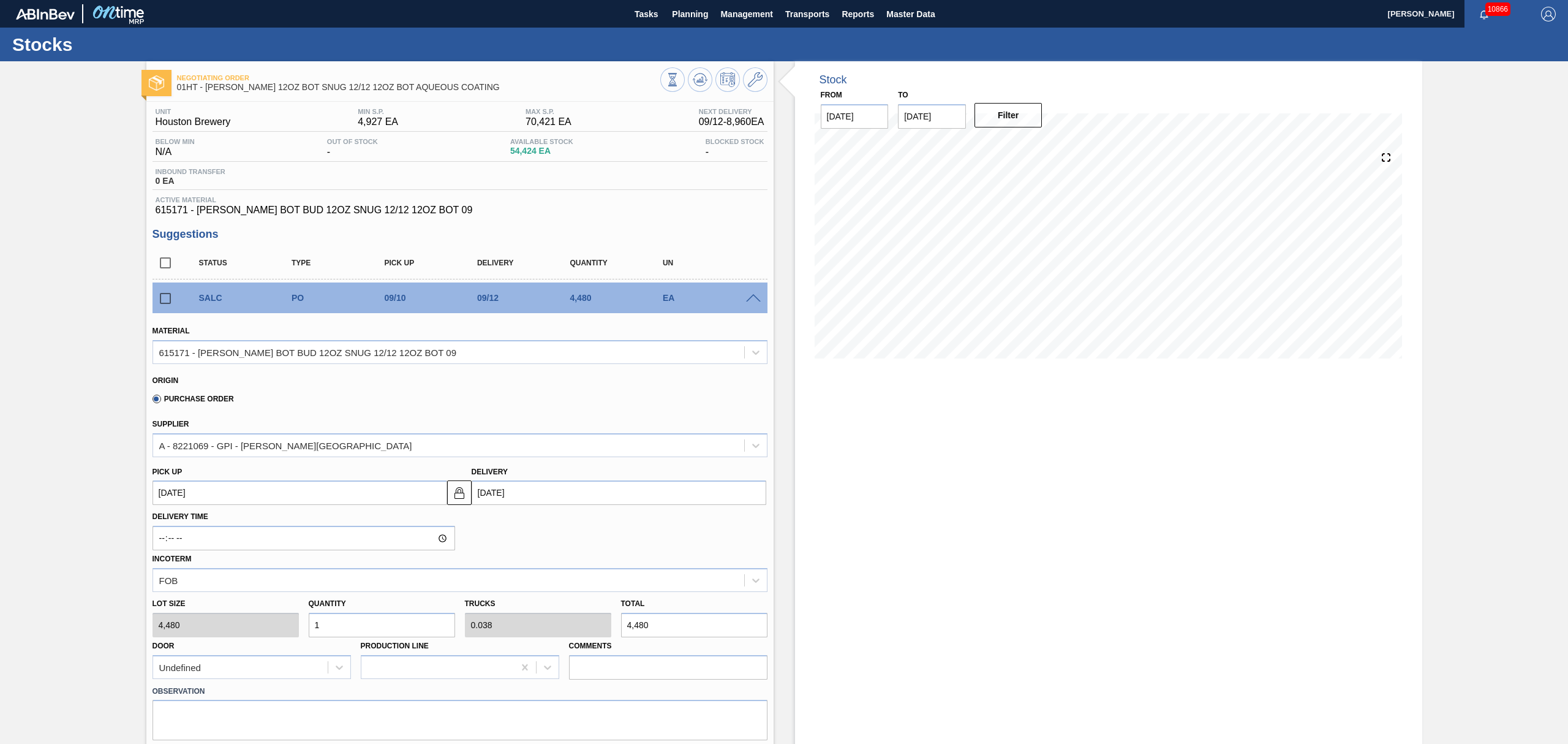
scroll to position [241, 0]
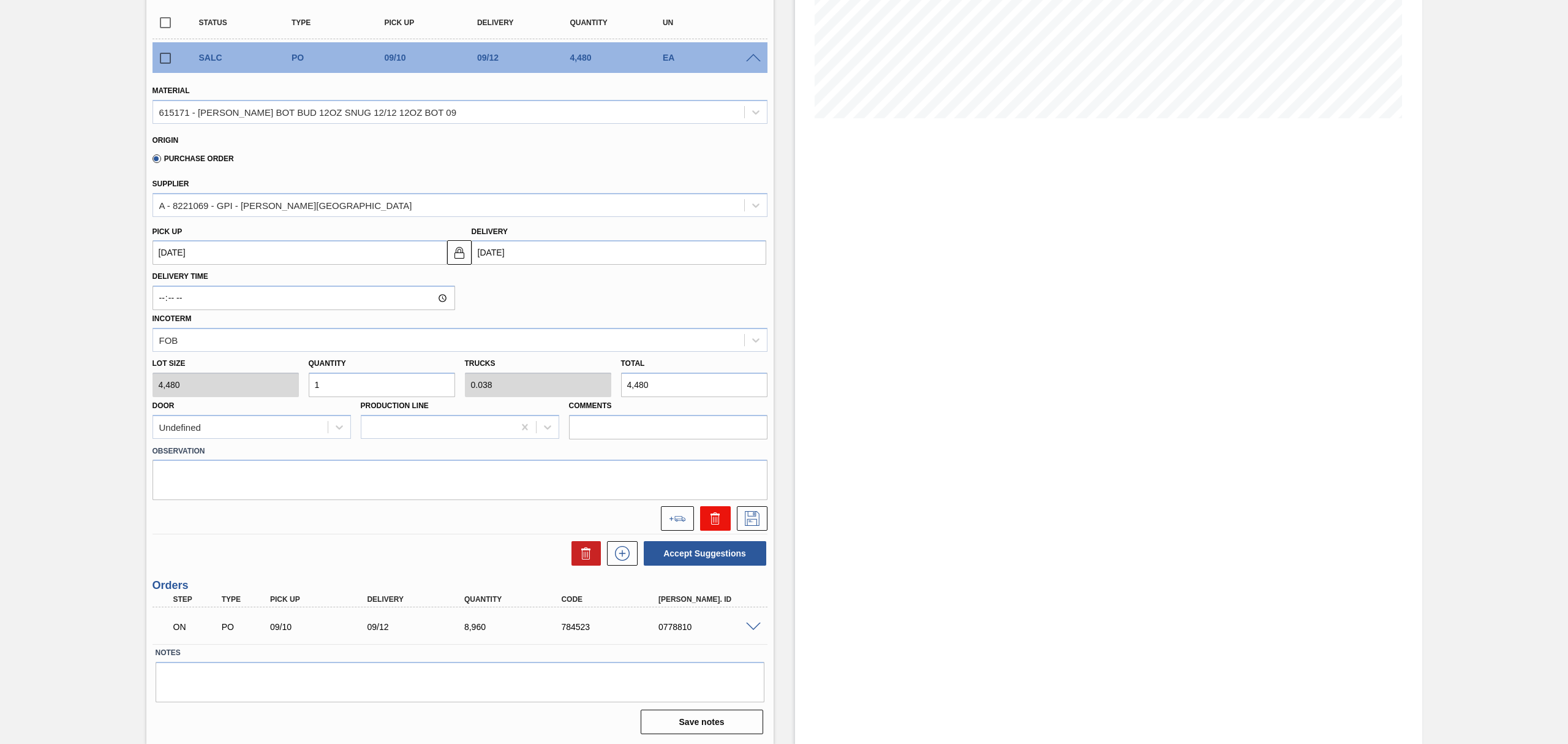
click at [711, 516] on icon at bounding box center [715, 514] width 9 height 2
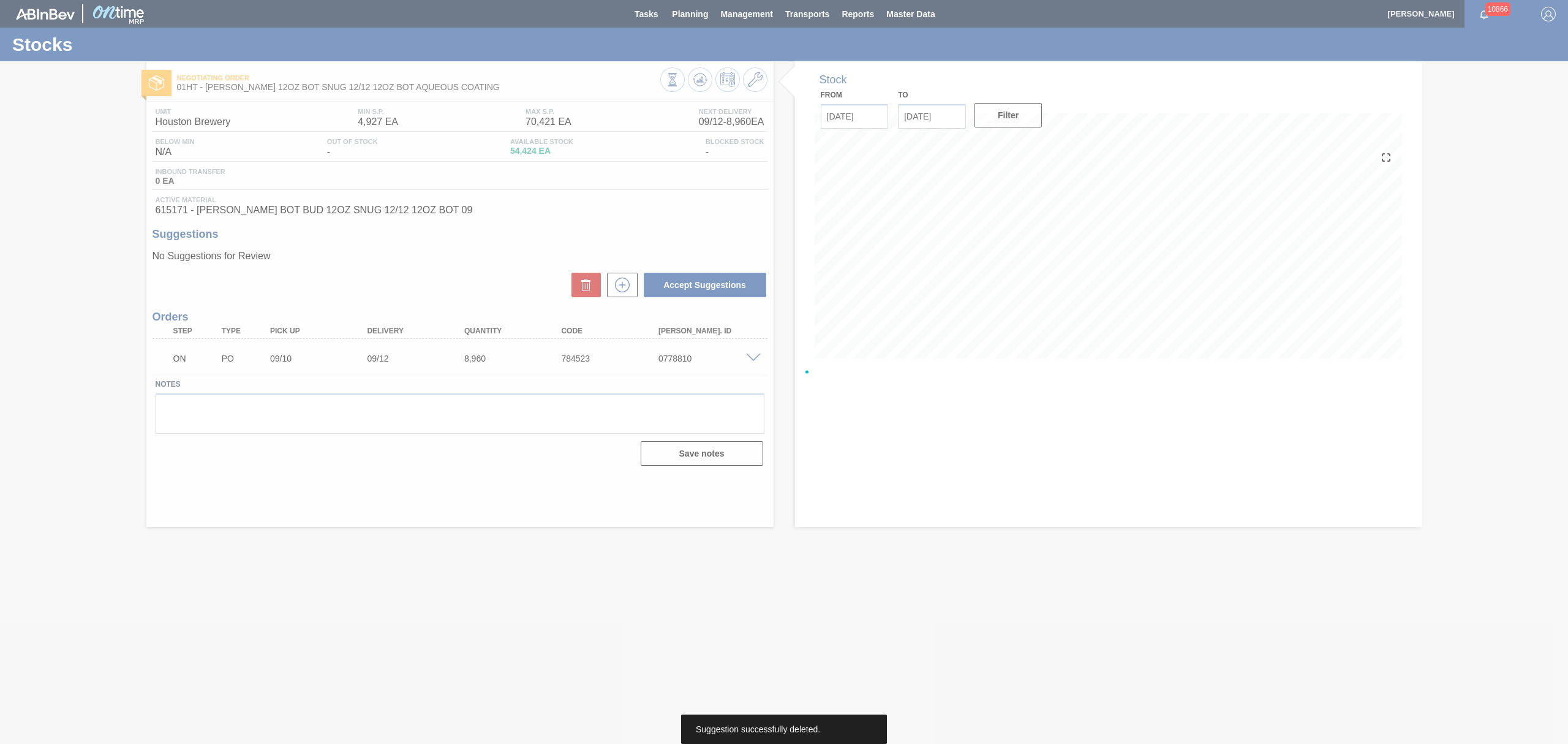
scroll to position [0, 0]
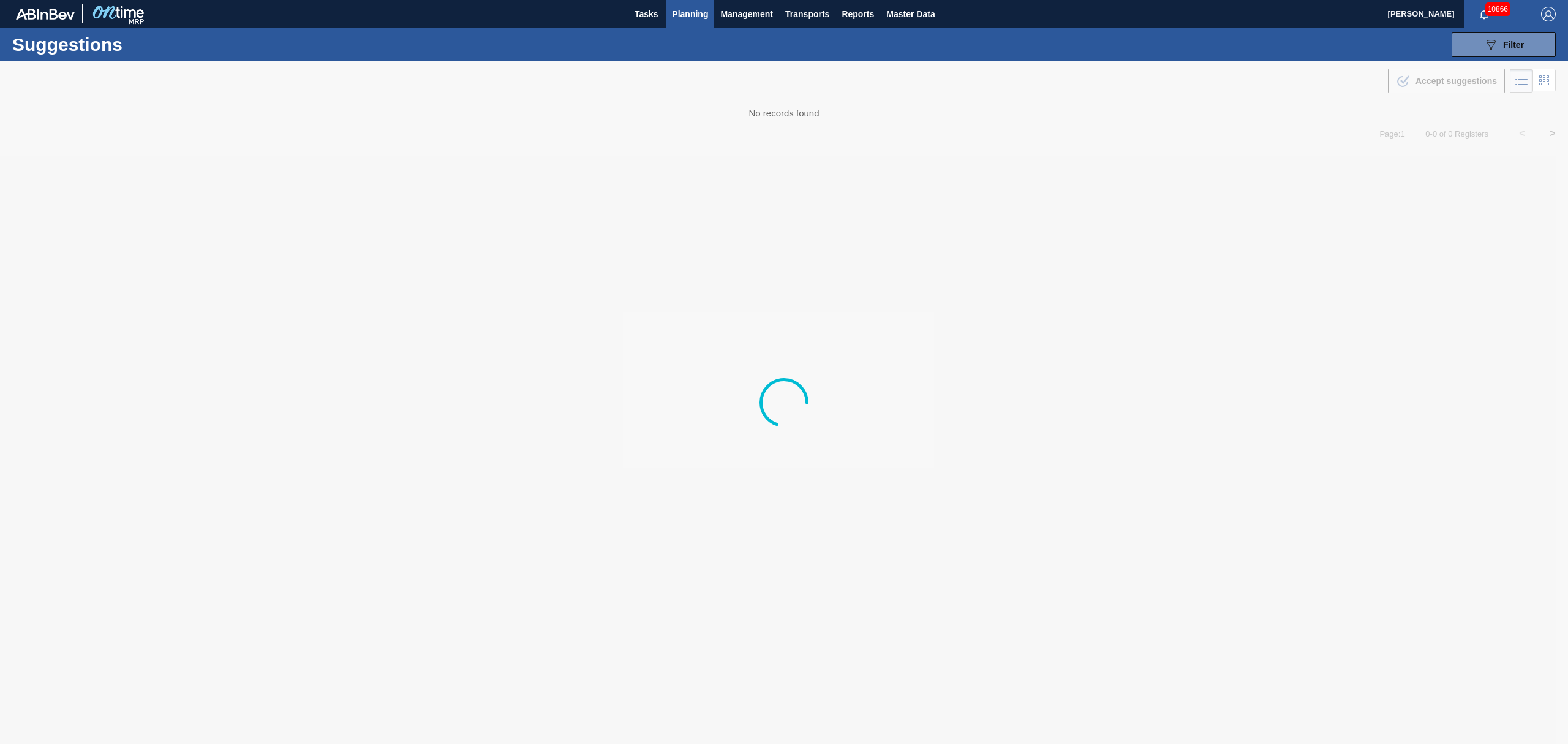
type from "[DATE]"
type to "[DATE]"
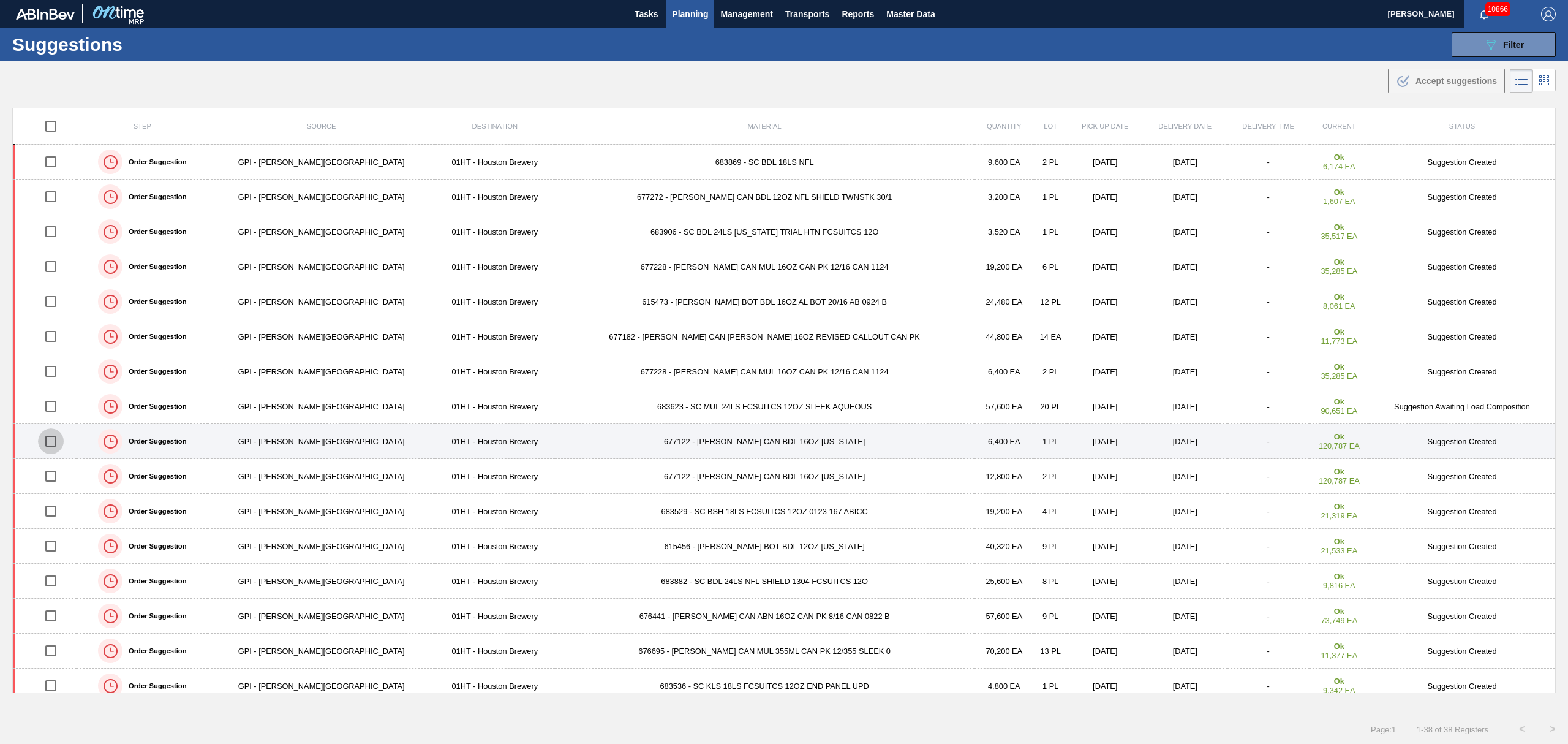
click at [55, 439] on input "checkbox" at bounding box center [51, 441] width 26 height 26
checkbox input "true"
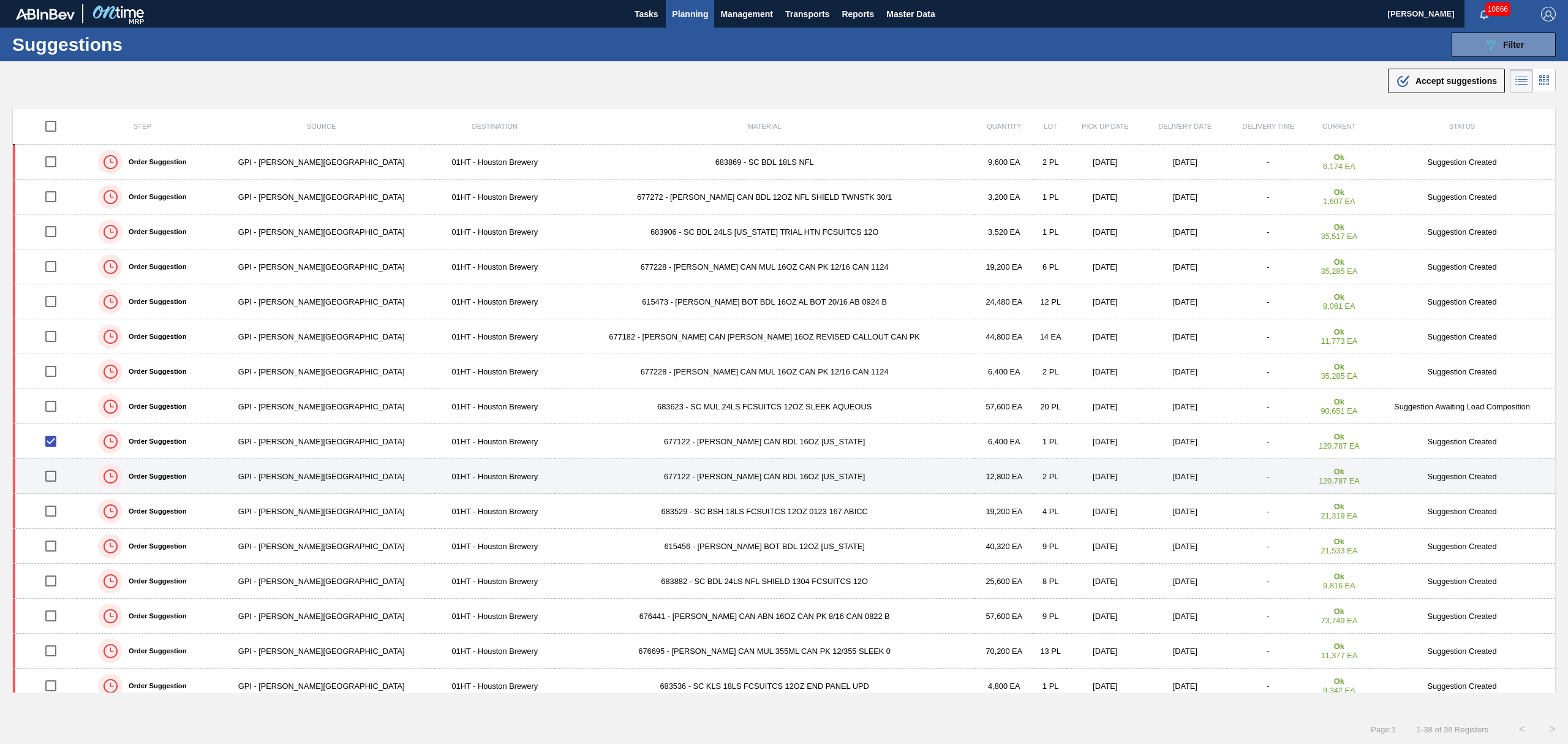
click at [62, 478] on input "checkbox" at bounding box center [51, 476] width 26 height 26
checkbox input "true"
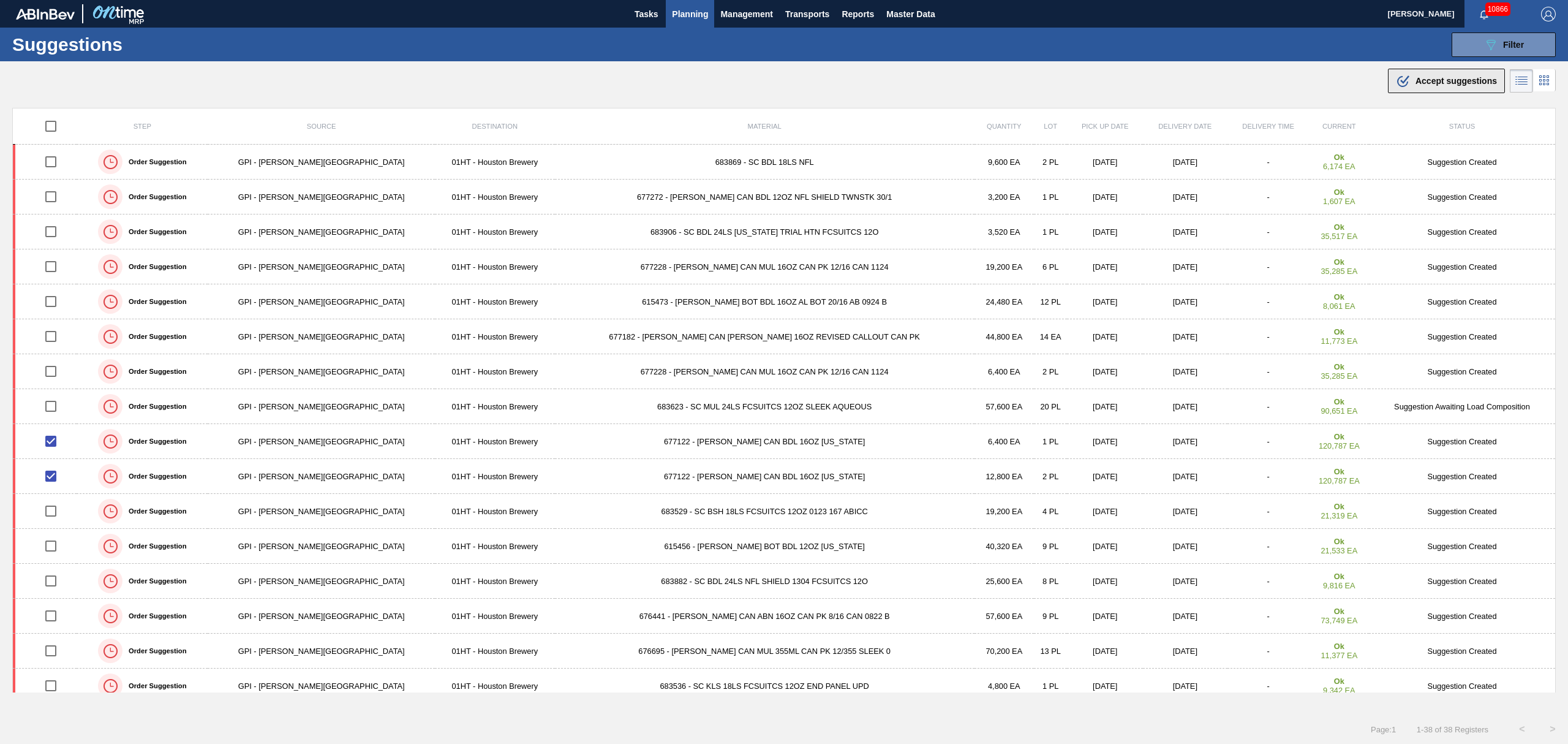
click at [1468, 82] on span "Accept suggestions" at bounding box center [1456, 80] width 82 height 9
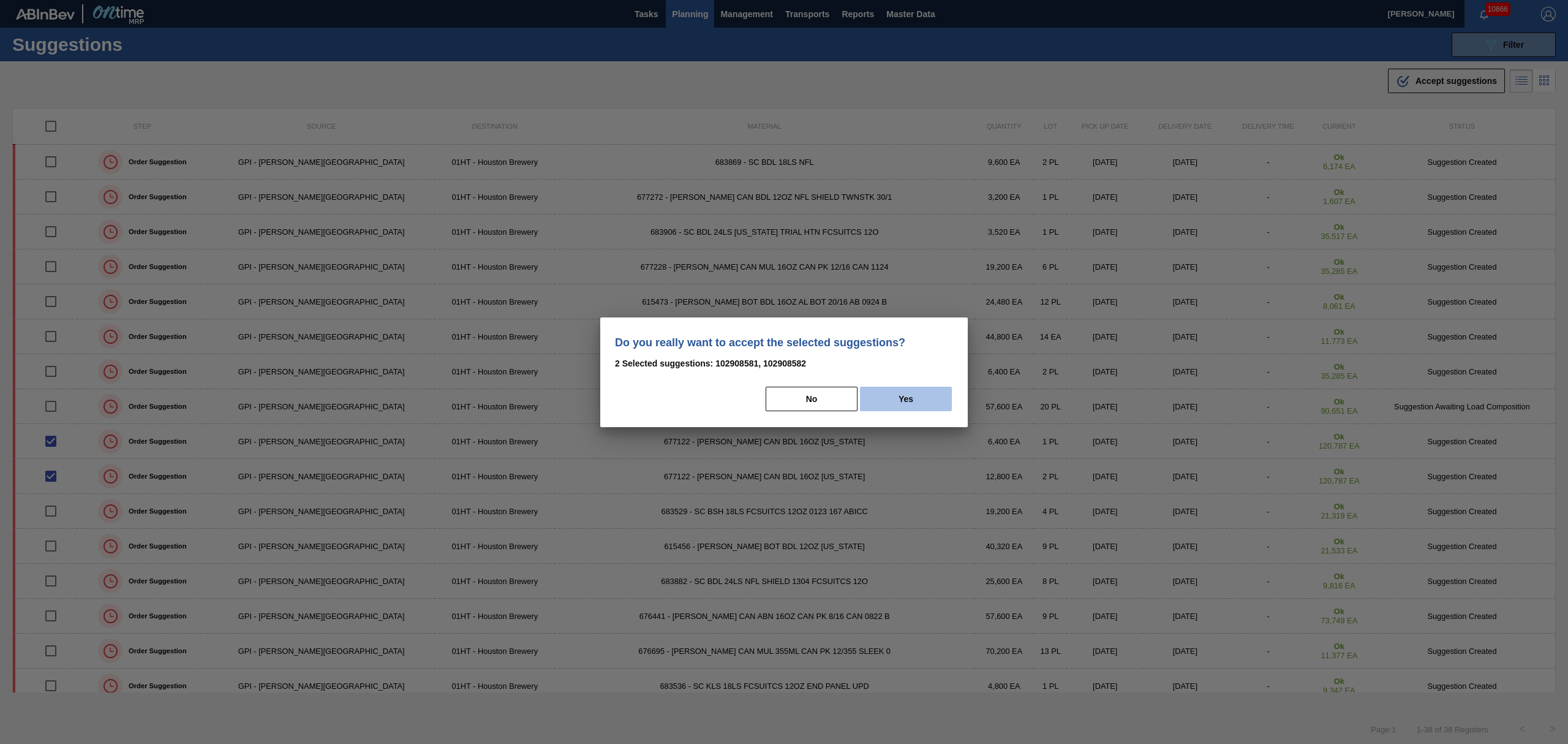
click at [902, 397] on button "Yes" at bounding box center [906, 398] width 92 height 24
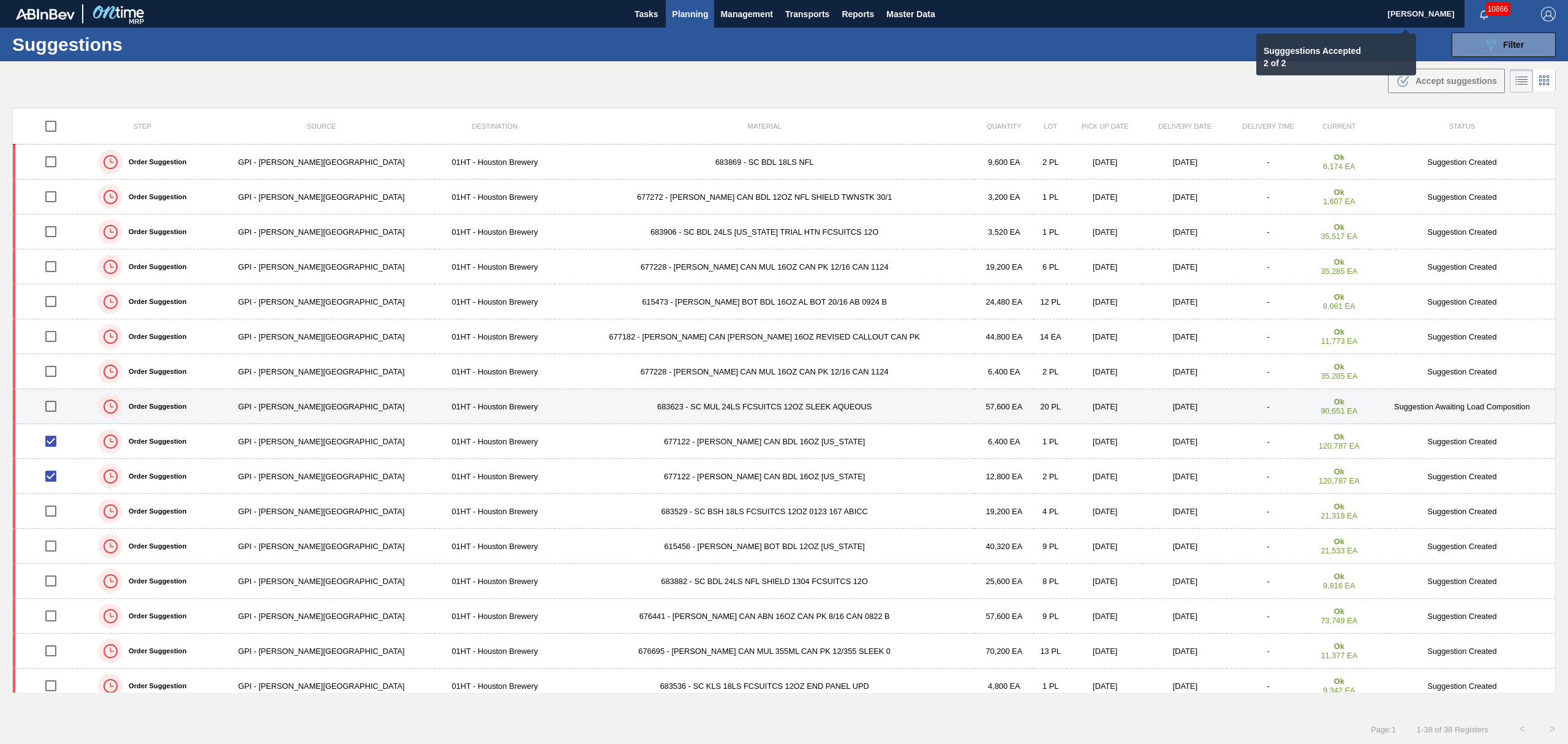
checkbox input "false"
click at [654, 410] on td "683623 - SC MUL 24LS FCSUITCS 12OZ SLEEK AQUEOUS" at bounding box center [765, 406] width 420 height 35
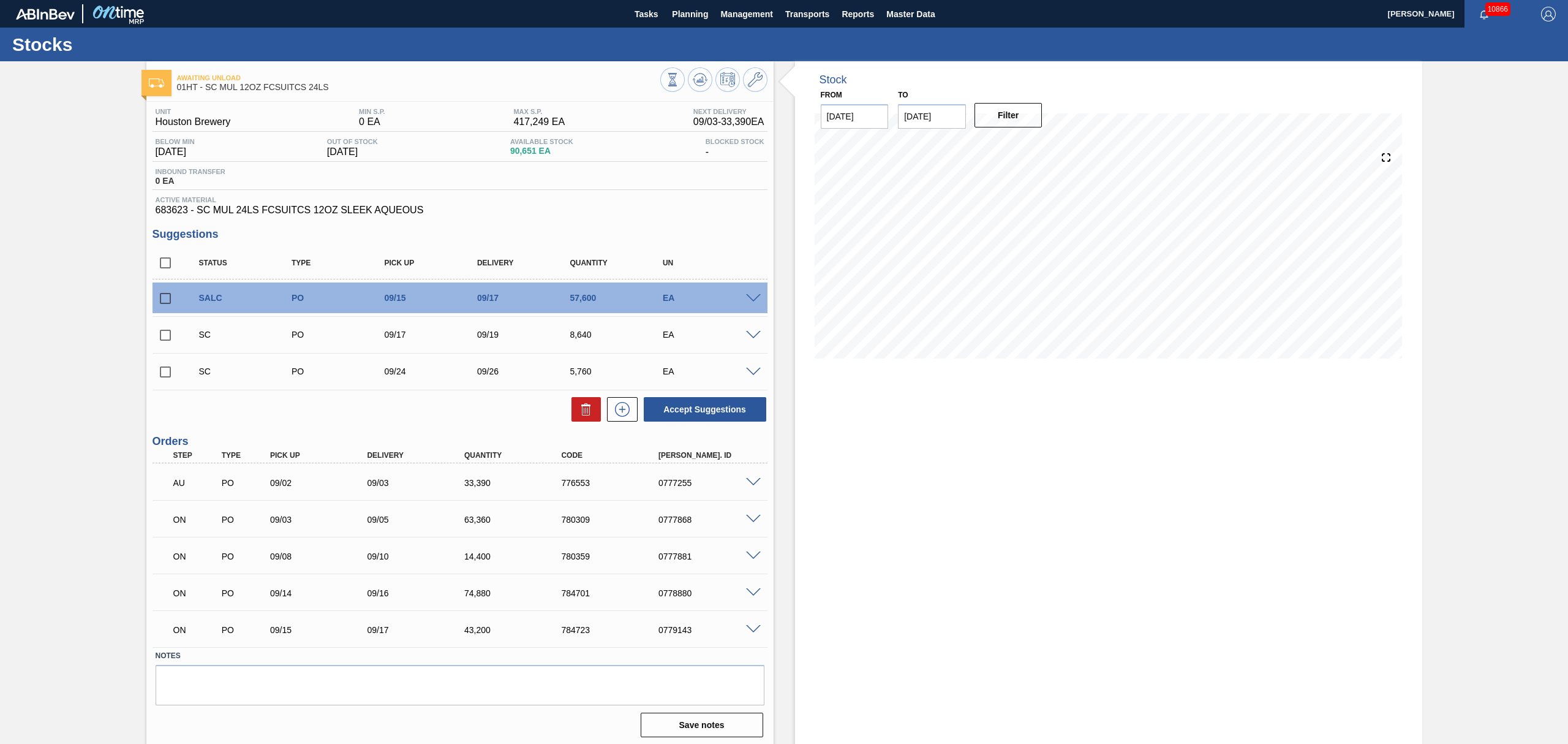
click at [756, 300] on span at bounding box center [753, 298] width 15 height 9
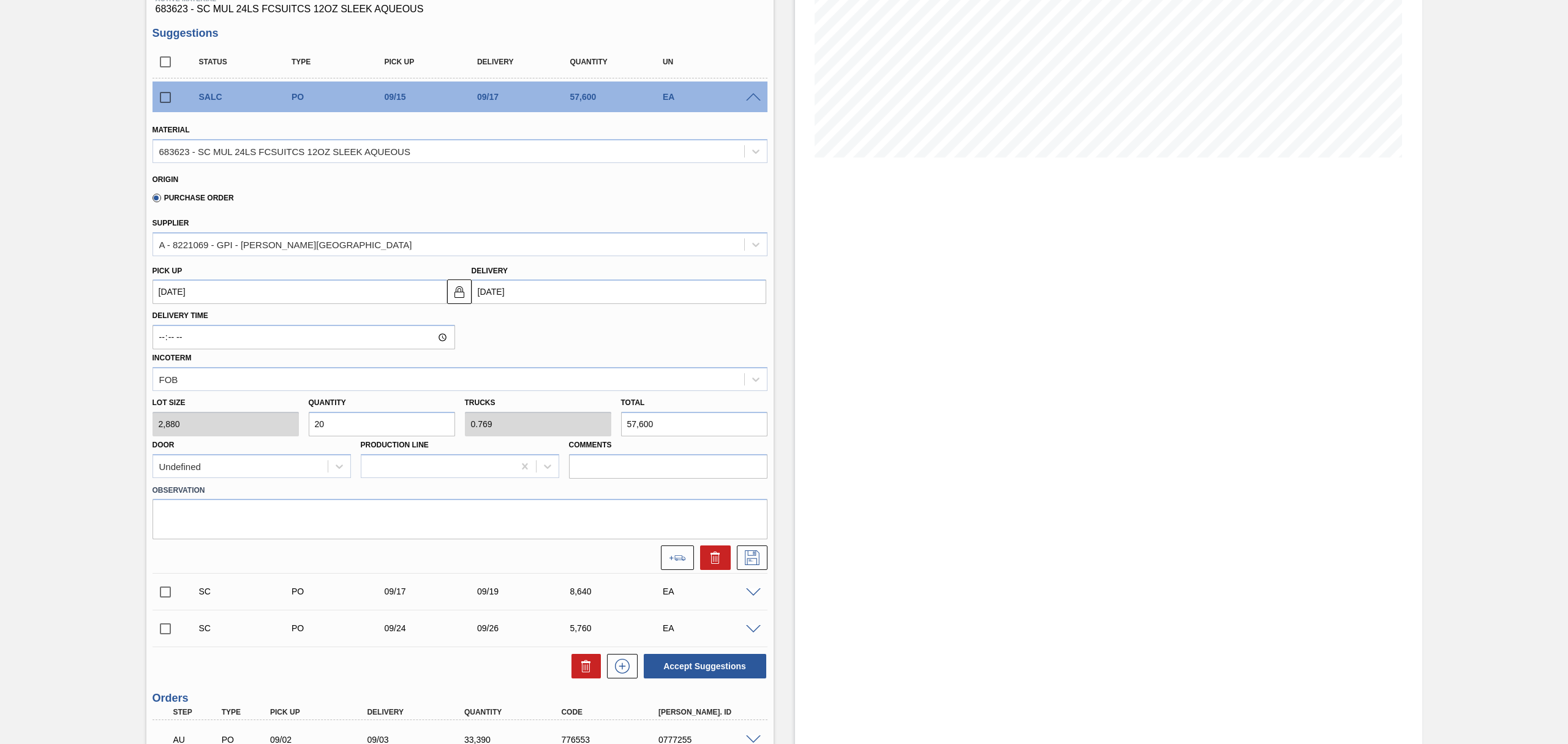
scroll to position [245, 0]
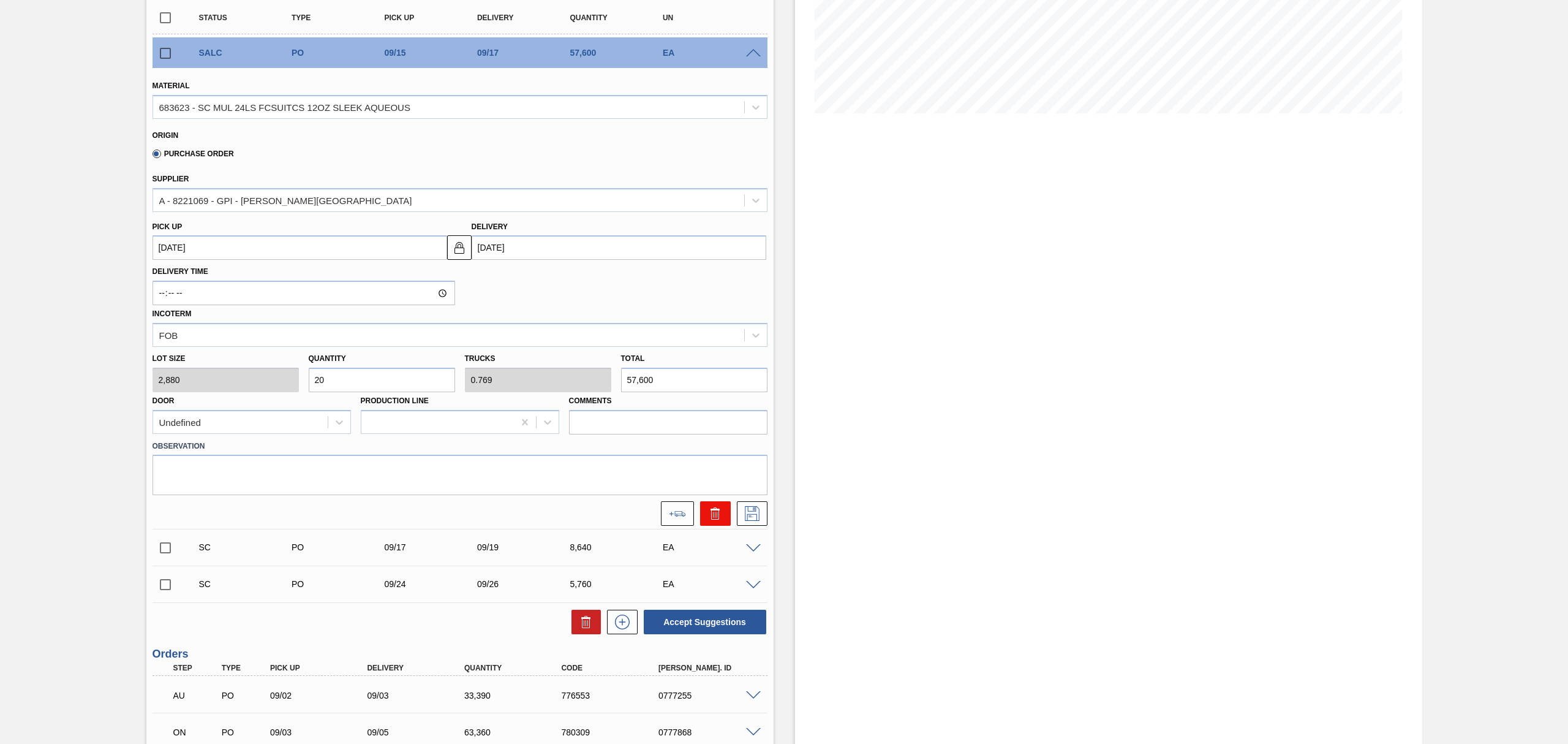
click at [716, 513] on icon at bounding box center [715, 513] width 15 height 15
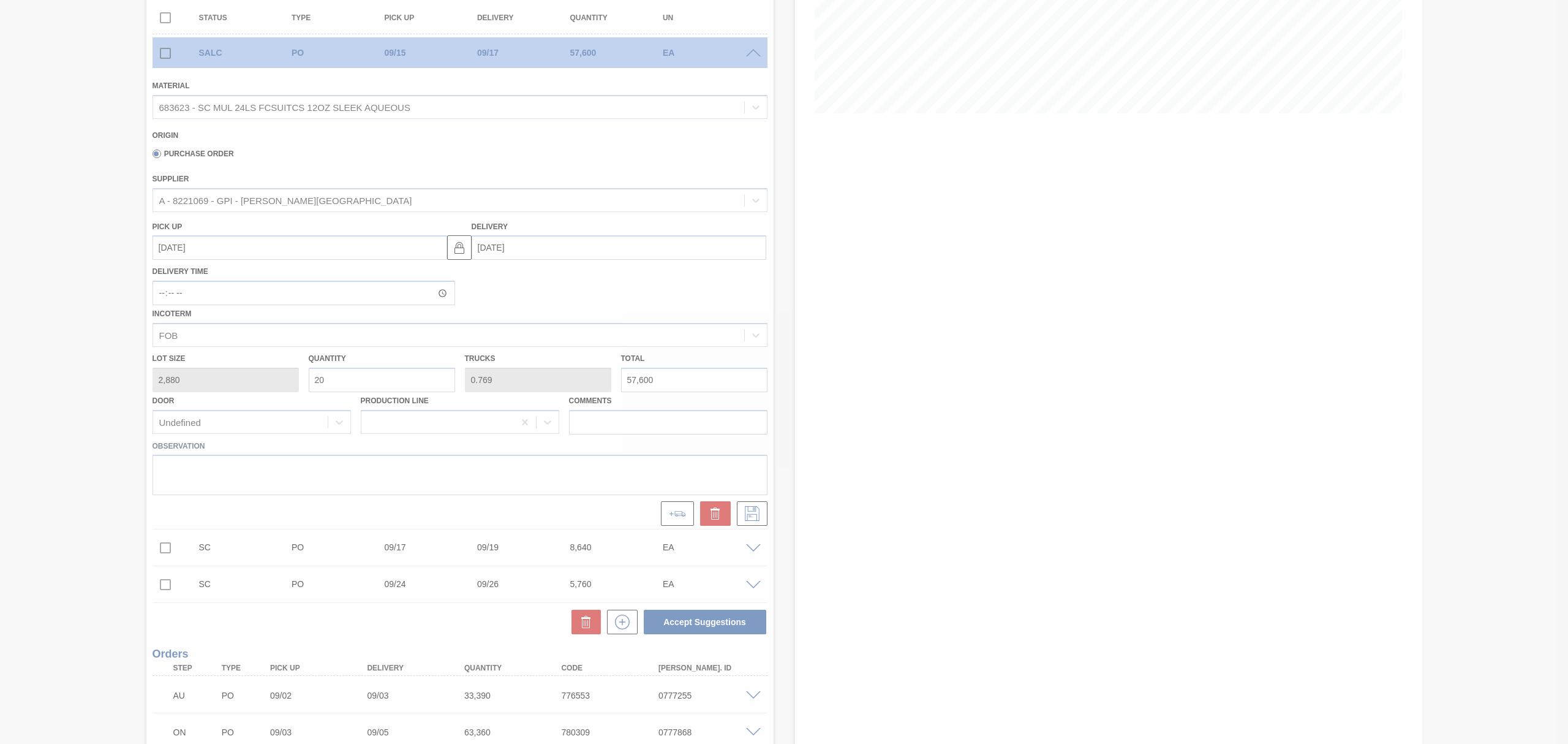
scroll to position [0, 0]
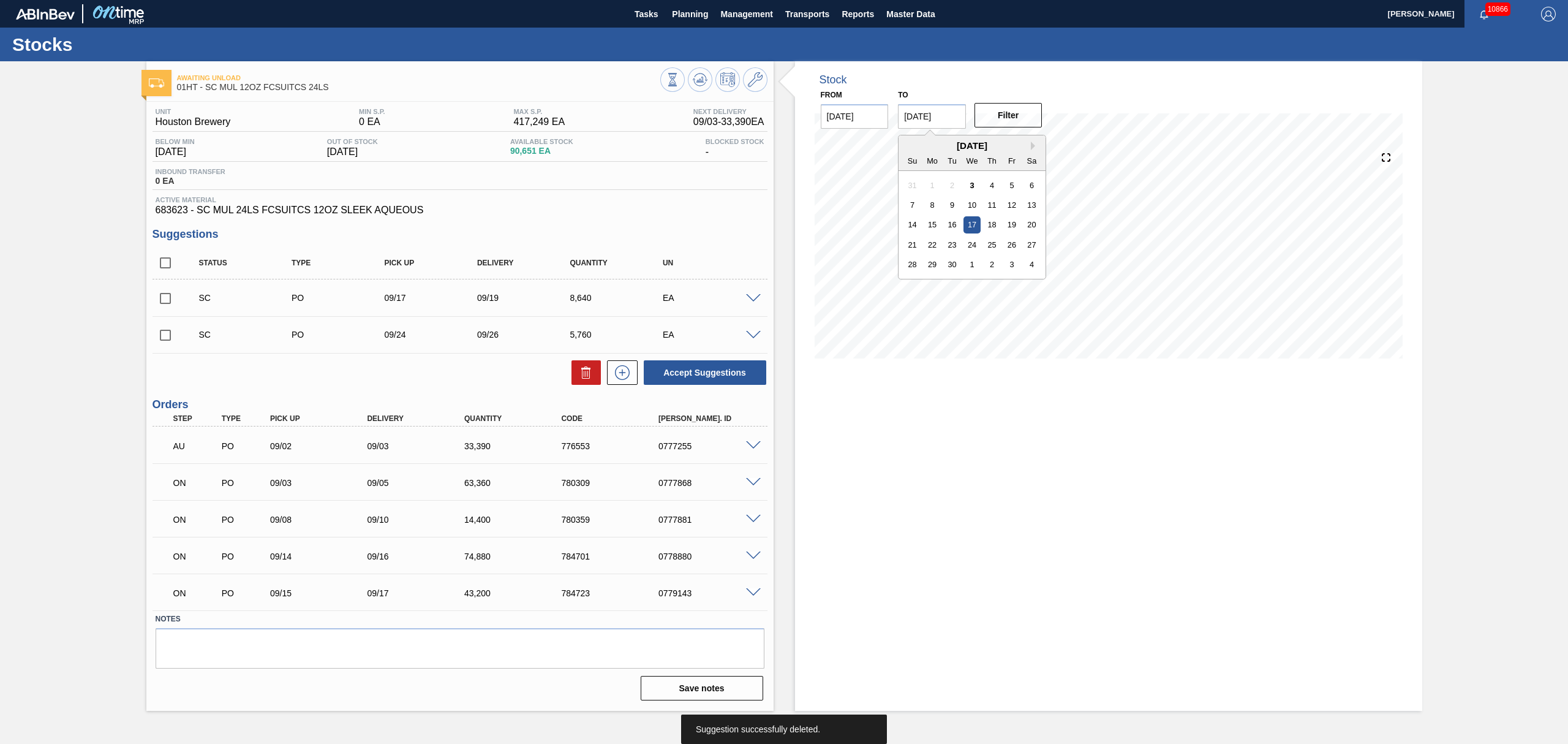
click at [932, 123] on input "[DATE]" at bounding box center [932, 116] width 68 height 24
click at [939, 245] on div "22" at bounding box center [932, 244] width 16 height 16
type input "[DATE]"
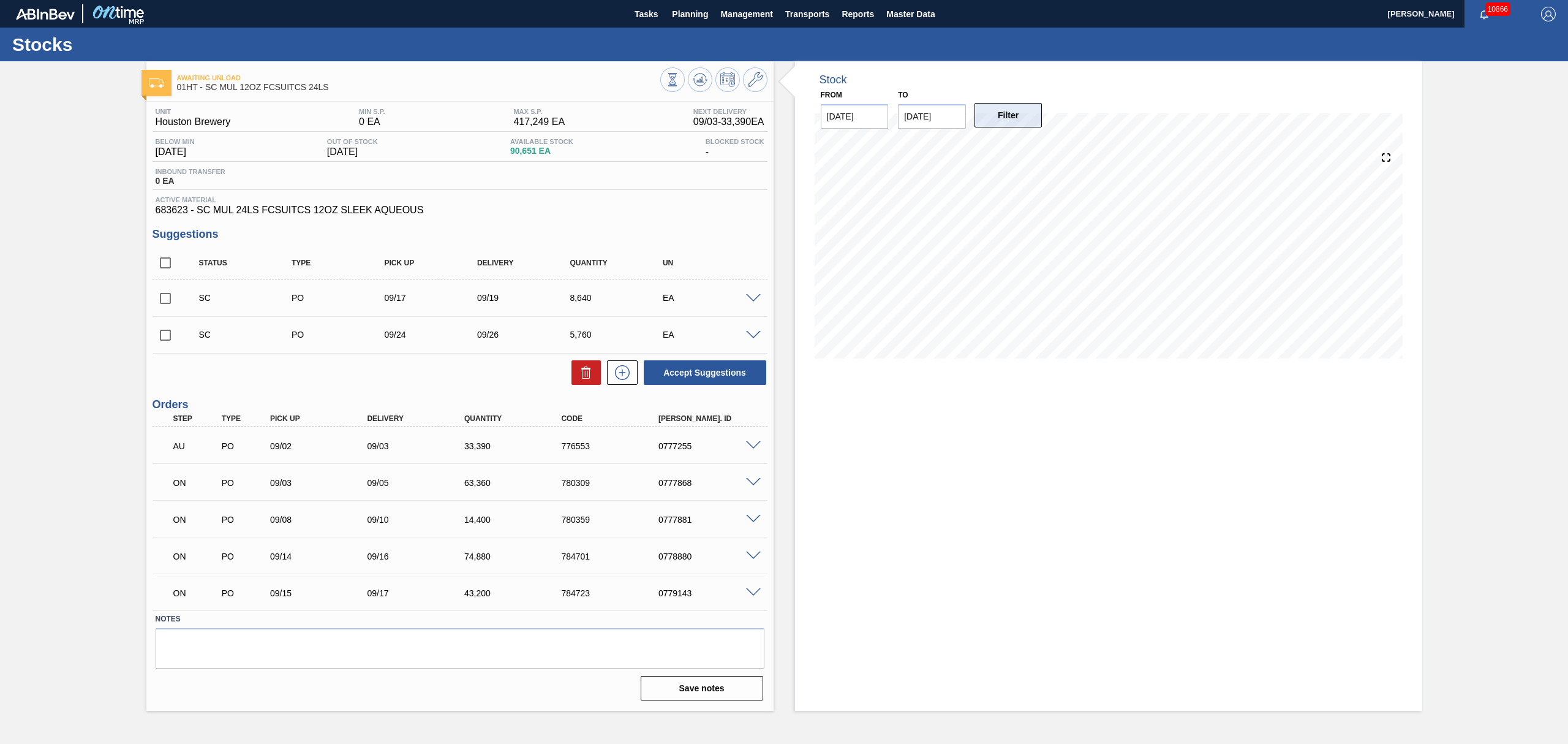
click at [1003, 126] on button "Filter" at bounding box center [1009, 115] width 68 height 24
click at [696, 12] on span "Planning" at bounding box center [690, 14] width 36 height 15
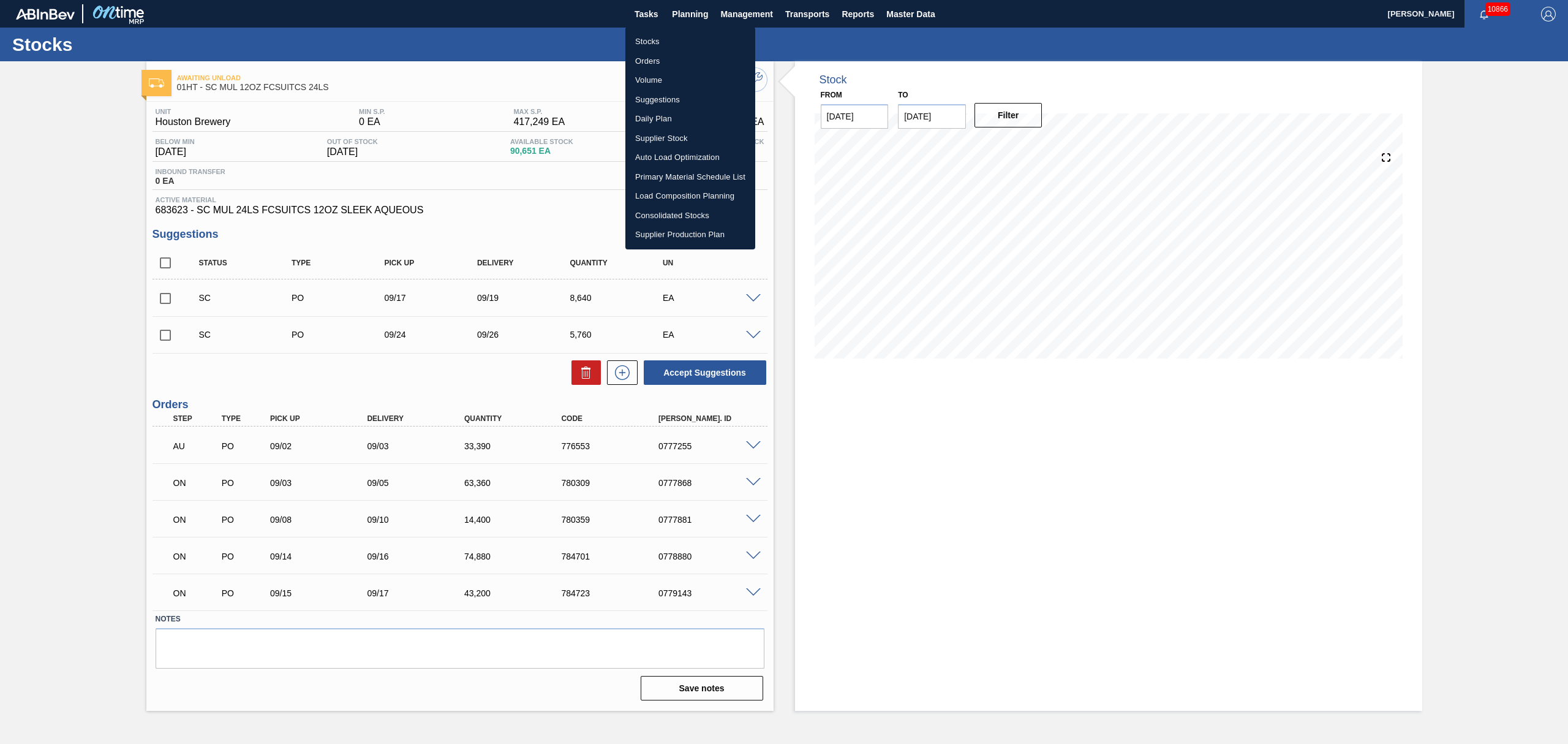
click at [662, 94] on li "Suggestions" at bounding box center [690, 99] width 130 height 20
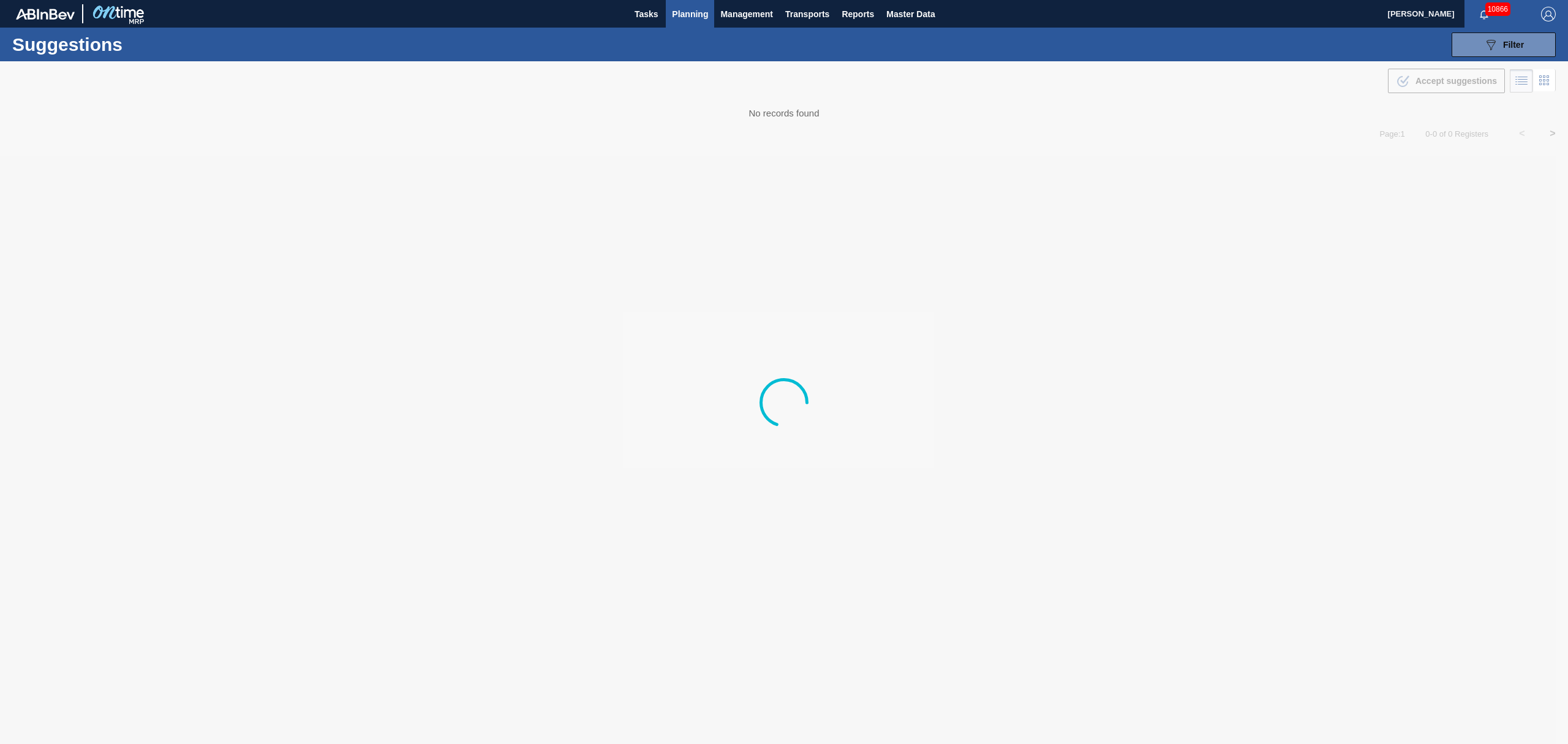
type from "[DATE]"
type to "[DATE]"
click at [690, 13] on span "Planning" at bounding box center [690, 14] width 36 height 15
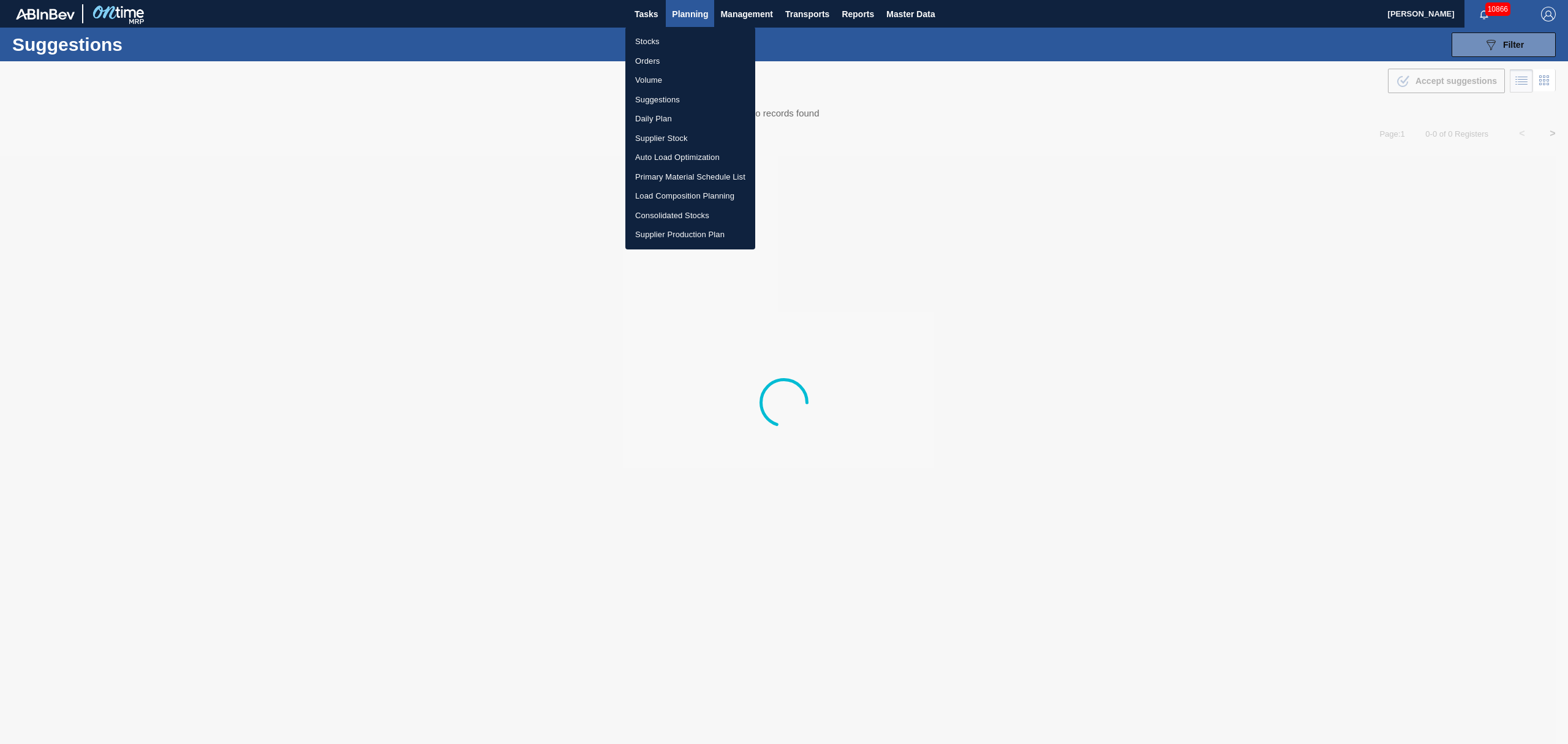
click at [659, 191] on li "Load Composition Planning" at bounding box center [690, 196] width 130 height 20
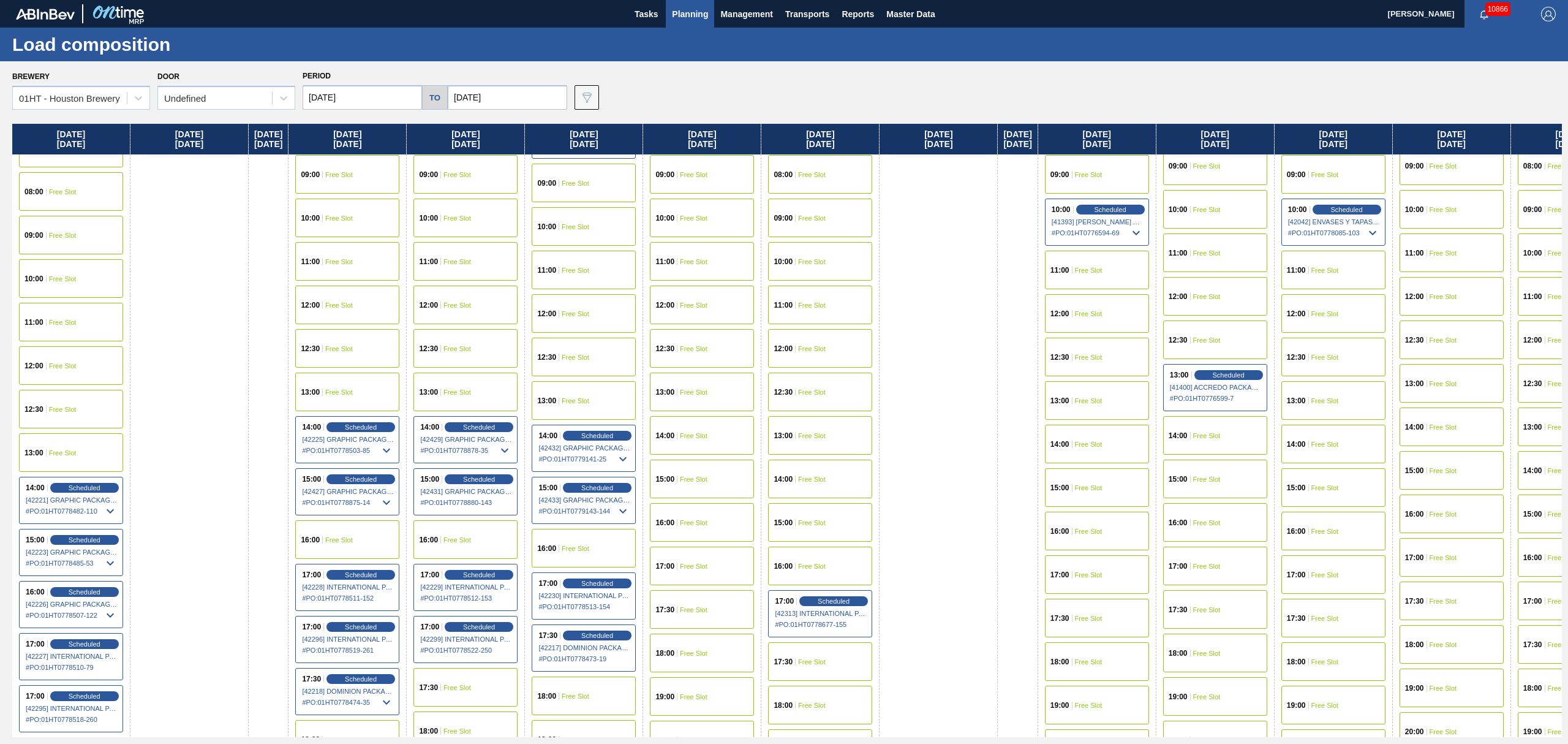
scroll to position [408, 0]
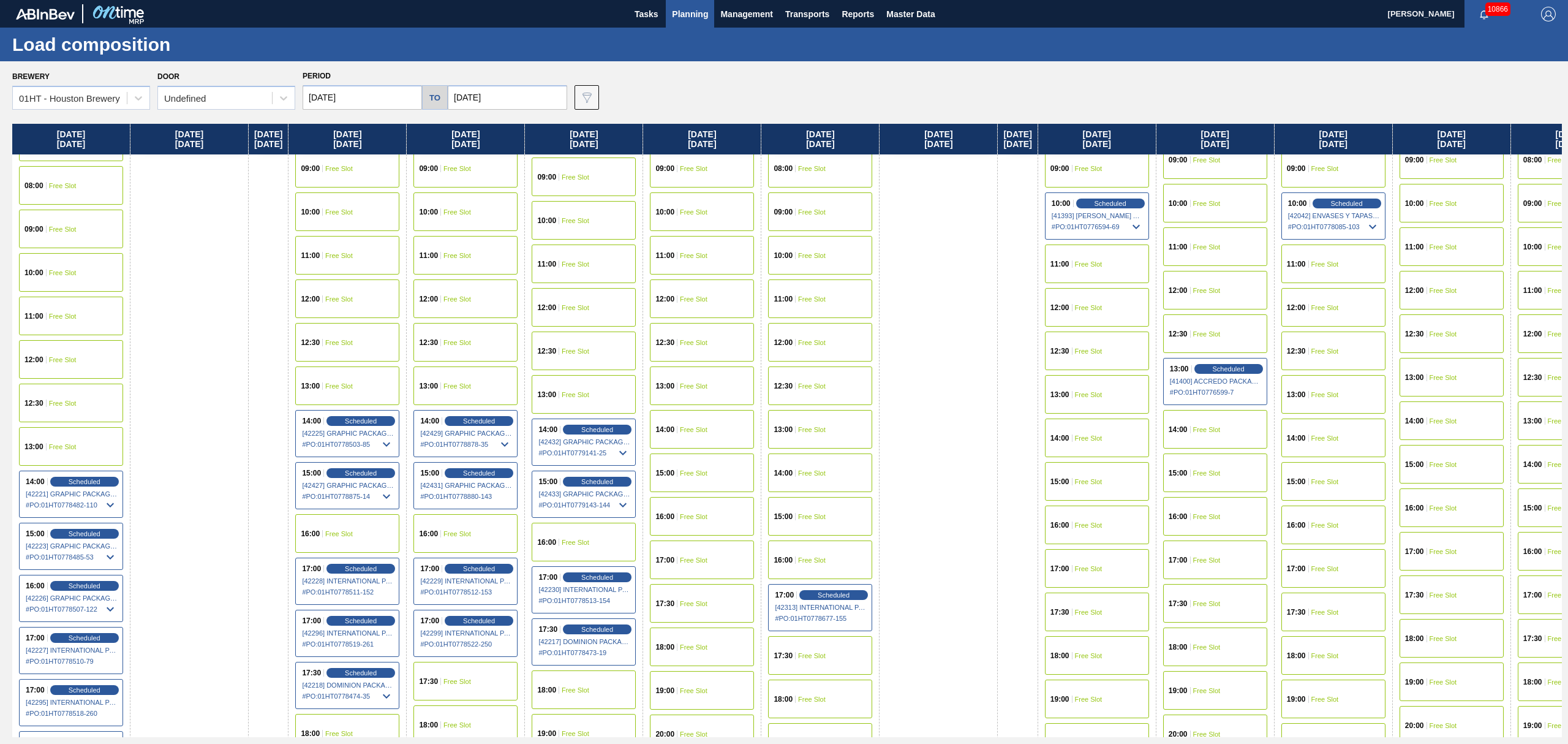
click at [708, 647] on span "Free Slot" at bounding box center [694, 647] width 28 height 8
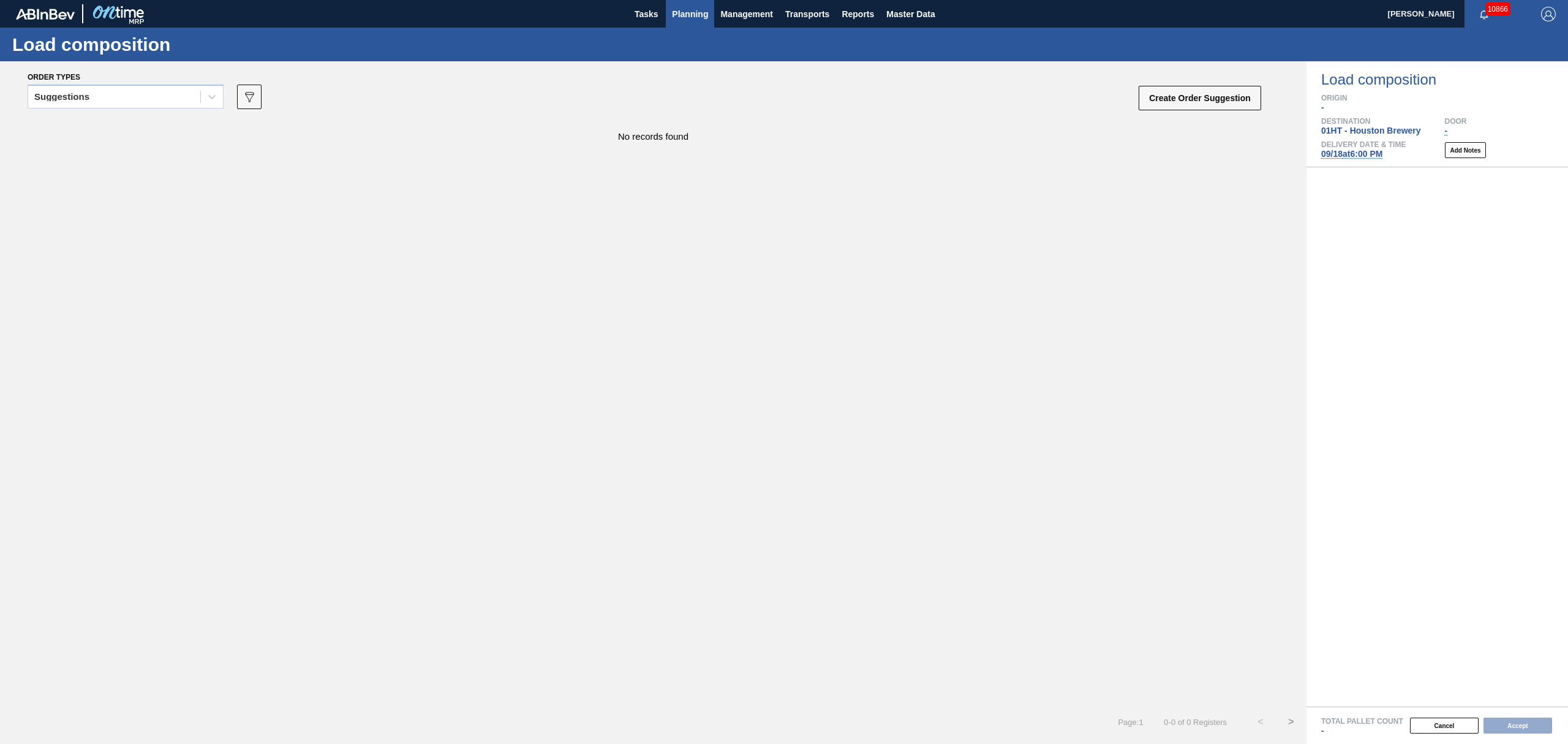
click at [694, 5] on button "Planning" at bounding box center [690, 14] width 48 height 28
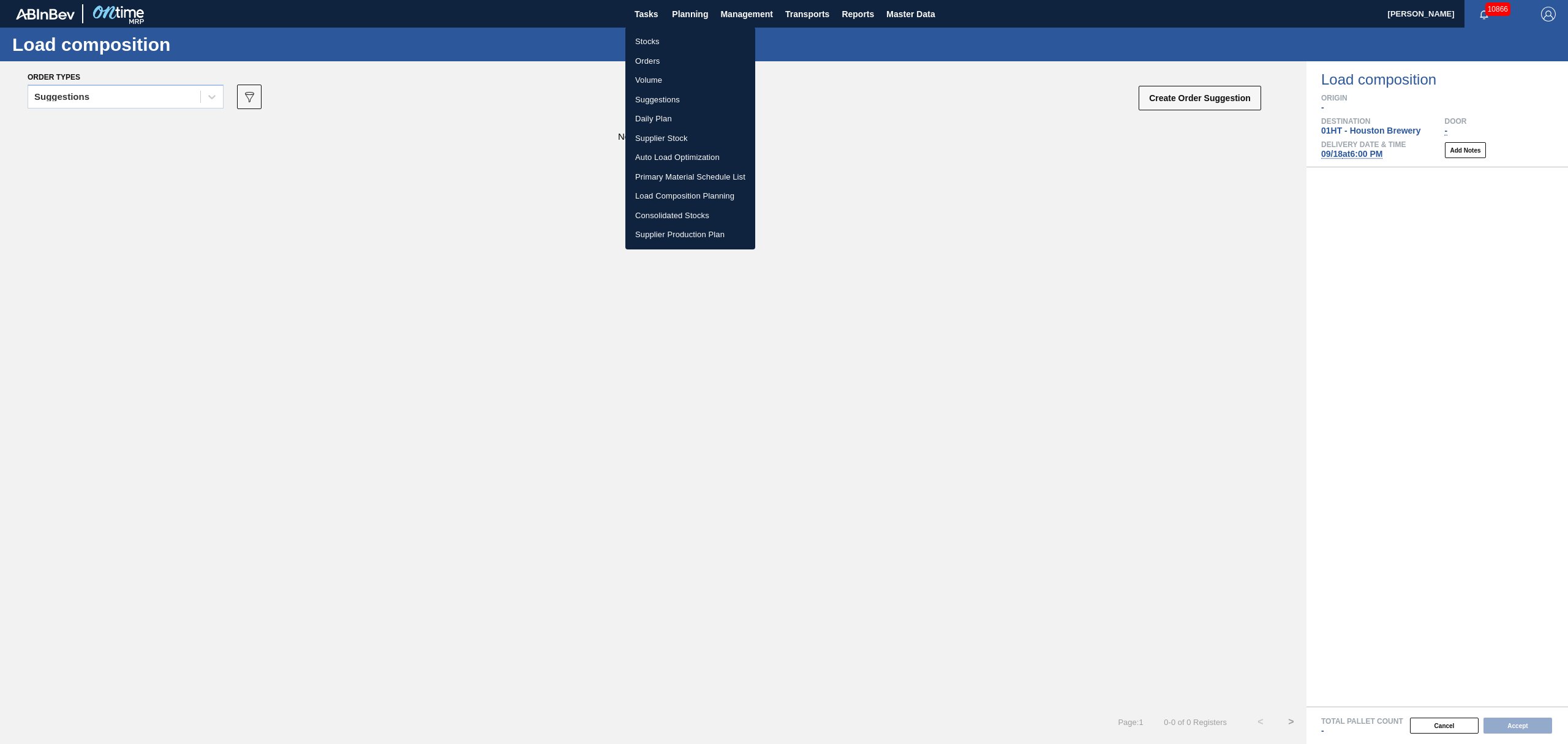
click at [1356, 150] on div at bounding box center [784, 372] width 1568 height 744
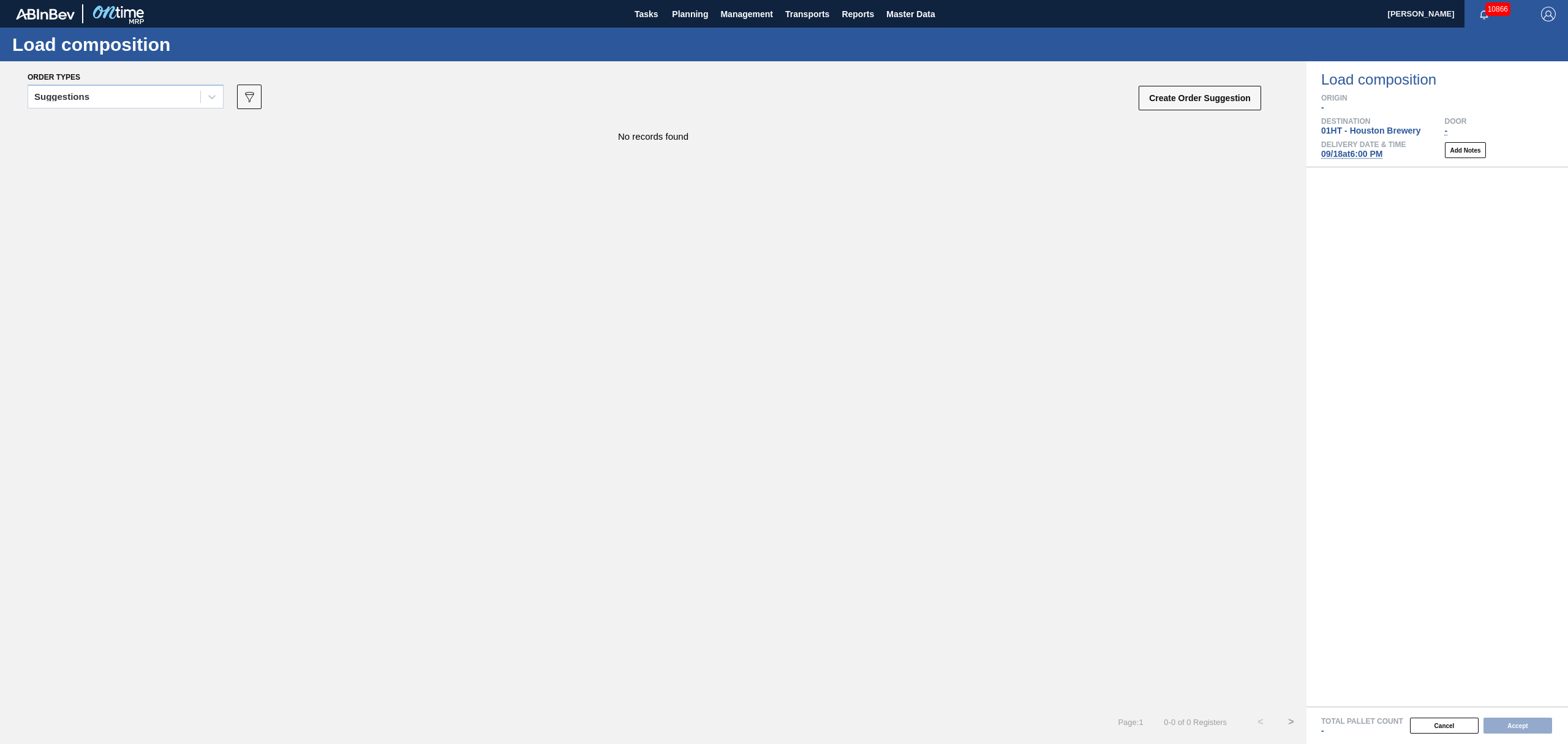
click at [1351, 155] on span "[DATE] 6:00 PM" at bounding box center [1352, 153] width 61 height 9
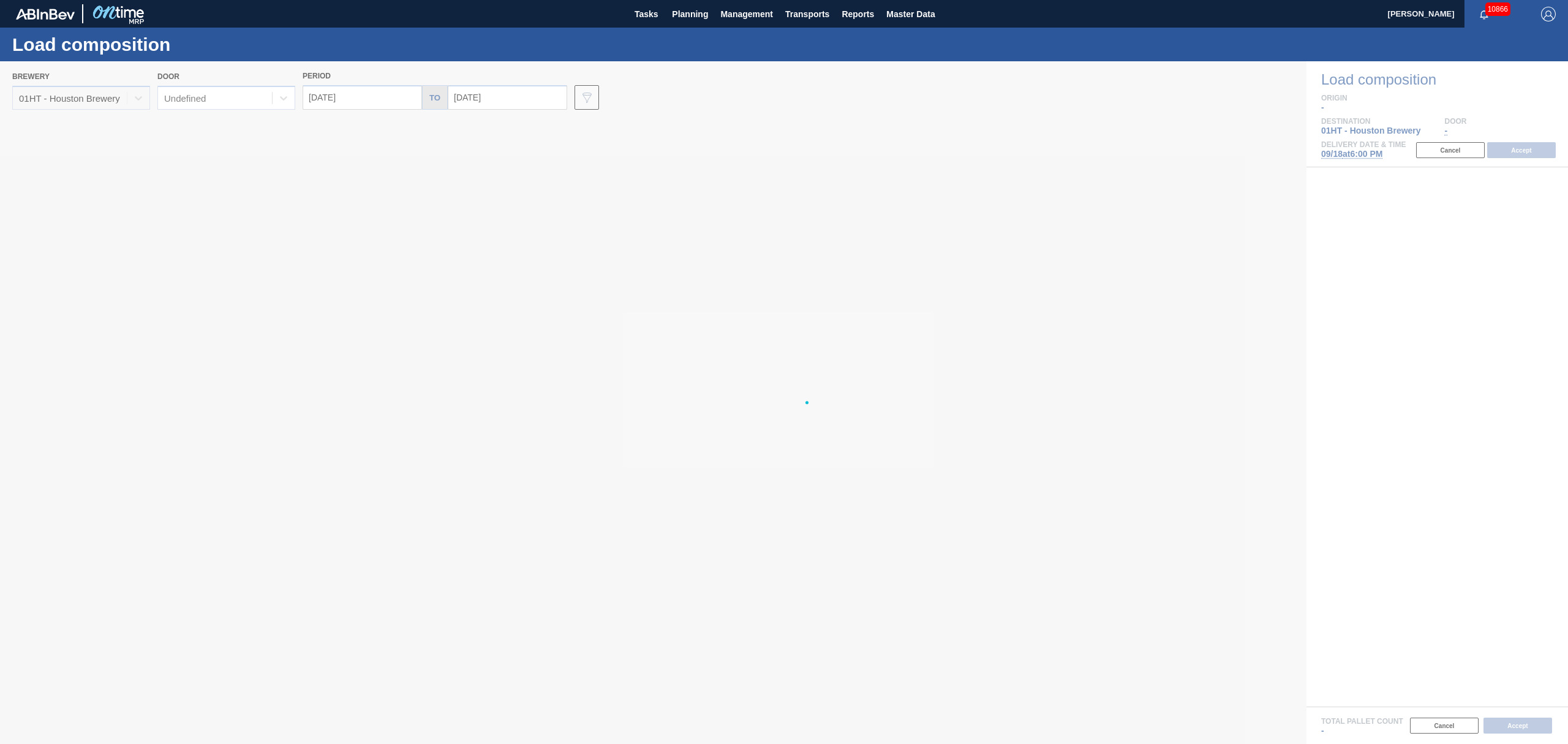
type input "[DATE]"
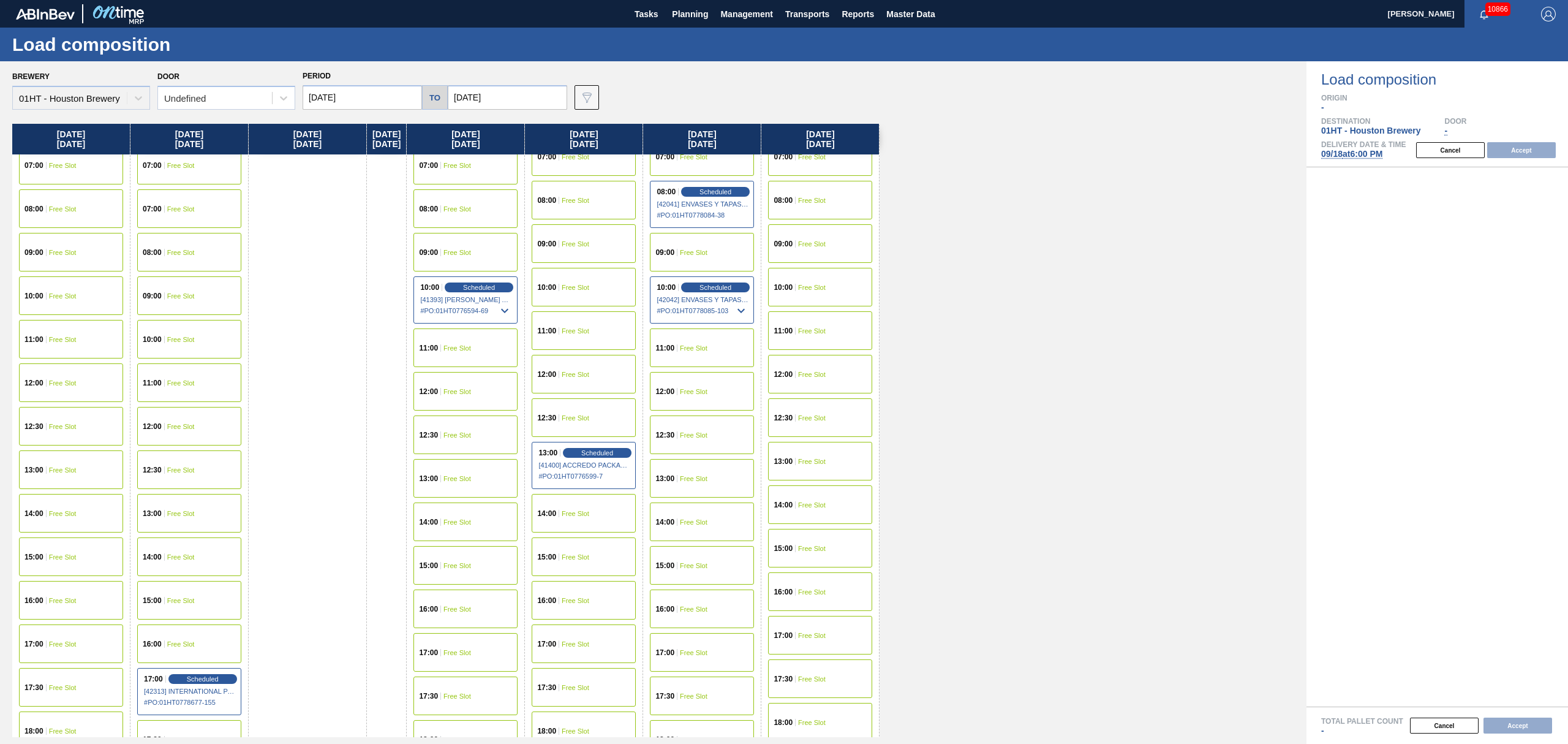
scroll to position [327, 0]
click at [58, 503] on div "14:00 Free Slot" at bounding box center [71, 510] width 104 height 39
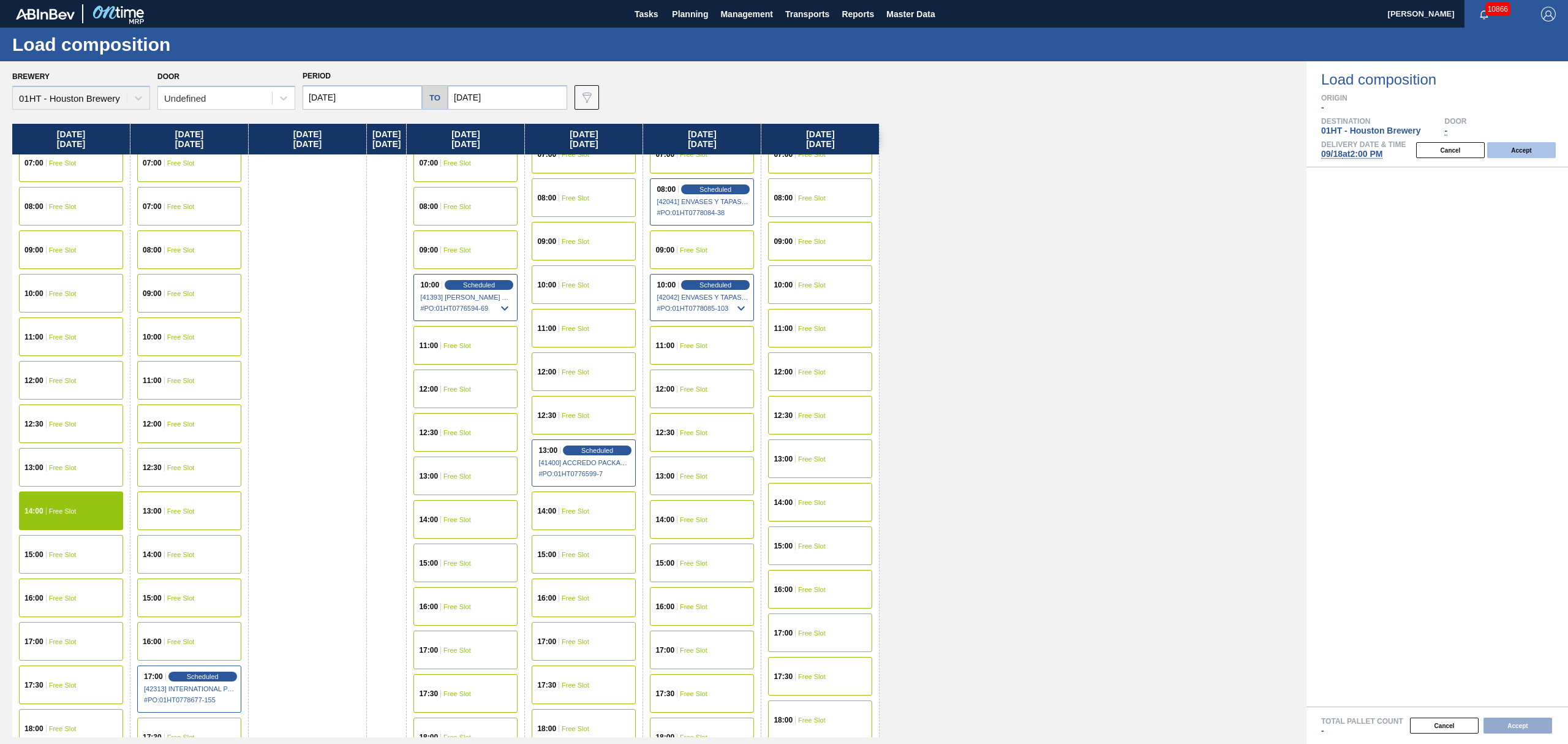
click at [1529, 147] on button "Accept" at bounding box center [1521, 150] width 69 height 16
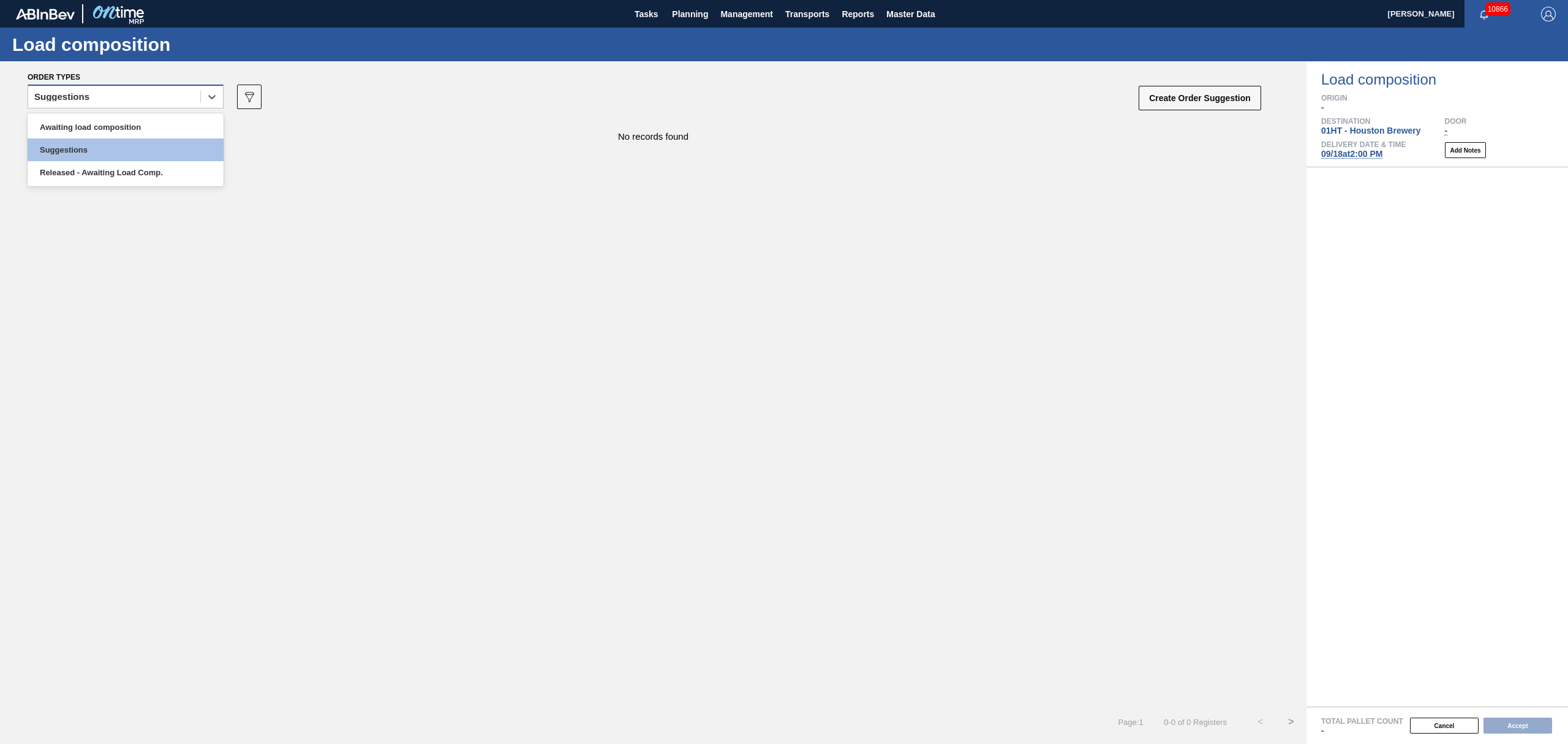
click at [178, 105] on div "Suggestions" at bounding box center [125, 97] width 196 height 24
click at [163, 136] on div "Awaiting load composition" at bounding box center [125, 127] width 196 height 22
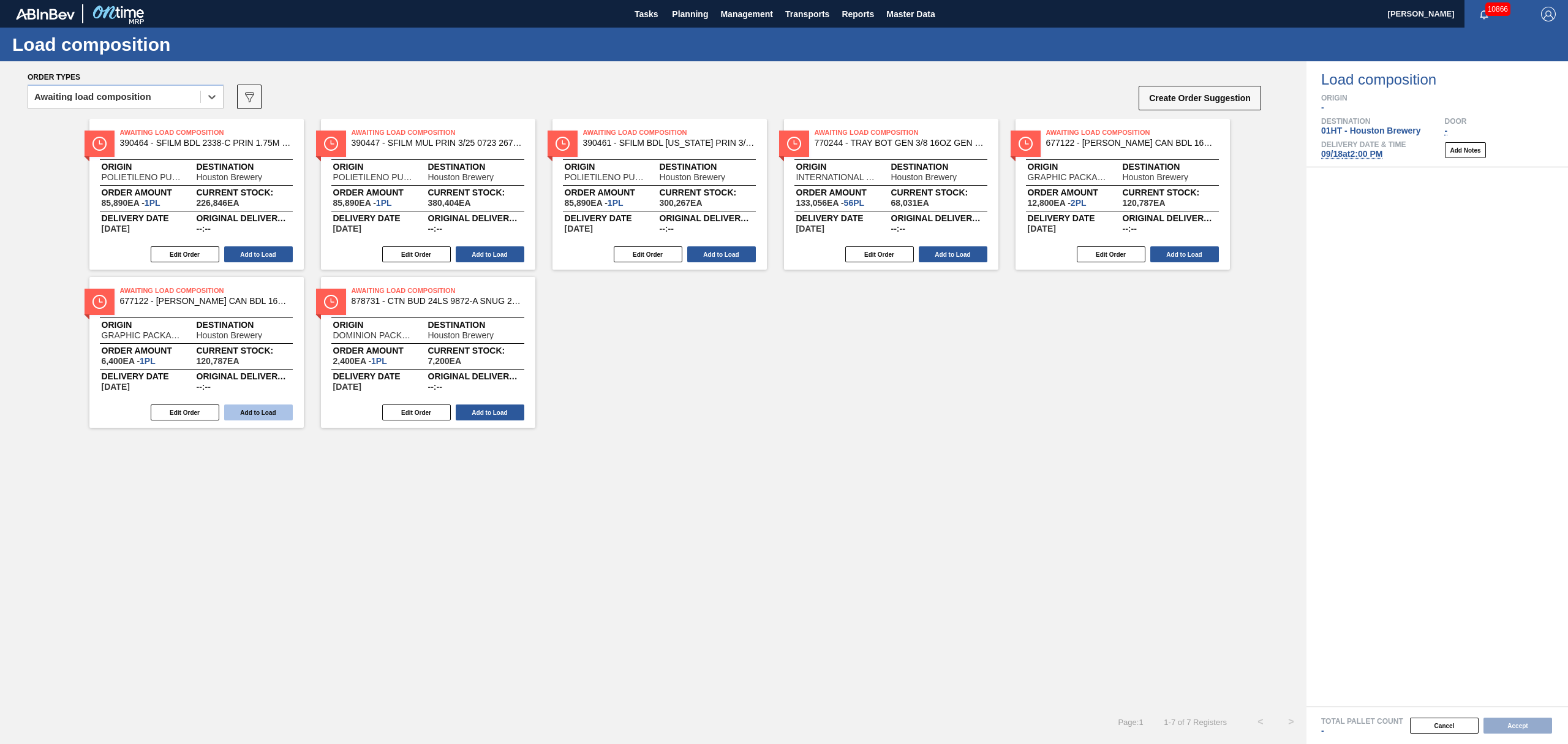
click at [263, 410] on button "Add to Load" at bounding box center [259, 412] width 69 height 16
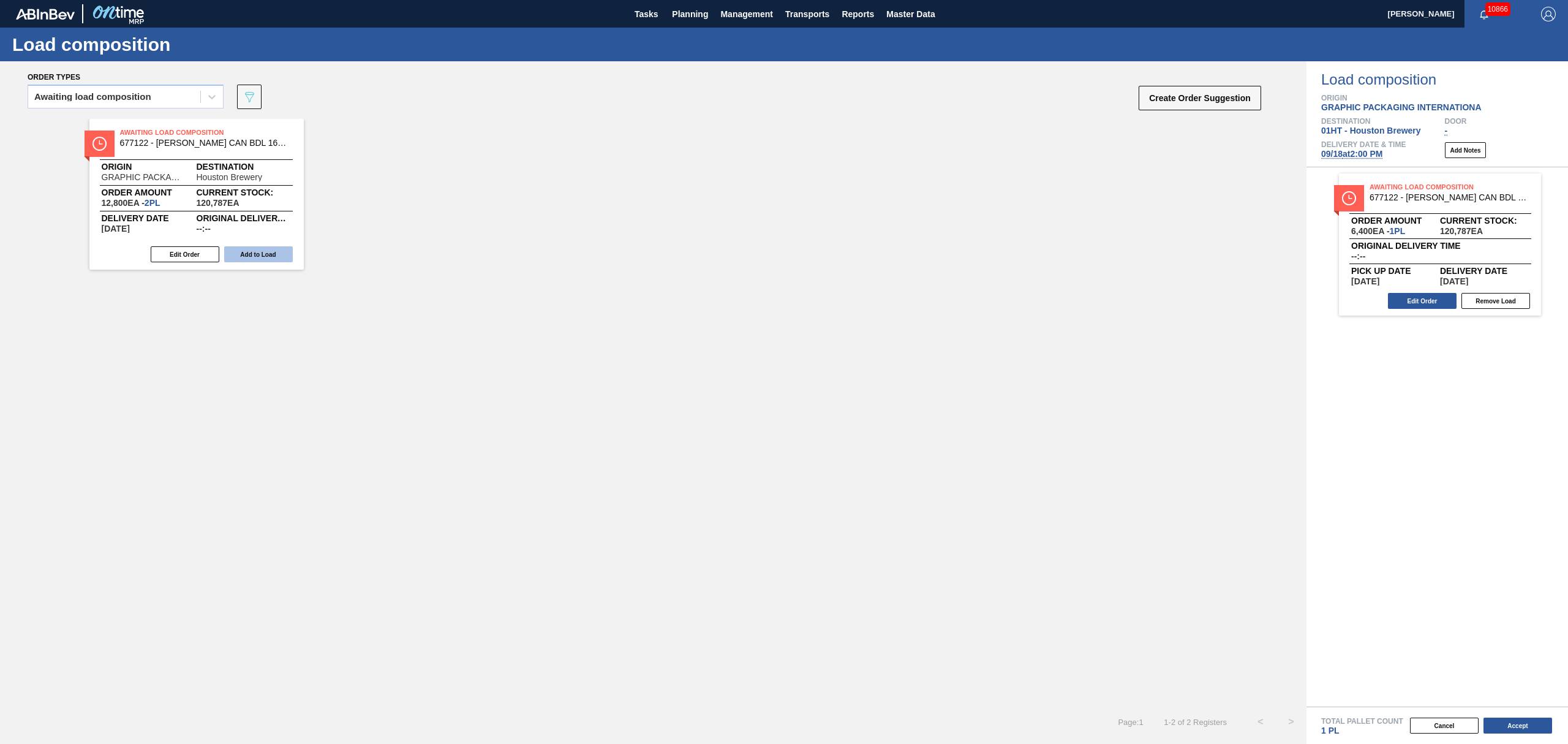
click at [253, 250] on button "Add to Load" at bounding box center [259, 254] width 69 height 16
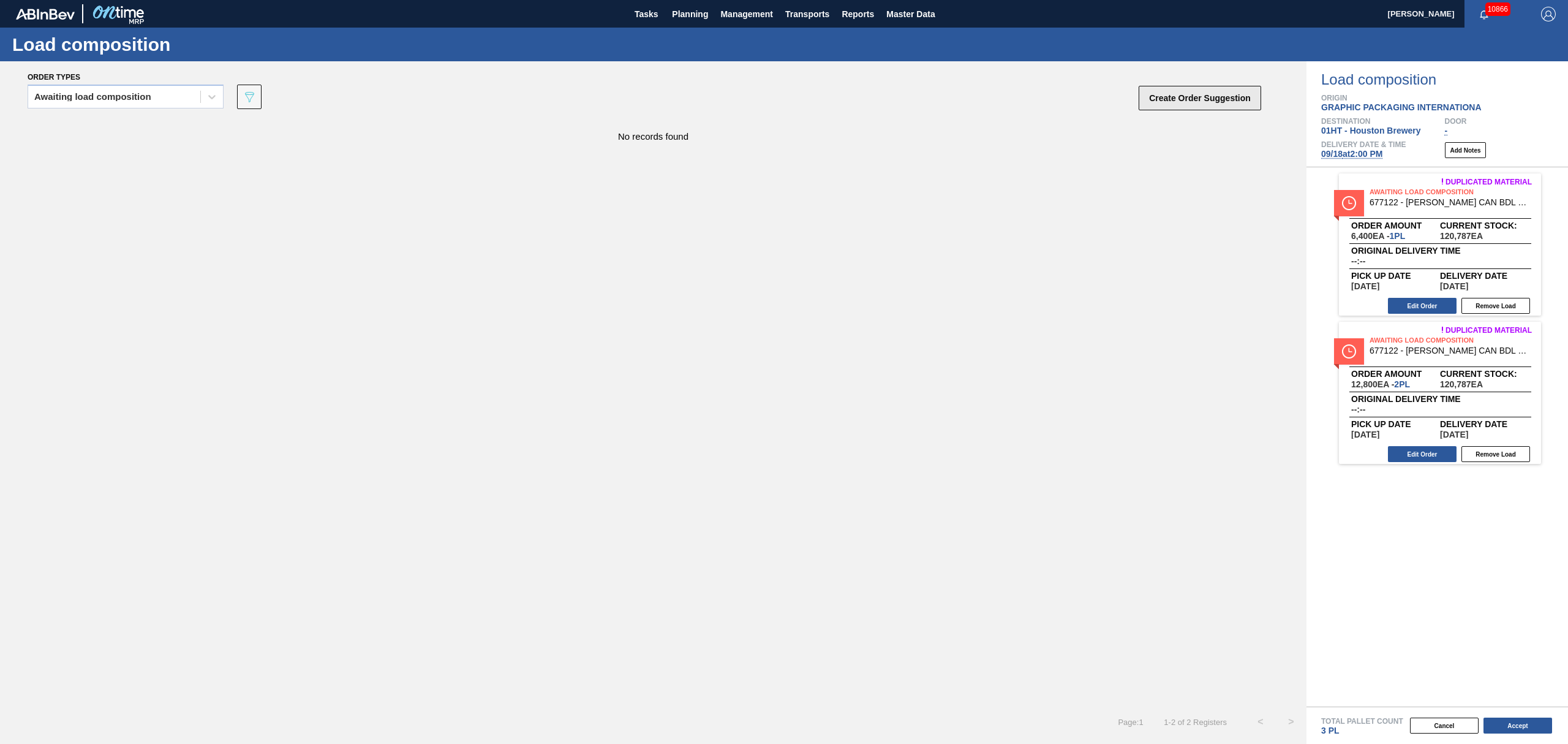
click at [1214, 98] on button "Create Order Suggestion" at bounding box center [1200, 97] width 122 height 24
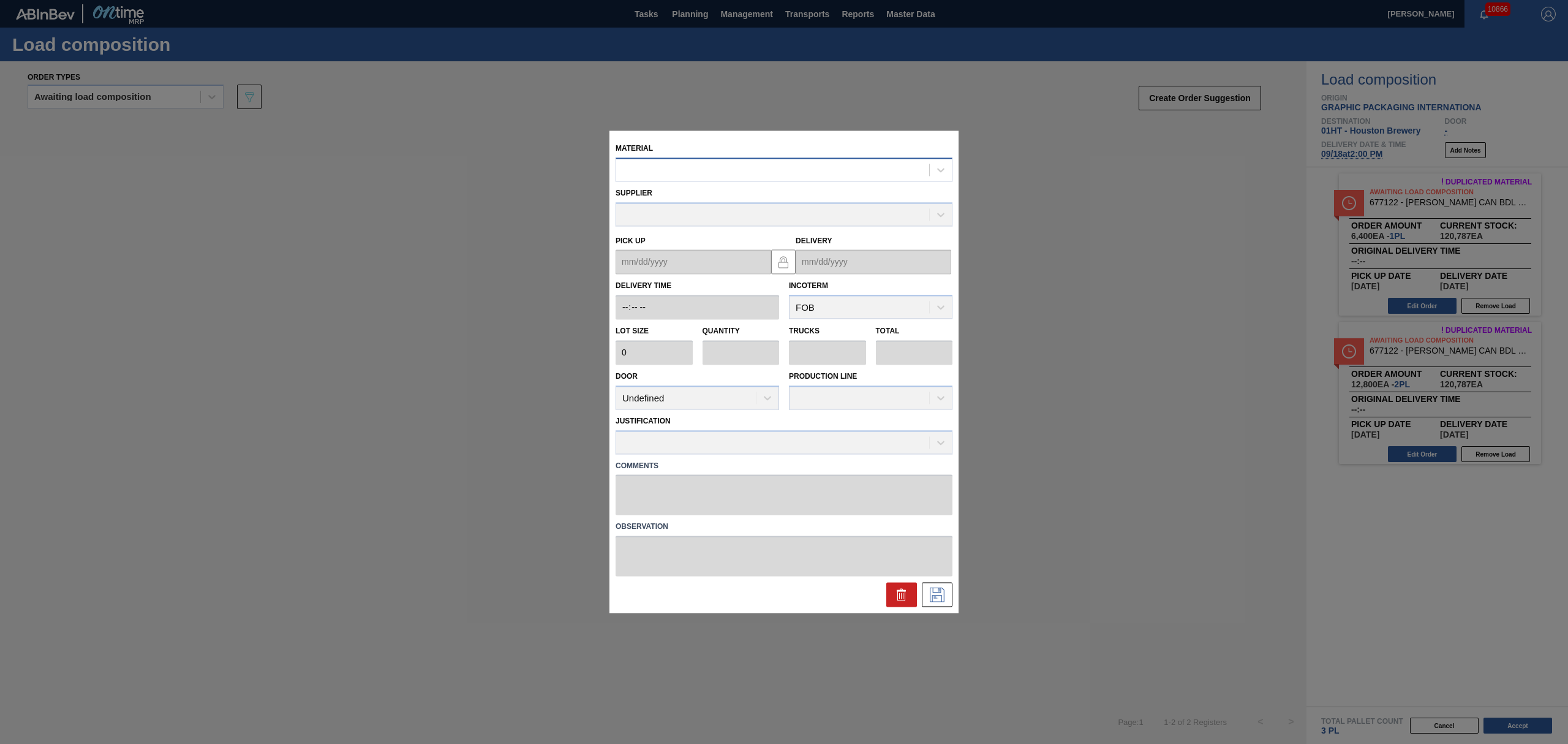
click at [738, 172] on div at bounding box center [772, 170] width 313 height 18
type input "683623"
type input "2,880"
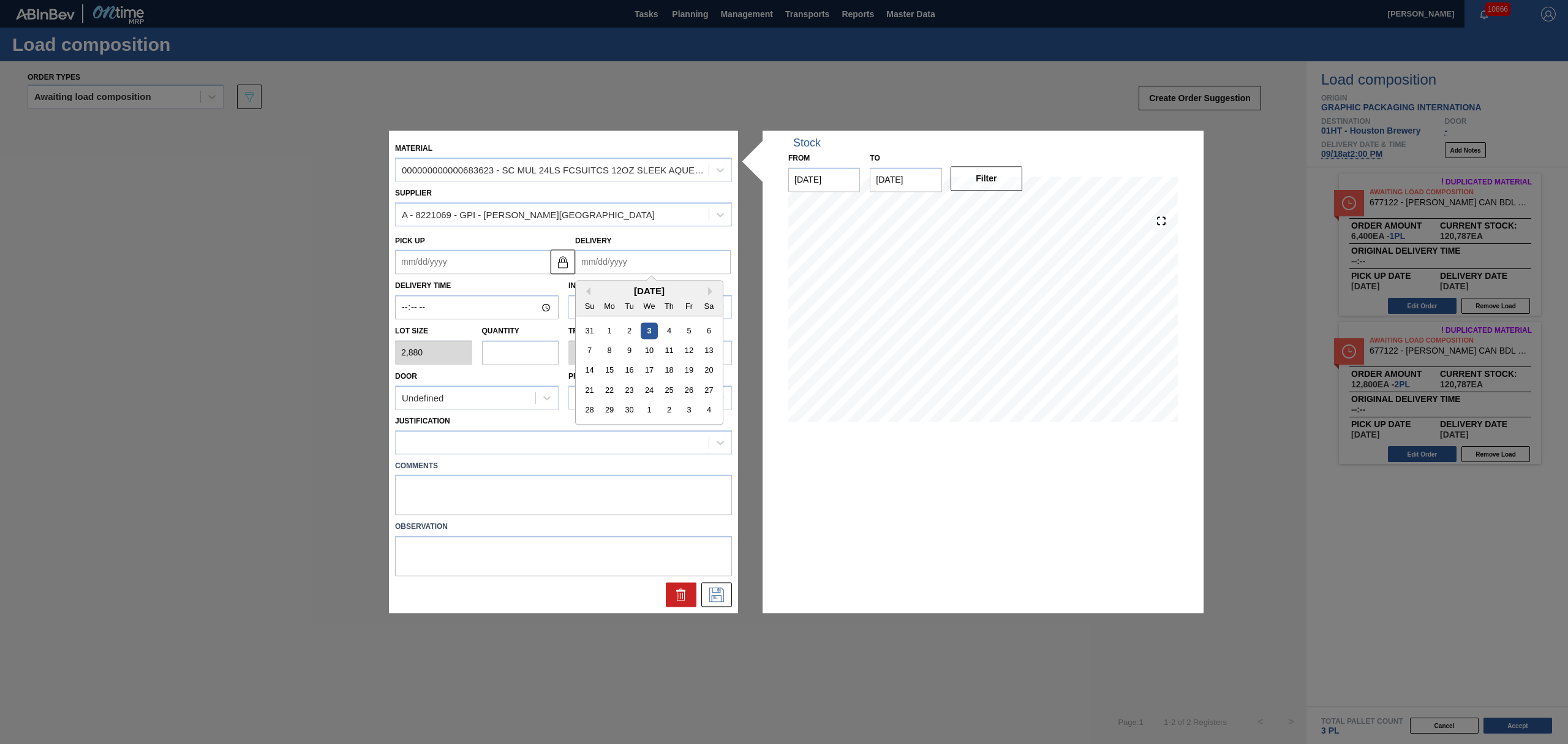
click at [628, 255] on input "Delivery" at bounding box center [653, 262] width 155 height 24
click at [593, 287] on div "[DATE]" at bounding box center [649, 291] width 147 height 10
click at [674, 366] on div "18" at bounding box center [669, 370] width 16 height 16
type up "[DATE]"
type input "[DATE]"
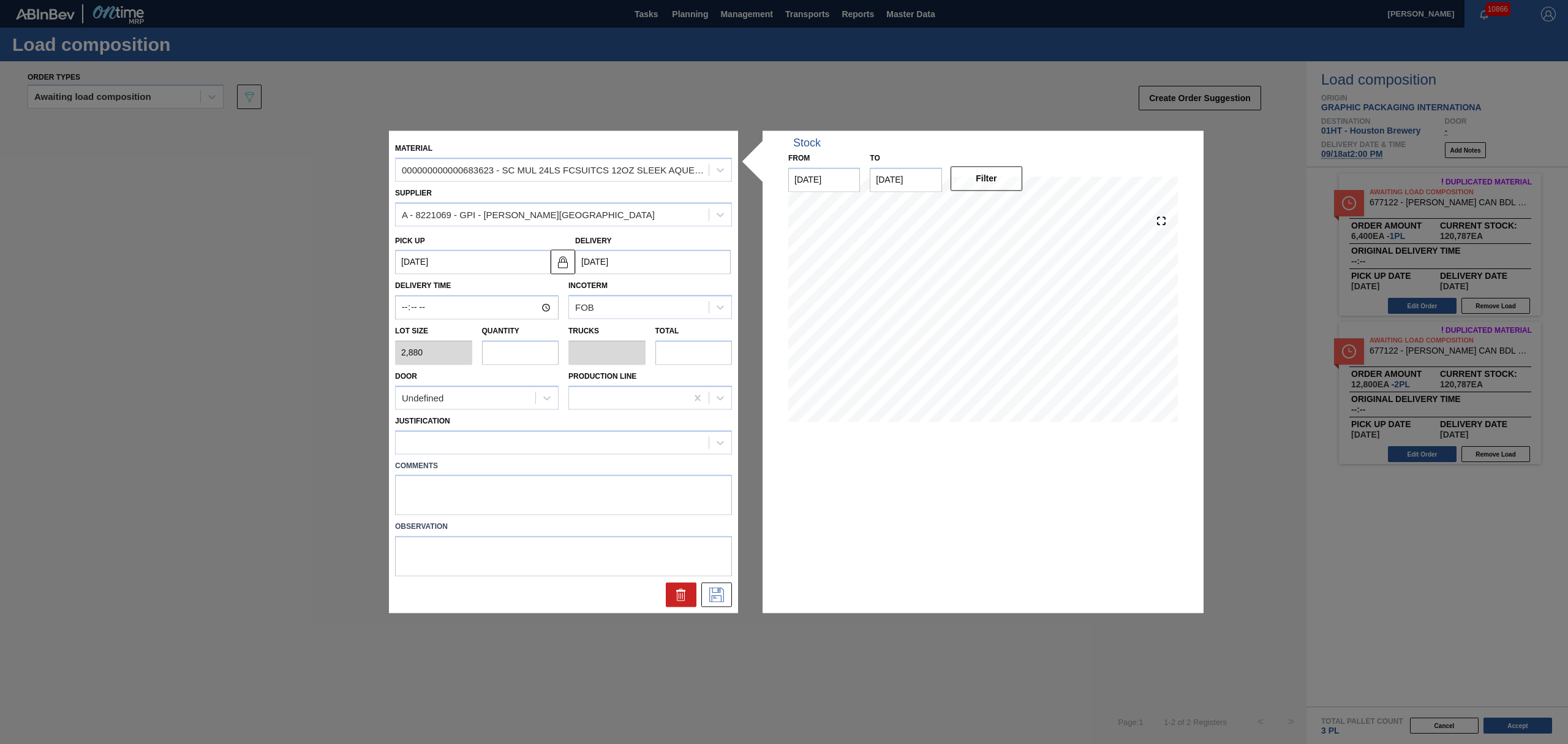
click at [525, 357] on input "text" at bounding box center [521, 352] width 78 height 24
type input "2"
type input "0.077"
type input "5,760"
type input "2"
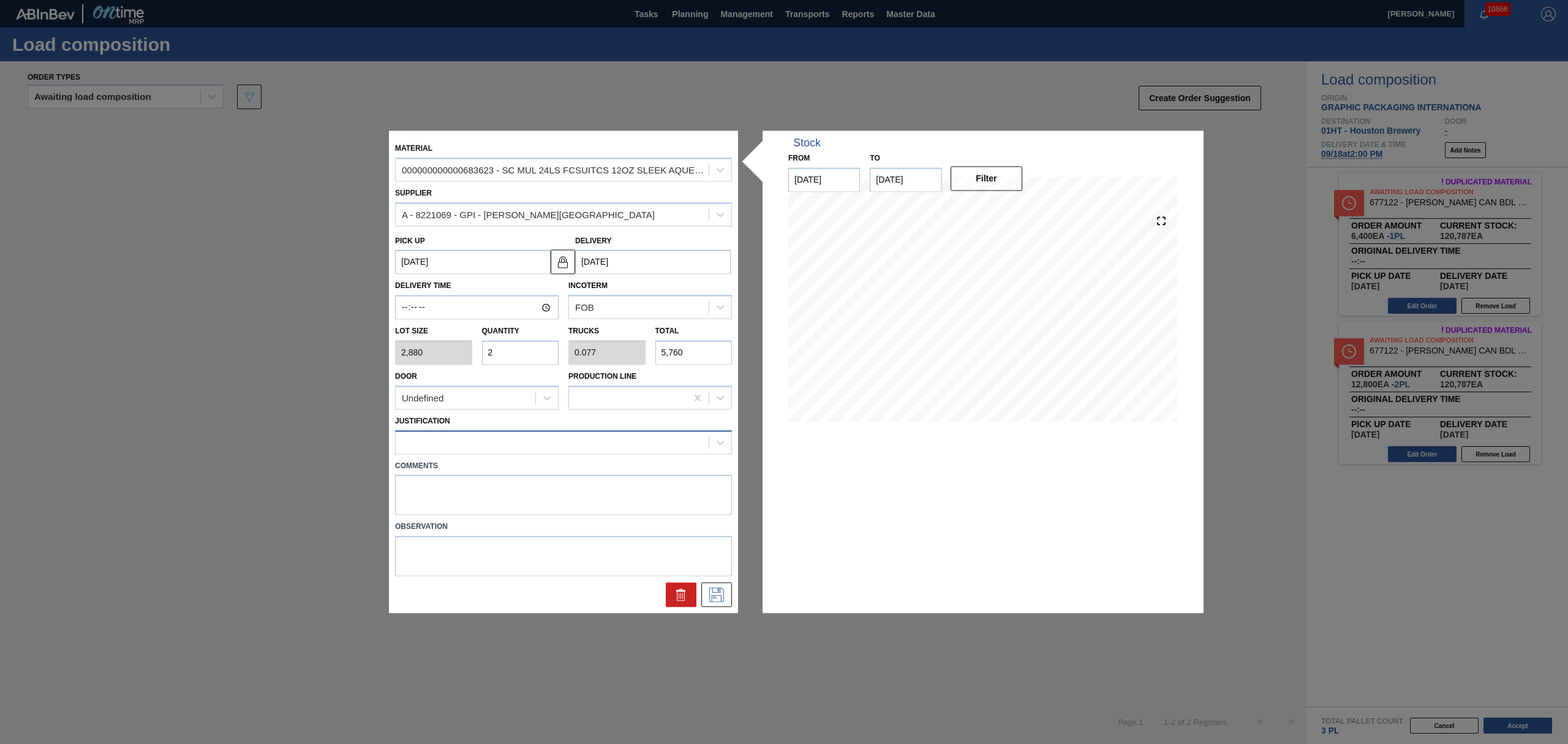
click at [581, 453] on div at bounding box center [563, 442] width 337 height 24
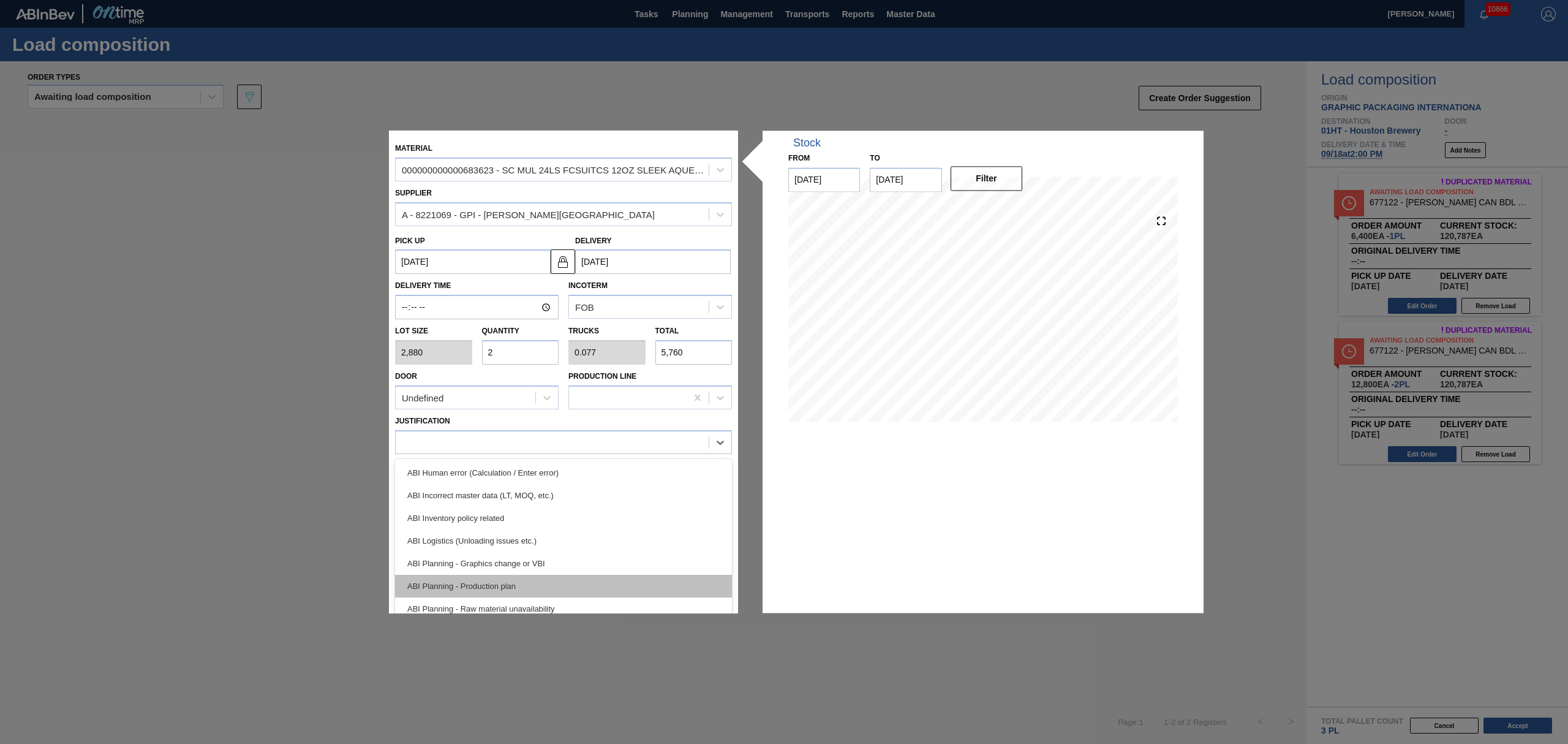
click at [578, 577] on div "ABI Planning - Production plan" at bounding box center [563, 586] width 337 height 22
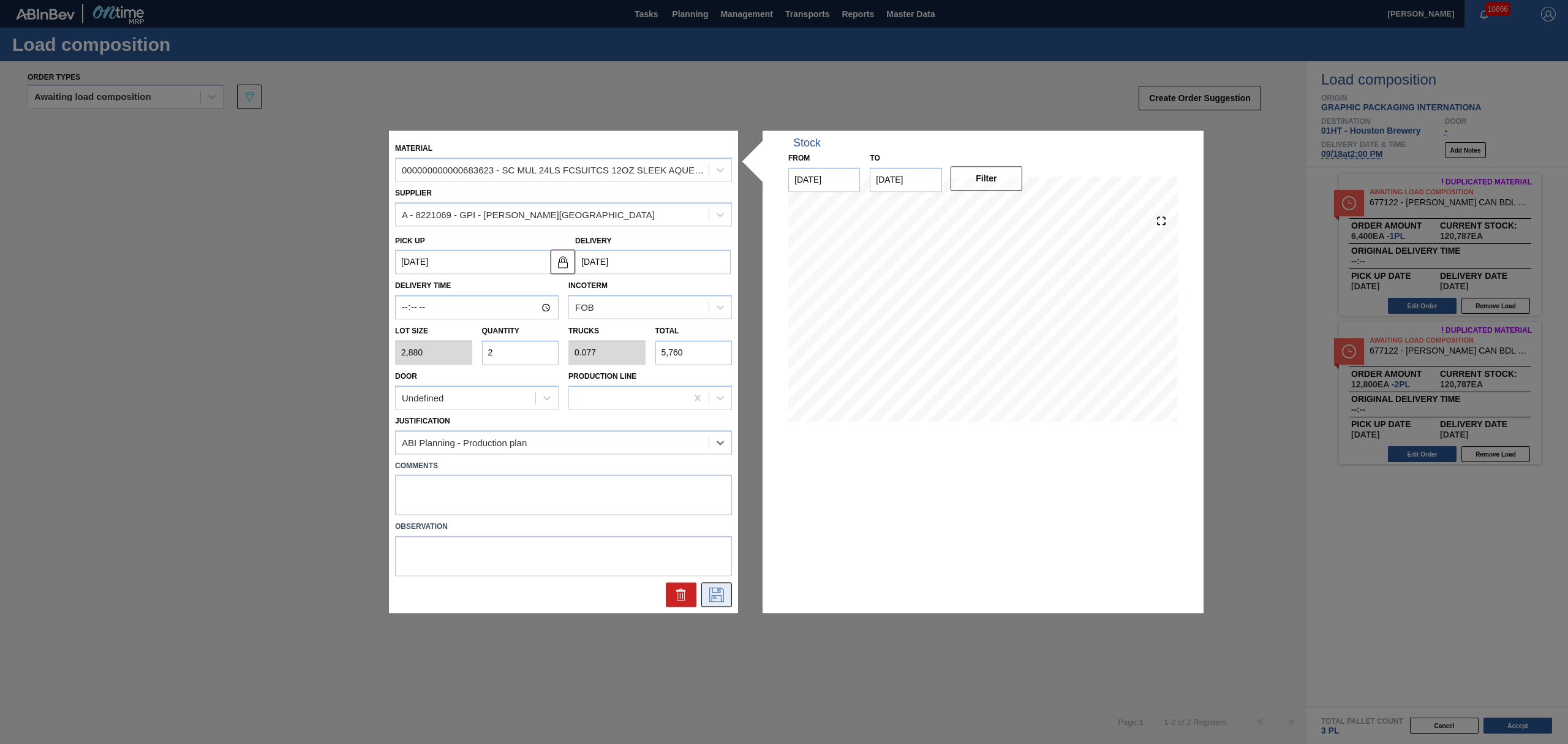
click at [722, 593] on icon at bounding box center [716, 594] width 20 height 15
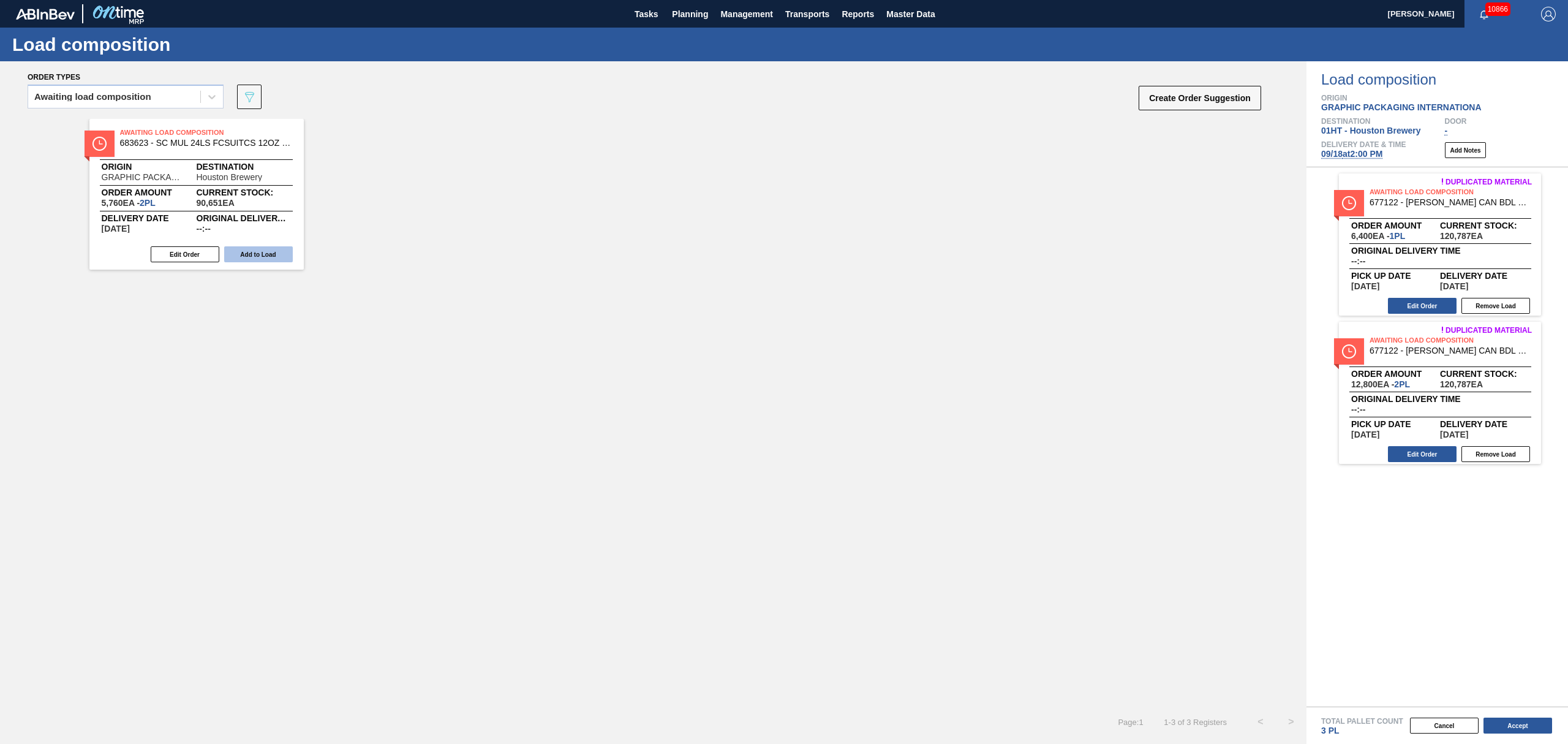
click at [243, 253] on button "Add to Load" at bounding box center [259, 254] width 69 height 16
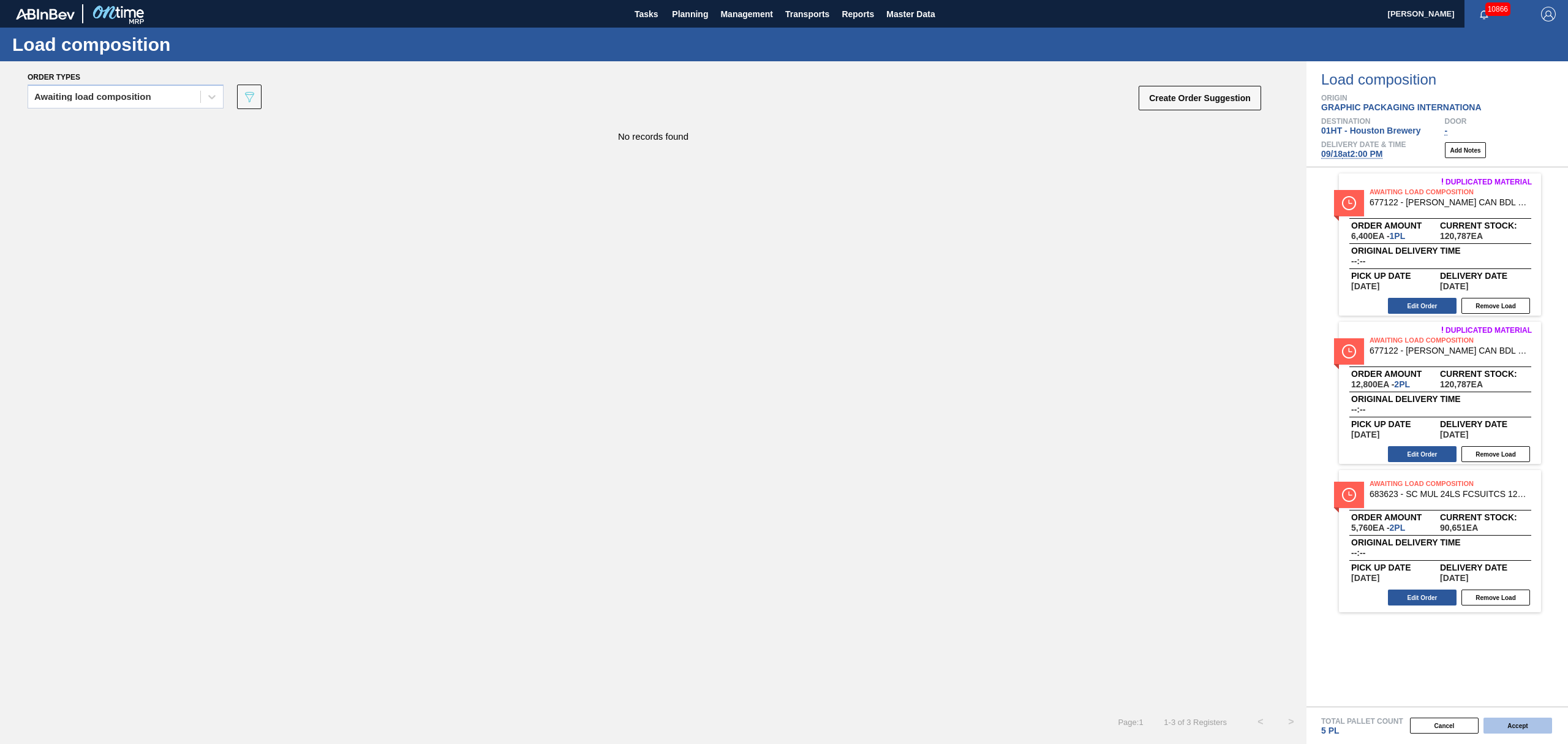
click at [1518, 725] on button "Accept" at bounding box center [1518, 725] width 69 height 16
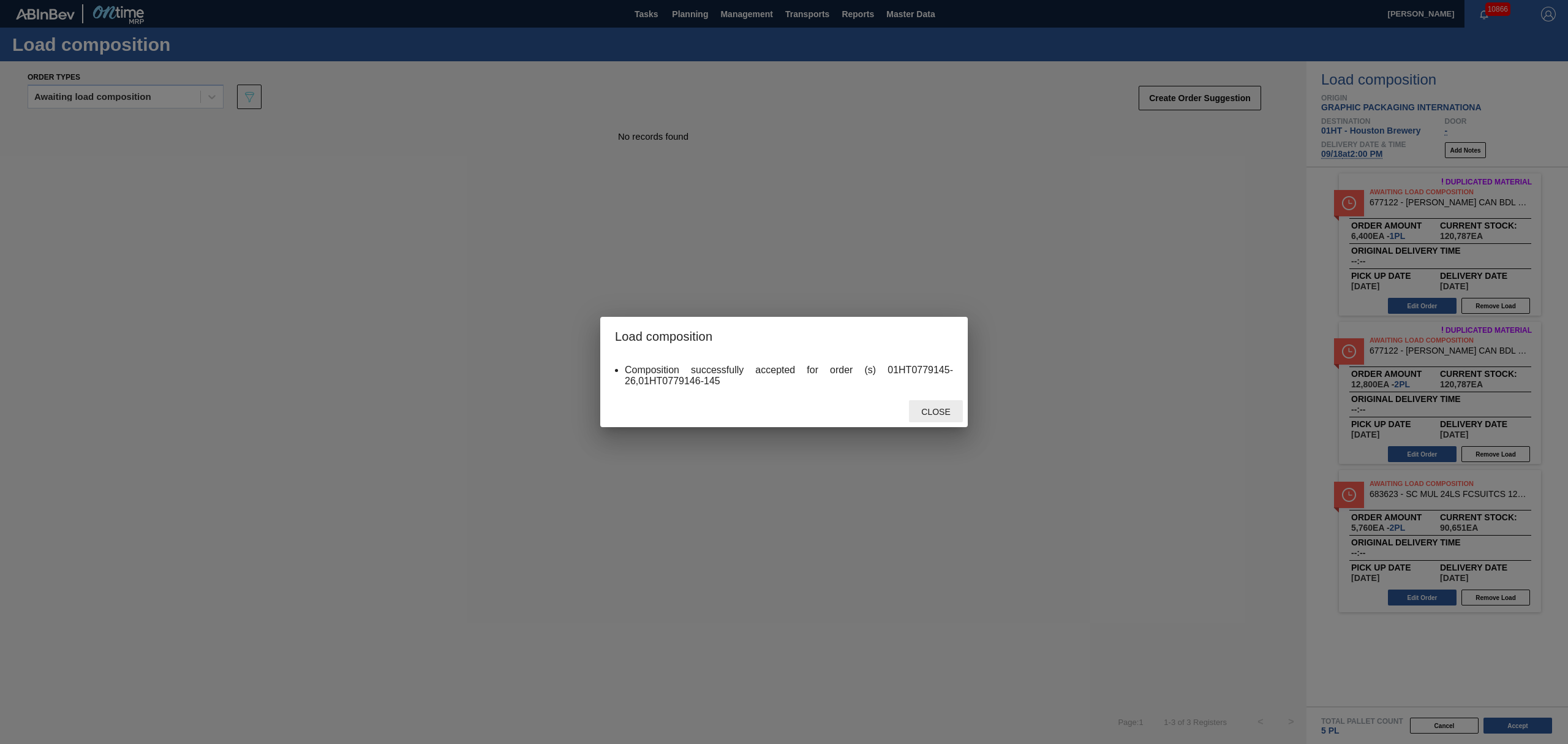
click at [928, 410] on span "Close" at bounding box center [935, 411] width 48 height 9
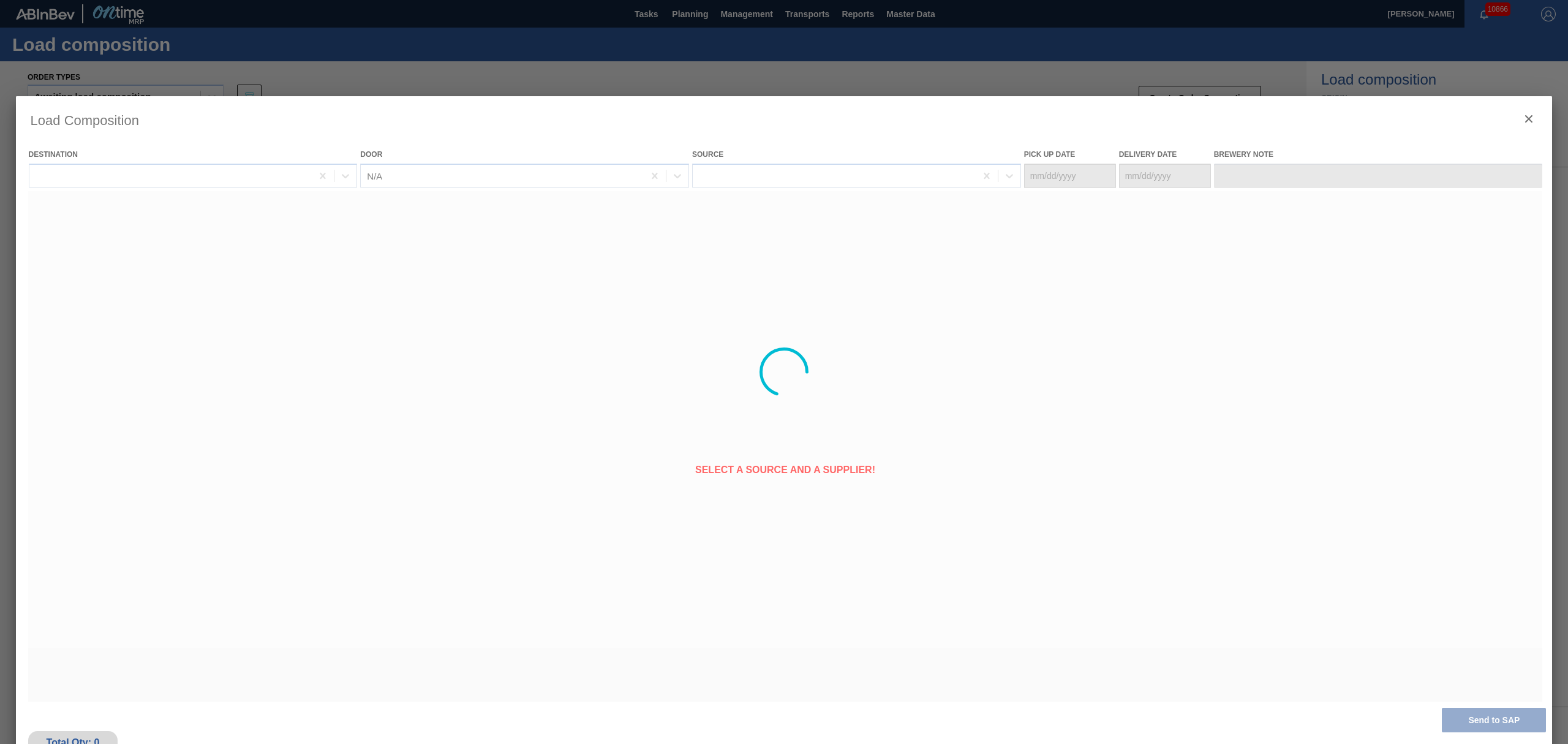
type Date "[DATE]"
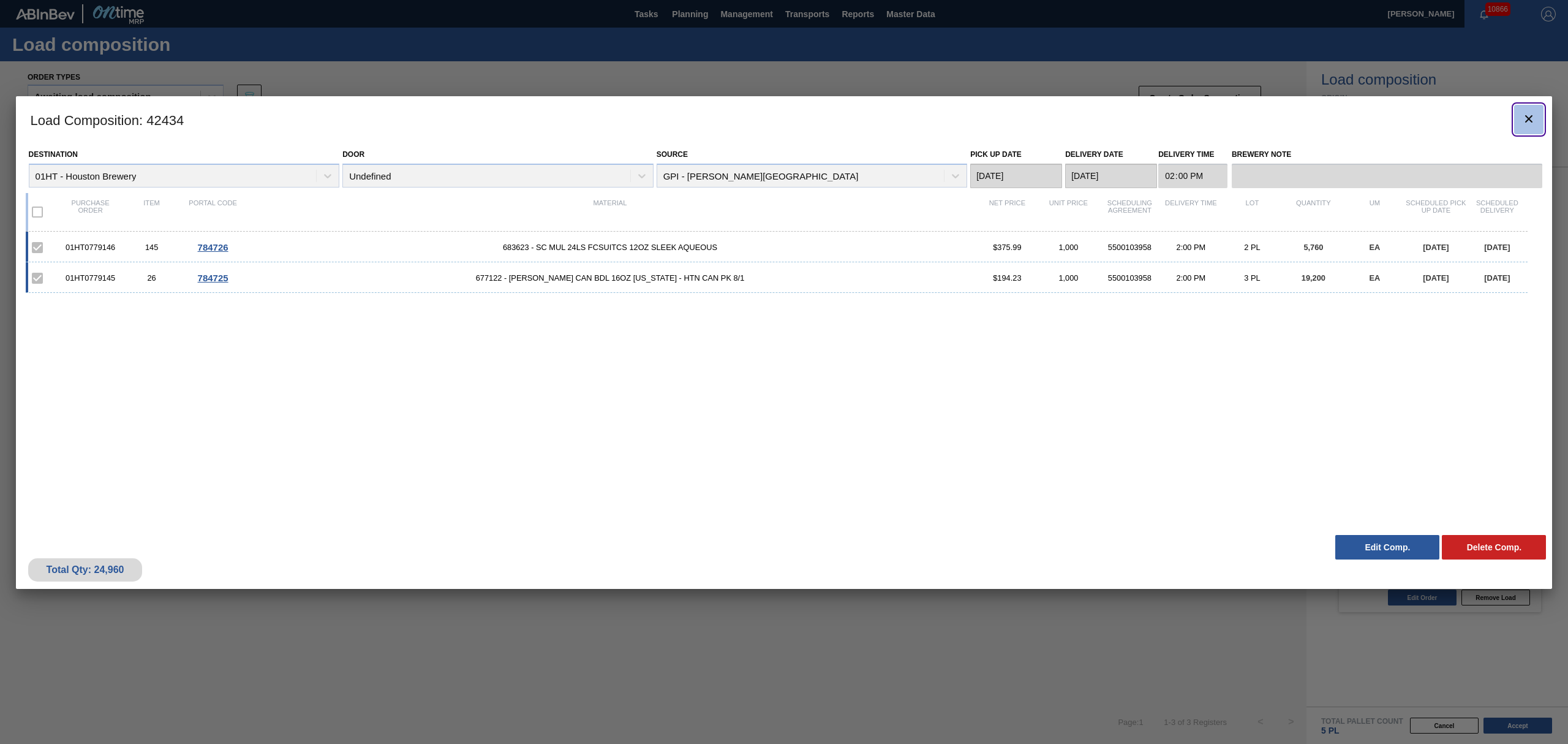
click at [1529, 130] on button "botão de ícone" at bounding box center [1529, 120] width 29 height 29
